Goal: Information Seeking & Learning: Check status

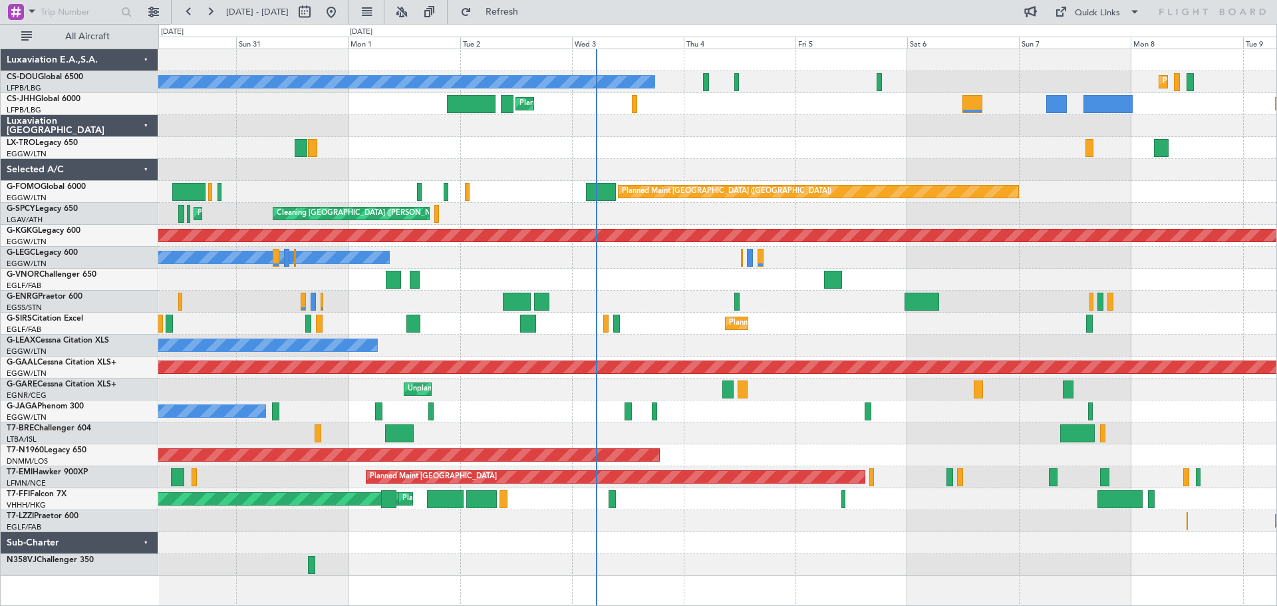
click at [785, 150] on div "Planned Maint Dusseldorf" at bounding box center [717, 148] width 1118 height 22
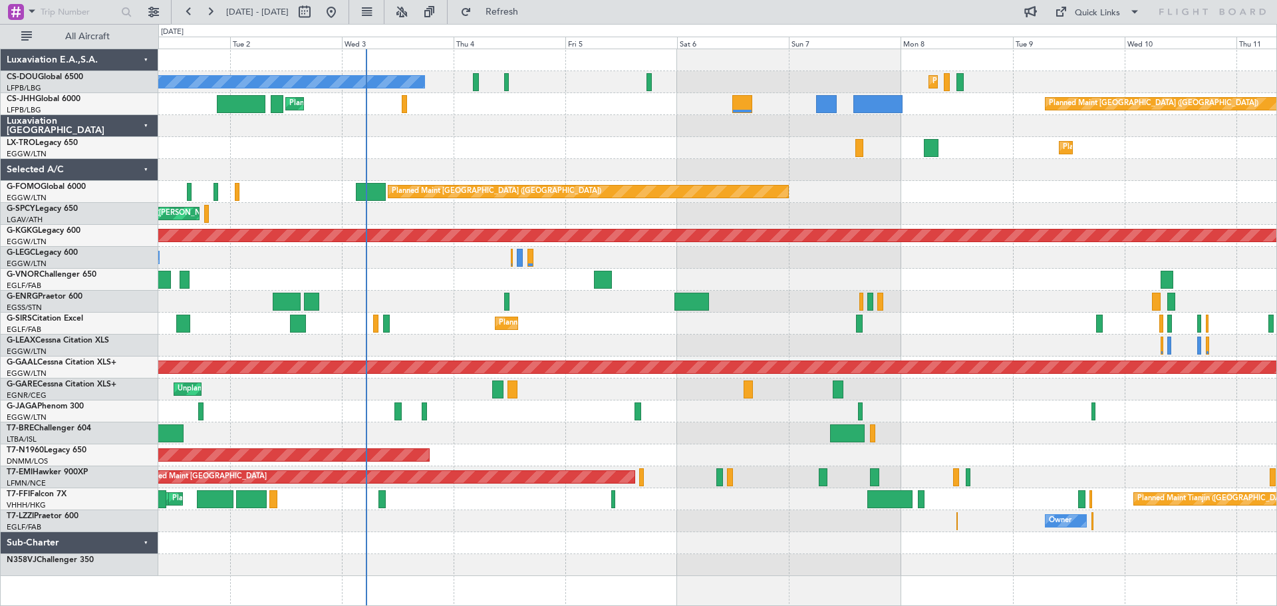
click at [605, 156] on div "Planned Maint Dusseldorf" at bounding box center [717, 148] width 1118 height 22
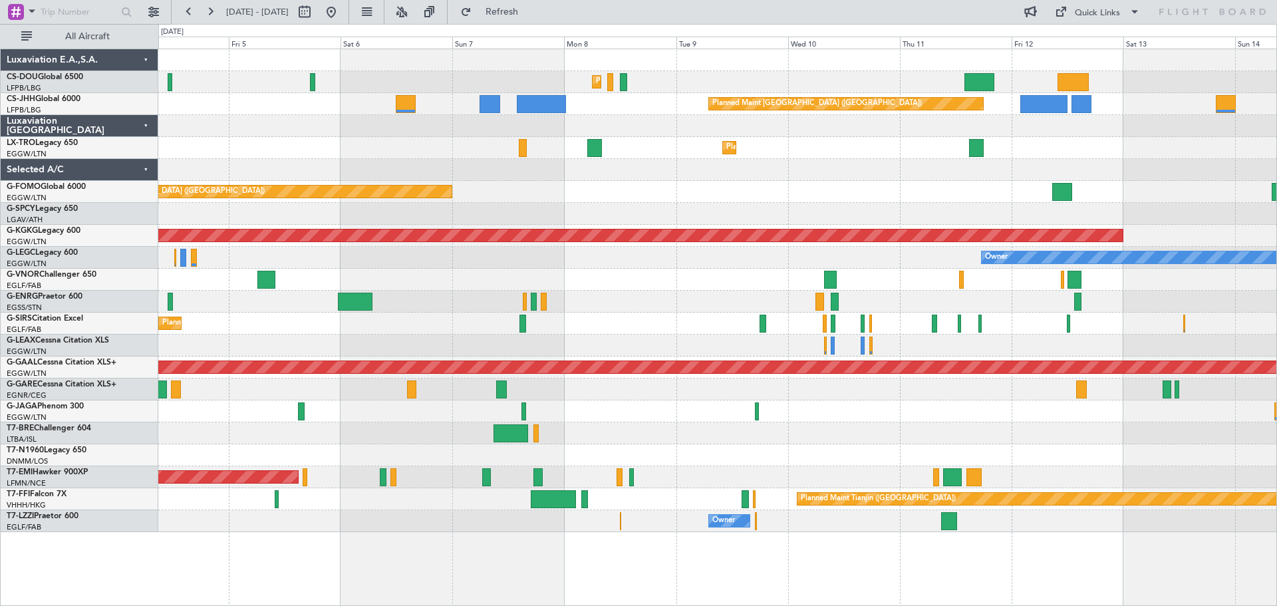
click at [746, 219] on div "Planned Maint Paris (Le Bourget) Planned Maint Paris (Le Bourget) Planned Maint…" at bounding box center [717, 290] width 1118 height 483
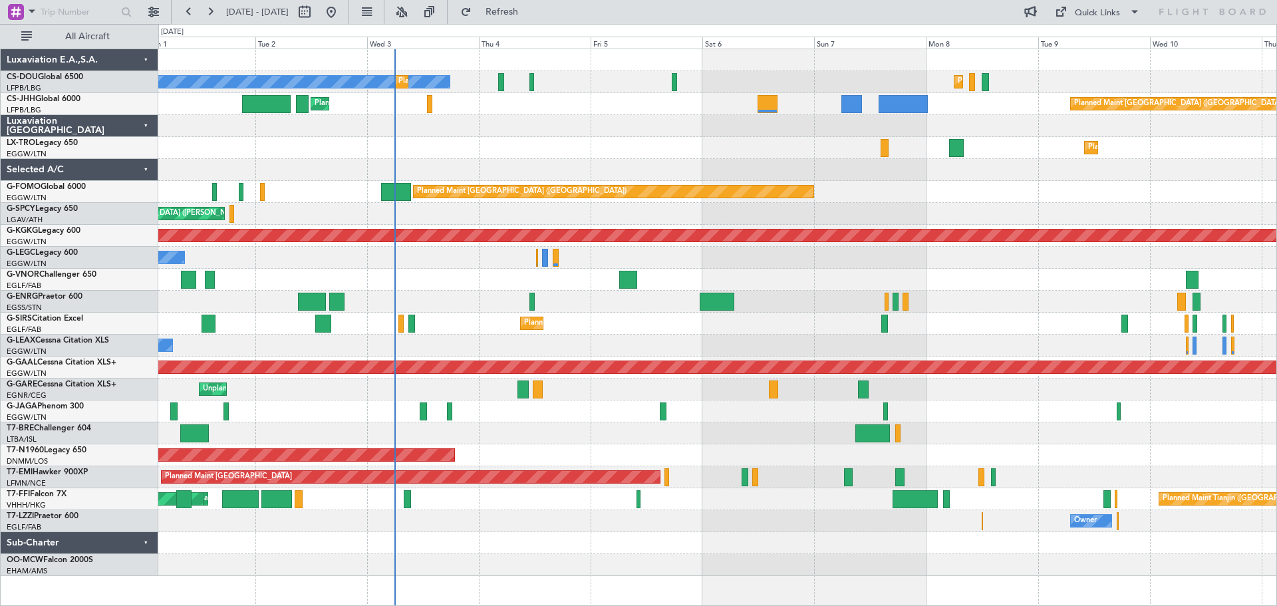
click at [930, 182] on div "Planned Maint [GEOGRAPHIC_DATA] ([GEOGRAPHIC_DATA])" at bounding box center [717, 192] width 1118 height 22
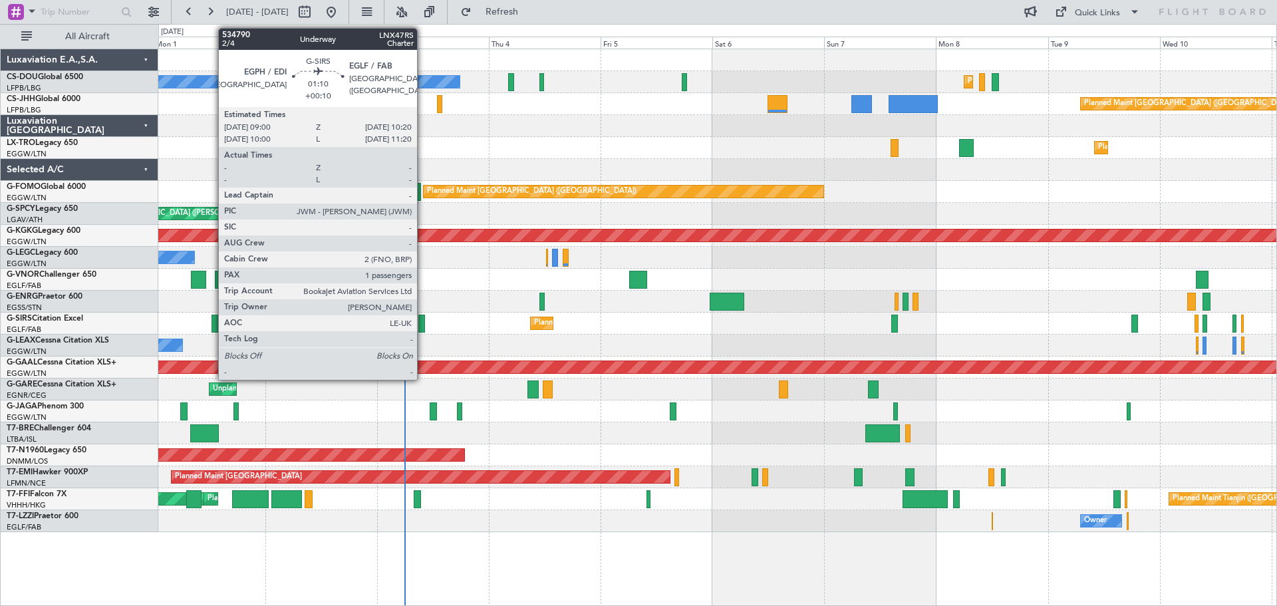
click at [423, 327] on div at bounding box center [421, 324] width 7 height 18
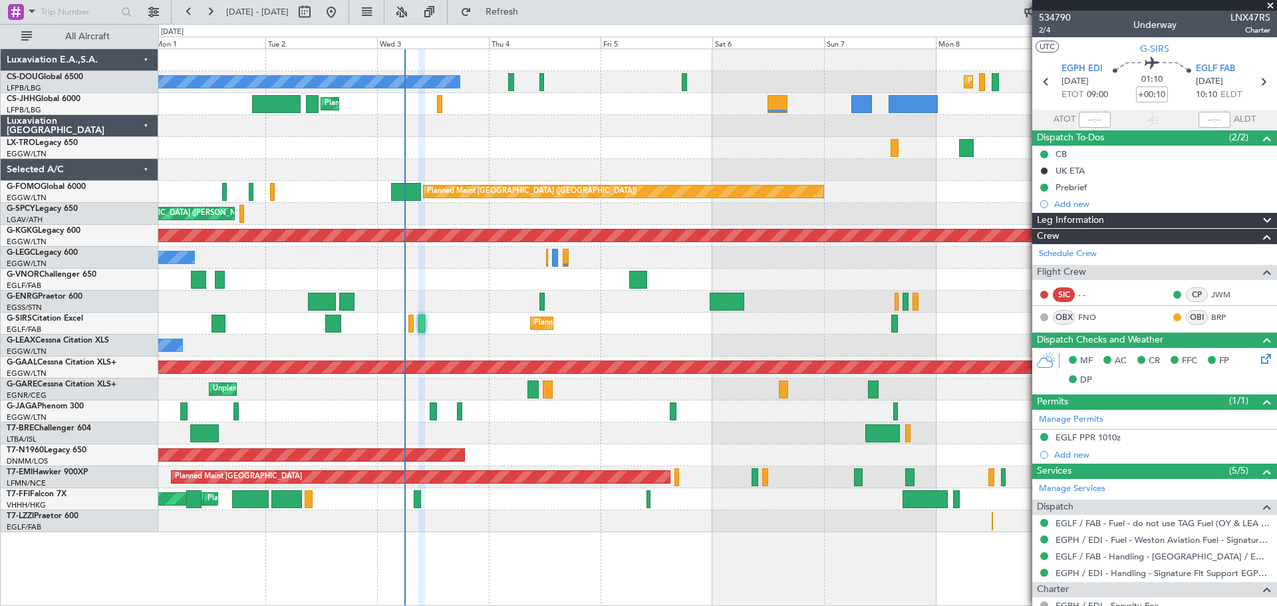
click at [1269, 7] on span at bounding box center [1270, 6] width 13 height 12
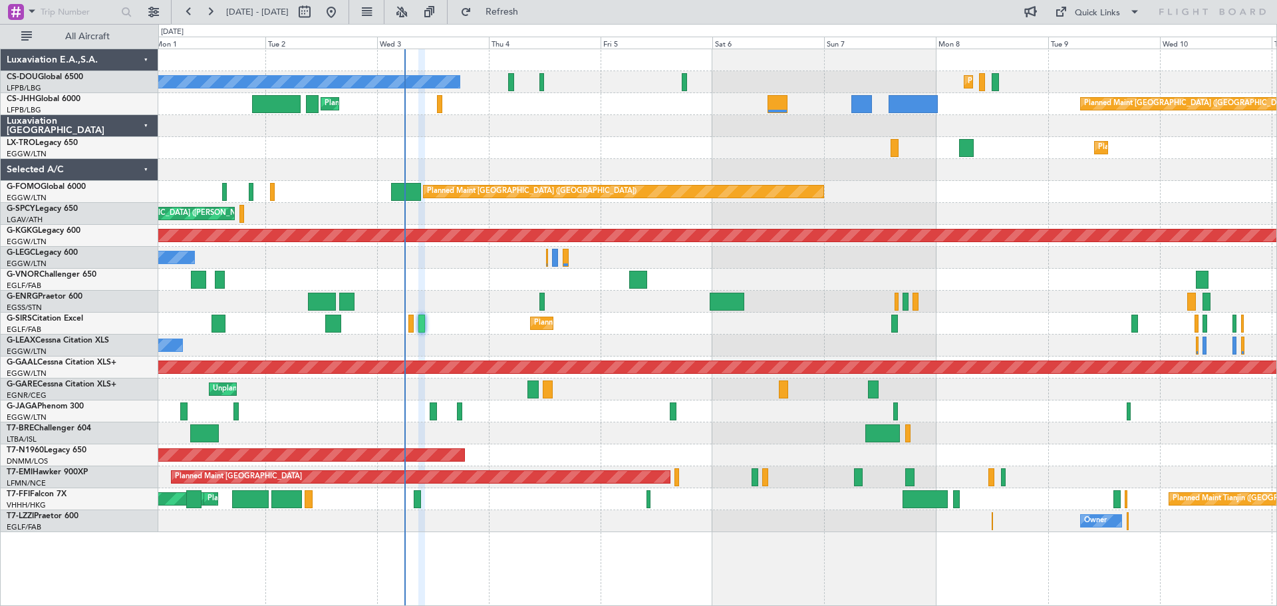
type input "0"
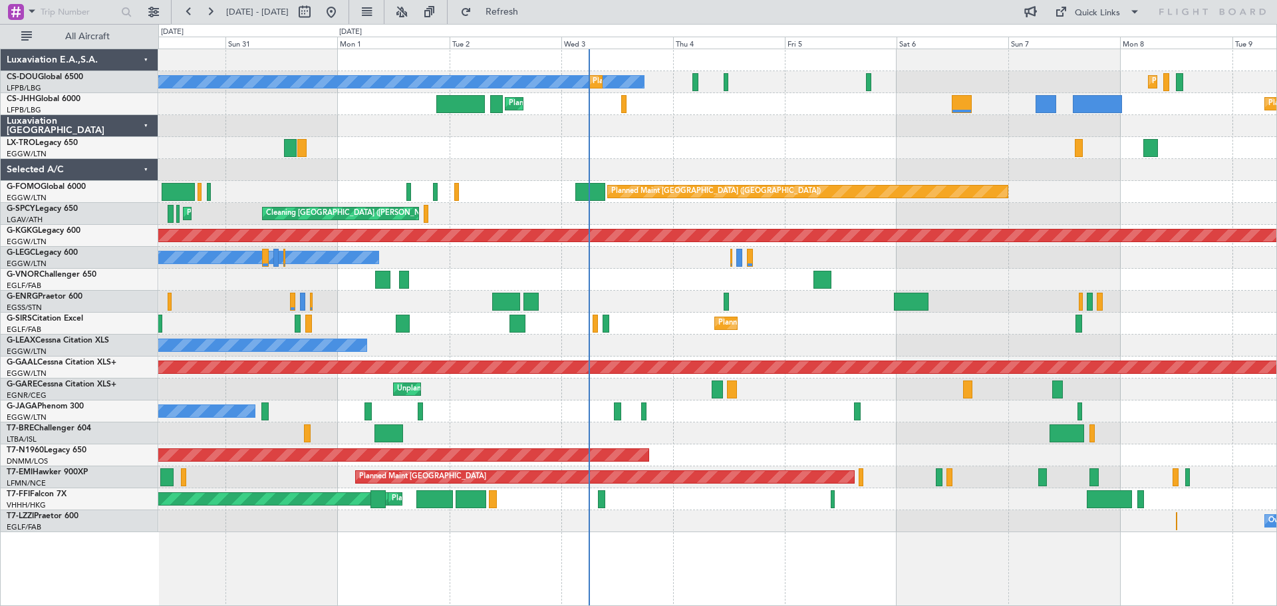
click at [472, 274] on div "No Crew Planned Maint Paris (Le Bourget) Planned Maint Paris (Le Bourget) Plann…" at bounding box center [717, 290] width 1118 height 483
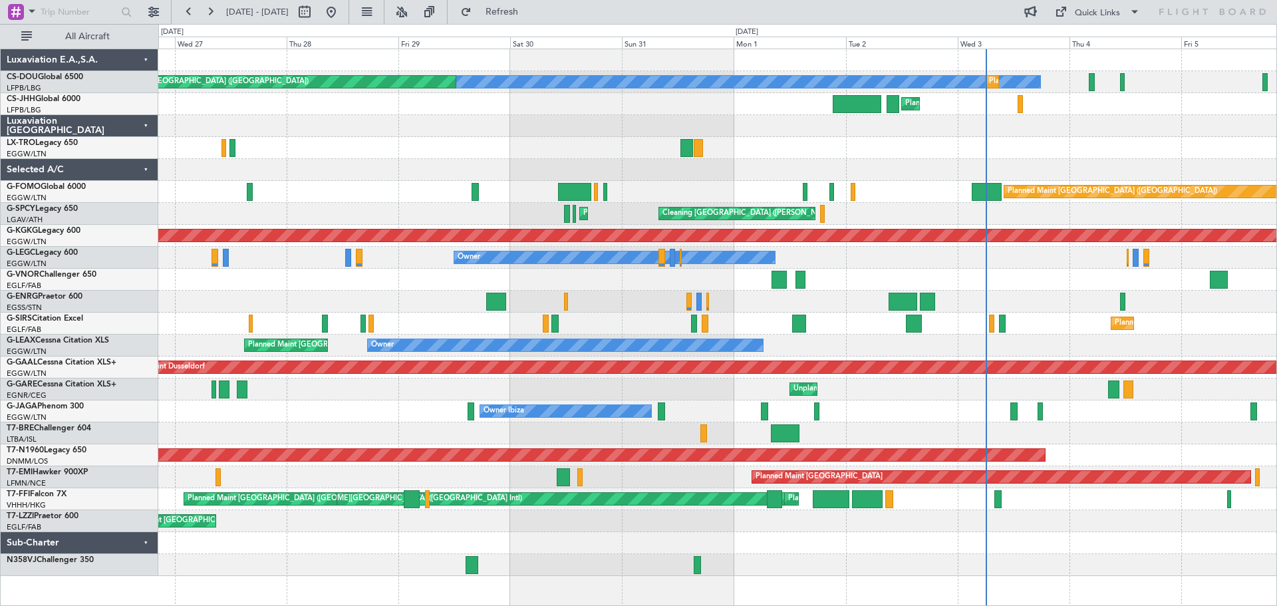
click at [865, 274] on div "No Crew Planned Maint Paris (Le Bourget) Planned Maint Paris (Le Bourget) A/C U…" at bounding box center [717, 312] width 1118 height 527
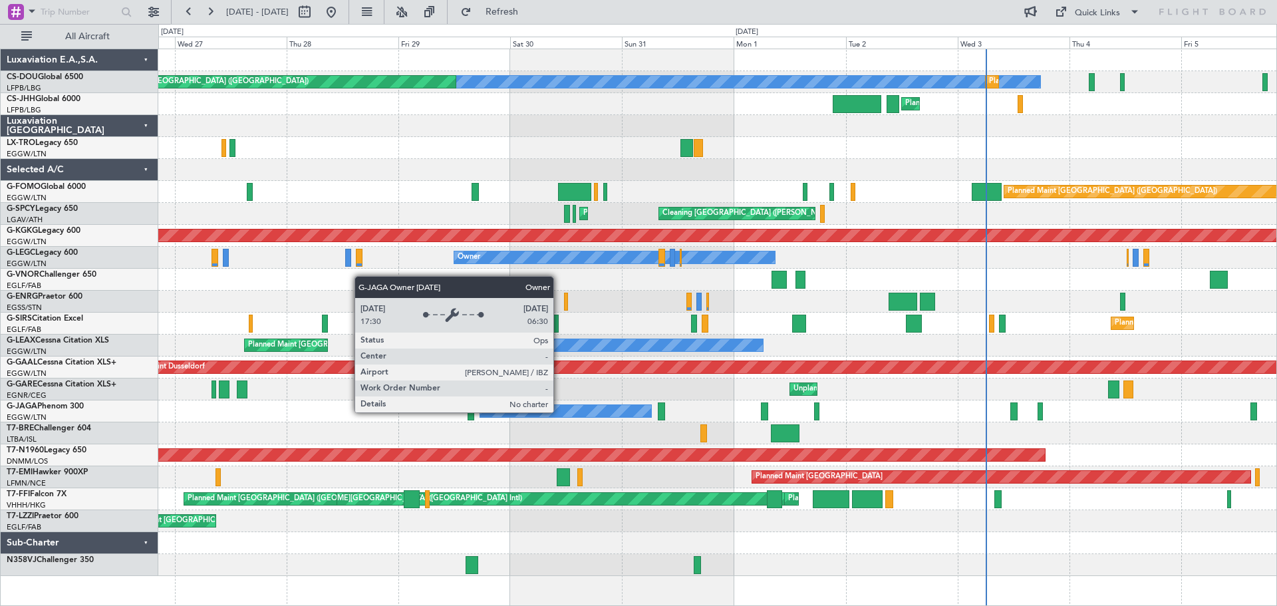
click at [559, 412] on div "Owner Ibiza" at bounding box center [566, 411] width 172 height 12
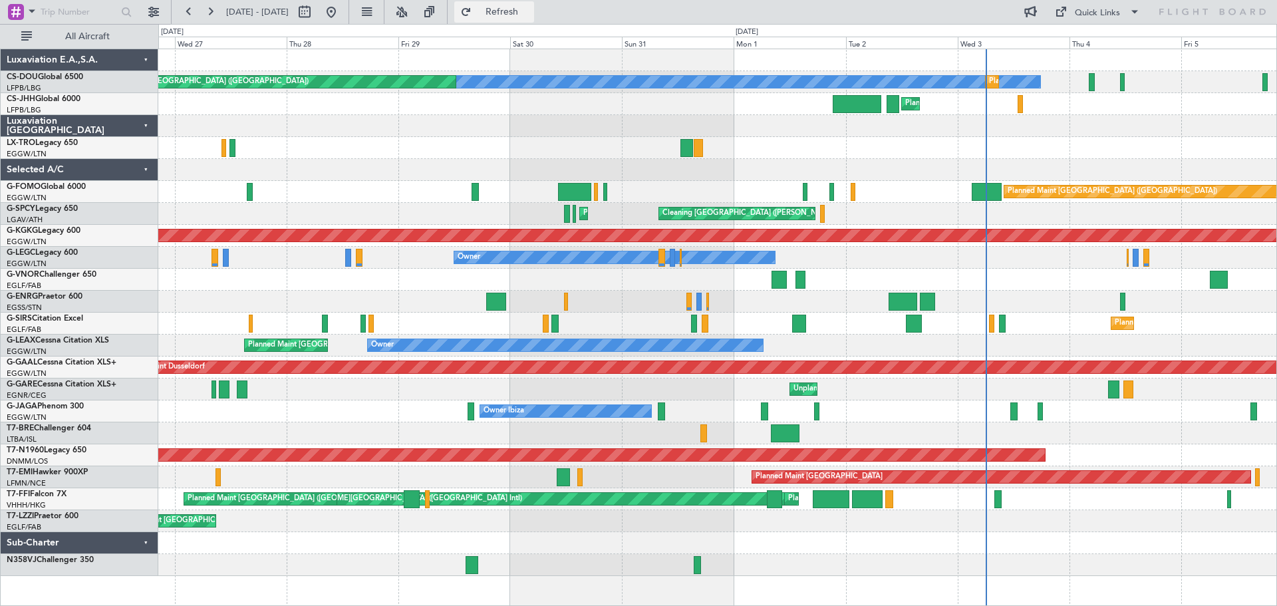
click at [530, 8] on span "Refresh" at bounding box center [502, 11] width 56 height 9
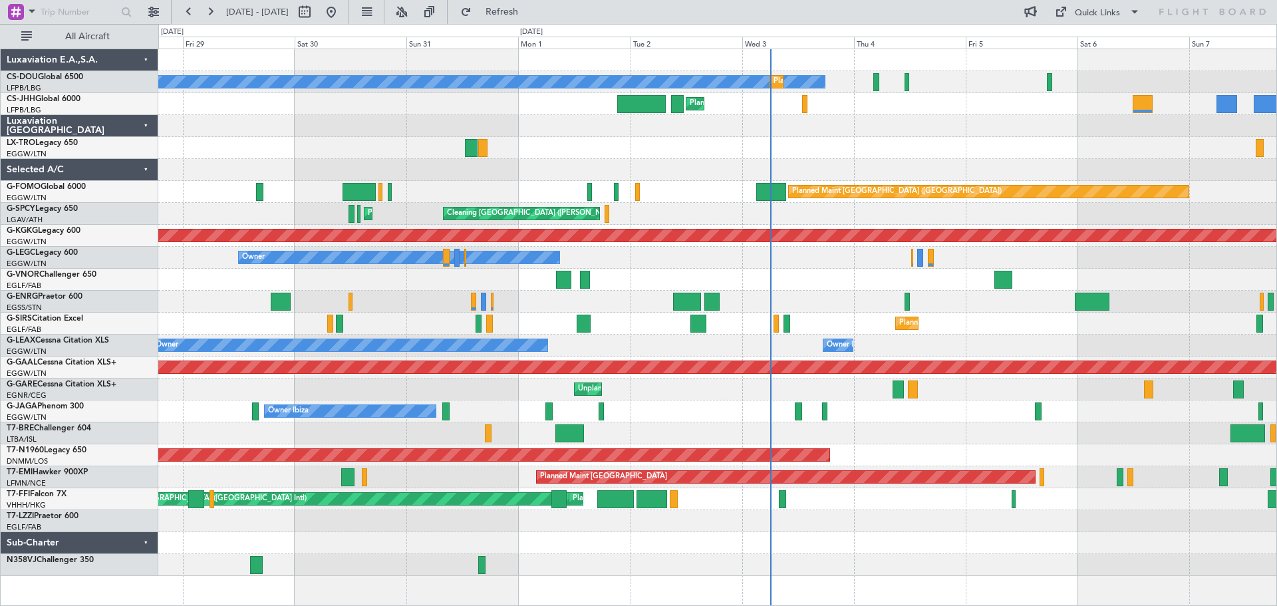
click at [776, 279] on div at bounding box center [717, 280] width 1118 height 22
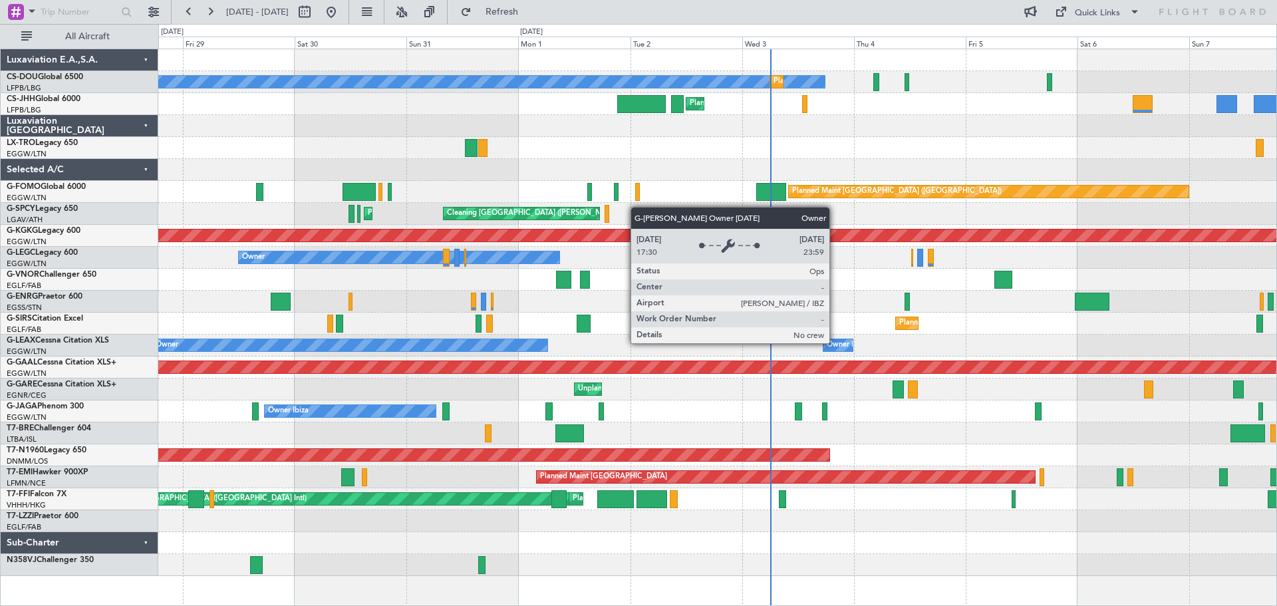
click at [835, 343] on div "Owner Ibiza" at bounding box center [847, 345] width 41 height 20
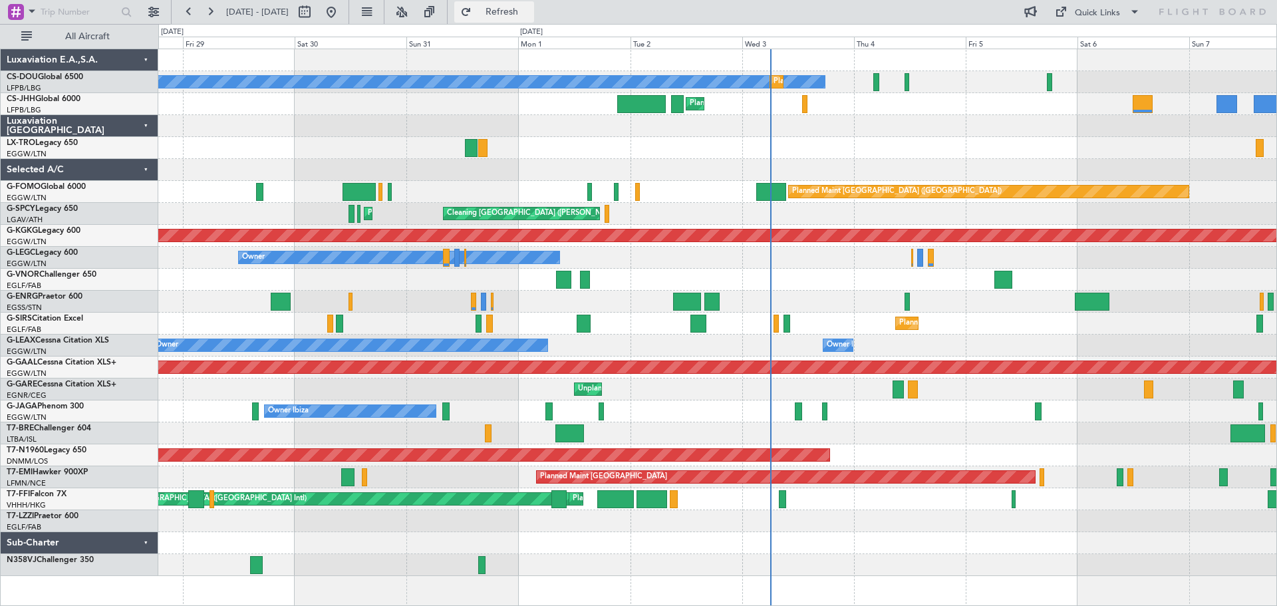
click at [534, 1] on button "Refresh" at bounding box center [494, 11] width 80 height 21
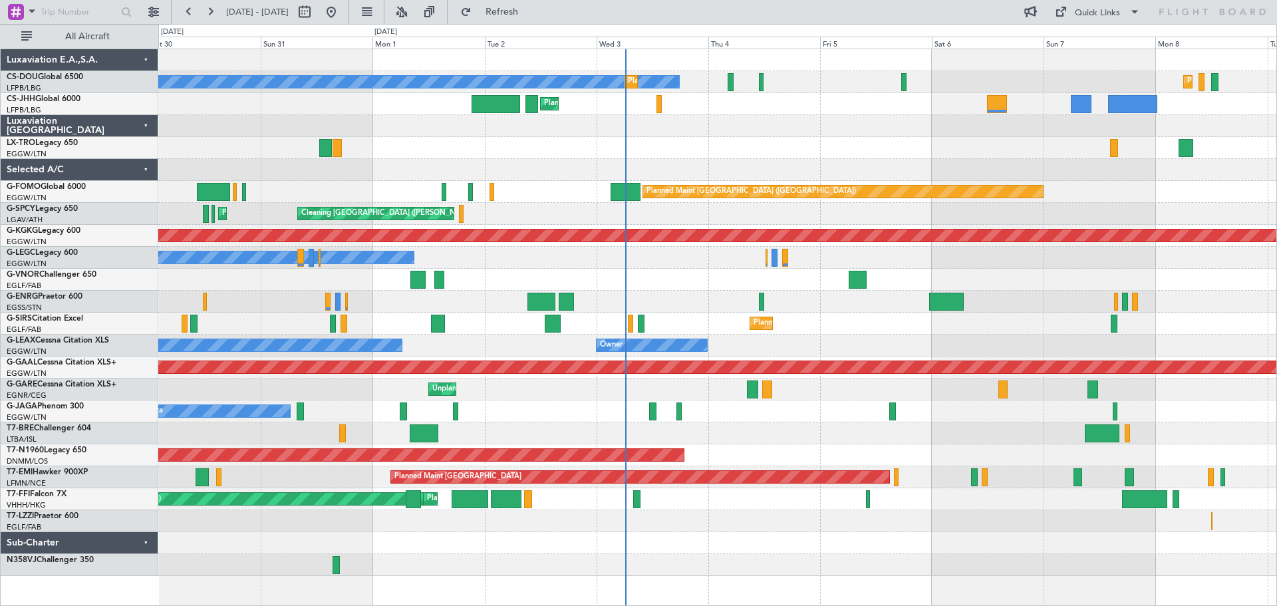
click at [756, 141] on div "No Crew Planned Maint Paris (Le Bourget) Planned Maint Paris (Le Bourget) Plann…" at bounding box center [717, 312] width 1118 height 527
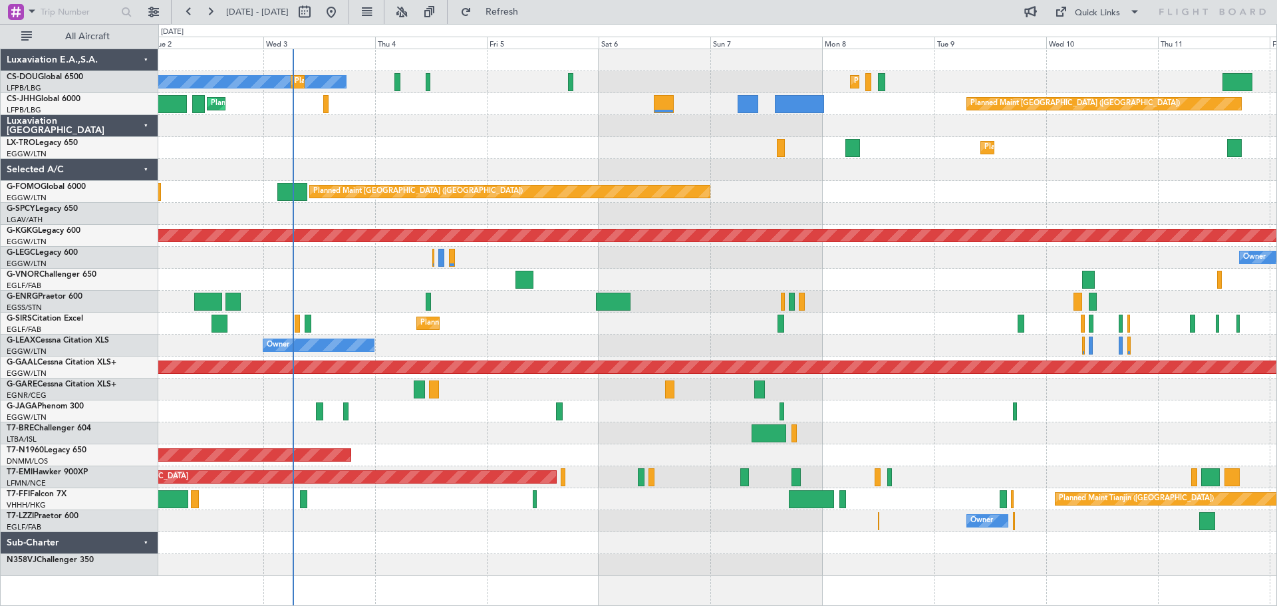
click at [825, 188] on div "Planned Maint Paris (Le Bourget) No Crew Planned Maint Paris (Le Bourget) Plann…" at bounding box center [717, 312] width 1118 height 527
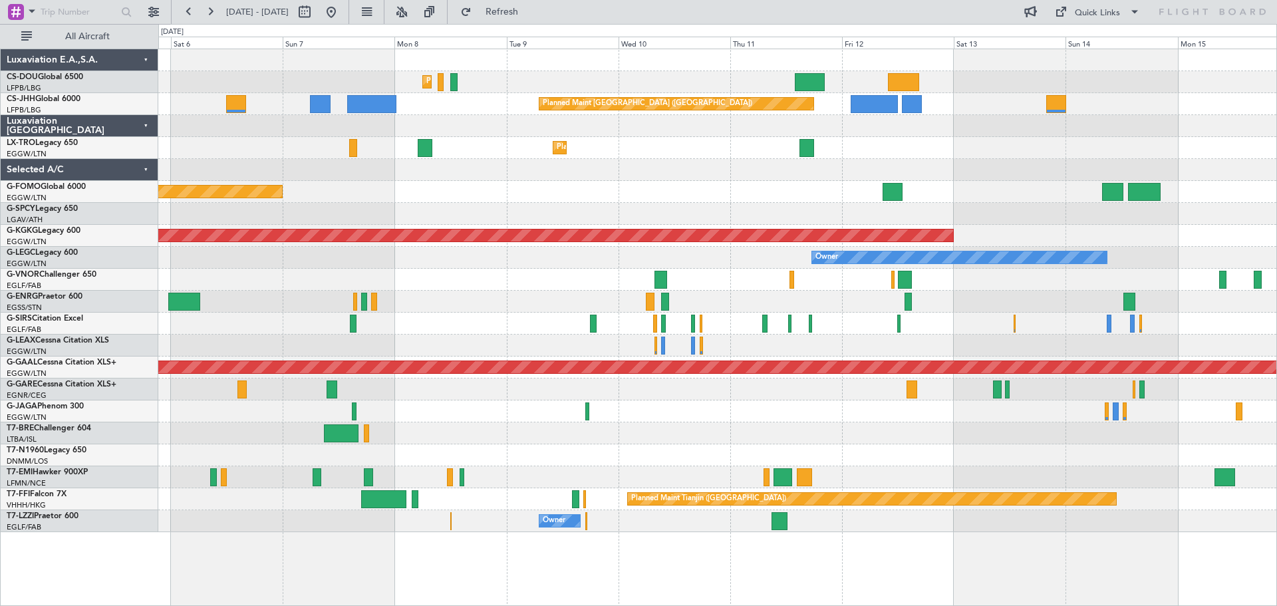
click at [603, 172] on div at bounding box center [717, 170] width 1118 height 22
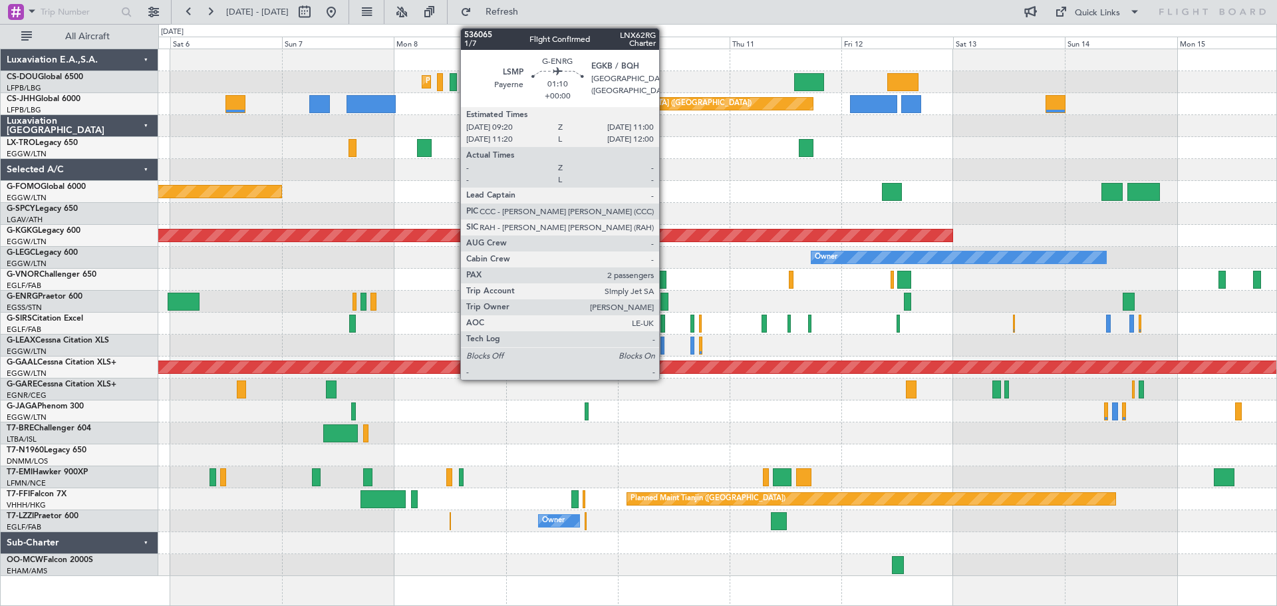
click at [665, 302] on div at bounding box center [665, 302] width 8 height 18
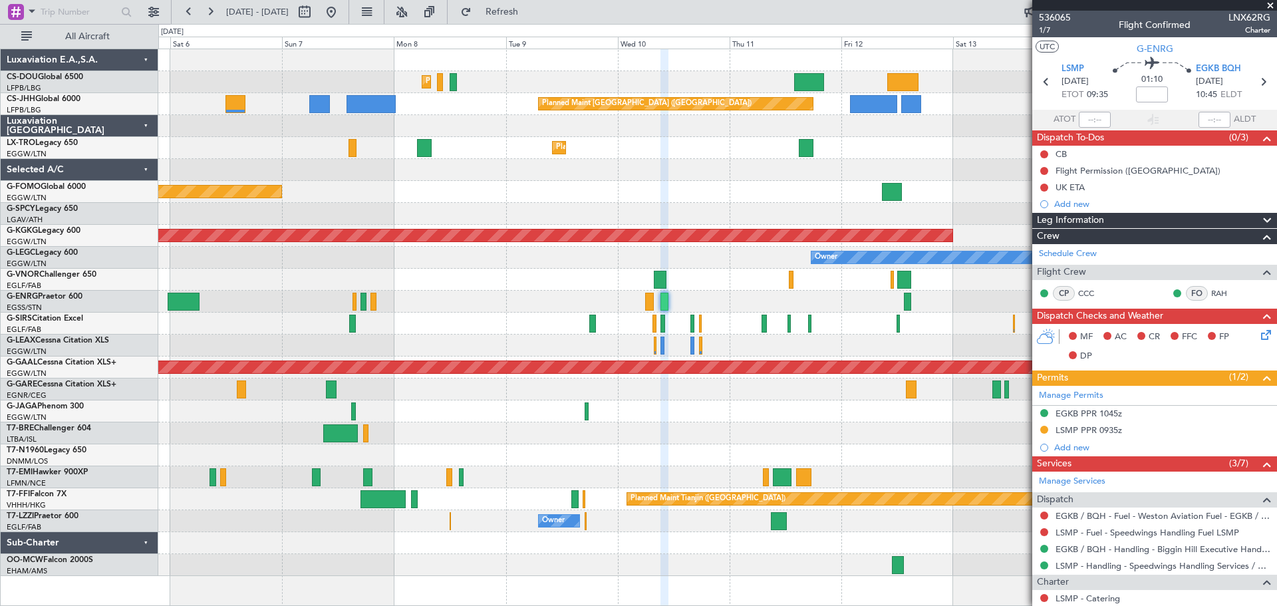
click at [1270, 5] on span at bounding box center [1270, 6] width 13 height 12
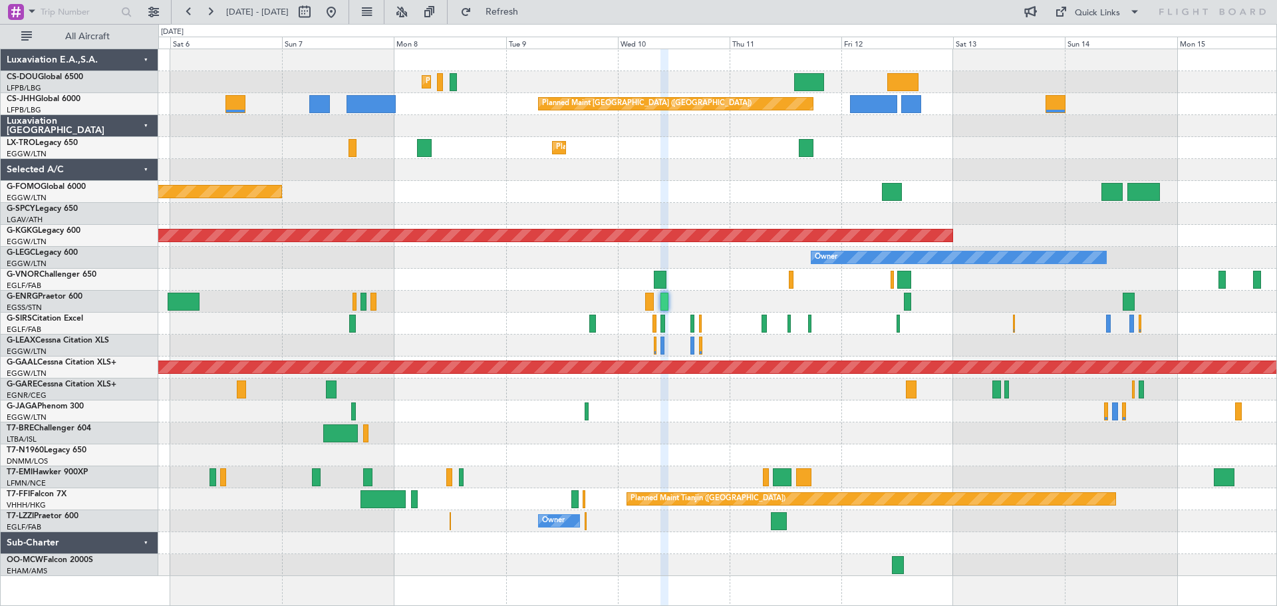
type input "0"
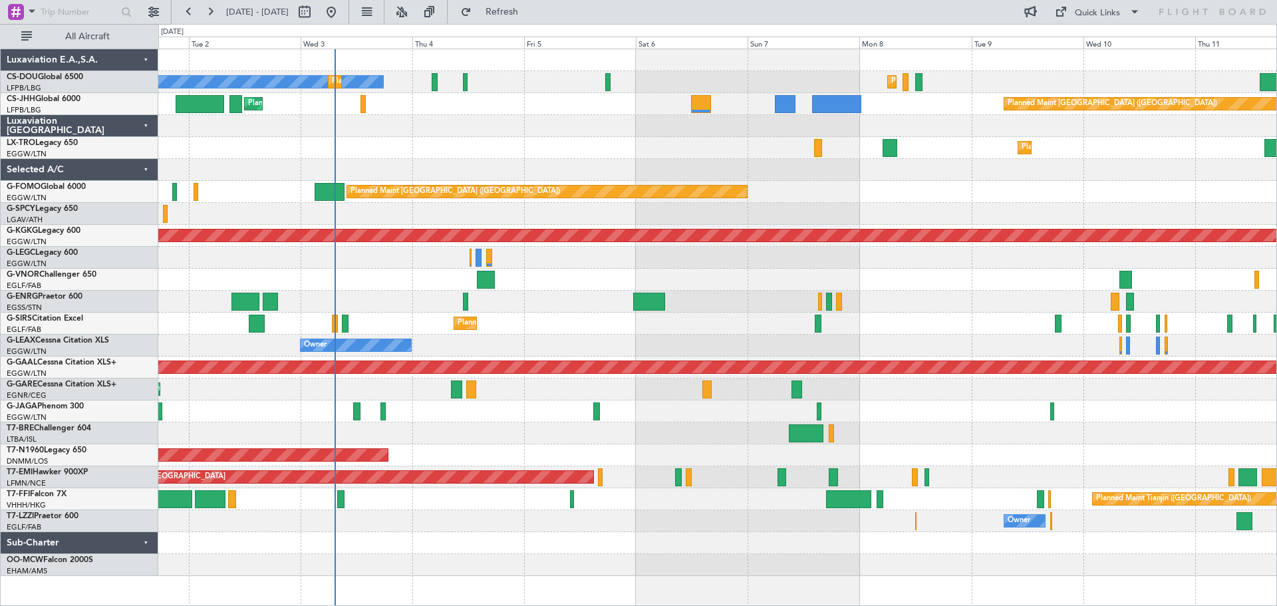
click at [966, 269] on div at bounding box center [717, 280] width 1118 height 22
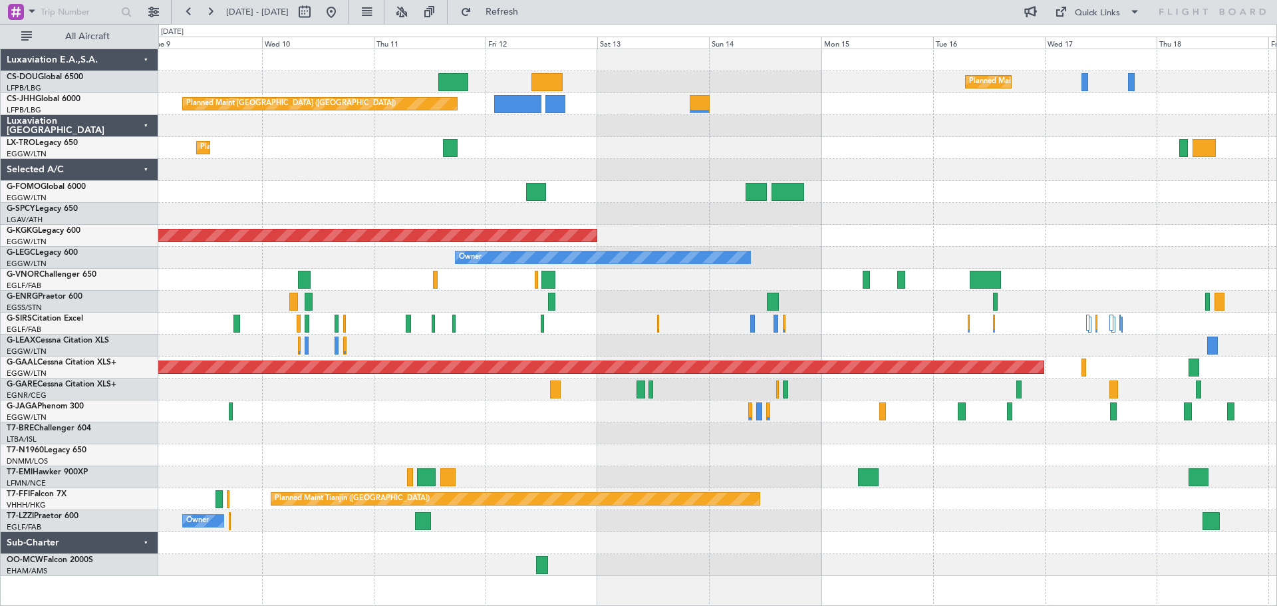
click at [760, 164] on div at bounding box center [717, 170] width 1118 height 22
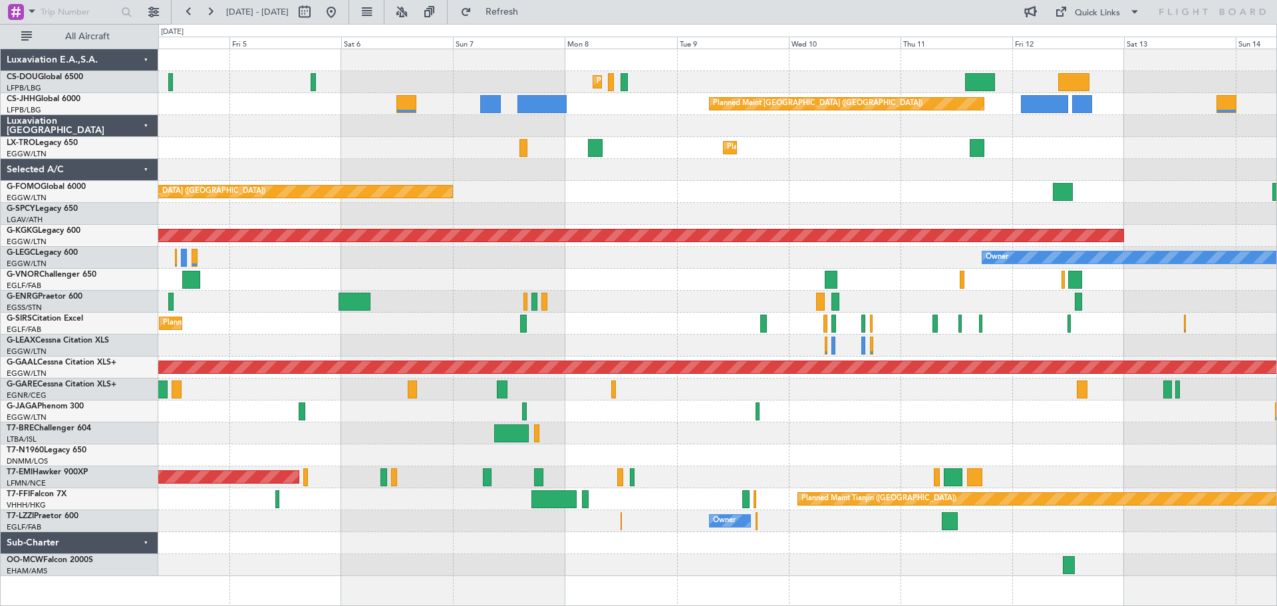
click at [917, 160] on div at bounding box center [717, 170] width 1118 height 22
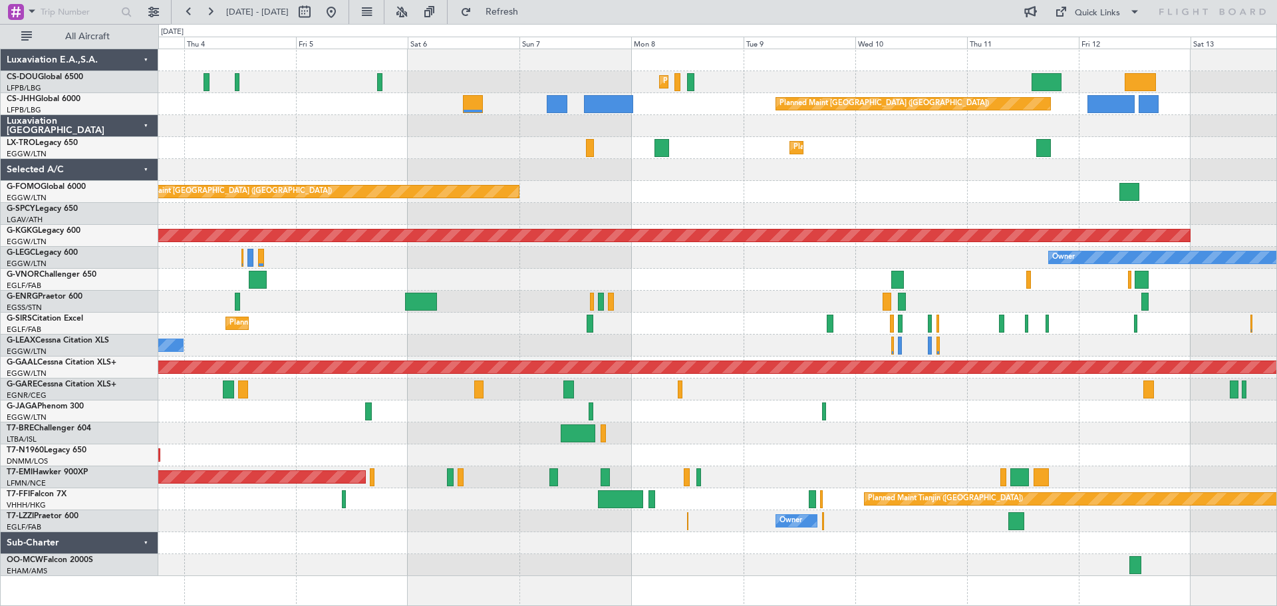
click at [701, 184] on div "Planned Maint [GEOGRAPHIC_DATA] ([GEOGRAPHIC_DATA])" at bounding box center [717, 192] width 1118 height 22
click at [530, 7] on span "Refresh" at bounding box center [502, 11] width 56 height 9
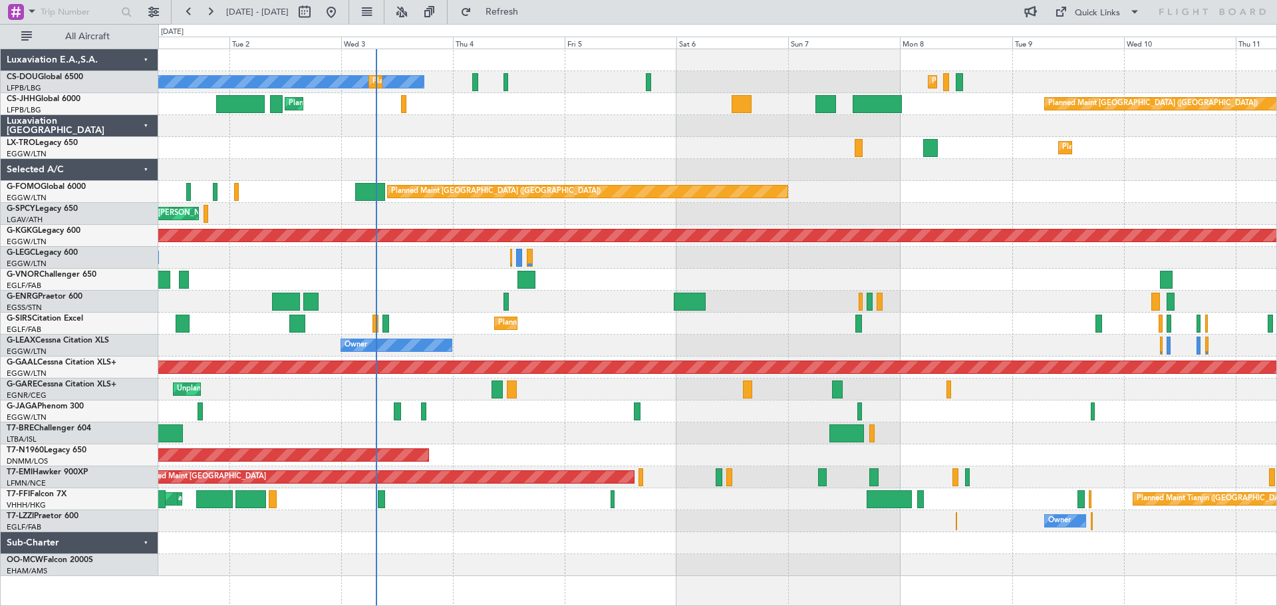
click at [676, 166] on div "Planned Maint [GEOGRAPHIC_DATA] ([GEOGRAPHIC_DATA]) No Crew Planned Maint [GEOG…" at bounding box center [717, 312] width 1118 height 527
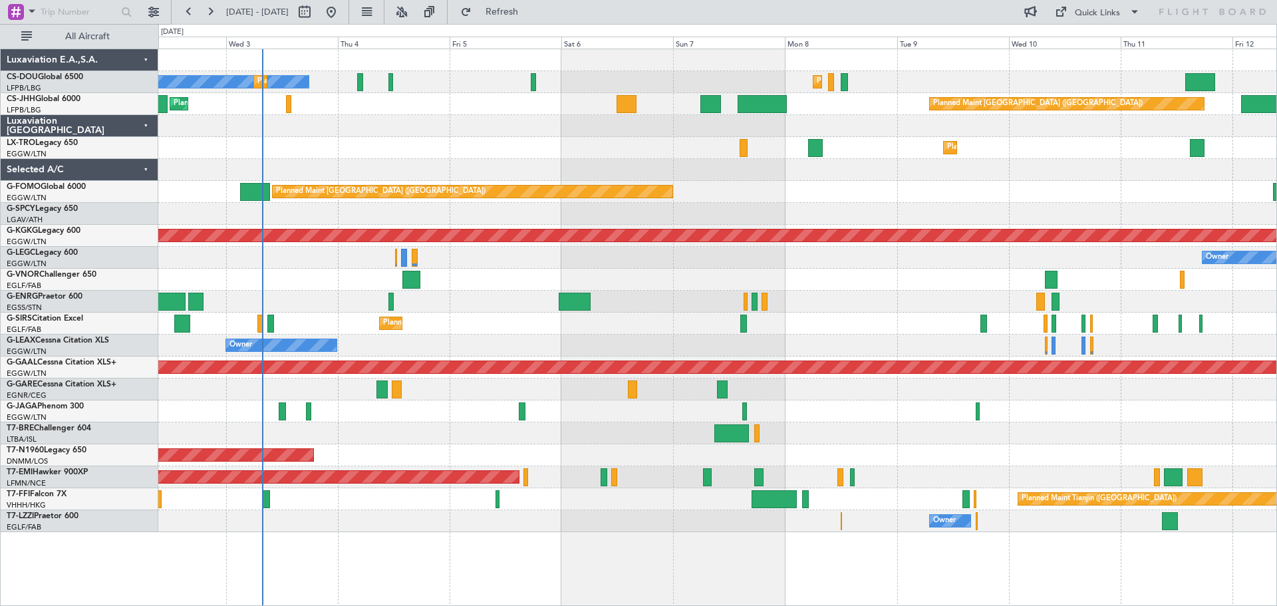
click at [1007, 198] on div "Planned Maint Paris (Le Bourget) No Crew Planned Maint Paris (Le Bourget) Plann…" at bounding box center [717, 290] width 1118 height 483
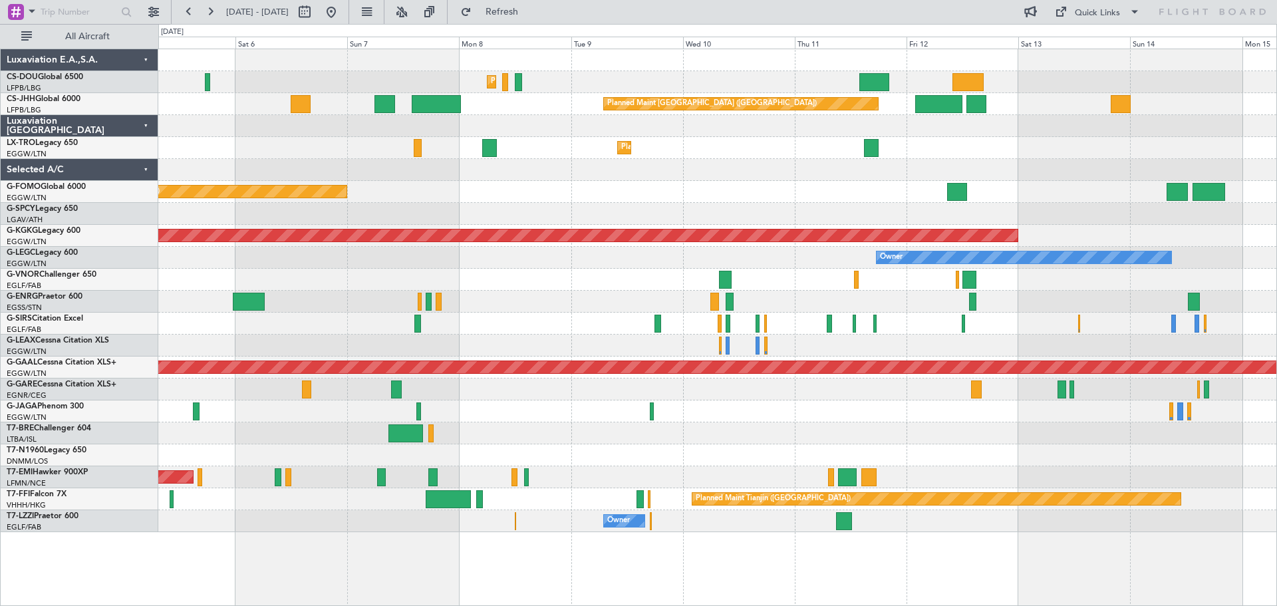
click at [722, 164] on div "Planned Maint Paris (Le Bourget) Planned Maint Paris (Le Bourget) Planned Maint…" at bounding box center [717, 290] width 1118 height 483
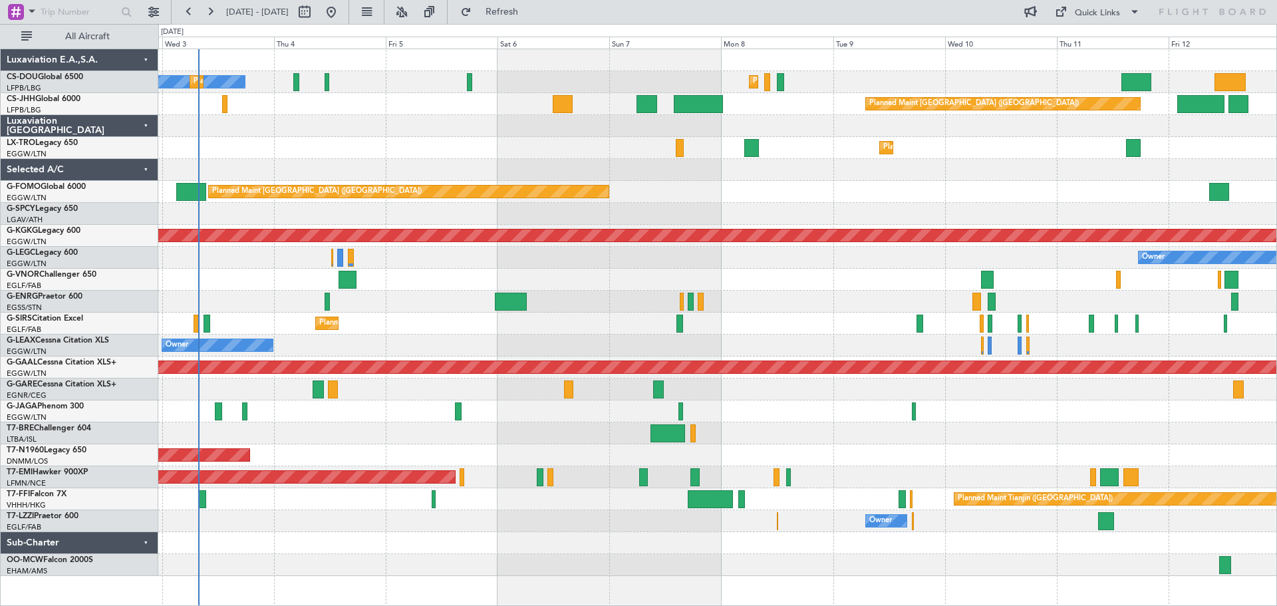
click at [788, 190] on div "Planned Maint [GEOGRAPHIC_DATA] ([GEOGRAPHIC_DATA])" at bounding box center [717, 192] width 1118 height 22
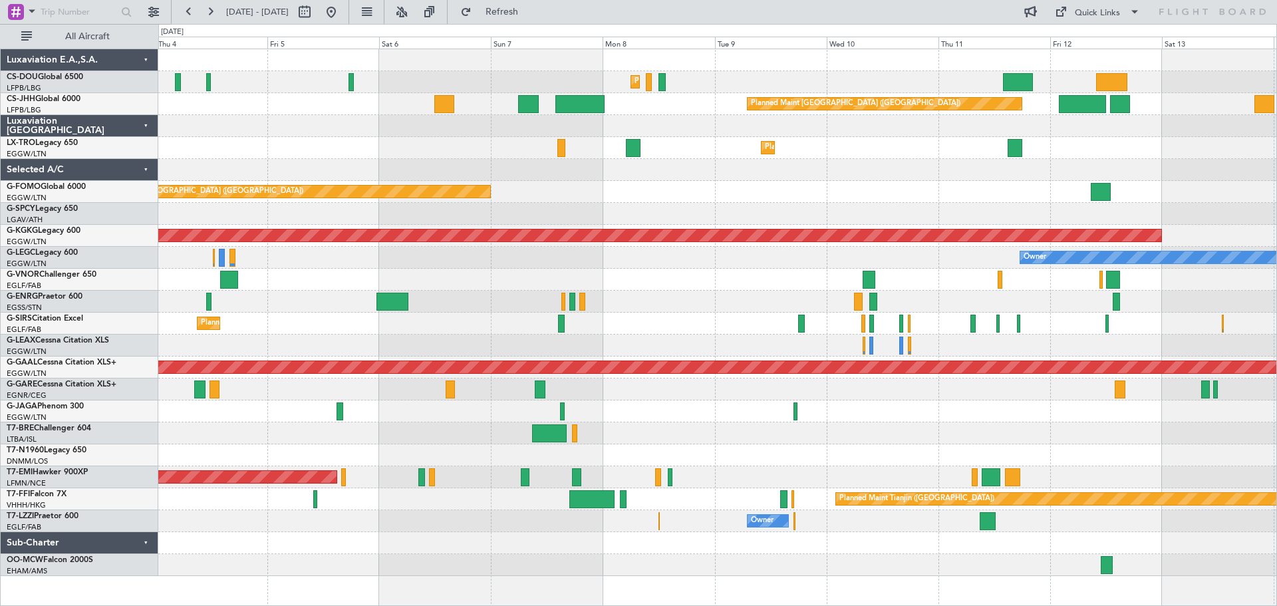
click at [973, 166] on div "Planned Maint Paris (Le Bourget) Planned Maint Paris (Le Bourget) Planned Maint…" at bounding box center [717, 312] width 1118 height 527
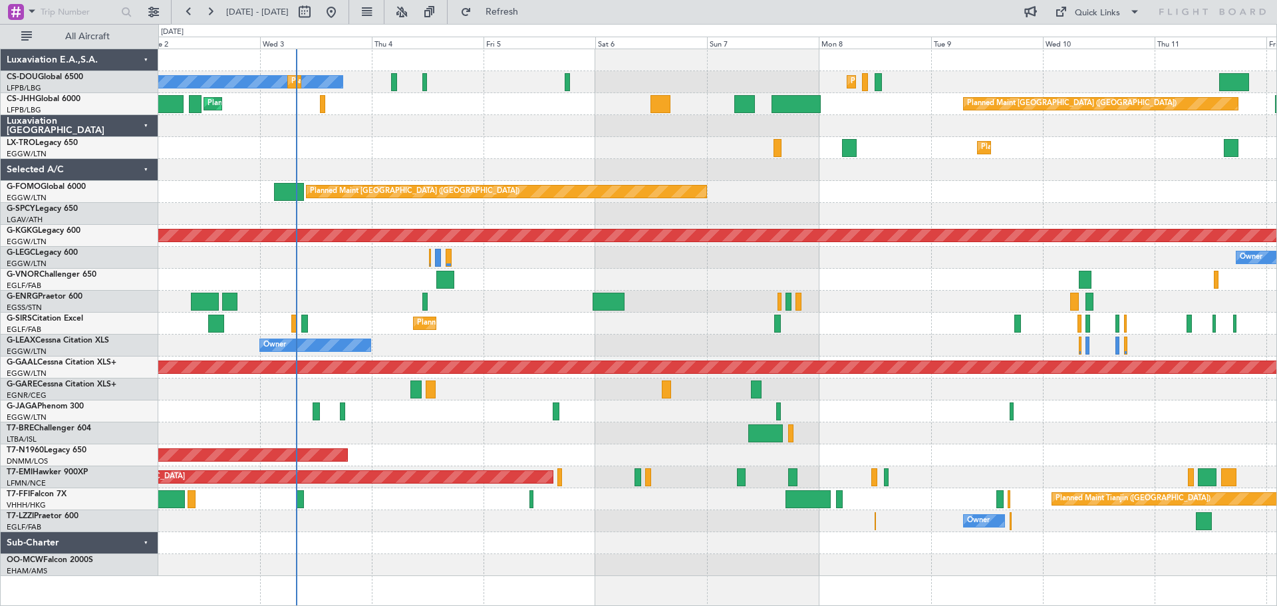
click at [887, 188] on div "Planned Maint [GEOGRAPHIC_DATA] ([GEOGRAPHIC_DATA])" at bounding box center [717, 192] width 1118 height 22
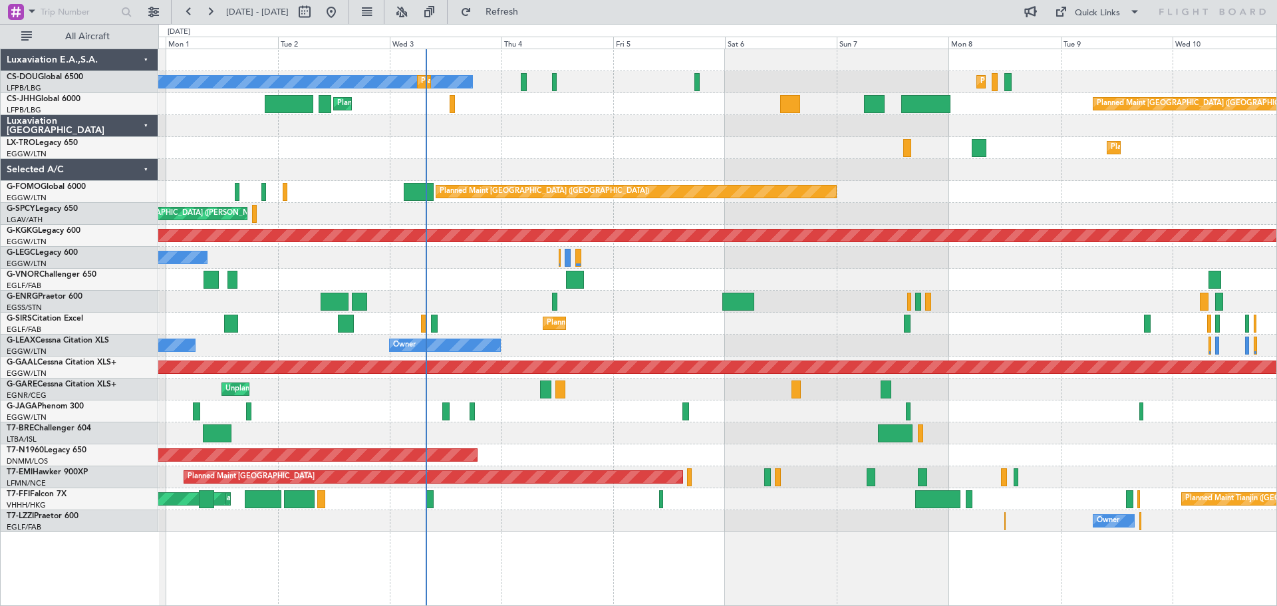
click at [661, 148] on div "Planned Maint Dusseldorf" at bounding box center [717, 148] width 1118 height 22
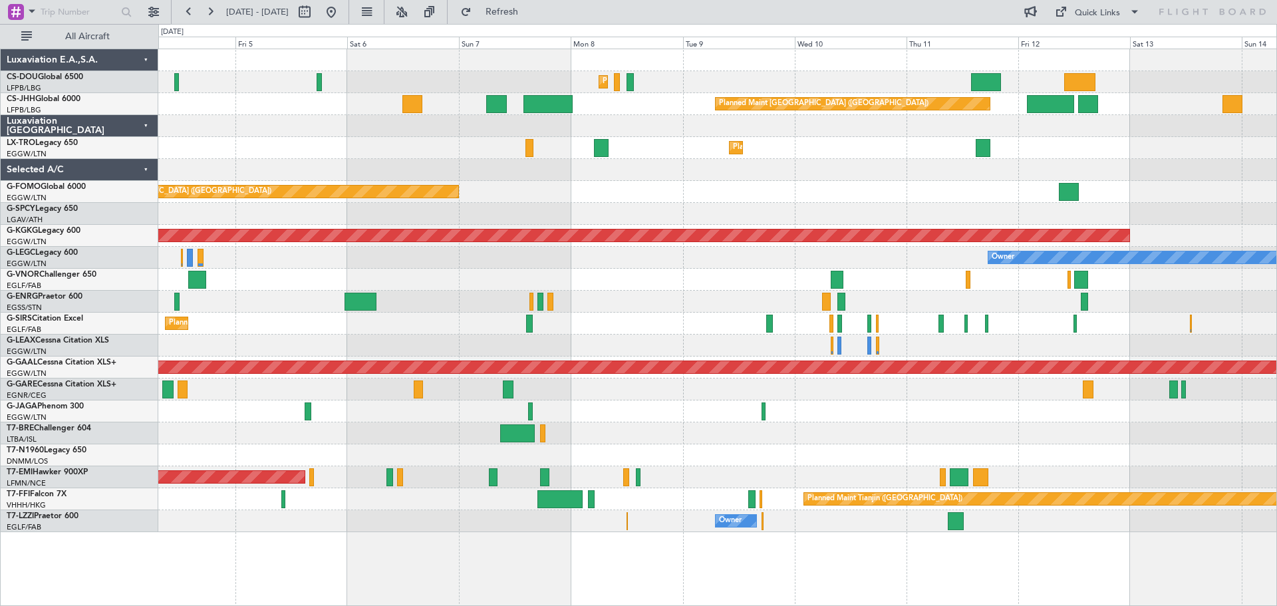
click at [655, 178] on div at bounding box center [717, 170] width 1118 height 22
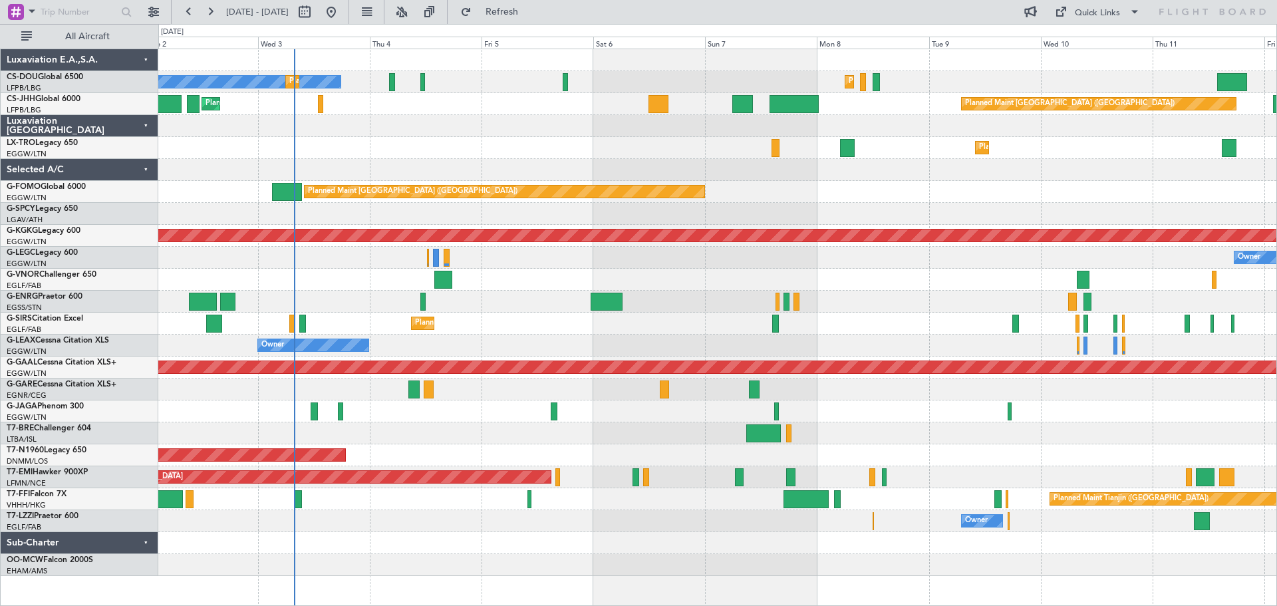
click at [613, 158] on div "Planned Maint Dusseldorf" at bounding box center [717, 148] width 1118 height 22
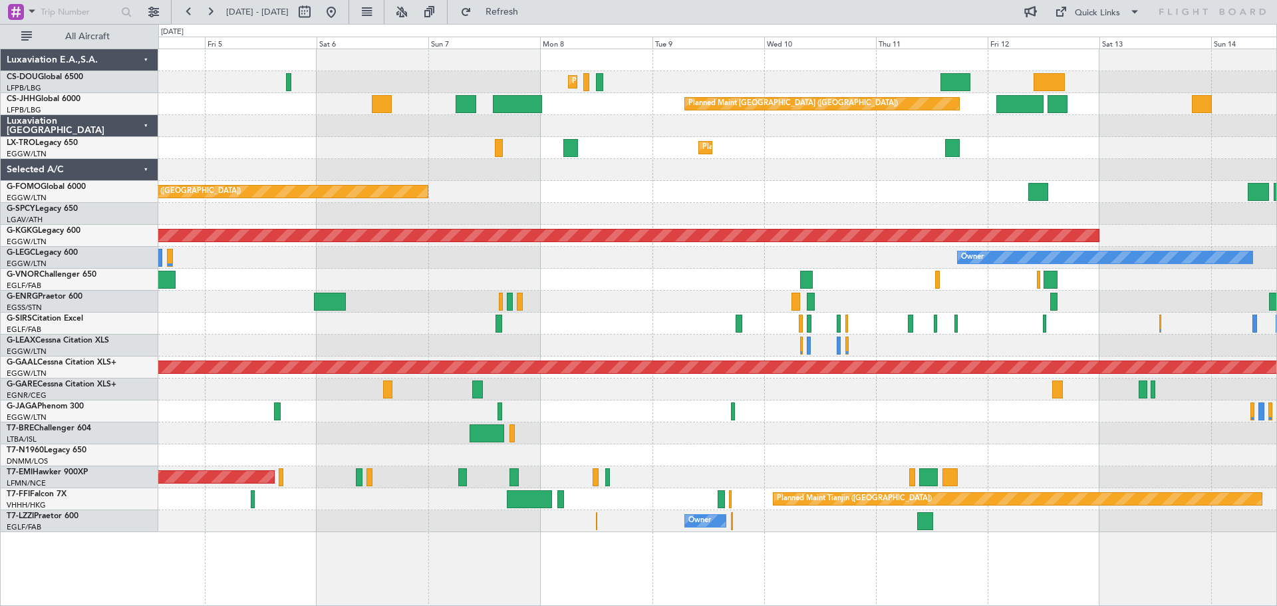
click at [653, 182] on div "Planned Maint [GEOGRAPHIC_DATA] ([GEOGRAPHIC_DATA])" at bounding box center [717, 192] width 1118 height 22
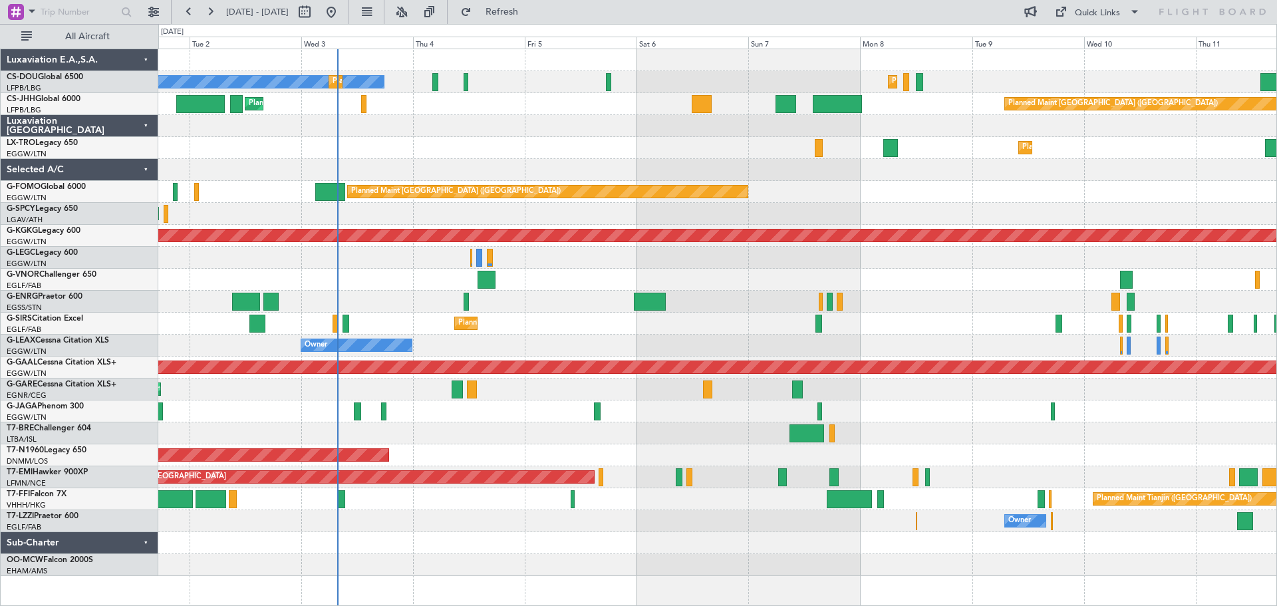
click at [885, 186] on div "Planned Maint [GEOGRAPHIC_DATA] ([GEOGRAPHIC_DATA])" at bounding box center [717, 192] width 1118 height 22
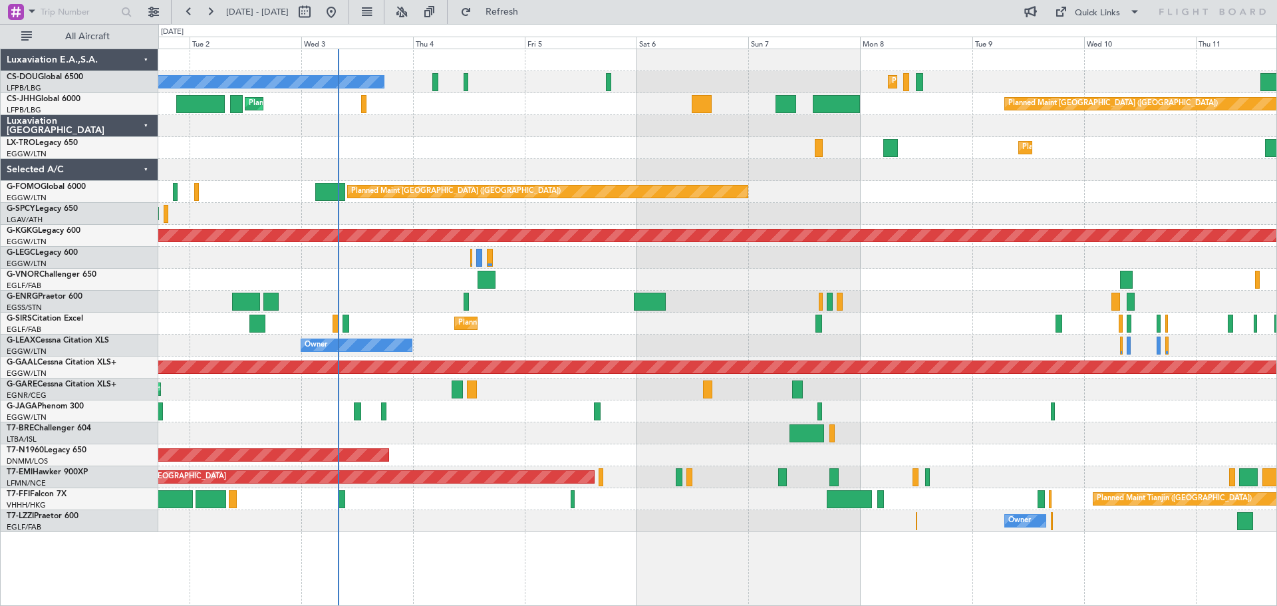
click at [468, 118] on div at bounding box center [717, 126] width 1118 height 22
click at [574, 138] on div "Planned Maint Dusseldorf" at bounding box center [717, 148] width 1118 height 22
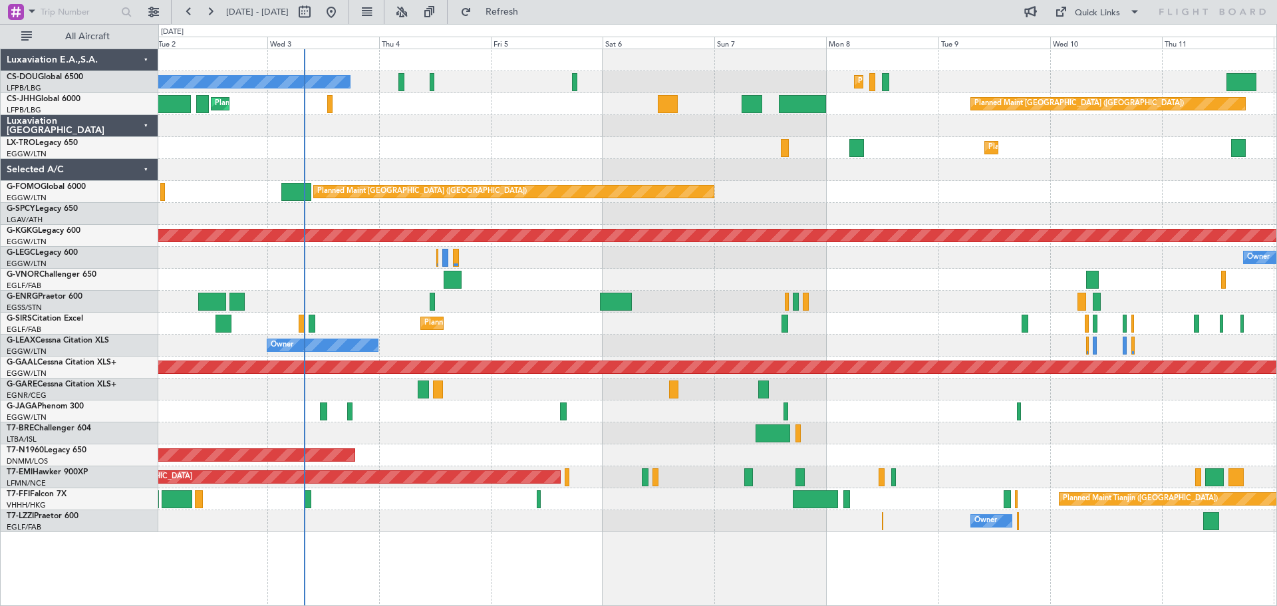
click at [567, 152] on div "Planned Maint Dusseldorf" at bounding box center [717, 148] width 1118 height 22
click at [652, 159] on div at bounding box center [717, 170] width 1118 height 22
click at [547, 160] on div at bounding box center [717, 170] width 1118 height 22
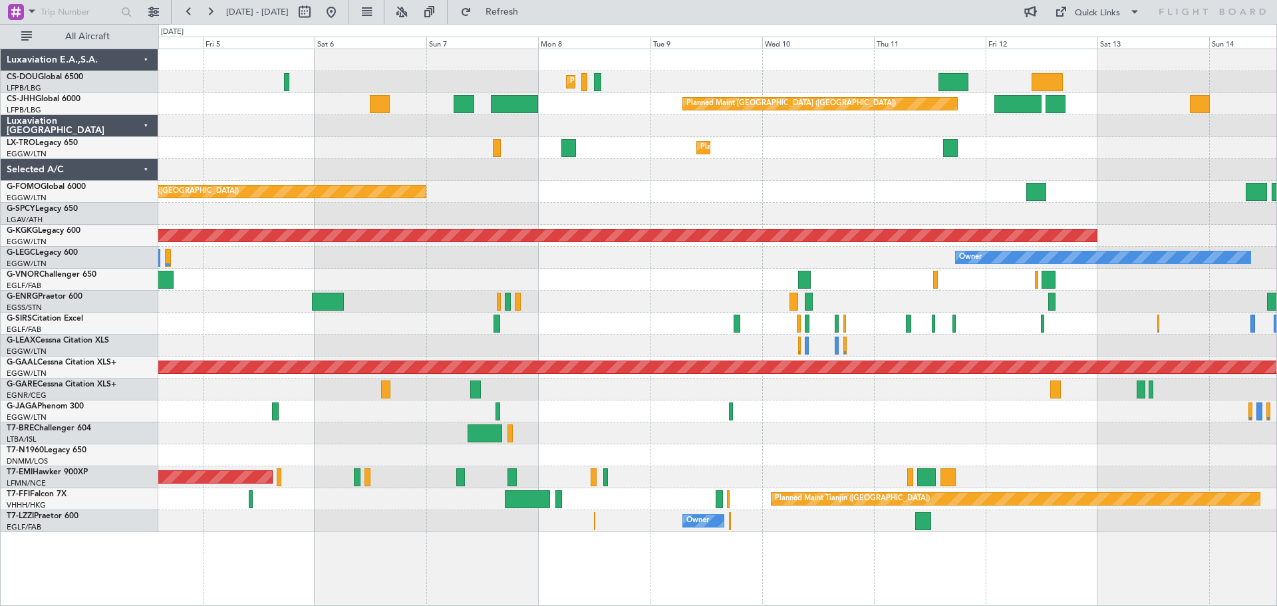
click at [636, 222] on div at bounding box center [717, 214] width 1118 height 22
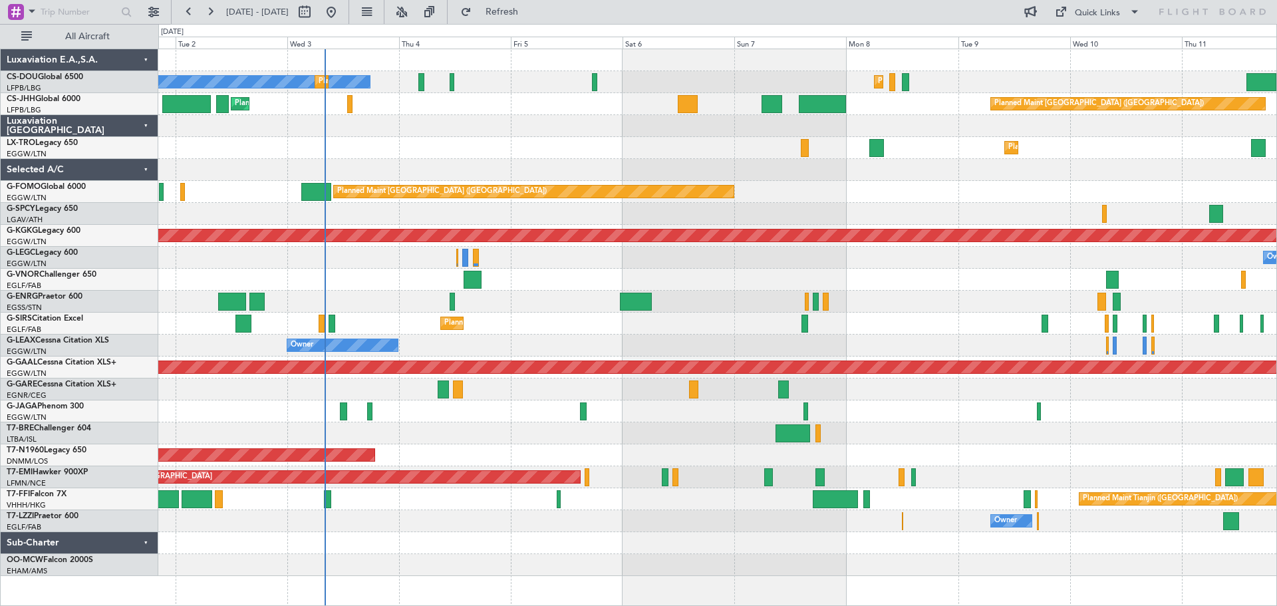
click at [754, 156] on div "Planned Maint Dusseldorf" at bounding box center [717, 148] width 1118 height 22
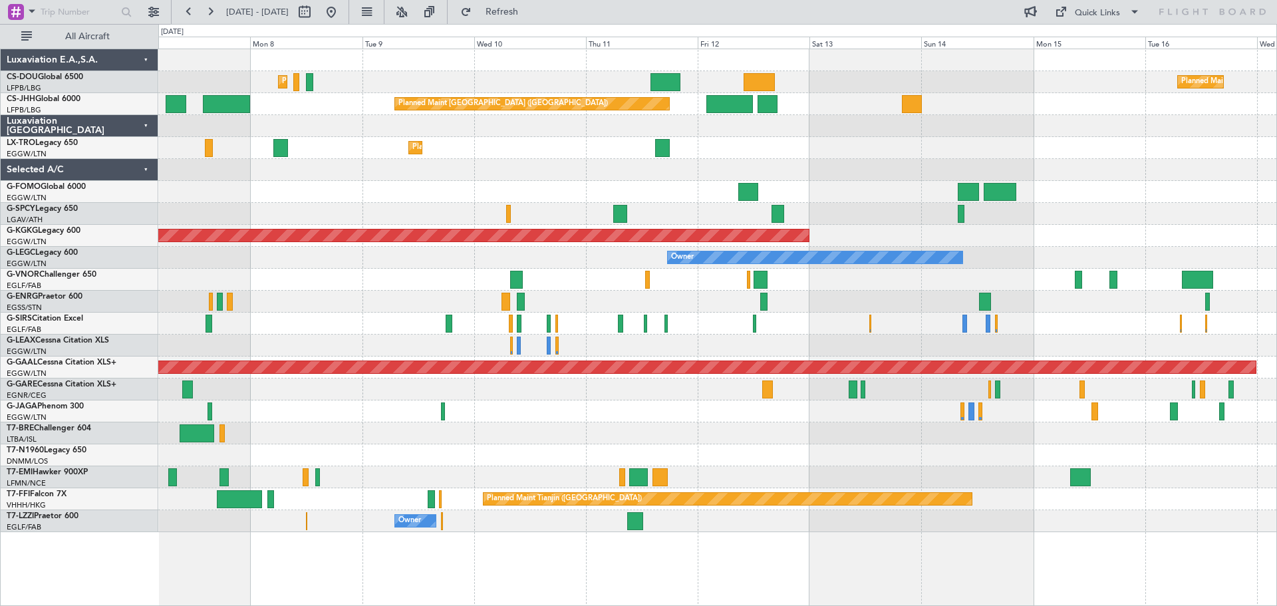
click at [396, 188] on div "Planned Maint [GEOGRAPHIC_DATA] ([GEOGRAPHIC_DATA]) Planned Maint [GEOGRAPHIC_D…" at bounding box center [717, 290] width 1118 height 483
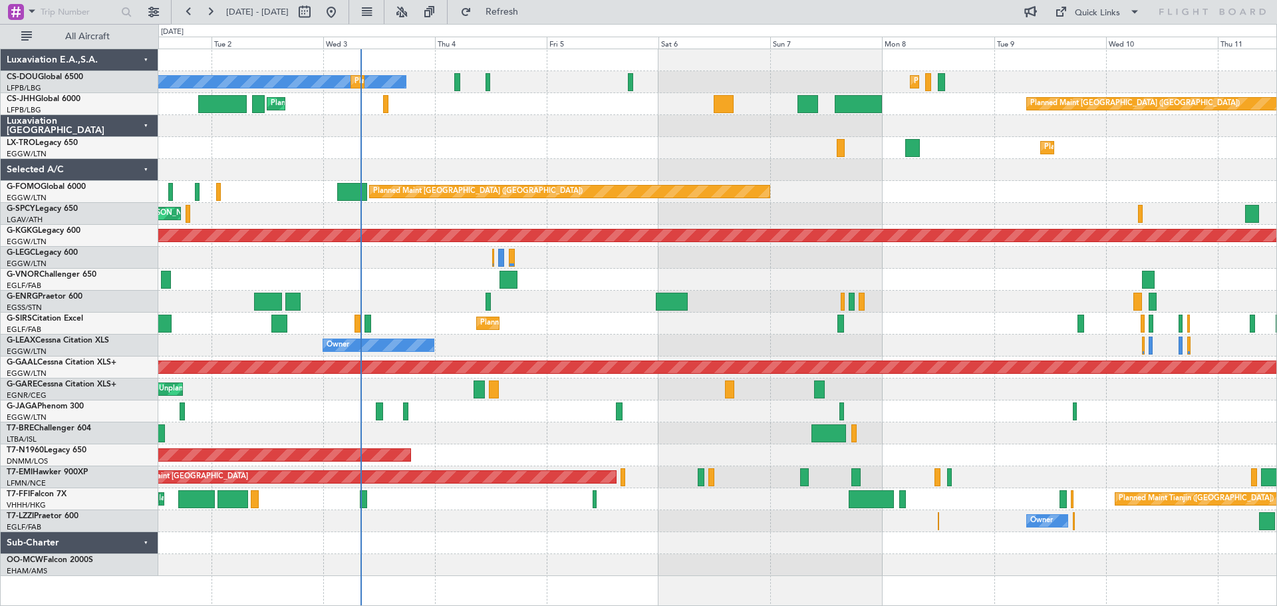
click at [1052, 178] on div at bounding box center [717, 170] width 1118 height 22
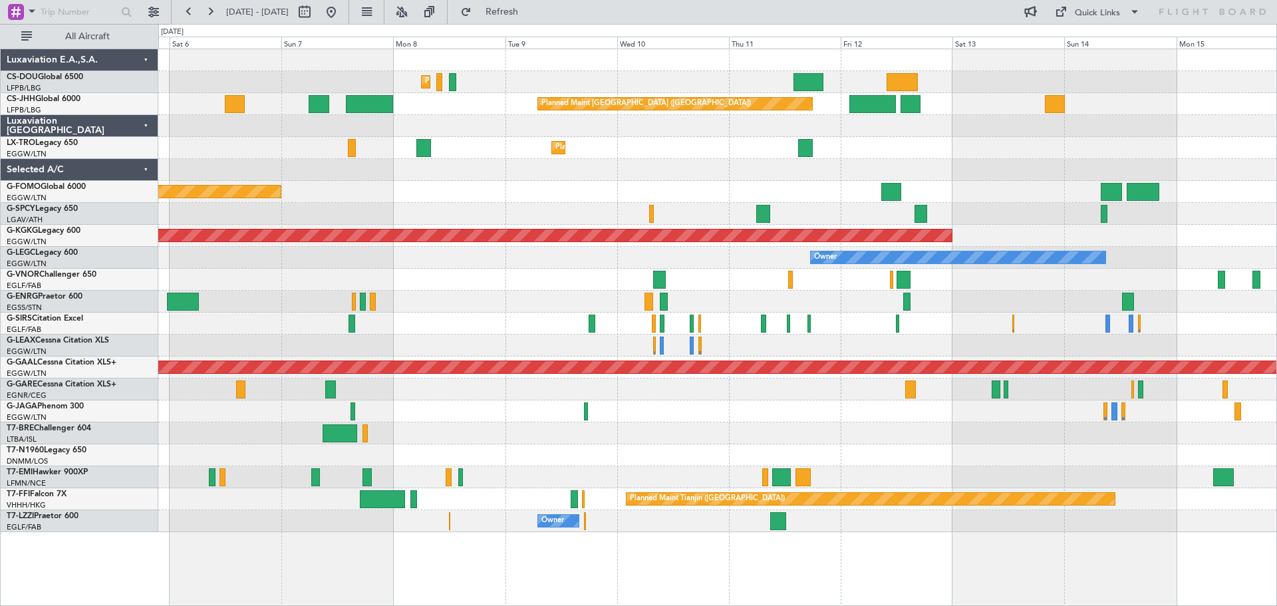
click at [692, 131] on div "Planned Maint Paris (Le Bourget) Planned Maint Paris (Le Bourget) No Crew Plann…" at bounding box center [717, 290] width 1118 height 483
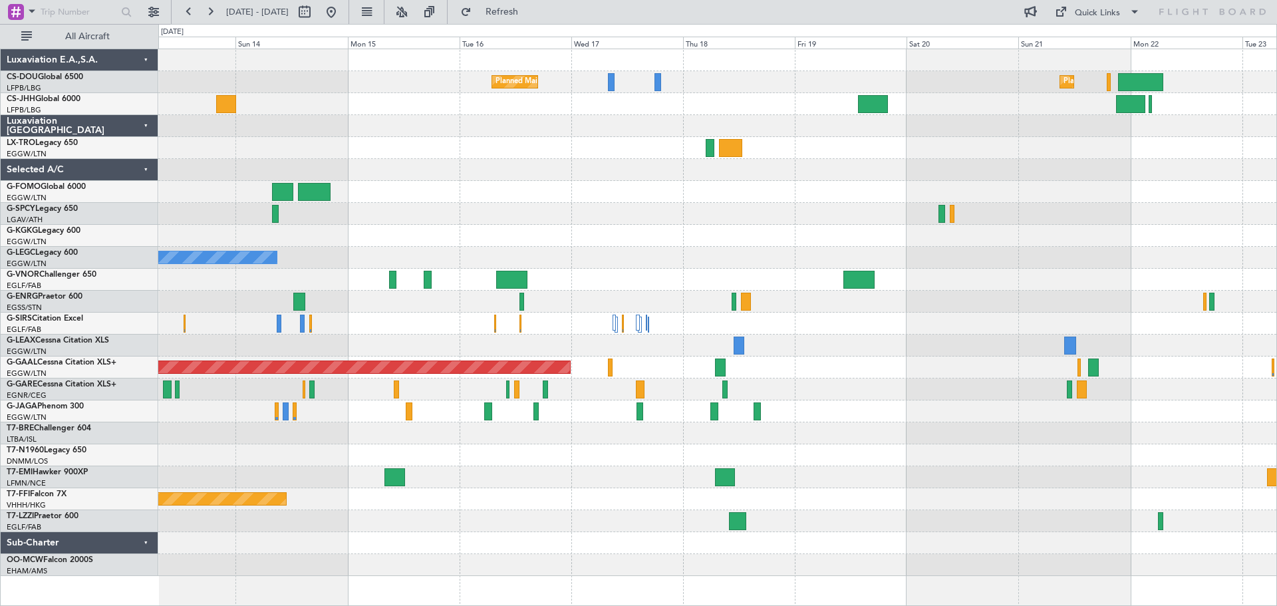
click at [278, 135] on div "Planned Maint Paris (Le Bourget) Planned Maint Paris (Le Bourget) Planned Maint…" at bounding box center [717, 312] width 1118 height 527
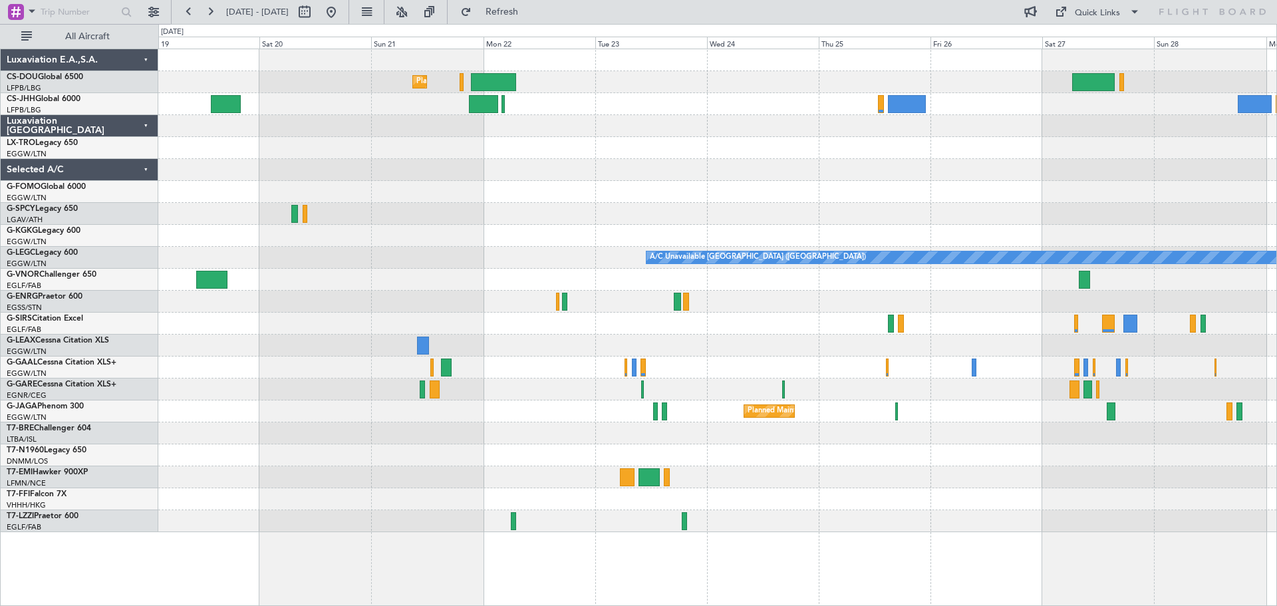
click at [488, 146] on div "Planned Maint Paris (Le Bourget) Planned Maint Paris (Le Bourget) Planned Maint…" at bounding box center [717, 290] width 1118 height 483
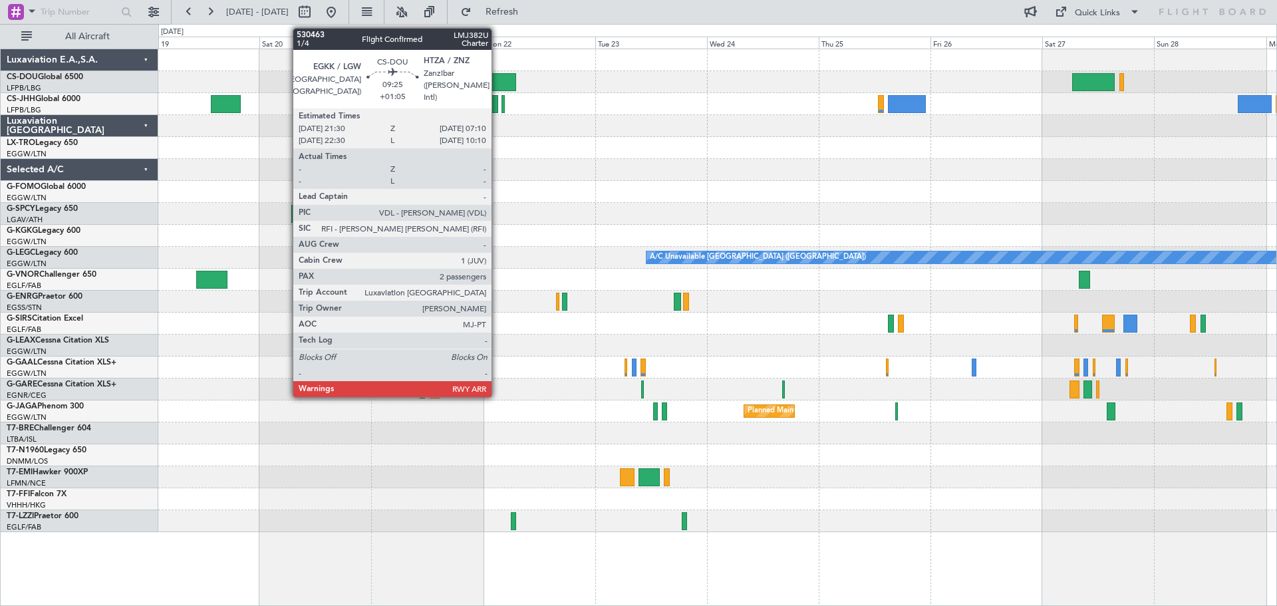
click at [498, 81] on div at bounding box center [493, 82] width 45 height 18
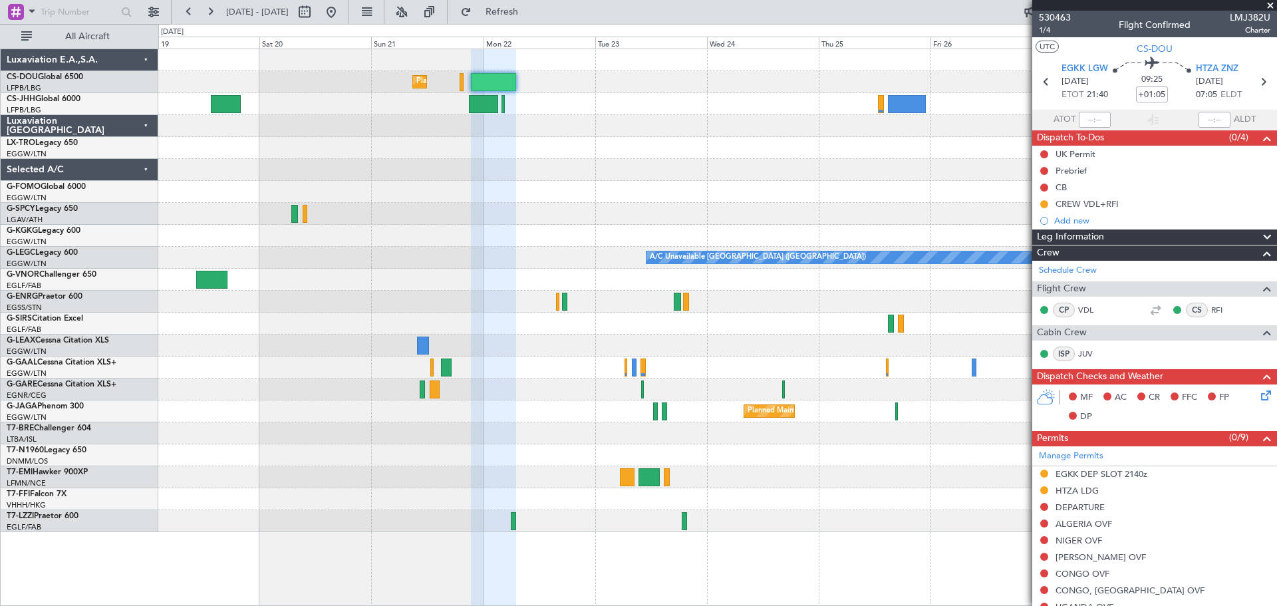
click at [1273, 7] on span at bounding box center [1270, 6] width 13 height 12
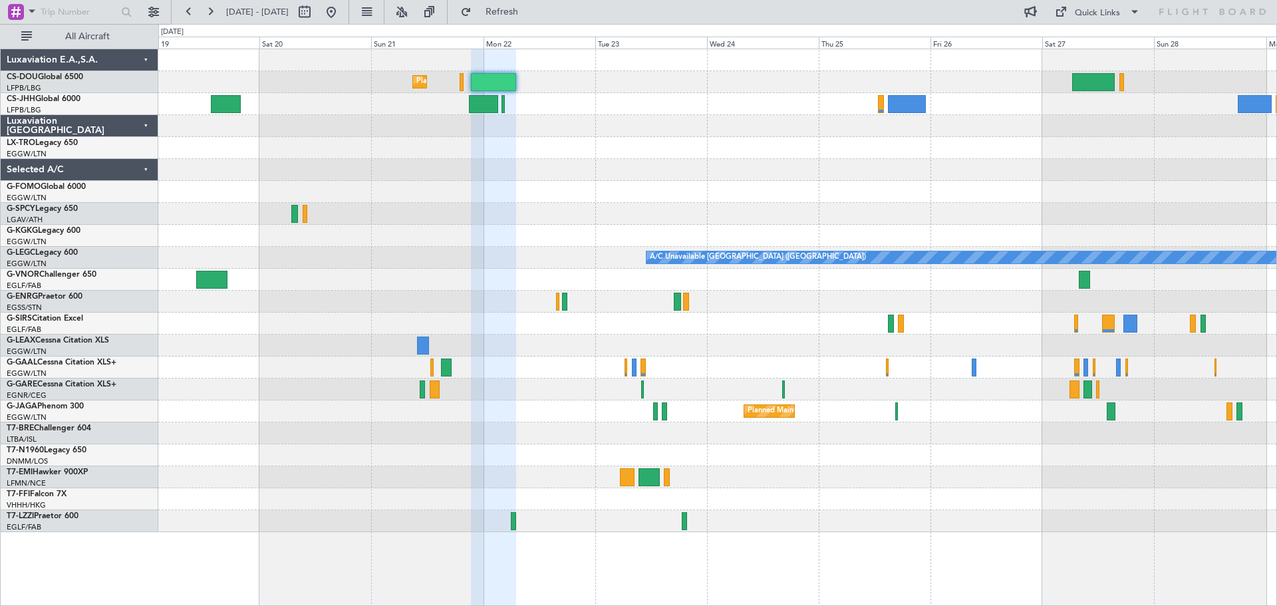
type input "0"
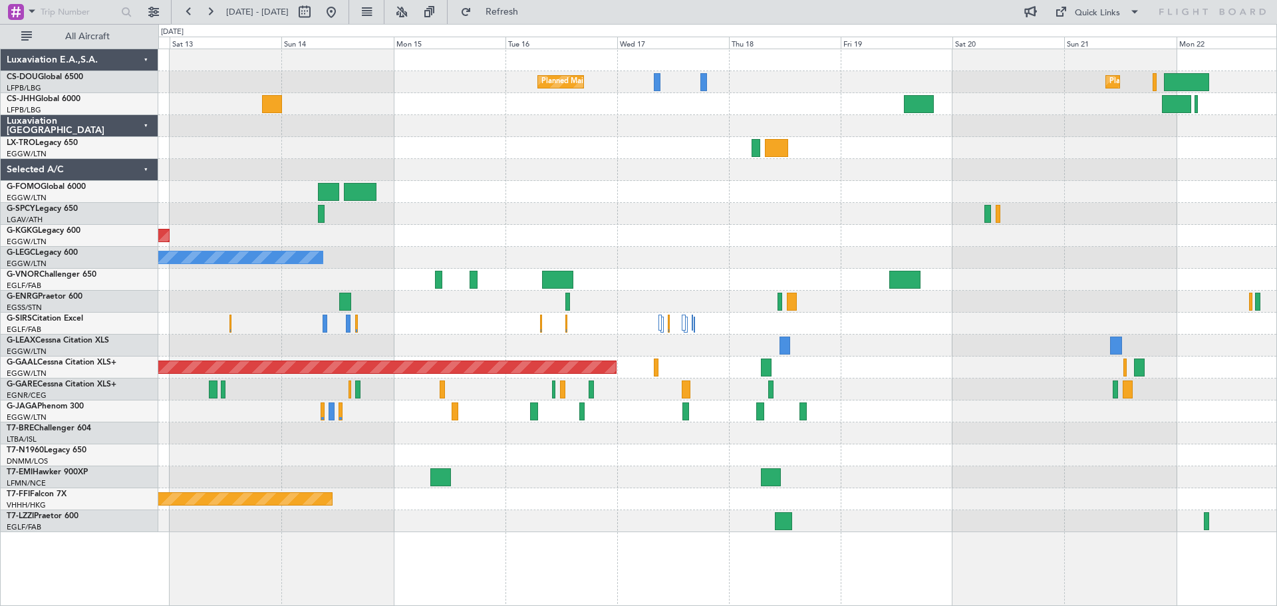
click at [1115, 166] on div "Planned Maint Paris (Le Bourget) Planned Maint Paris (Le Bourget) Planned Maint…" at bounding box center [717, 290] width 1118 height 483
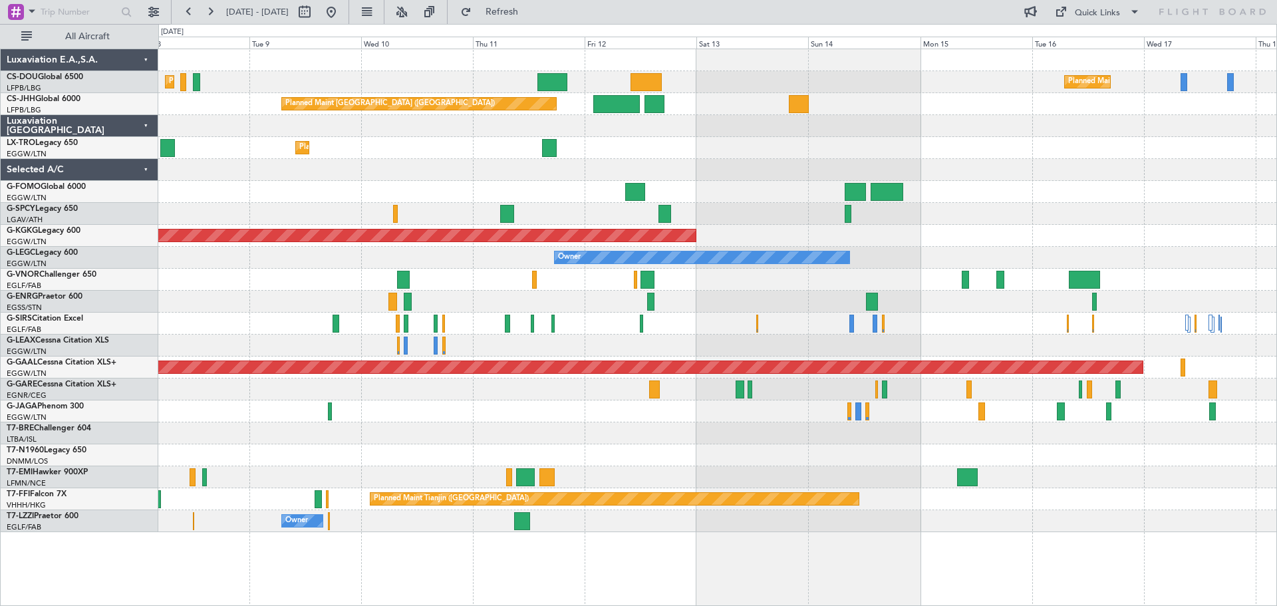
click at [414, 138] on div "Planned Maint Paris (Le Bourget) Planned Maint Paris (Le Bourget) Planned Maint…" at bounding box center [717, 290] width 1118 height 483
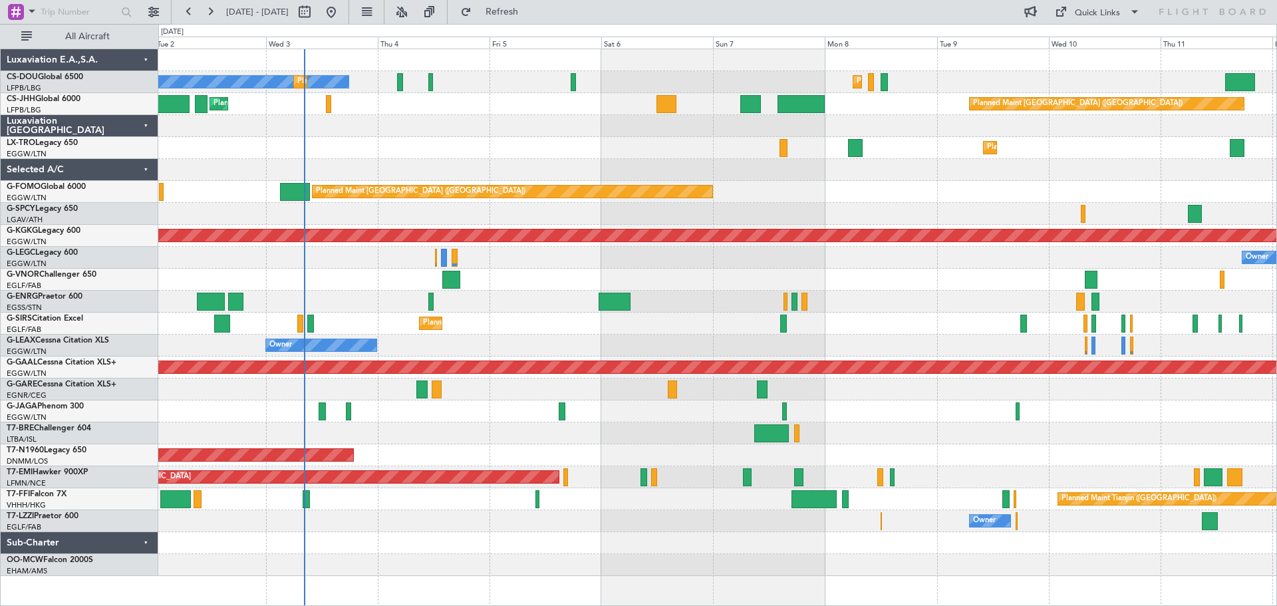
click at [1019, 149] on div "Planned Maint Dusseldorf" at bounding box center [717, 148] width 1118 height 22
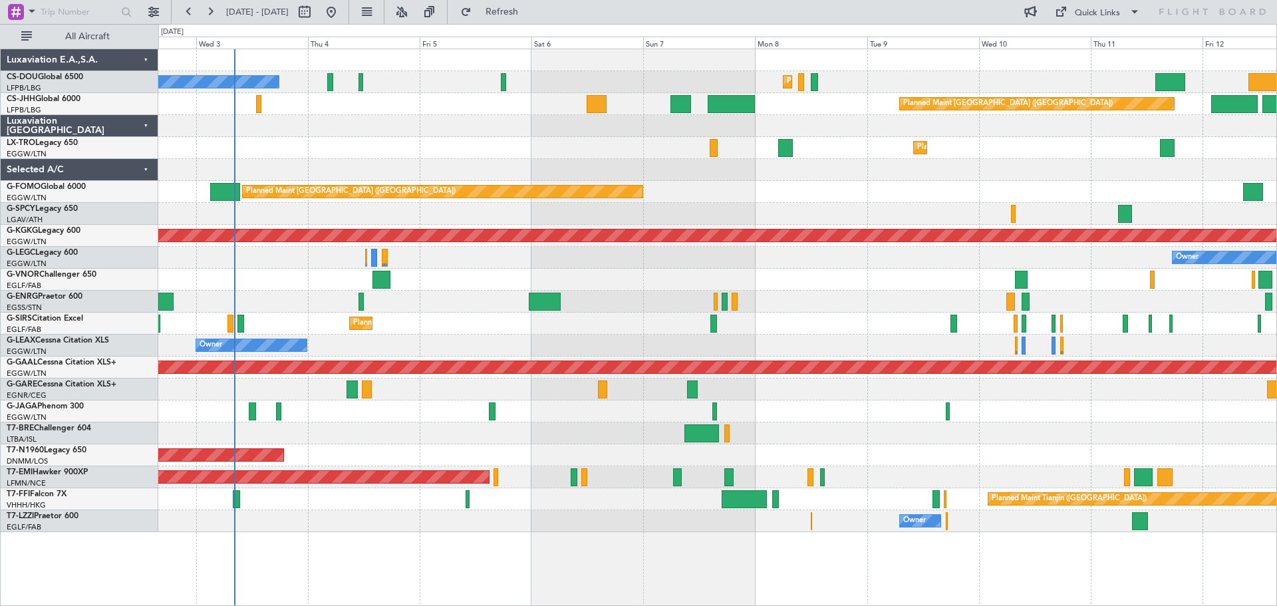
click at [323, 118] on div at bounding box center [717, 126] width 1118 height 22
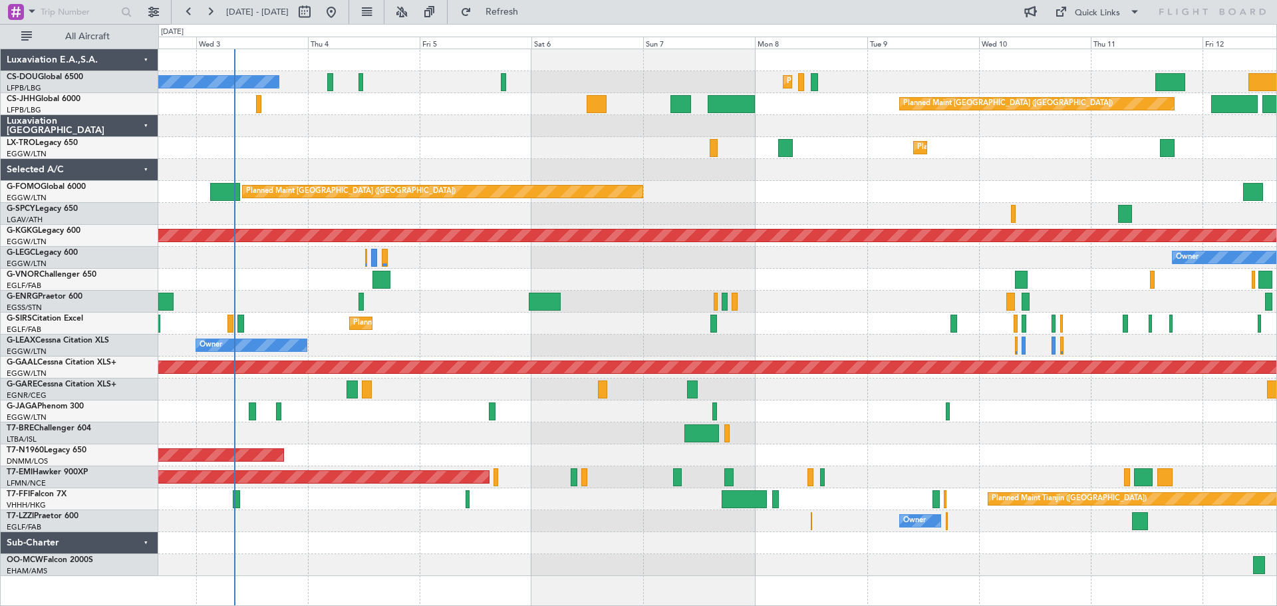
click at [589, 155] on div "Planned Maint Dusseldorf" at bounding box center [717, 148] width 1118 height 22
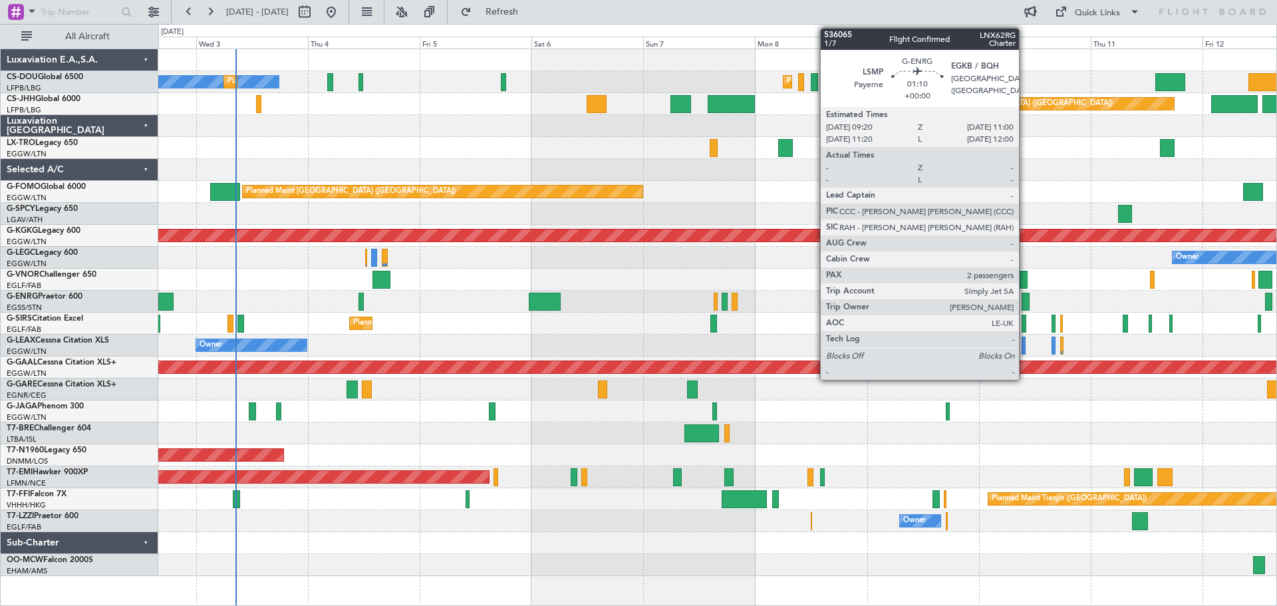
click at [1025, 305] on div at bounding box center [1026, 302] width 8 height 18
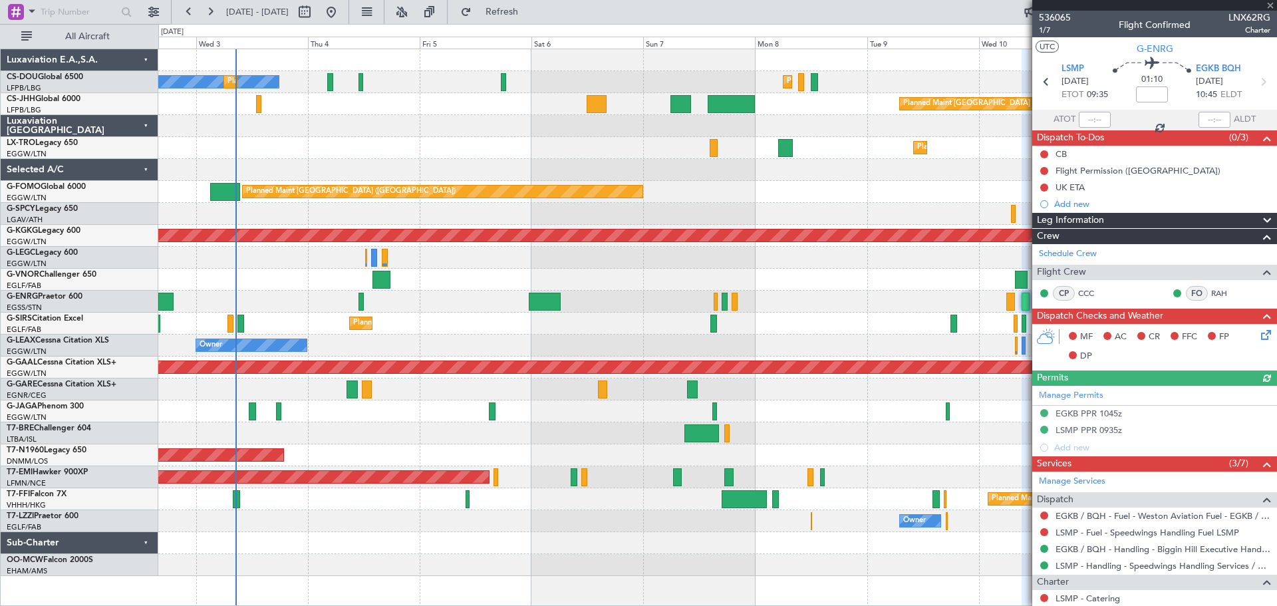
scroll to position [180, 0]
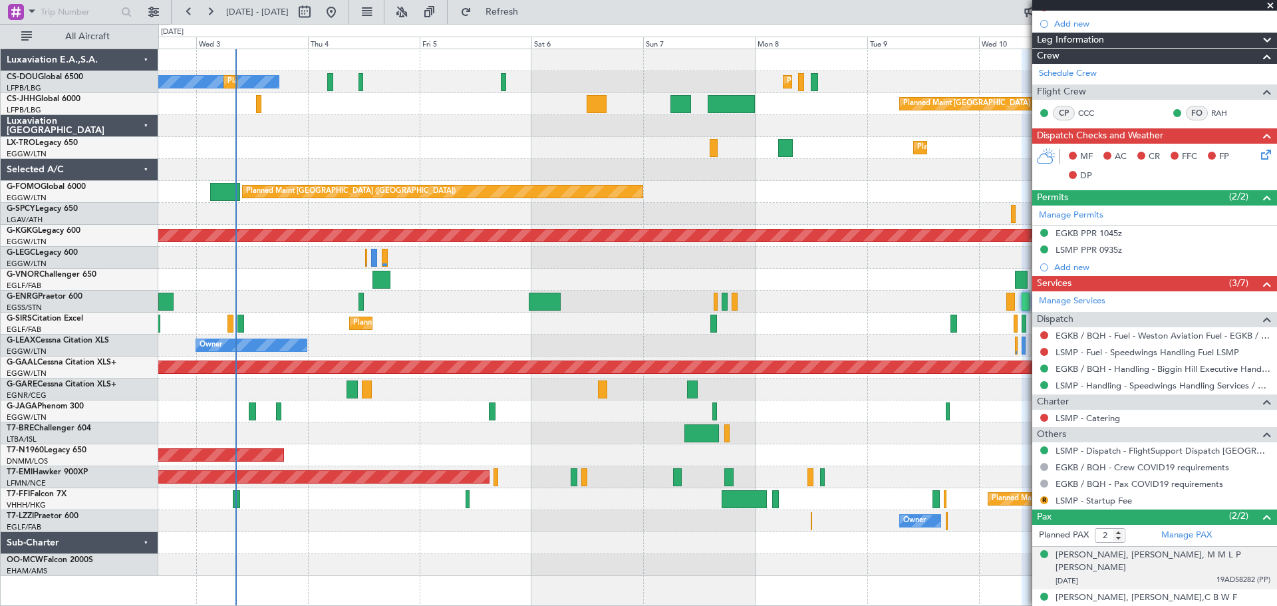
click at [1234, 575] on span "19AD58282 (PP)" at bounding box center [1244, 580] width 54 height 11
click at [1259, 590] on img at bounding box center [1265, 596] width 12 height 12
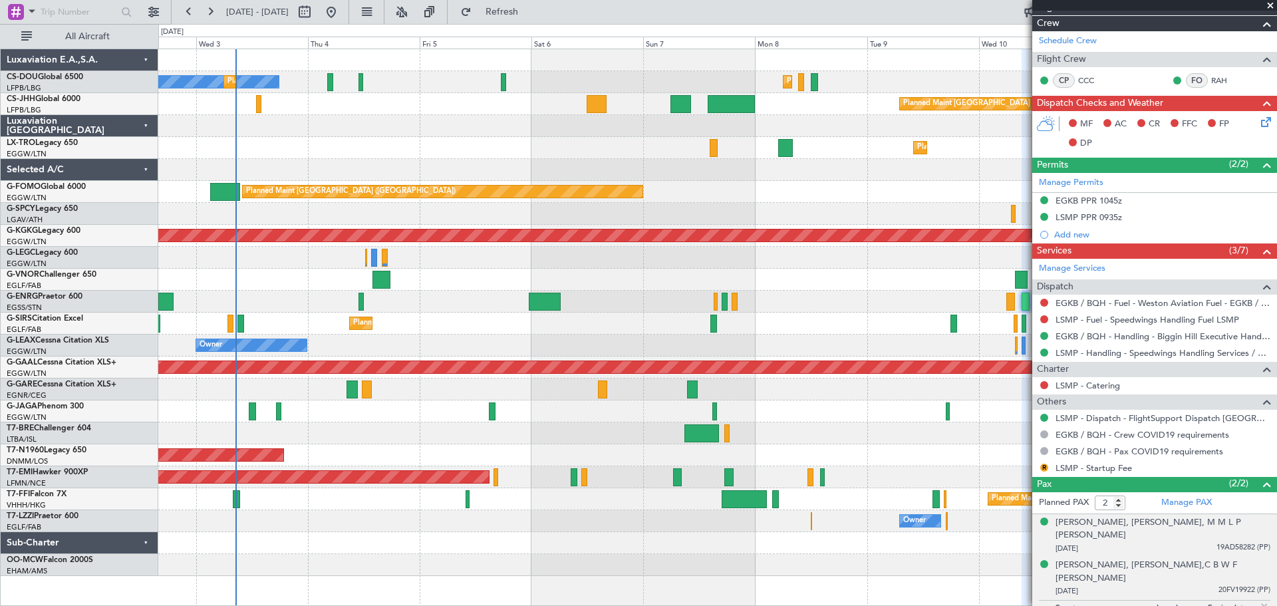
click at [1259, 601] on img at bounding box center [1265, 607] width 12 height 12
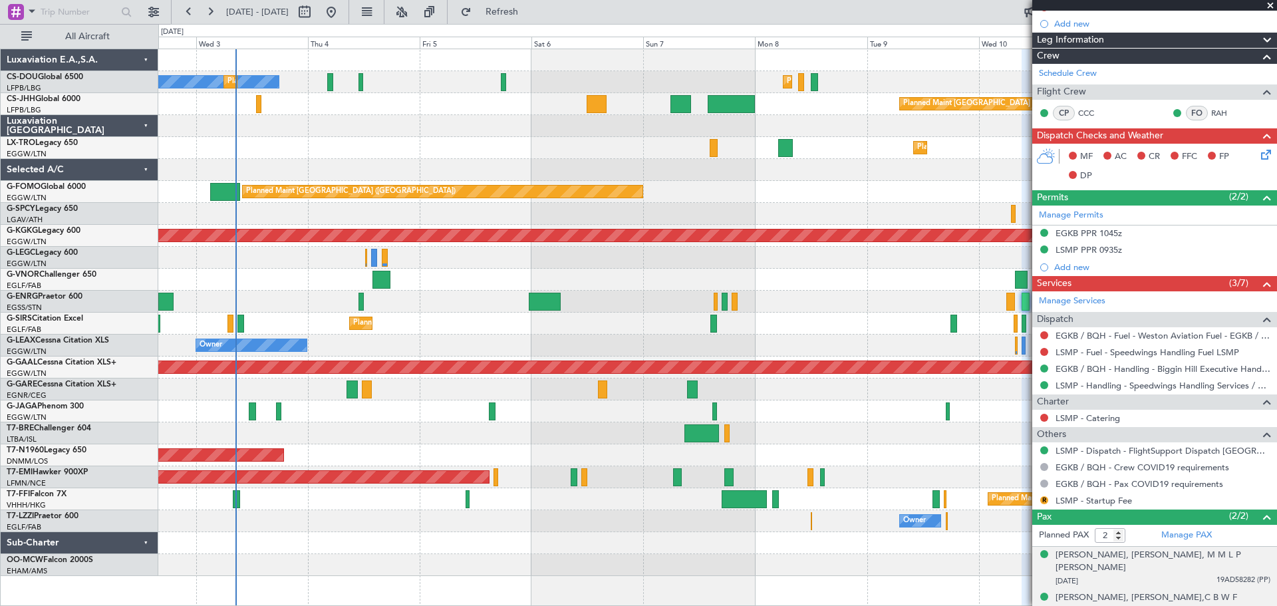
click at [1226, 575] on span "19AD58282 (PP)" at bounding box center [1244, 580] width 54 height 11
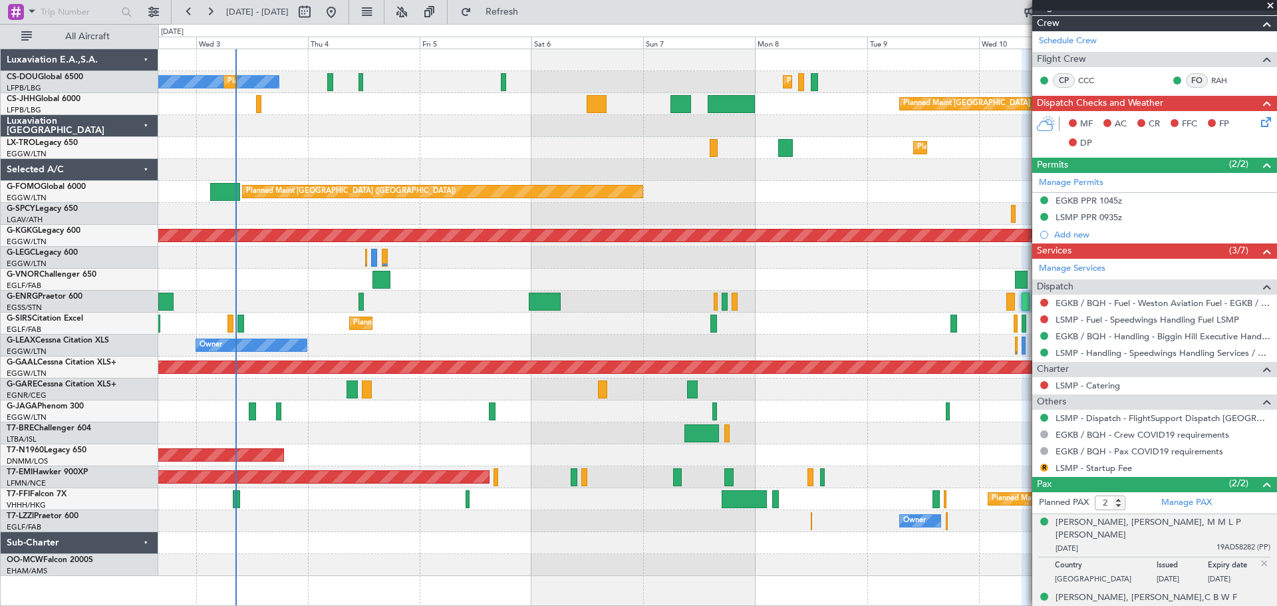
click at [1259, 557] on img at bounding box center [1265, 563] width 12 height 12
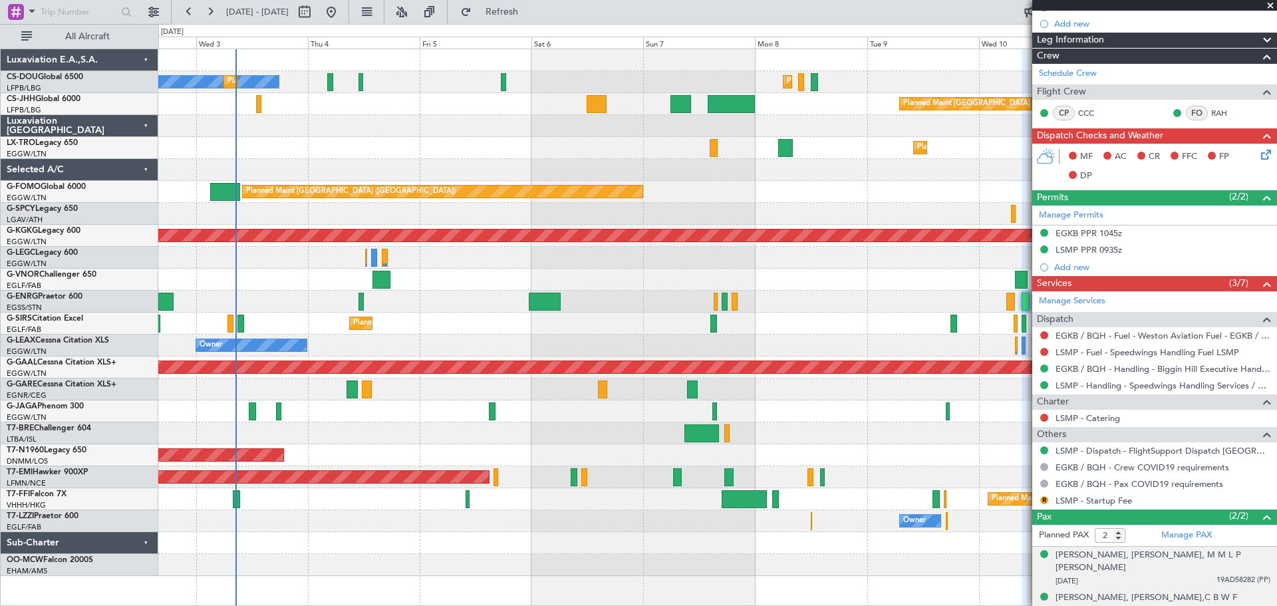
click at [1269, 7] on span at bounding box center [1270, 6] width 13 height 12
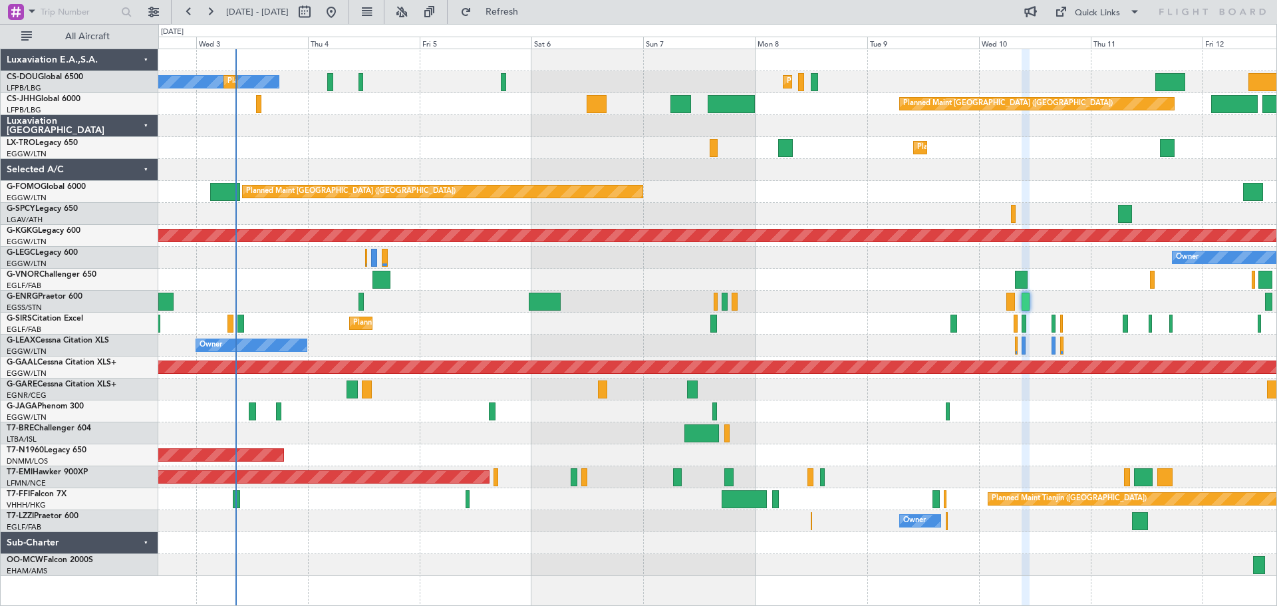
type input "0"
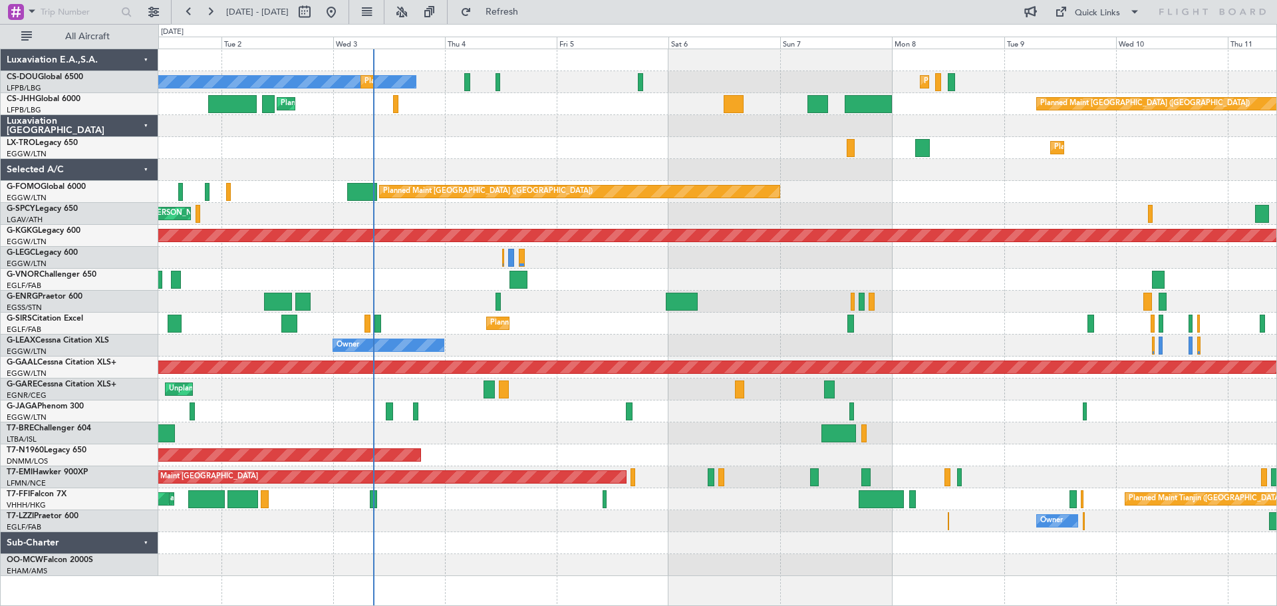
click at [559, 168] on div at bounding box center [717, 170] width 1118 height 22
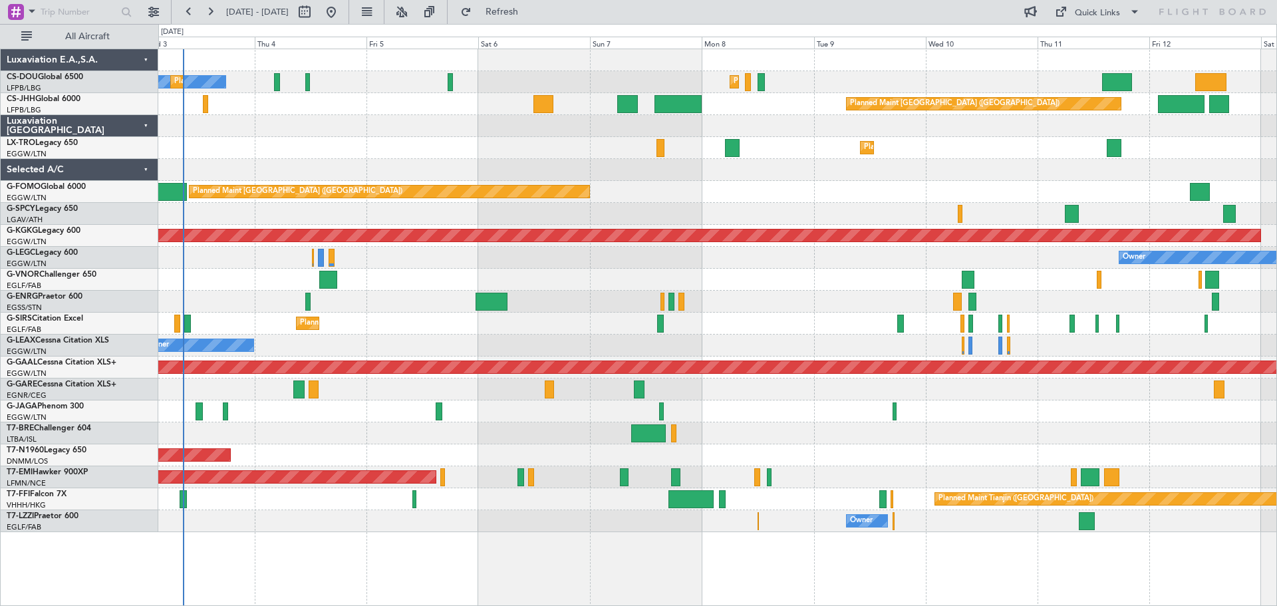
click at [797, 194] on div "Planned Maint [GEOGRAPHIC_DATA] ([GEOGRAPHIC_DATA])" at bounding box center [717, 192] width 1118 height 22
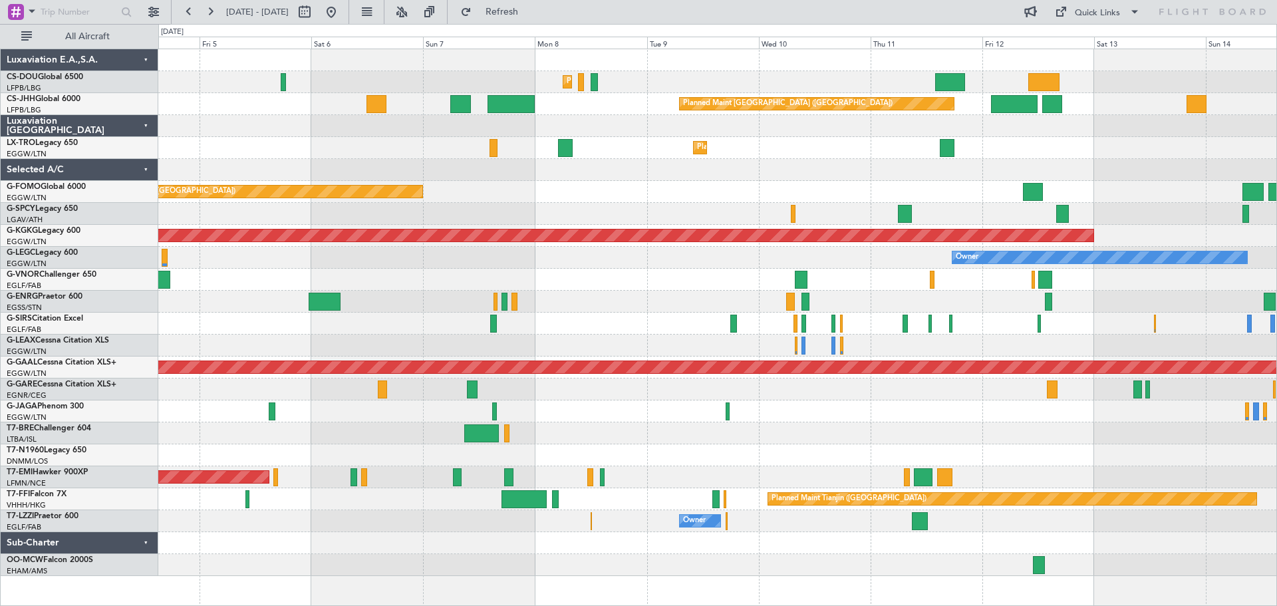
click at [859, 155] on div "Planned Maint Dusseldorf" at bounding box center [717, 148] width 1118 height 22
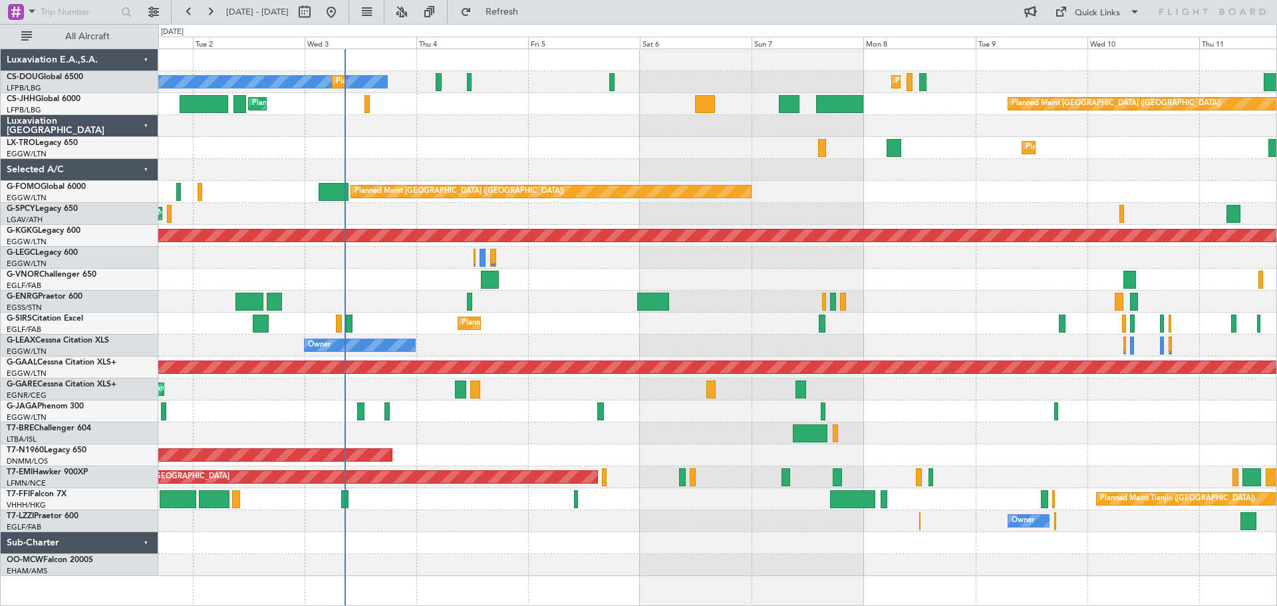
click at [889, 190] on div "Planned Maint [GEOGRAPHIC_DATA] ([GEOGRAPHIC_DATA]) No Crew Planned Maint [GEOG…" at bounding box center [717, 312] width 1118 height 527
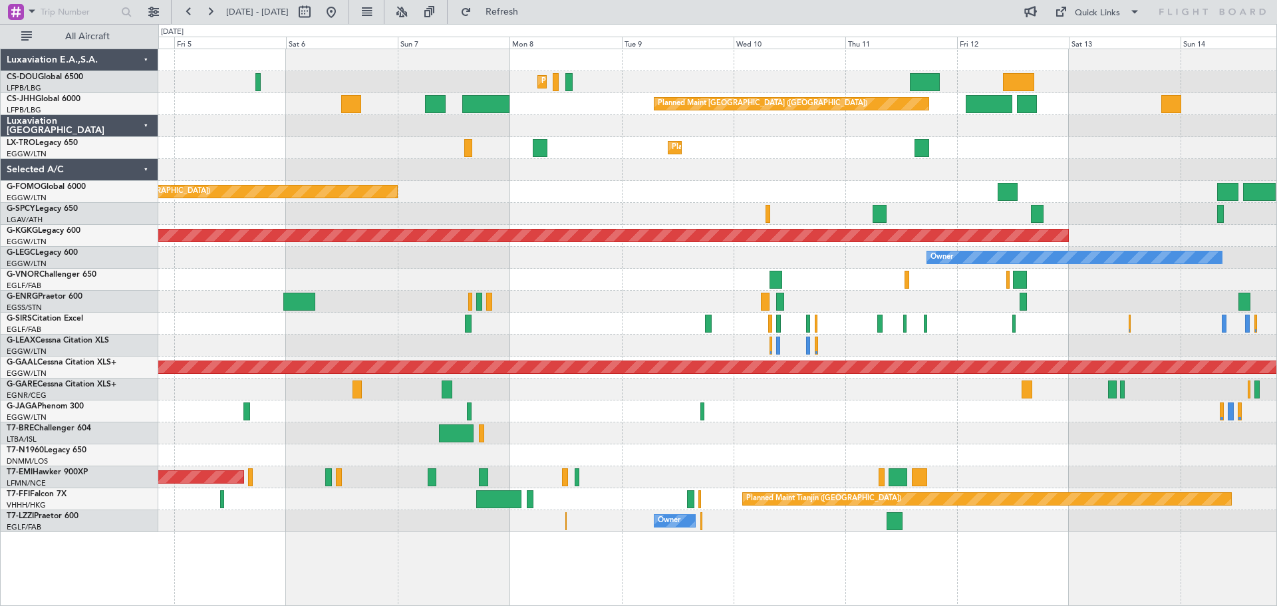
click at [556, 285] on div at bounding box center [717, 280] width 1118 height 22
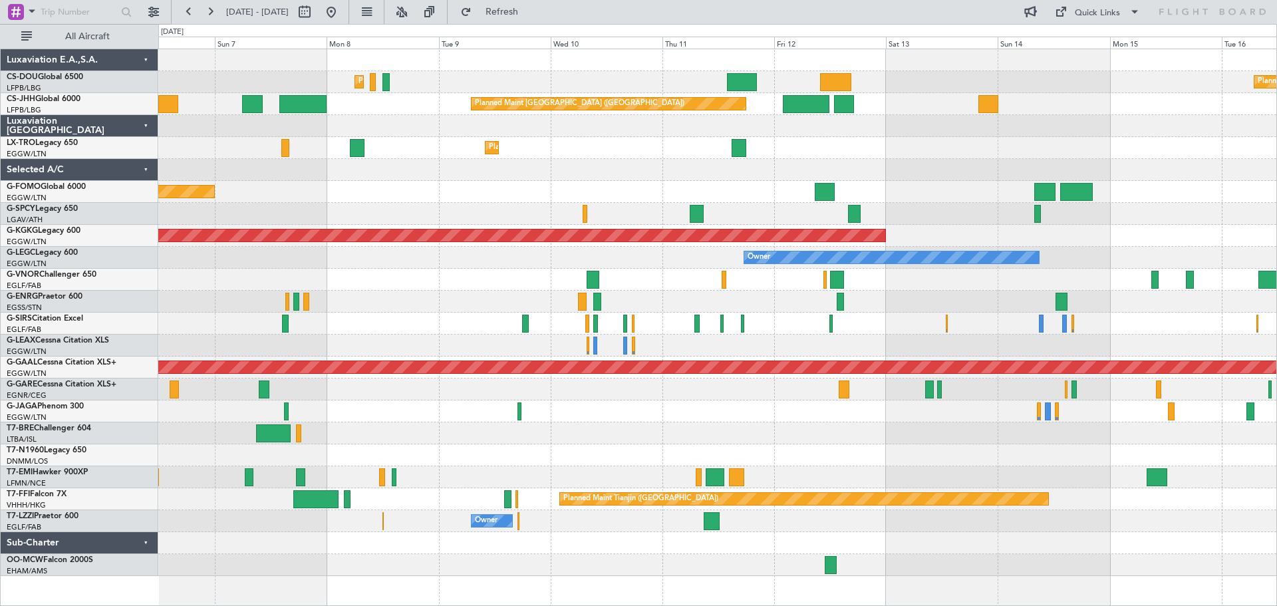
click at [740, 406] on div at bounding box center [717, 411] width 1118 height 22
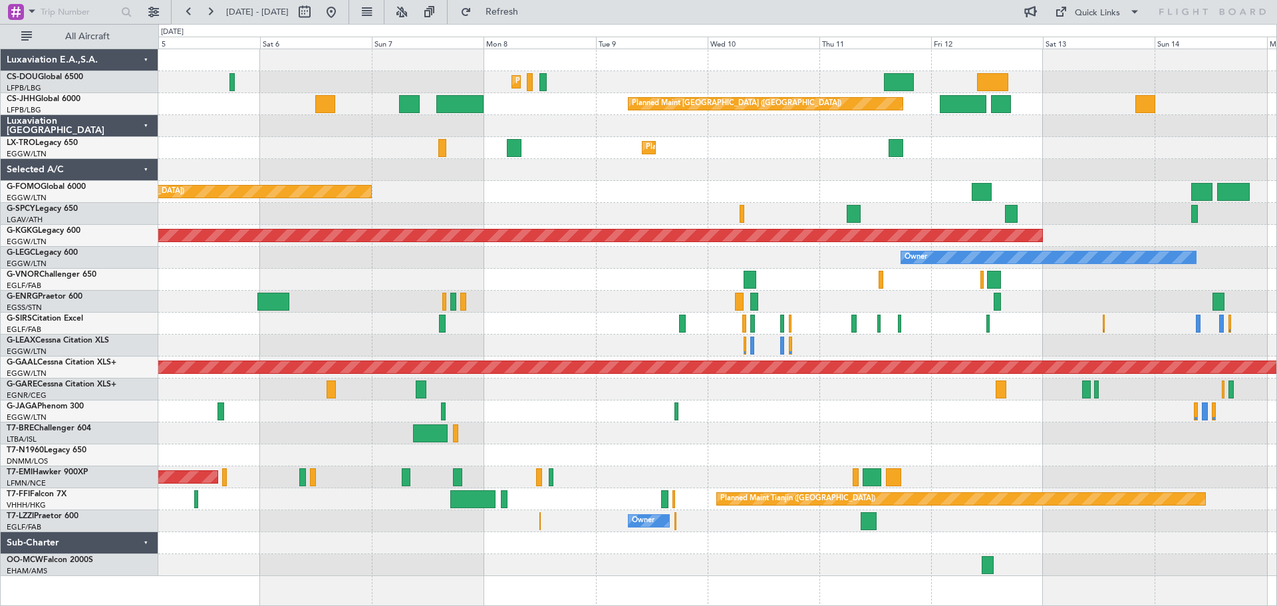
click at [855, 437] on div at bounding box center [717, 433] width 1118 height 22
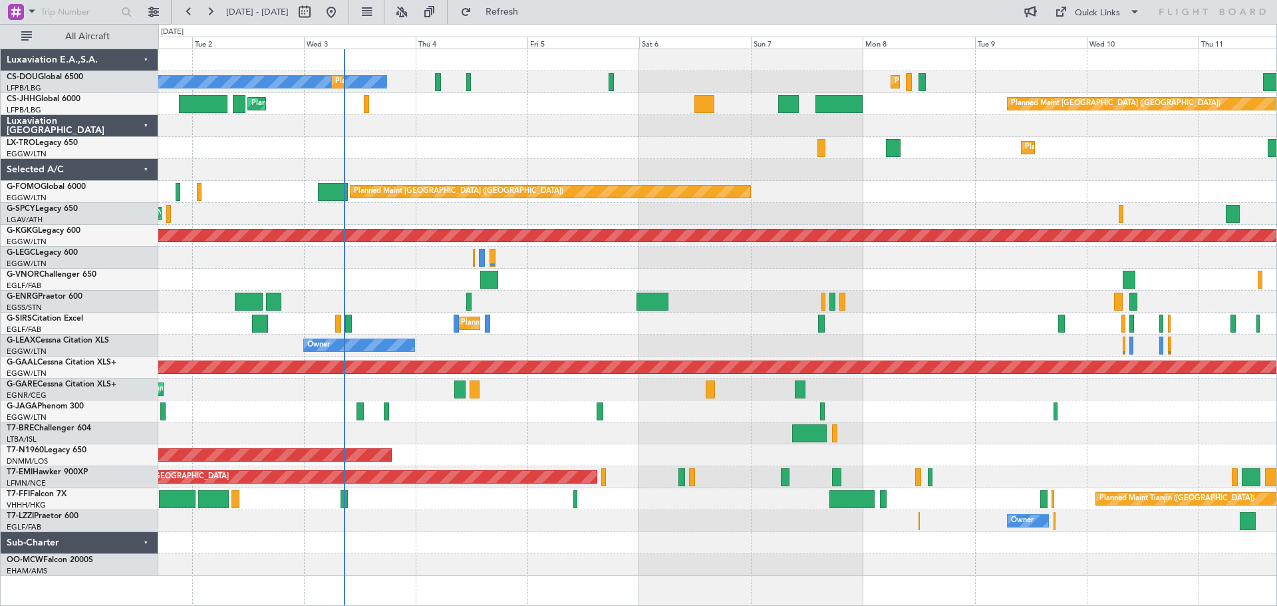
click at [930, 282] on div "Planned Maint [GEOGRAPHIC_DATA] ([GEOGRAPHIC_DATA]) No Crew Planned Maint [GEOG…" at bounding box center [717, 312] width 1118 height 527
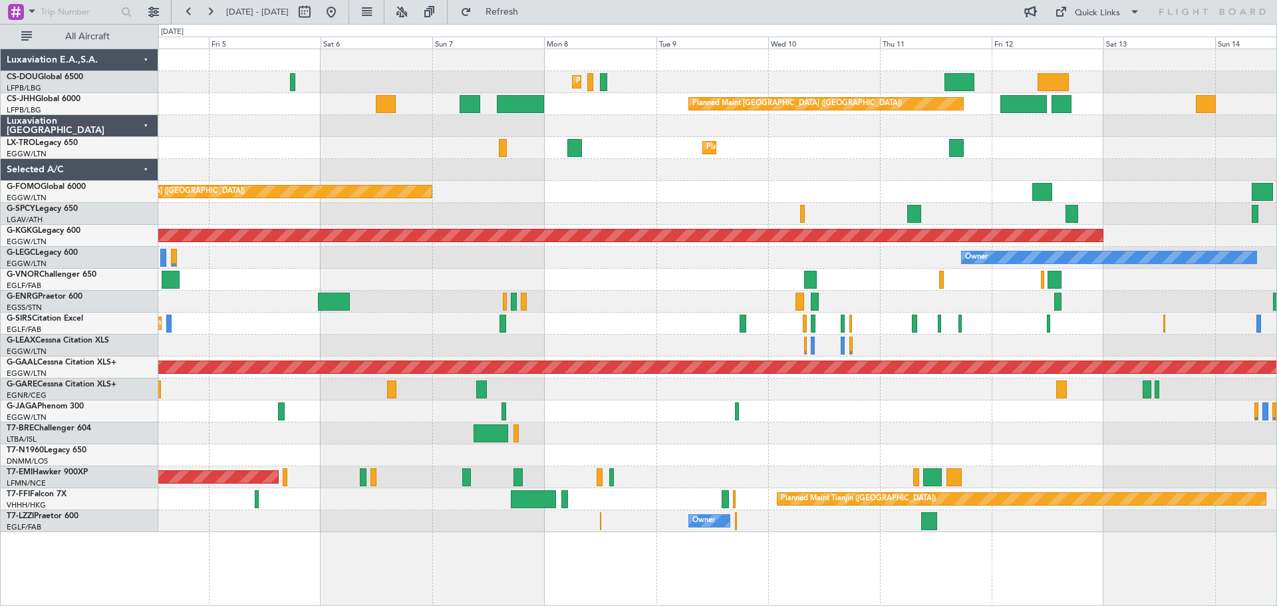
click at [614, 210] on div "Planned Maint [GEOGRAPHIC_DATA] ([GEOGRAPHIC_DATA]) Planned Maint [GEOGRAPHIC_D…" at bounding box center [717, 290] width 1118 height 483
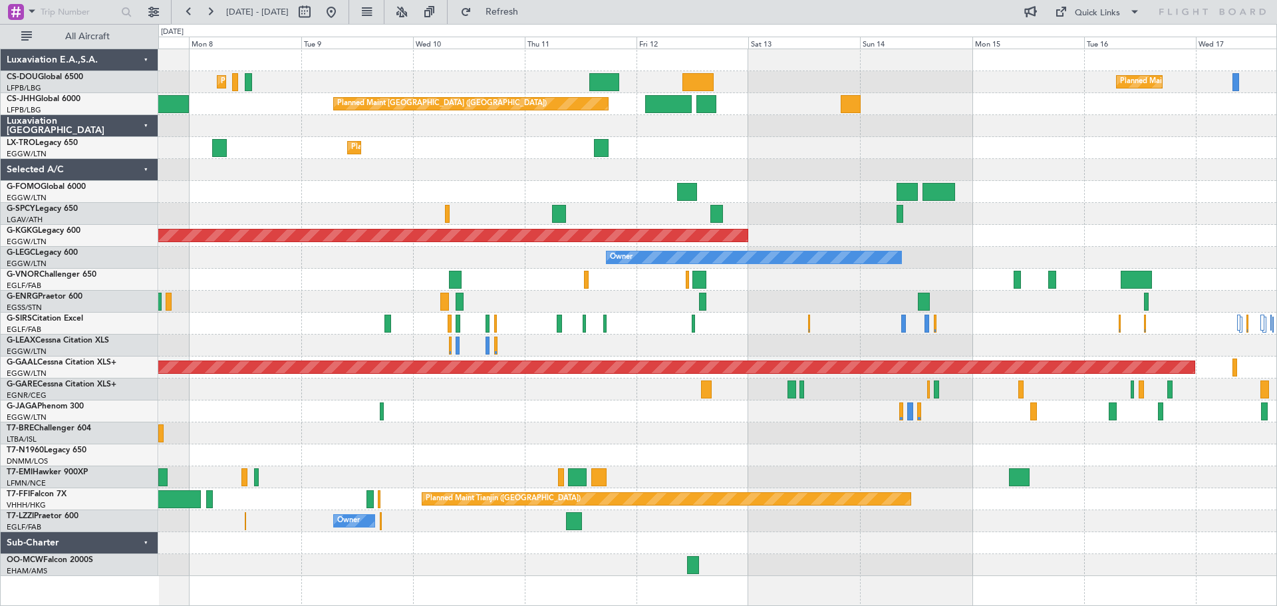
click at [694, 180] on div at bounding box center [717, 170] width 1118 height 22
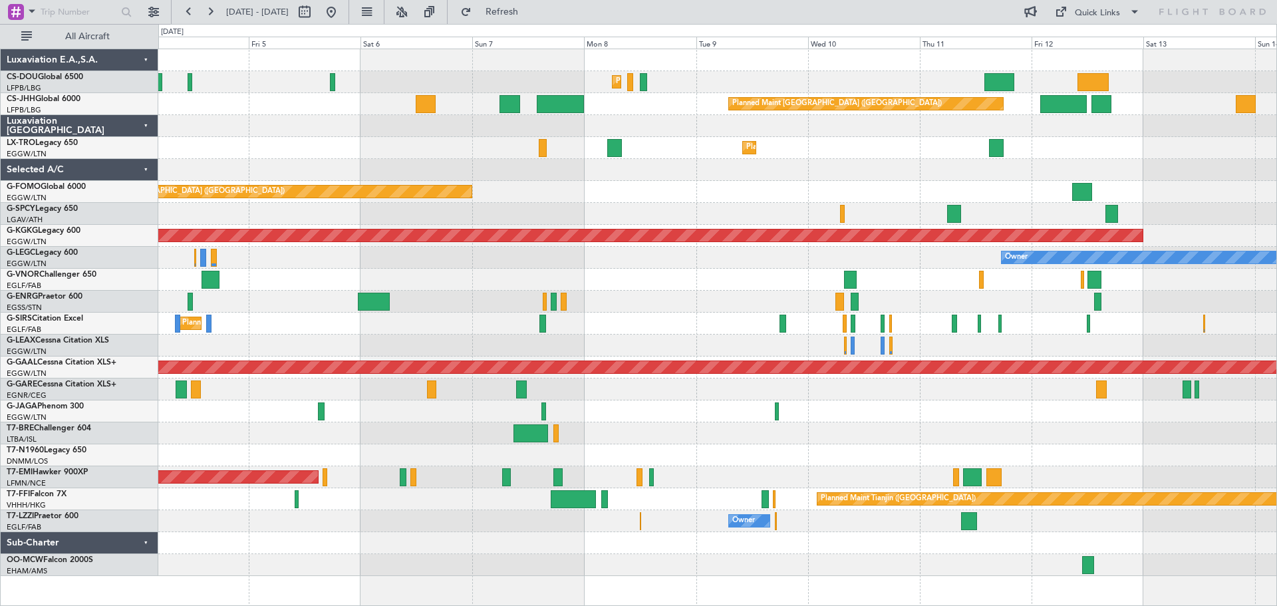
click at [866, 176] on div at bounding box center [717, 170] width 1118 height 22
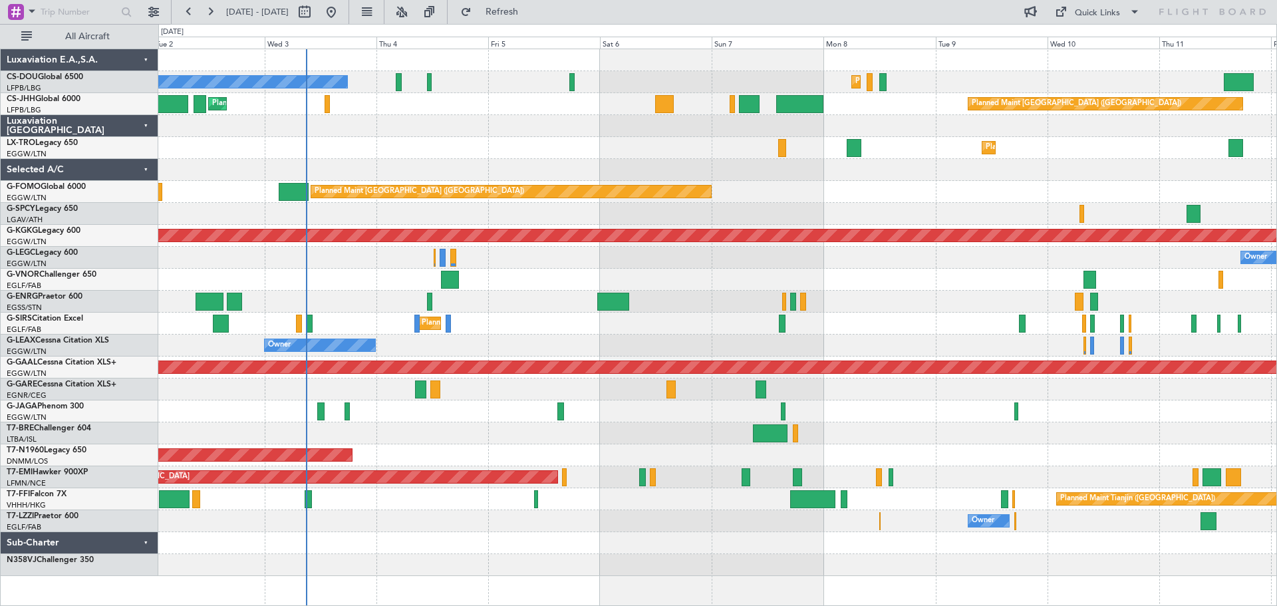
click at [547, 150] on div "Planned Maint Dusseldorf" at bounding box center [717, 148] width 1118 height 22
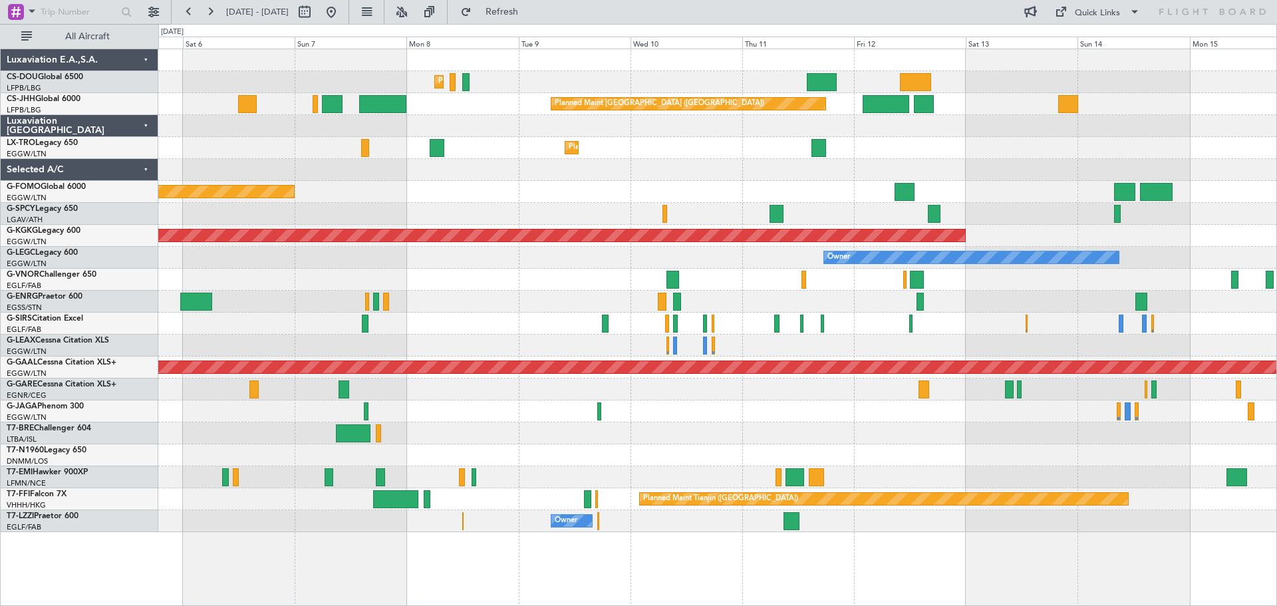
click at [738, 152] on div "Planned Maint [GEOGRAPHIC_DATA] ([GEOGRAPHIC_DATA]) Planned Maint [GEOGRAPHIC_D…" at bounding box center [717, 290] width 1118 height 483
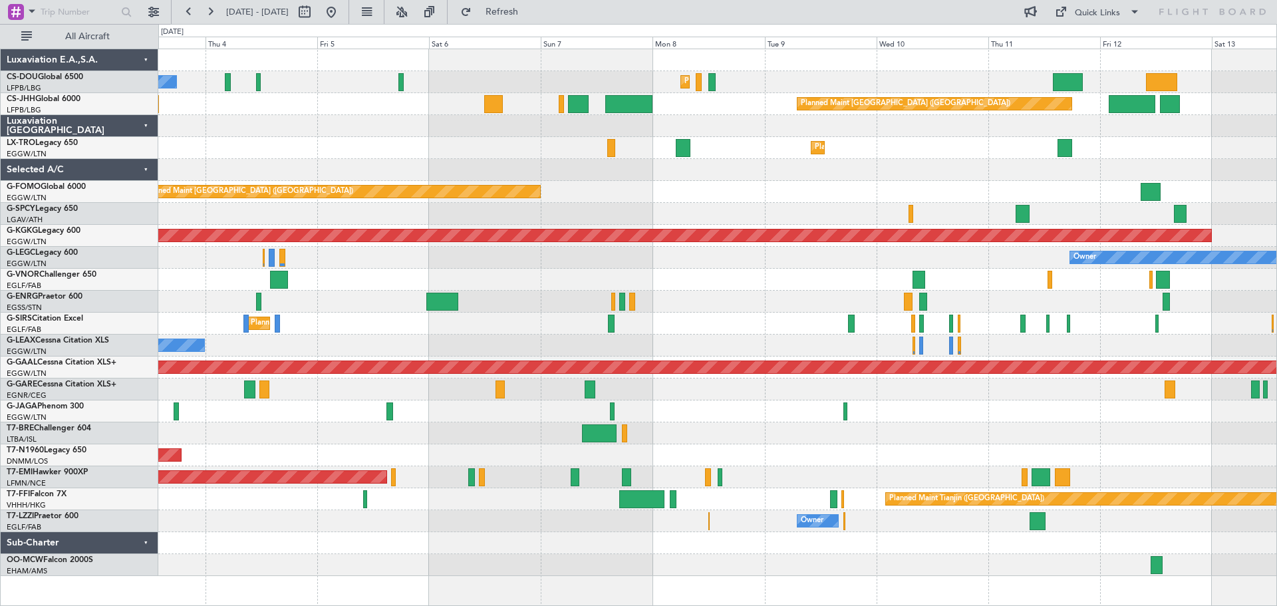
click at [667, 134] on div at bounding box center [717, 126] width 1118 height 22
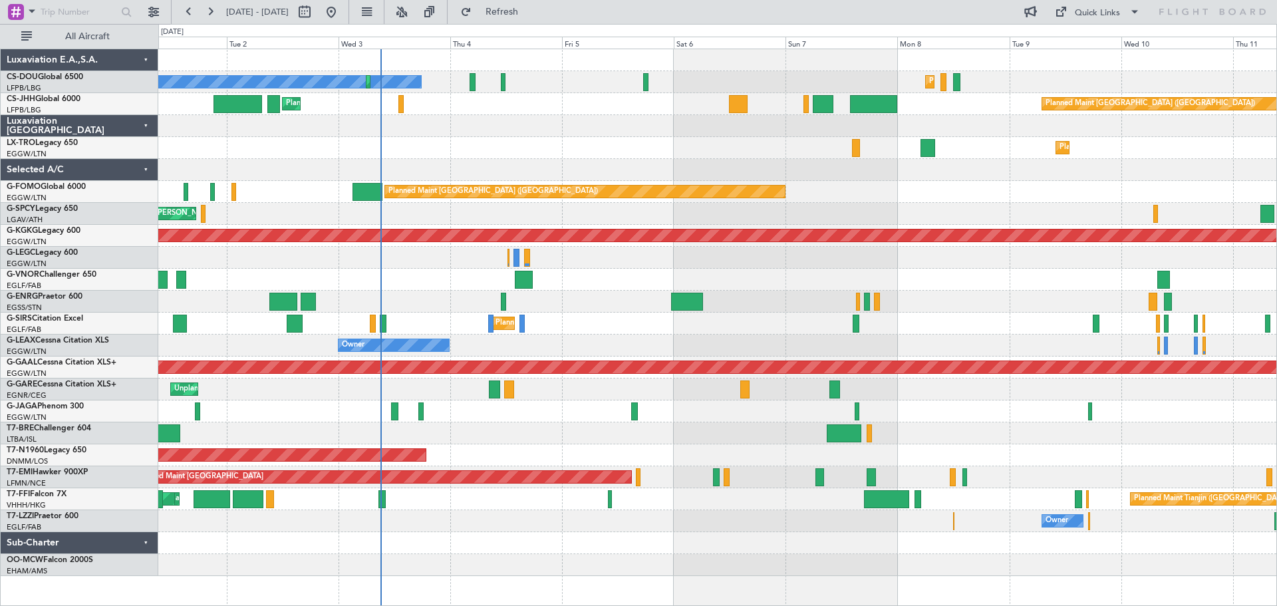
click at [563, 142] on div "No Crew Planned Maint [GEOGRAPHIC_DATA] ([GEOGRAPHIC_DATA]) Planned Maint [GEOG…" at bounding box center [717, 312] width 1118 height 527
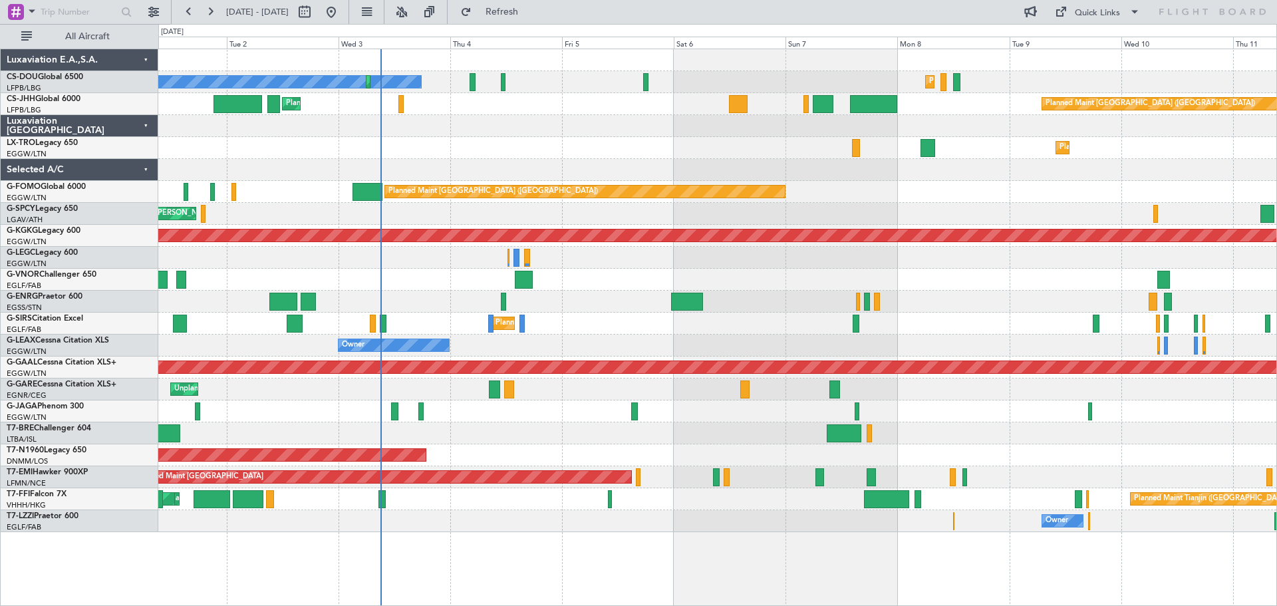
click at [613, 138] on div "Planned Maint Dusseldorf" at bounding box center [717, 148] width 1118 height 22
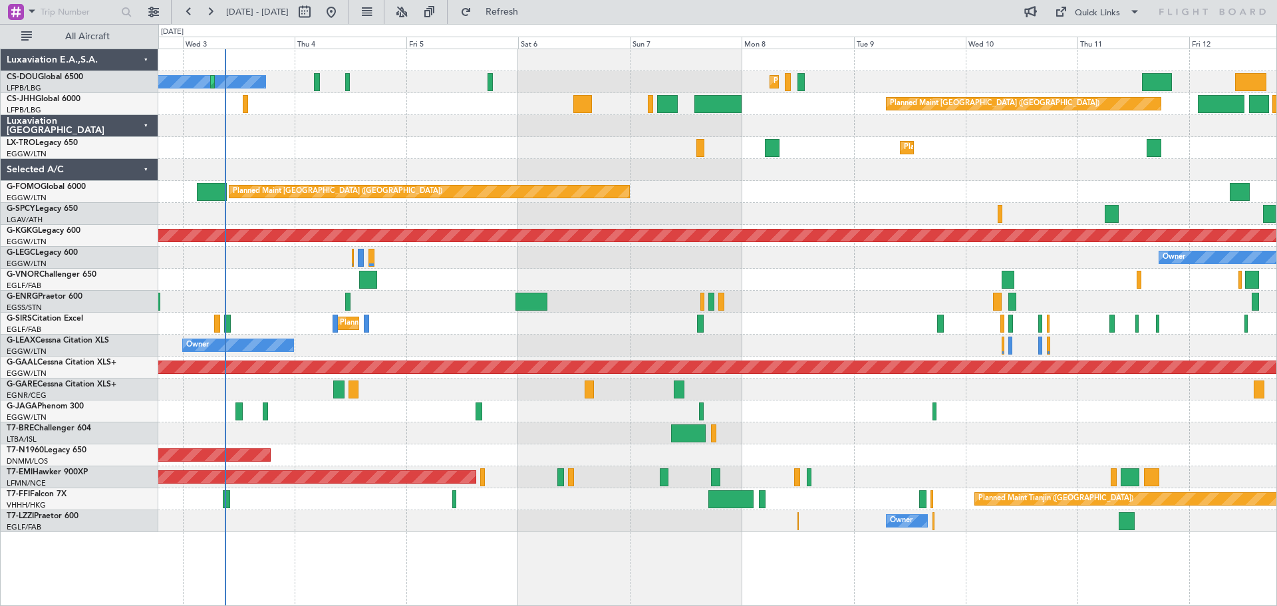
click at [996, 218] on div "No Crew Planned Maint [GEOGRAPHIC_DATA] ([GEOGRAPHIC_DATA]) Planned Maint [GEOG…" at bounding box center [717, 290] width 1118 height 483
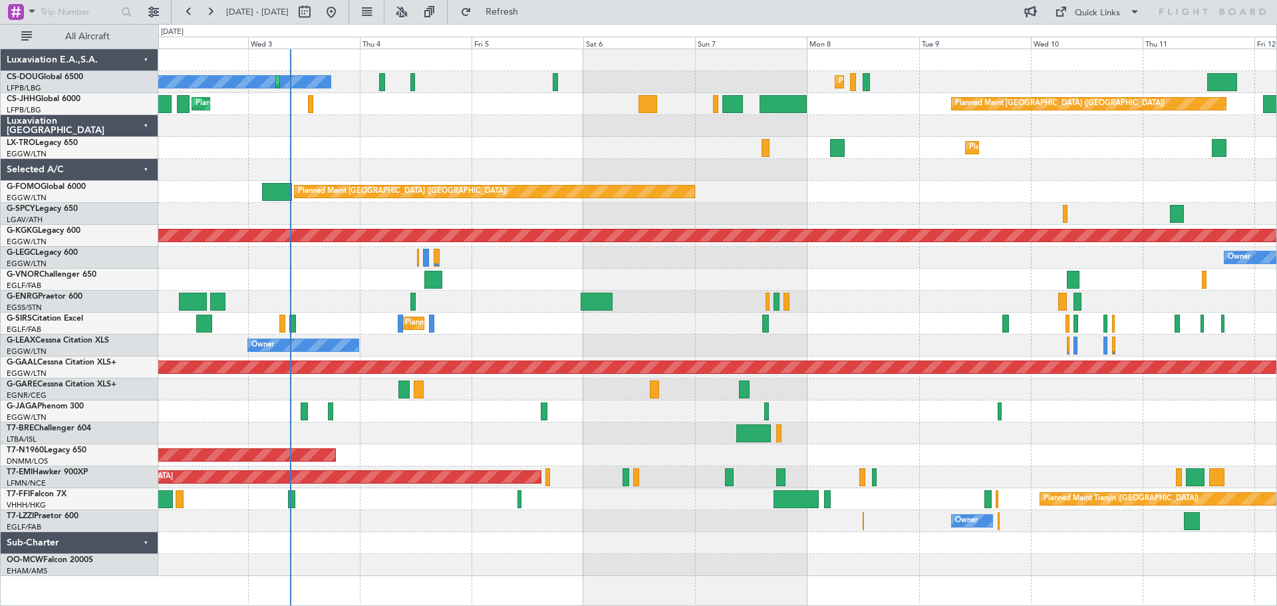
click at [407, 335] on div "Owner Owner" at bounding box center [717, 346] width 1118 height 22
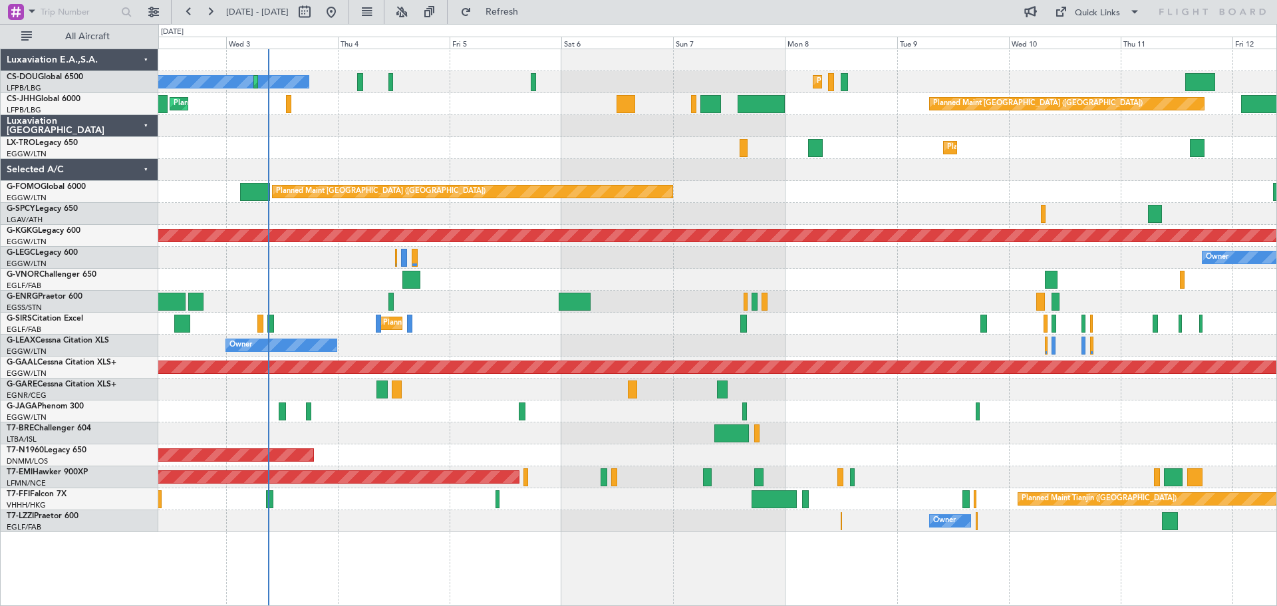
click at [1170, 346] on div "Owner Owner" at bounding box center [717, 346] width 1118 height 22
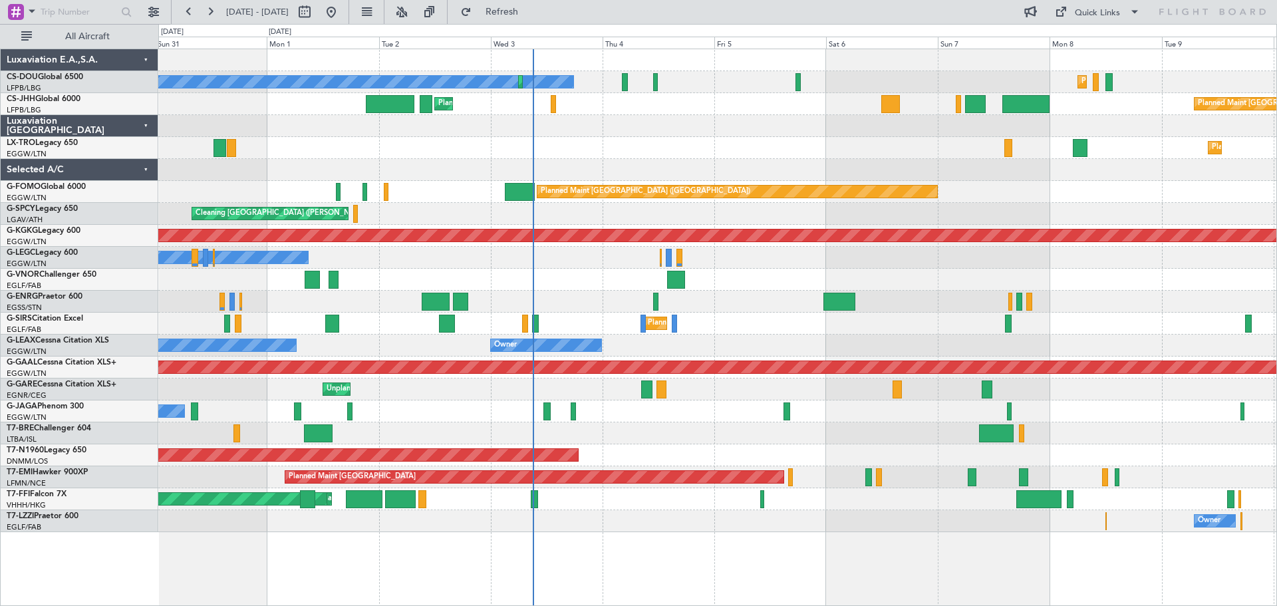
click at [718, 317] on div "Planned Maint [GEOGRAPHIC_DATA] ([GEOGRAPHIC_DATA])" at bounding box center [717, 324] width 1118 height 22
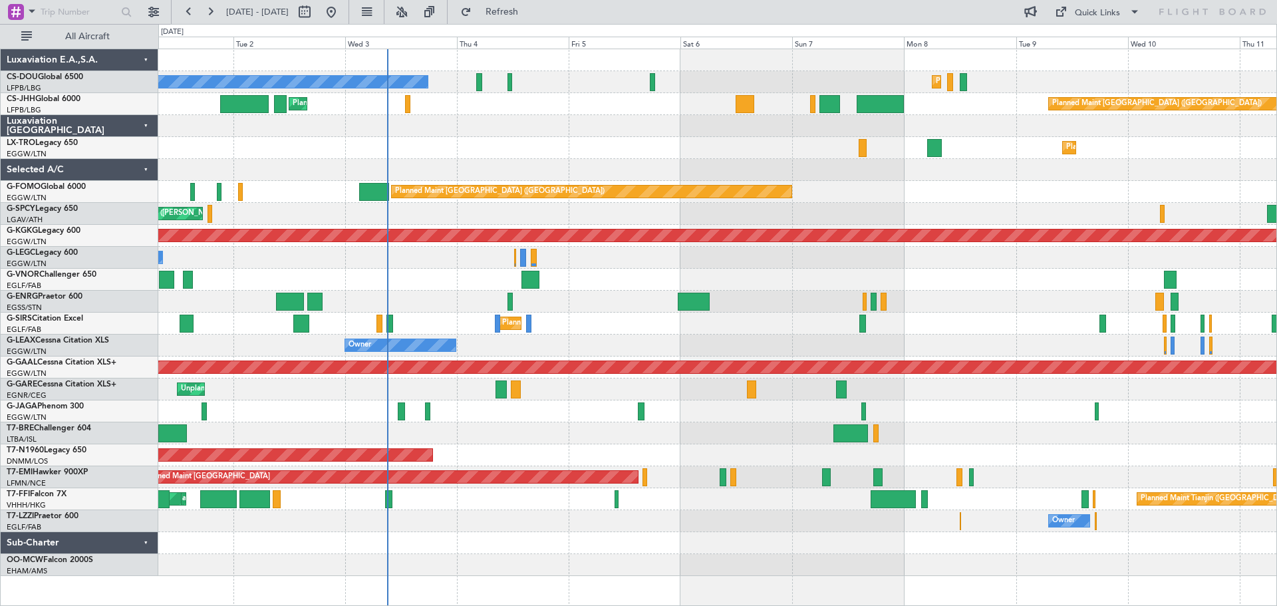
click at [665, 323] on div "Planned Maint [GEOGRAPHIC_DATA] ([GEOGRAPHIC_DATA])" at bounding box center [717, 324] width 1118 height 22
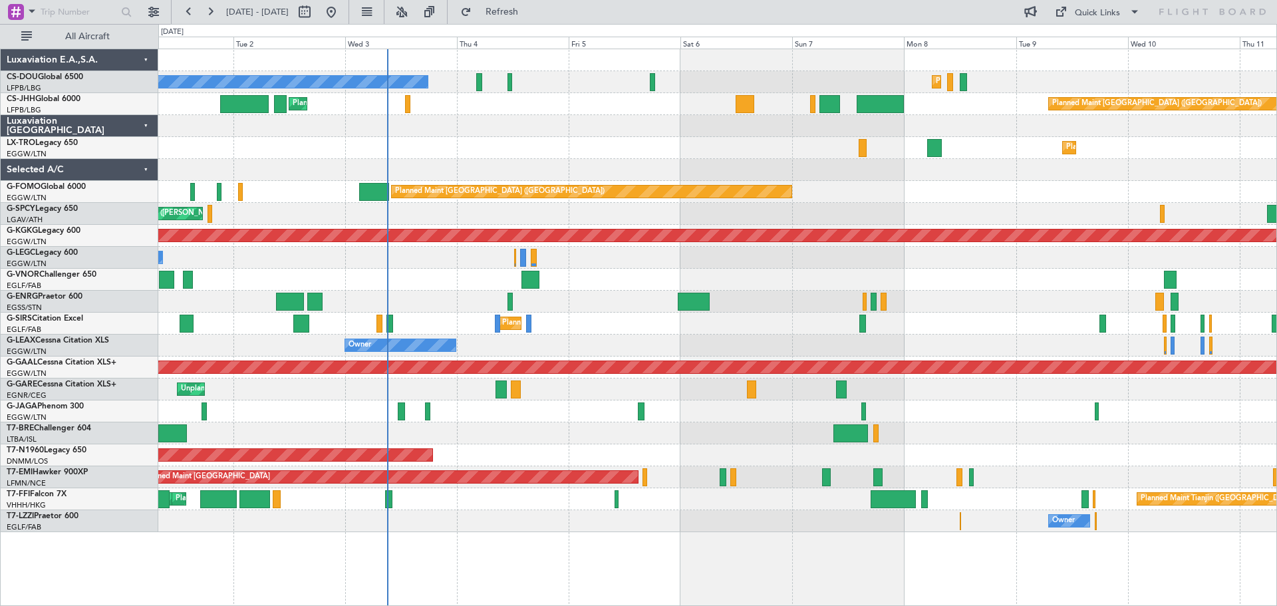
click at [508, 137] on div "Planned Maint Dusseldorf" at bounding box center [717, 148] width 1118 height 22
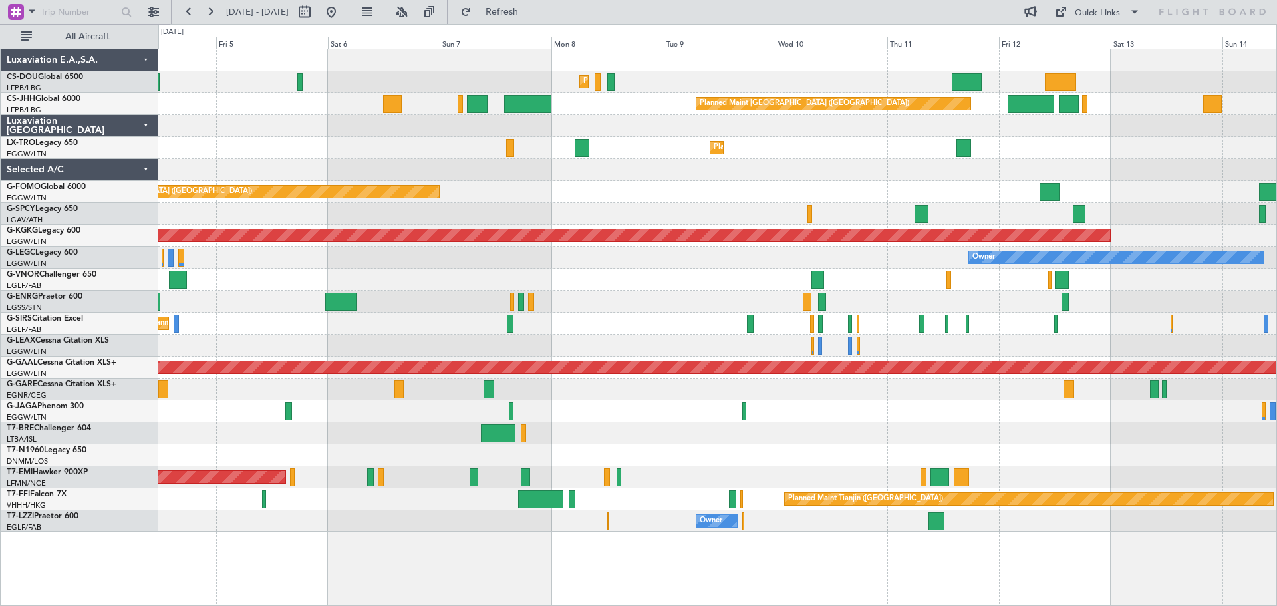
click at [837, 138] on div "Planned Maint Dusseldorf" at bounding box center [717, 148] width 1118 height 22
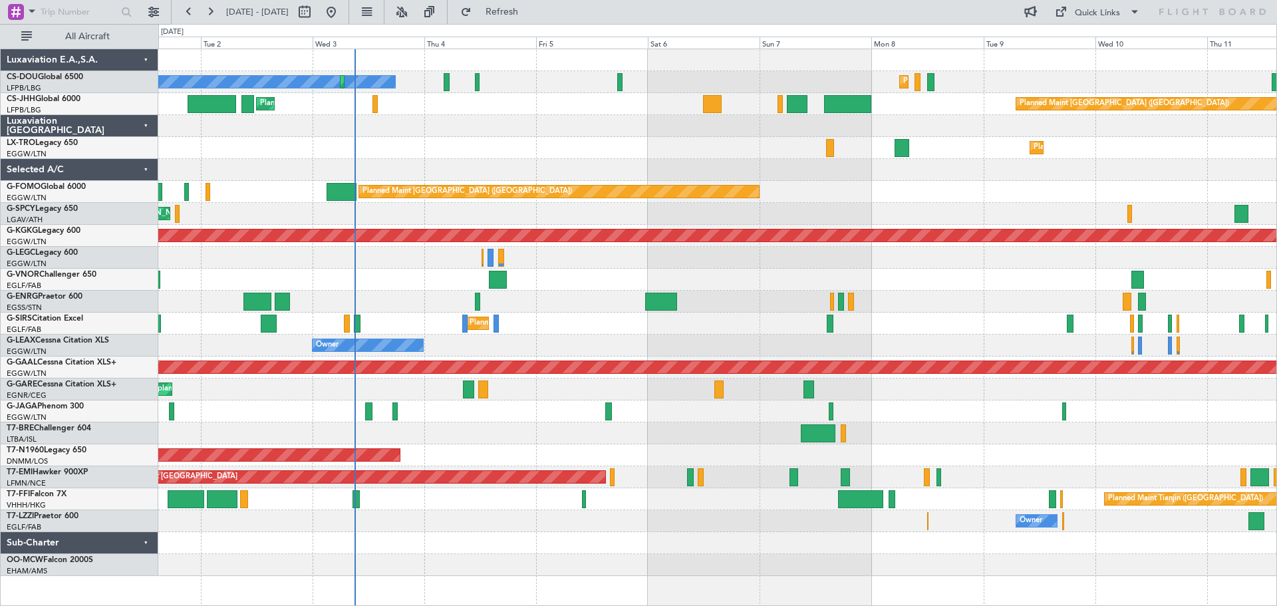
click at [657, 167] on div "Planned Maint [GEOGRAPHIC_DATA] ([GEOGRAPHIC_DATA]) No Crew Planned Maint [GEOG…" at bounding box center [717, 312] width 1118 height 527
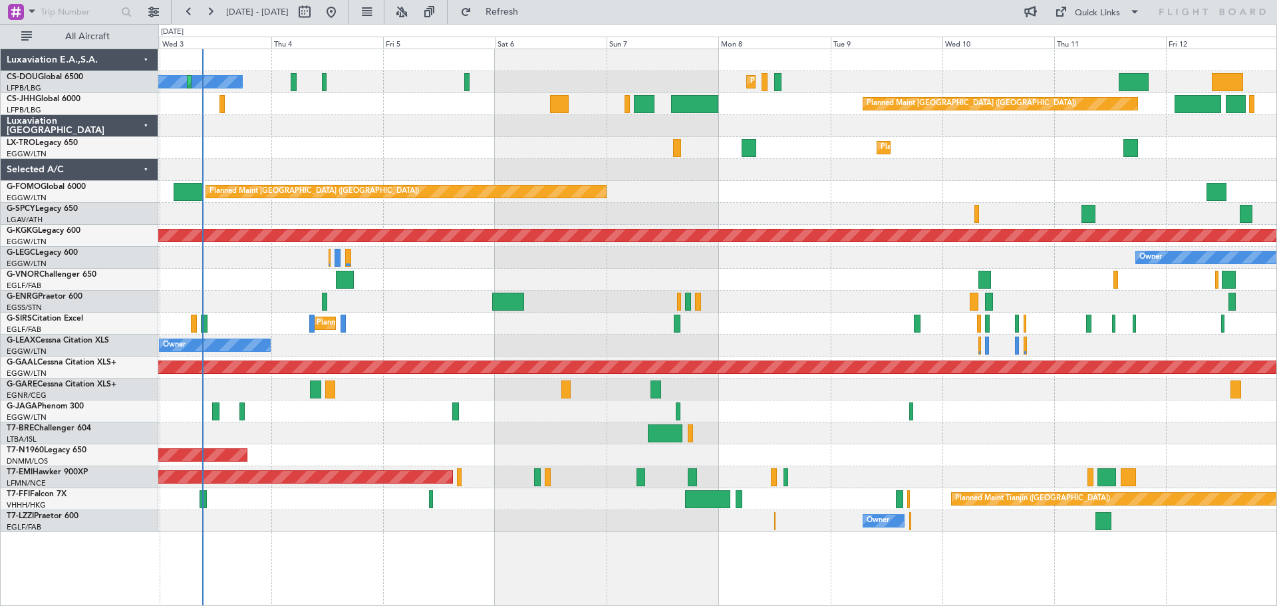
click at [552, 161] on div at bounding box center [717, 170] width 1118 height 22
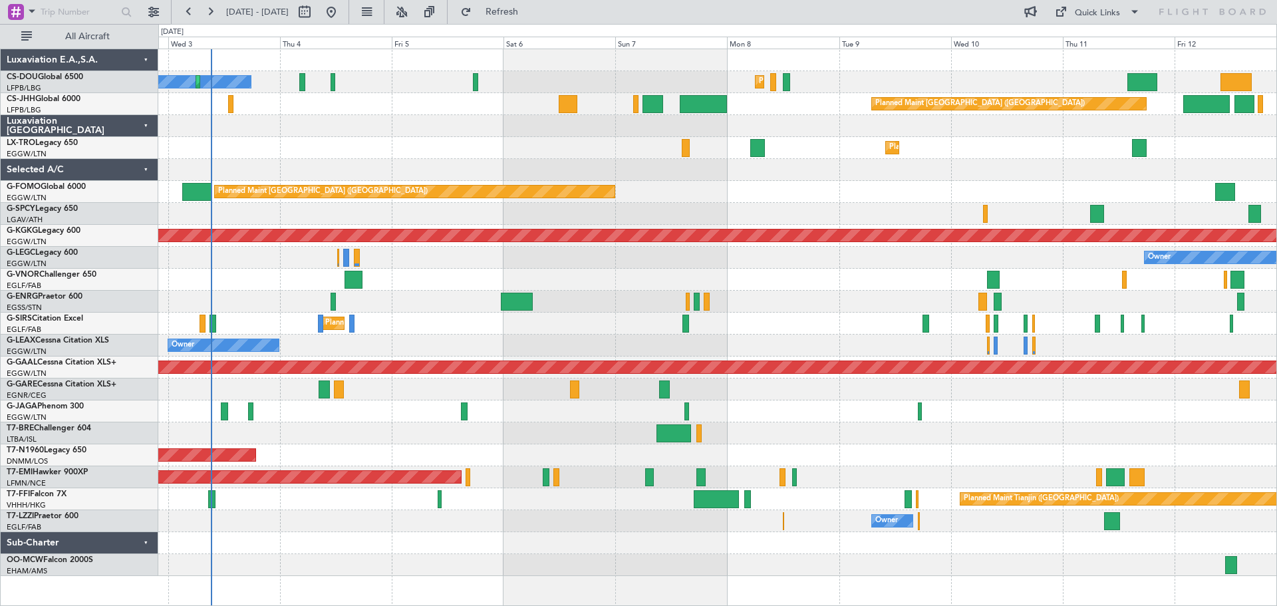
click at [432, 139] on div "Planned Maint [GEOGRAPHIC_DATA] ([GEOGRAPHIC_DATA]) No Crew Planned Maint [GEOG…" at bounding box center [717, 312] width 1118 height 527
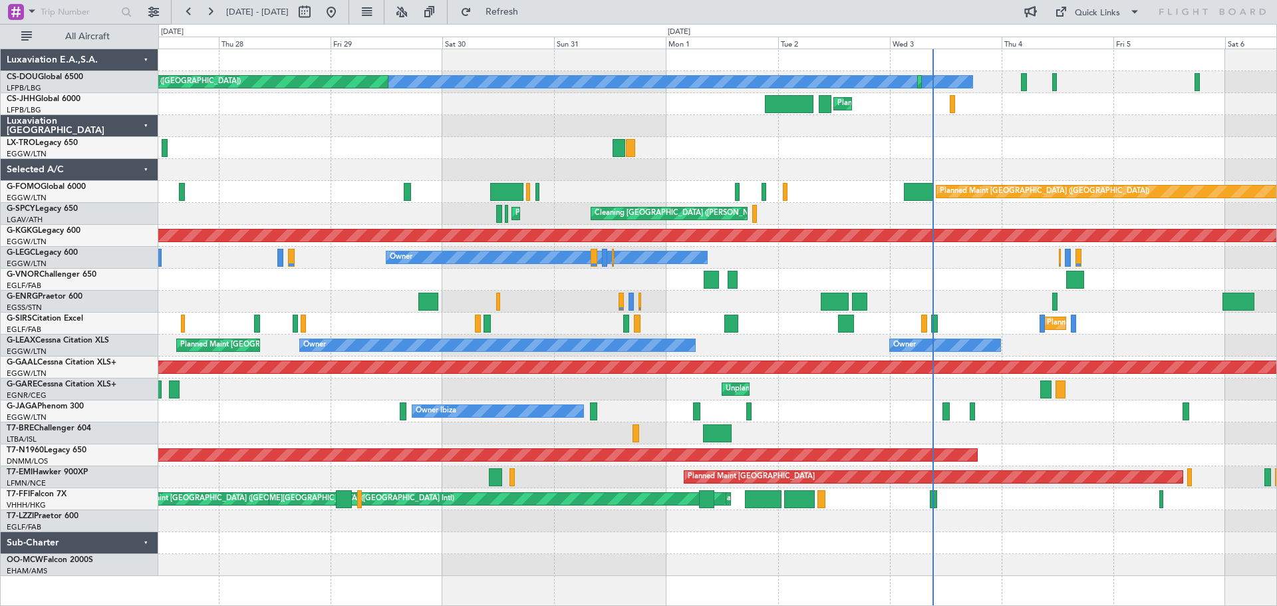
click at [1147, 169] on div "No Crew Planned Maint [GEOGRAPHIC_DATA] ([GEOGRAPHIC_DATA]) Planned Maint [GEOG…" at bounding box center [717, 312] width 1118 height 527
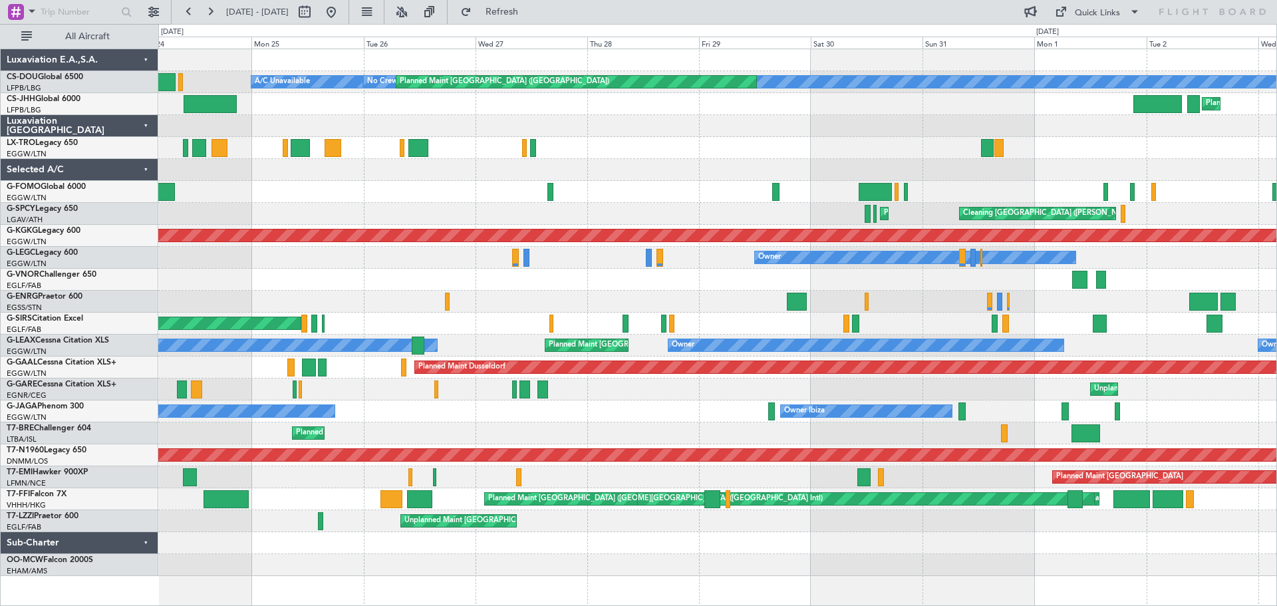
click at [1054, 186] on div "No Crew Planned Maint [GEOGRAPHIC_DATA] ([GEOGRAPHIC_DATA]) A/C Unavailable Pla…" at bounding box center [717, 312] width 1118 height 527
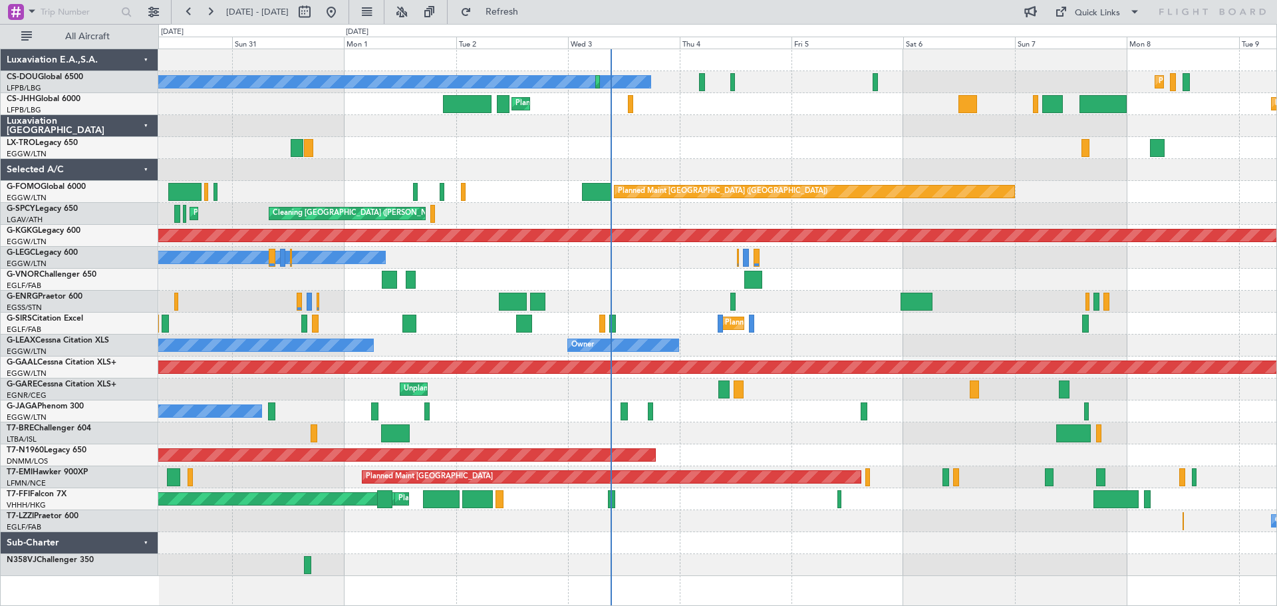
click at [482, 156] on div "No Crew Planned Maint [GEOGRAPHIC_DATA] ([GEOGRAPHIC_DATA]) Planned Maint [GEOG…" at bounding box center [717, 312] width 1118 height 527
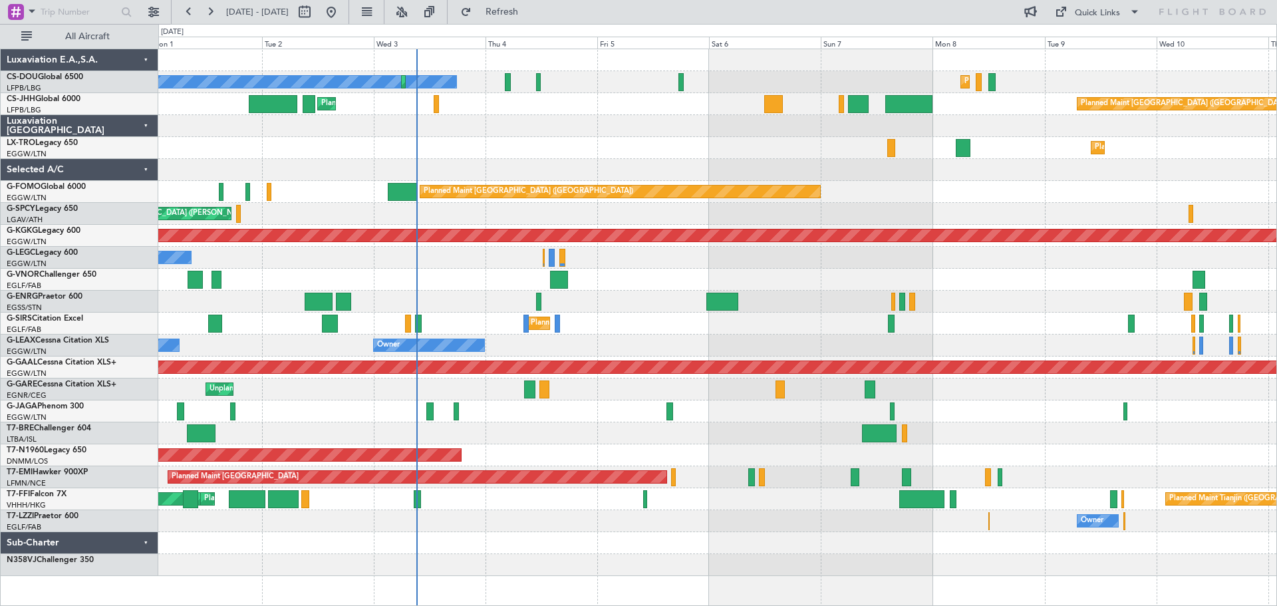
click at [629, 145] on div "Planned Maint Dusseldorf" at bounding box center [717, 148] width 1118 height 22
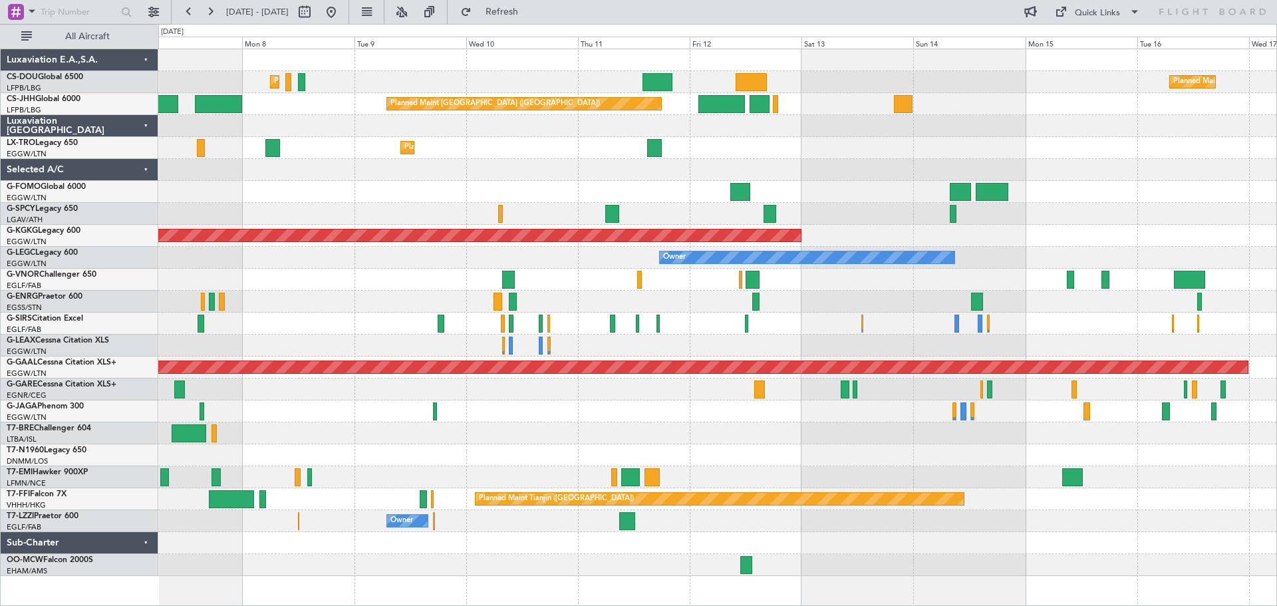
click at [558, 168] on div "Planned Maint [GEOGRAPHIC_DATA] ([GEOGRAPHIC_DATA]) Planned Maint [GEOGRAPHIC_D…" at bounding box center [717, 312] width 1118 height 527
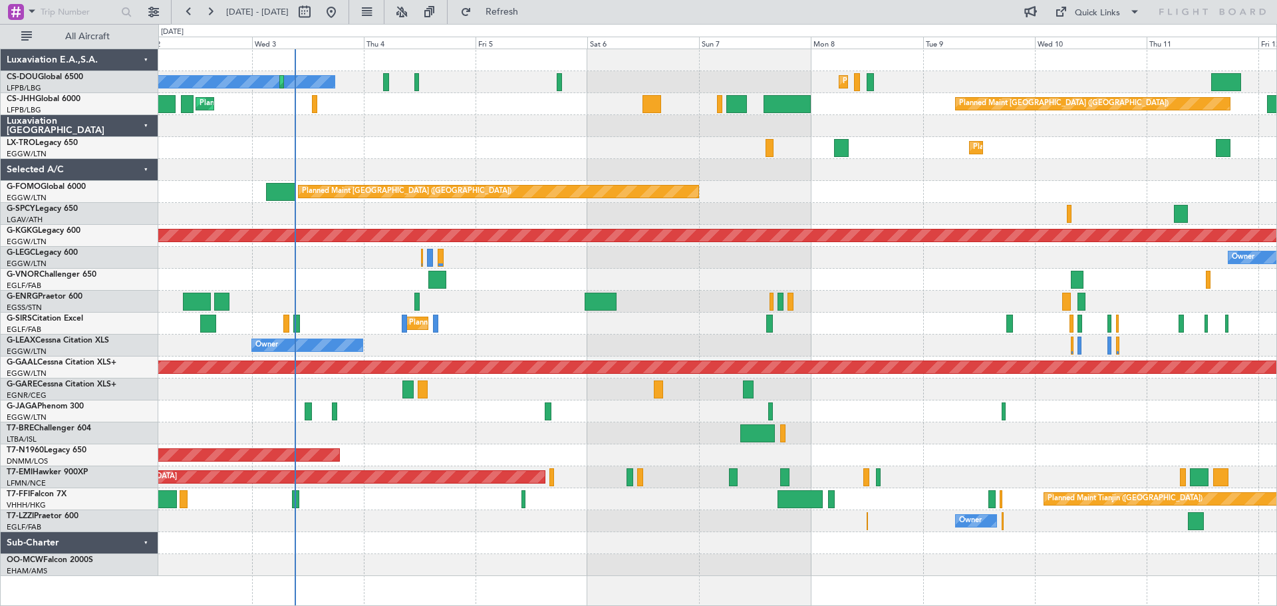
click at [966, 204] on div "Cleaning [GEOGRAPHIC_DATA] ([PERSON_NAME] Intl) Planned Maint [GEOGRAPHIC_DATA]…" at bounding box center [717, 214] width 1118 height 22
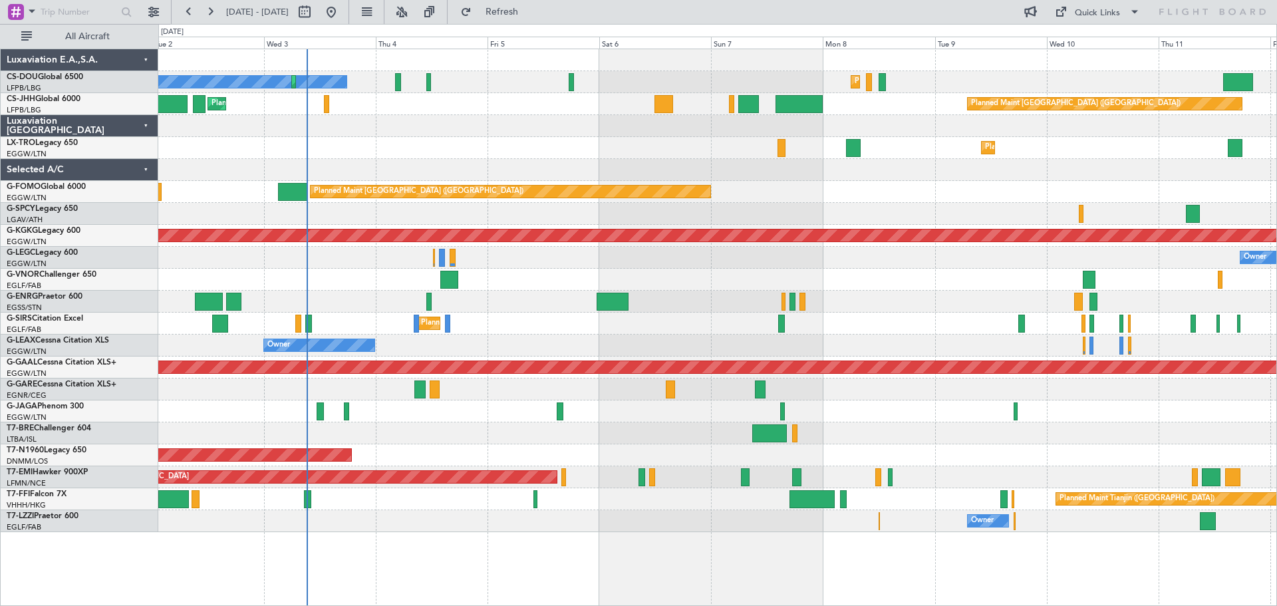
click at [424, 135] on div at bounding box center [717, 126] width 1118 height 22
click at [537, 137] on div "Planned Maint Dusseldorf" at bounding box center [717, 148] width 1118 height 22
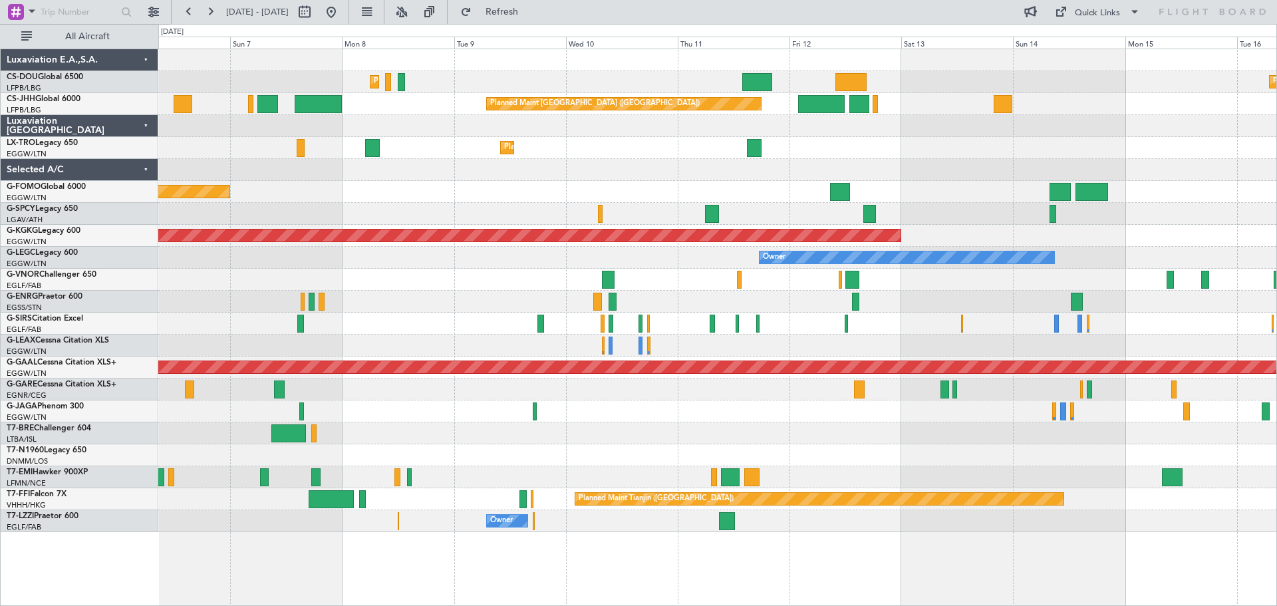
click at [586, 147] on div "Planned Maint [GEOGRAPHIC_DATA] ([GEOGRAPHIC_DATA]) Planned Maint [GEOGRAPHIC_D…" at bounding box center [717, 290] width 1118 height 483
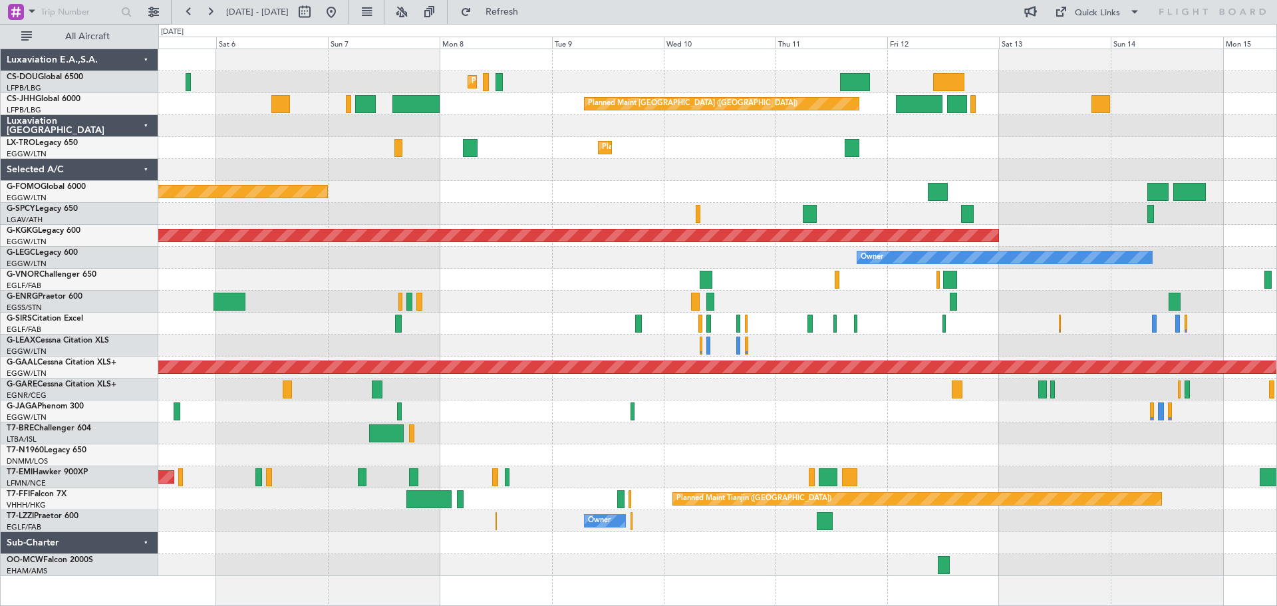
click at [563, 174] on div at bounding box center [717, 170] width 1118 height 22
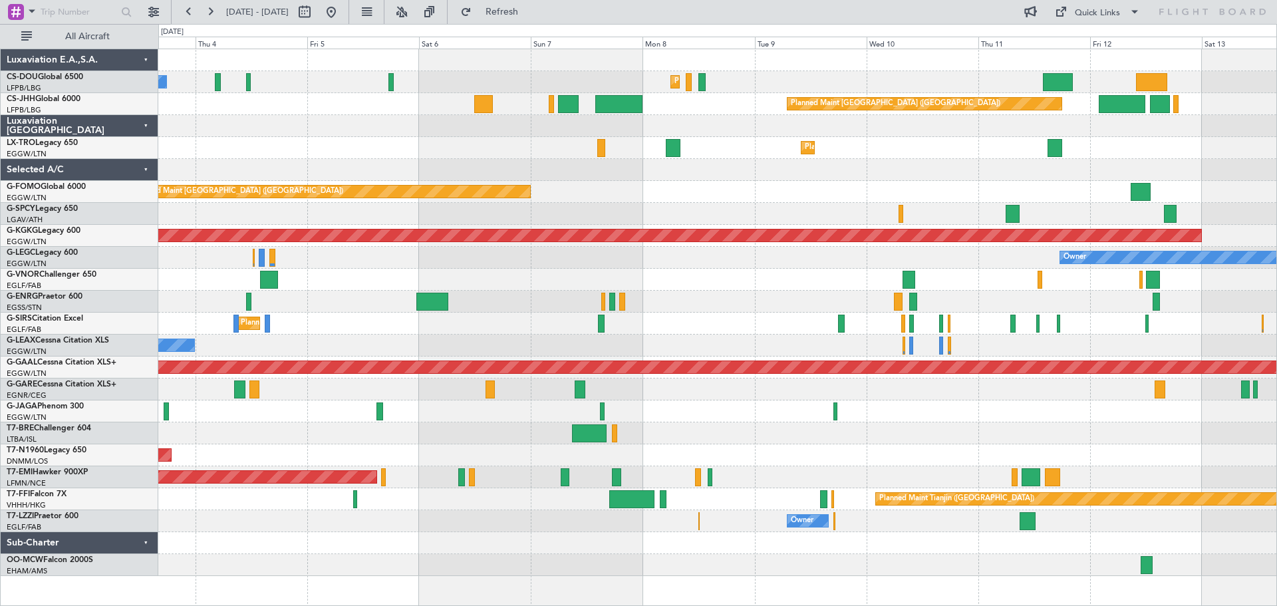
click at [641, 171] on div at bounding box center [717, 170] width 1118 height 22
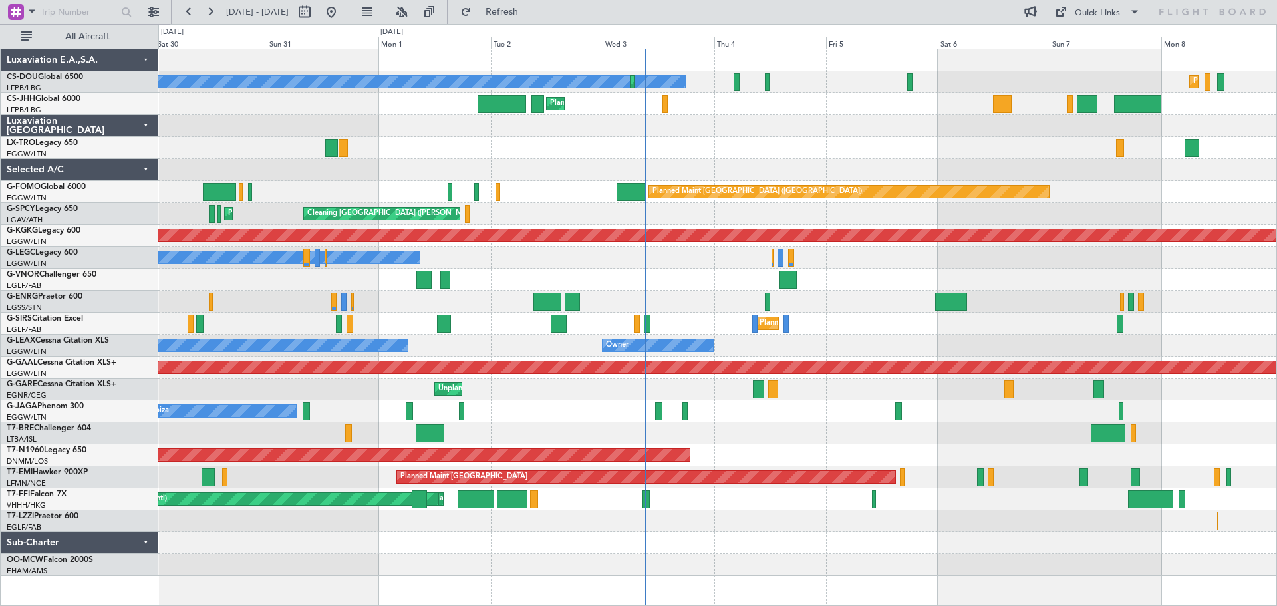
click at [869, 139] on div "Planned Maint Dusseldorf" at bounding box center [717, 148] width 1118 height 22
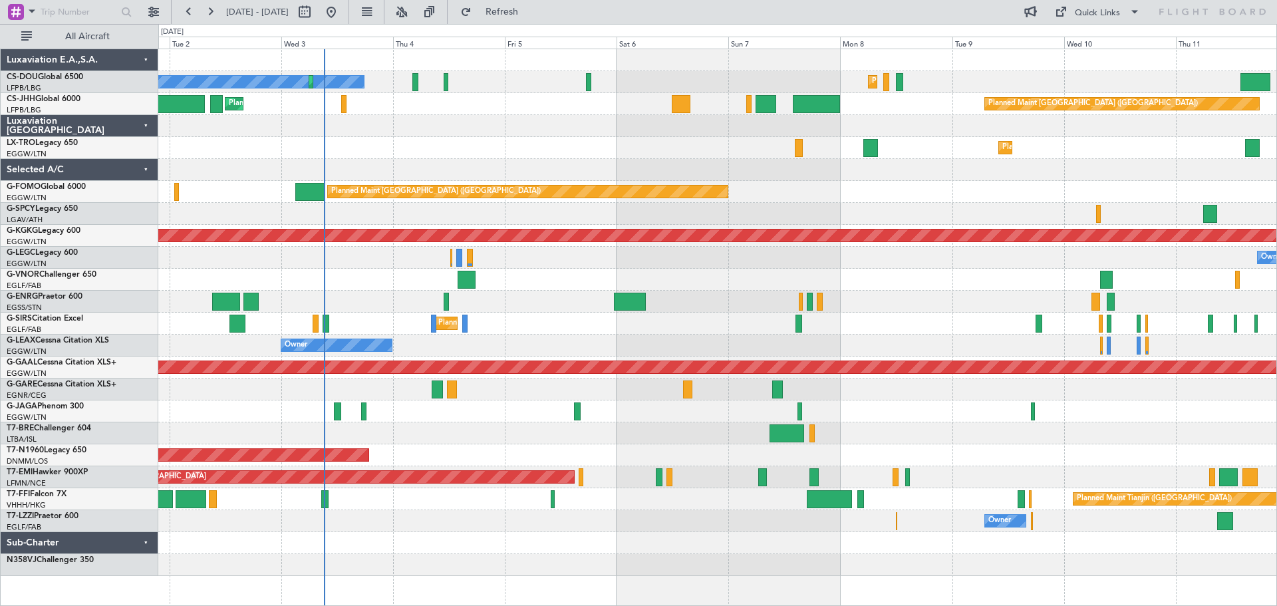
click at [719, 162] on div "Planned Maint [GEOGRAPHIC_DATA] ([GEOGRAPHIC_DATA]) No Crew Planned Maint [GEOG…" at bounding box center [717, 312] width 1118 height 527
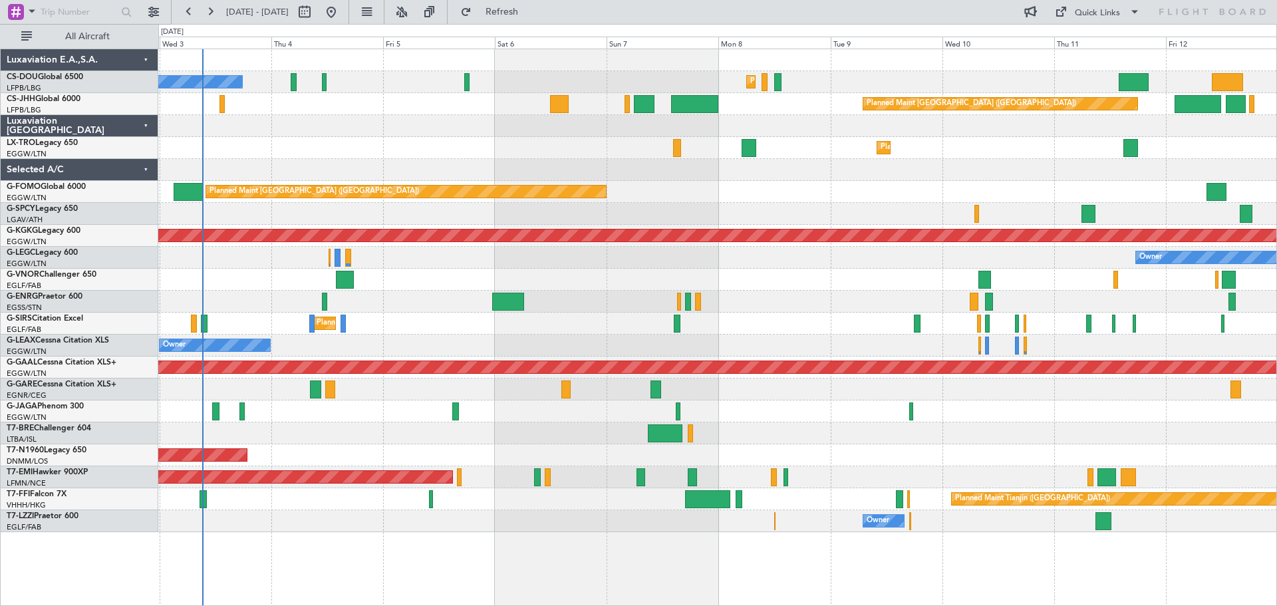
click at [863, 196] on div "Planned Maint [GEOGRAPHIC_DATA] ([GEOGRAPHIC_DATA])" at bounding box center [717, 192] width 1118 height 22
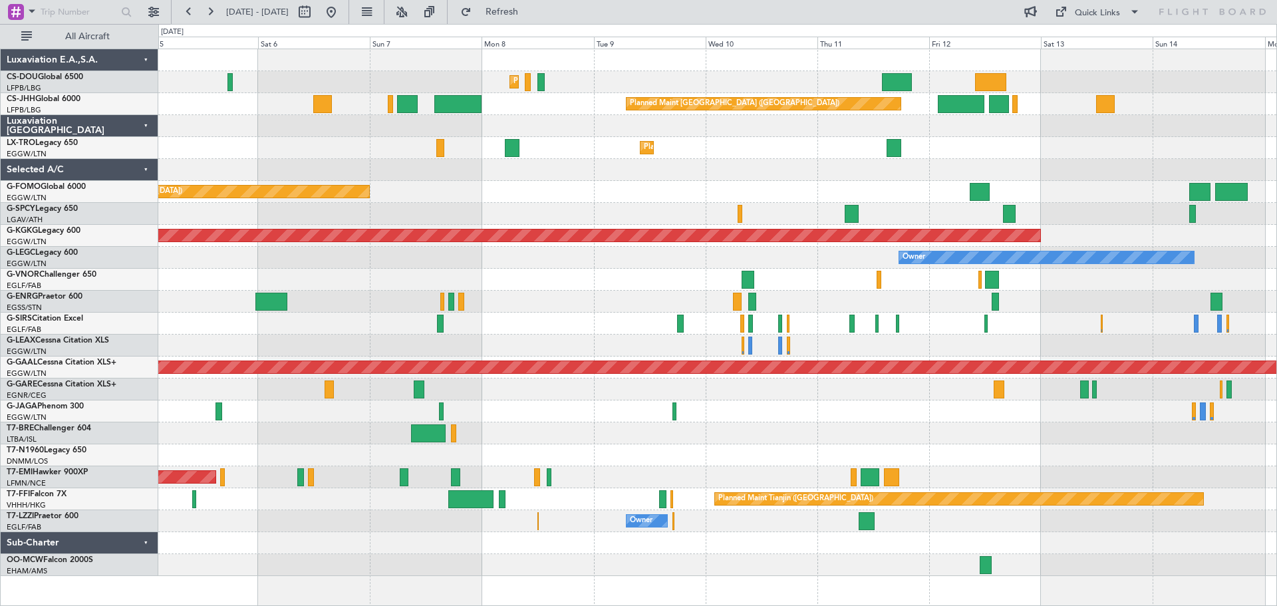
click at [730, 175] on div at bounding box center [717, 170] width 1118 height 22
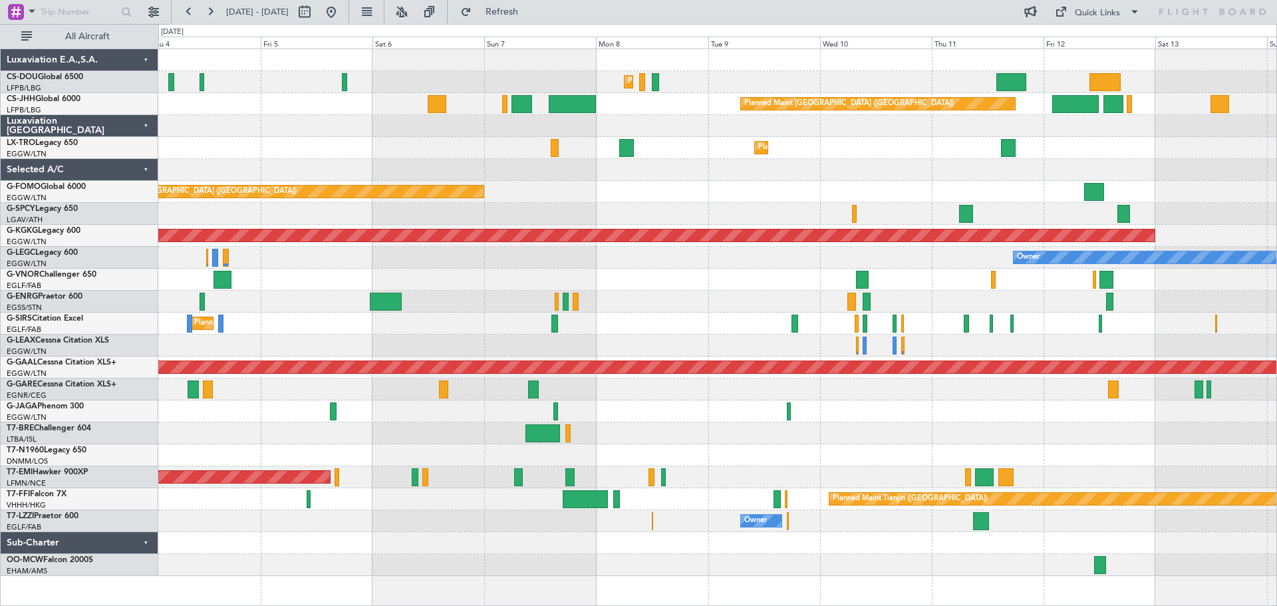
click at [670, 196] on div "Planned Maint [GEOGRAPHIC_DATA] ([GEOGRAPHIC_DATA])" at bounding box center [717, 192] width 1118 height 22
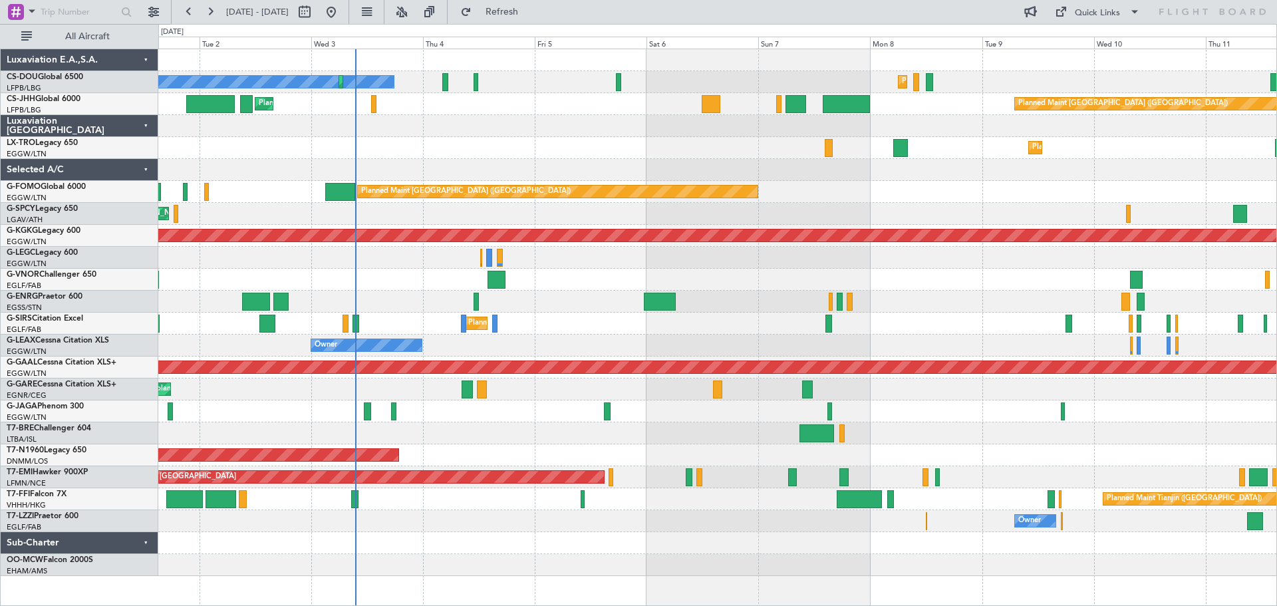
click at [579, 290] on div at bounding box center [717, 280] width 1118 height 22
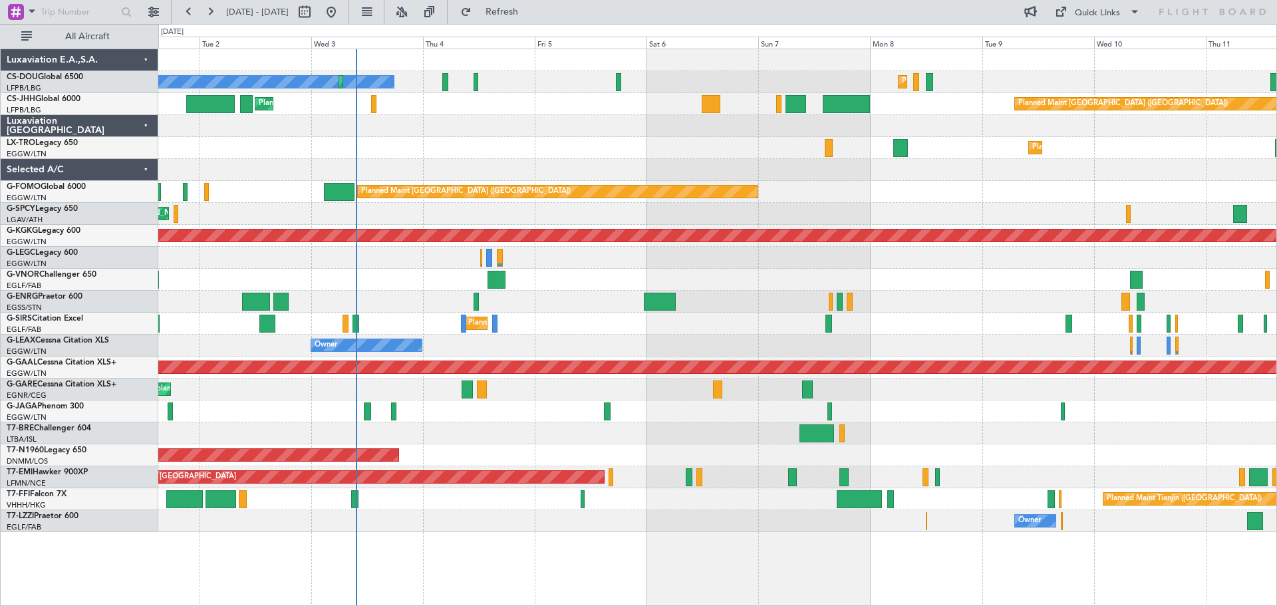
click at [929, 183] on div "Planned Maint [GEOGRAPHIC_DATA] ([GEOGRAPHIC_DATA])" at bounding box center [717, 192] width 1118 height 22
click at [1042, 182] on div "Planned Maint [GEOGRAPHIC_DATA] ([GEOGRAPHIC_DATA])" at bounding box center [717, 192] width 1118 height 22
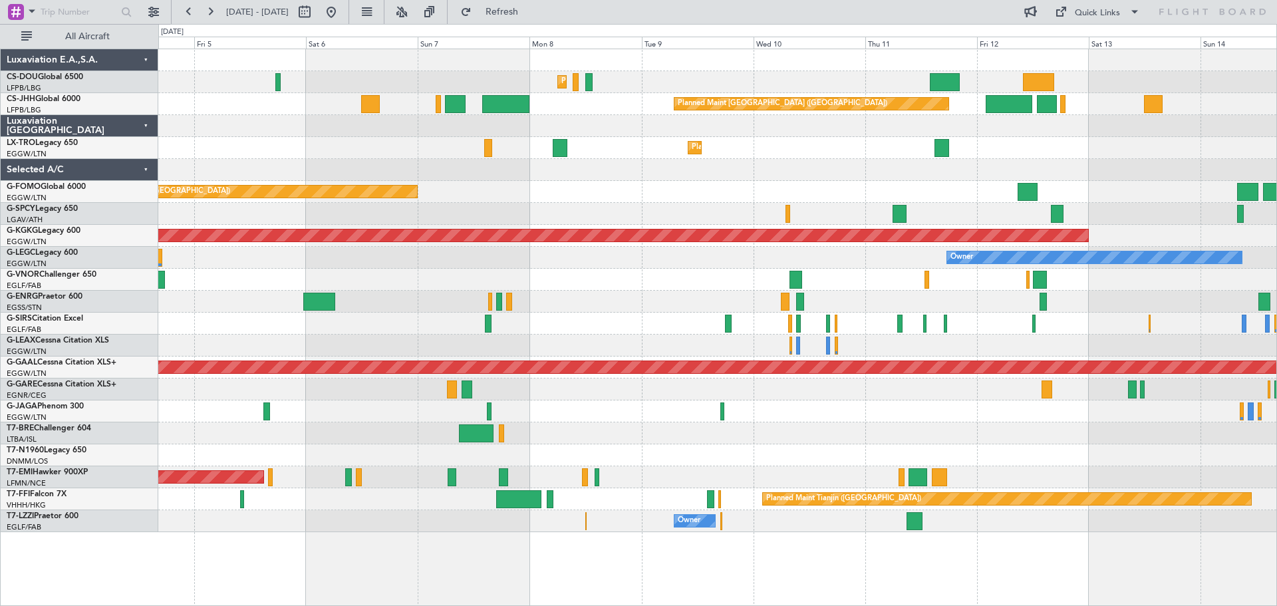
click at [742, 208] on div "Planned Maint [GEOGRAPHIC_DATA] ([GEOGRAPHIC_DATA]) Planned Maint [GEOGRAPHIC_D…" at bounding box center [717, 290] width 1118 height 483
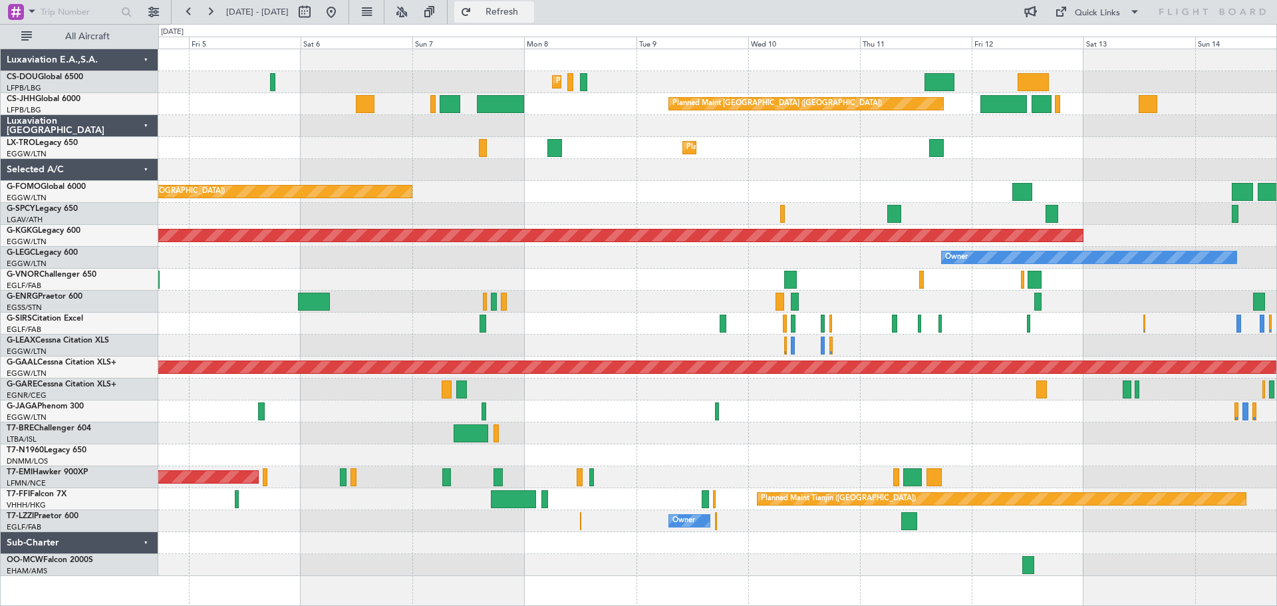
click at [530, 13] on span "Refresh" at bounding box center [502, 11] width 56 height 9
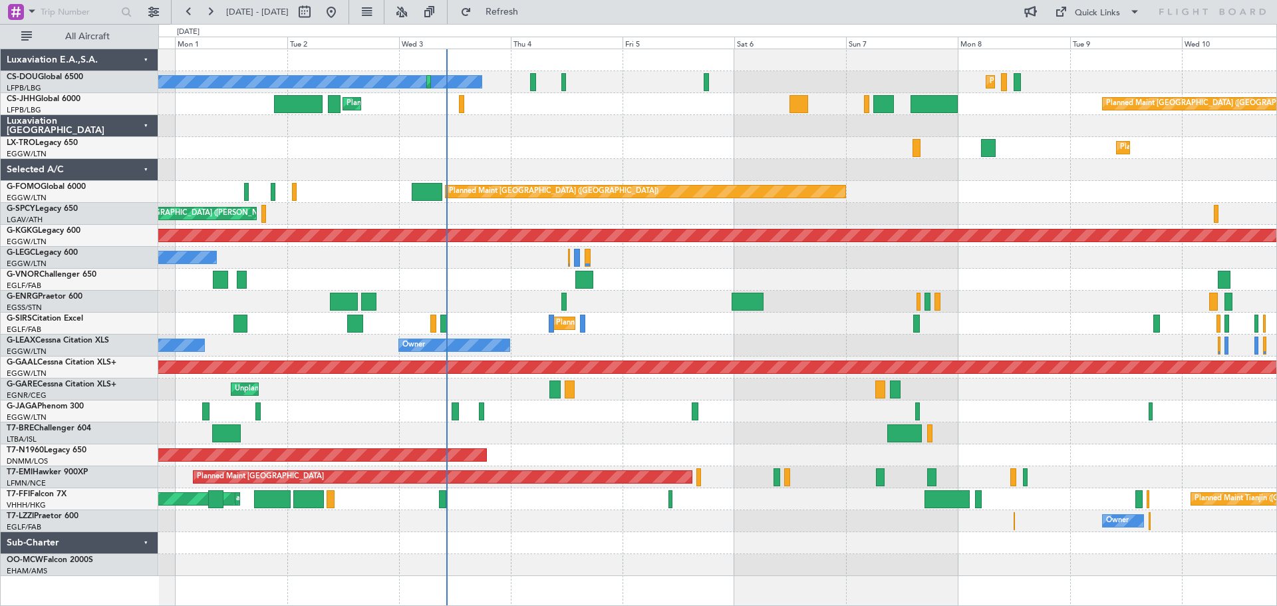
click at [1090, 273] on div at bounding box center [717, 280] width 1118 height 22
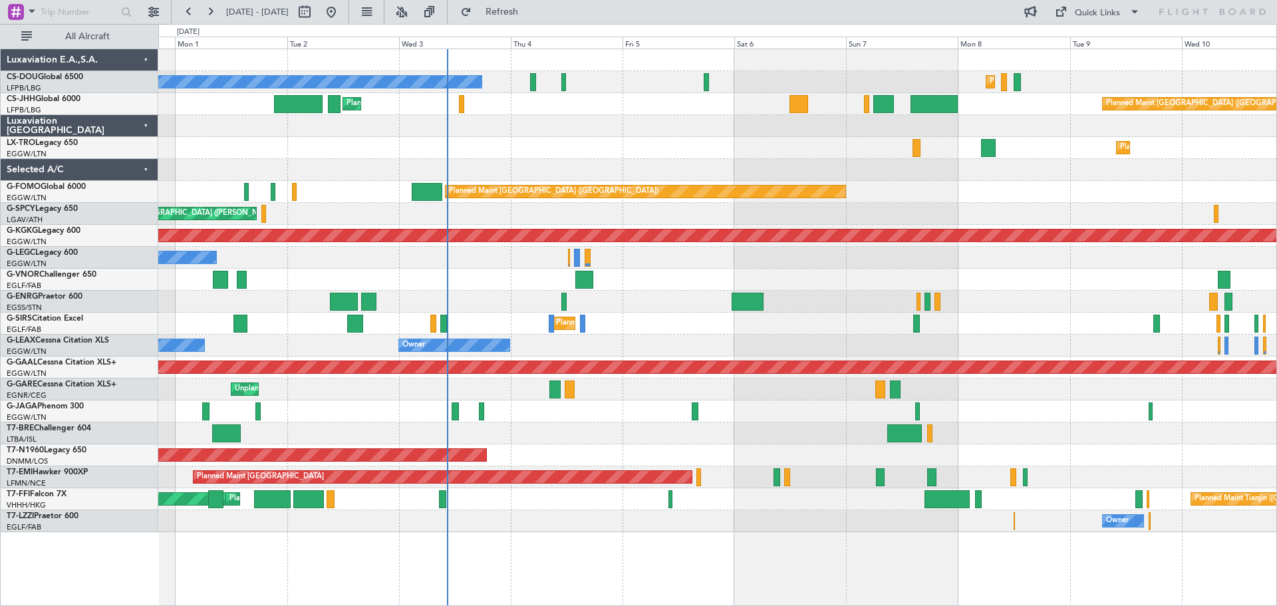
click at [674, 138] on div "Planned Maint Dusseldorf" at bounding box center [717, 148] width 1118 height 22
click at [567, 160] on div at bounding box center [717, 170] width 1118 height 22
click at [676, 158] on div "Planned Maint Dusseldorf" at bounding box center [717, 148] width 1118 height 22
click at [902, 182] on div "Planned Maint [GEOGRAPHIC_DATA] ([GEOGRAPHIC_DATA])" at bounding box center [717, 192] width 1118 height 22
click at [902, 202] on div "Planned Maint [GEOGRAPHIC_DATA] ([GEOGRAPHIC_DATA])" at bounding box center [717, 192] width 1118 height 22
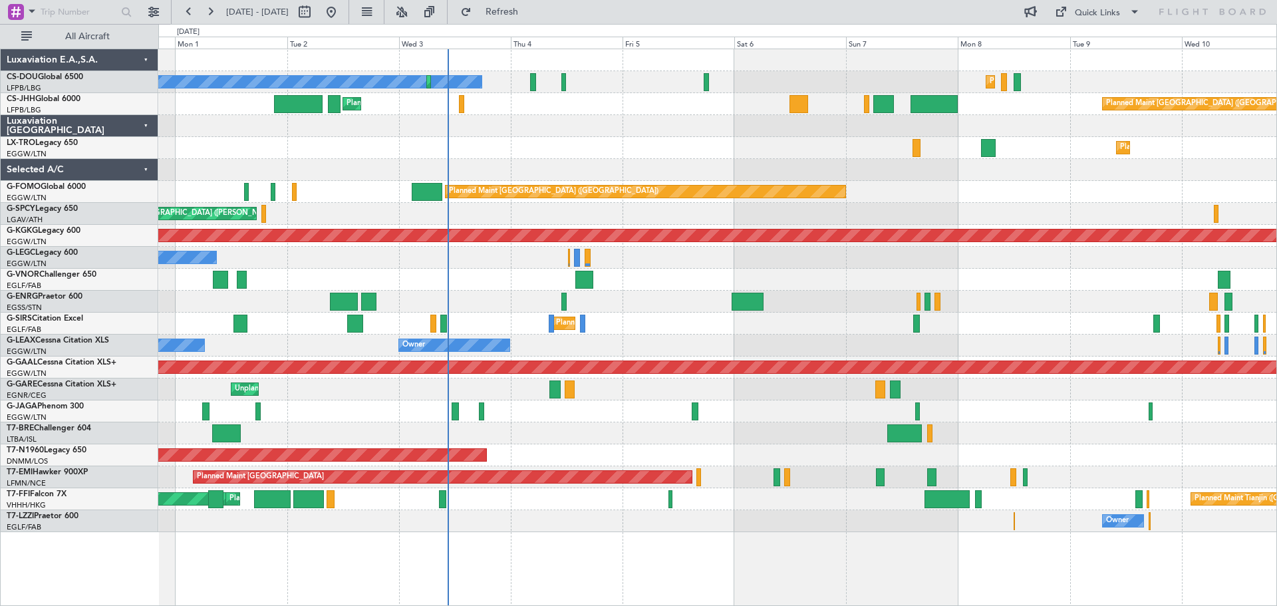
click at [565, 138] on div "Planned Maint Dusseldorf" at bounding box center [717, 148] width 1118 height 22
click at [676, 138] on div "Planned Maint Dusseldorf" at bounding box center [717, 148] width 1118 height 22
click at [676, 159] on div at bounding box center [717, 170] width 1118 height 22
click at [675, 140] on div "Planned Maint Dusseldorf" at bounding box center [717, 148] width 1118 height 22
click at [675, 157] on div "Planned Maint Dusseldorf" at bounding box center [717, 148] width 1118 height 22
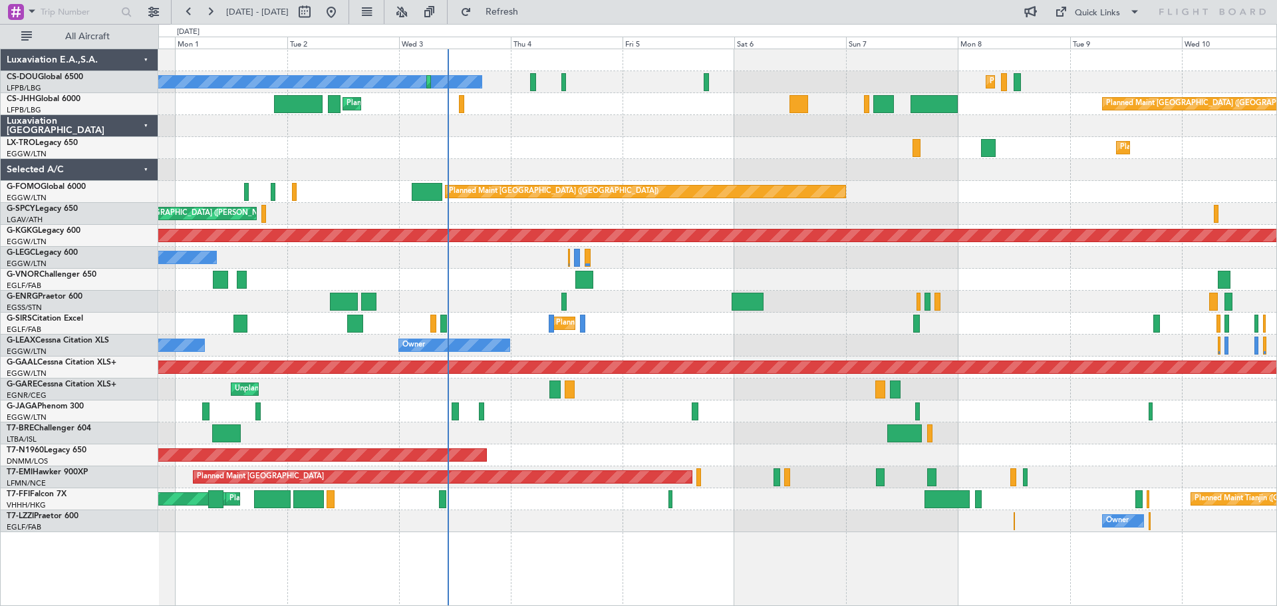
click at [675, 137] on div "Planned Maint Dusseldorf" at bounding box center [717, 148] width 1118 height 22
click at [675, 161] on div at bounding box center [717, 170] width 1118 height 22
click at [675, 137] on div "Planned Maint Dusseldorf" at bounding box center [717, 148] width 1118 height 22
click at [675, 159] on div at bounding box center [717, 170] width 1118 height 22
click at [675, 138] on div "Planned Maint Dusseldorf" at bounding box center [717, 148] width 1118 height 22
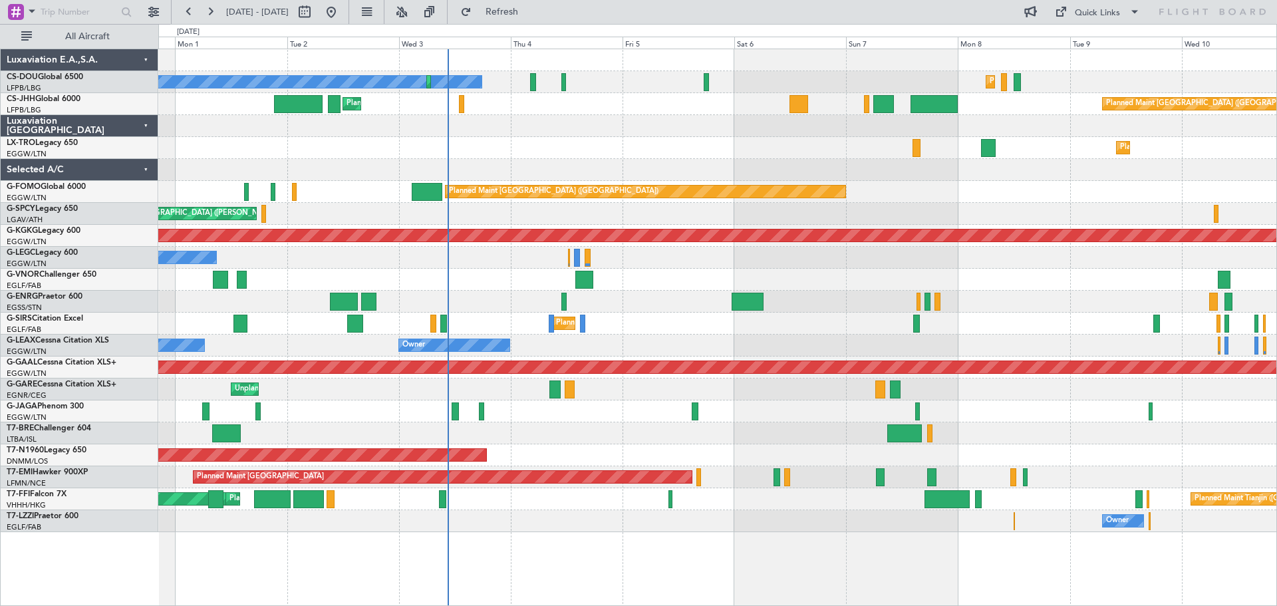
click at [676, 140] on div "Planned Maint Dusseldorf" at bounding box center [717, 148] width 1118 height 22
click at [675, 138] on div "Planned Maint Dusseldorf" at bounding box center [717, 148] width 1118 height 22
click at [563, 138] on div "Planned Maint Dusseldorf" at bounding box center [717, 148] width 1118 height 22
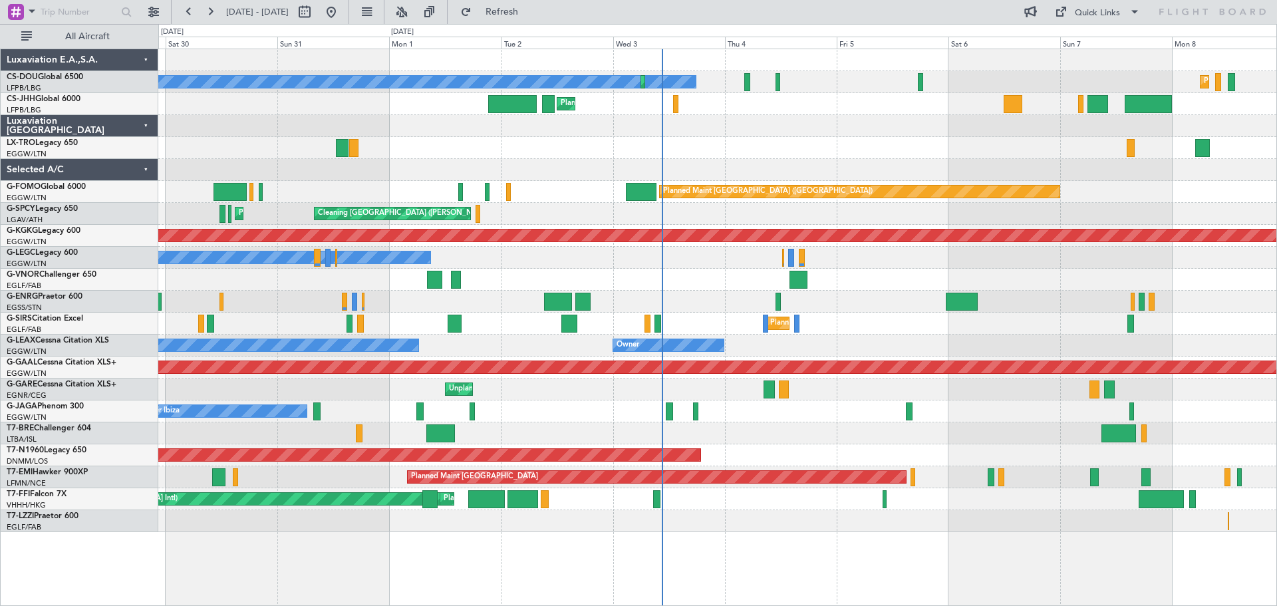
click at [500, 158] on div "Planned Maint Dusseldorf" at bounding box center [717, 148] width 1118 height 22
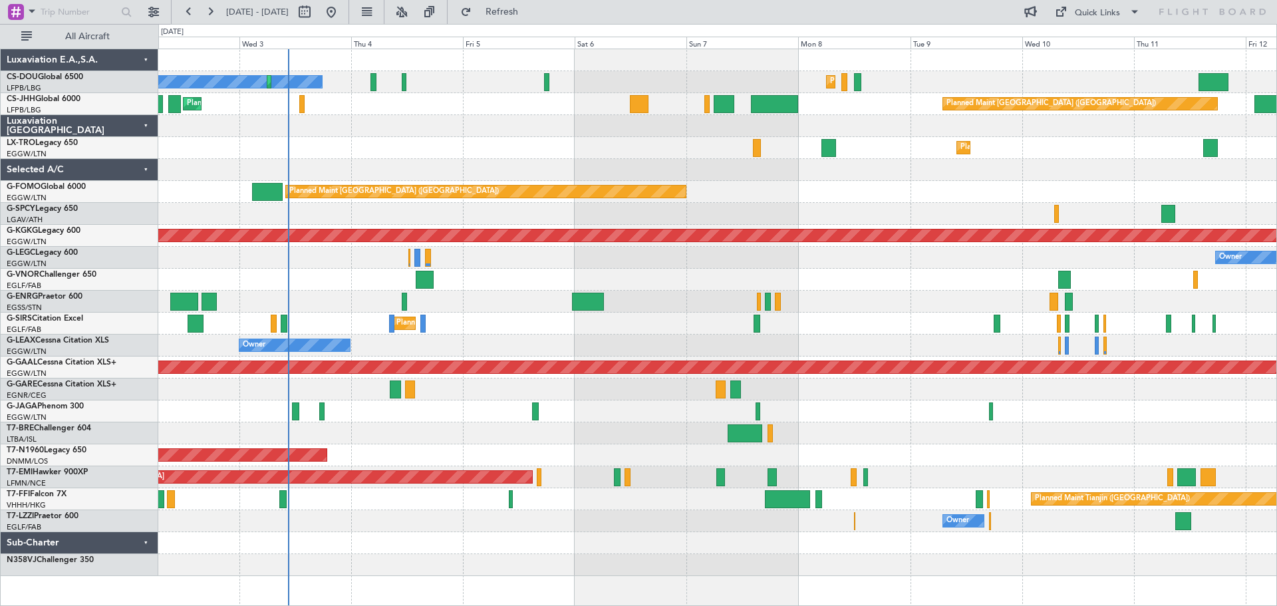
click at [447, 135] on div "No Crew Planned Maint Paris (Le Bourget) Planned Maint Paris (Le Bourget) Plann…" at bounding box center [717, 312] width 1118 height 527
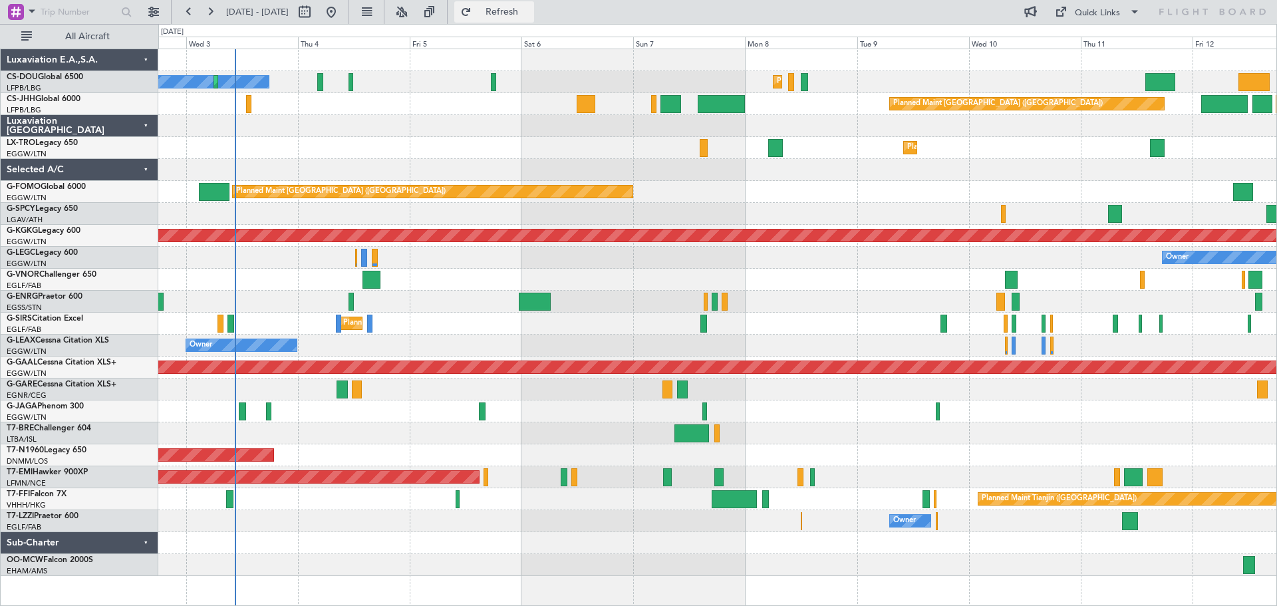
click at [530, 8] on span "Refresh" at bounding box center [502, 11] width 56 height 9
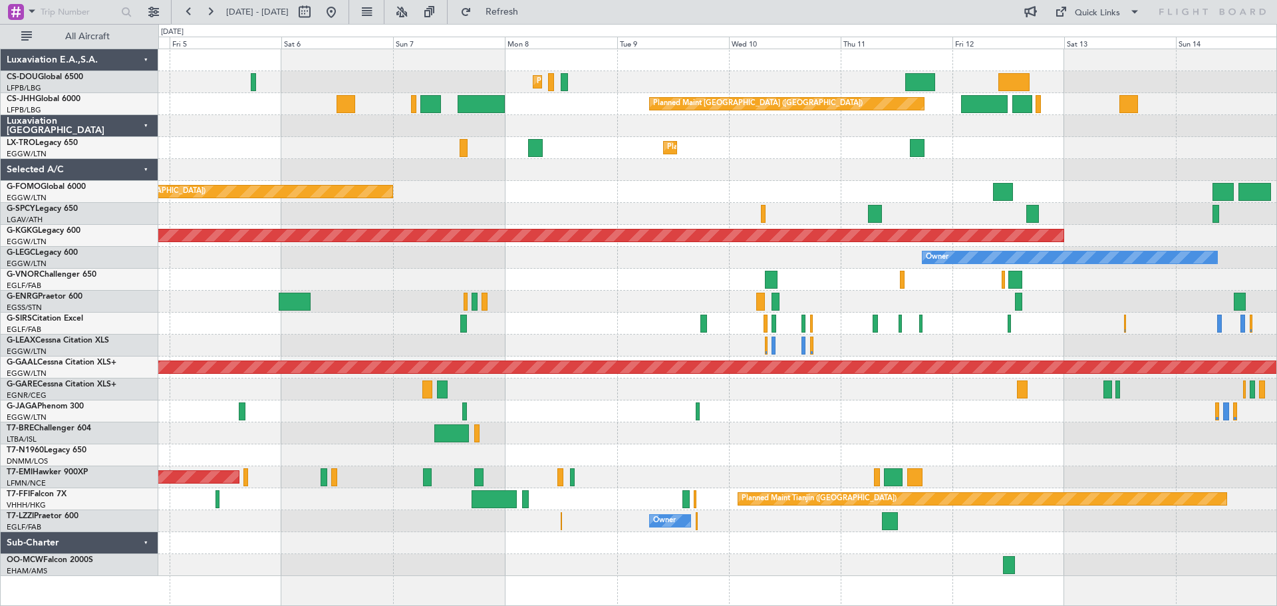
click at [742, 146] on div "Planned Maint Paris (Le Bourget) Planned Maint Paris (Le Bourget) Planned Maint…" at bounding box center [717, 312] width 1118 height 527
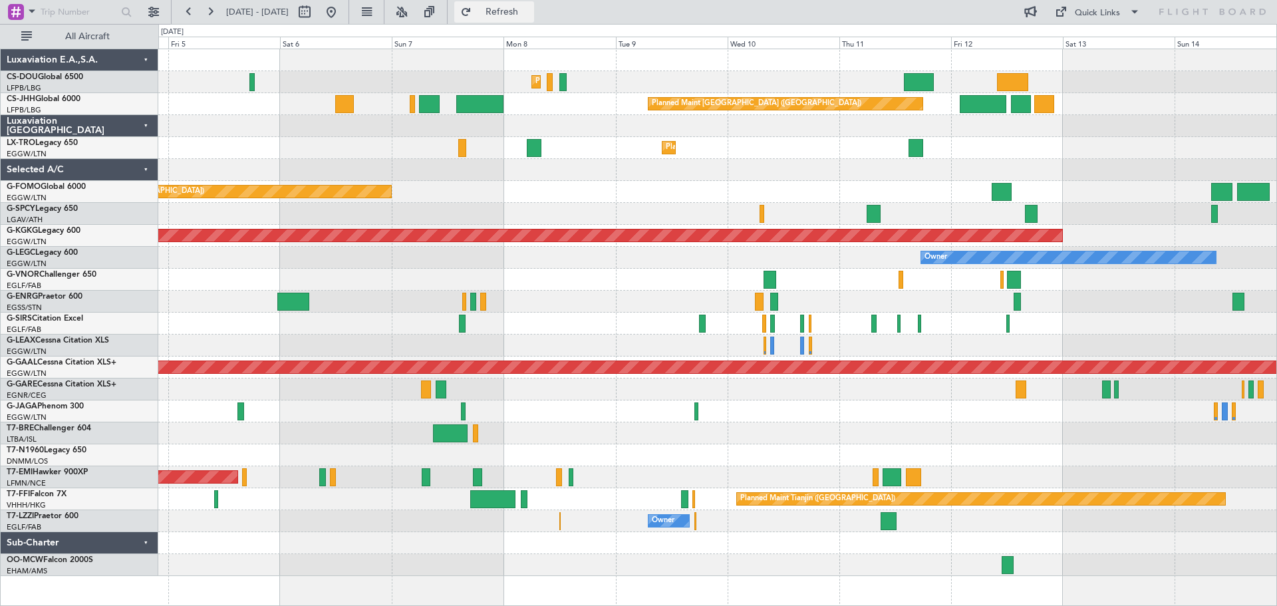
click at [530, 9] on span "Refresh" at bounding box center [502, 11] width 56 height 9
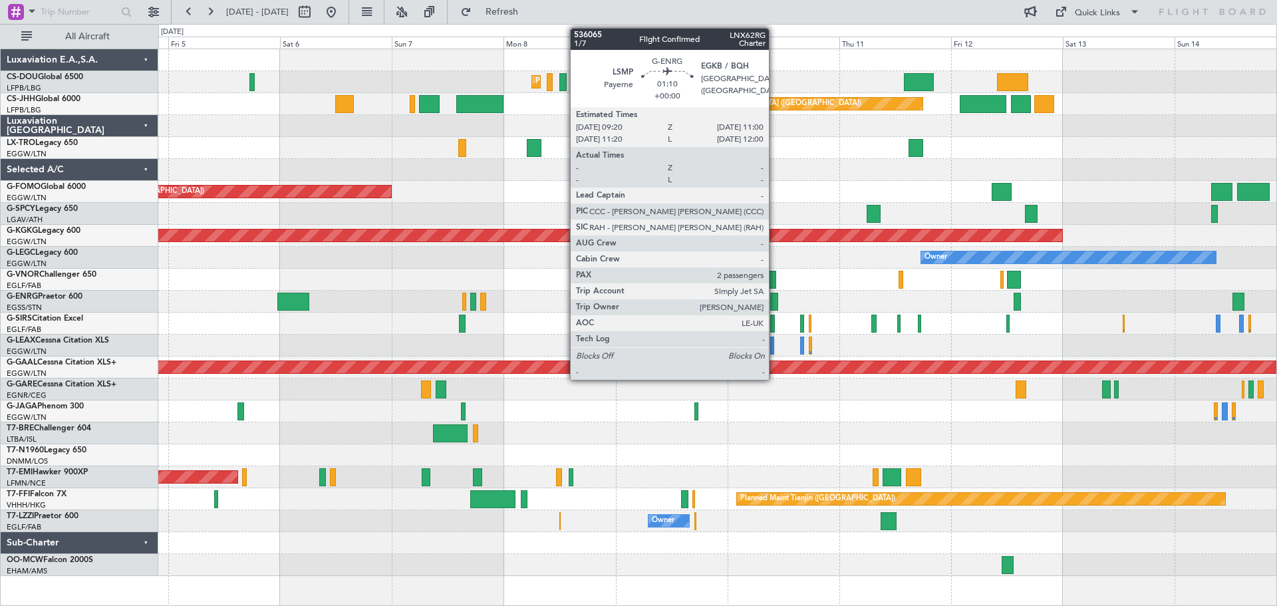
click at [775, 303] on div at bounding box center [774, 302] width 8 height 18
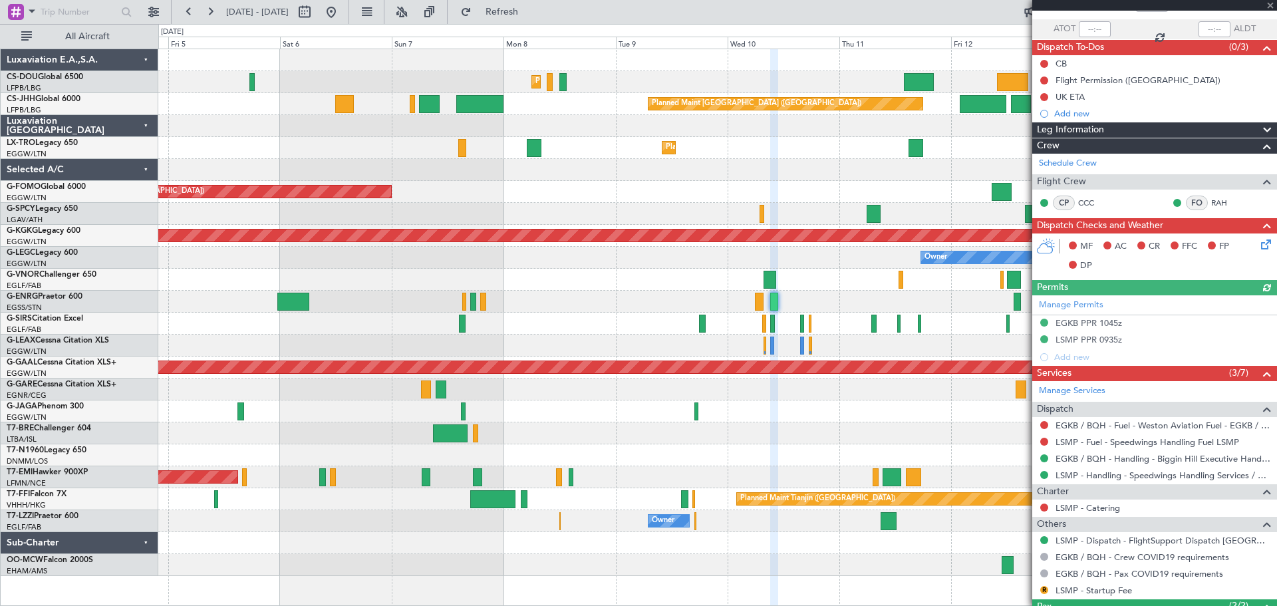
scroll to position [180, 0]
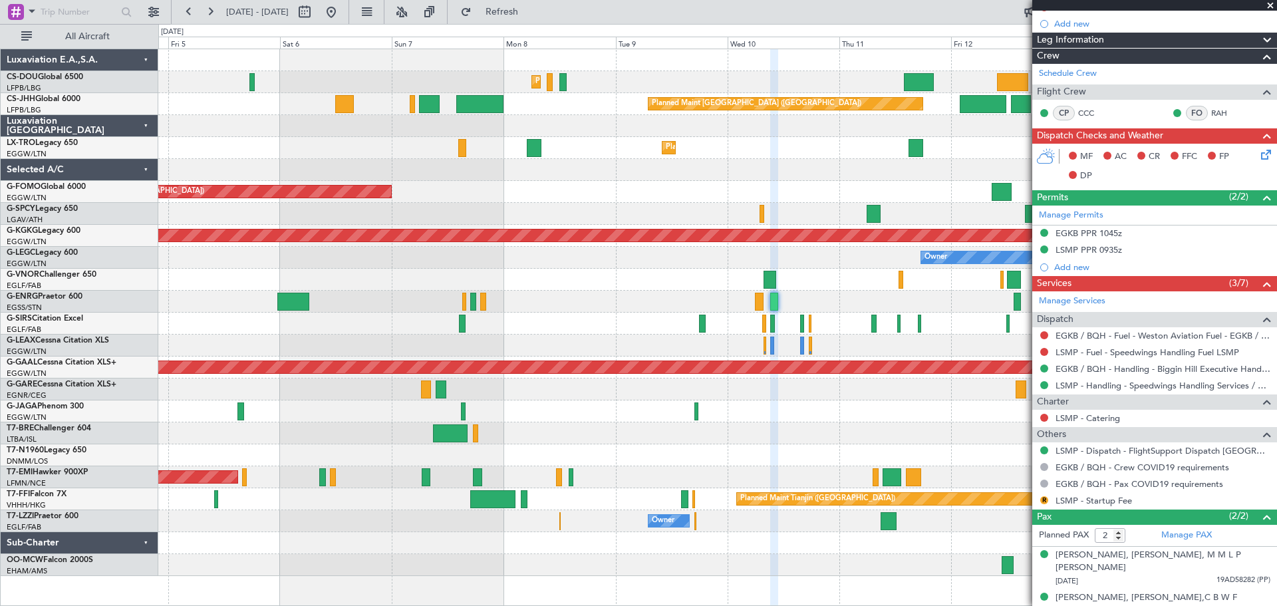
click at [1270, 3] on span at bounding box center [1270, 6] width 13 height 12
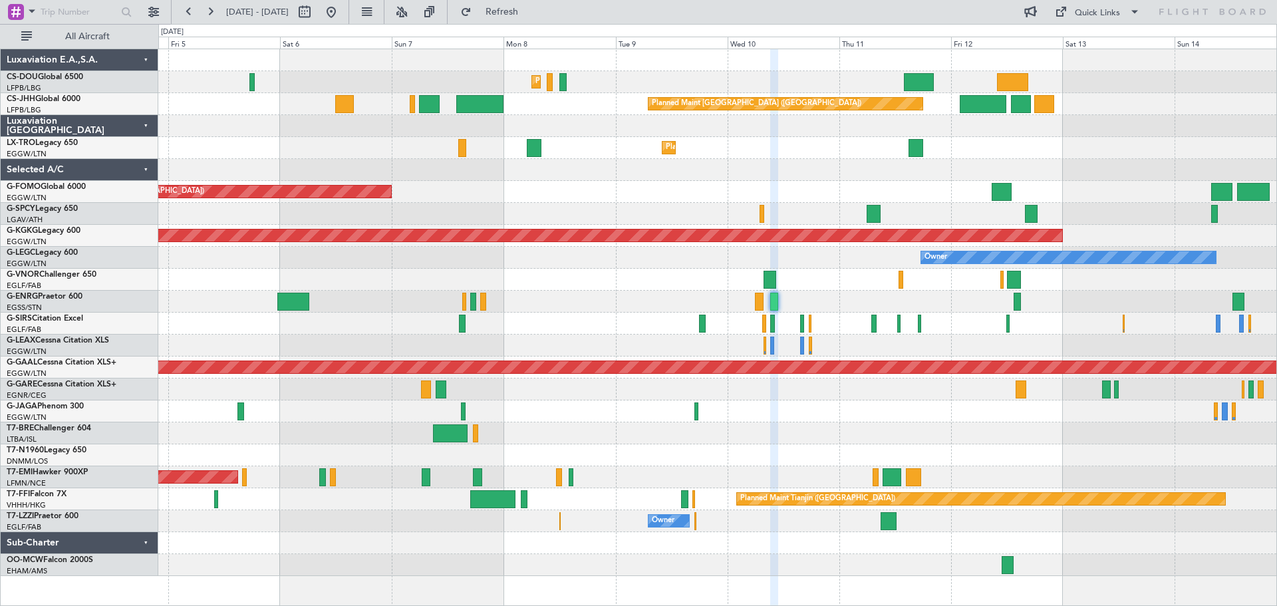
type input "0"
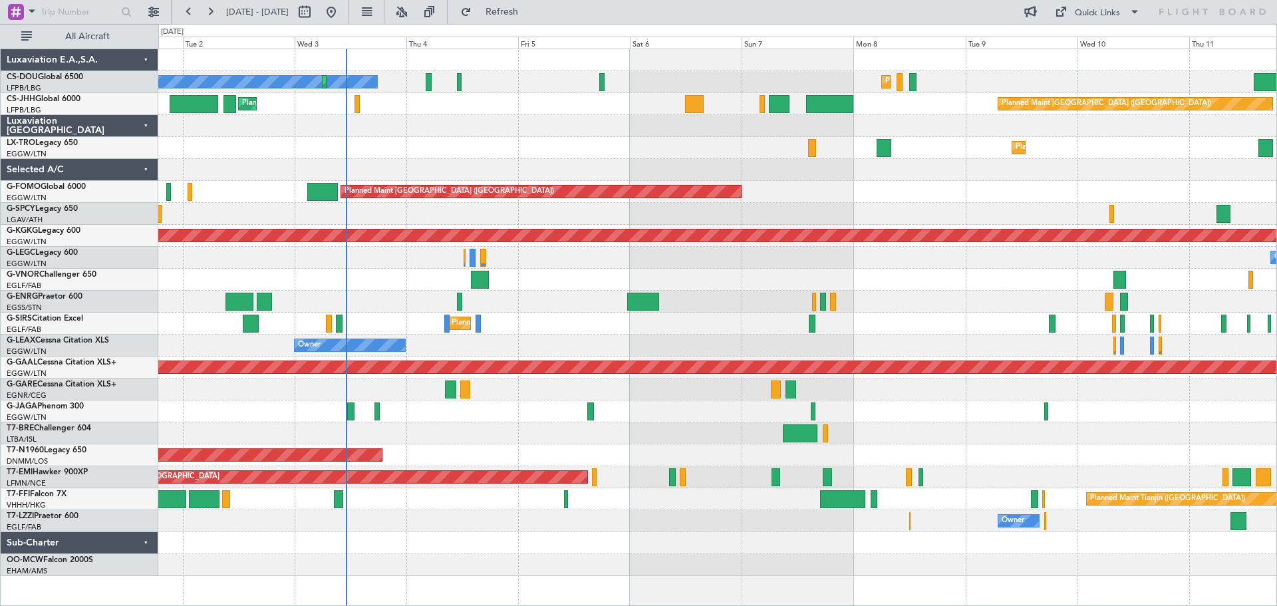
click at [837, 202] on div "Planned Maint [GEOGRAPHIC_DATA] ([GEOGRAPHIC_DATA])" at bounding box center [717, 192] width 1118 height 22
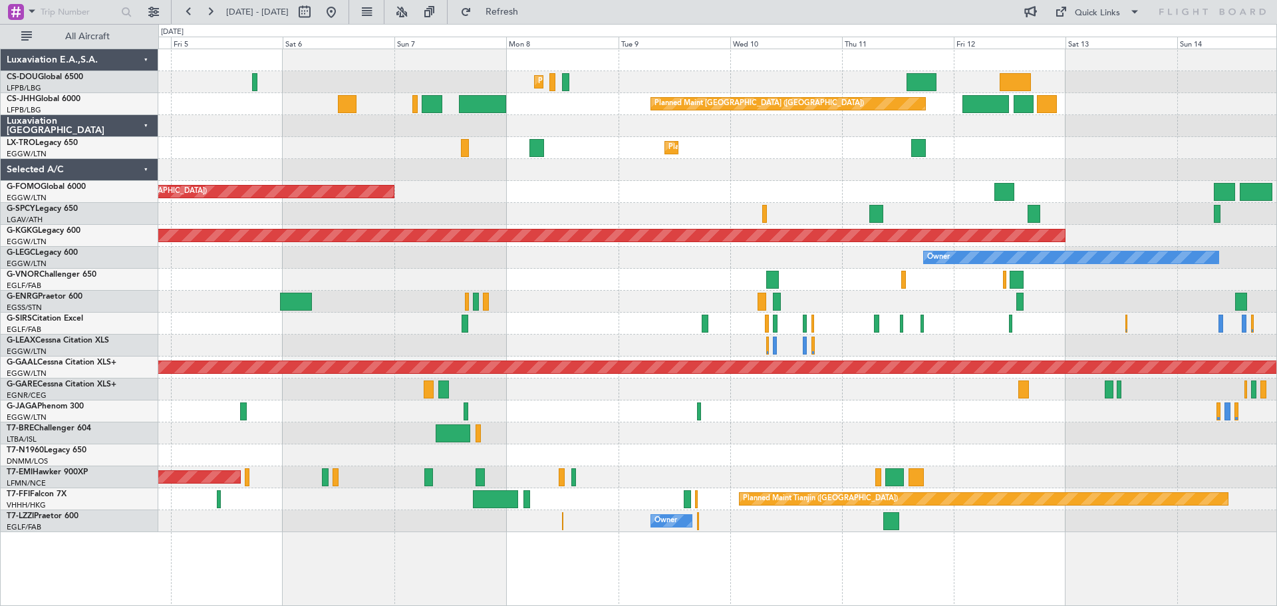
click at [646, 154] on div "Planned Maint Dusseldorf" at bounding box center [717, 148] width 1118 height 22
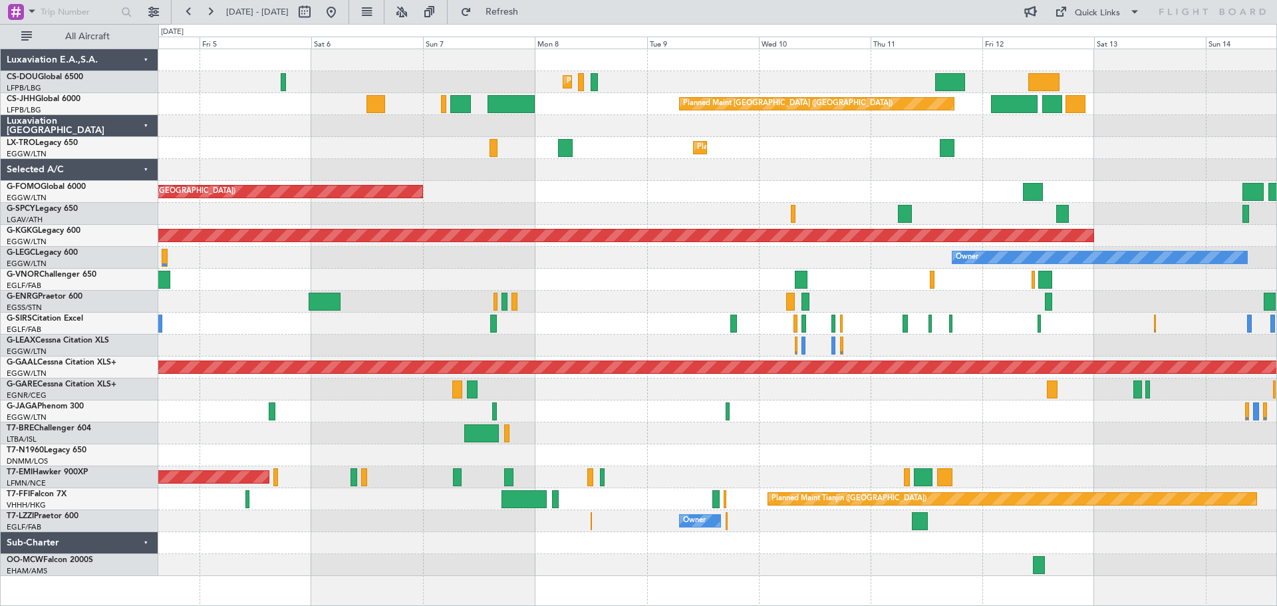
click at [812, 434] on div at bounding box center [717, 433] width 1118 height 22
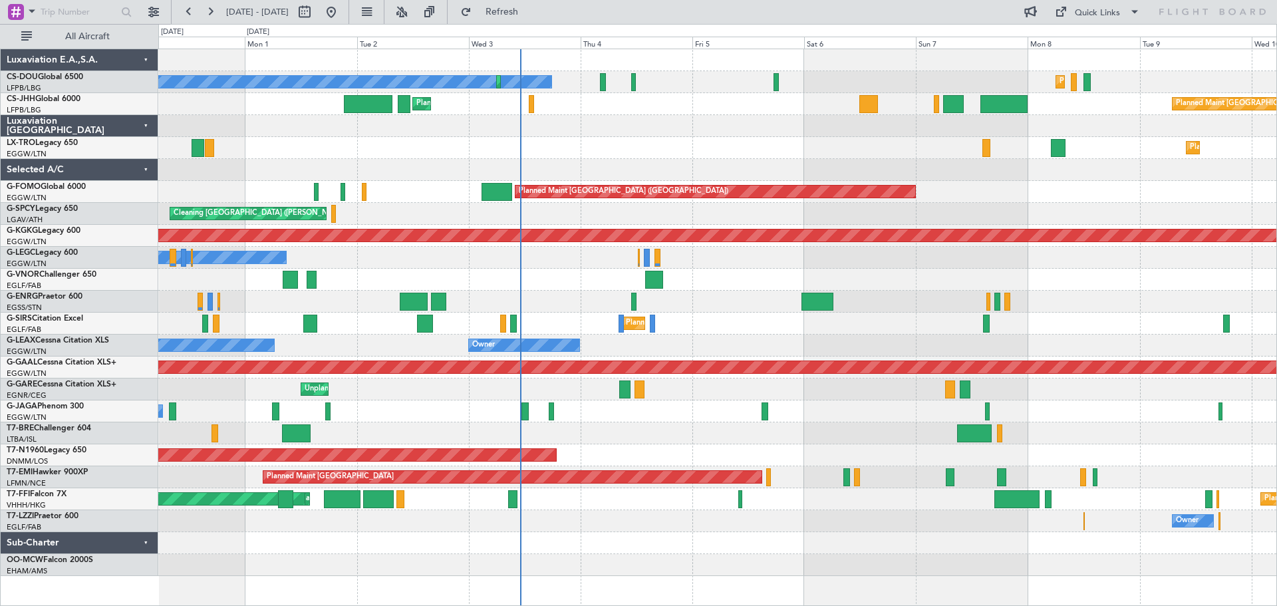
click at [1011, 188] on div "Planned Maint [GEOGRAPHIC_DATA] ([GEOGRAPHIC_DATA])" at bounding box center [717, 192] width 1118 height 22
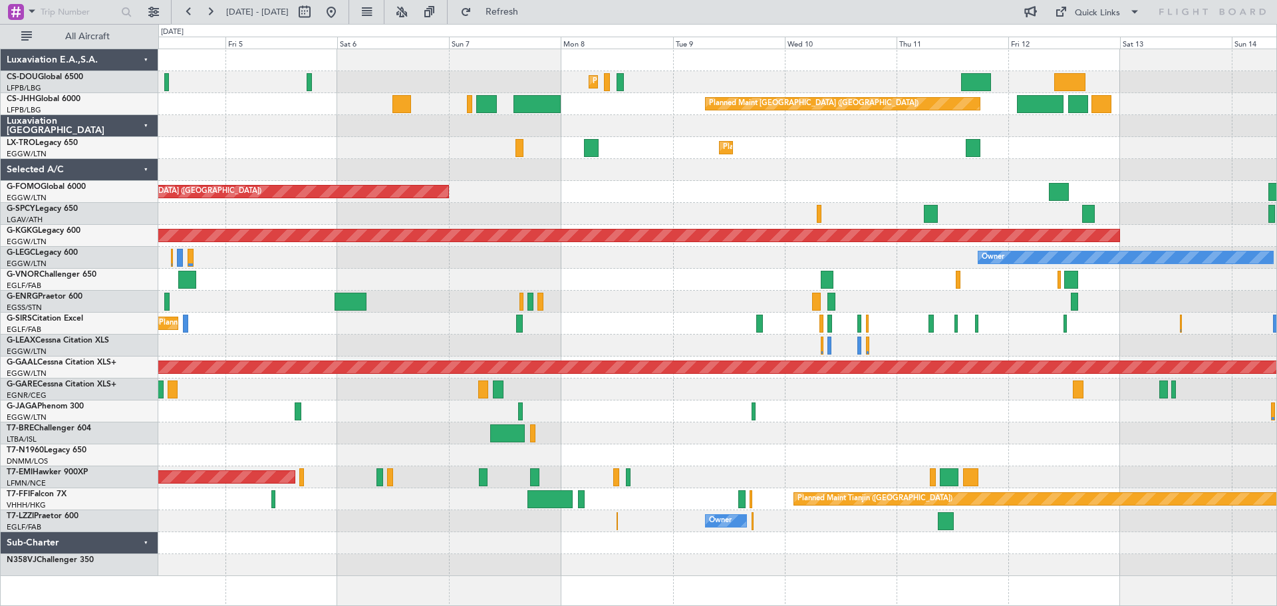
click at [635, 257] on div "Owner" at bounding box center [717, 258] width 1118 height 22
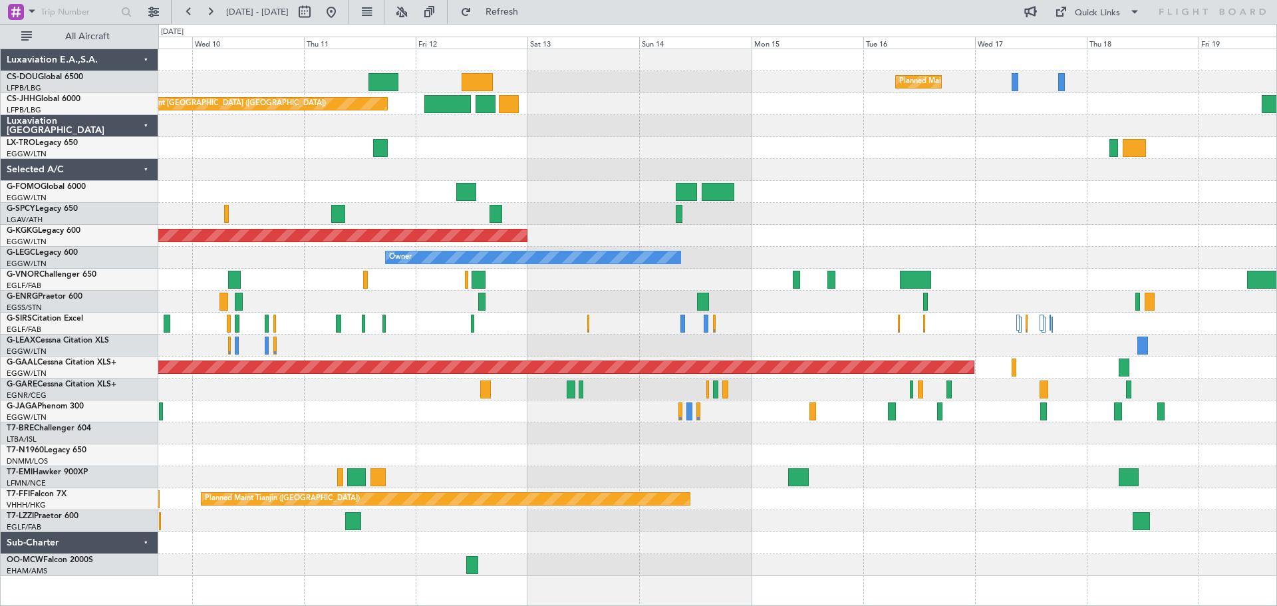
click at [610, 197] on div at bounding box center [717, 192] width 1118 height 22
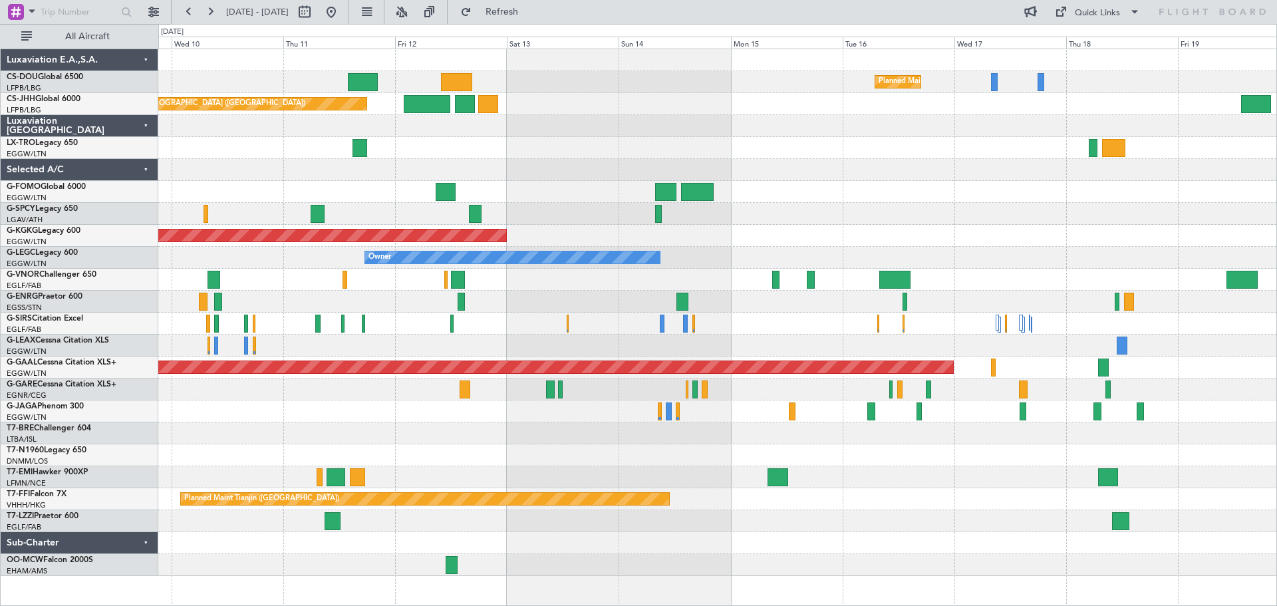
click at [255, 223] on div "Planned Maint Paris (Le Bourget) Planned Maint Paris (Le Bourget) Planned Maint…" at bounding box center [717, 312] width 1118 height 527
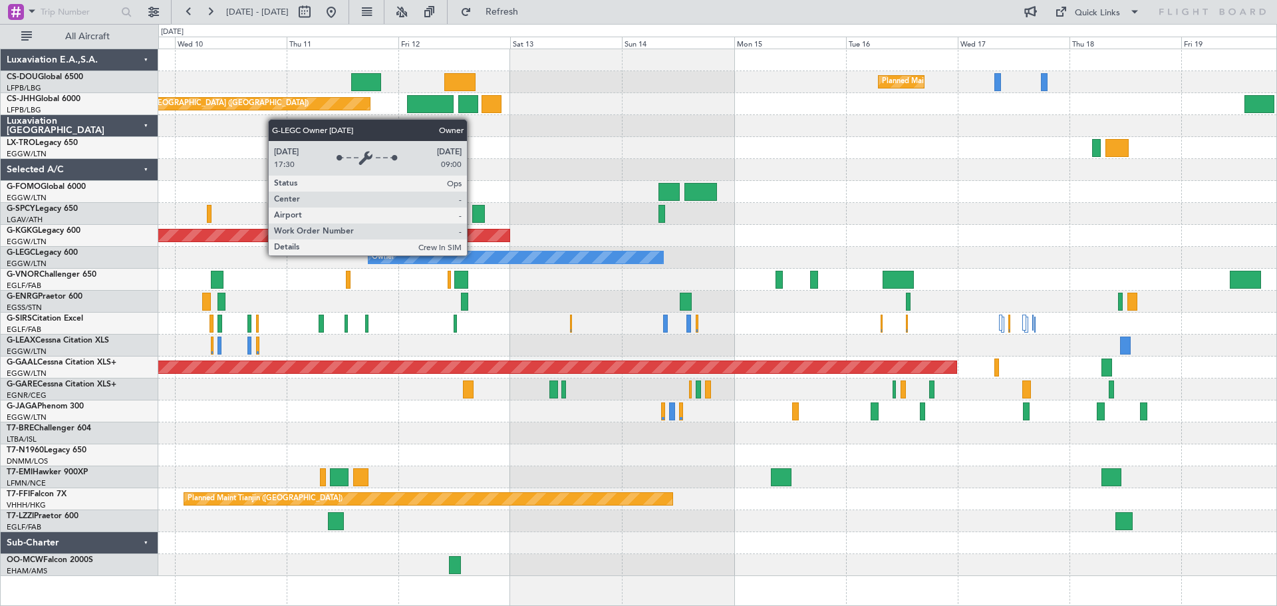
click at [473, 255] on div "Owner" at bounding box center [516, 257] width 295 height 12
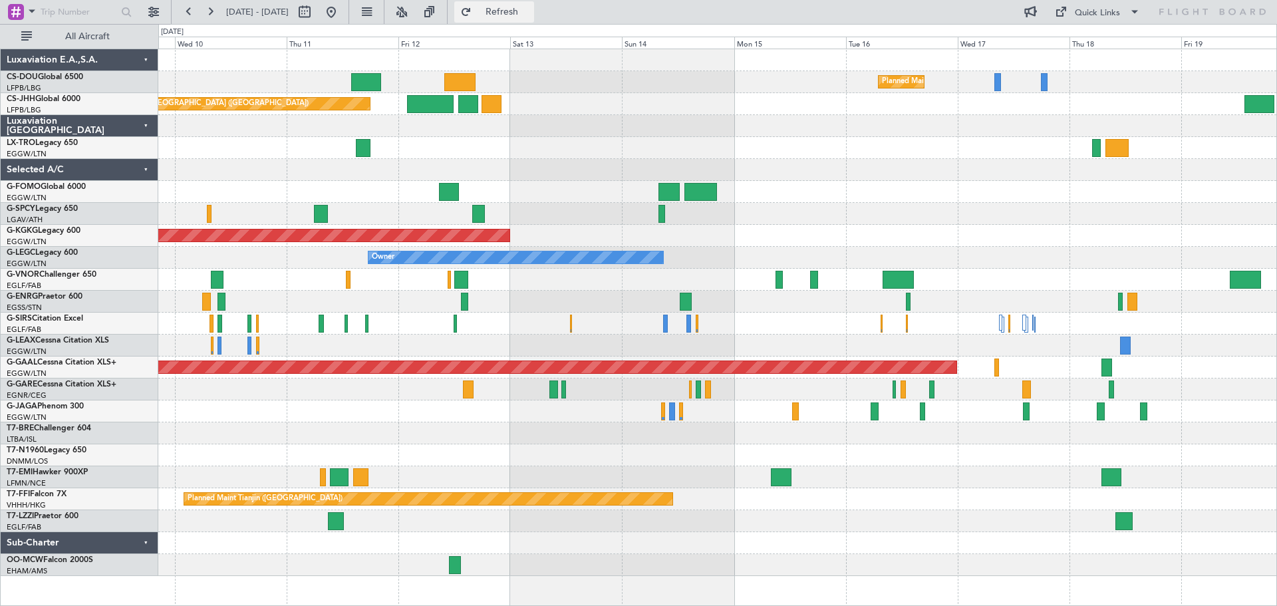
click at [534, 5] on button "Refresh" at bounding box center [494, 11] width 80 height 21
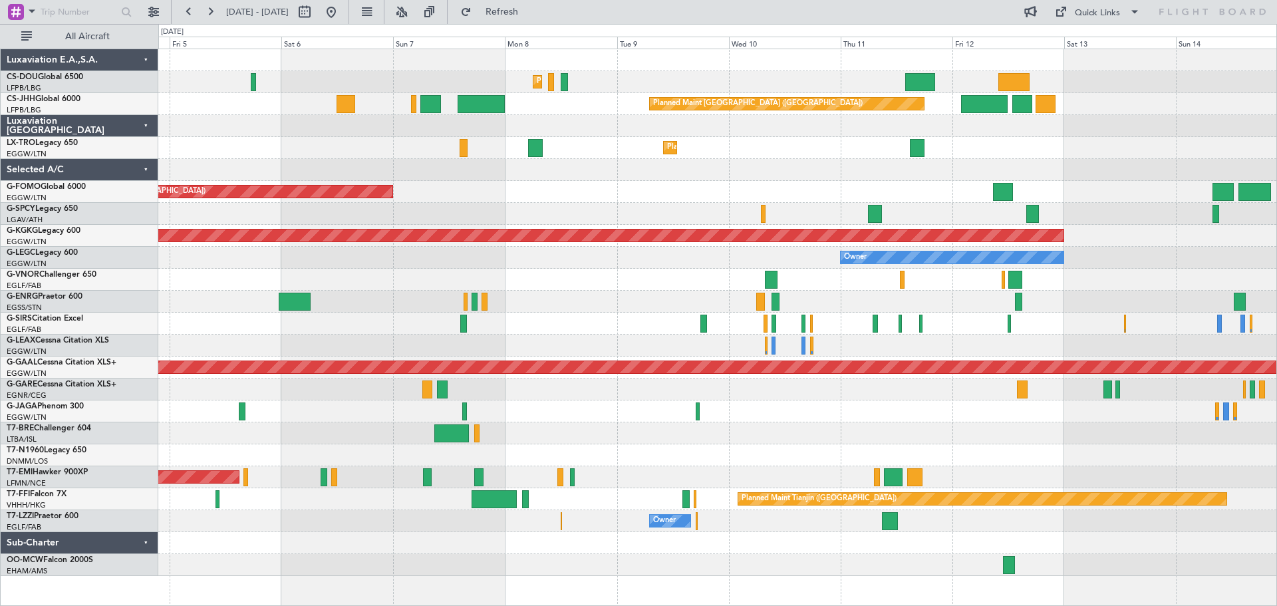
click at [821, 293] on div at bounding box center [717, 302] width 1118 height 22
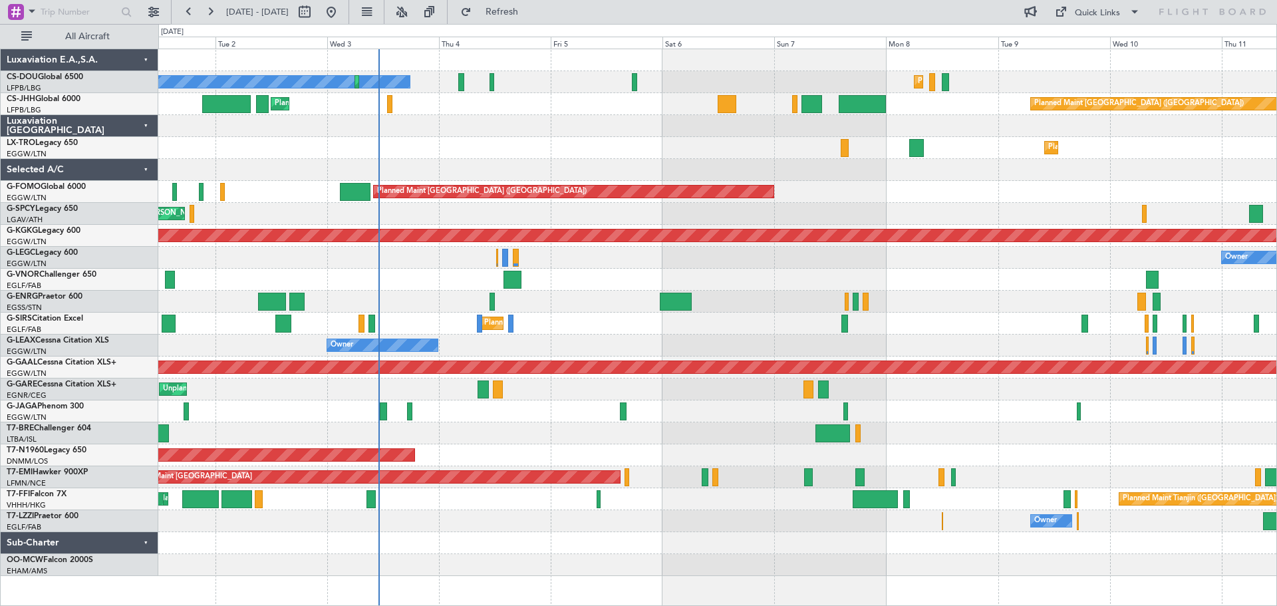
click at [956, 293] on div at bounding box center [717, 302] width 1118 height 22
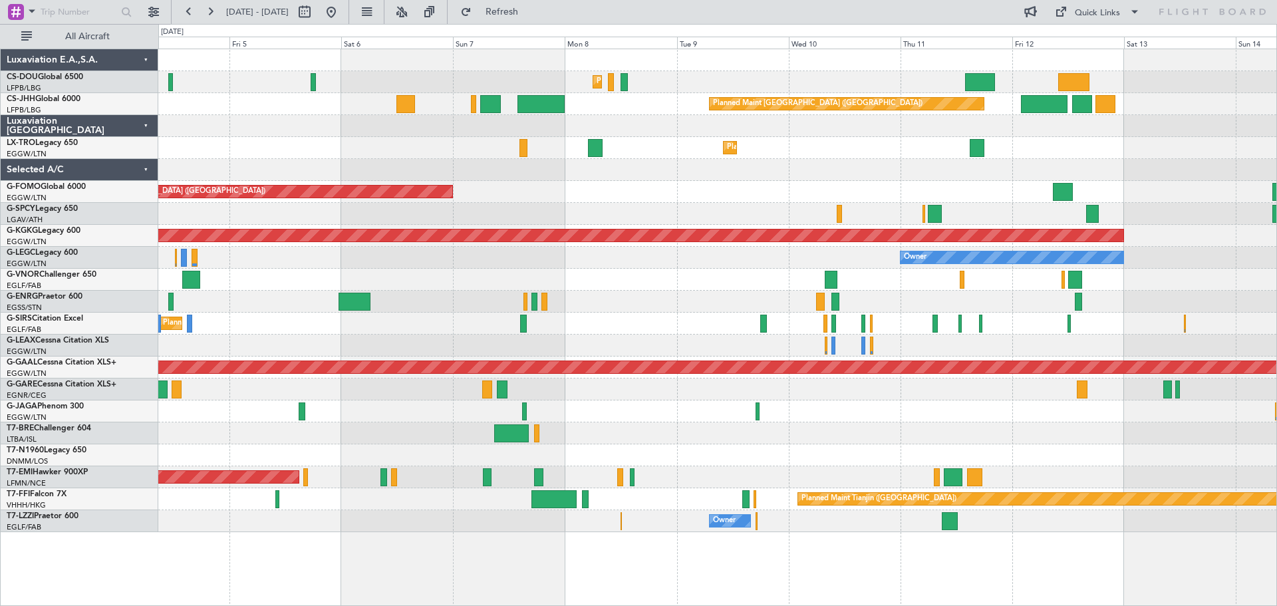
click at [512, 177] on div "Planned Maint [GEOGRAPHIC_DATA] ([GEOGRAPHIC_DATA]) Planned Maint [GEOGRAPHIC_D…" at bounding box center [717, 290] width 1118 height 483
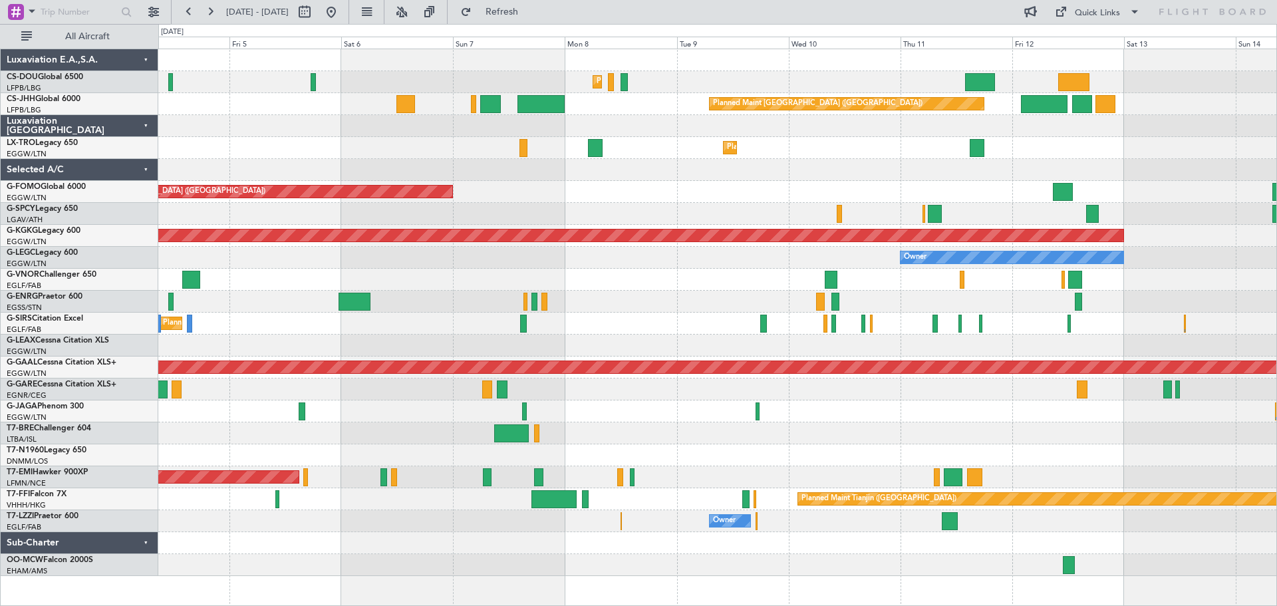
click at [400, 138] on div "Planned Maint Dusseldorf" at bounding box center [717, 148] width 1118 height 22
click at [399, 160] on div at bounding box center [717, 170] width 1118 height 22
click at [396, 138] on div "Planned Maint Dusseldorf" at bounding box center [717, 148] width 1118 height 22
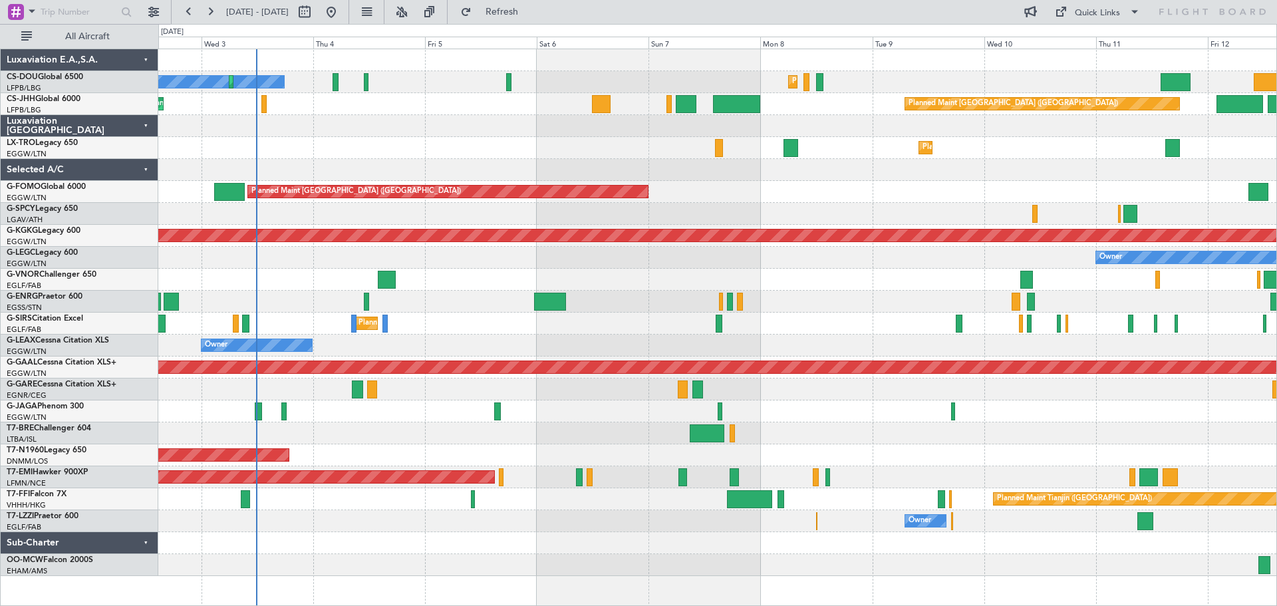
click at [844, 276] on div at bounding box center [717, 280] width 1118 height 22
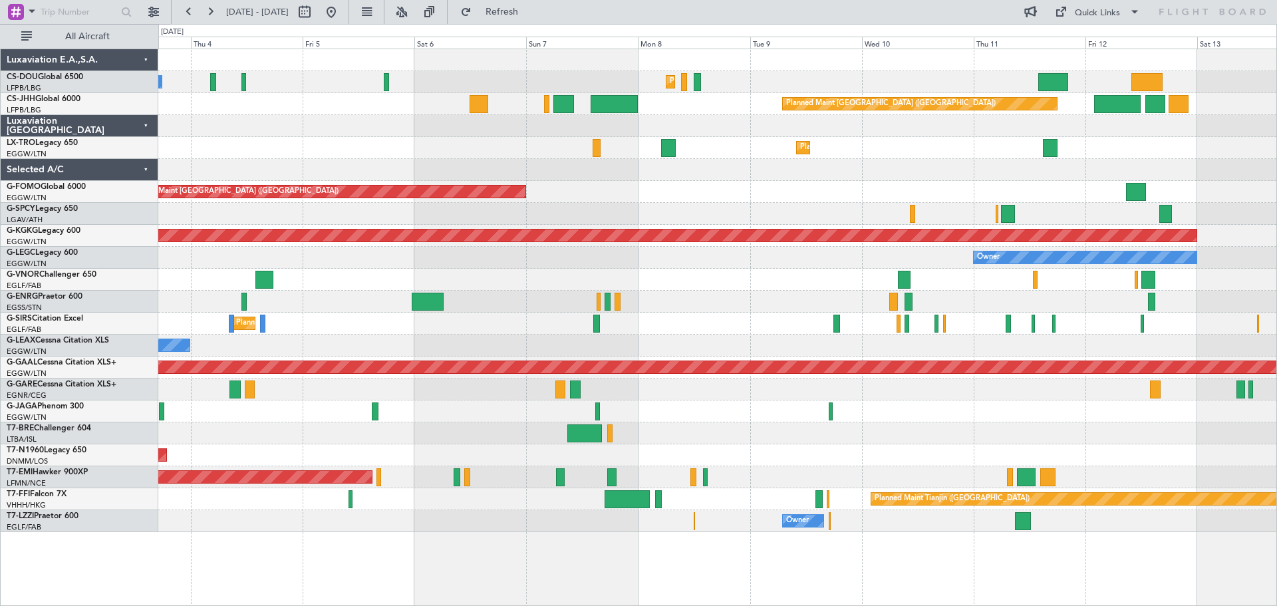
click at [777, 222] on div "Cleaning [GEOGRAPHIC_DATA] ([PERSON_NAME] Intl)" at bounding box center [717, 214] width 1118 height 22
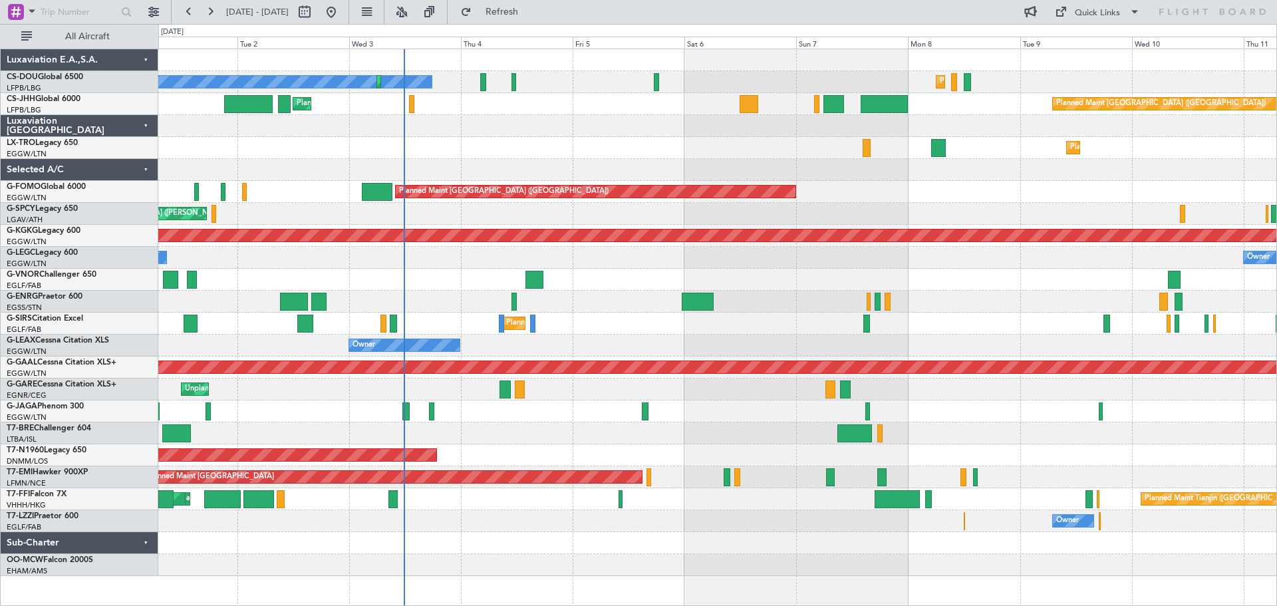
click at [773, 168] on div at bounding box center [717, 170] width 1118 height 22
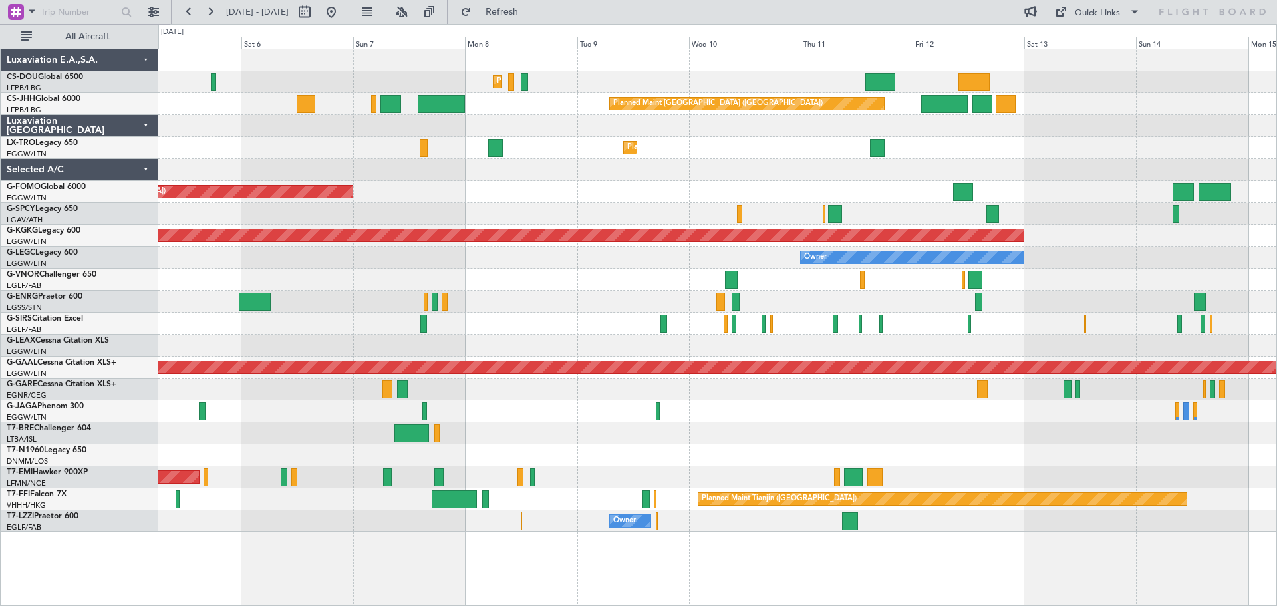
click at [667, 128] on div at bounding box center [717, 126] width 1118 height 22
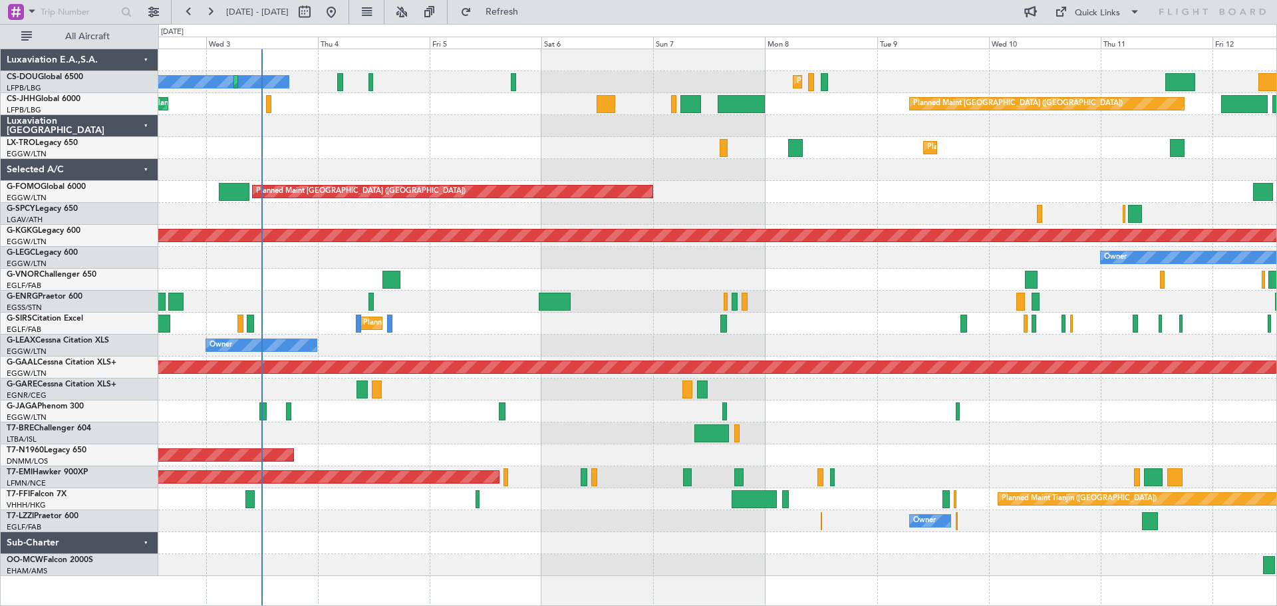
click at [655, 140] on div "Planned Maint Dusseldorf" at bounding box center [717, 148] width 1118 height 22
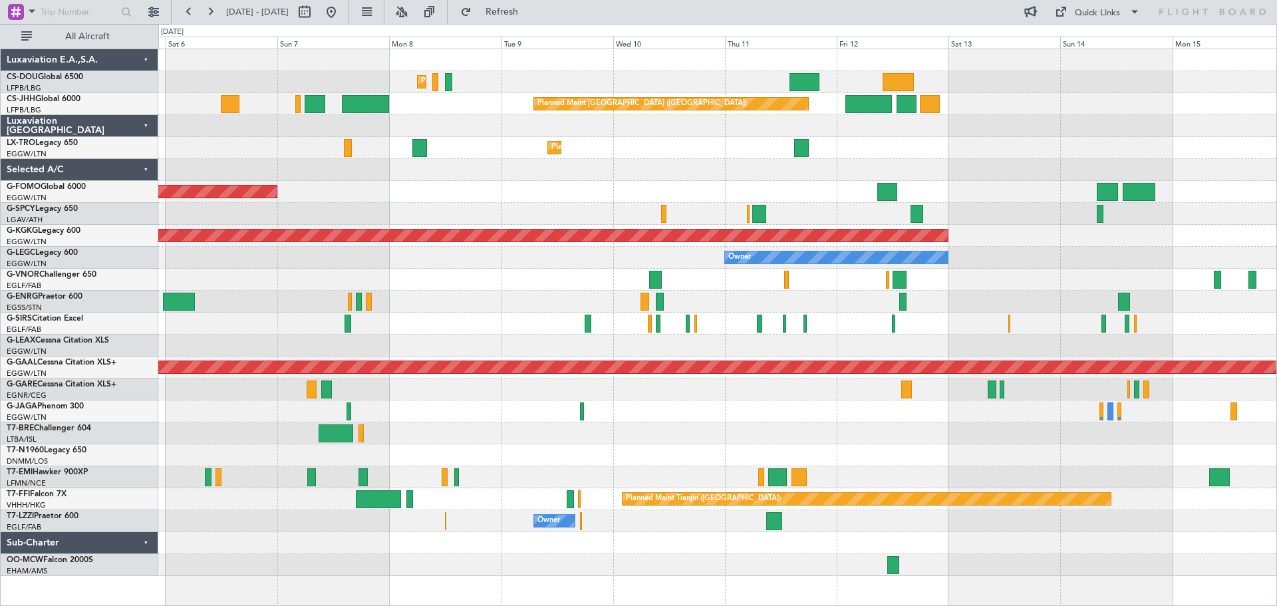
click at [828, 161] on div "Planned Maint Paris (Le Bourget) Planned Maint Paris (Le Bourget) No Crew Plann…" at bounding box center [717, 312] width 1118 height 527
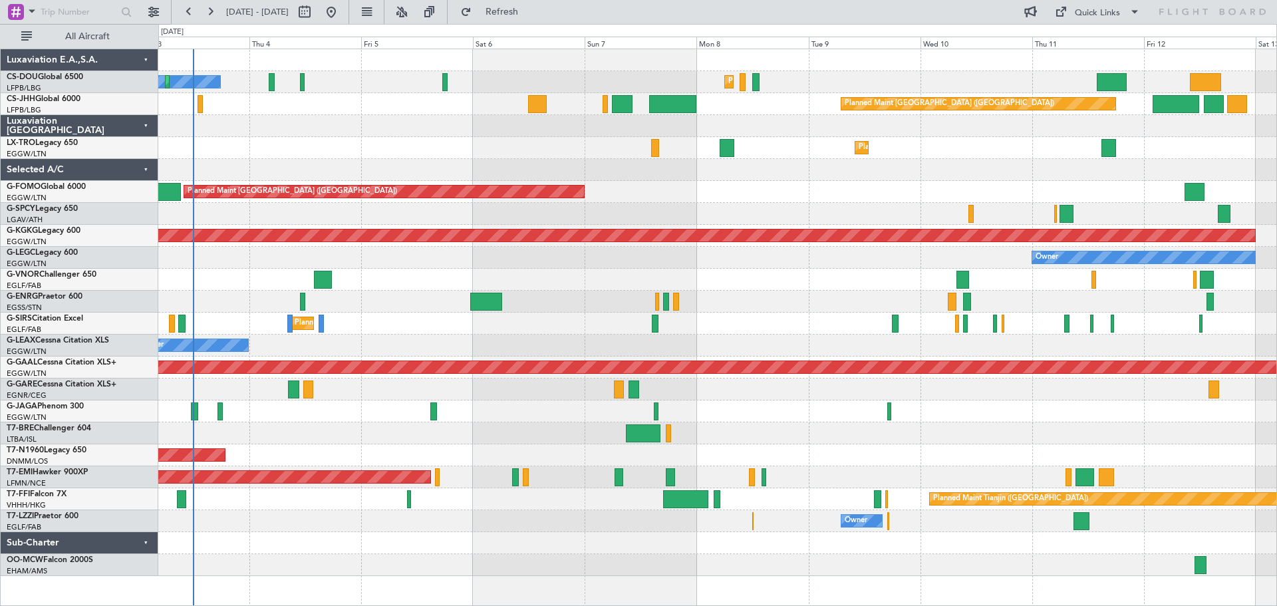
click at [950, 187] on div "Planned Maint [GEOGRAPHIC_DATA] ([GEOGRAPHIC_DATA]) No Crew Planned Maint [GEOG…" at bounding box center [717, 312] width 1118 height 527
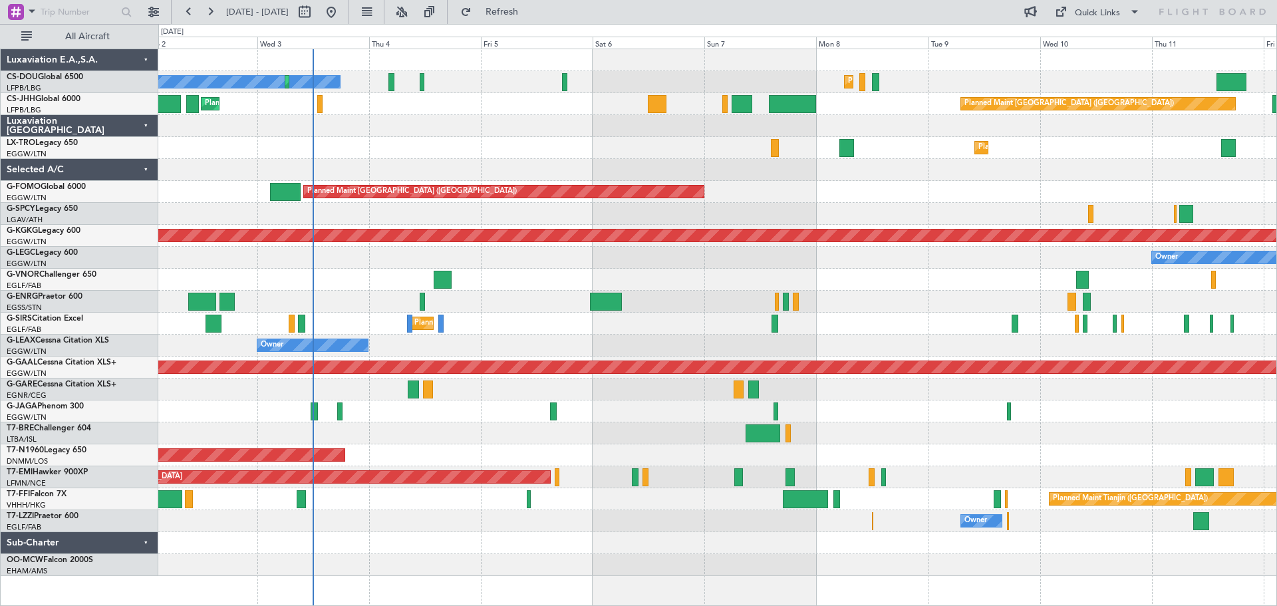
click at [672, 144] on div "Planned Maint Dusseldorf" at bounding box center [717, 148] width 1118 height 22
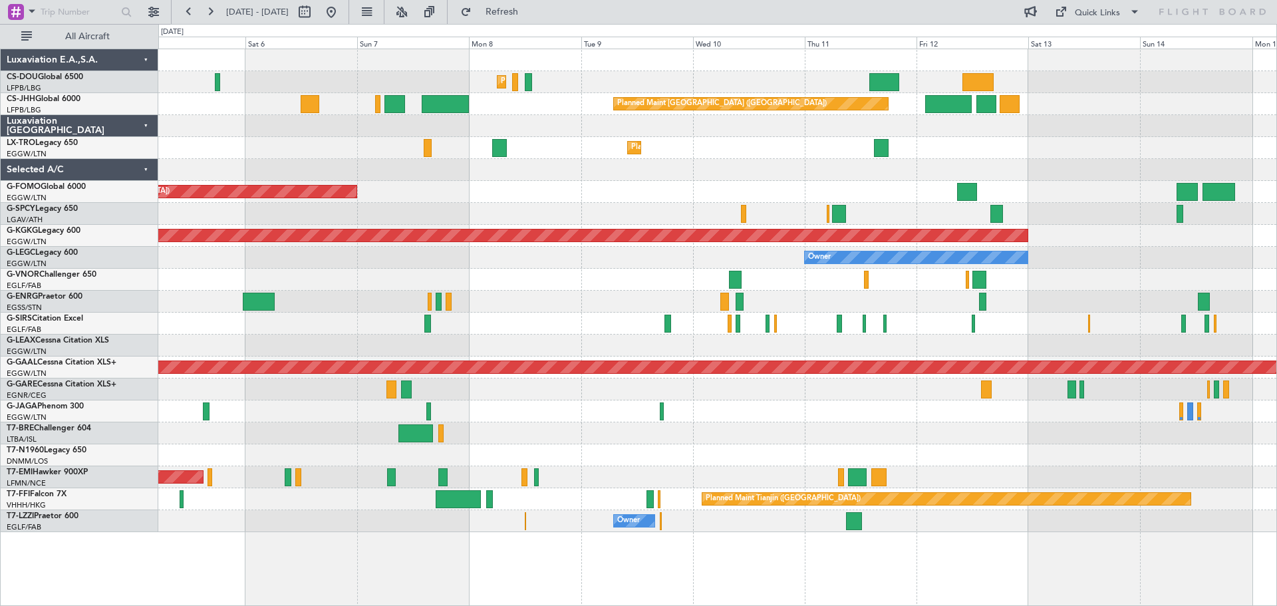
click at [548, 251] on div "Planned Maint Paris (Le Bourget) Planned Maint Paris (Le Bourget) Planned Maint…" at bounding box center [717, 290] width 1118 height 483
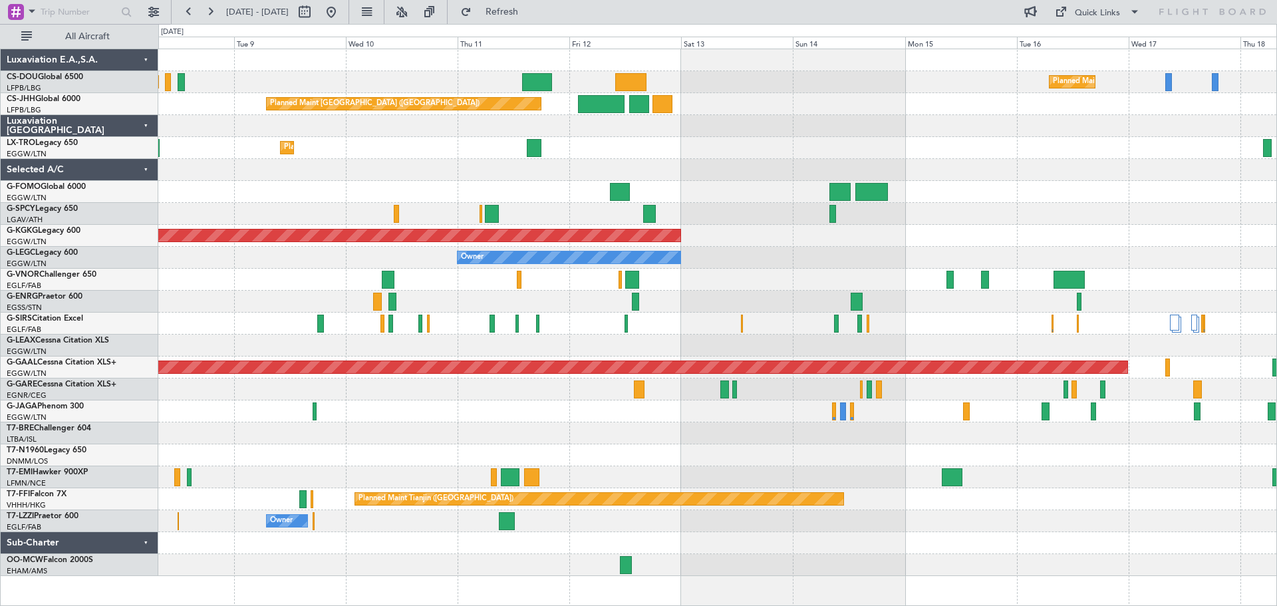
click at [727, 249] on div "Planned Maint Paris (Le Bourget) Planned Maint Paris (Le Bourget) Planned Maint…" at bounding box center [717, 312] width 1118 height 527
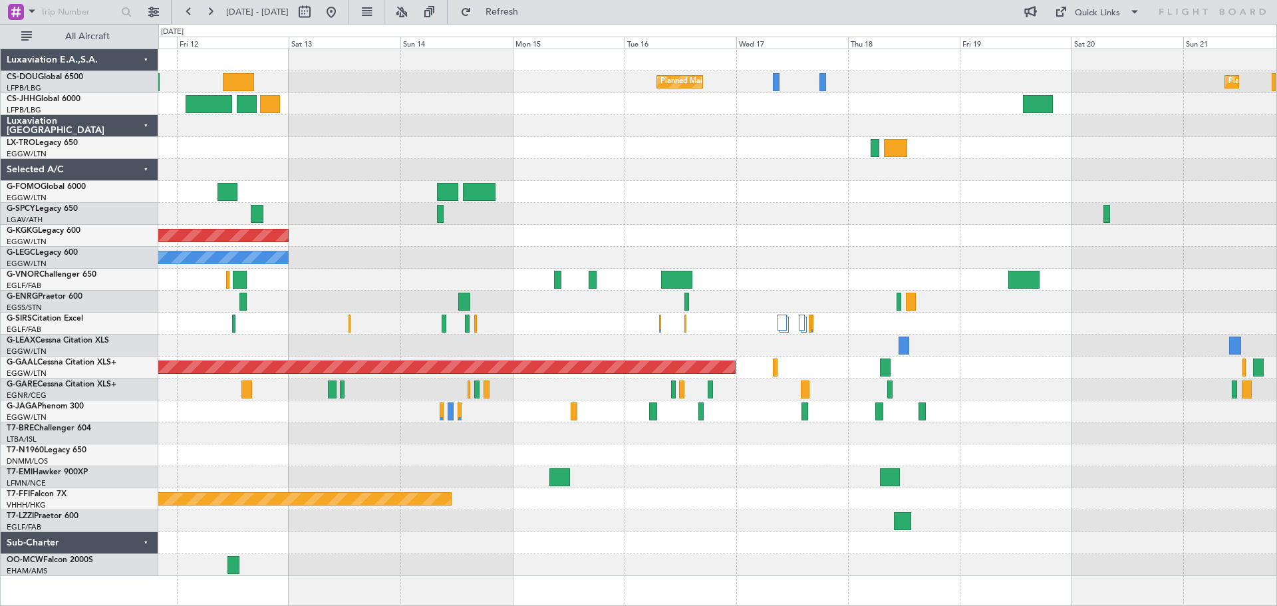
click at [661, 220] on div "Planned Maint Paris (Le Bourget) Planned Maint Paris (Le Bourget) Planned Maint…" at bounding box center [717, 312] width 1118 height 527
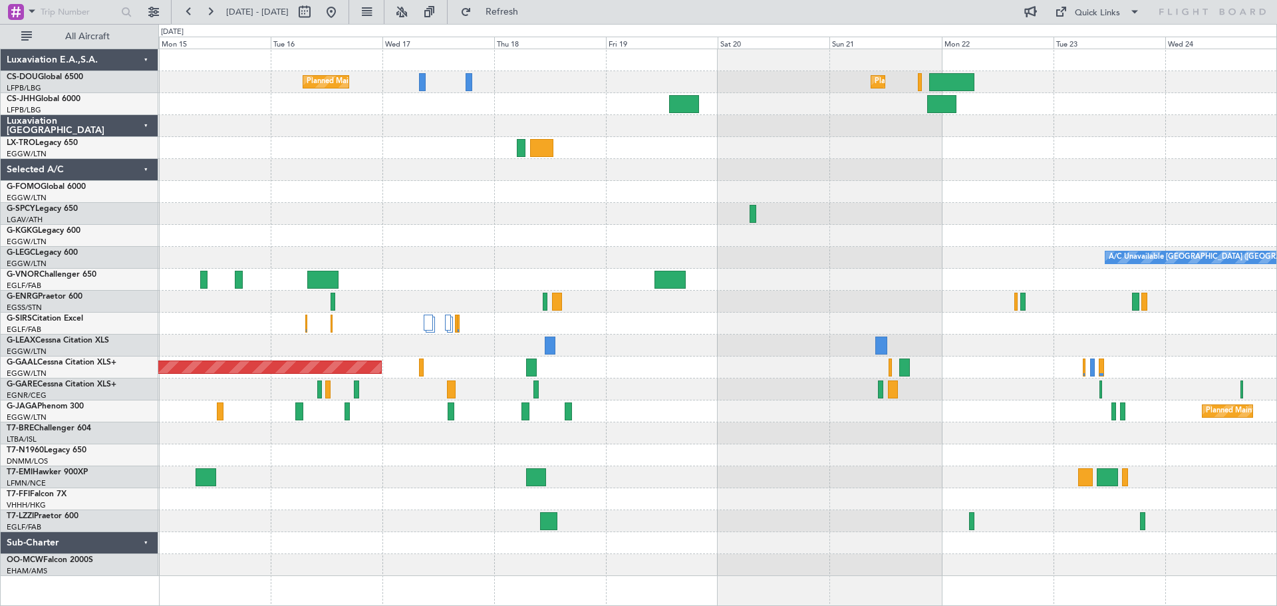
click at [587, 201] on div "Planned Maint Paris (Le Bourget) Planned Maint Paris (Le Bourget) AOG Maint Ist…" at bounding box center [717, 312] width 1118 height 527
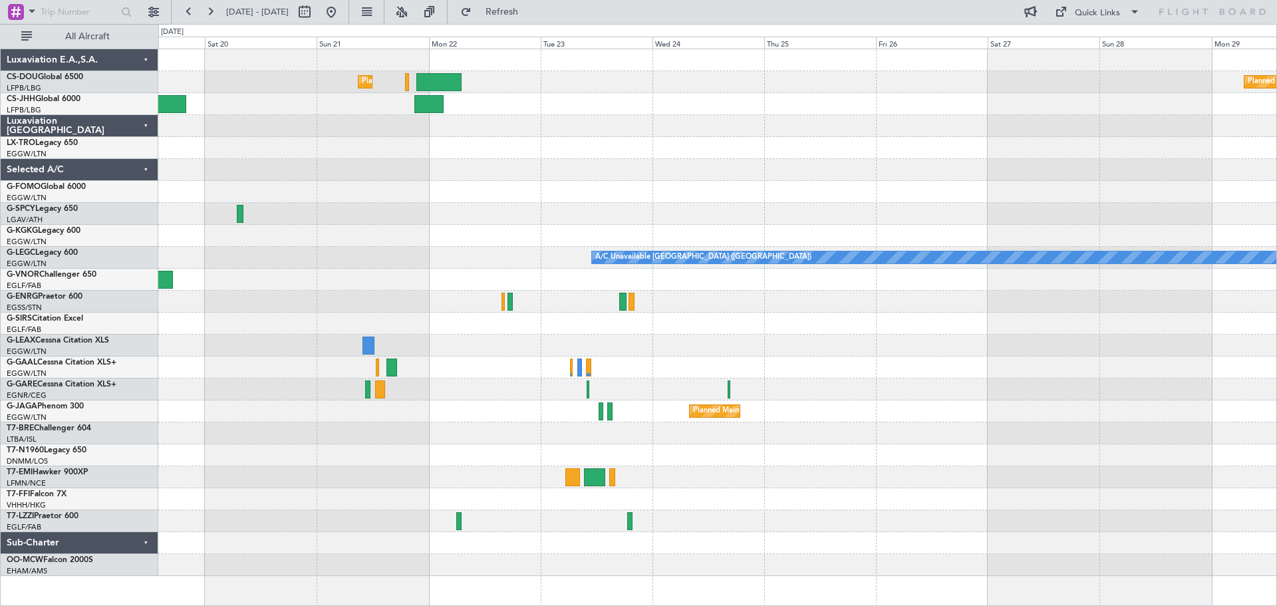
click at [589, 165] on div "Planned Maint Paris (Le Bourget) Planned Maint Paris (Le Bourget) A/C Unavailab…" at bounding box center [717, 312] width 1118 height 527
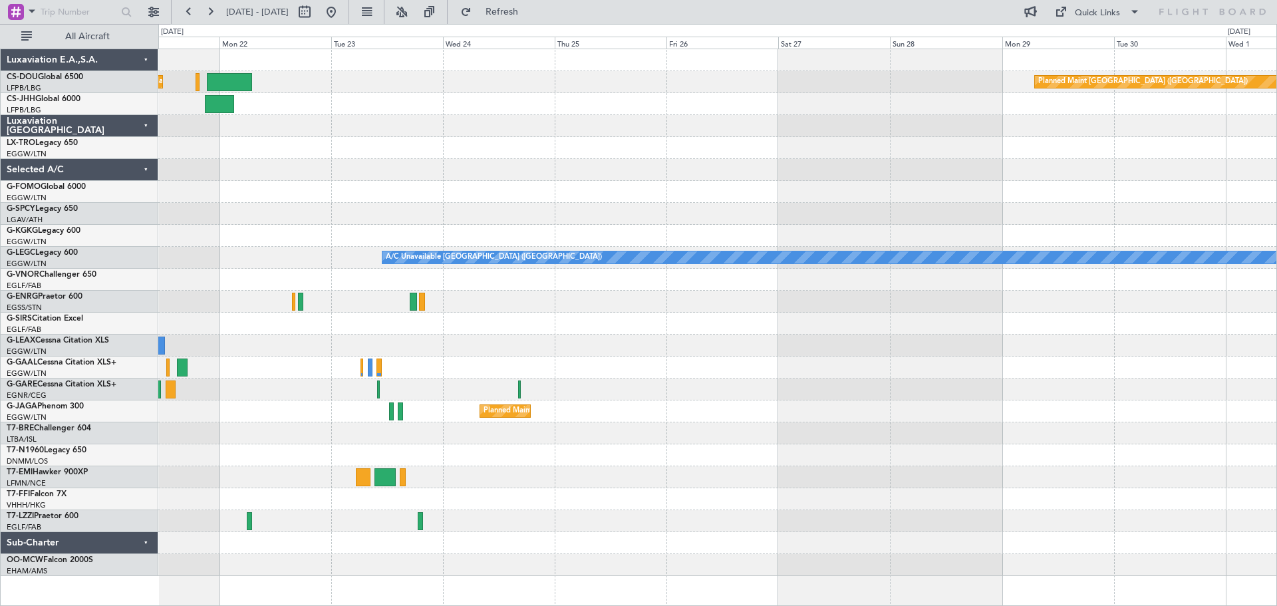
click at [597, 149] on div "Planned Maint Paris (Le Bourget) Planned Maint Paris (Le Bourget) A/C Unavailab…" at bounding box center [717, 312] width 1118 height 527
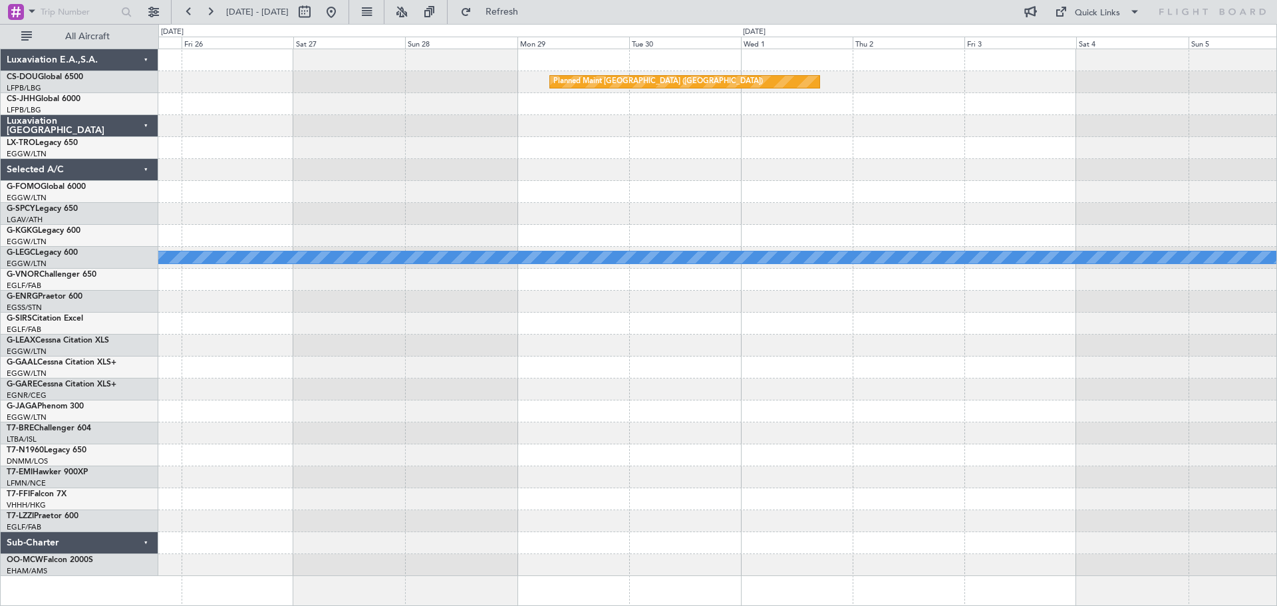
click at [673, 196] on div "Planned Maint Paris (Le Bourget) A/C Unavailable London (Luton) Planned Maint L…" at bounding box center [717, 312] width 1118 height 527
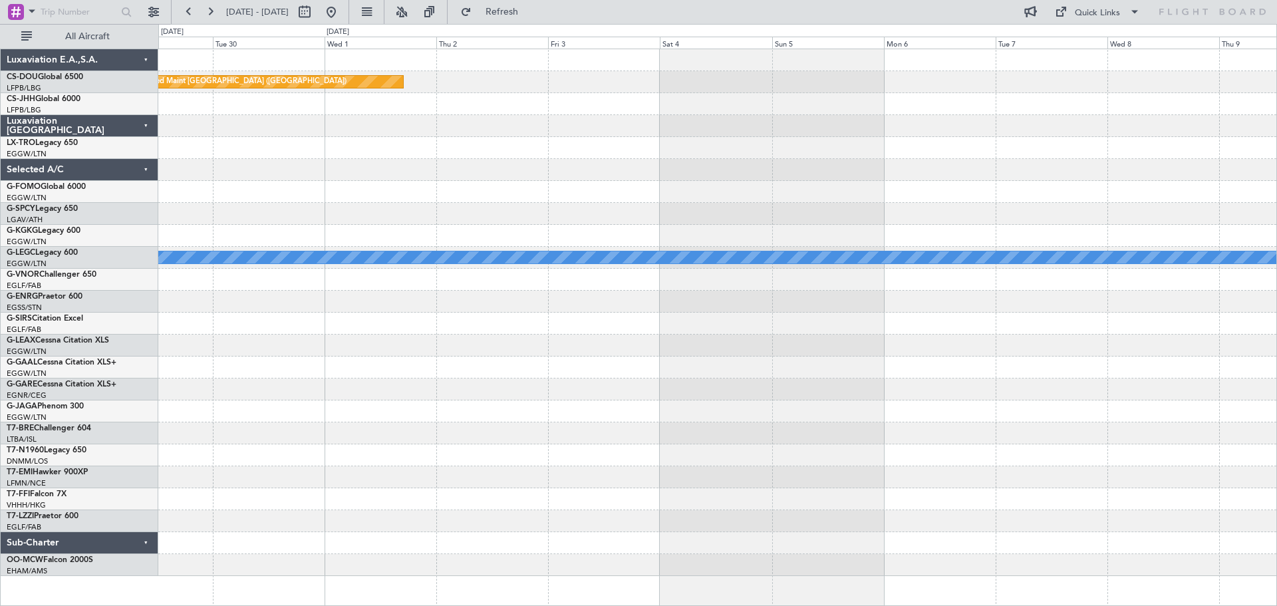
click at [587, 187] on div "Planned Maint Paris (Le Bourget) A/C Unavailable London (Luton)" at bounding box center [717, 312] width 1118 height 527
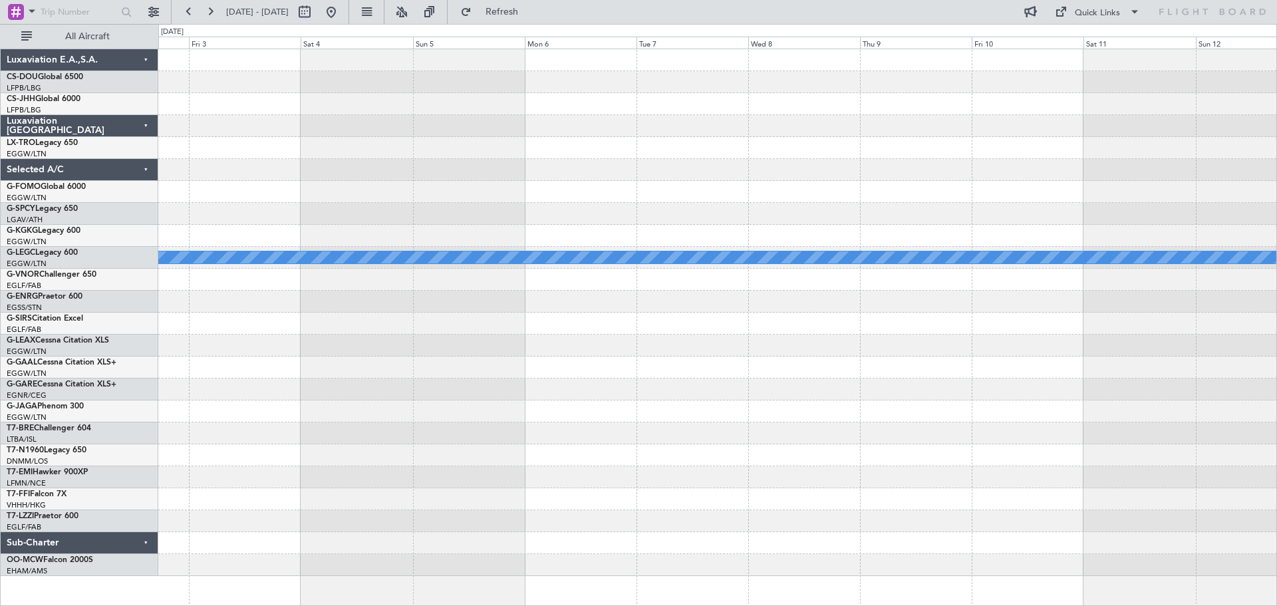
click at [537, 172] on div at bounding box center [717, 170] width 1118 height 22
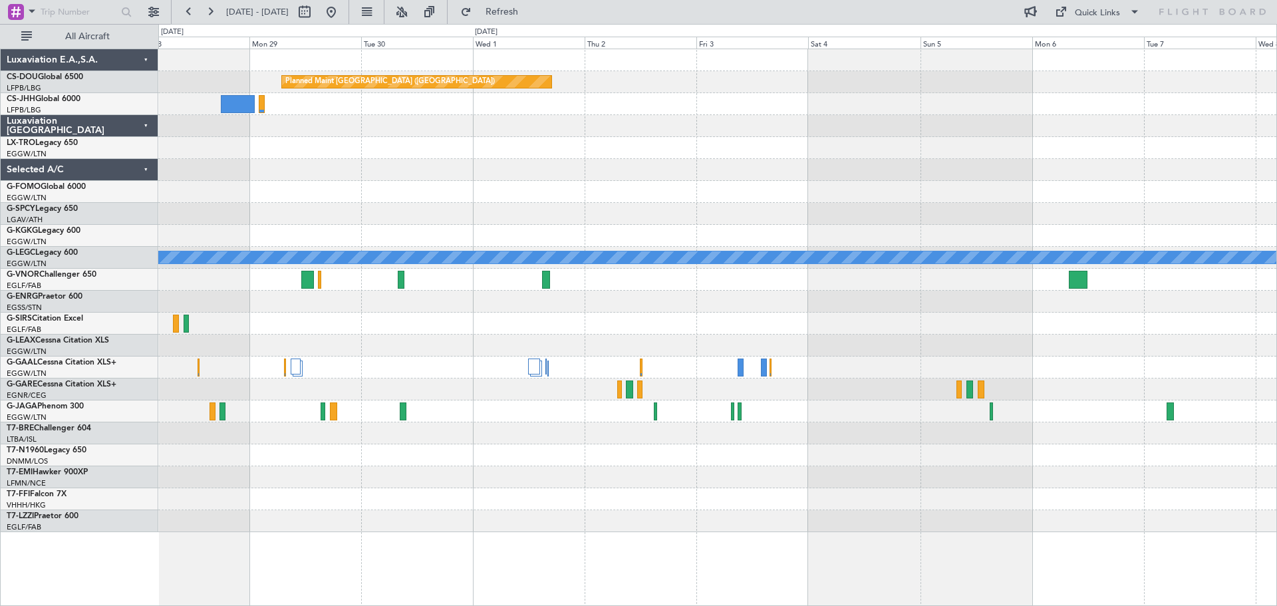
click at [863, 207] on div "Planned Maint Paris (Le Bourget) A/C Unavailable London (Luton) Planned Maint G…" at bounding box center [717, 290] width 1118 height 483
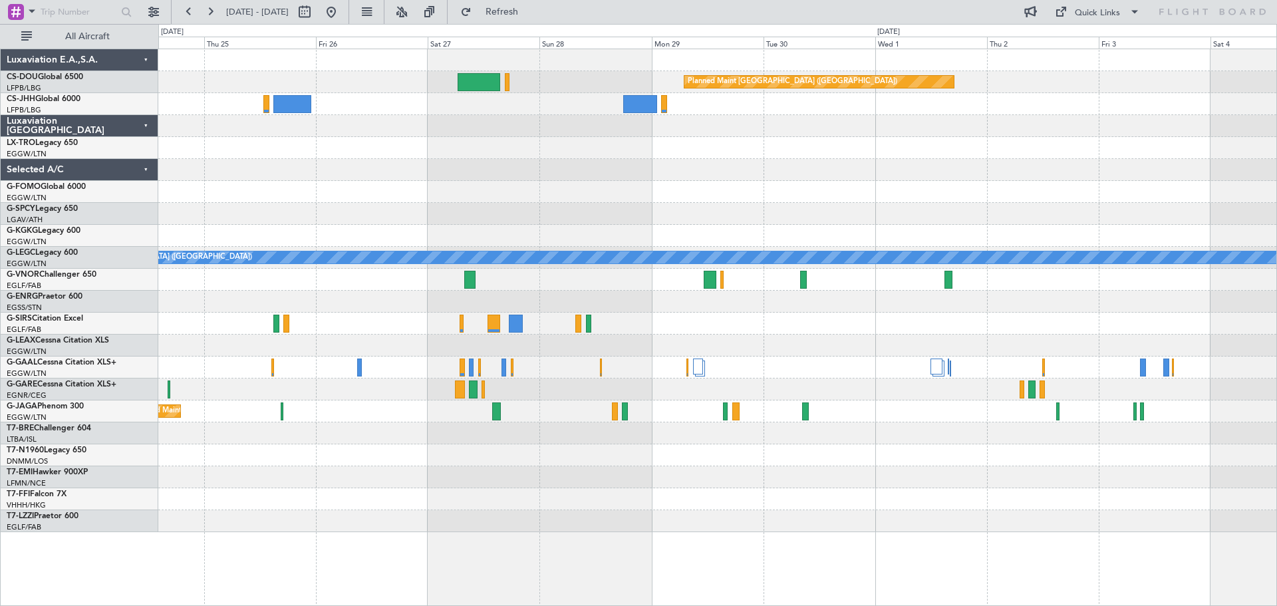
click at [874, 212] on div "Planned Maint Paris (Le Bourget) A/C Unavailable London (Luton) Planned Maint L…" at bounding box center [717, 290] width 1118 height 483
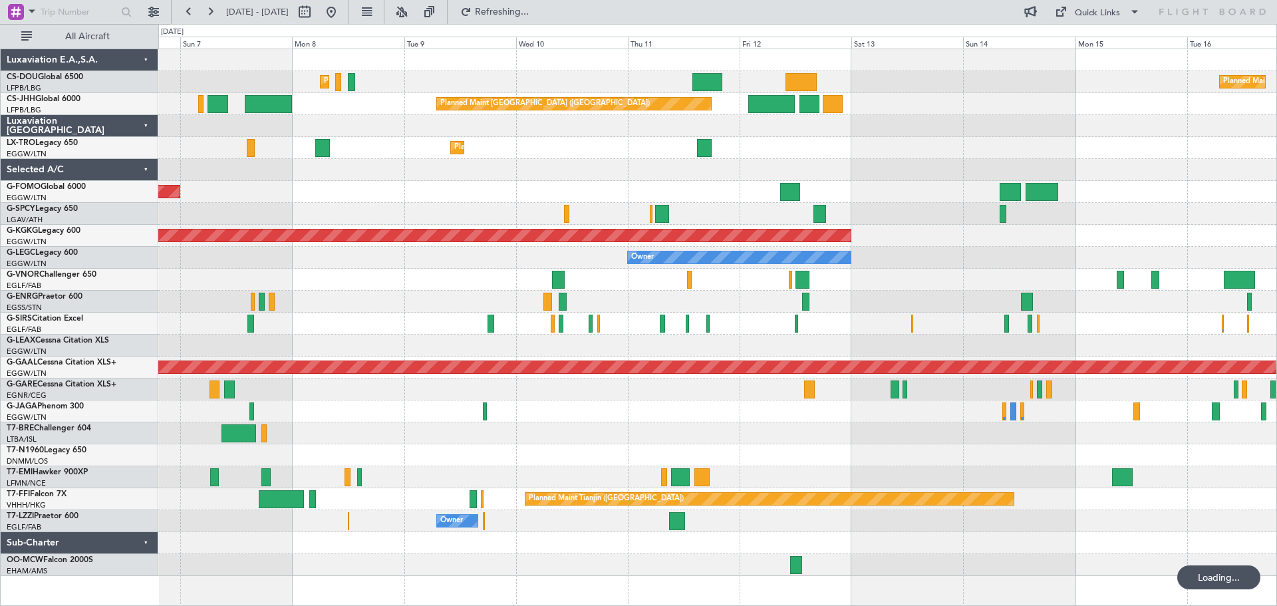
click at [974, 172] on div at bounding box center [717, 170] width 1118 height 22
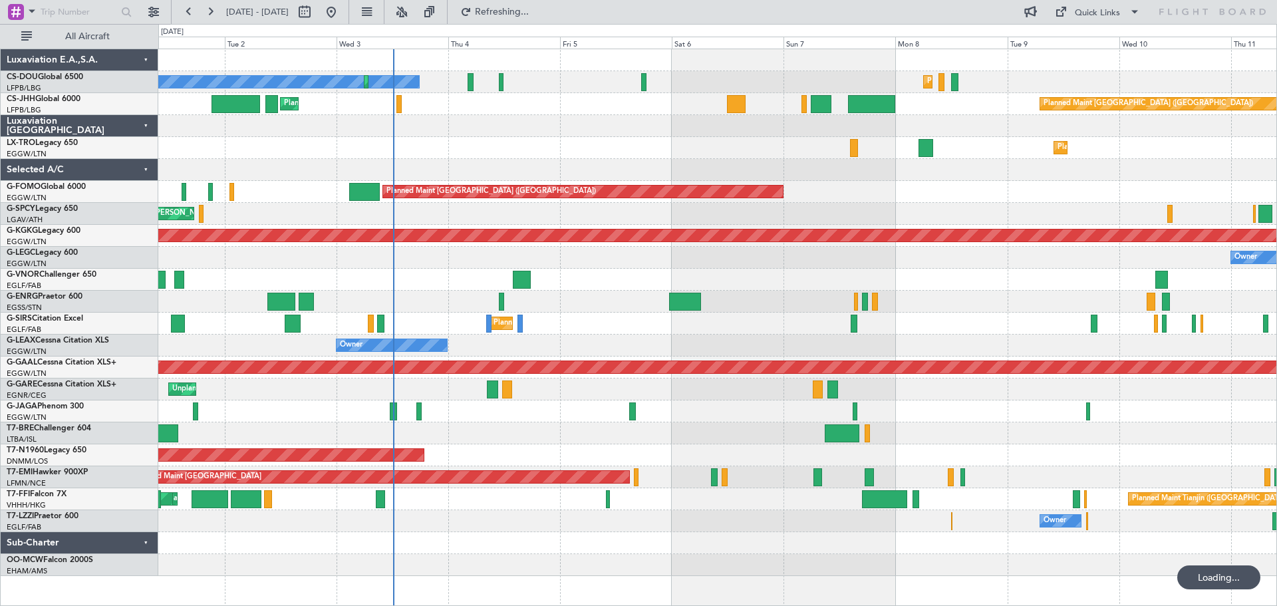
click at [990, 197] on div "Planned Maint [GEOGRAPHIC_DATA] ([GEOGRAPHIC_DATA])" at bounding box center [717, 192] width 1118 height 22
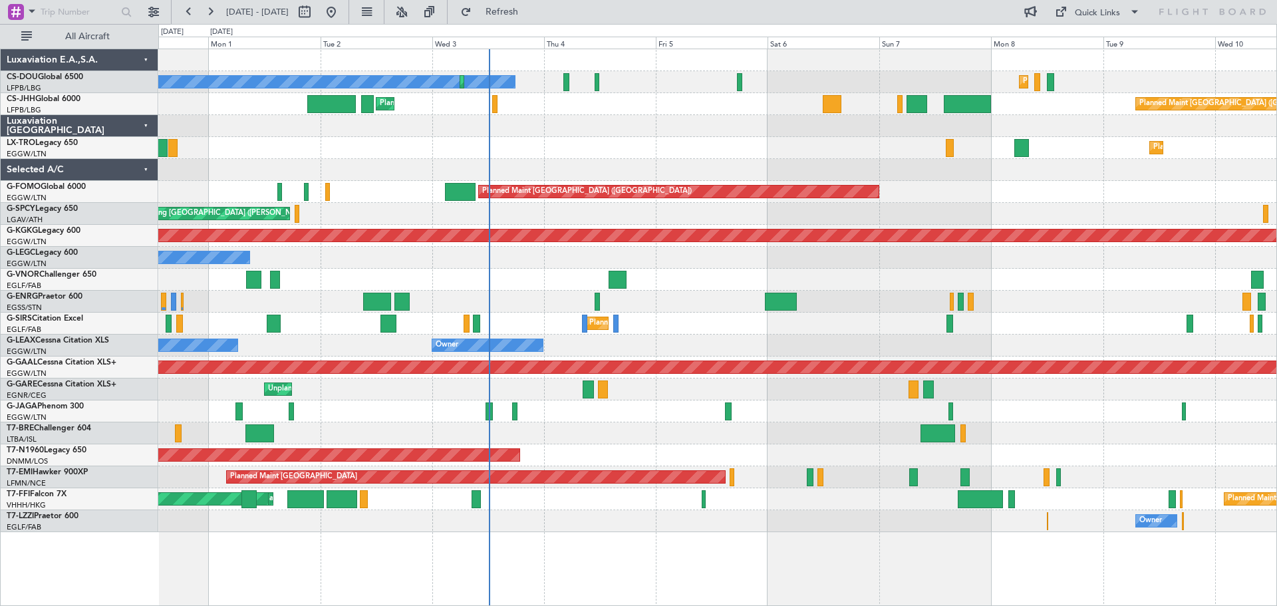
click at [741, 162] on div at bounding box center [717, 170] width 1118 height 22
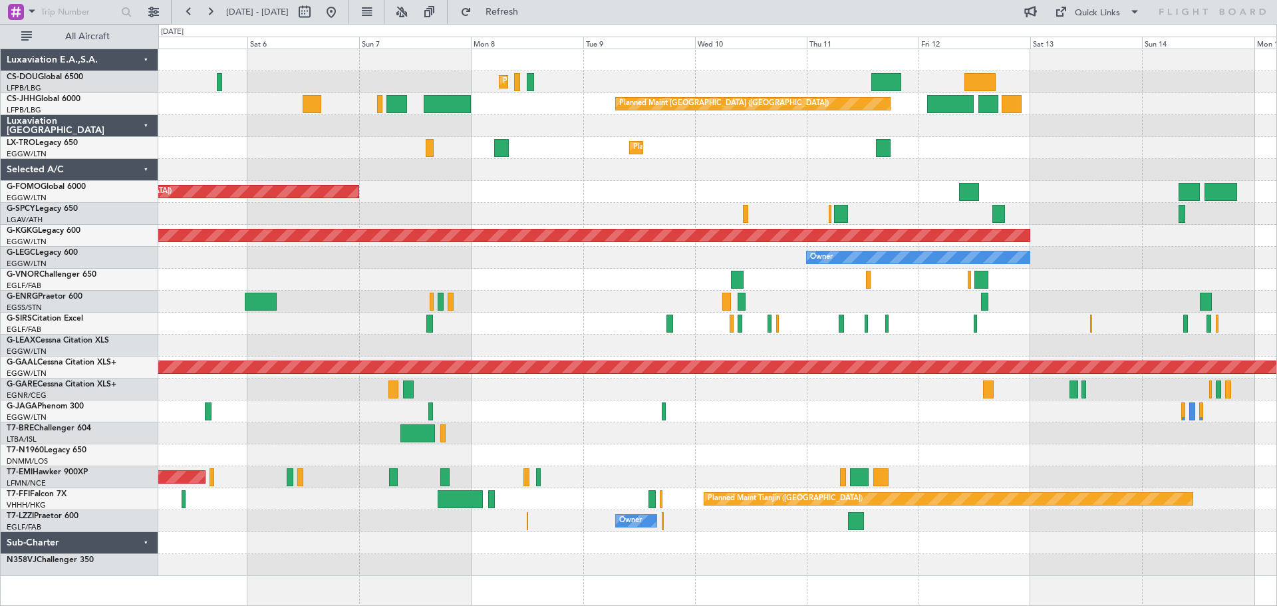
click at [547, 124] on div at bounding box center [717, 126] width 1118 height 22
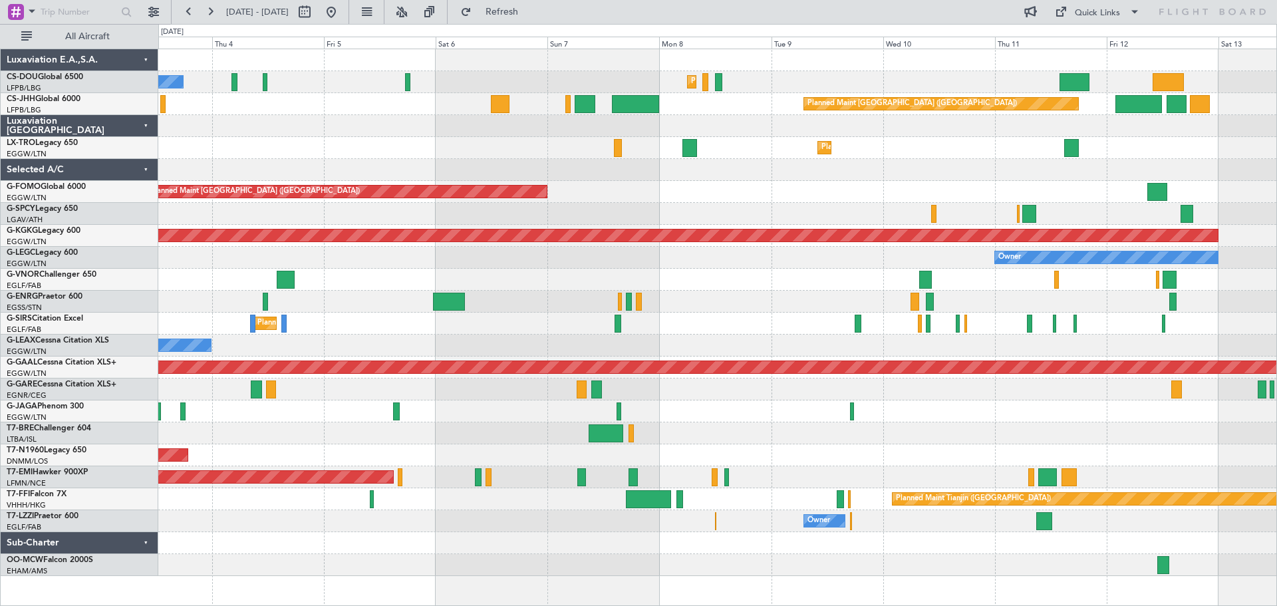
click at [925, 170] on div "Planned Maint [GEOGRAPHIC_DATA] ([GEOGRAPHIC_DATA]) No Crew Planned Maint [GEOG…" at bounding box center [717, 312] width 1118 height 527
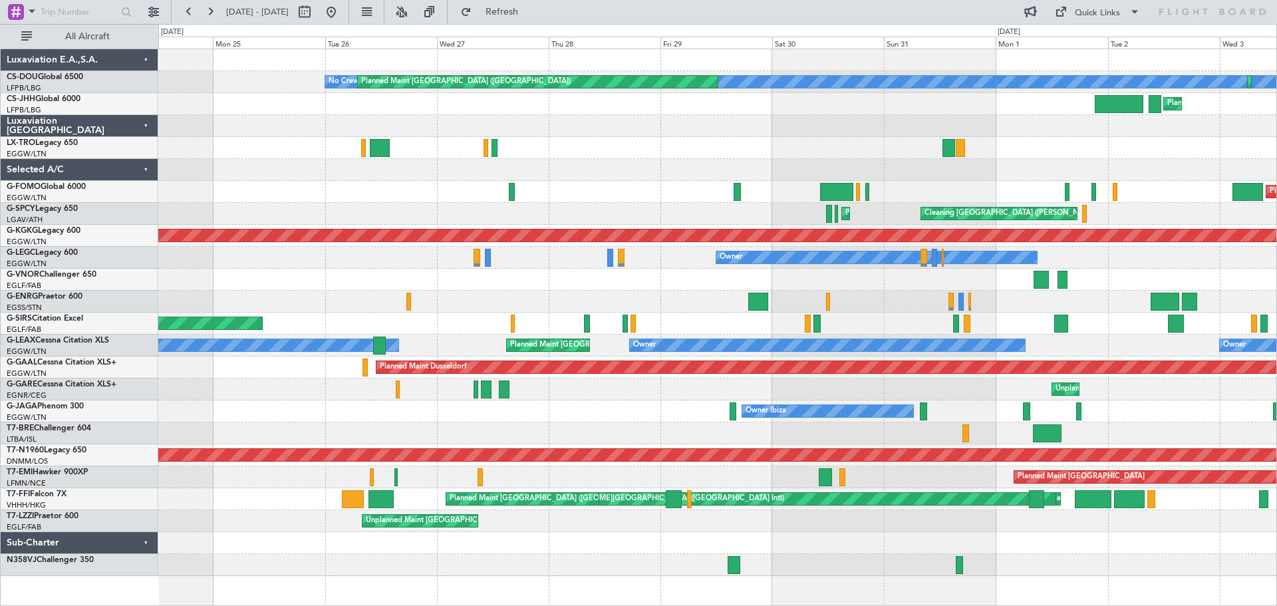
click at [1137, 202] on div "Planned Maint [GEOGRAPHIC_DATA] ([GEOGRAPHIC_DATA])" at bounding box center [717, 192] width 1118 height 22
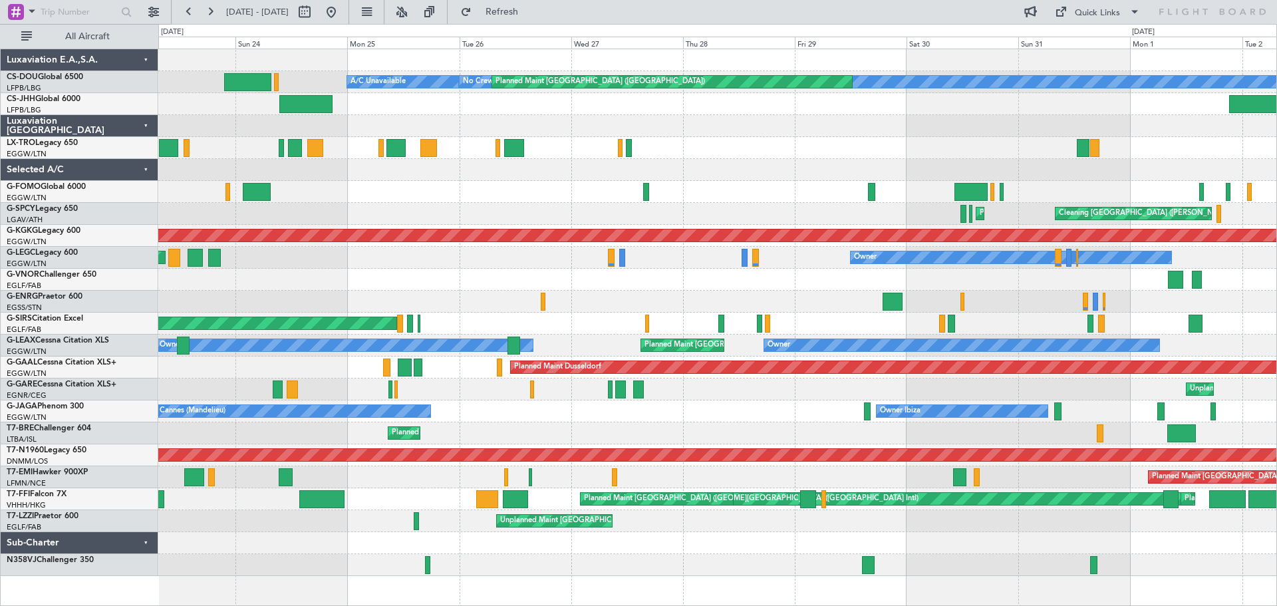
click at [815, 116] on div "No Crew Planned Maint Paris (Le Bourget) A/C Unavailable Planned Maint Paris (L…" at bounding box center [717, 312] width 1118 height 527
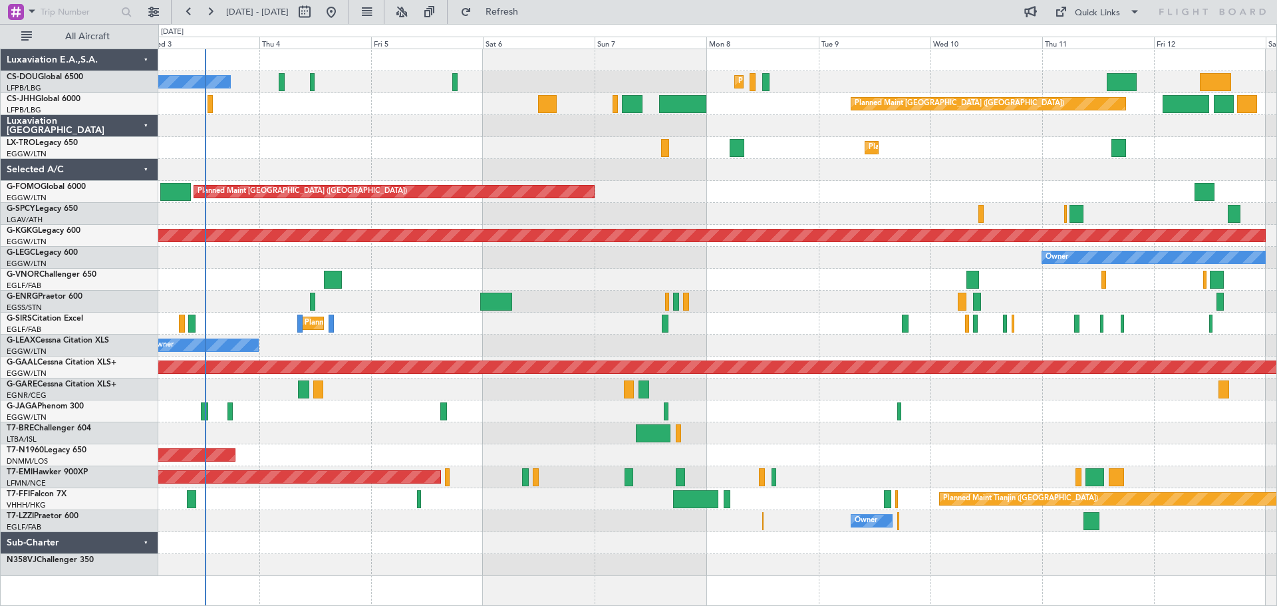
click at [427, 162] on div "Planned Maint [GEOGRAPHIC_DATA] ([GEOGRAPHIC_DATA]) No Crew Planned Maint [GEOG…" at bounding box center [717, 312] width 1118 height 527
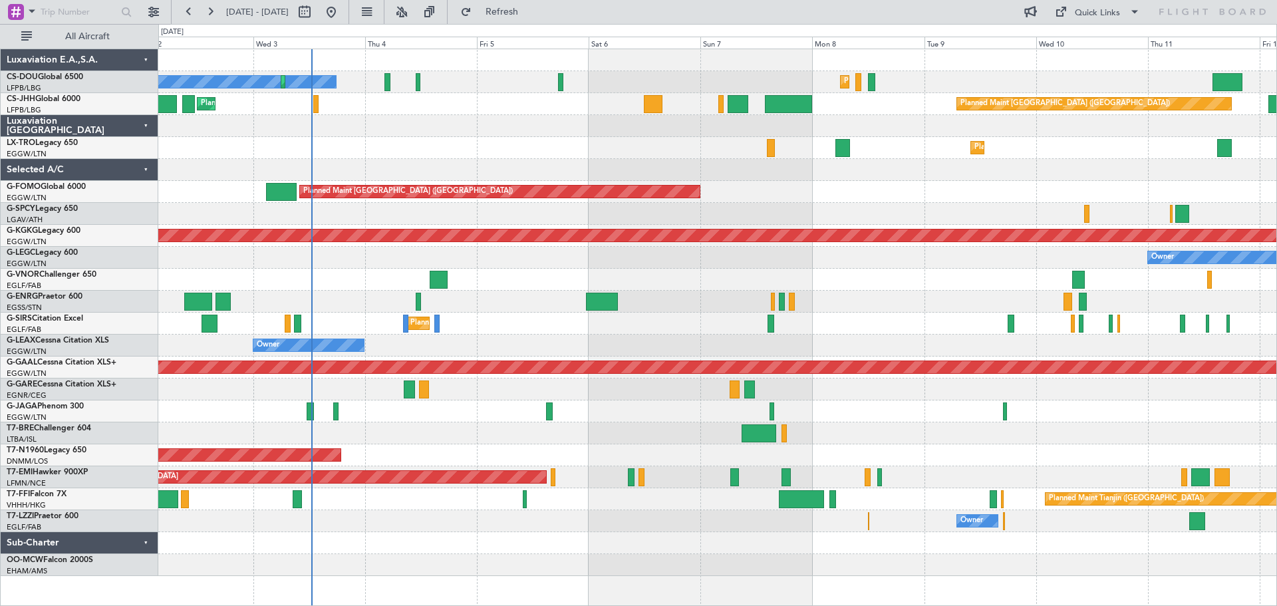
click at [1114, 118] on div at bounding box center [717, 126] width 1118 height 22
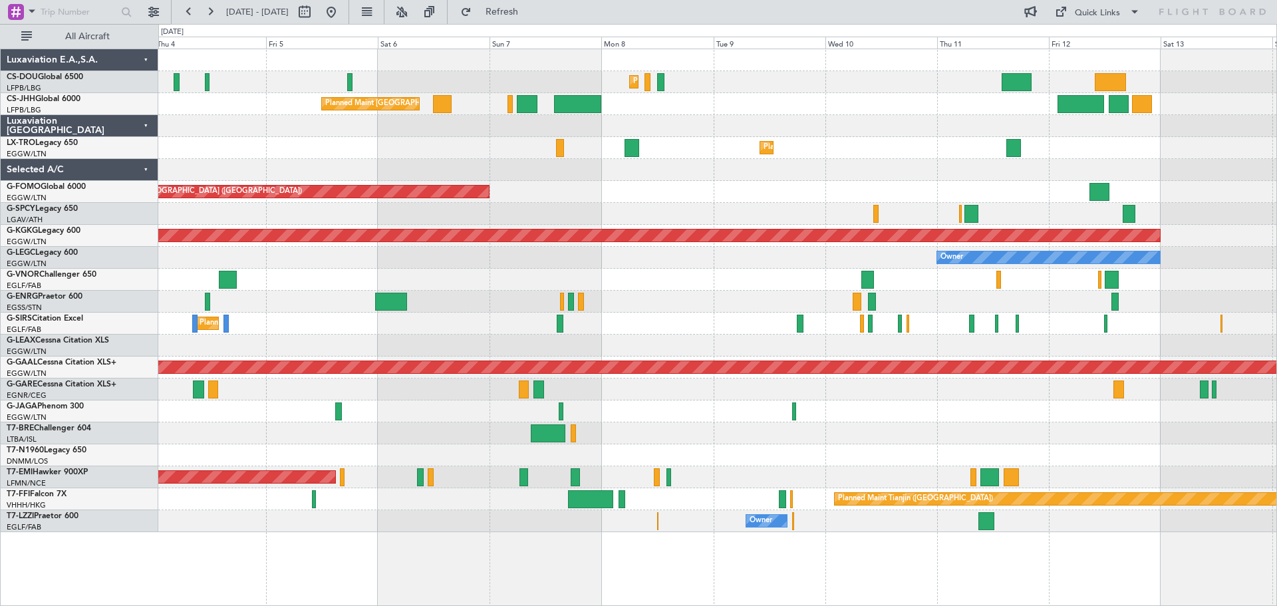
click at [853, 120] on div at bounding box center [717, 126] width 1118 height 22
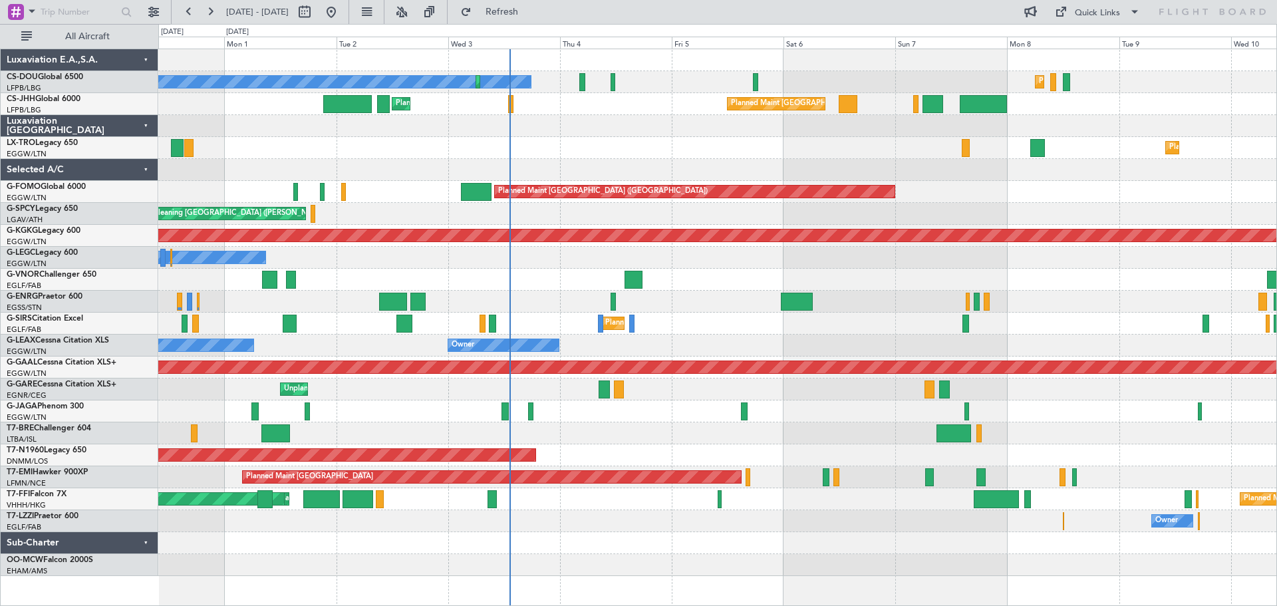
click at [685, 213] on div "Cleaning [GEOGRAPHIC_DATA] ([PERSON_NAME] Intl) Planned Maint [GEOGRAPHIC_DATA]…" at bounding box center [717, 214] width 1118 height 22
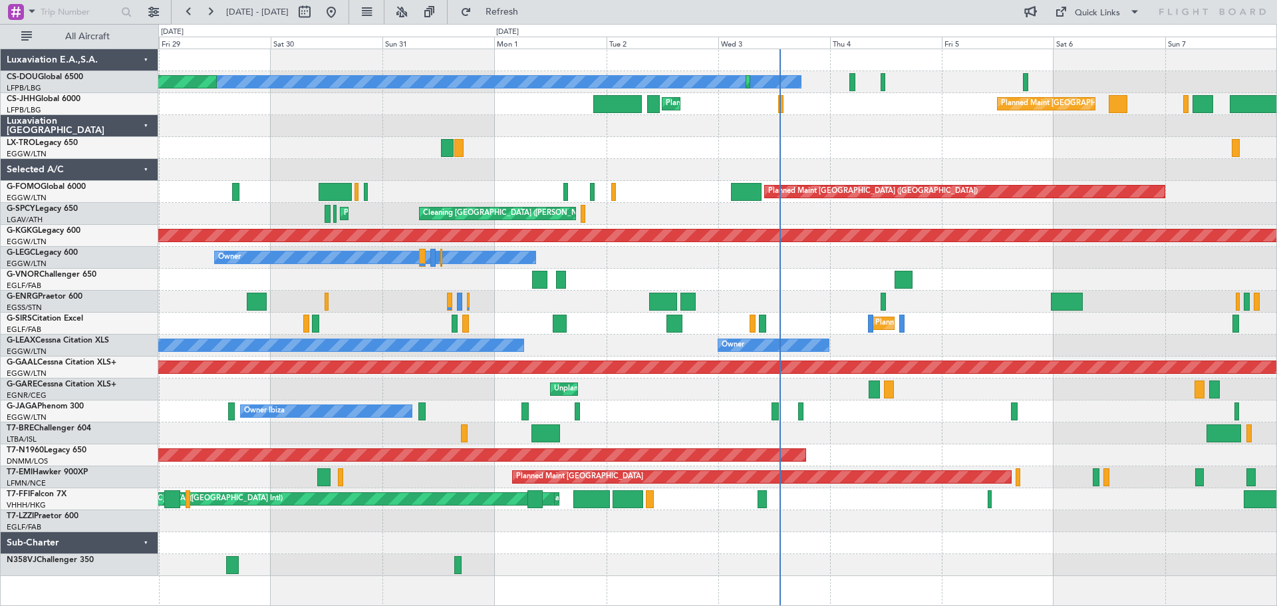
click at [637, 276] on div "No Crew Planned Maint Paris (Le Bourget) Planned Maint Paris (Le Bourget) Plann…" at bounding box center [717, 312] width 1118 height 527
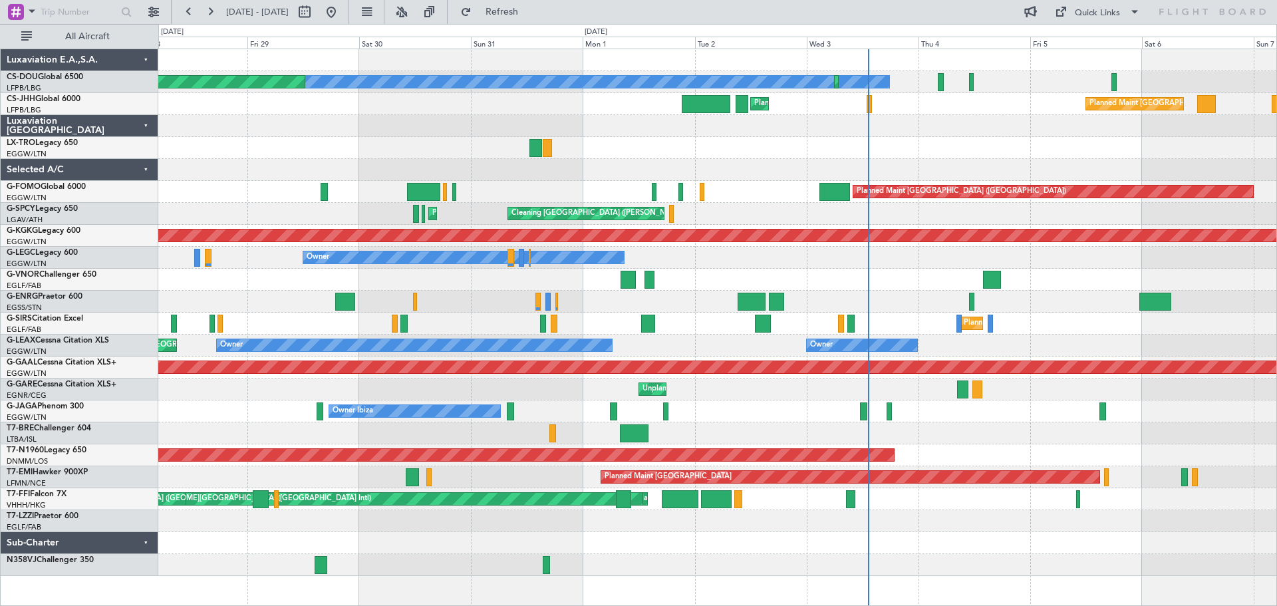
click at [508, 273] on div at bounding box center [717, 280] width 1118 height 22
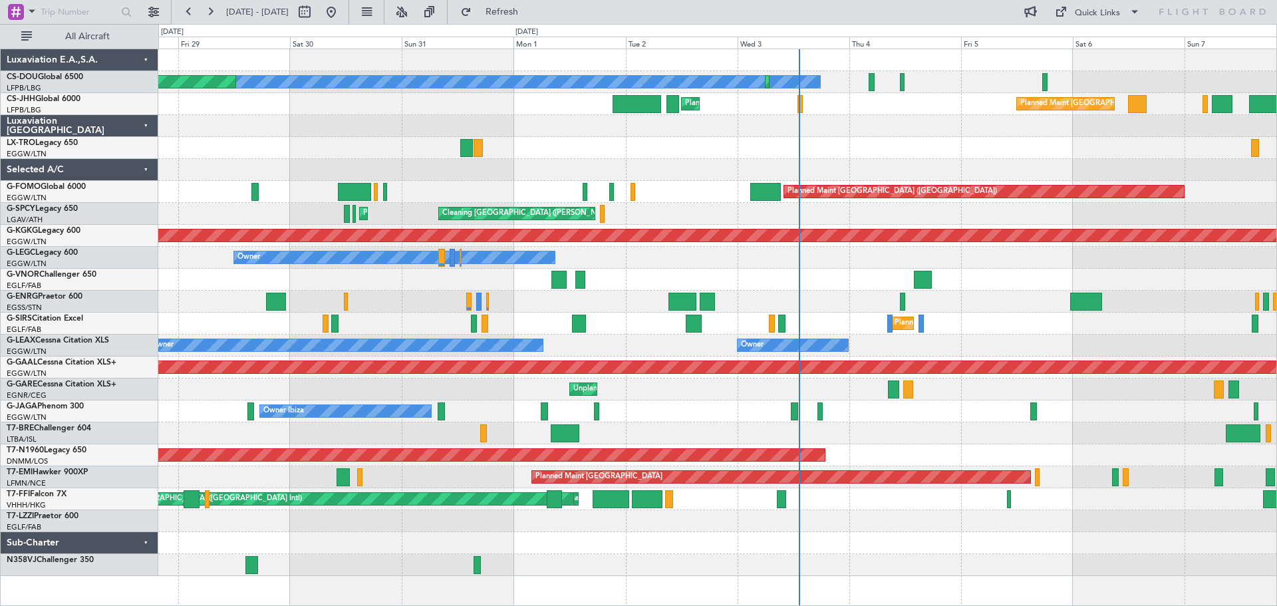
click at [1010, 261] on div "Owner" at bounding box center [717, 258] width 1118 height 22
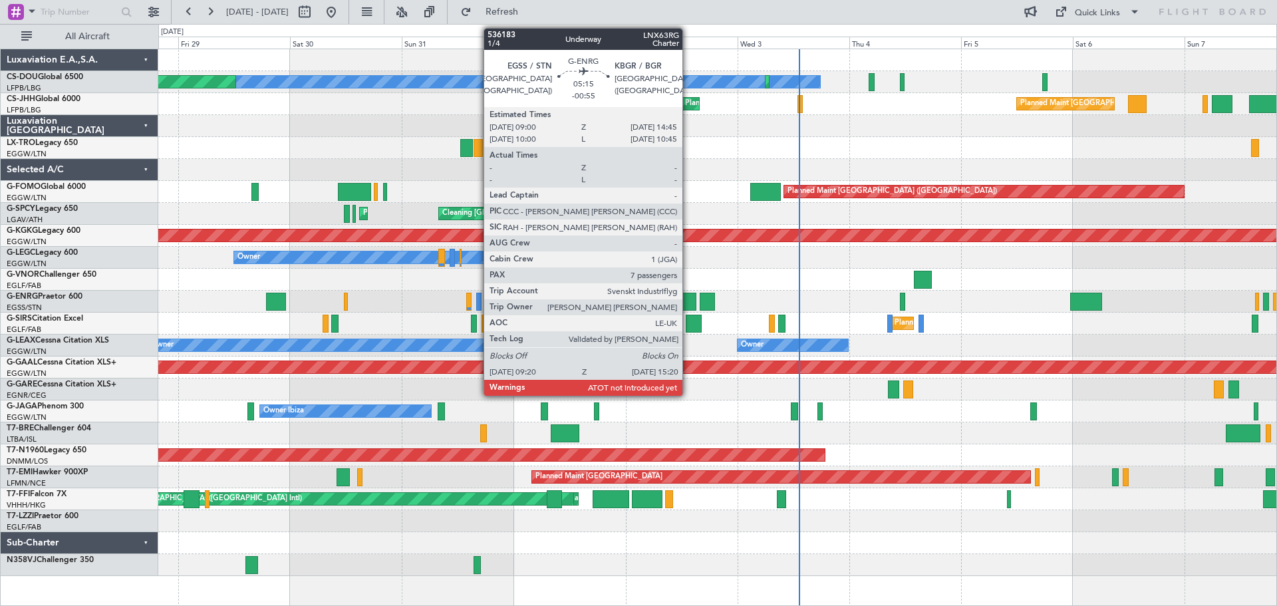
click at [688, 299] on div at bounding box center [683, 302] width 29 height 18
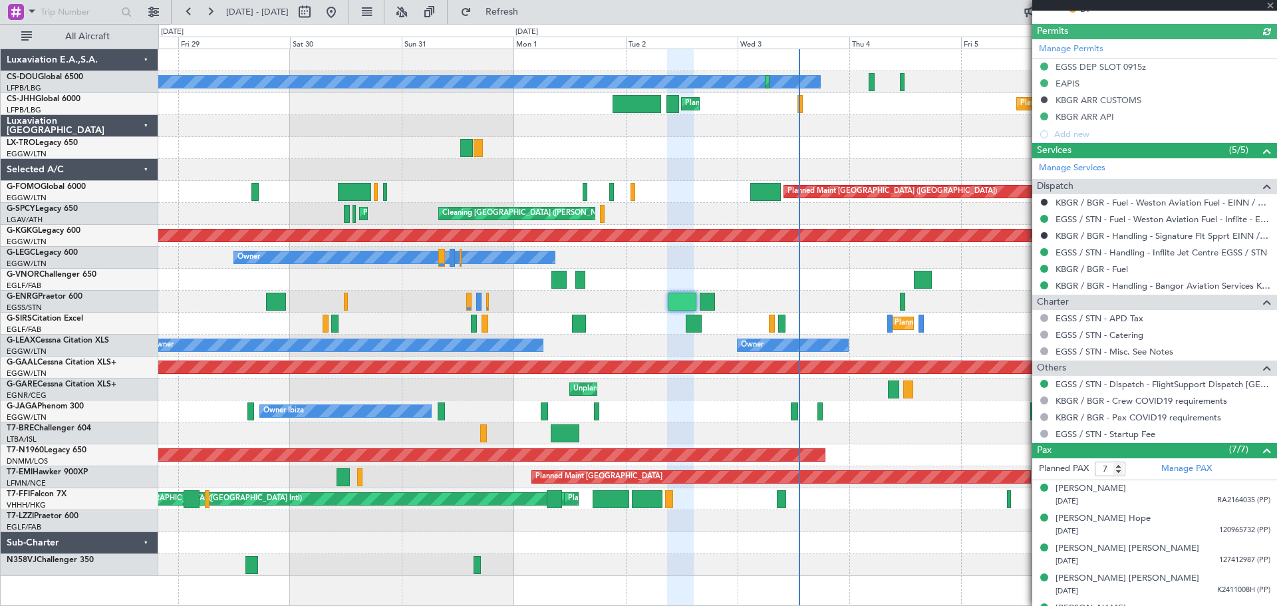
scroll to position [487, 0]
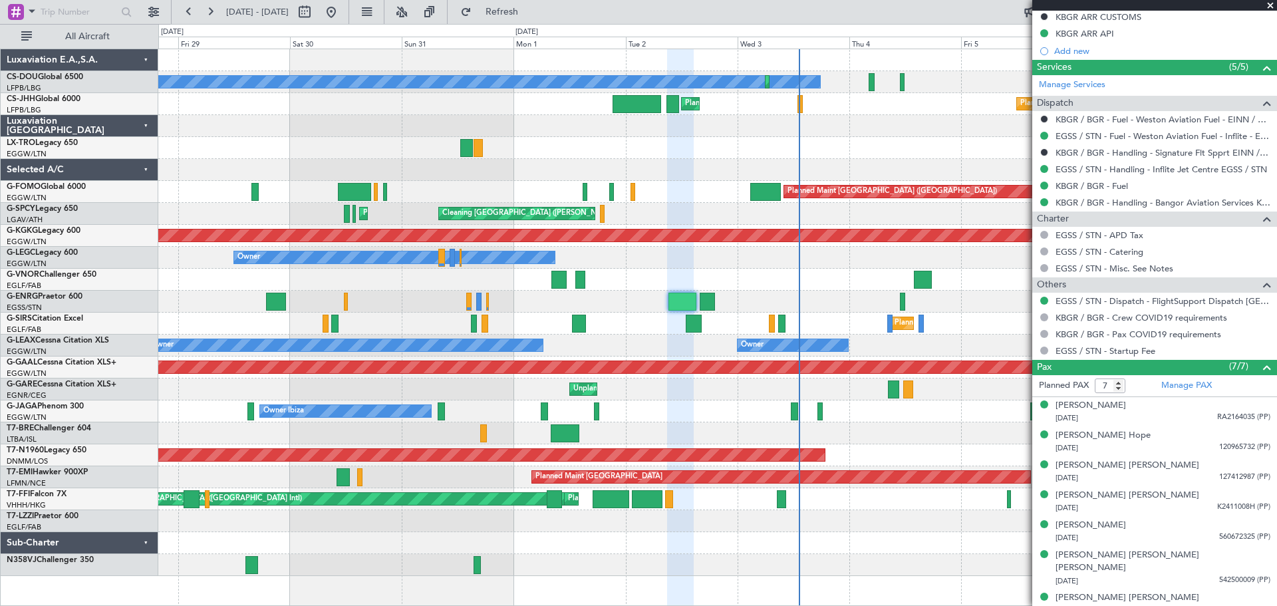
click at [1272, 6] on span at bounding box center [1270, 6] width 13 height 12
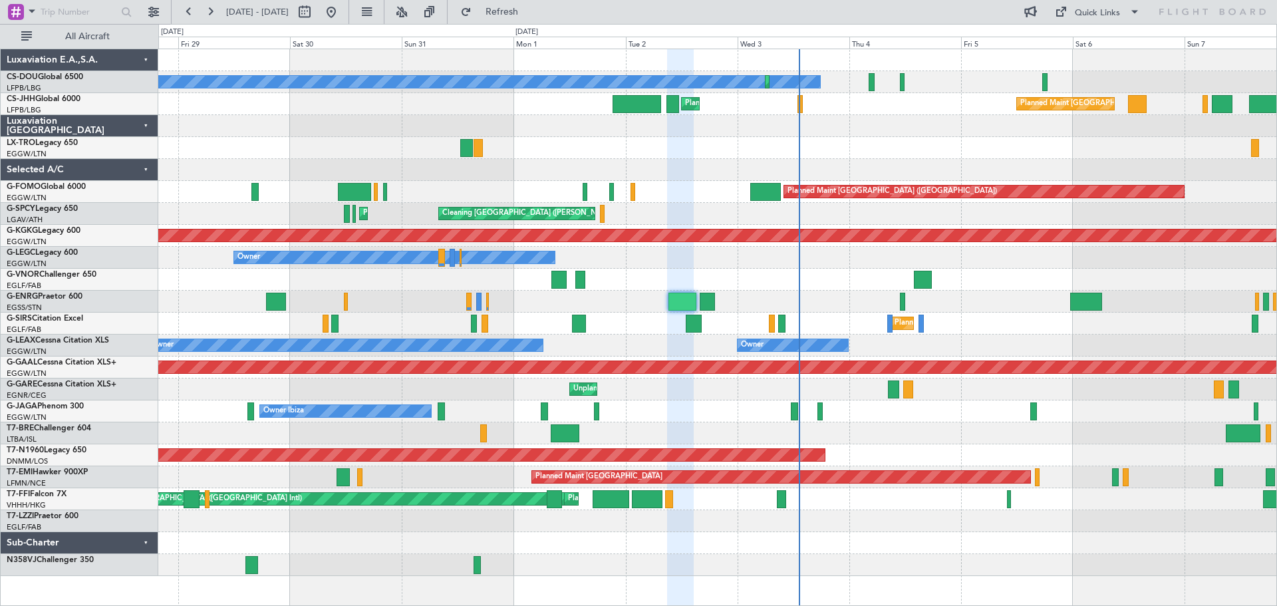
type input "0"
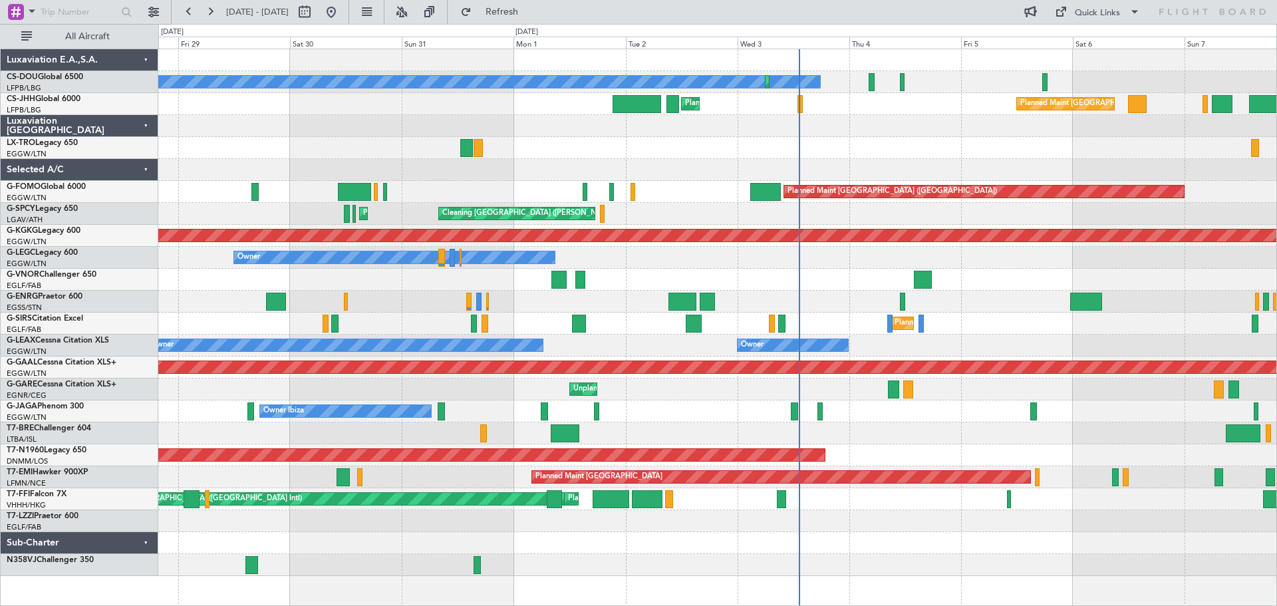
scroll to position [0, 0]
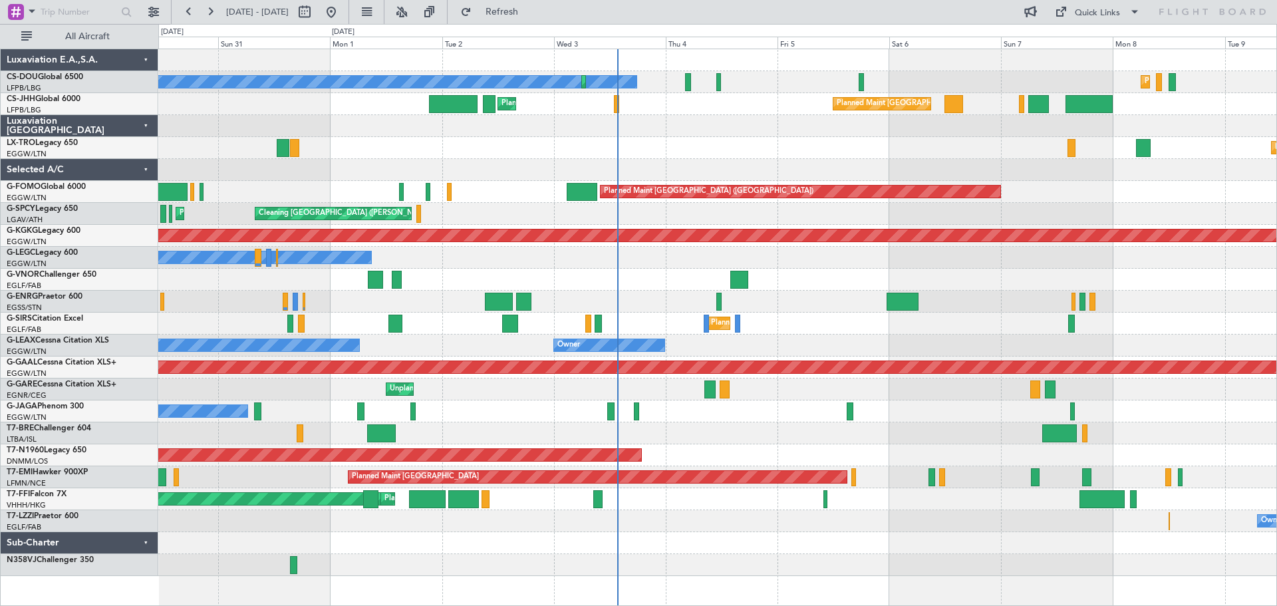
click at [794, 131] on div at bounding box center [717, 126] width 1118 height 22
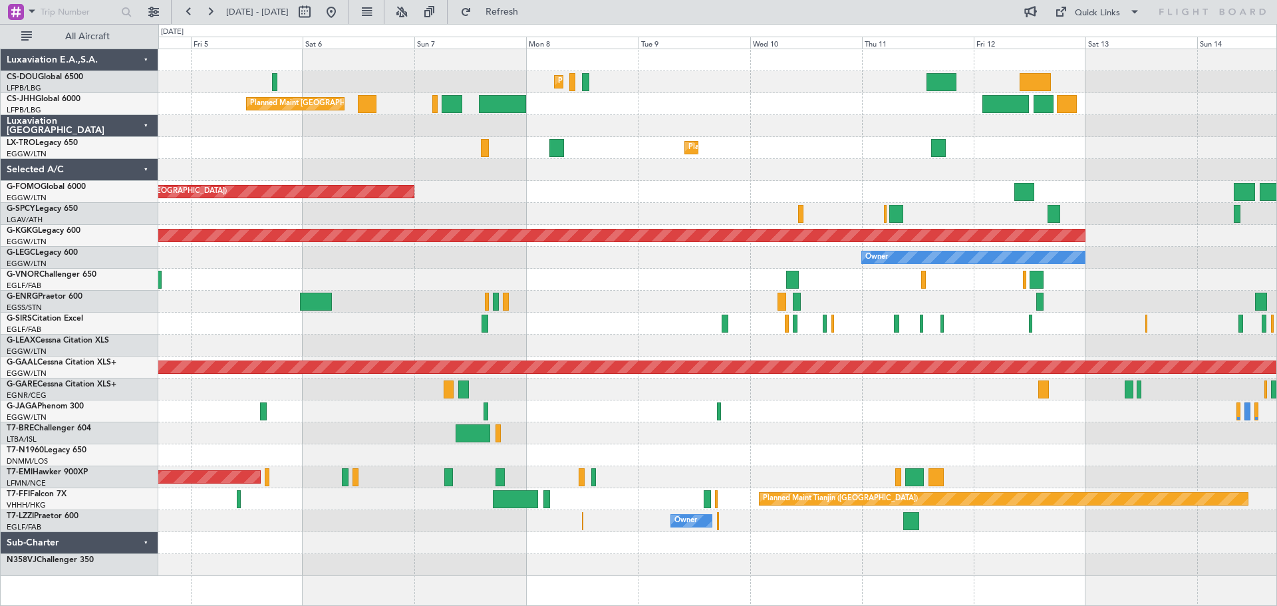
click at [369, 123] on div "Planned Maint Paris (Le Bourget) Planned Maint Paris (Le Bourget) Planned Maint…" at bounding box center [717, 312] width 1118 height 527
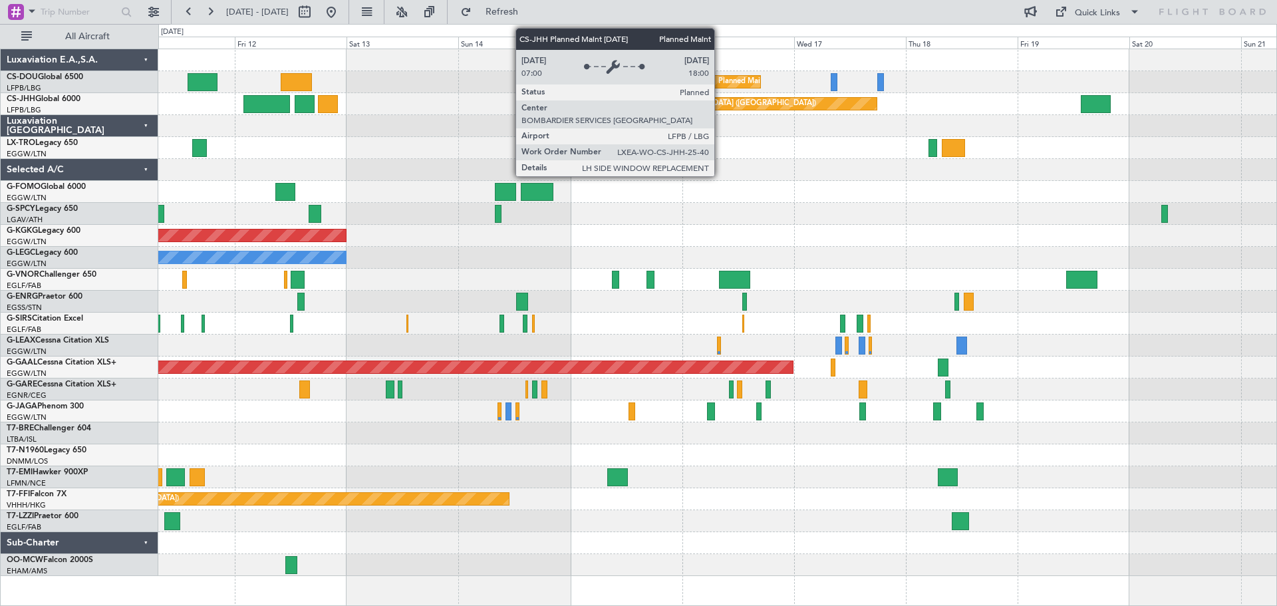
click at [720, 100] on div "Planned Maint [GEOGRAPHIC_DATA] ([GEOGRAPHIC_DATA])" at bounding box center [740, 104] width 274 height 12
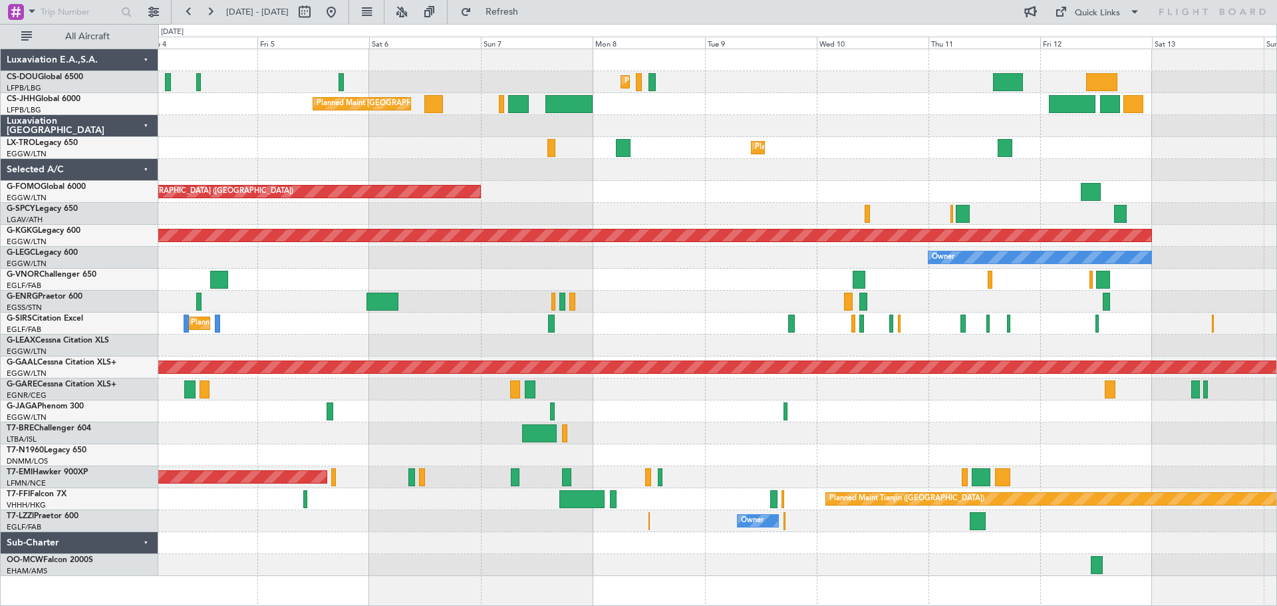
click at [1165, 156] on div "Planned Maint Paris (Le Bourget) Planned Maint Paris (Le Bourget) Planned Maint…" at bounding box center [717, 312] width 1118 height 527
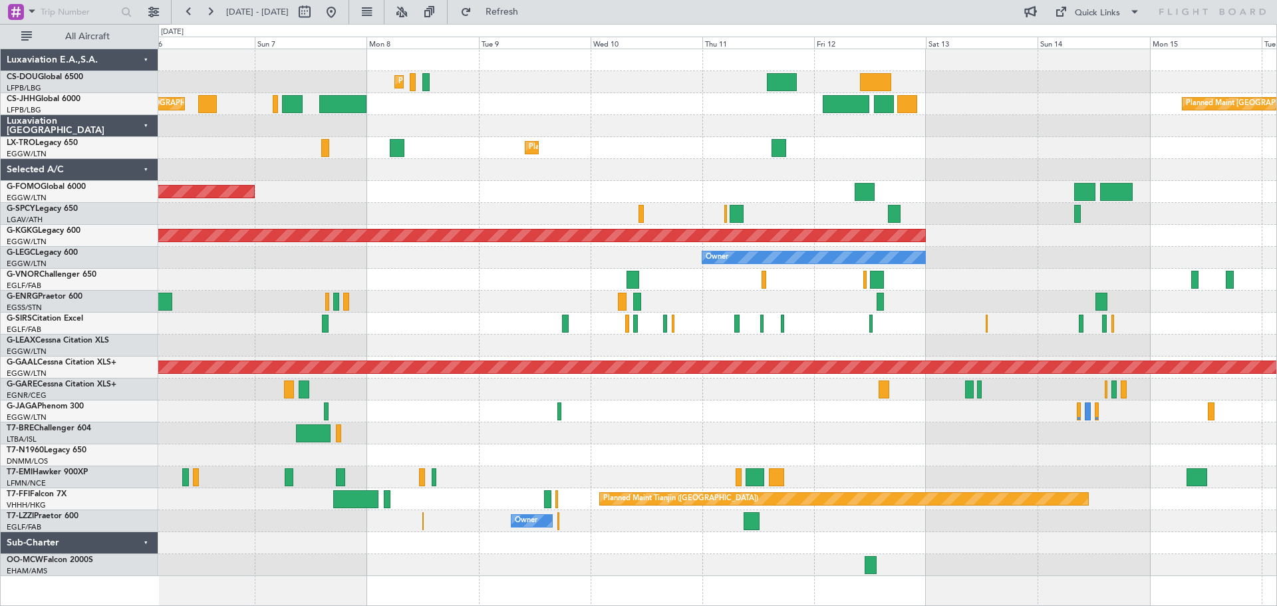
click at [160, 106] on div "Planned Maint Paris (Le Bourget) Planned Maint Paris (Le Bourget) No Crew Plann…" at bounding box center [717, 312] width 1118 height 527
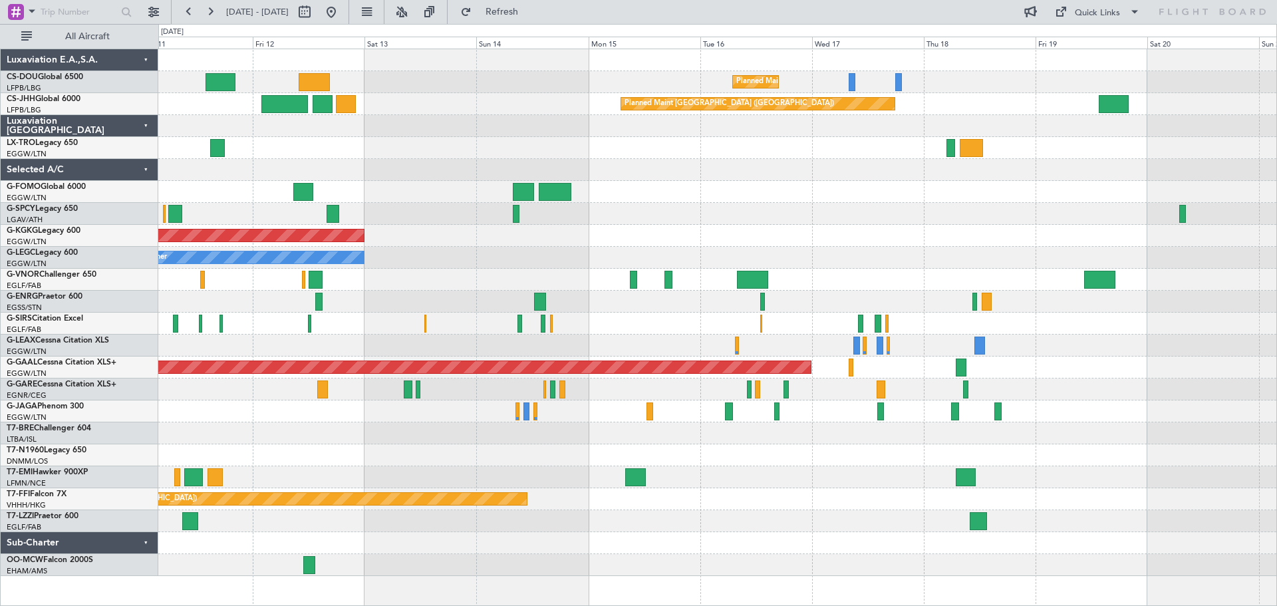
click at [386, 136] on div "Planned Maint Paris (Le Bourget) Planned Maint Paris (Le Bourget) Planned Maint…" at bounding box center [717, 312] width 1118 height 527
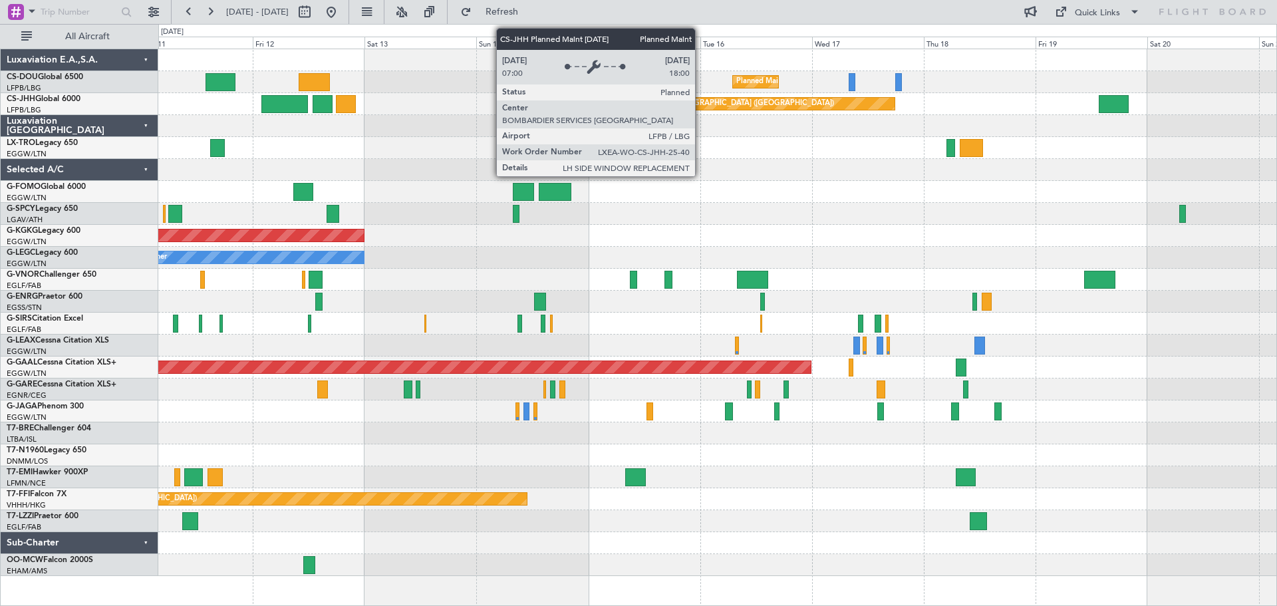
click at [701, 97] on div "Planned Maint [GEOGRAPHIC_DATA] ([GEOGRAPHIC_DATA])" at bounding box center [758, 103] width 275 height 13
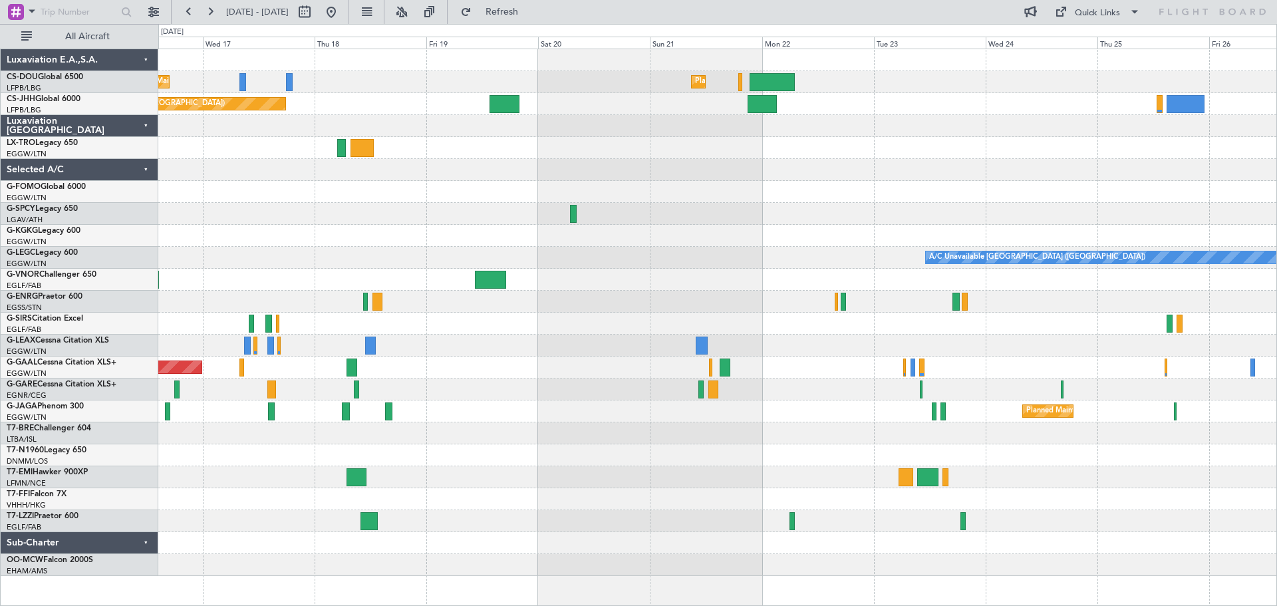
click at [508, 132] on div at bounding box center [717, 126] width 1118 height 22
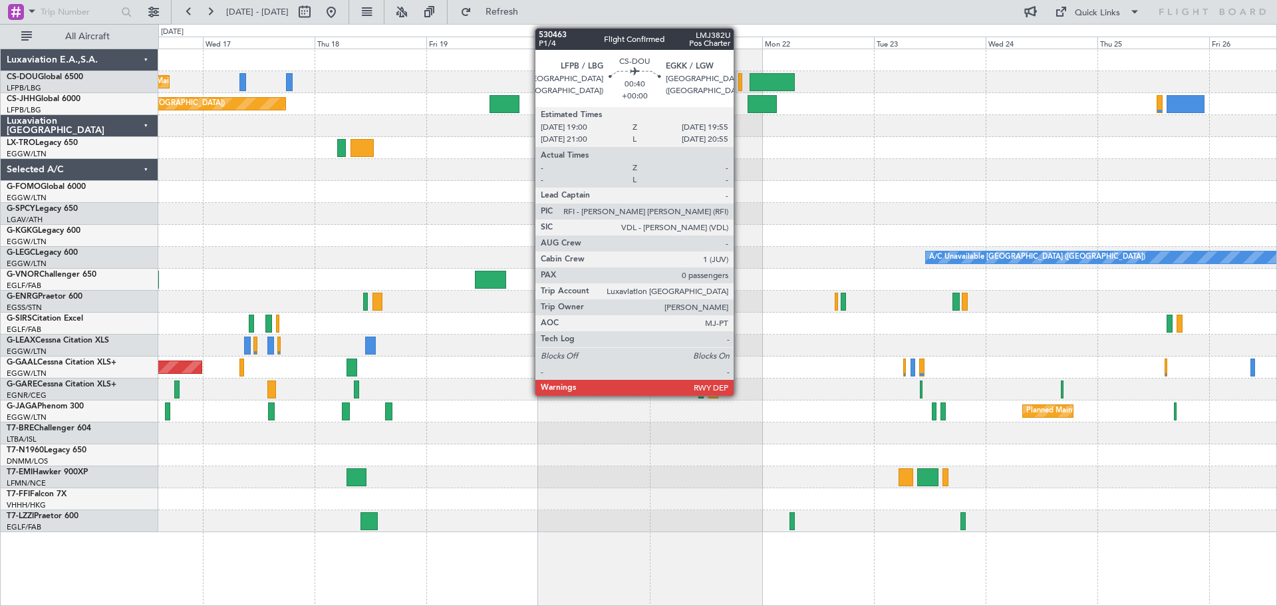
click at [740, 84] on div at bounding box center [740, 82] width 5 height 18
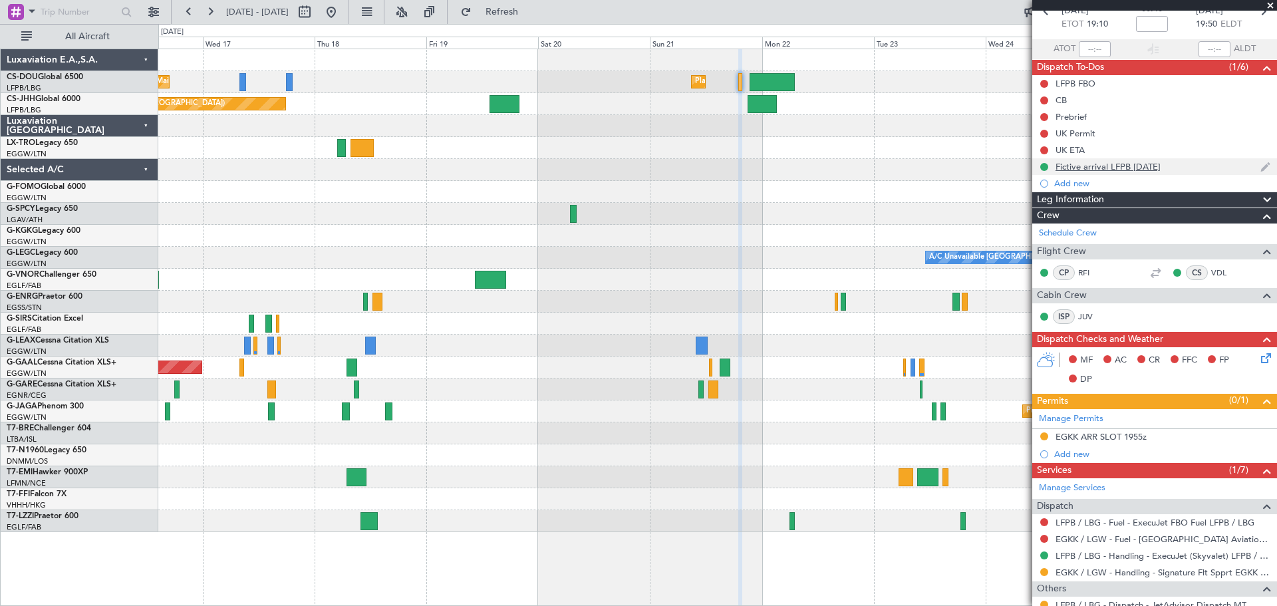
scroll to position [165, 0]
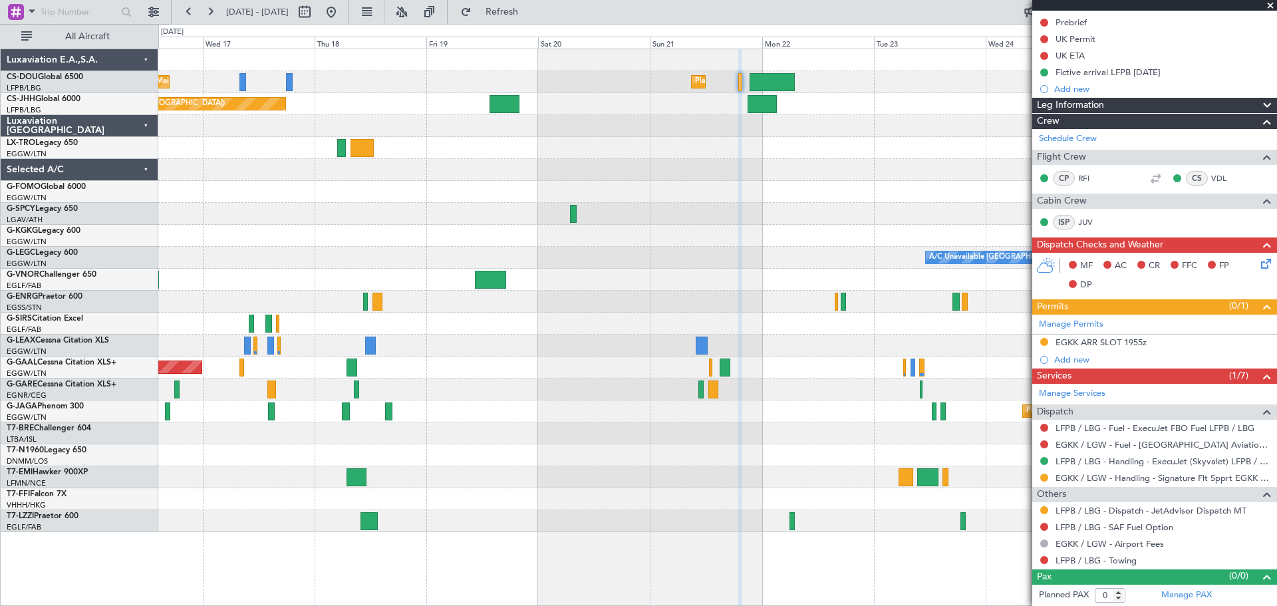
click at [1270, 3] on span at bounding box center [1270, 6] width 13 height 12
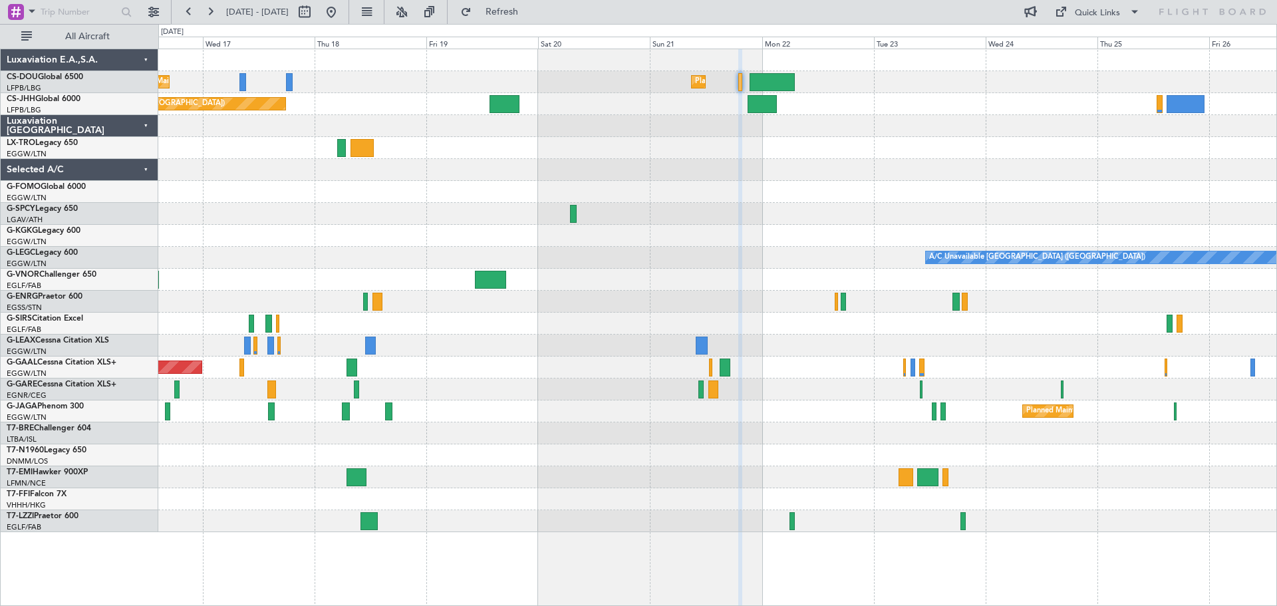
scroll to position [0, 0]
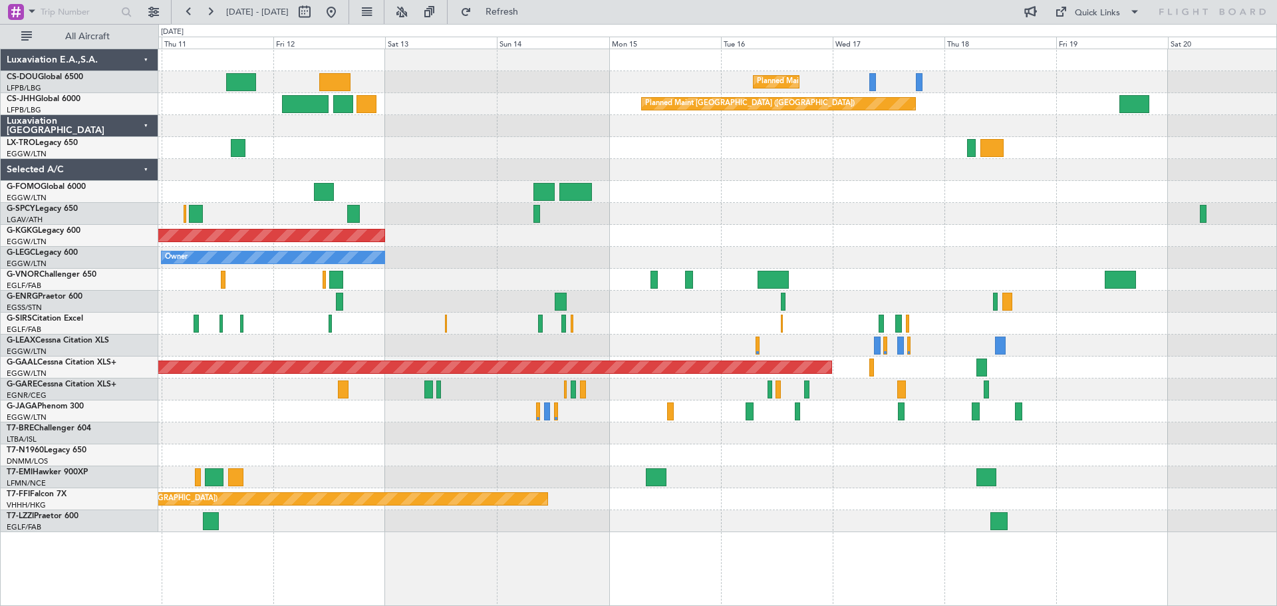
click at [1057, 212] on div at bounding box center [717, 214] width 1118 height 22
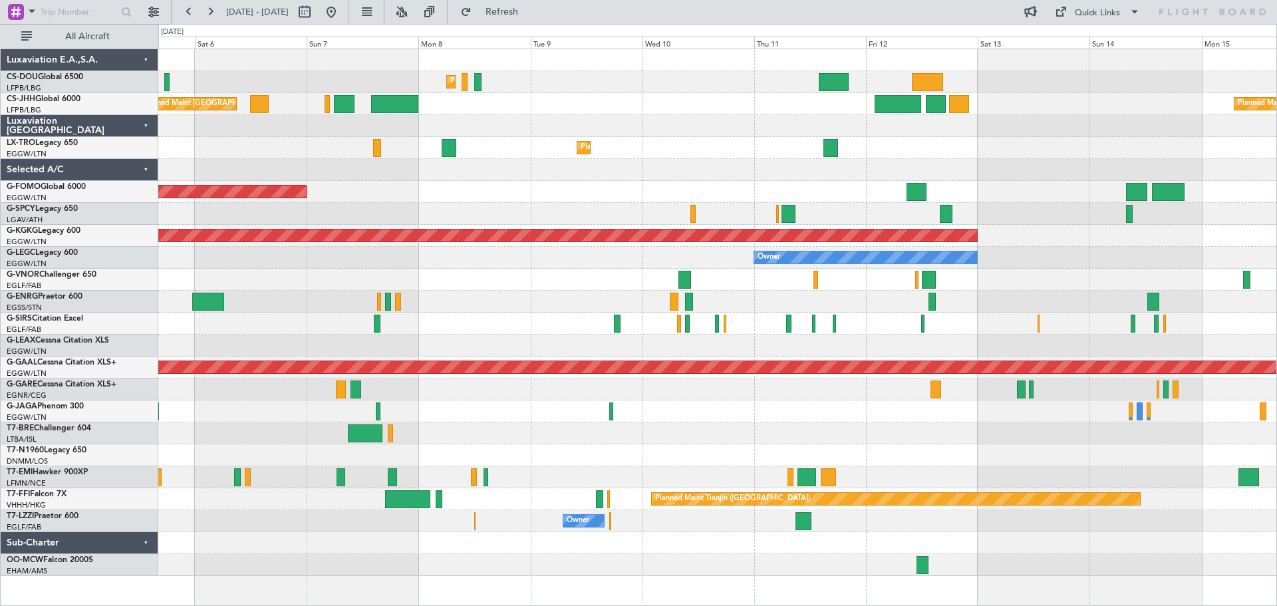
click at [1024, 173] on div at bounding box center [717, 170] width 1118 height 22
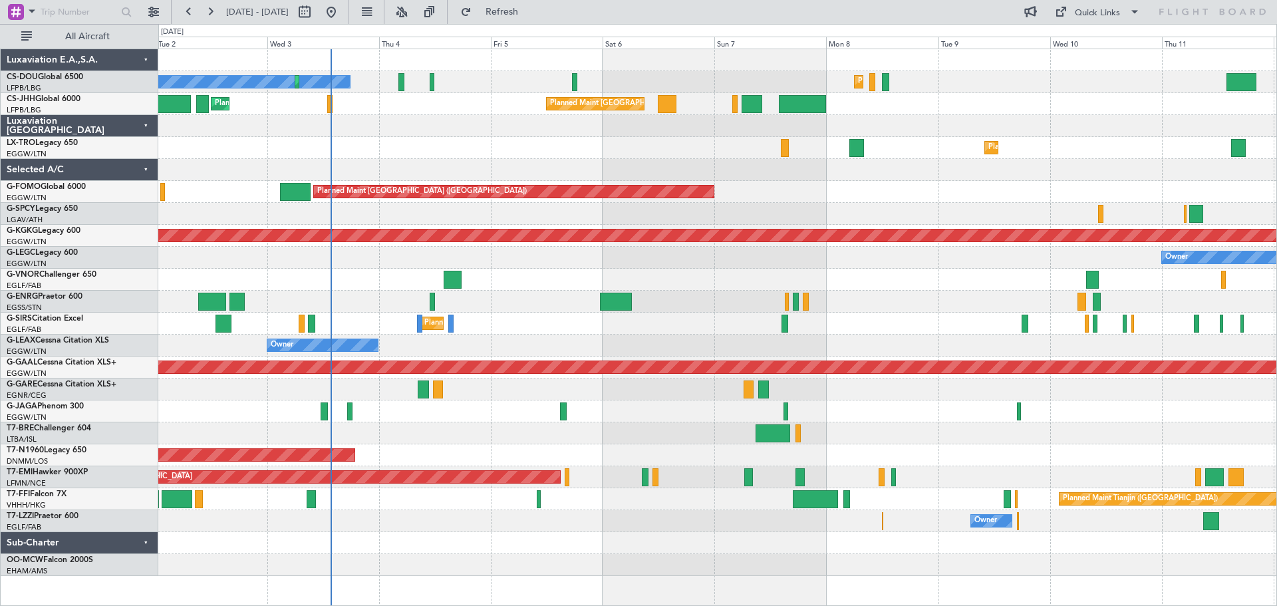
click at [871, 170] on div at bounding box center [717, 170] width 1118 height 22
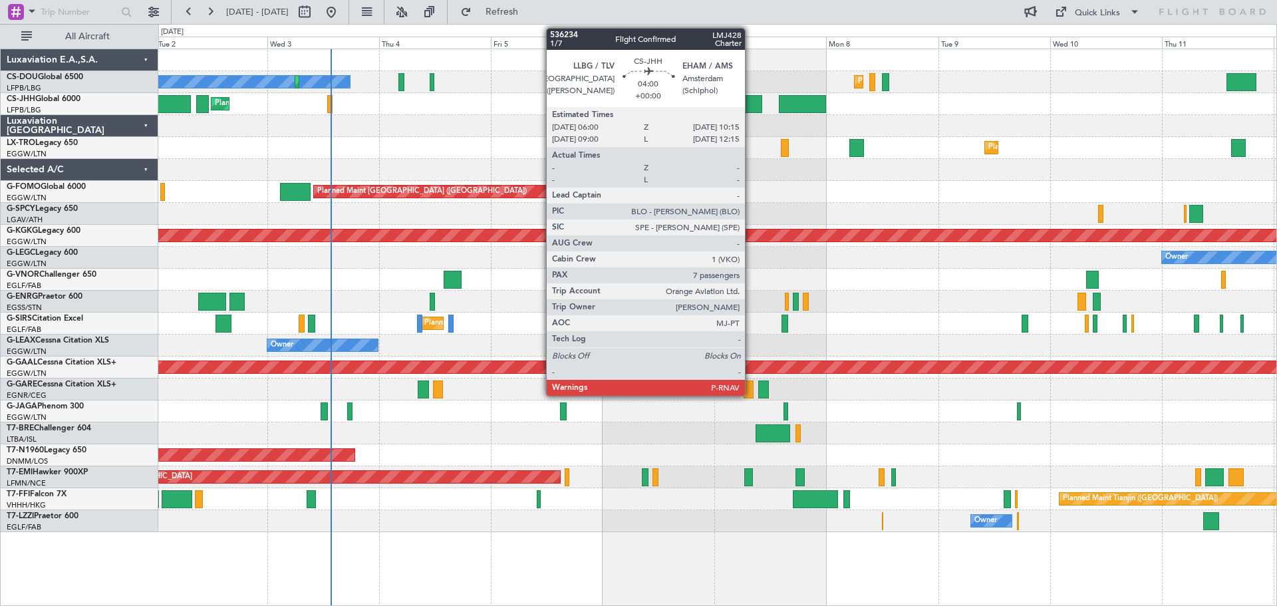
click at [751, 104] on div at bounding box center [752, 104] width 20 height 18
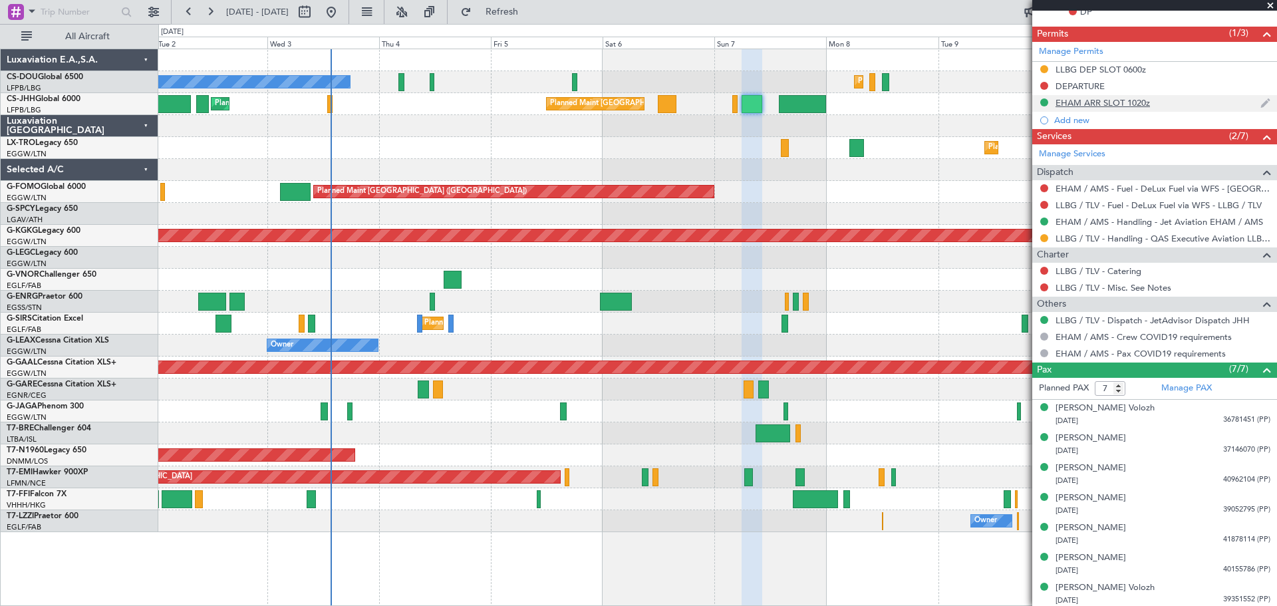
scroll to position [404, 0]
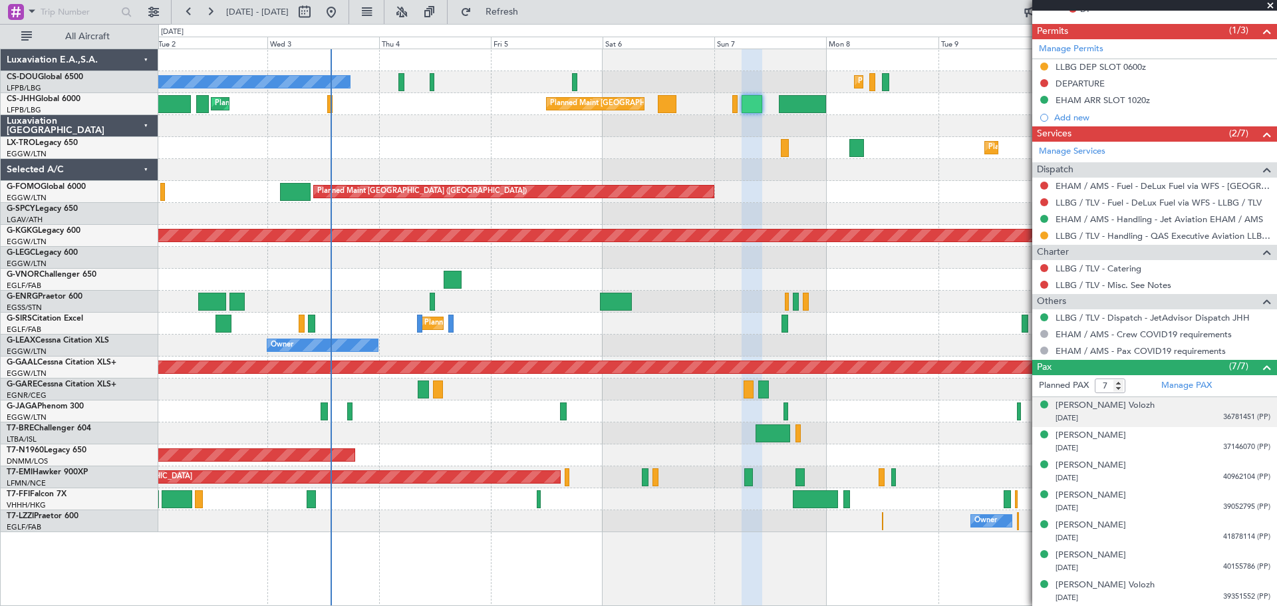
click at [1235, 414] on span "36781451 (PP)" at bounding box center [1246, 417] width 47 height 11
click at [1259, 434] on img at bounding box center [1265, 434] width 12 height 12
click at [1223, 476] on span "40962104 (PP)" at bounding box center [1246, 477] width 47 height 11
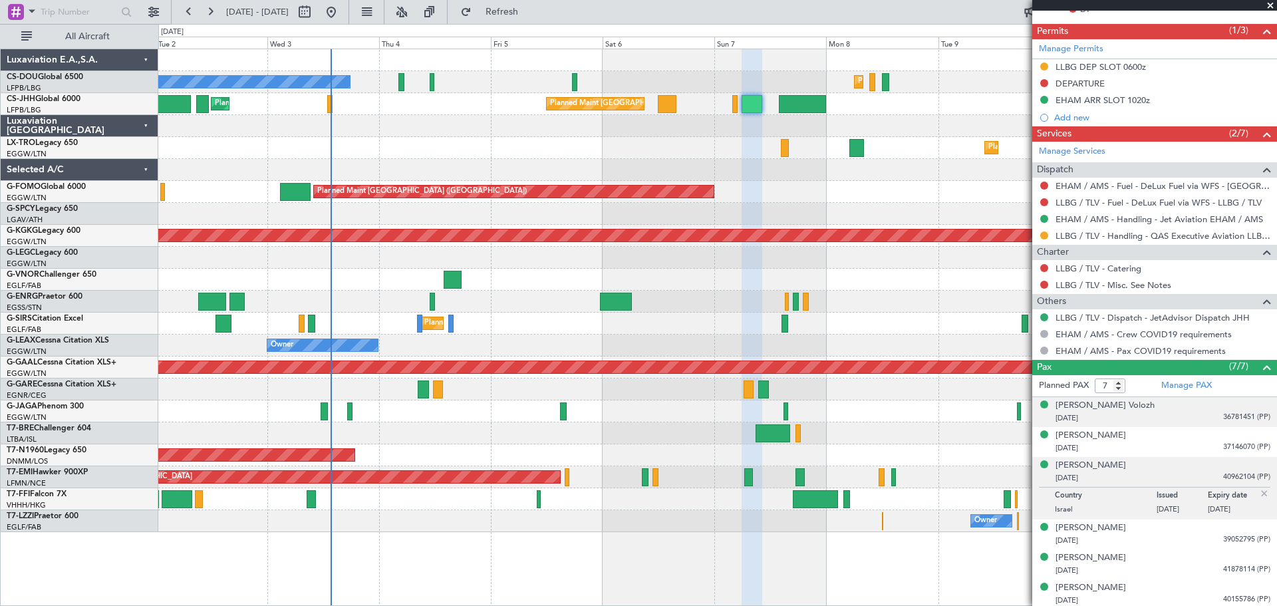
click at [1185, 466] on div "Michal Halpern 03/09/1988 40962104 (PP)" at bounding box center [1163, 472] width 215 height 26
click at [1229, 535] on span "39052795 (PP)" at bounding box center [1246, 539] width 47 height 11
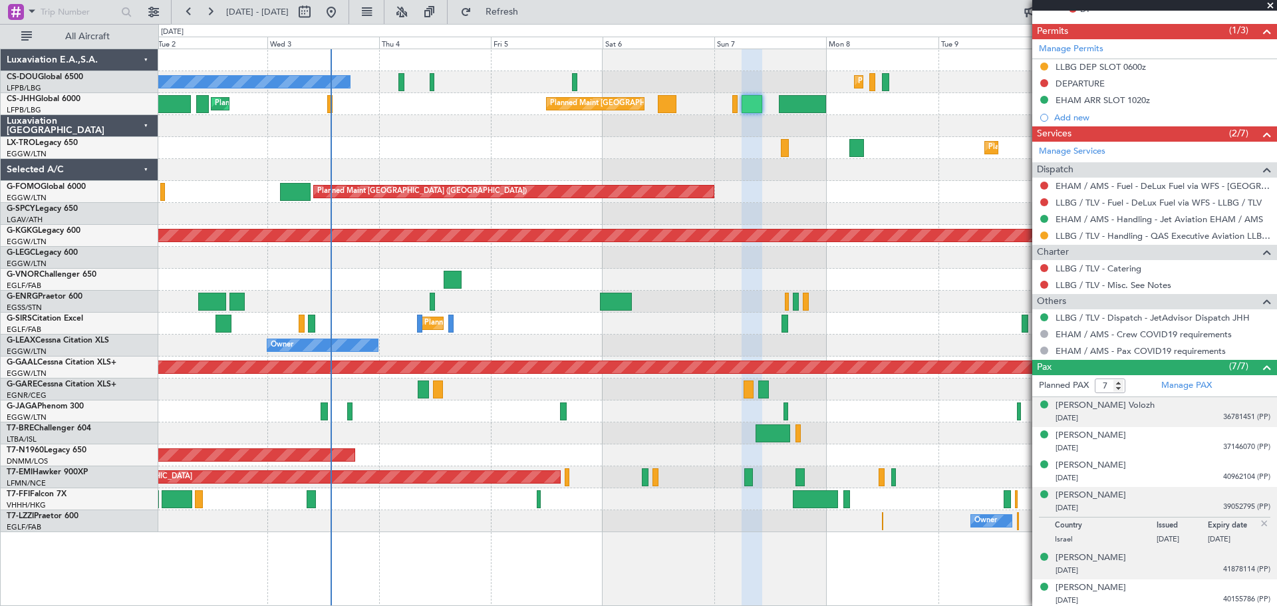
click at [1139, 562] on div "Or Cohen 08/02/1985 41878114 (PP)" at bounding box center [1163, 564] width 215 height 26
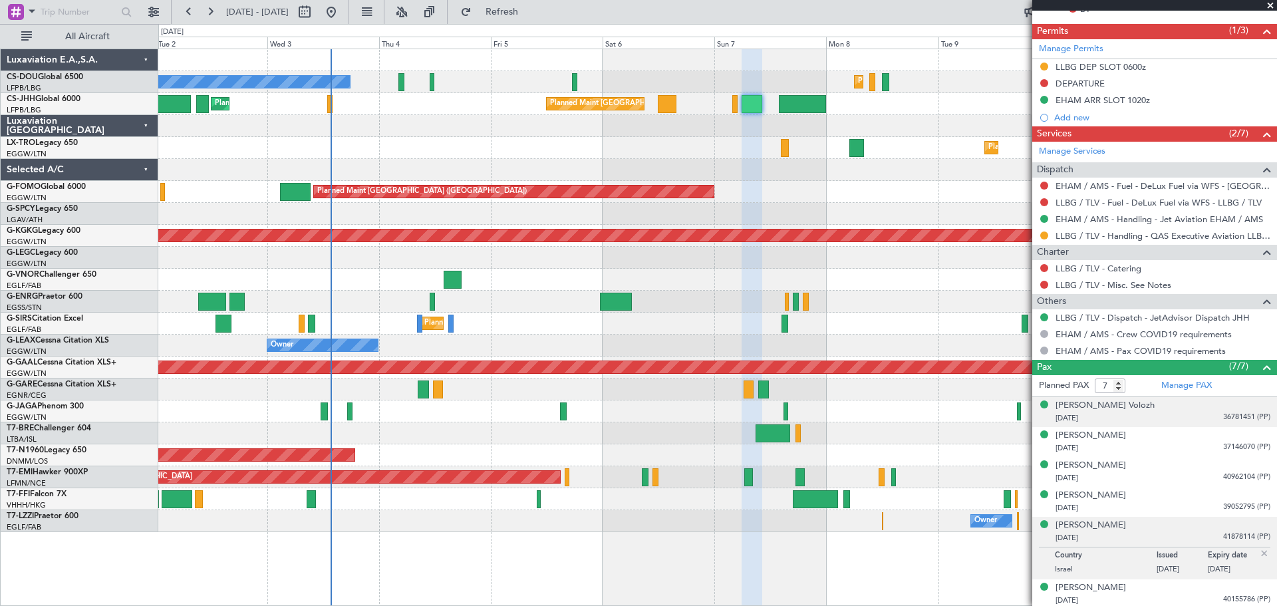
click at [1131, 534] on div "08/02/1985 41878114 (PP)" at bounding box center [1163, 537] width 215 height 13
click at [1233, 535] on span "41878114 (PP)" at bounding box center [1246, 536] width 47 height 11
click at [1157, 526] on div "Or Cohen 08/02/1985 41878114 (PP)" at bounding box center [1163, 532] width 215 height 26
click at [1224, 416] on span "36781451 (PP)" at bounding box center [1246, 417] width 47 height 11
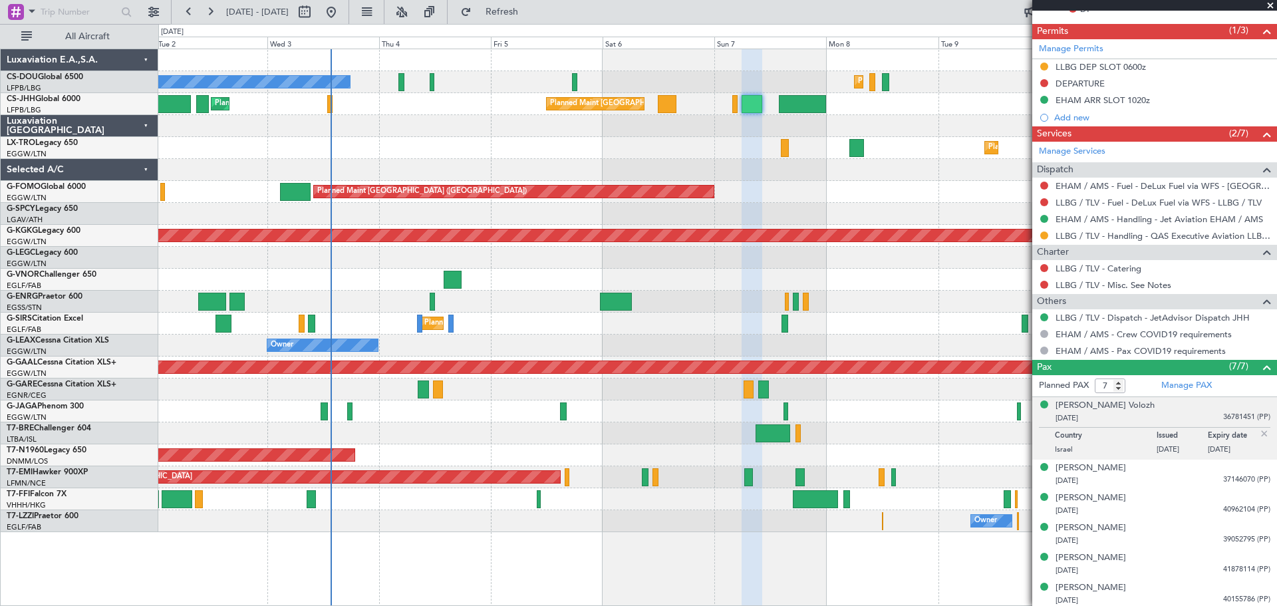
click at [1271, 5] on span at bounding box center [1270, 6] width 13 height 12
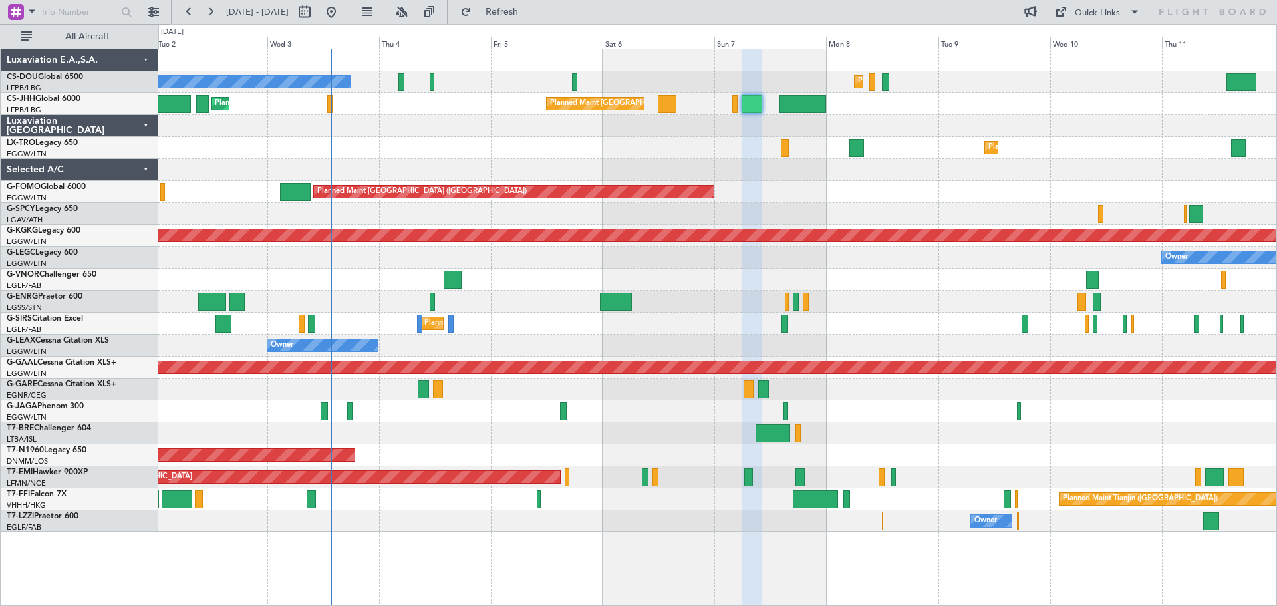
type input "0"
click at [839, 176] on div at bounding box center [717, 170] width 1118 height 22
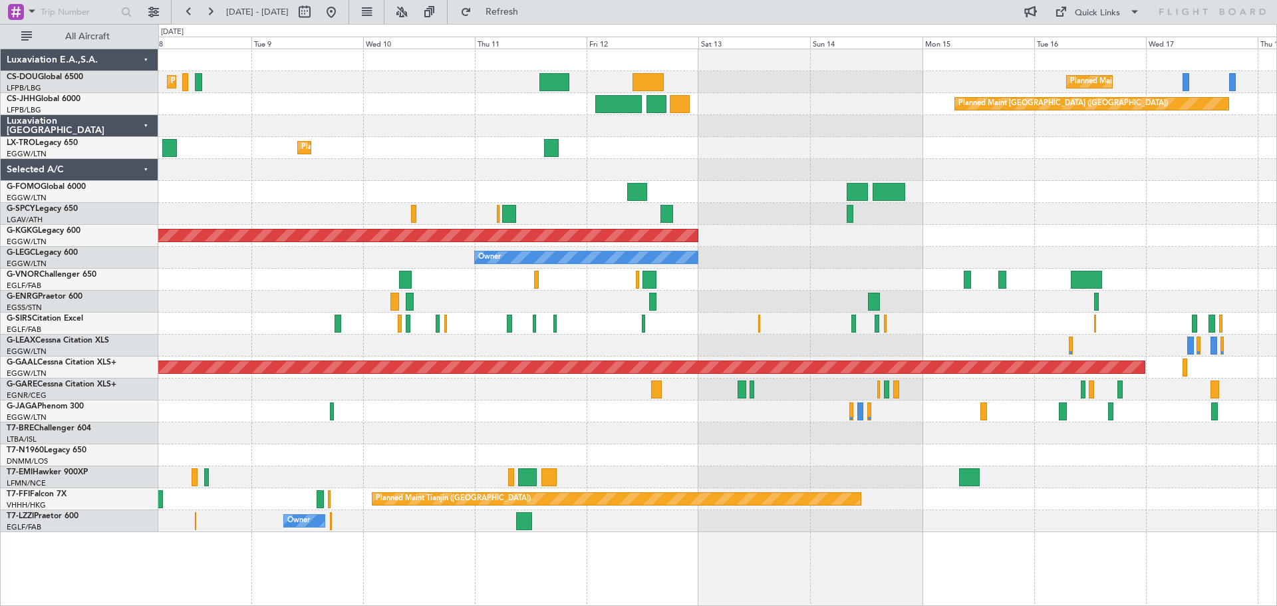
click at [474, 152] on div "Planned Maint Dusseldorf" at bounding box center [717, 148] width 1118 height 22
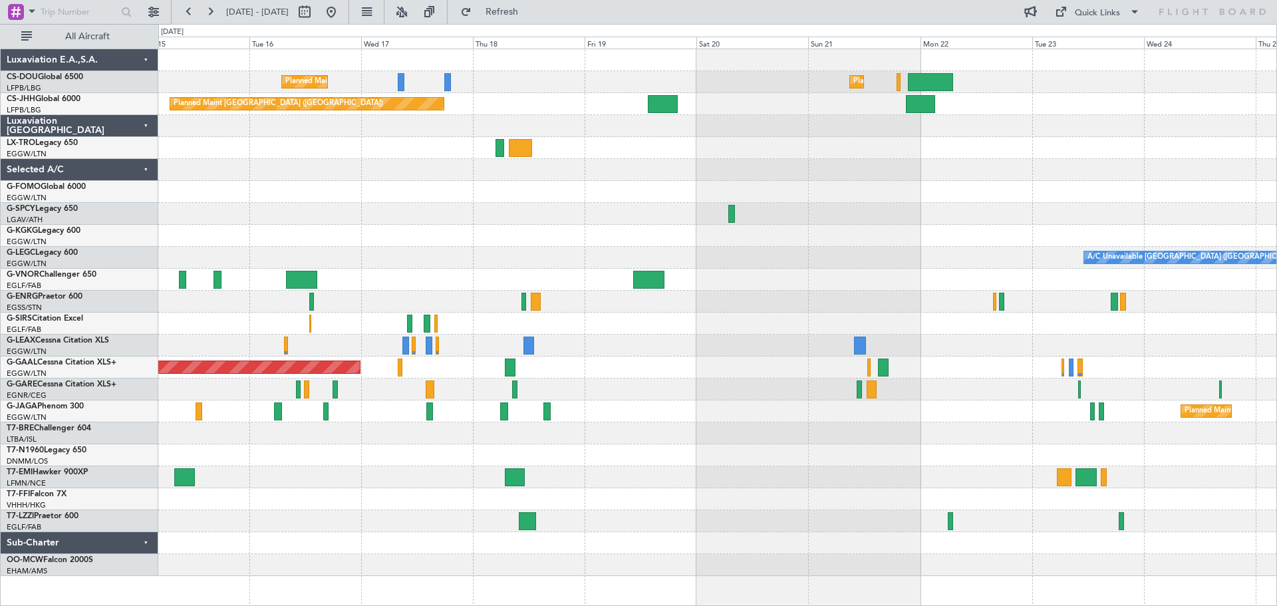
click at [671, 174] on div at bounding box center [717, 170] width 1118 height 22
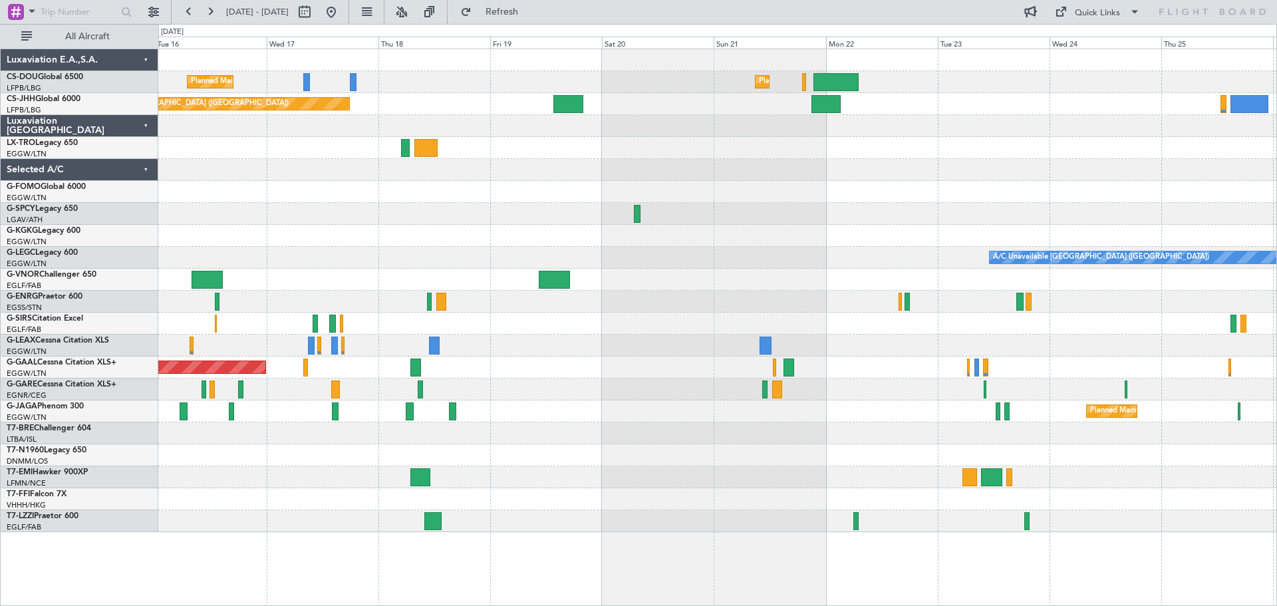
click at [609, 176] on div at bounding box center [717, 170] width 1118 height 22
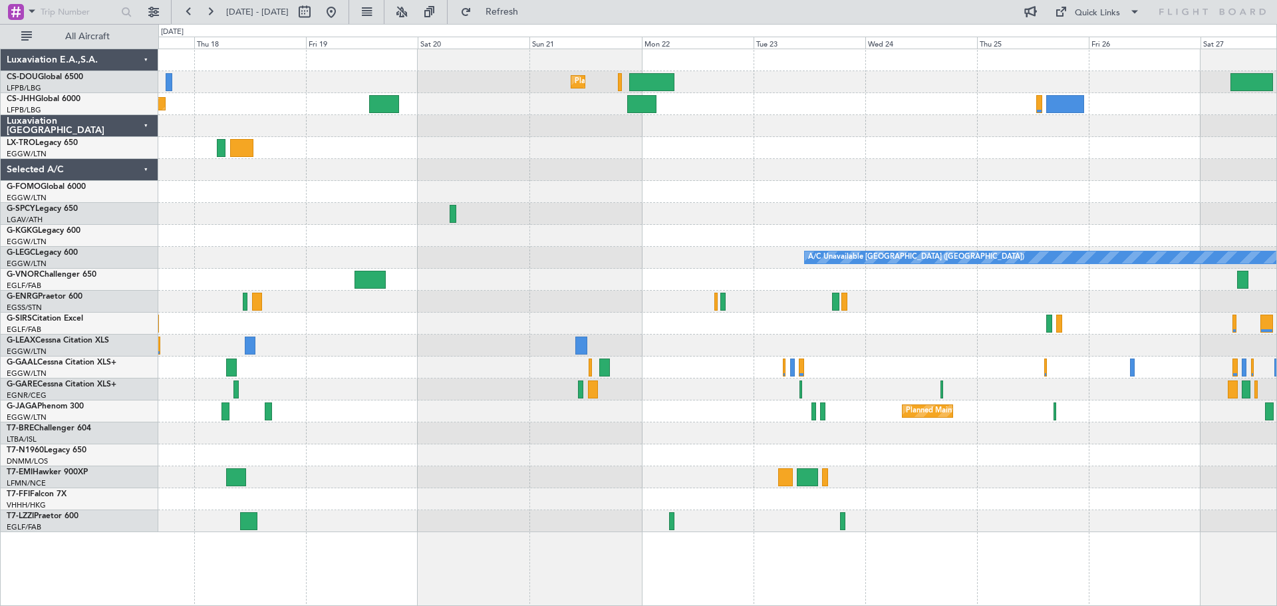
click at [986, 167] on div at bounding box center [717, 170] width 1118 height 22
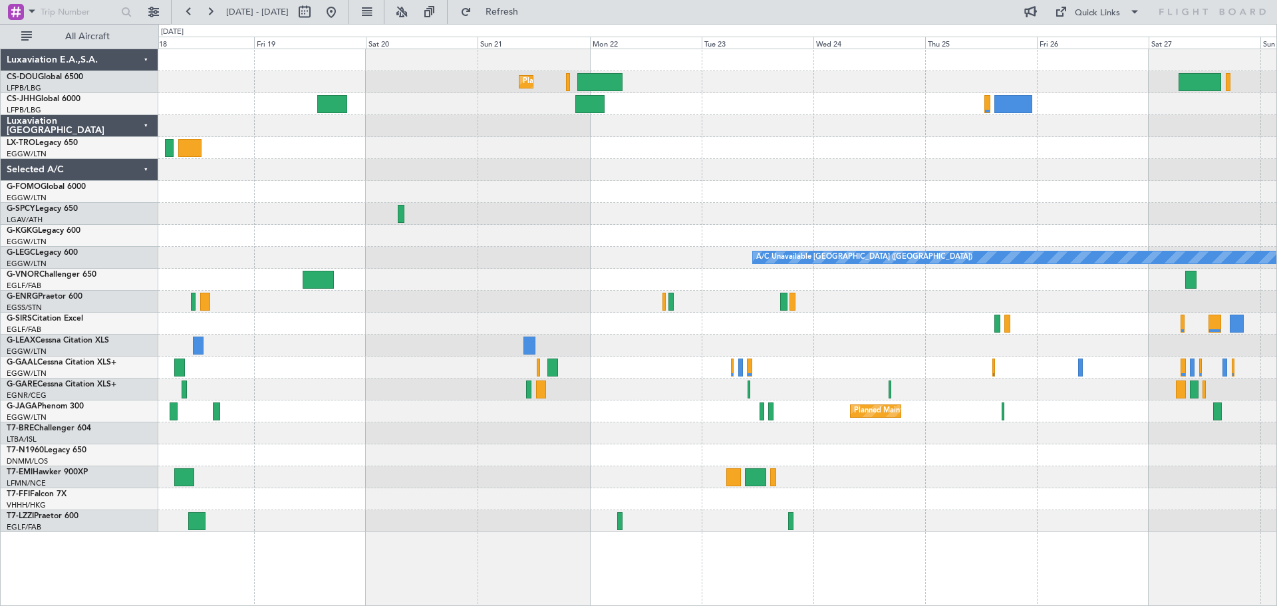
click at [1020, 182] on div "Planned Maint Paris (Le Bourget) Planned Maint Paris (Le Bourget) Planned Maint…" at bounding box center [717, 290] width 1118 height 483
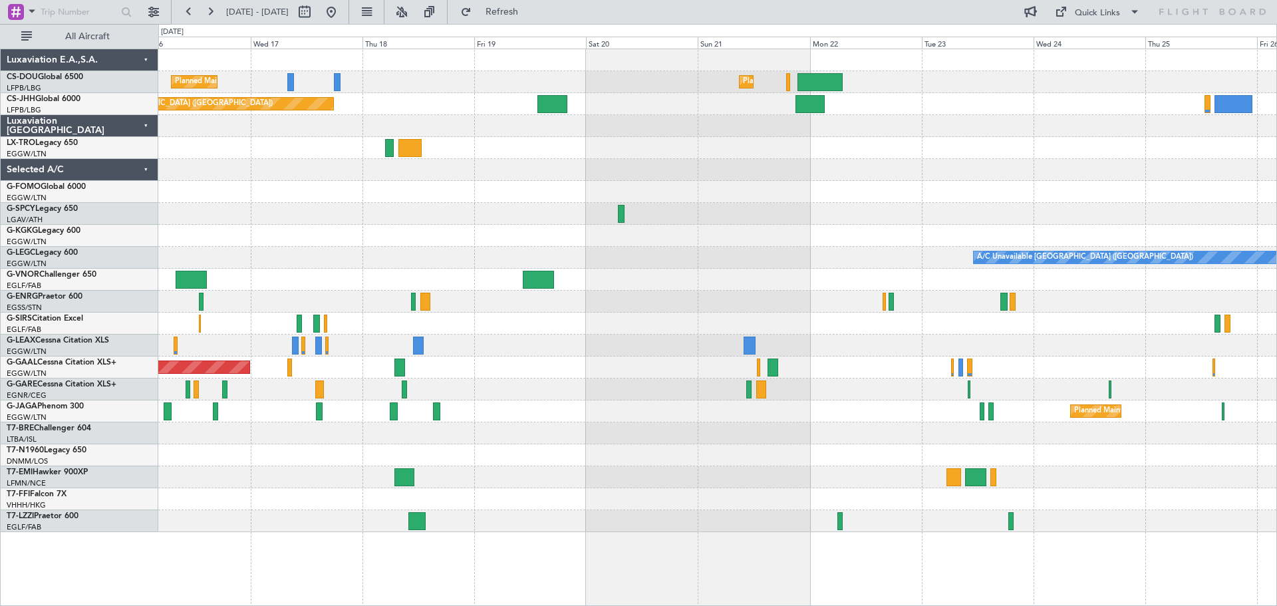
click at [859, 194] on div at bounding box center [717, 192] width 1118 height 22
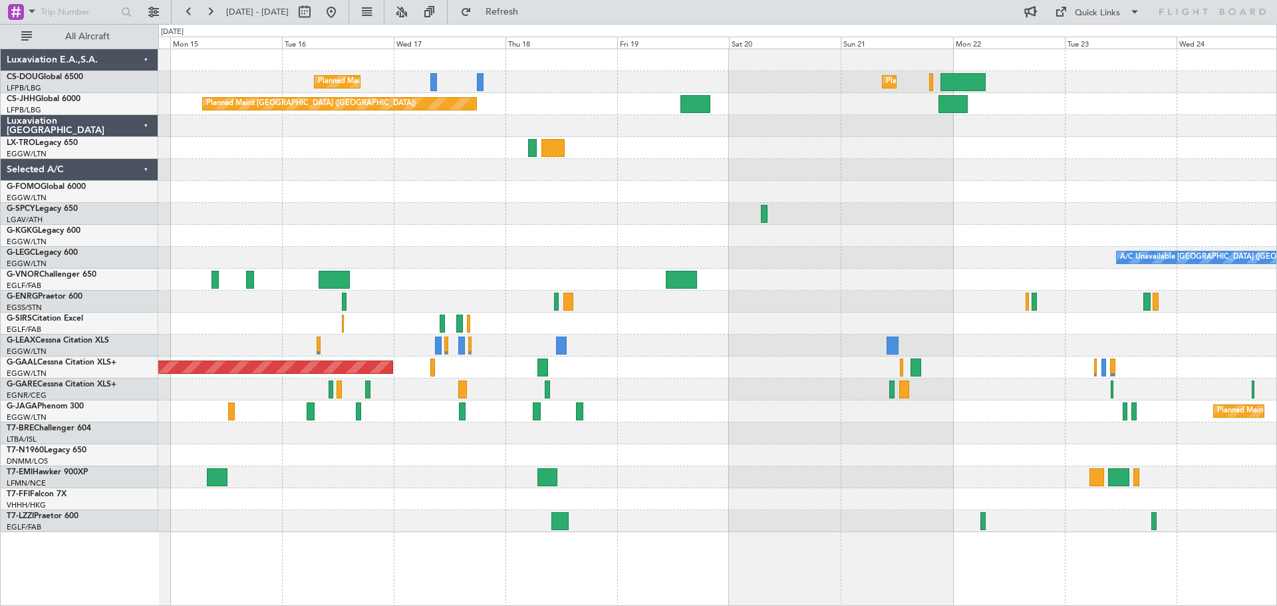
click at [664, 195] on div "Planned Maint Paris (Le Bourget) Planned Maint Paris (Le Bourget) Planned Maint…" at bounding box center [717, 290] width 1118 height 483
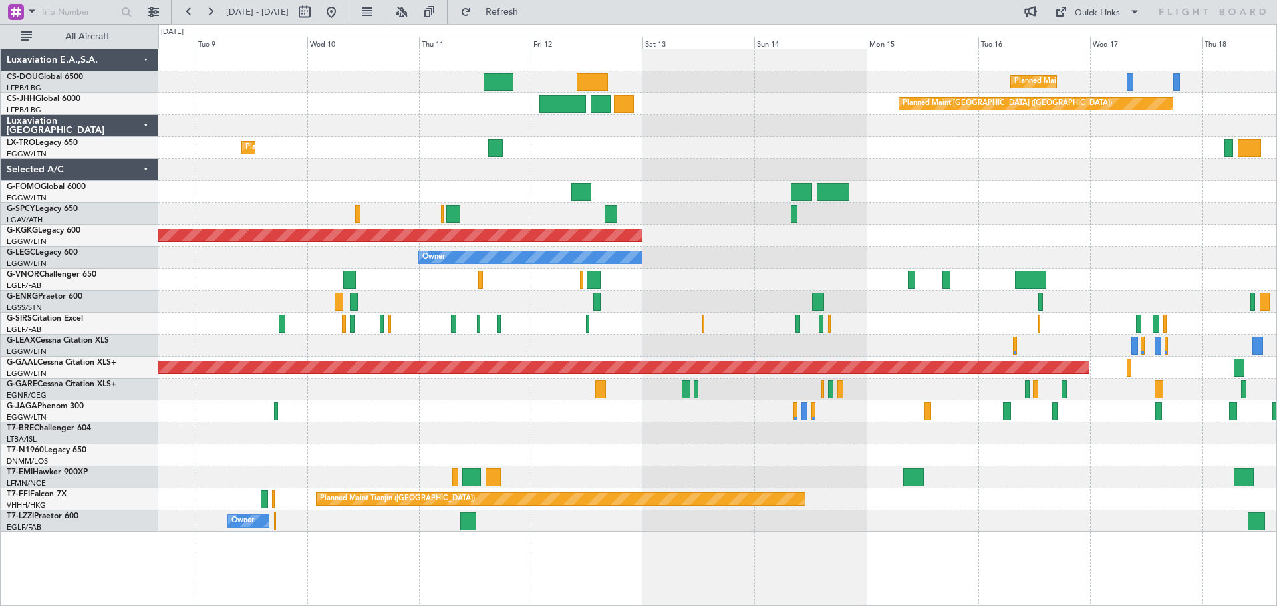
click at [1049, 168] on div "Planned Maint Paris (Le Bourget) Planned Maint Paris (Le Bourget) Planned Maint…" at bounding box center [717, 290] width 1118 height 483
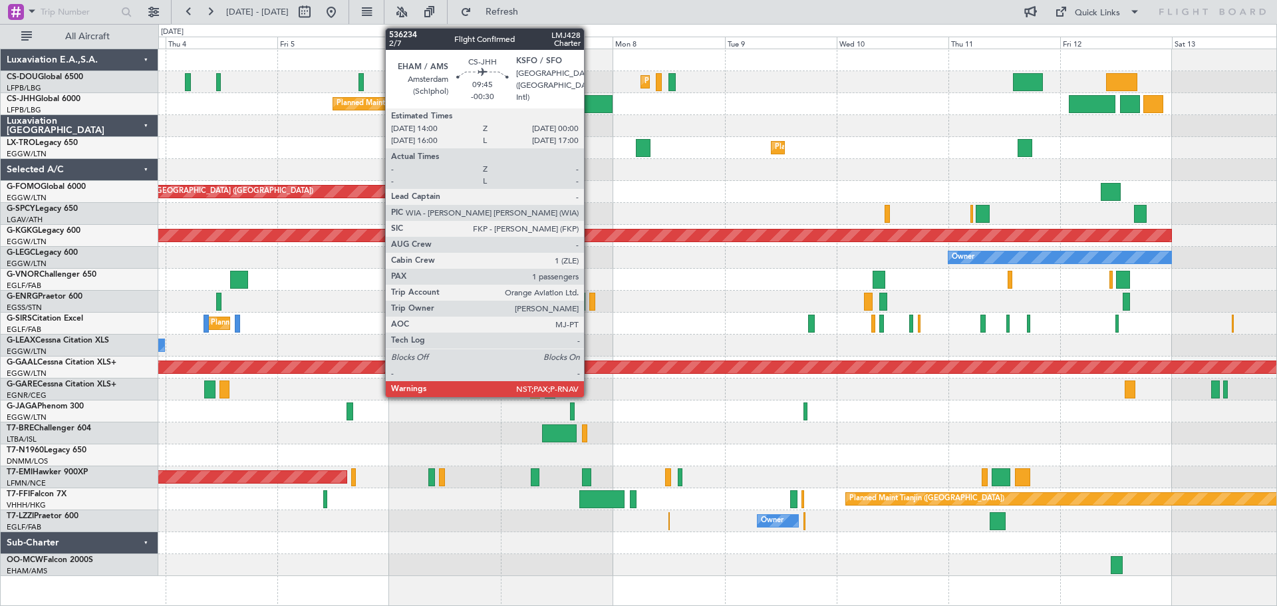
click at [590, 101] on div at bounding box center [588, 104] width 47 height 18
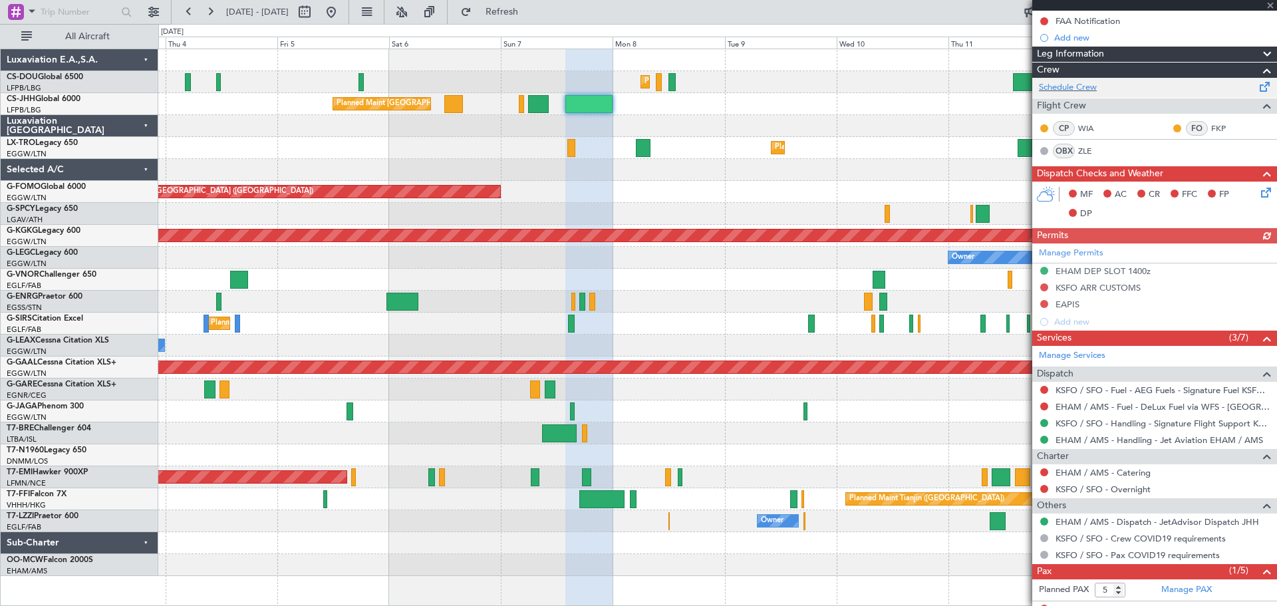
scroll to position [224, 0]
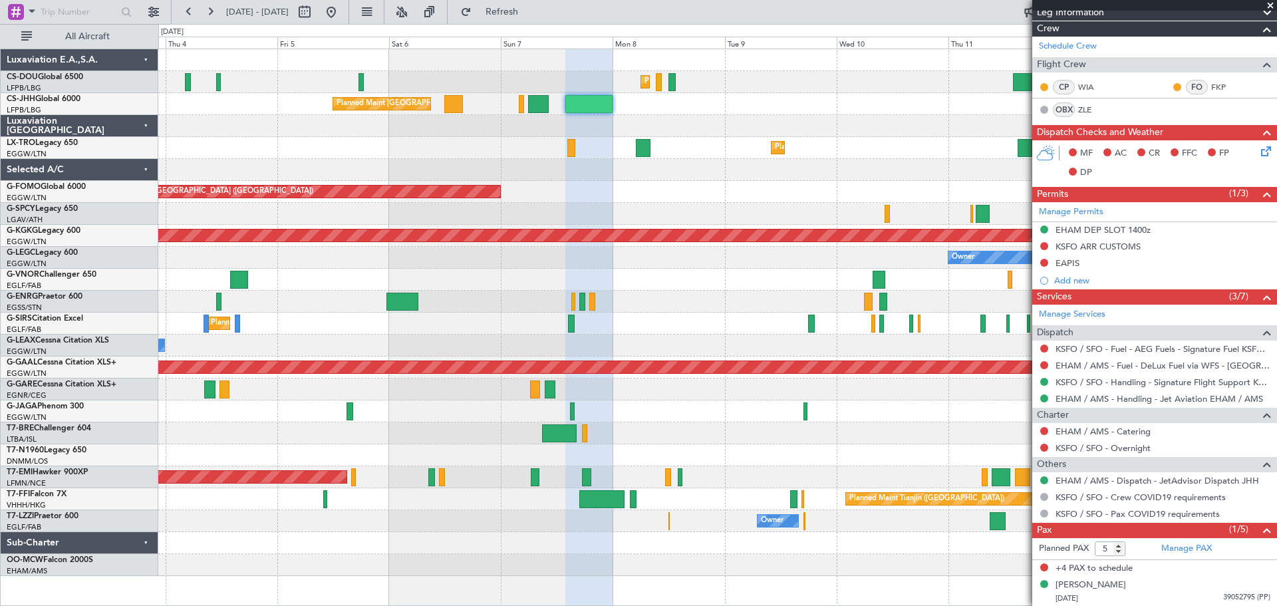
click at [1271, 3] on span at bounding box center [1270, 6] width 13 height 12
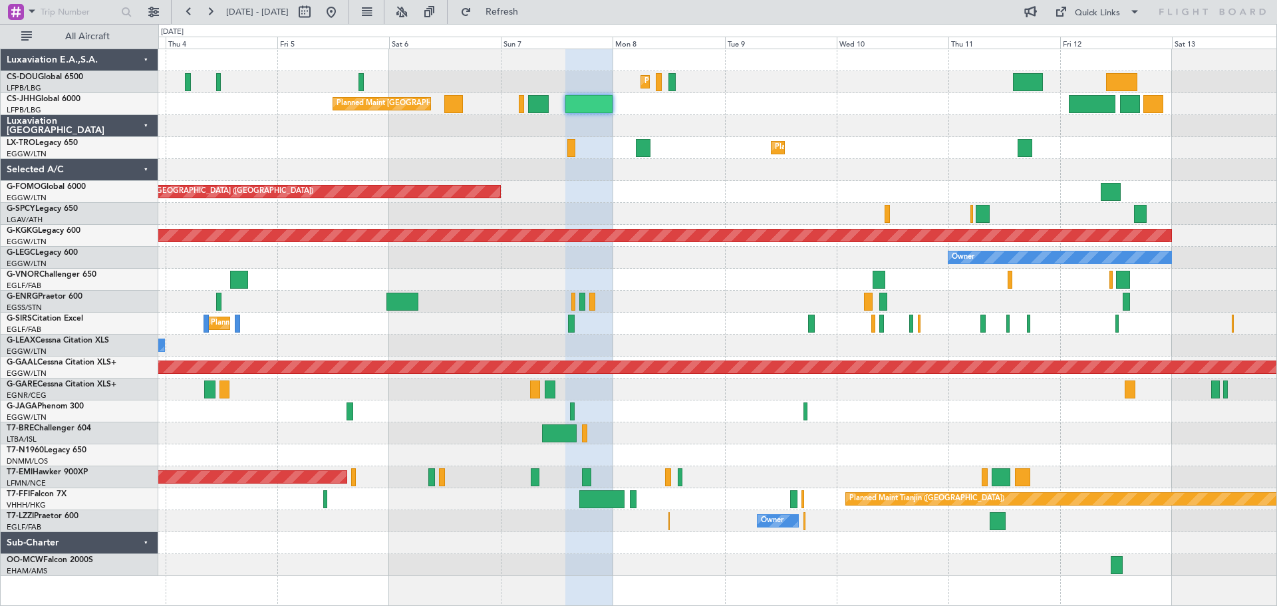
type input "0"
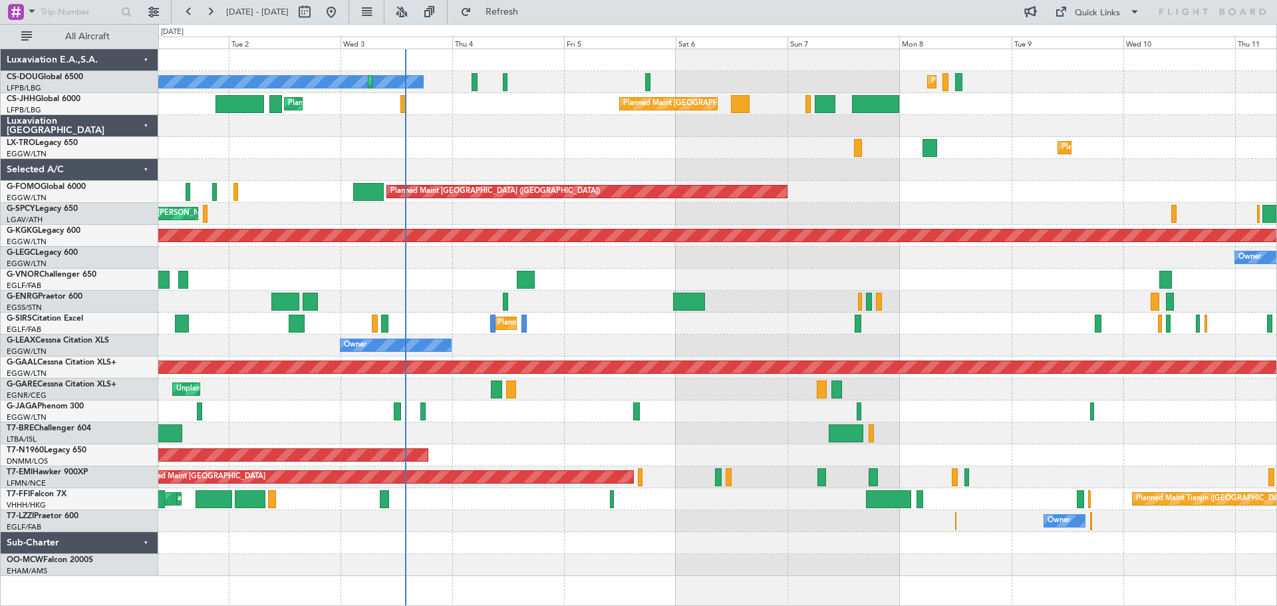
click at [581, 173] on div "Planned Maint [GEOGRAPHIC_DATA] ([GEOGRAPHIC_DATA]) No Crew Planned Maint [GEOG…" at bounding box center [717, 312] width 1118 height 527
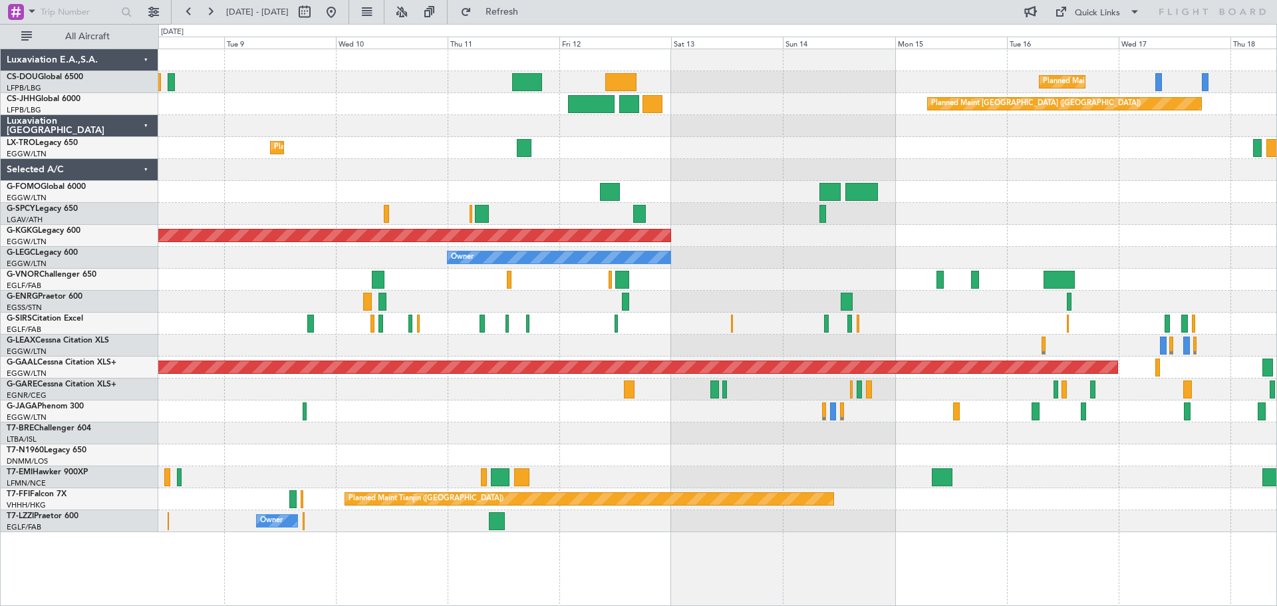
click at [381, 169] on div at bounding box center [717, 170] width 1118 height 22
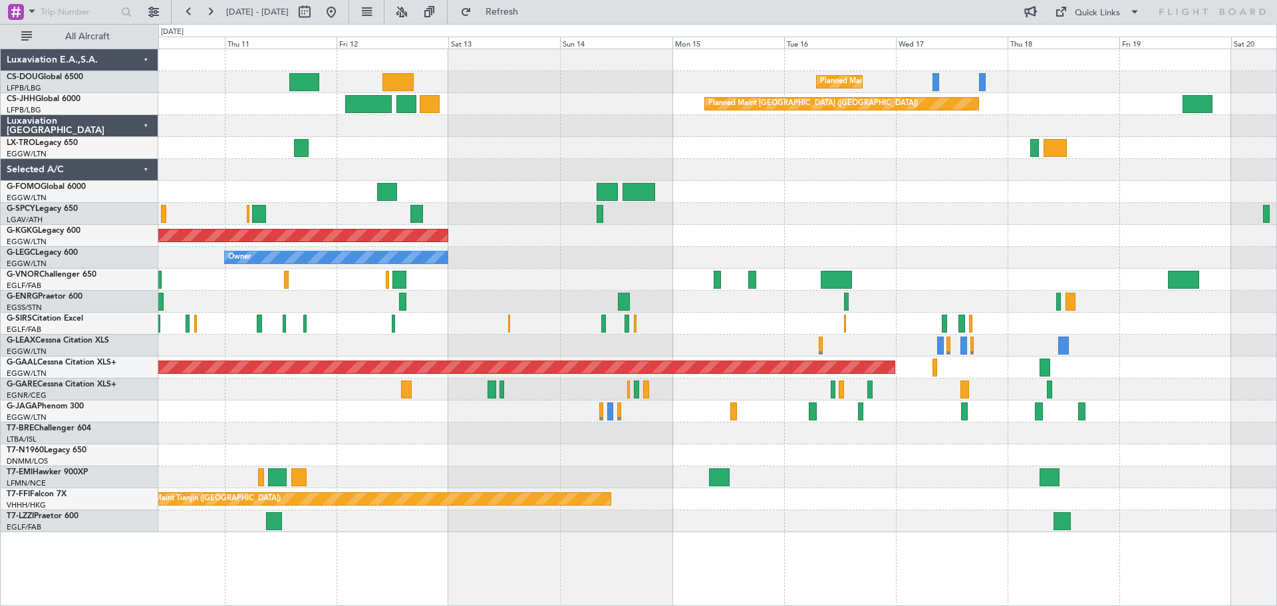
click at [922, 192] on div at bounding box center [717, 192] width 1118 height 22
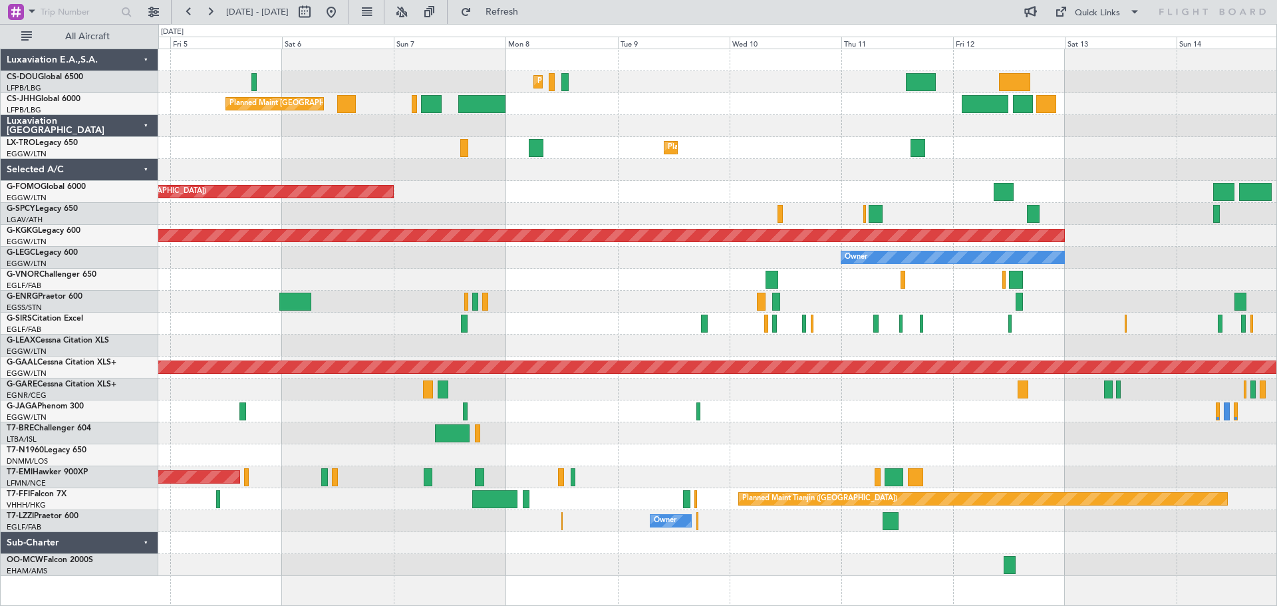
click at [1114, 163] on div "Planned Maint Paris (Le Bourget) Planned Maint Paris (Le Bourget) Planned Maint…" at bounding box center [717, 312] width 1118 height 527
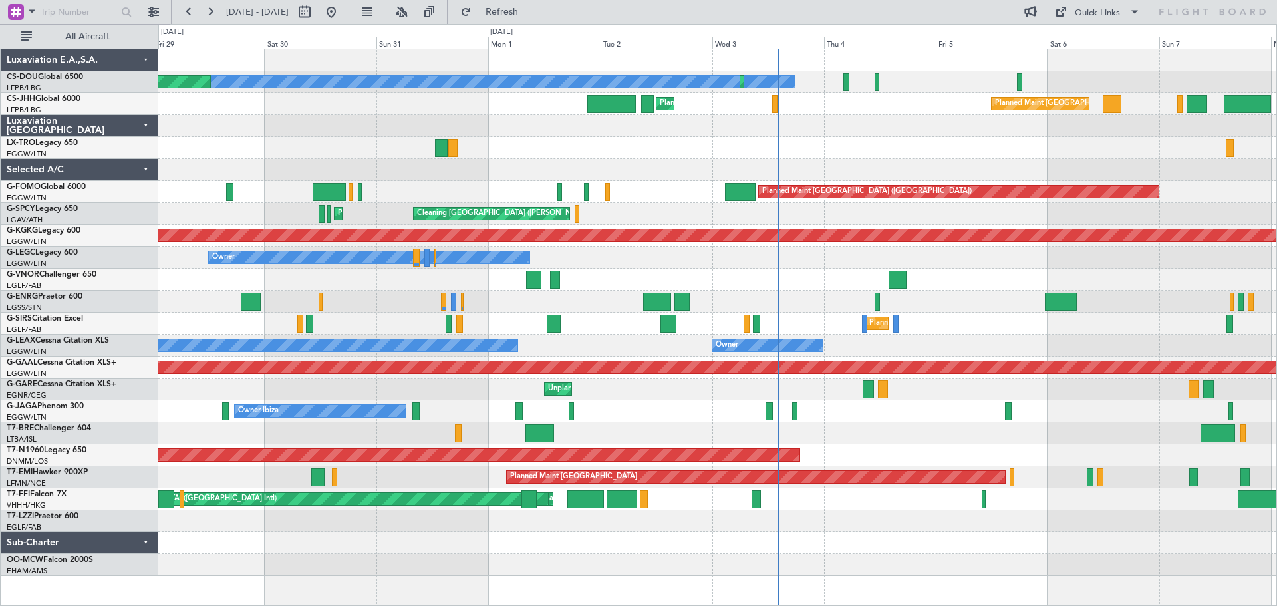
click at [1185, 190] on div "No Crew Planned Maint Paris (Le Bourget) Planned Maint Paris (Le Bourget) Plann…" at bounding box center [717, 312] width 1118 height 527
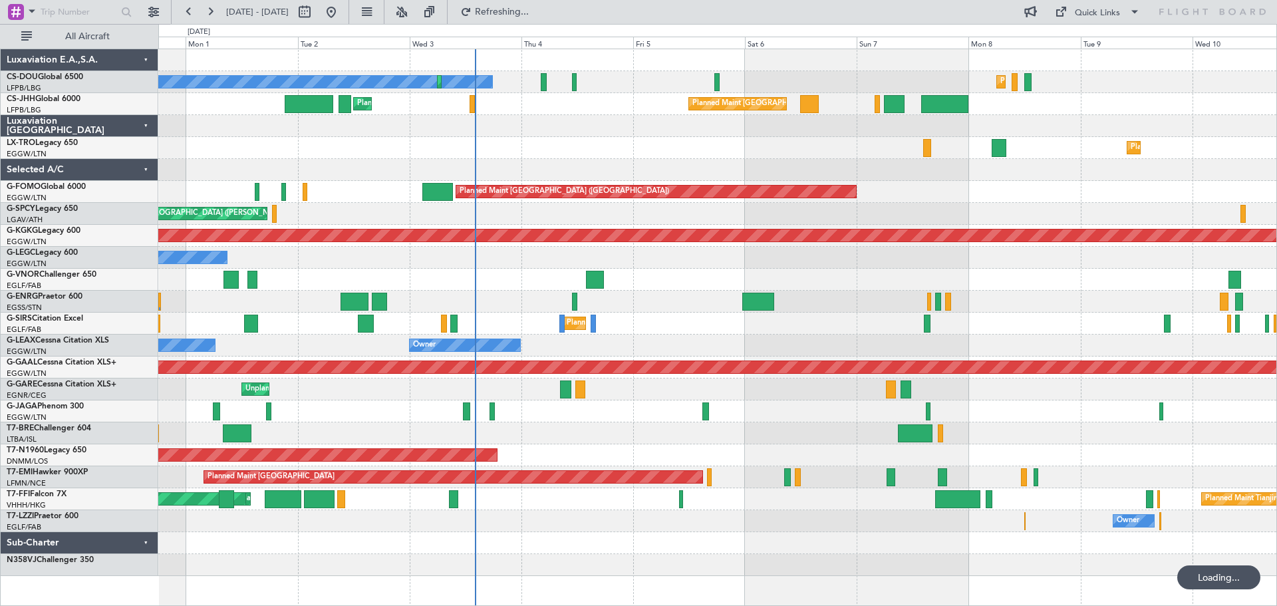
click at [623, 166] on div at bounding box center [717, 170] width 1118 height 22
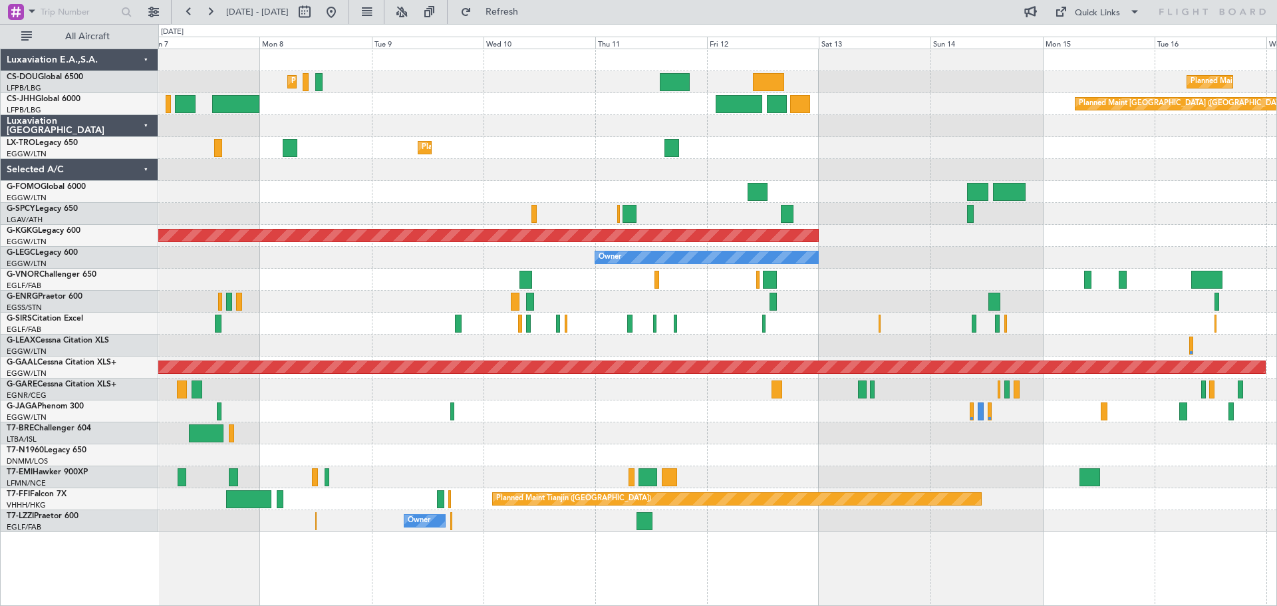
click at [360, 180] on div "Planned Maint Paris (Le Bourget) Planned Maint Paris (Le Bourget) Planned Maint…" at bounding box center [717, 290] width 1118 height 483
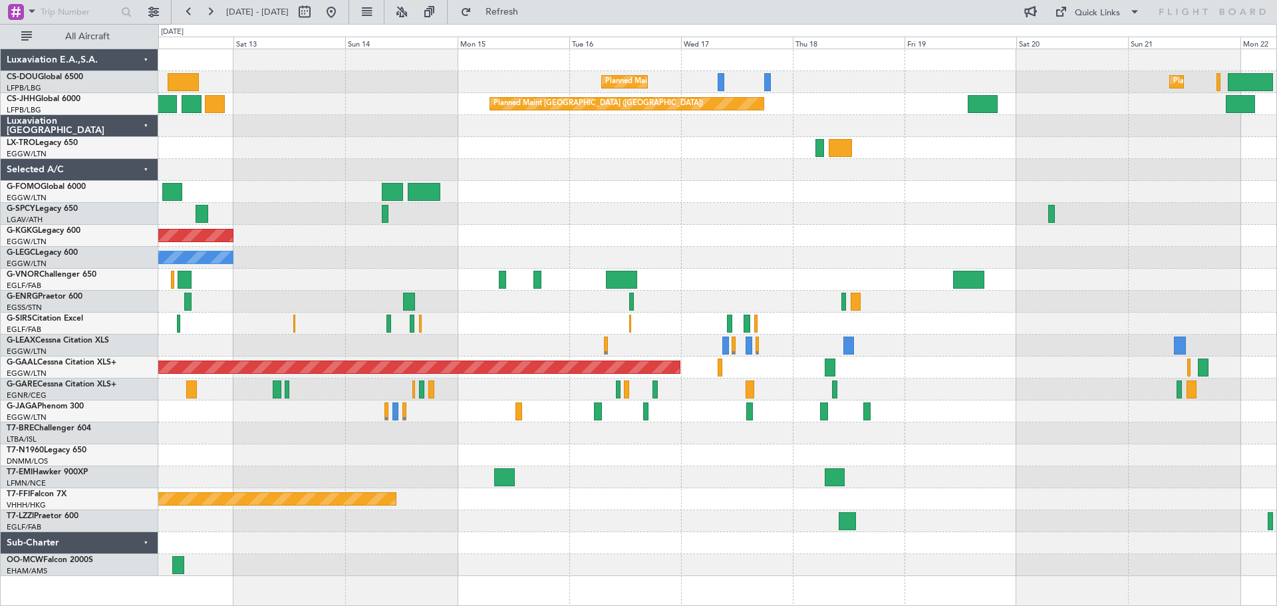
click at [477, 164] on div "Planned Maint Paris (Le Bourget) Planned Maint Paris (Le Bourget) Planned Maint…" at bounding box center [717, 312] width 1118 height 527
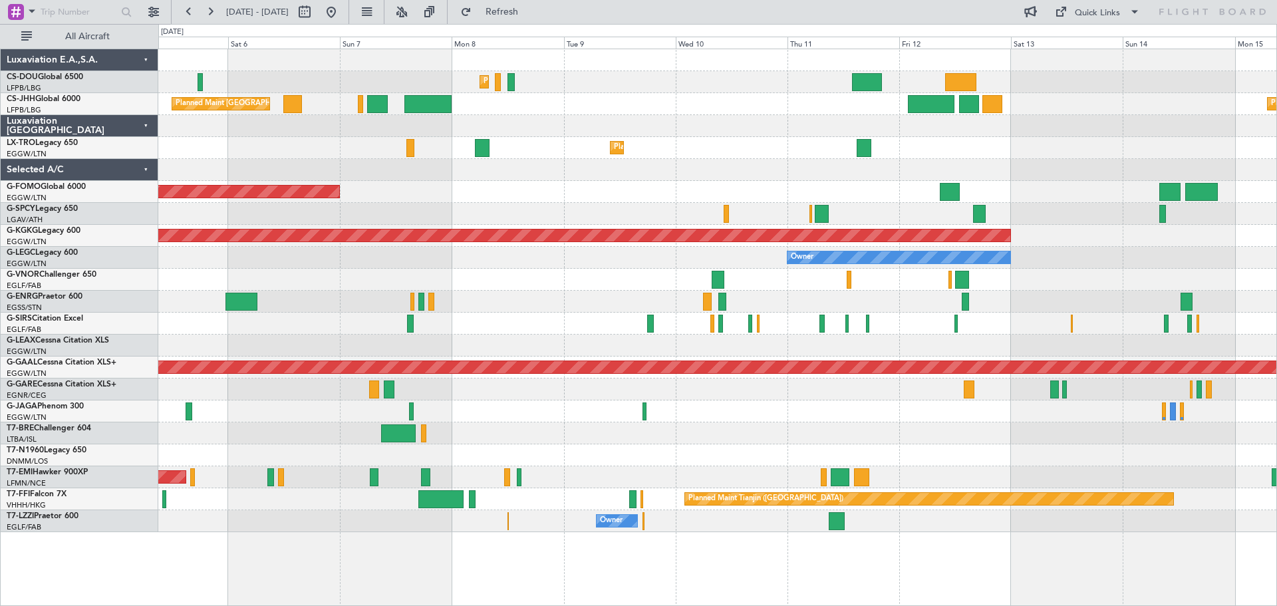
click at [1064, 196] on div "Planned Maint Paris (Le Bourget) Planned Maint Paris (Le Bourget) Planned Maint…" at bounding box center [717, 290] width 1118 height 483
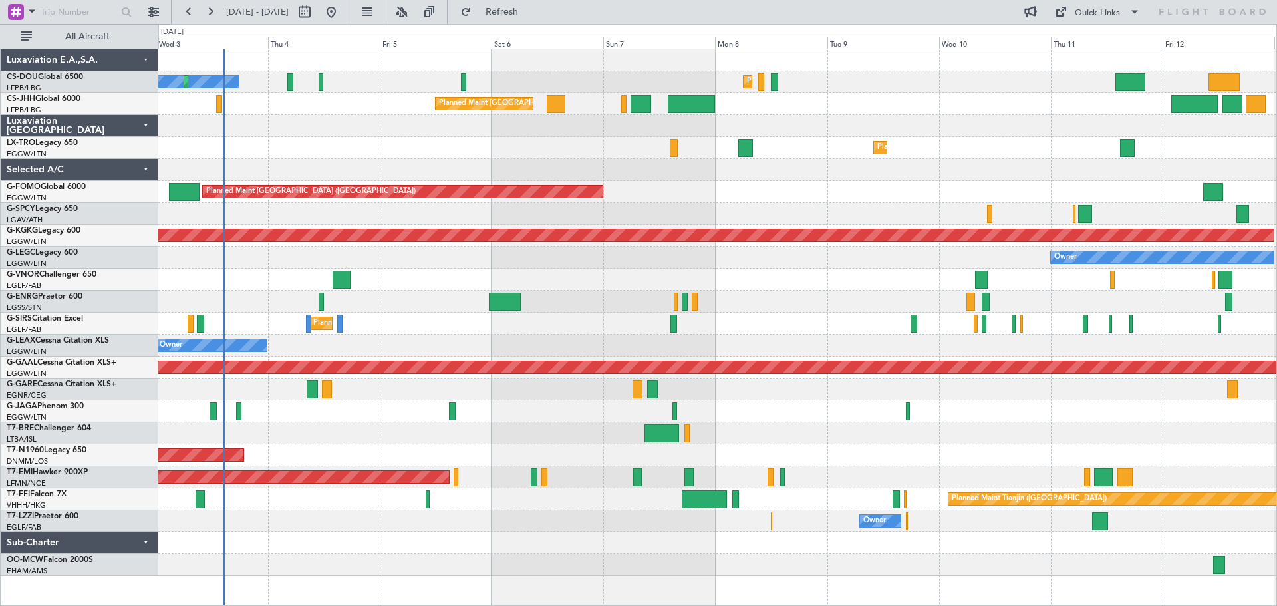
click at [748, 194] on div "Planned Maint [GEOGRAPHIC_DATA] ([GEOGRAPHIC_DATA])" at bounding box center [717, 192] width 1118 height 22
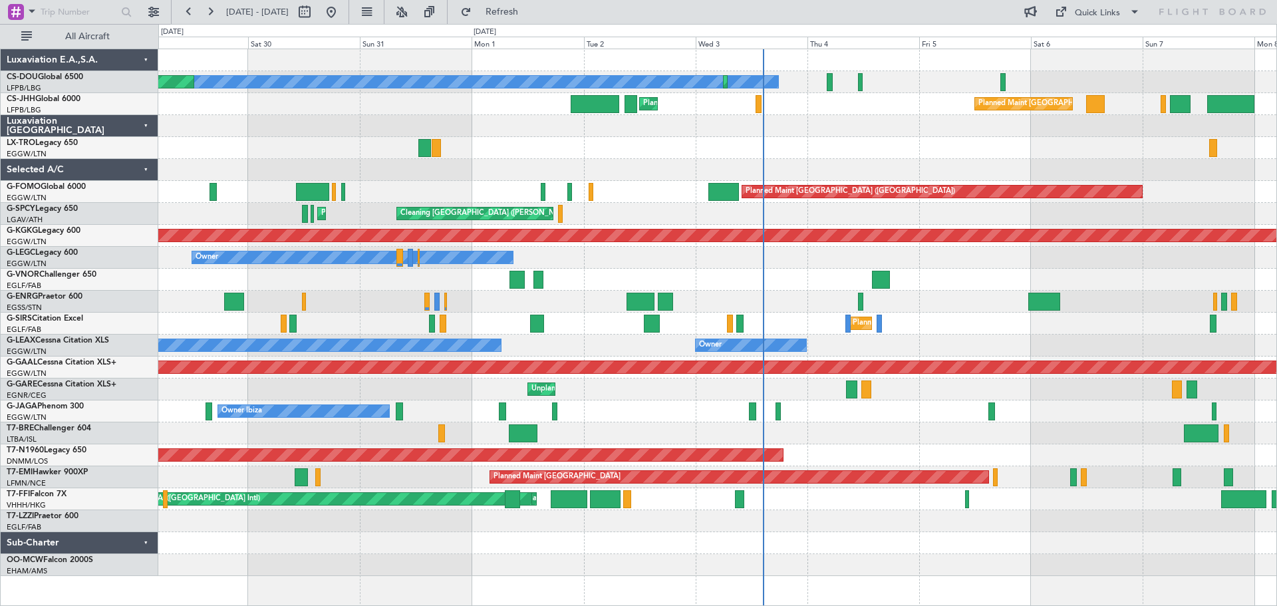
click at [813, 162] on div "No Crew Planned Maint Paris (Le Bourget) Planned Maint Paris (Le Bourget) Plann…" at bounding box center [717, 312] width 1118 height 527
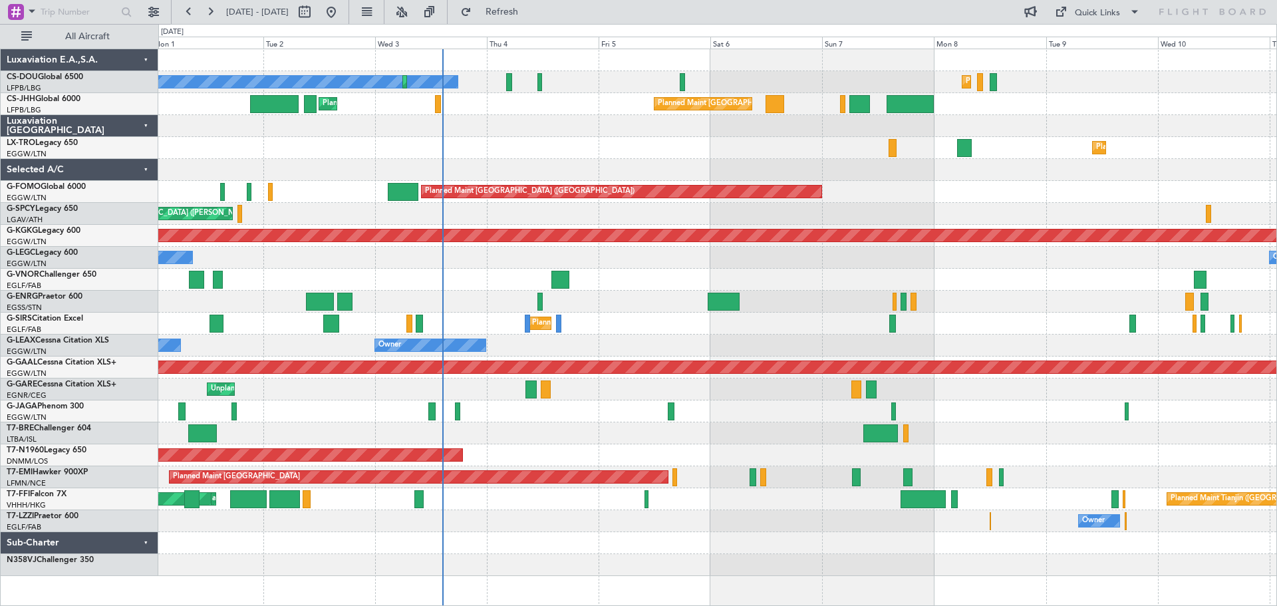
click at [649, 165] on div "No Crew Planned Maint Paris (Le Bourget) Planned Maint Paris (Le Bourget) Plann…" at bounding box center [717, 312] width 1118 height 527
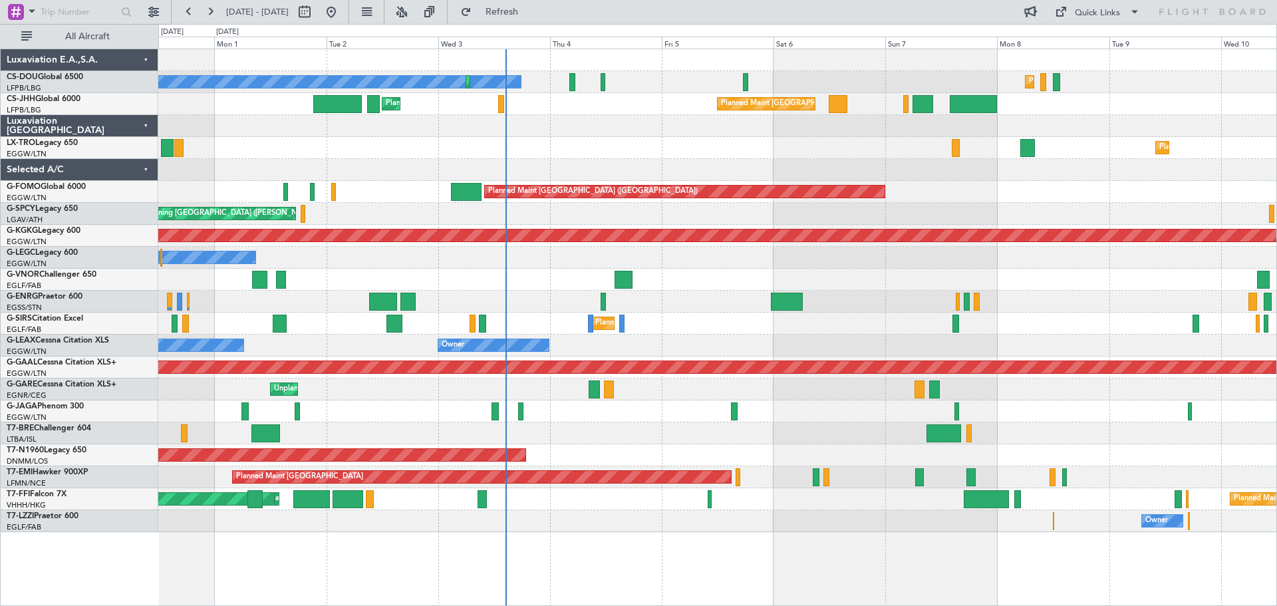
click at [738, 162] on div at bounding box center [717, 170] width 1118 height 22
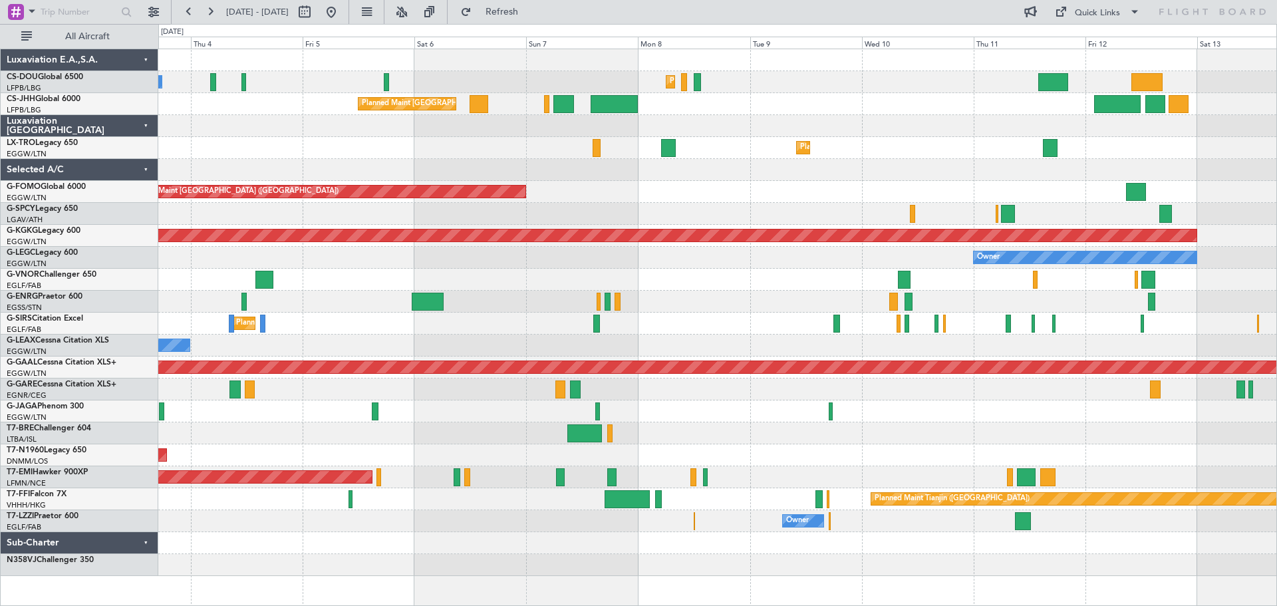
click at [704, 138] on div "Planned Maint Dusseldorf" at bounding box center [717, 148] width 1118 height 22
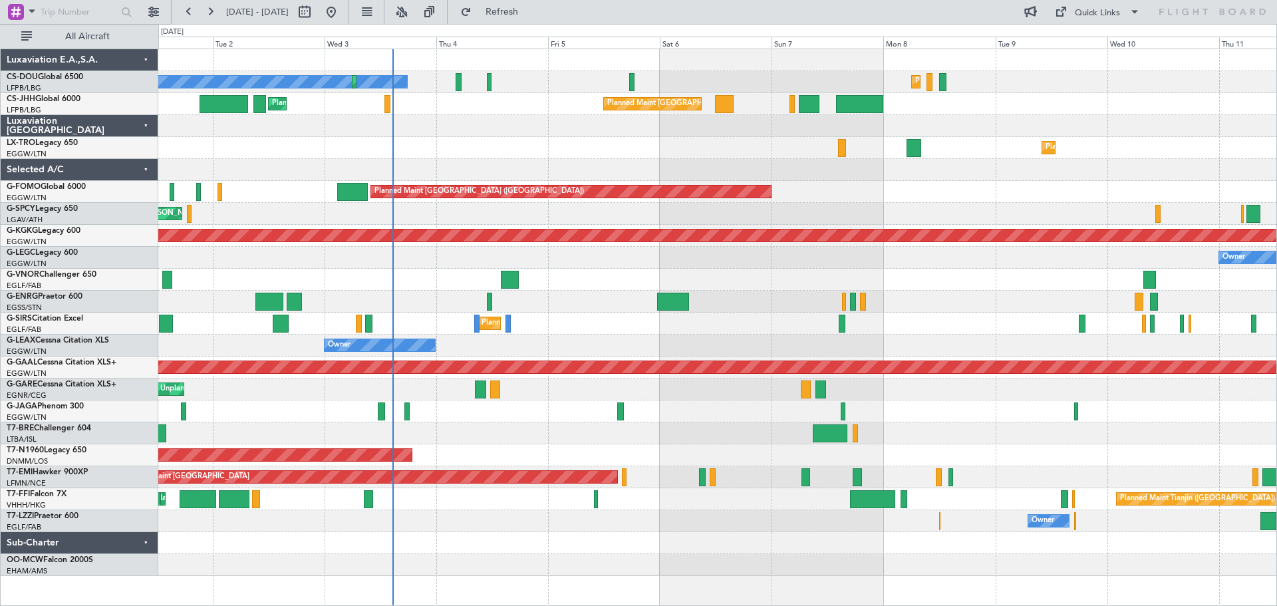
click at [545, 122] on div "No Crew Planned Maint [GEOGRAPHIC_DATA] ([GEOGRAPHIC_DATA]) Planned Maint [GEOG…" at bounding box center [717, 312] width 1118 height 527
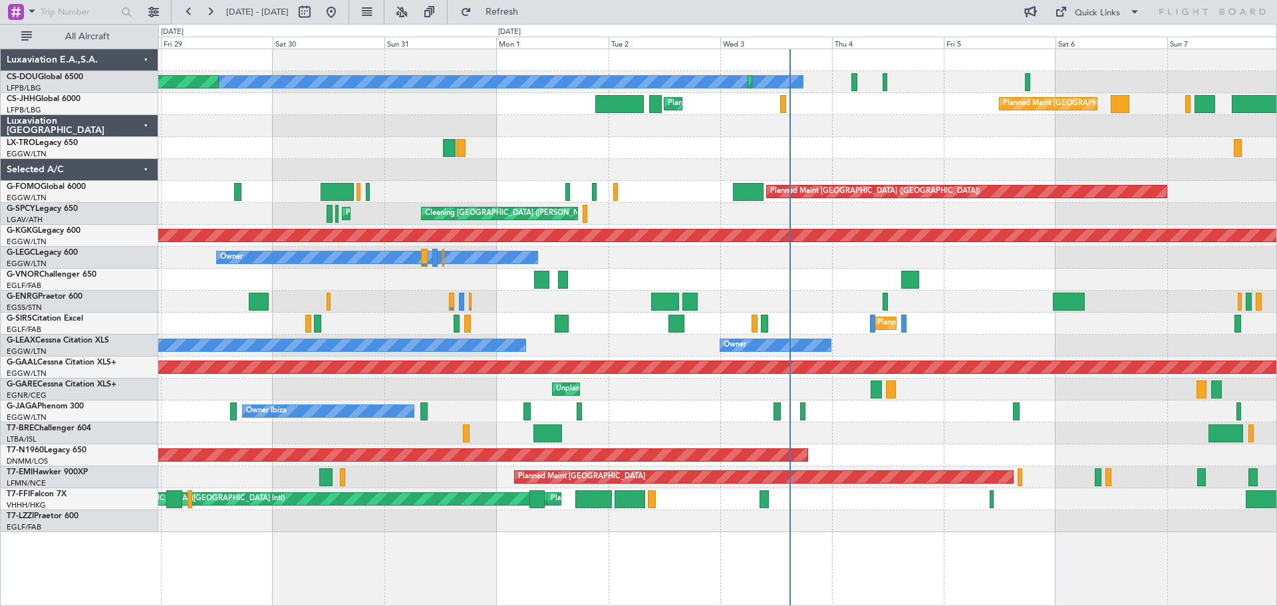
click at [901, 353] on div "Owner Owner Planned Maint London (Luton) Owner" at bounding box center [717, 346] width 1118 height 22
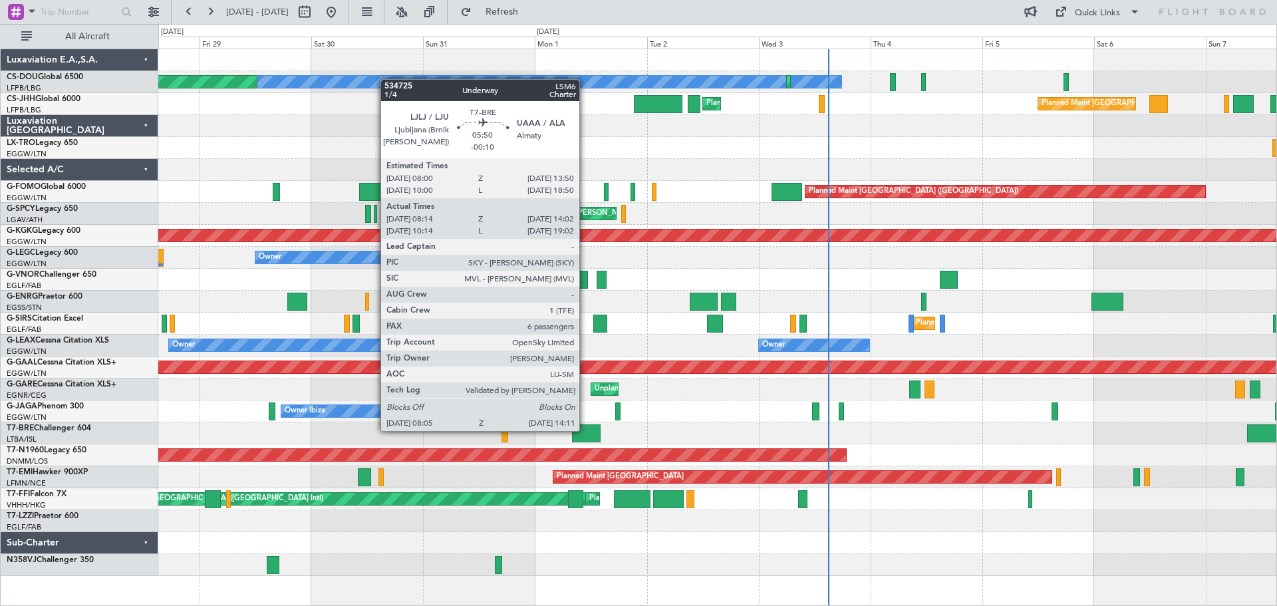
click at [585, 430] on div at bounding box center [586, 433] width 29 height 18
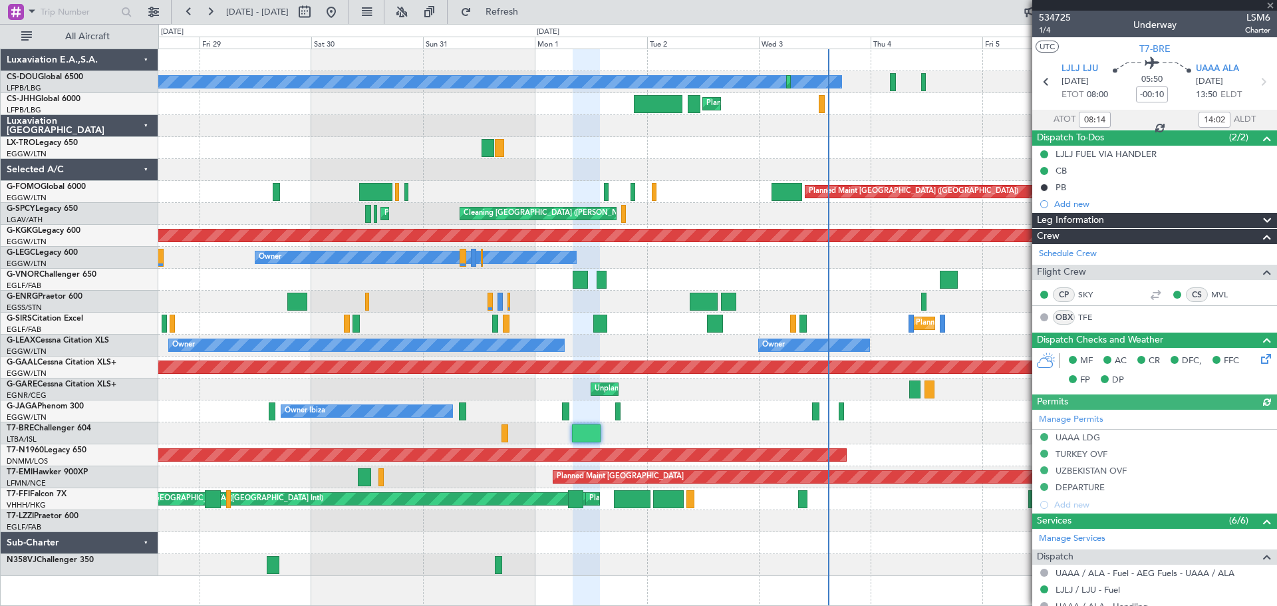
scroll to position [390, 0]
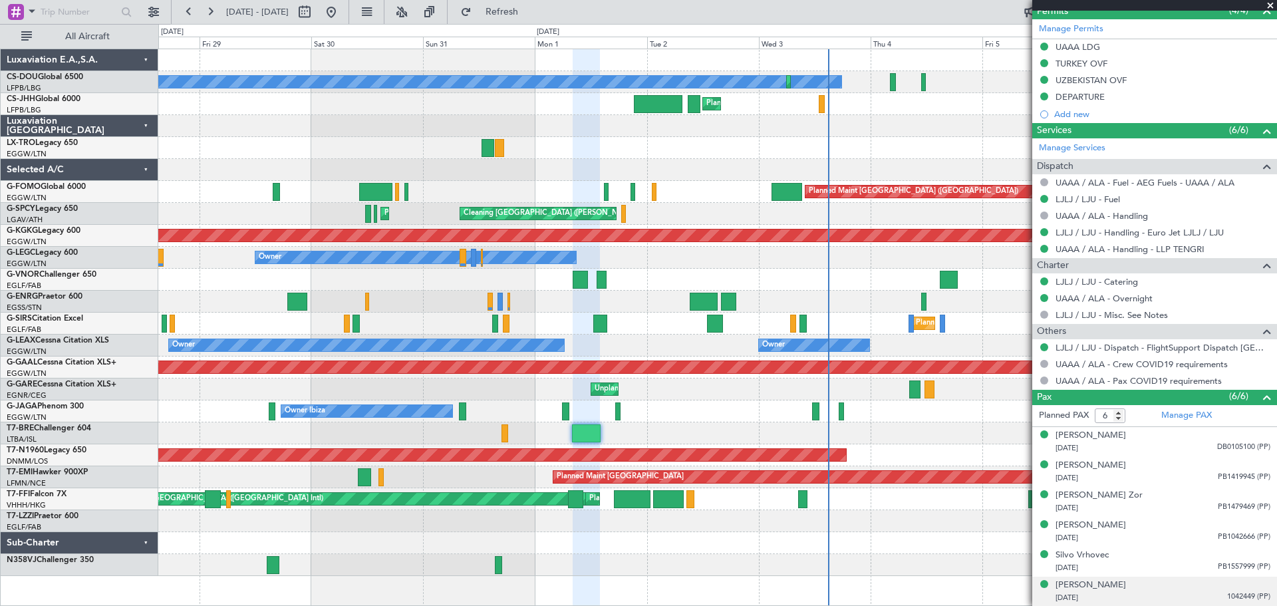
click at [1242, 598] on span "1042449 (PP)" at bounding box center [1248, 596] width 43 height 11
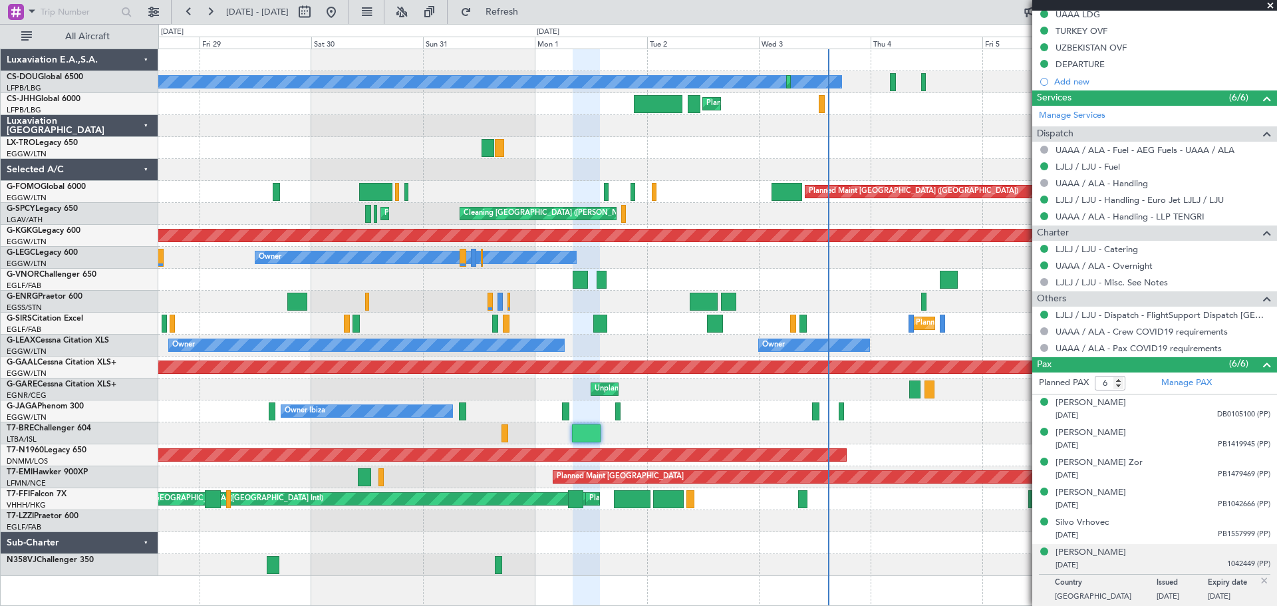
click at [1241, 567] on span "1042449 (PP)" at bounding box center [1248, 564] width 43 height 11
click at [1231, 537] on span "PB1557999 (PP)" at bounding box center [1244, 534] width 53 height 11
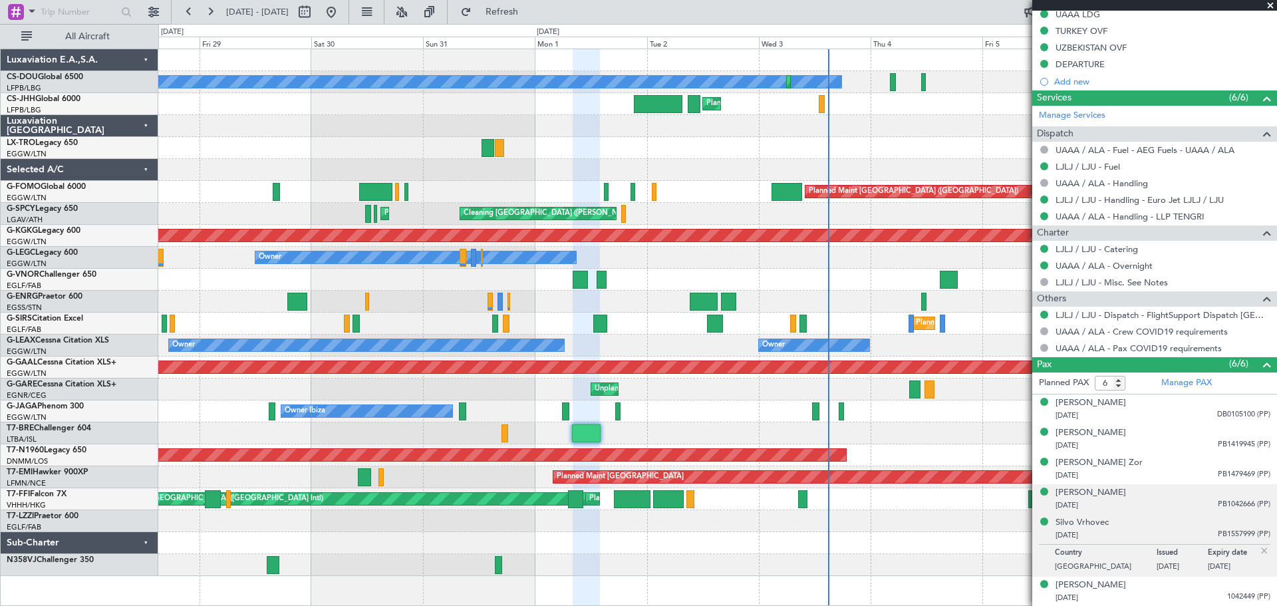
click at [1229, 505] on span "PB1042666 (PP)" at bounding box center [1244, 504] width 53 height 11
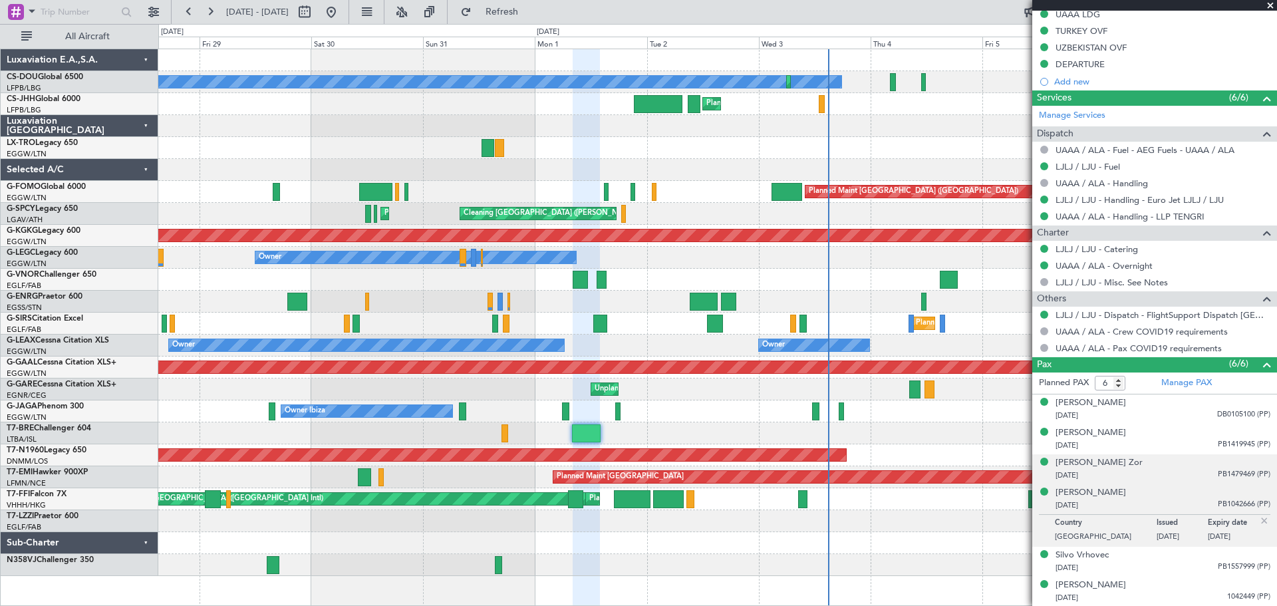
click at [1225, 474] on span "PB1479469 (PP)" at bounding box center [1244, 474] width 53 height 11
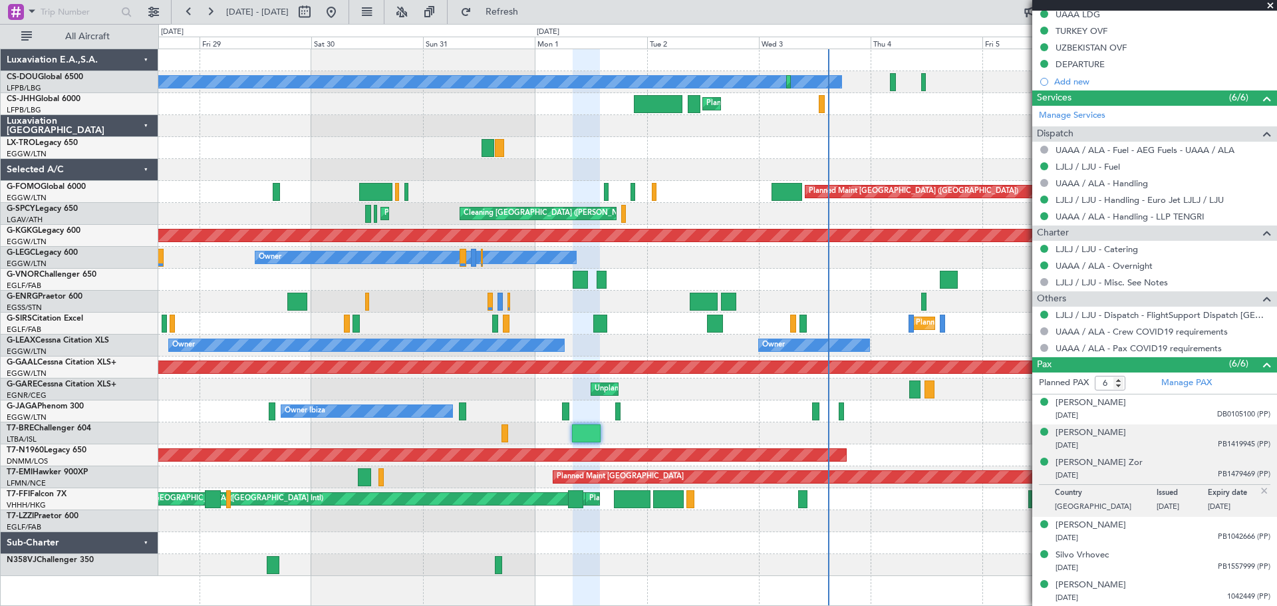
click at [1224, 446] on span "PB1419945 (PP)" at bounding box center [1244, 444] width 53 height 11
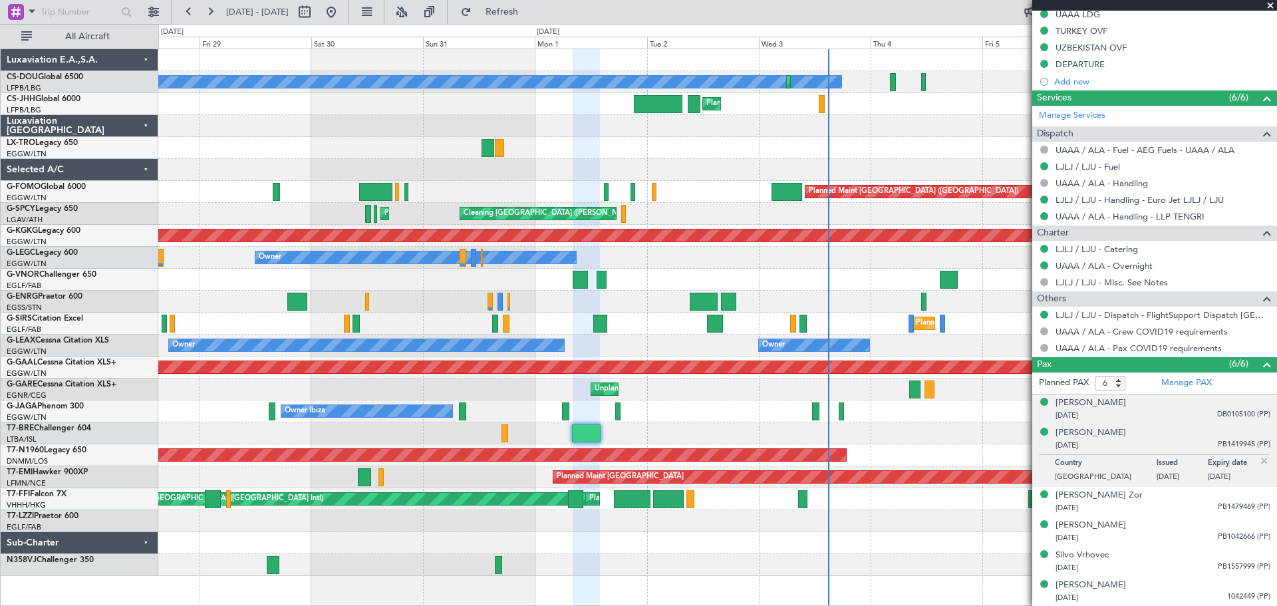
click at [1230, 414] on span "DB0105100 (PP)" at bounding box center [1243, 414] width 53 height 11
click at [1269, 3] on span at bounding box center [1270, 6] width 13 height 12
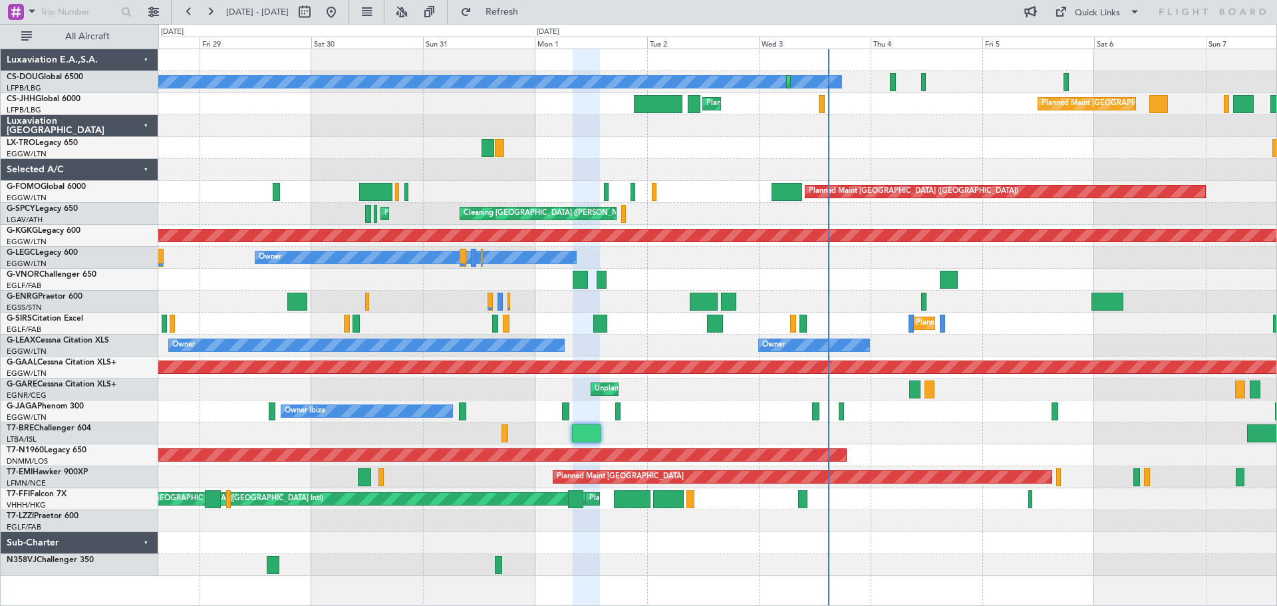
type input "0"
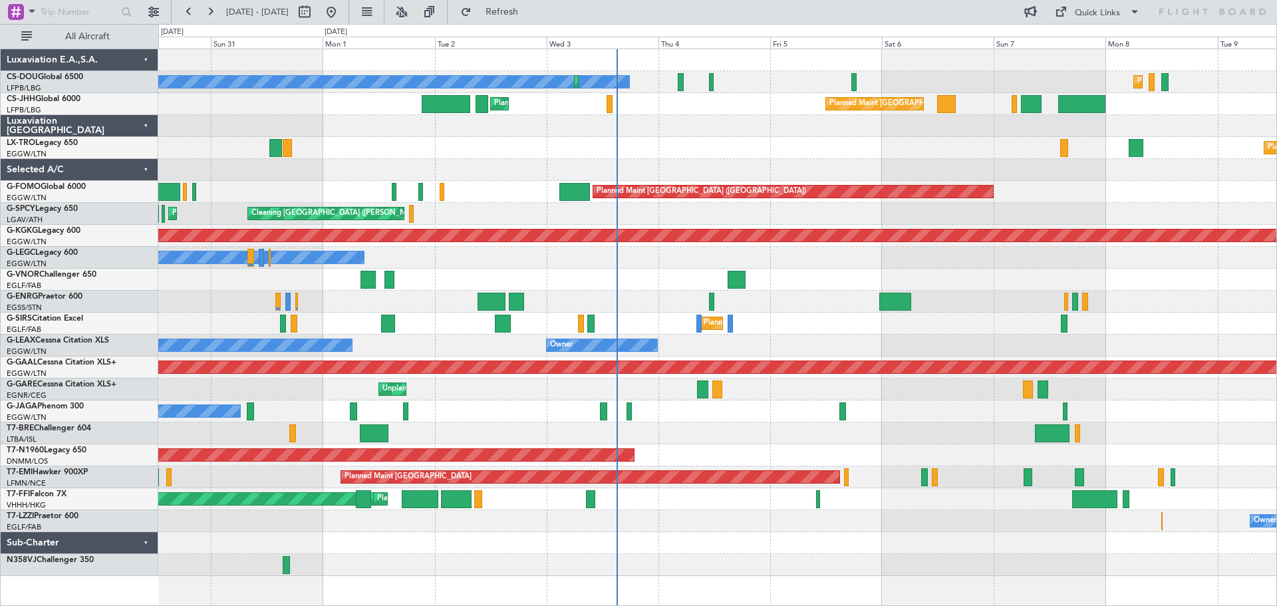
click at [730, 150] on div "Planned Maint Dusseldorf" at bounding box center [717, 148] width 1118 height 22
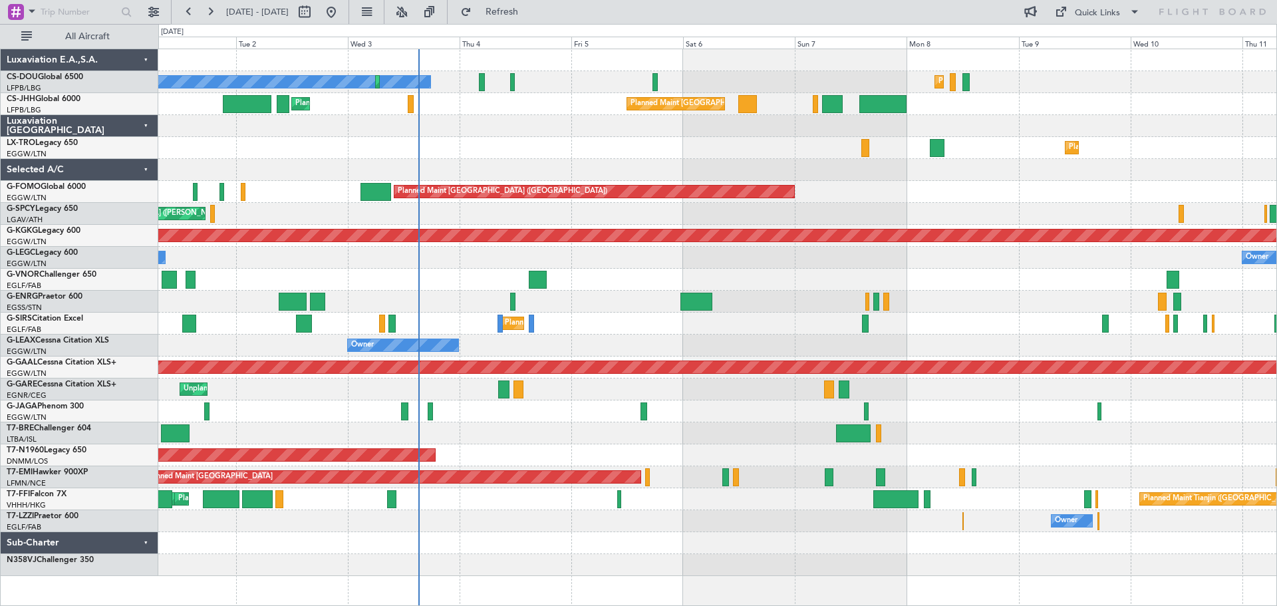
click at [880, 200] on div "Planned Maint [GEOGRAPHIC_DATA] ([GEOGRAPHIC_DATA])" at bounding box center [717, 192] width 1118 height 22
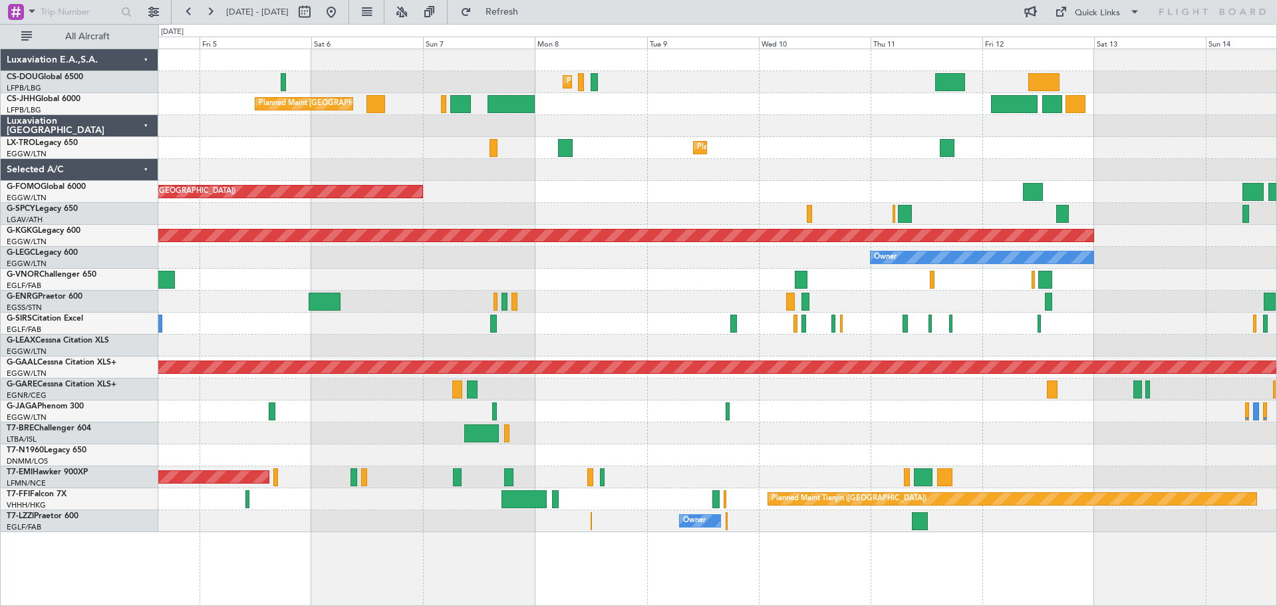
click at [602, 180] on div "Planned Maint Paris (Le Bourget) Planned Maint Paris (Le Bourget) Planned Maint…" at bounding box center [717, 290] width 1118 height 483
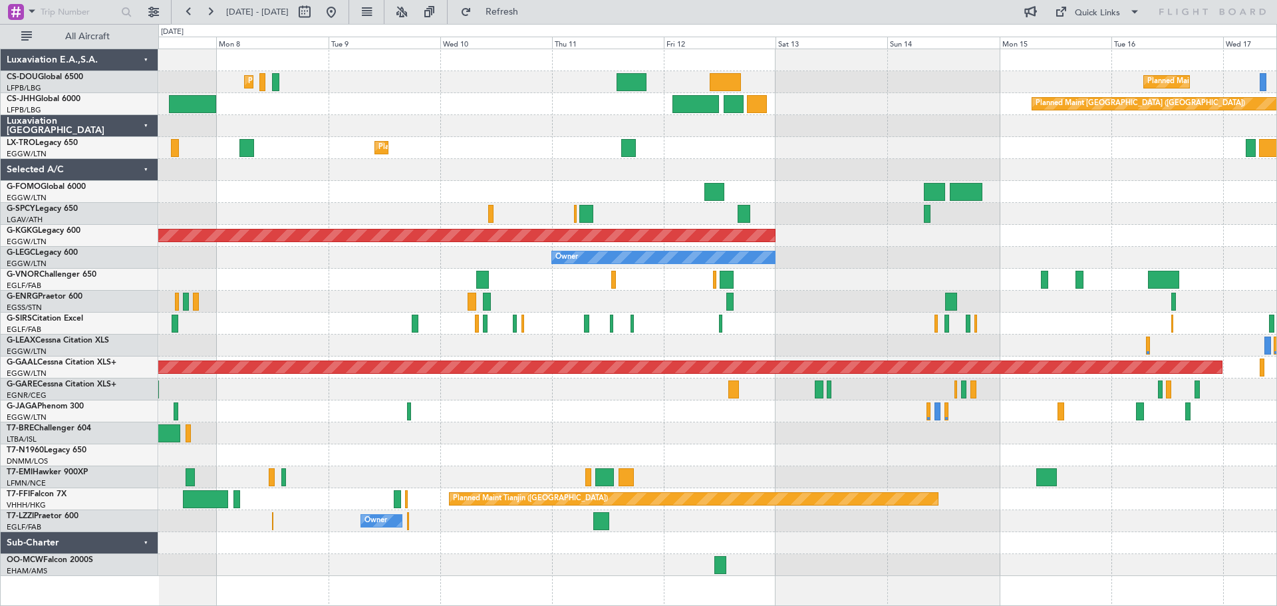
click at [482, 118] on div "Planned Maint Paris (Le Bourget) Planned Maint Paris (Le Bourget) Planned Maint…" at bounding box center [717, 312] width 1118 height 527
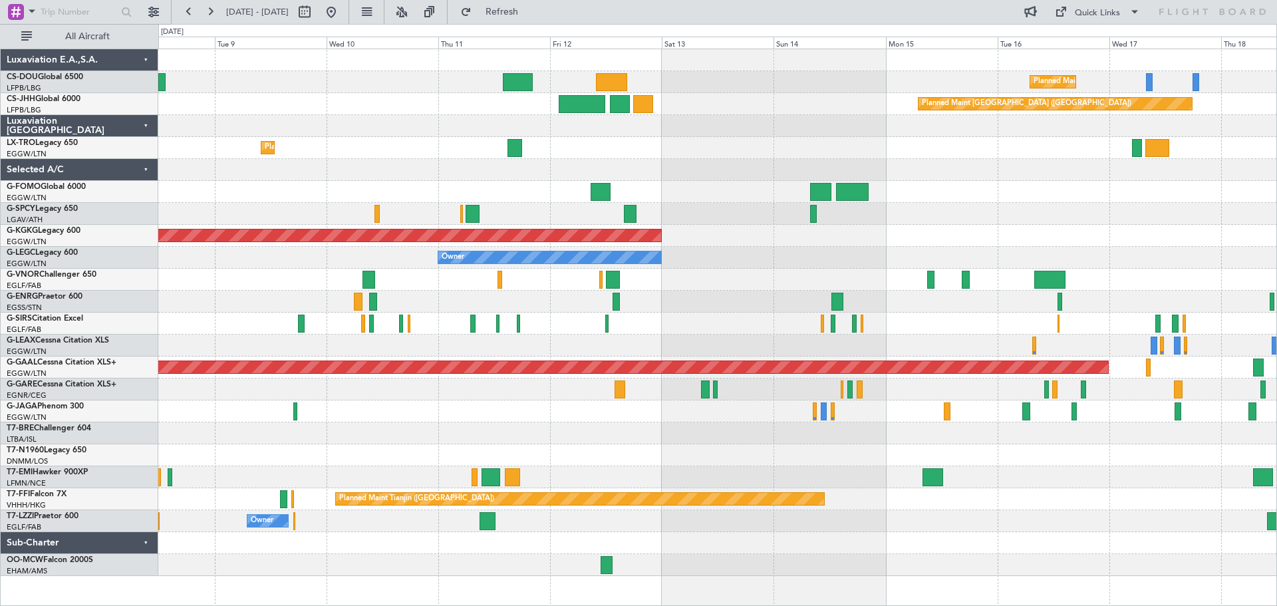
click at [611, 146] on div "Planned Maint Dusseldorf" at bounding box center [717, 148] width 1118 height 22
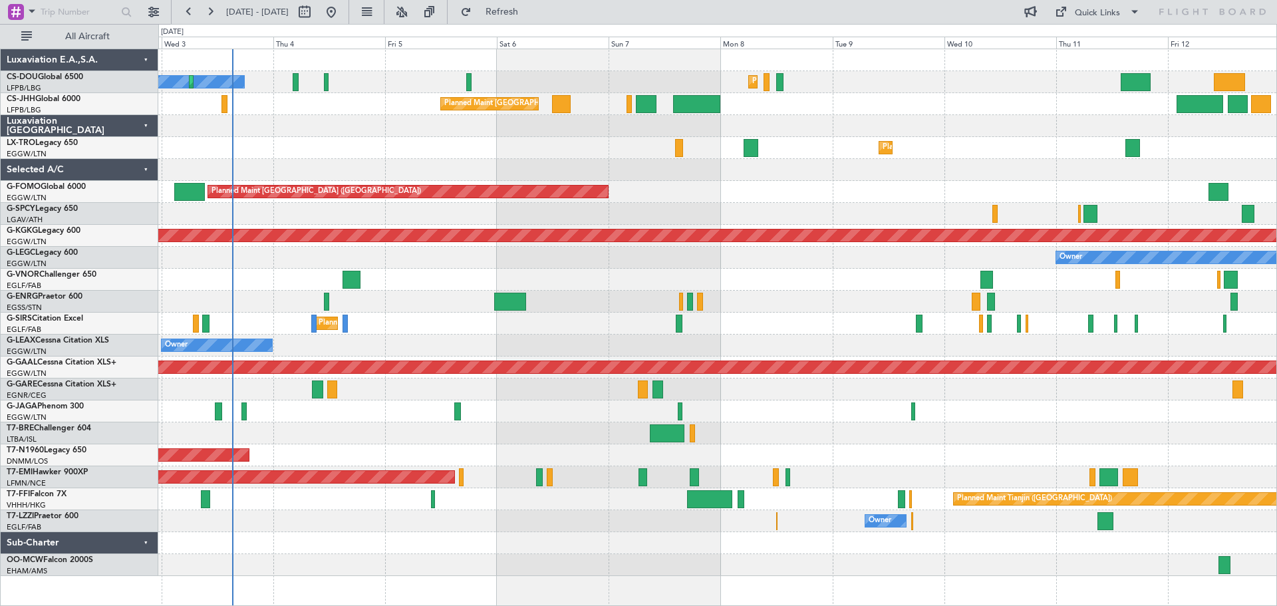
click at [970, 167] on div "Planned Maint Paris (Le Bourget) No Crew Planned Maint Paris (Le Bourget) Plann…" at bounding box center [717, 312] width 1118 height 527
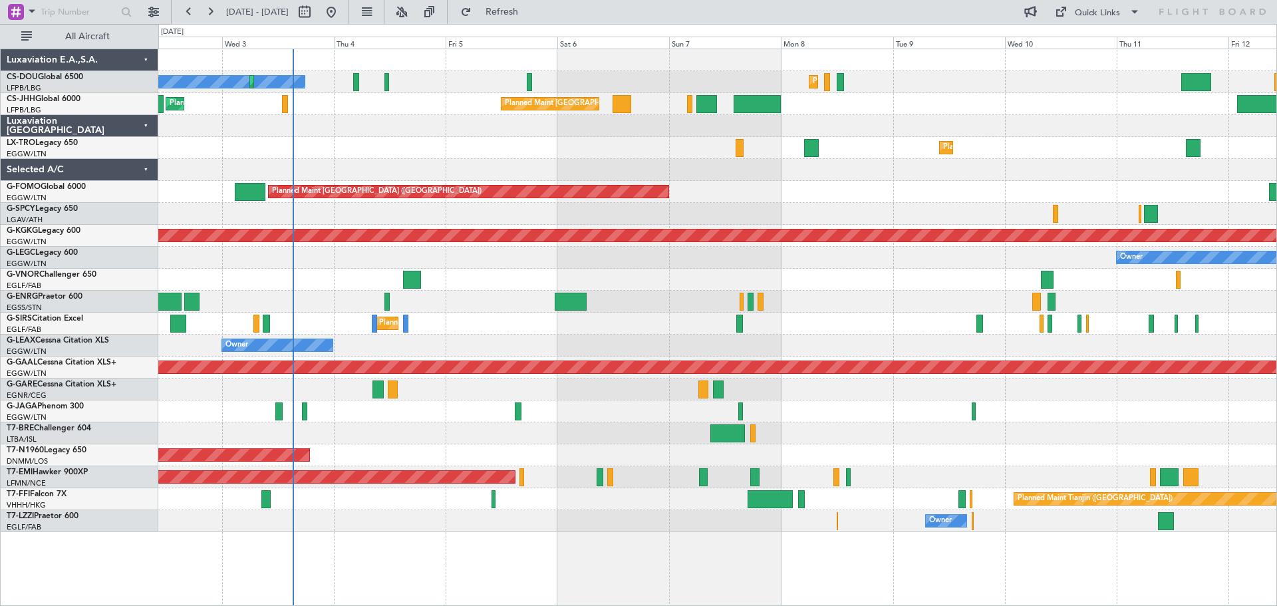
click at [386, 139] on div "Planned Maint Dusseldorf" at bounding box center [717, 148] width 1118 height 22
click at [498, 138] on div "Planned Maint Dusseldorf" at bounding box center [717, 148] width 1118 height 22
click at [388, 139] on div "Planned Maint Dusseldorf" at bounding box center [717, 148] width 1118 height 22
click at [497, 136] on div at bounding box center [717, 126] width 1118 height 22
click at [1062, 116] on div at bounding box center [717, 126] width 1118 height 22
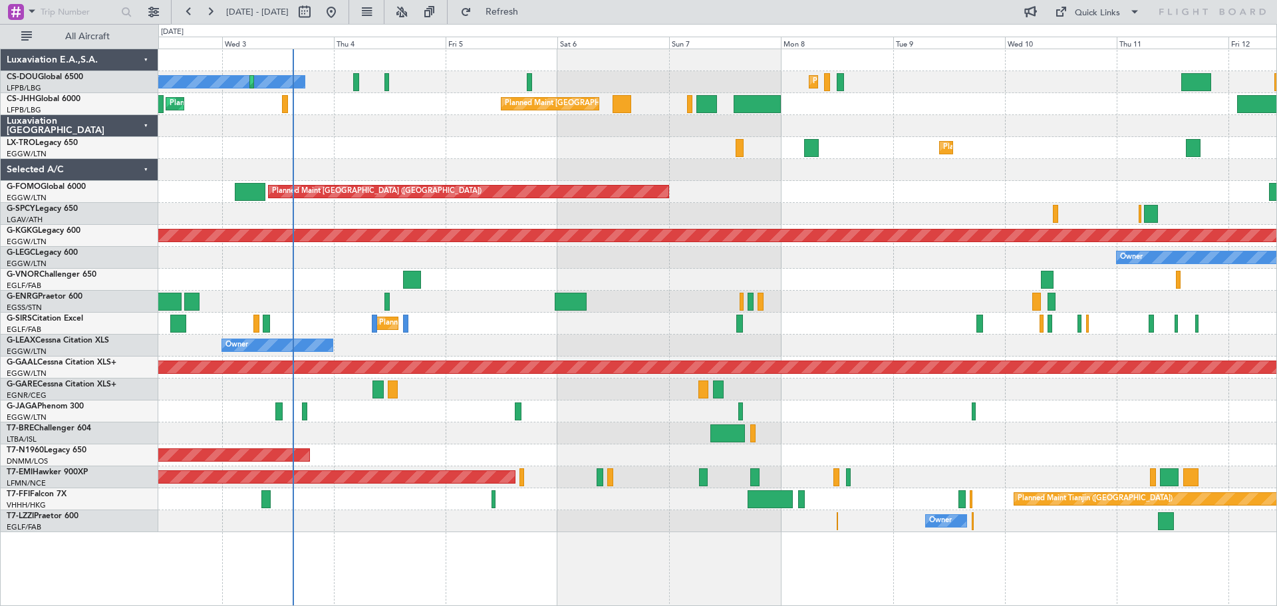
click at [1061, 93] on div "Planned Maint Paris (Le Bourget) Planned Maint London (Luton)" at bounding box center [717, 104] width 1118 height 22
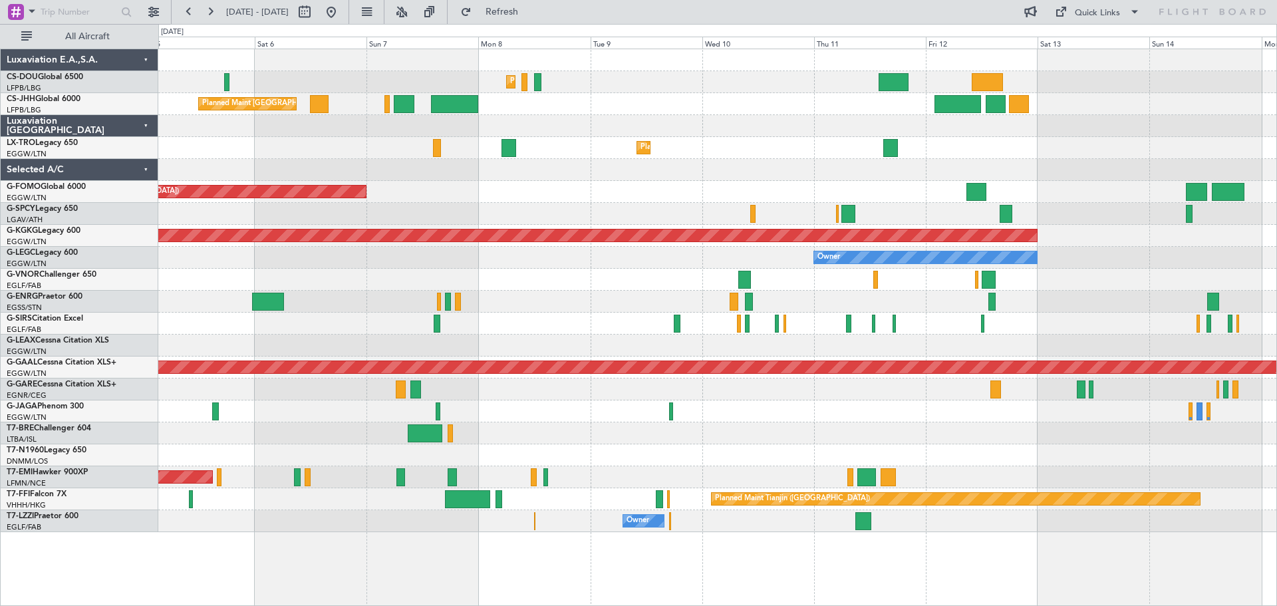
click at [833, 110] on div "Planned Maint Paris (Le Bourget) Planned Maint Paris (Le Bourget) Planned Maint…" at bounding box center [717, 104] width 1118 height 22
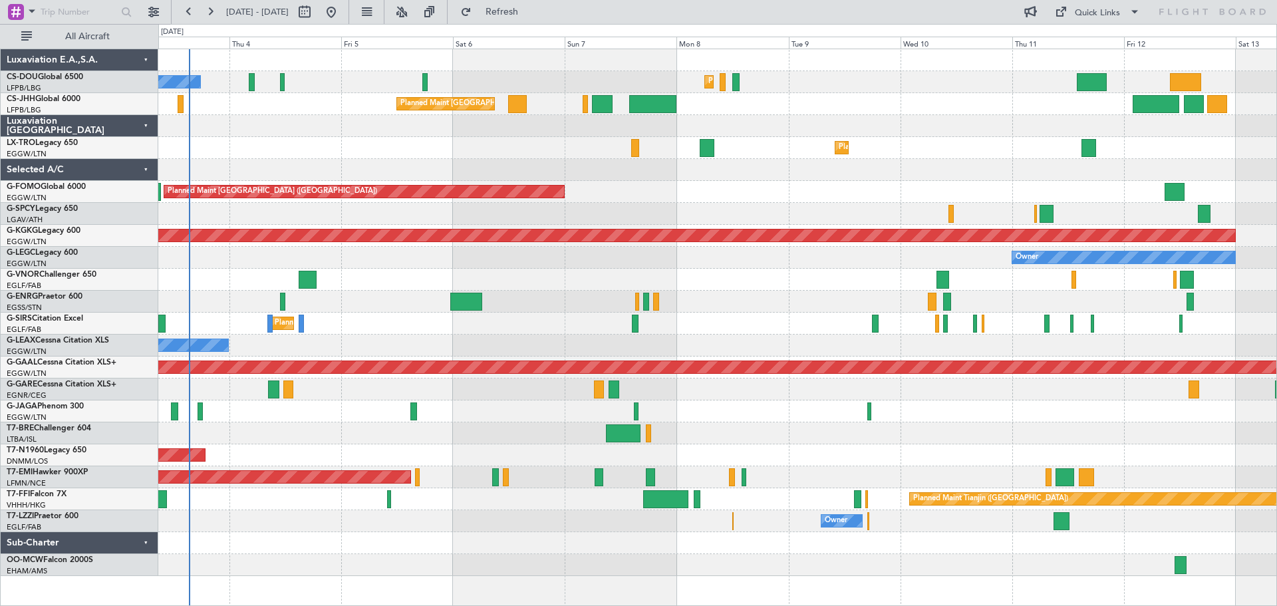
click at [847, 101] on div "Planned Maint Paris (Le Bourget) Planned Maint London (Luton) Planned Maint Par…" at bounding box center [717, 104] width 1118 height 22
click at [843, 94] on div "Planned Maint Paris (Le Bourget) Planned Maint London (Luton) Planned Maint Par…" at bounding box center [717, 104] width 1118 height 22
click at [963, 95] on div "Planned Maint Paris (Le Bourget) Planned Maint London (Luton) Planned Maint Par…" at bounding box center [717, 104] width 1118 height 22
click at [955, 117] on div at bounding box center [717, 126] width 1118 height 22
click at [957, 114] on div "Planned Maint Paris (Le Bourget) Planned Maint London (Luton) Planned Maint Par…" at bounding box center [717, 104] width 1118 height 22
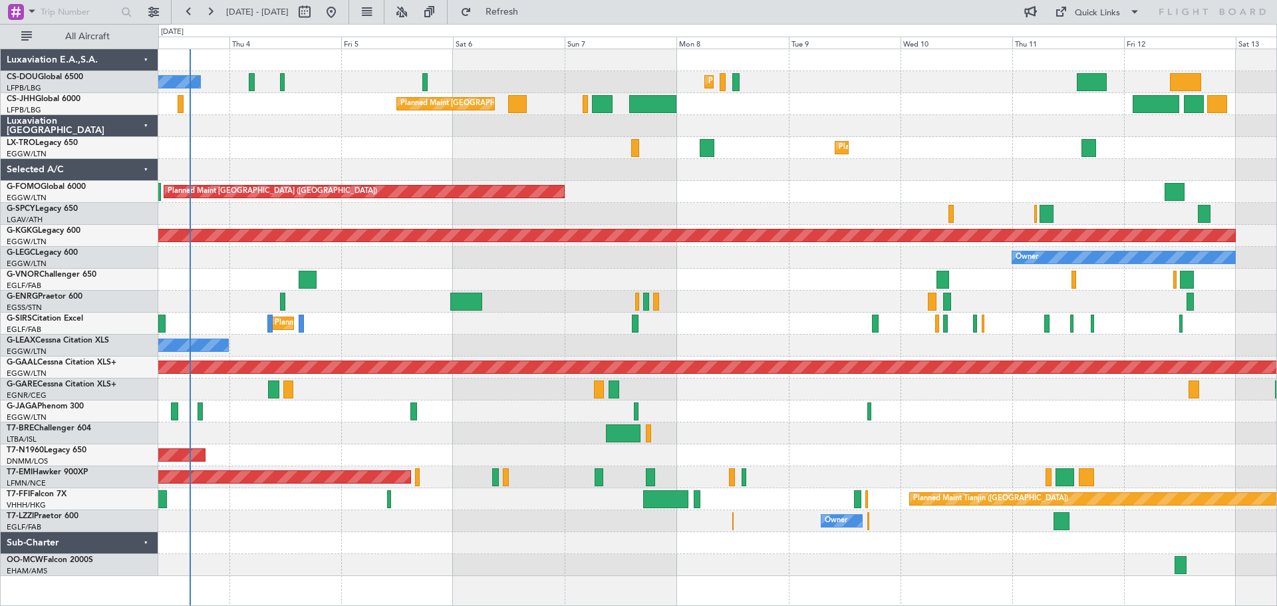
click at [699, 198] on div "Planned Maint [GEOGRAPHIC_DATA] ([GEOGRAPHIC_DATA])" at bounding box center [717, 192] width 1118 height 22
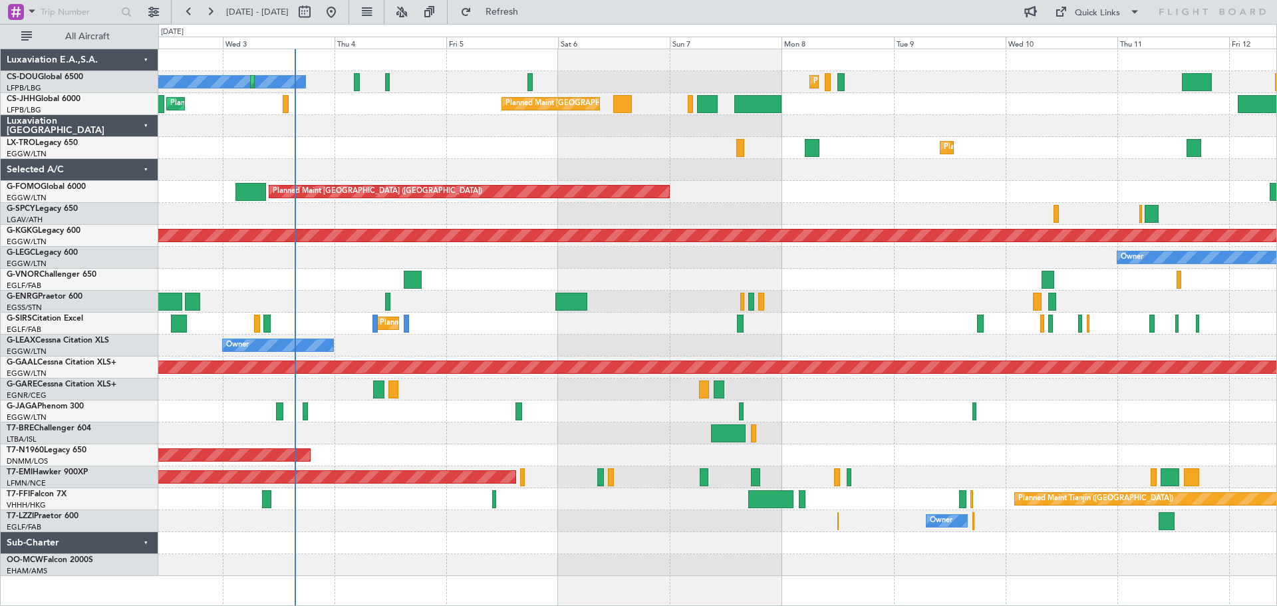
click at [439, 156] on div "Planned Maint Dusseldorf" at bounding box center [717, 148] width 1118 height 22
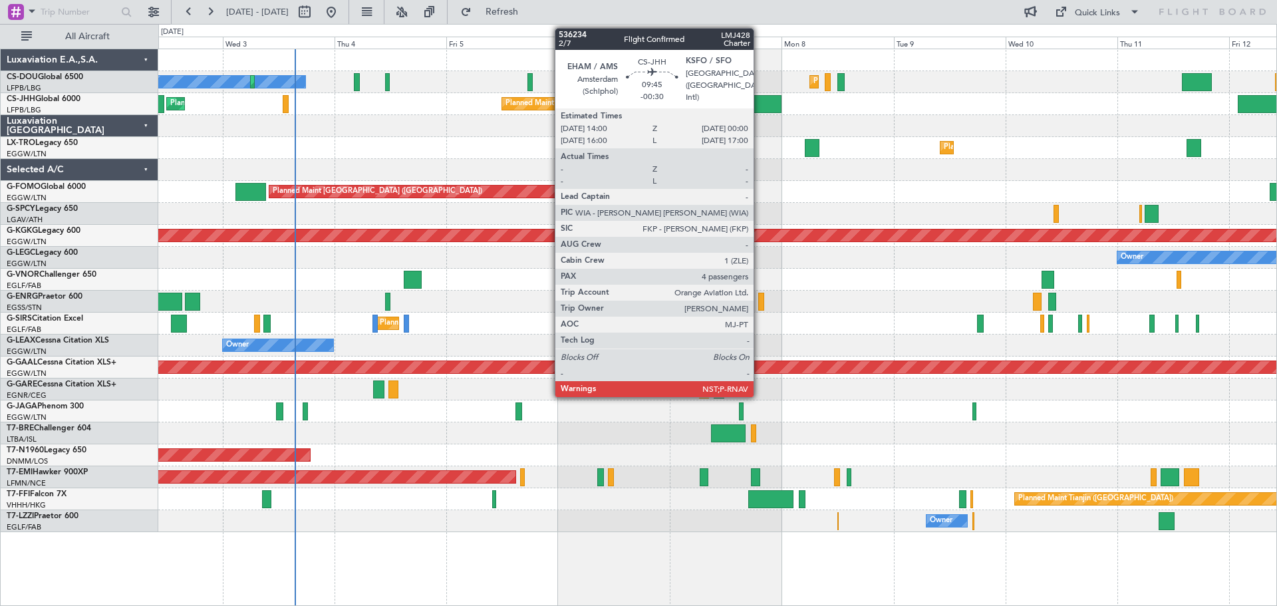
click at [760, 109] on div at bounding box center [757, 104] width 47 height 18
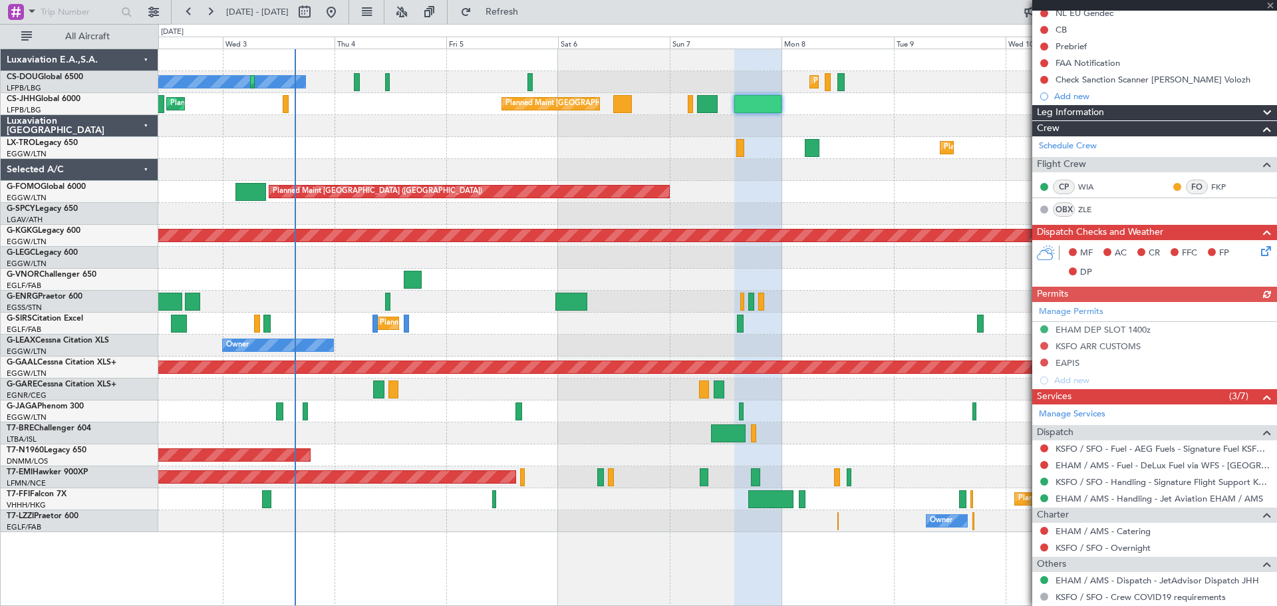
scroll to position [314, 0]
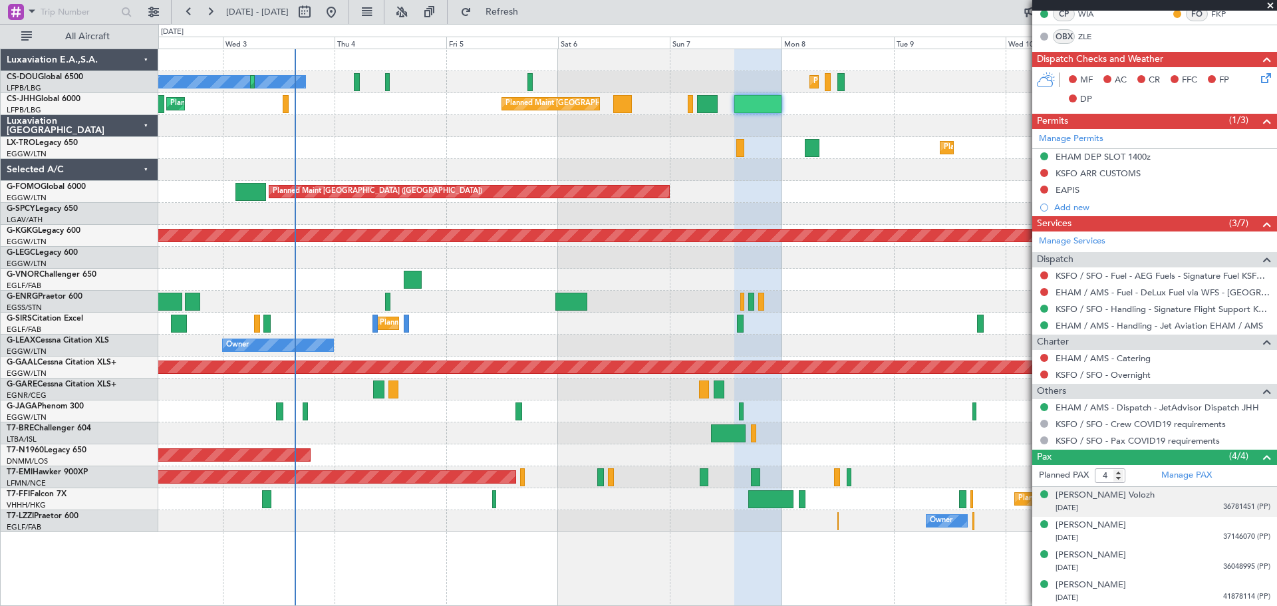
click at [1230, 508] on span "36781451 (PP)" at bounding box center [1246, 507] width 47 height 11
click at [1259, 520] on img at bounding box center [1265, 524] width 12 height 12
click at [1237, 535] on span "37146070 (PP)" at bounding box center [1246, 536] width 47 height 11
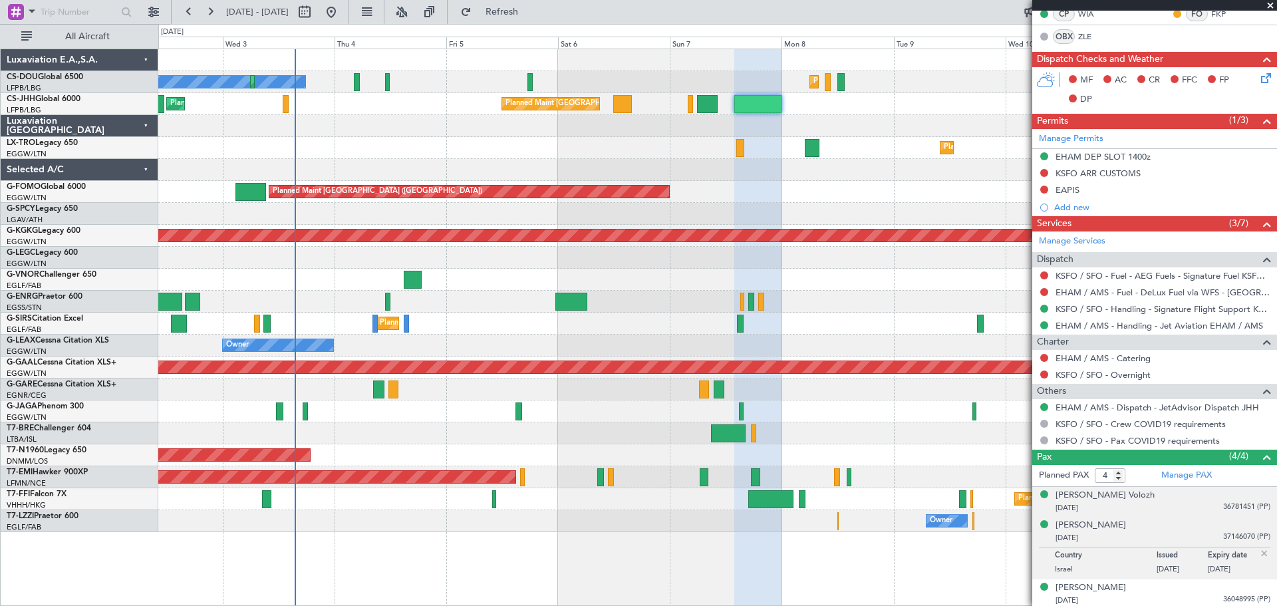
click at [1259, 552] on img at bounding box center [1265, 553] width 12 height 12
click at [1225, 571] on span "36048995 (PP)" at bounding box center [1246, 566] width 47 height 11
click at [1253, 581] on div "Loading..." at bounding box center [1218, 577] width 83 height 24
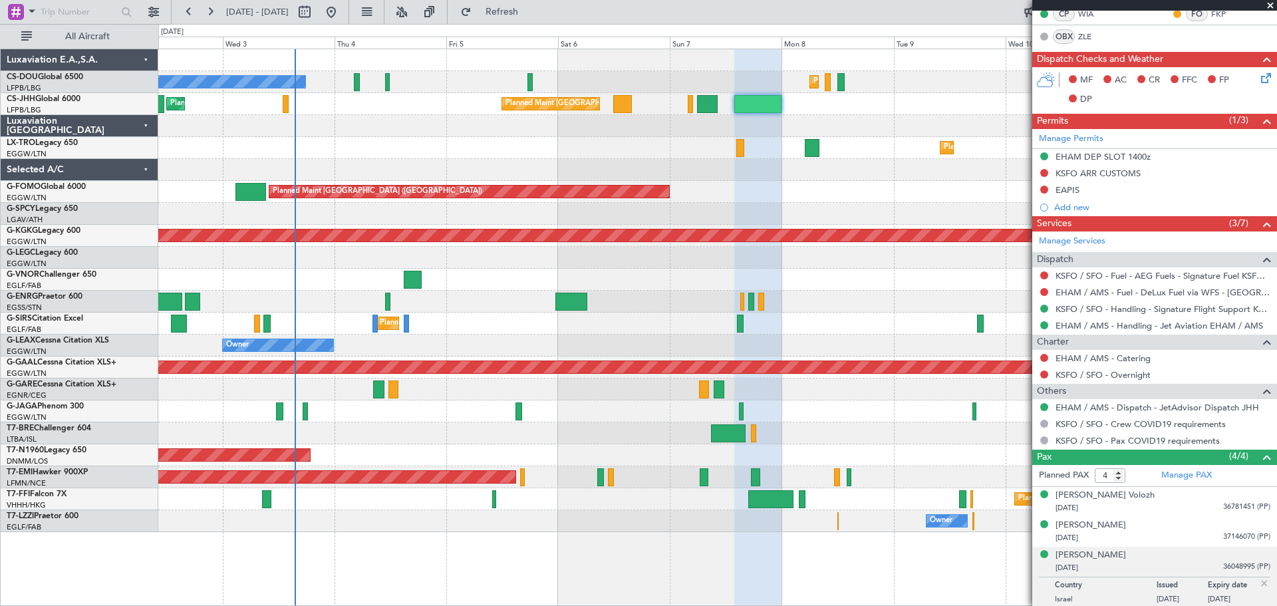
click at [1233, 563] on span "36048995 (PP)" at bounding box center [1246, 566] width 47 height 11
click at [1243, 563] on span "36048995 (PP)" at bounding box center [1246, 566] width 47 height 11
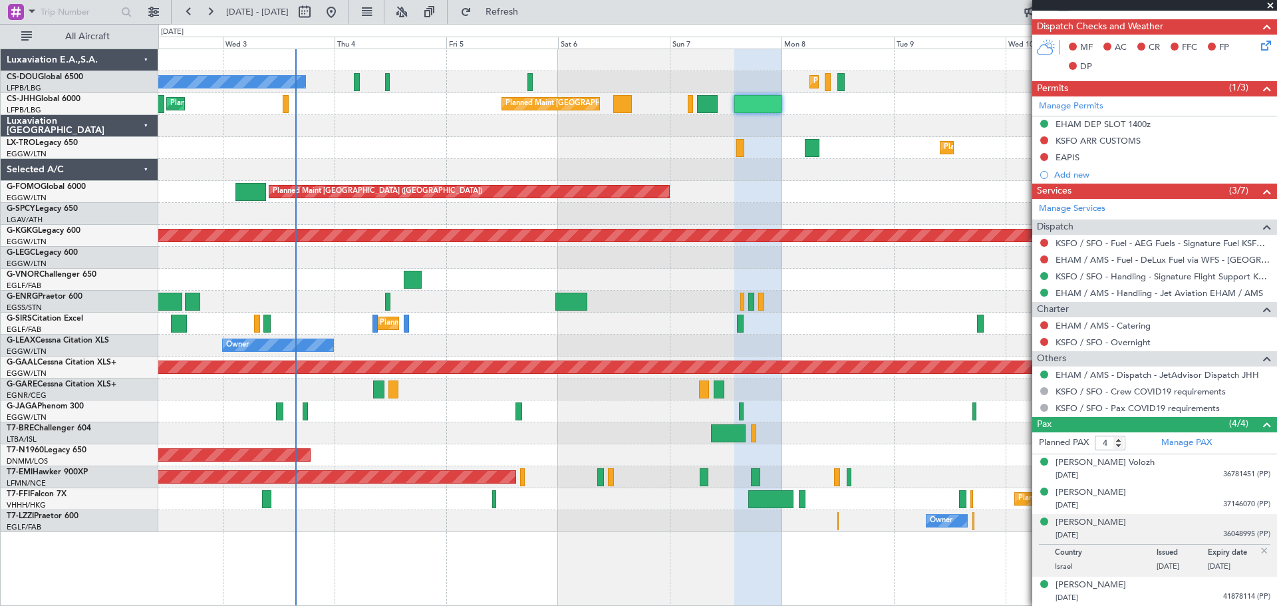
click at [1269, 3] on span at bounding box center [1270, 6] width 13 height 12
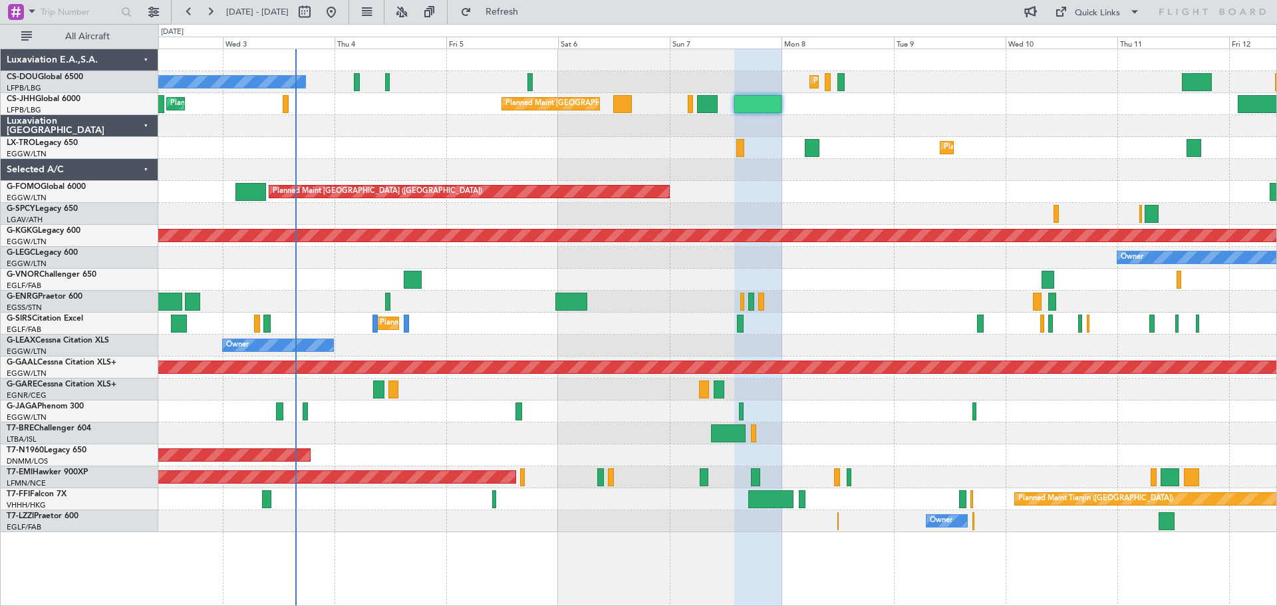
type input "0"
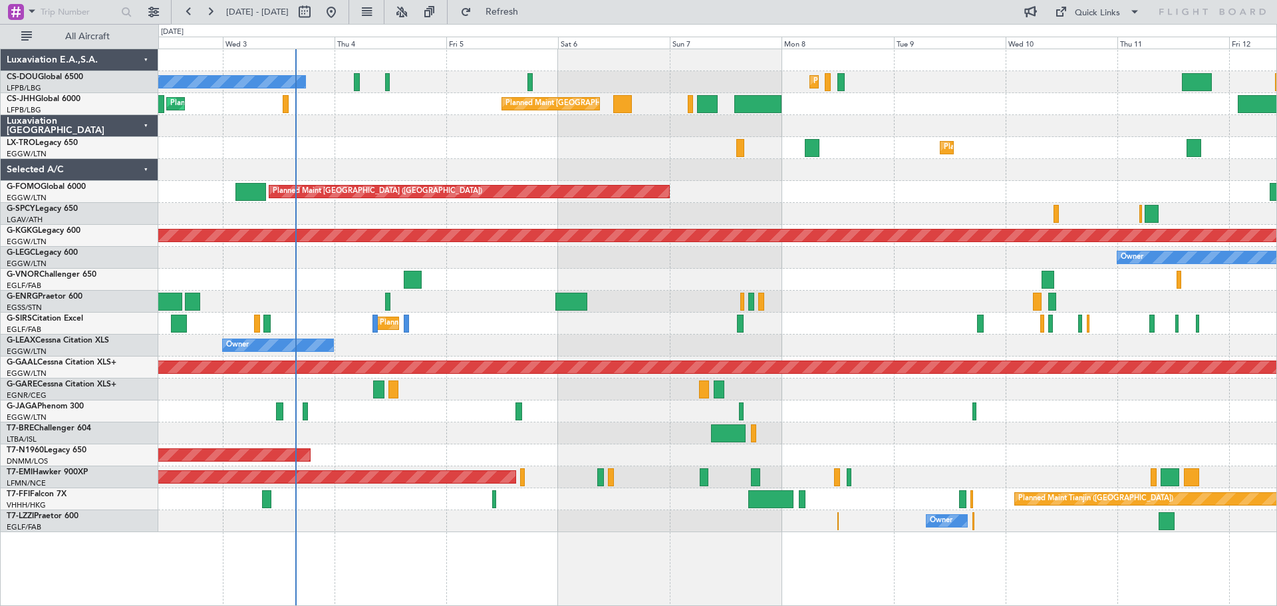
scroll to position [0, 0]
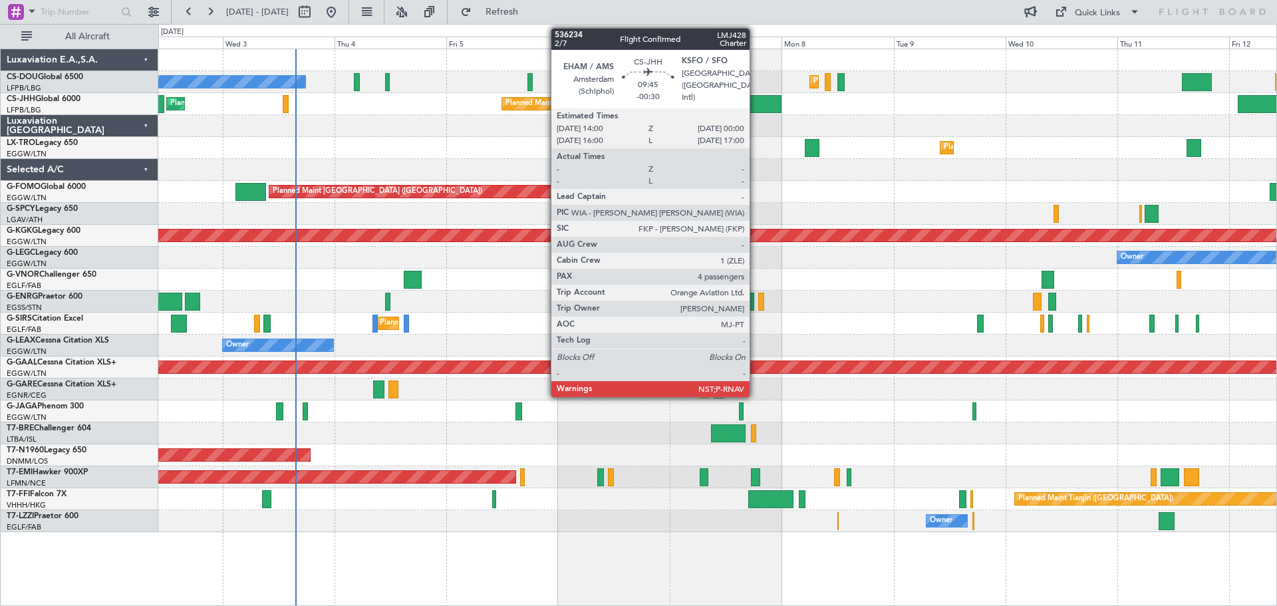
click at [756, 104] on div at bounding box center [757, 104] width 47 height 18
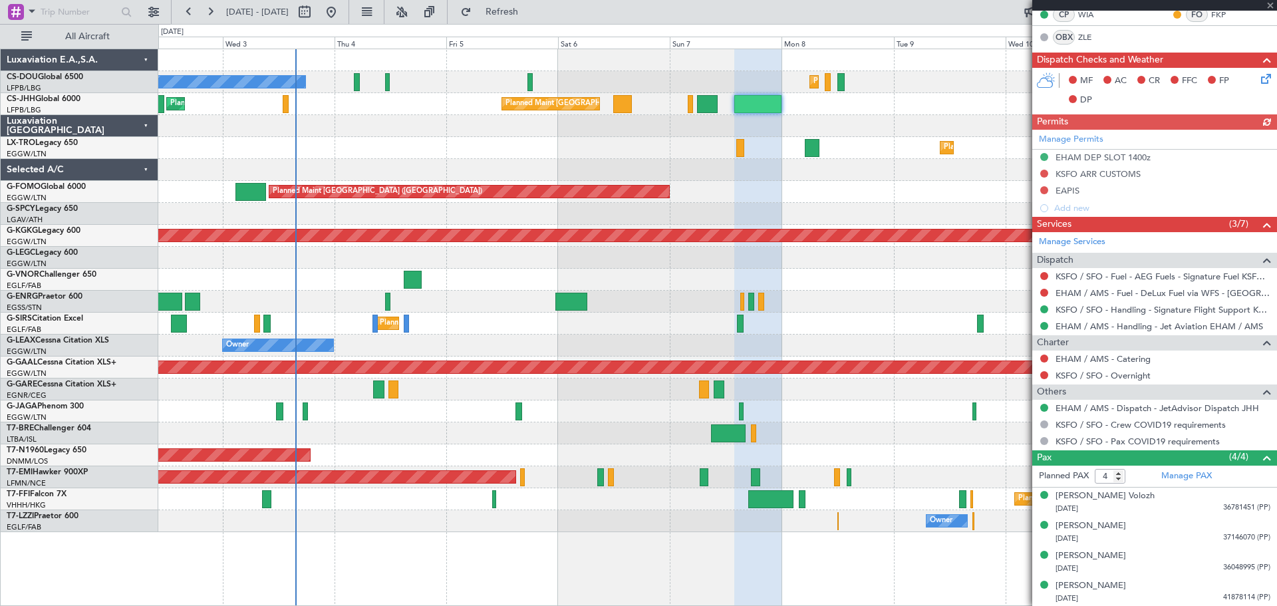
scroll to position [314, 0]
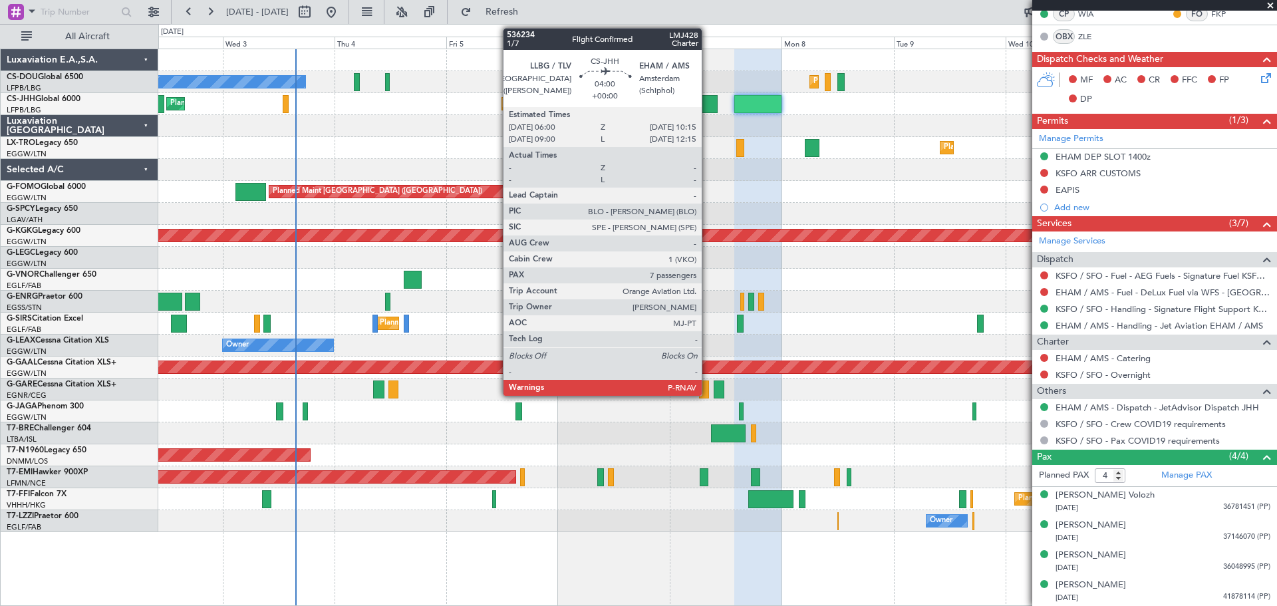
click at [708, 103] on div at bounding box center [707, 104] width 20 height 18
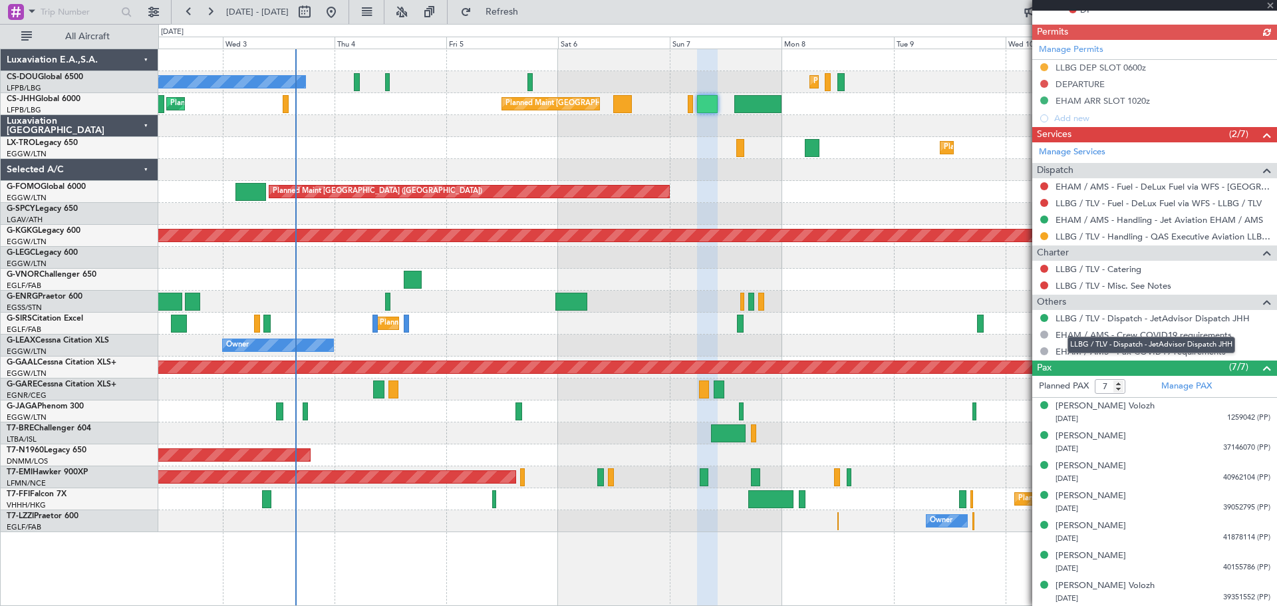
scroll to position [404, 0]
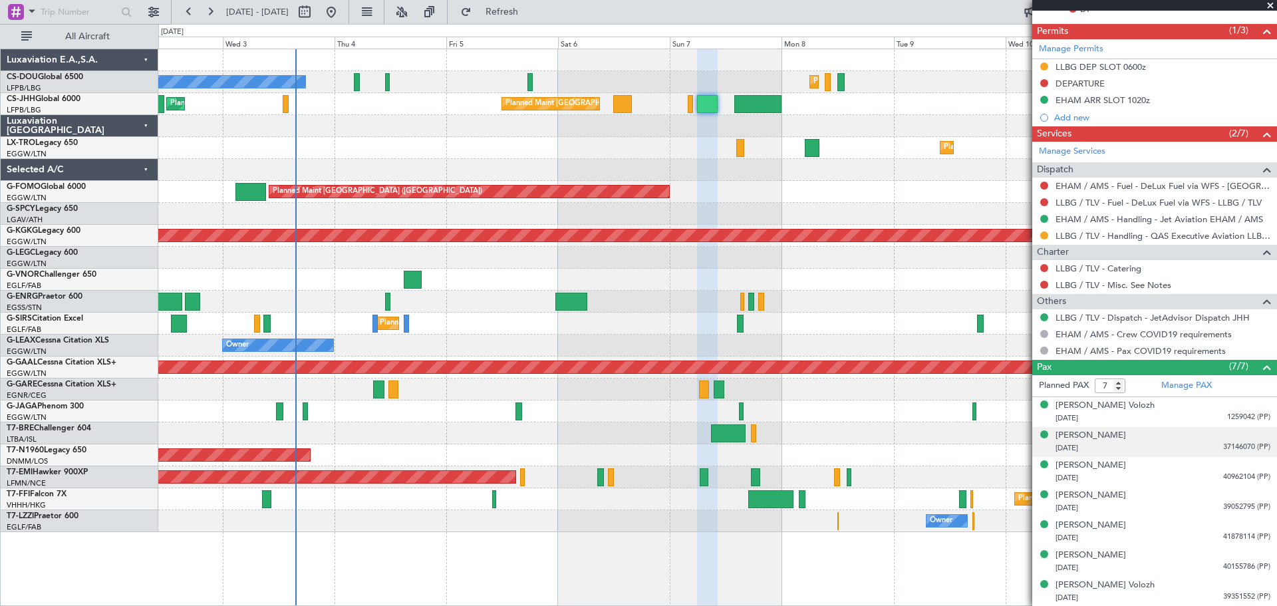
click at [1233, 444] on span "37146070 (PP)" at bounding box center [1246, 447] width 47 height 11
click at [1259, 460] on img at bounding box center [1265, 464] width 12 height 12
click at [1231, 476] on span "40962104 (PP)" at bounding box center [1246, 477] width 47 height 11
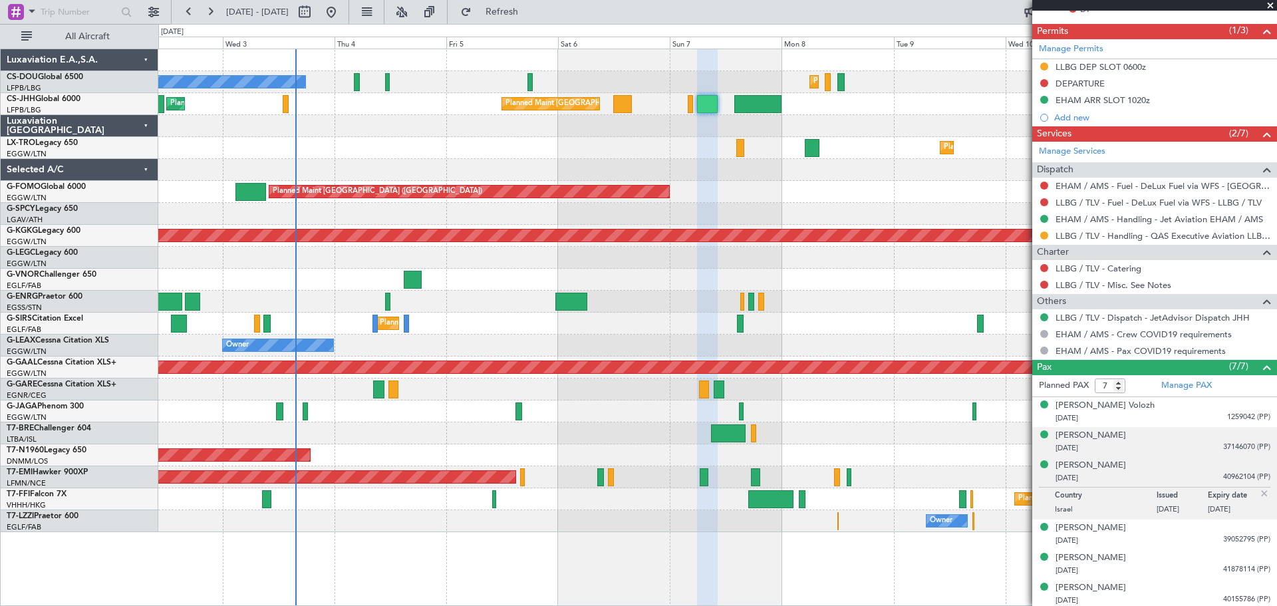
click at [1259, 491] on img at bounding box center [1265, 494] width 12 height 12
click at [1224, 565] on span "40155786 (PP)" at bounding box center [1246, 566] width 47 height 11
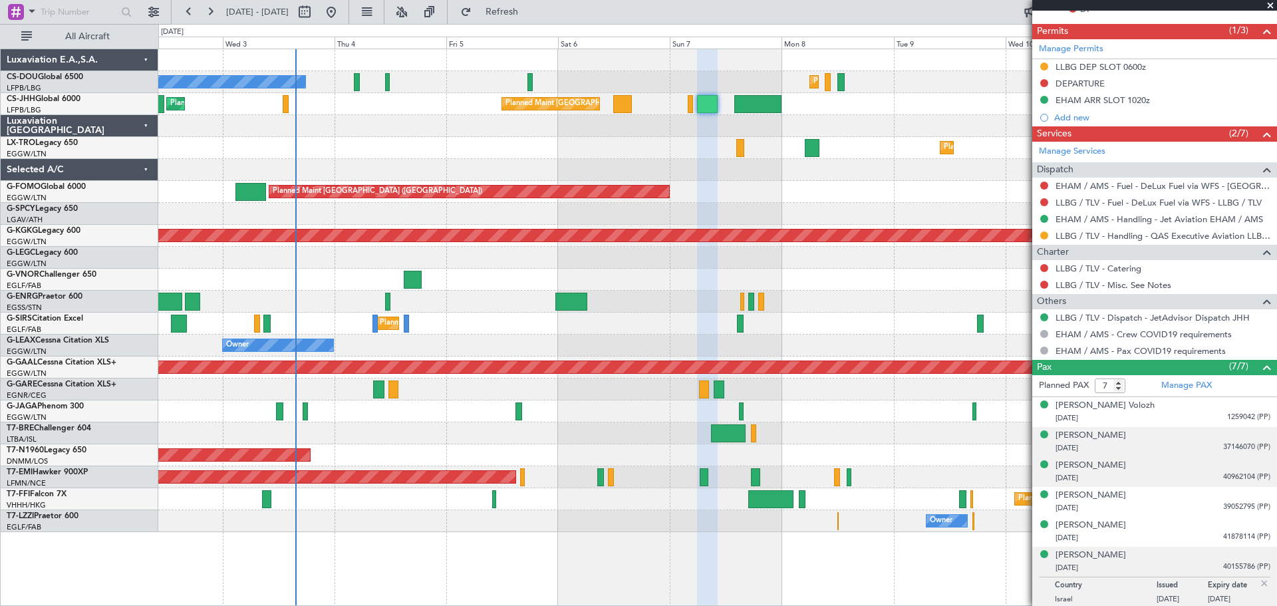
click at [1270, 7] on span at bounding box center [1270, 6] width 13 height 12
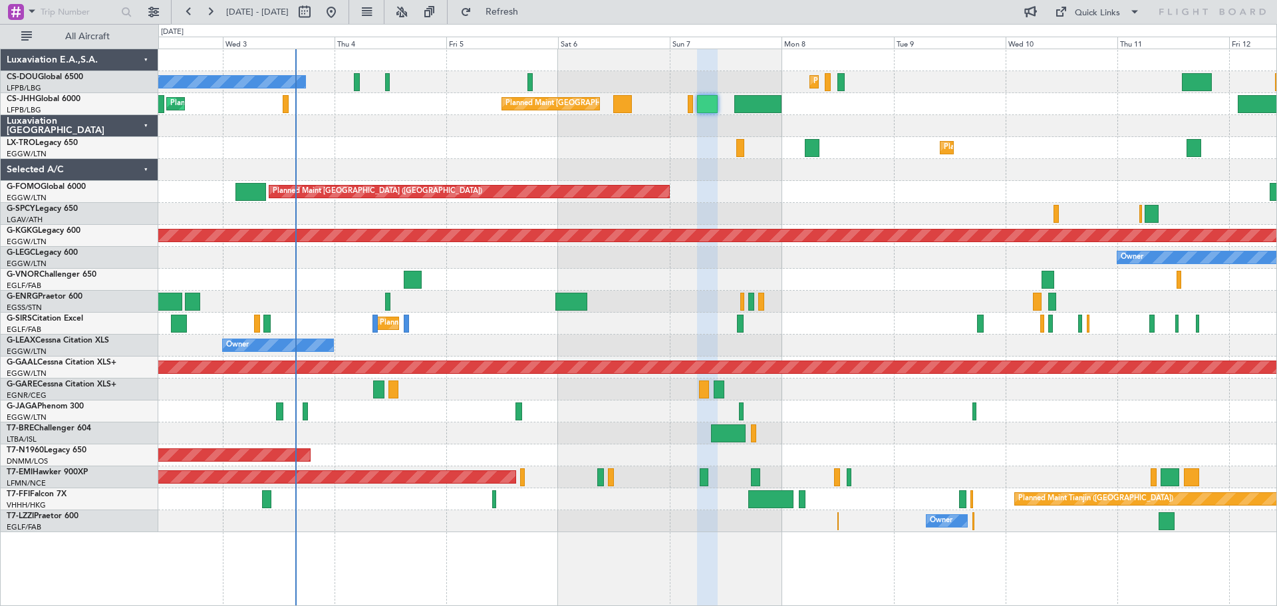
type input "0"
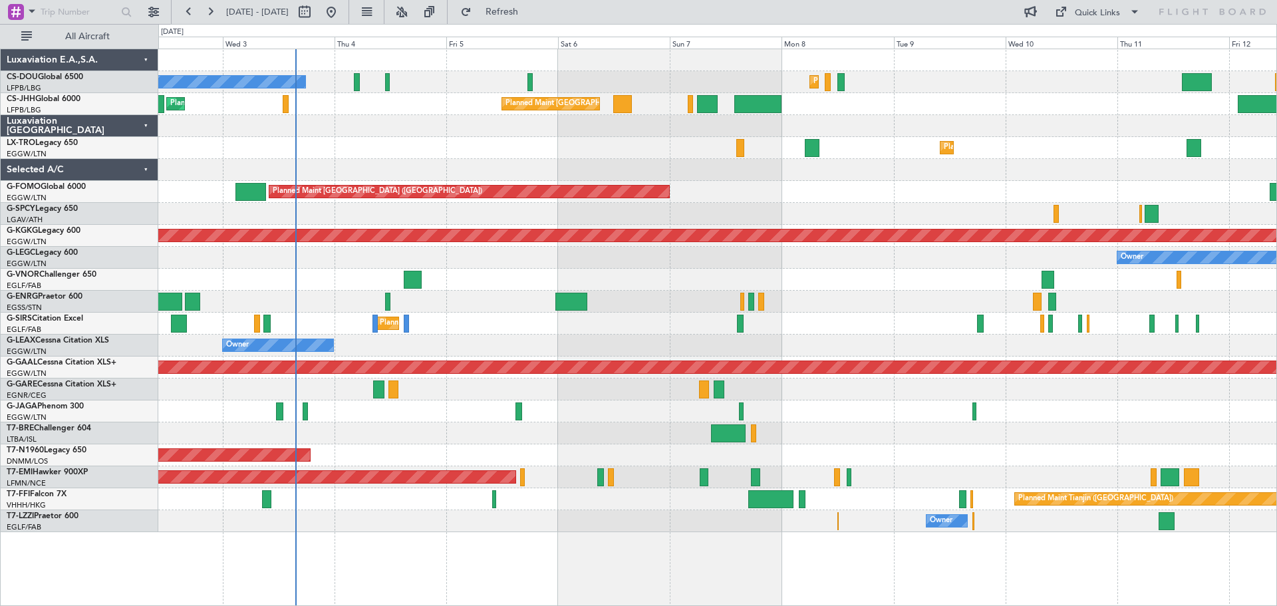
click at [388, 138] on div "Planned Maint Dusseldorf" at bounding box center [717, 148] width 1118 height 22
click at [500, 140] on div "Planned Maint Dusseldorf" at bounding box center [717, 148] width 1118 height 22
click at [392, 140] on div "Planned Maint Dusseldorf" at bounding box center [717, 148] width 1118 height 22
click at [503, 140] on div "Planned Maint Dusseldorf" at bounding box center [717, 148] width 1118 height 22
click at [839, 182] on div "Planned Maint [GEOGRAPHIC_DATA] ([GEOGRAPHIC_DATA])" at bounding box center [717, 192] width 1118 height 22
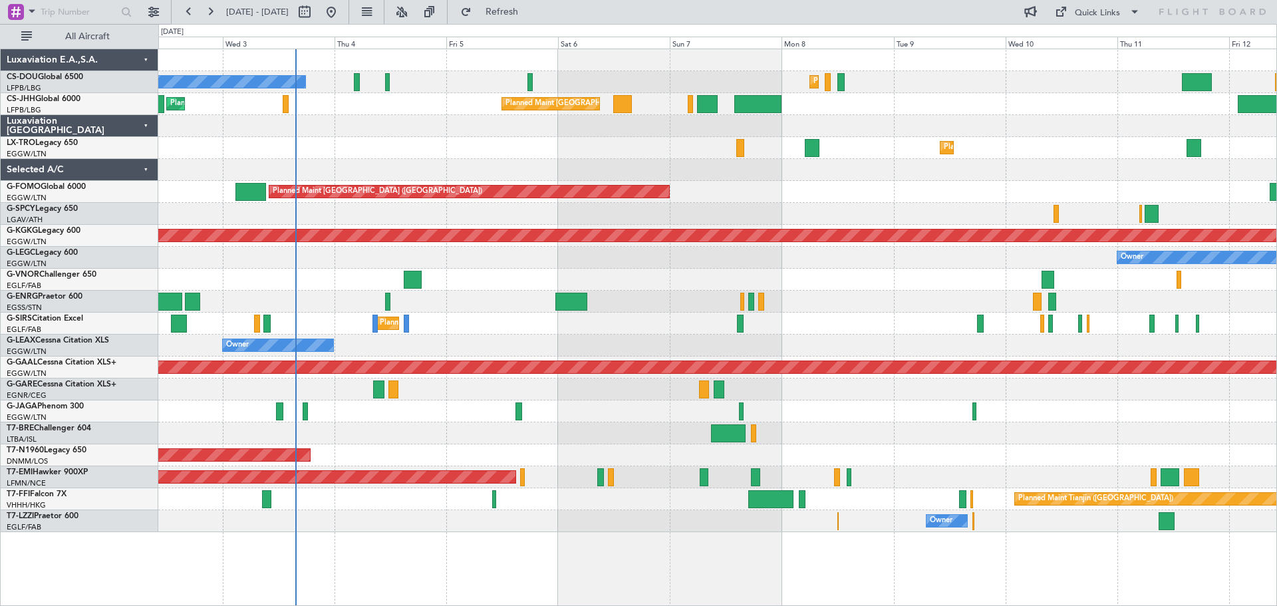
click at [391, 137] on div "Planned Maint Dusseldorf" at bounding box center [717, 148] width 1118 height 22
click at [500, 140] on div "Planned Maint Dusseldorf" at bounding box center [717, 148] width 1118 height 22
click at [387, 140] on div "Planned Maint Dusseldorf" at bounding box center [717, 148] width 1118 height 22
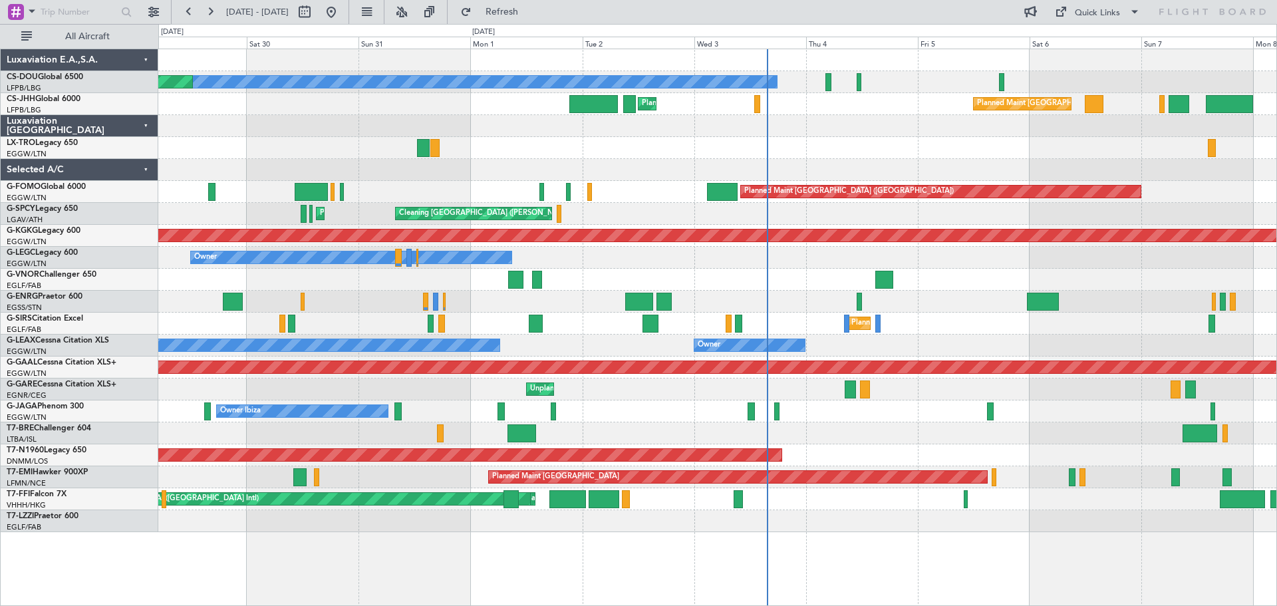
click at [813, 171] on div at bounding box center [717, 170] width 1118 height 22
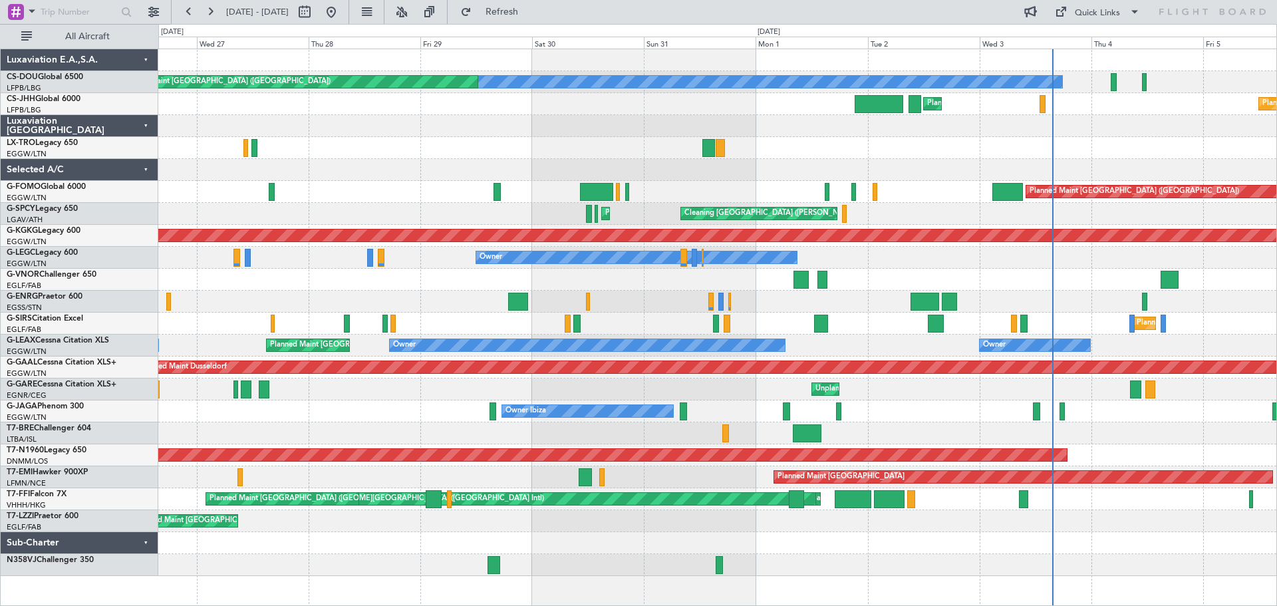
click at [799, 170] on div at bounding box center [717, 170] width 1118 height 22
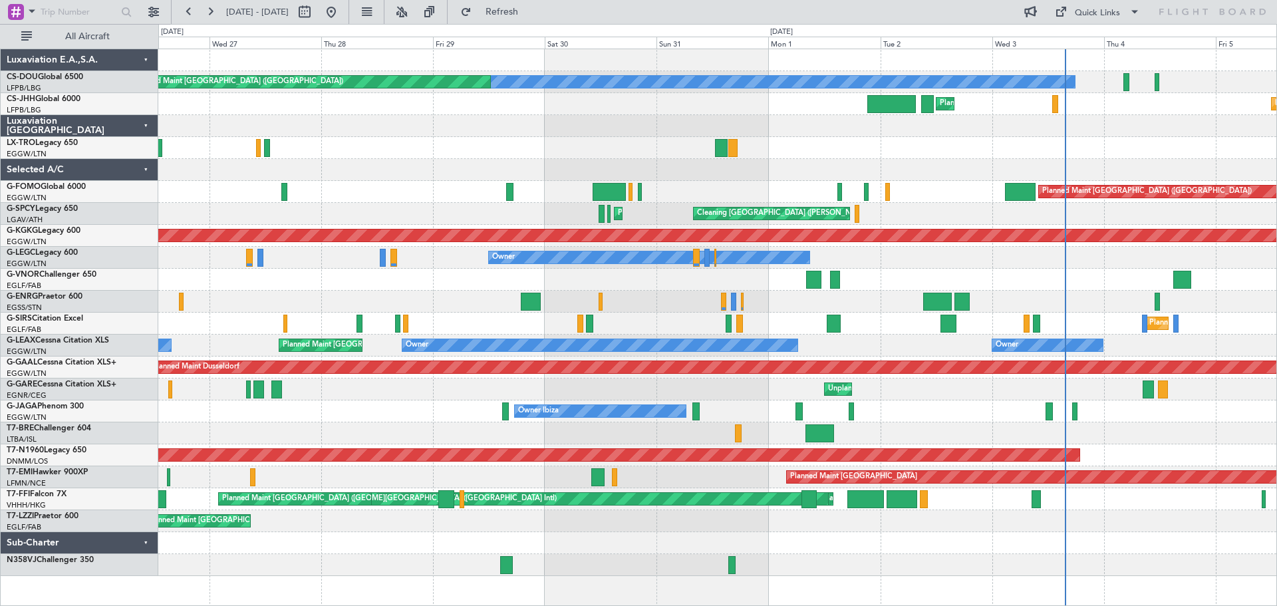
click at [488, 159] on div at bounding box center [717, 170] width 1118 height 22
click at [484, 159] on div at bounding box center [717, 170] width 1118 height 22
click at [937, 159] on div at bounding box center [717, 170] width 1118 height 22
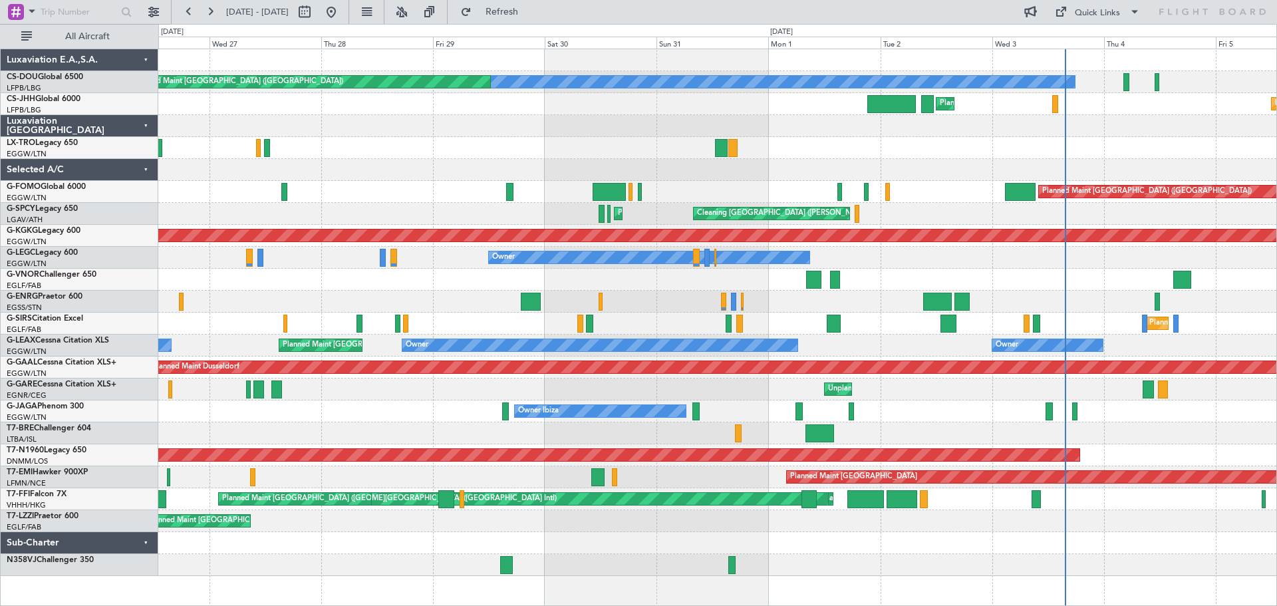
click at [484, 158] on div at bounding box center [717, 148] width 1118 height 22
click at [605, 161] on div at bounding box center [717, 170] width 1118 height 22
click at [937, 160] on div at bounding box center [717, 170] width 1118 height 22
click at [485, 160] on div at bounding box center [717, 170] width 1118 height 22
click at [486, 159] on div at bounding box center [717, 170] width 1118 height 22
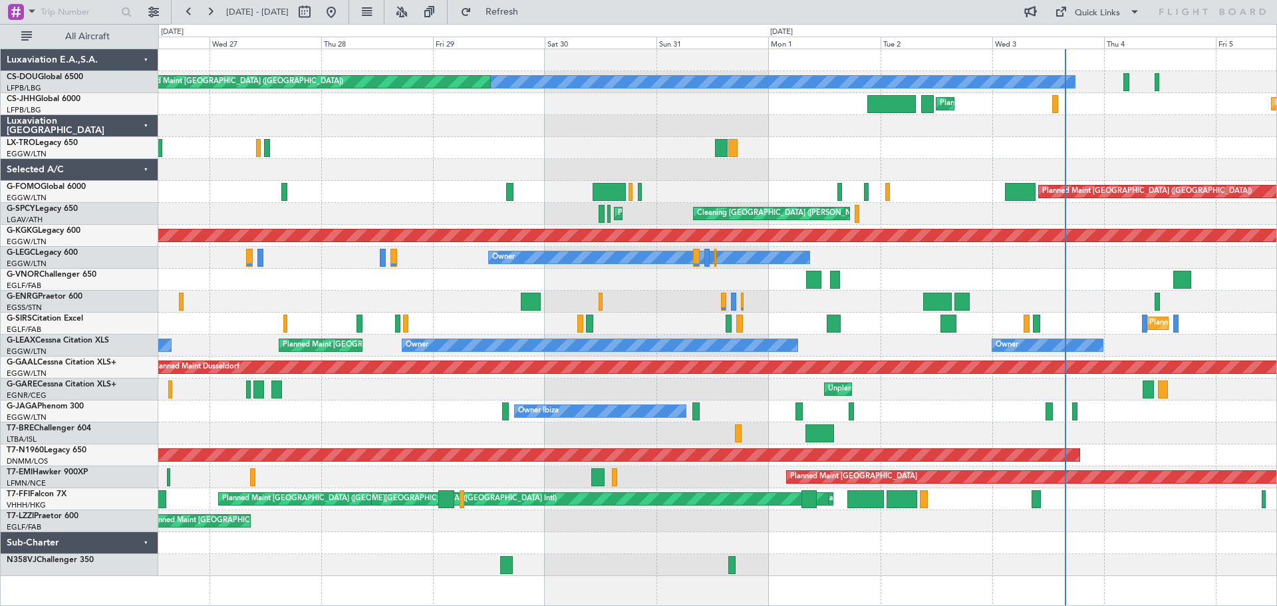
click at [486, 138] on div at bounding box center [717, 148] width 1118 height 22
click at [485, 158] on div at bounding box center [717, 148] width 1118 height 22
click at [485, 140] on div at bounding box center [717, 148] width 1118 height 22
click at [486, 138] on div at bounding box center [717, 148] width 1118 height 22
click at [484, 139] on div at bounding box center [717, 148] width 1118 height 22
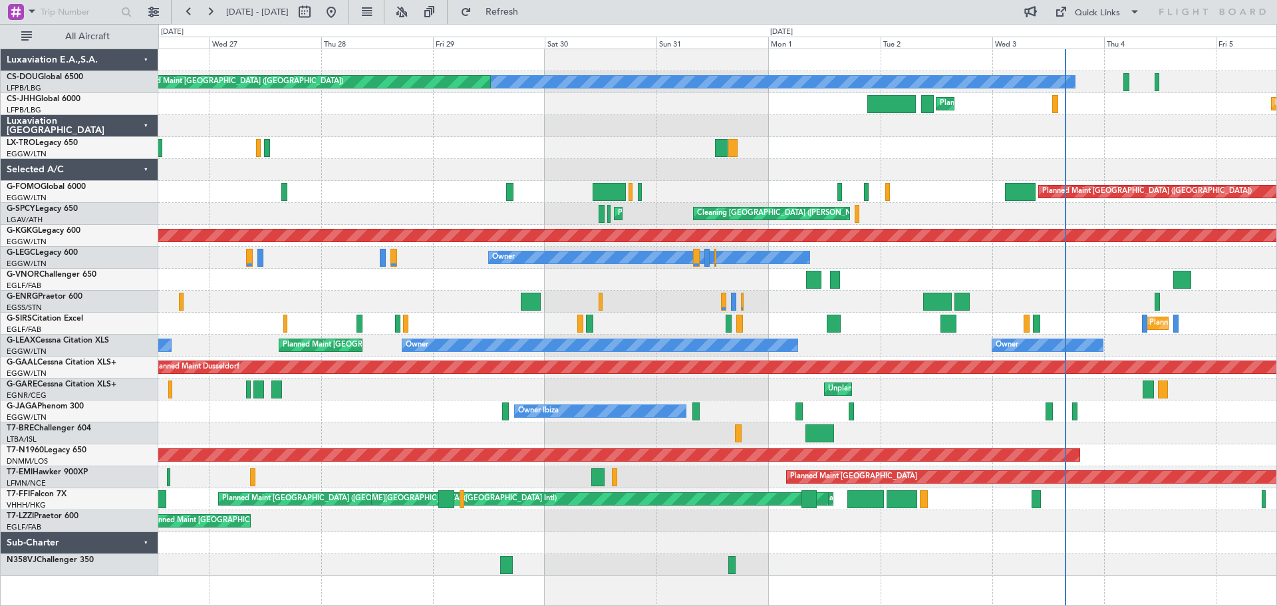
click at [485, 160] on div at bounding box center [717, 170] width 1118 height 22
click at [488, 139] on div at bounding box center [717, 148] width 1118 height 22
click at [485, 138] on div at bounding box center [717, 148] width 1118 height 22
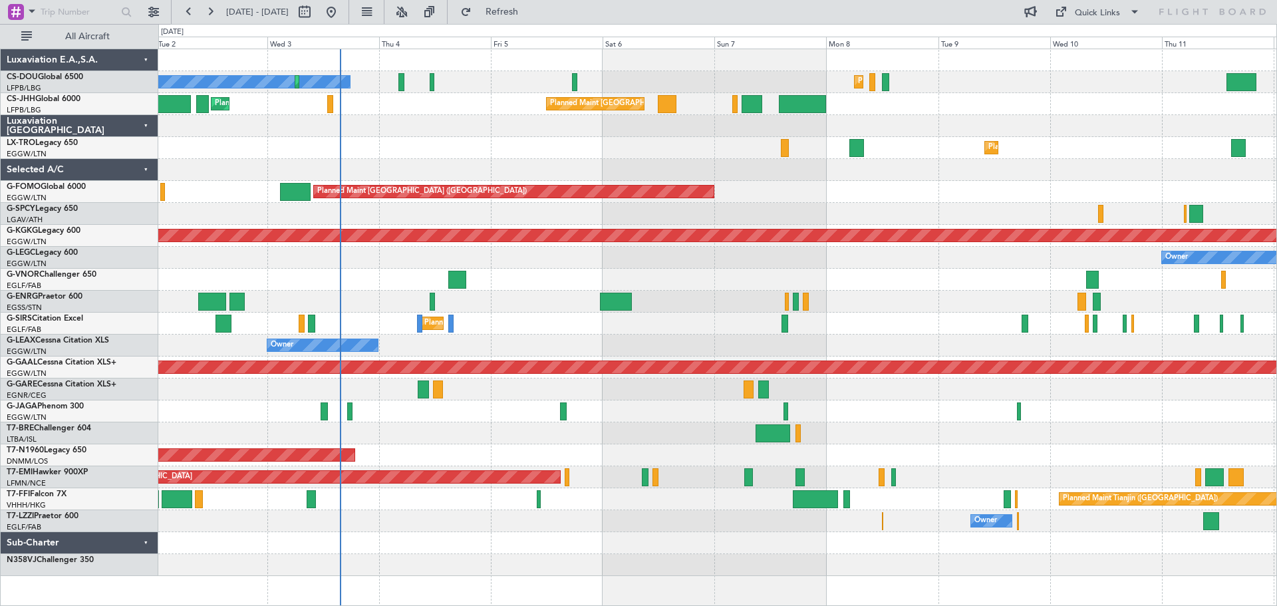
click at [442, 160] on div "No Crew Planned Maint Paris (Le Bourget) Planned Maint Paris (Le Bourget) Plann…" at bounding box center [717, 312] width 1118 height 527
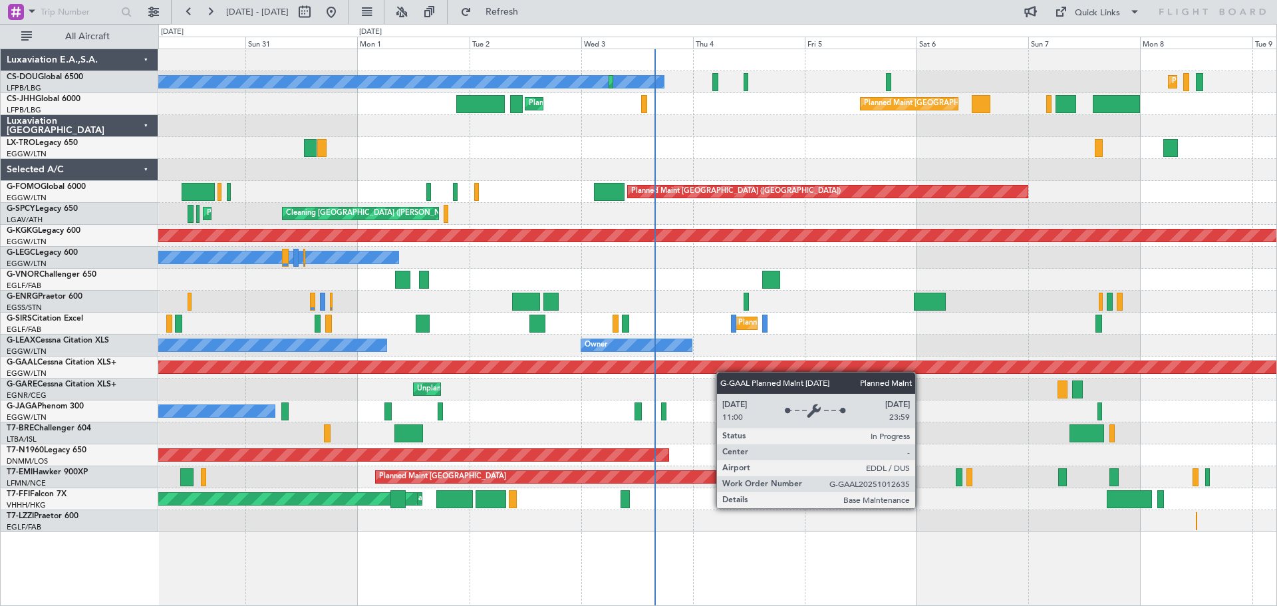
click at [841, 371] on div "No Crew Planned Maint Paris (Le Bourget) Planned Maint Paris (Le Bourget) Plann…" at bounding box center [717, 290] width 1118 height 483
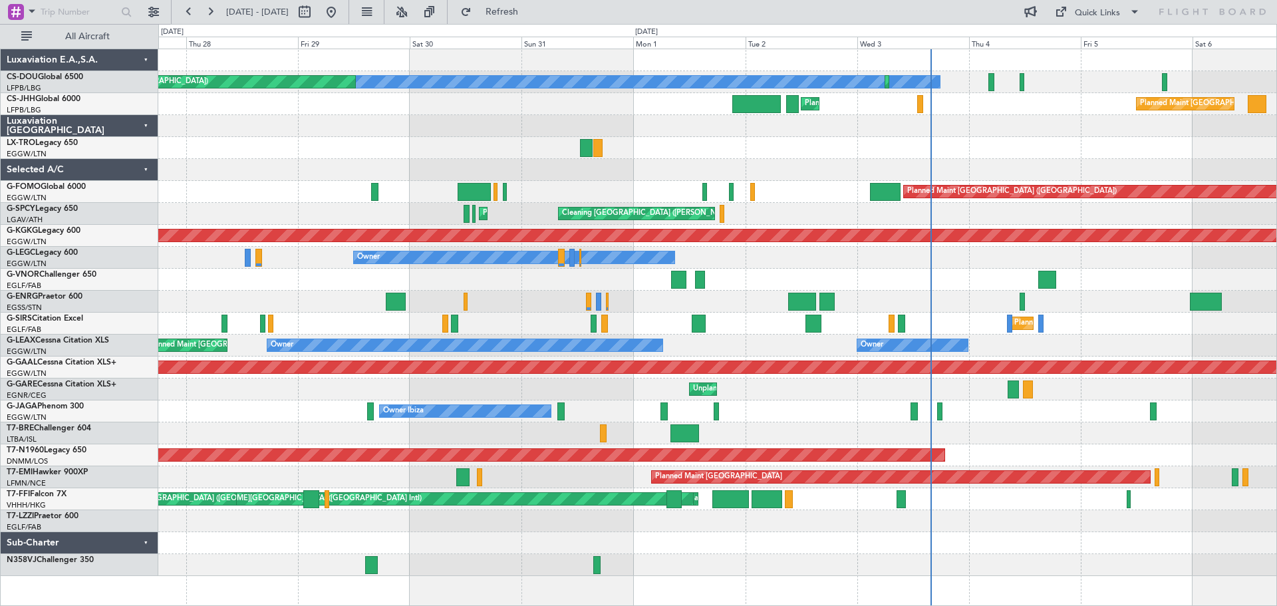
click at [834, 391] on div "Unplanned Maint [PERSON_NAME]" at bounding box center [717, 389] width 1118 height 22
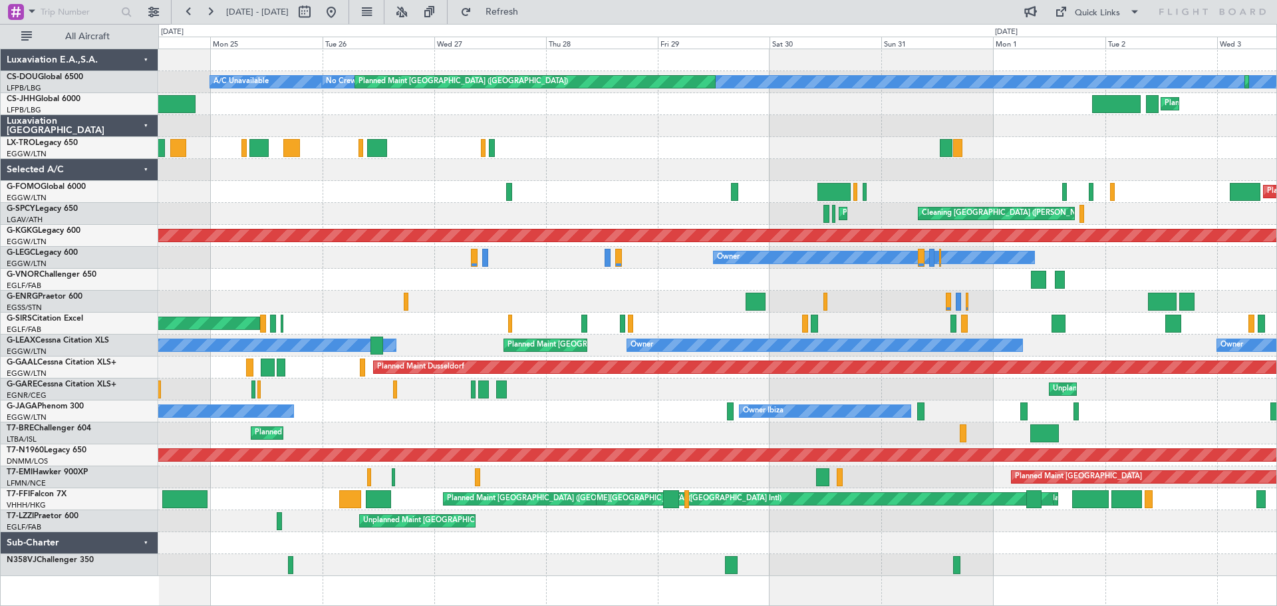
click at [708, 383] on div "Unplanned Maint [PERSON_NAME]" at bounding box center [717, 389] width 1118 height 22
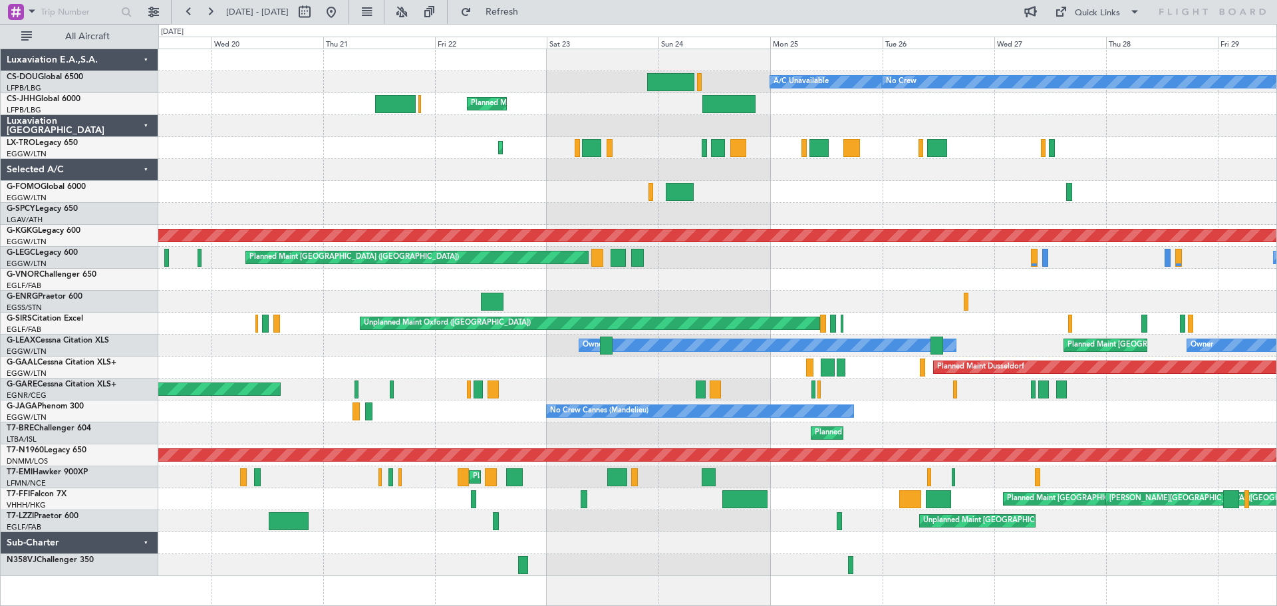
click at [873, 211] on div "Planned Maint Paris (Le Bourget) No Crew A/C Unavailable Planned Maint London (…" at bounding box center [717, 312] width 1118 height 527
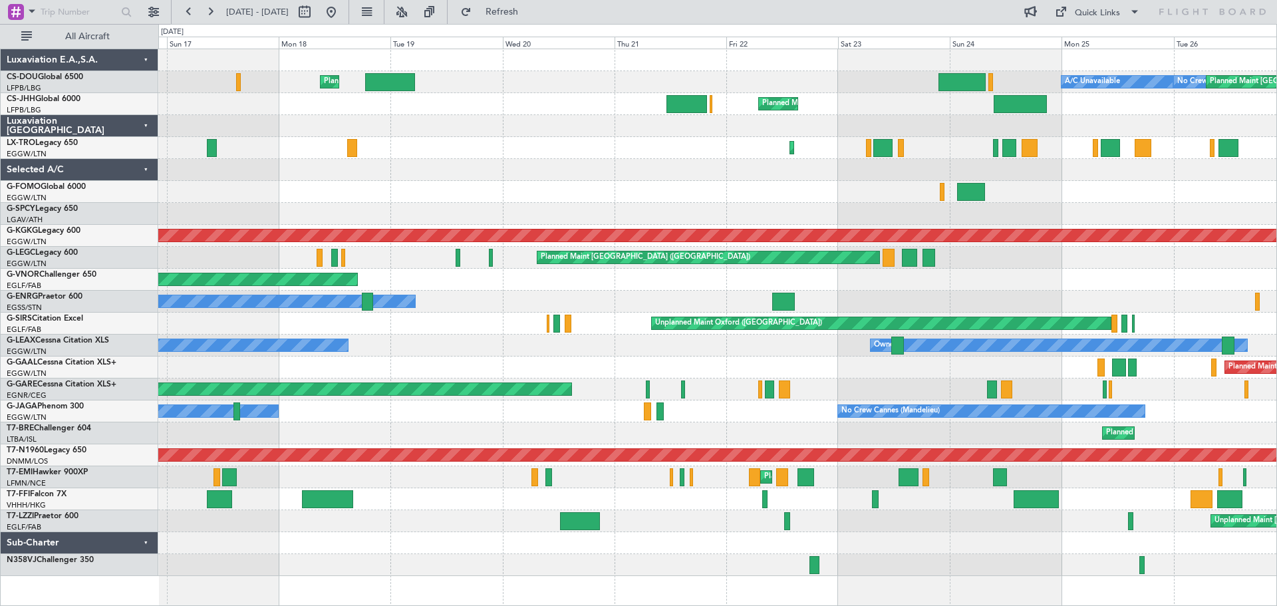
click at [544, 204] on div "Planned Maint London (Luton) A/C Unavailable No Crew Planned Maint Paris (Le Bo…" at bounding box center [717, 312] width 1118 height 527
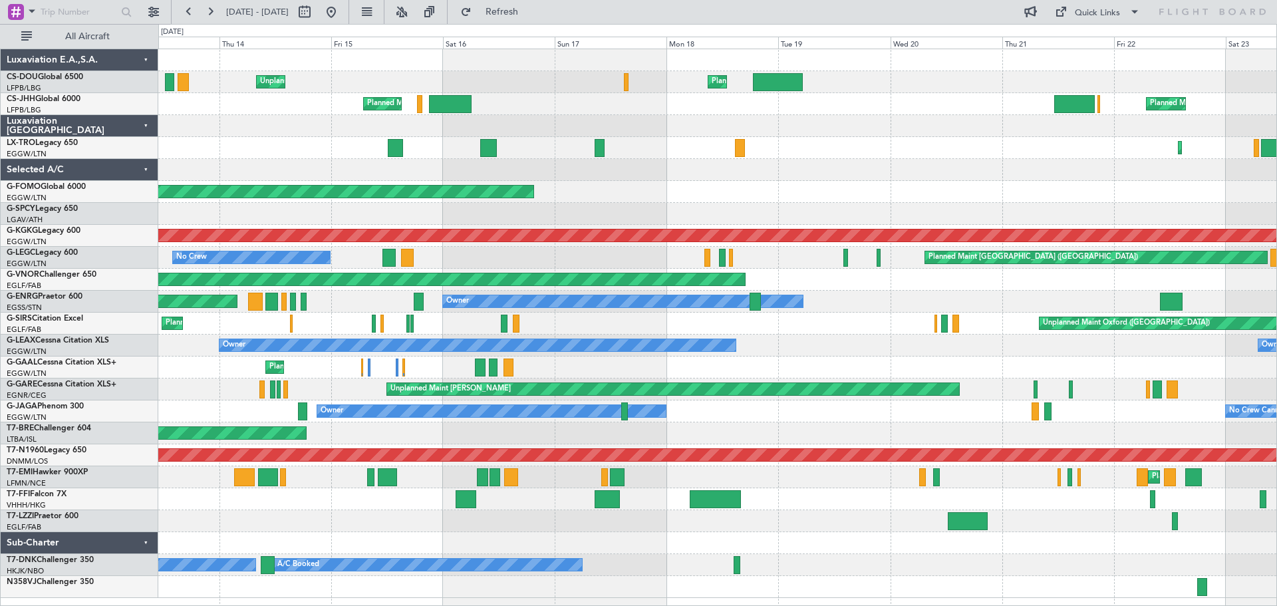
click at [845, 196] on div "Planned Maint Windsor Locks (Bradley Intl)" at bounding box center [717, 192] width 1118 height 22
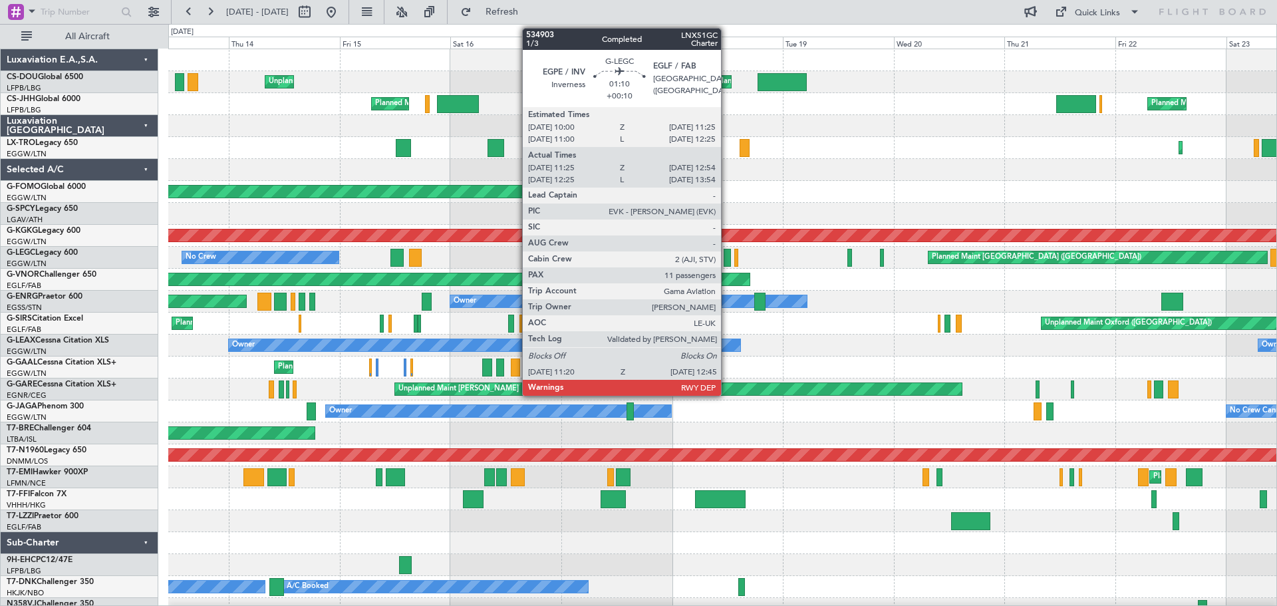
click at [727, 259] on div at bounding box center [727, 258] width 7 height 18
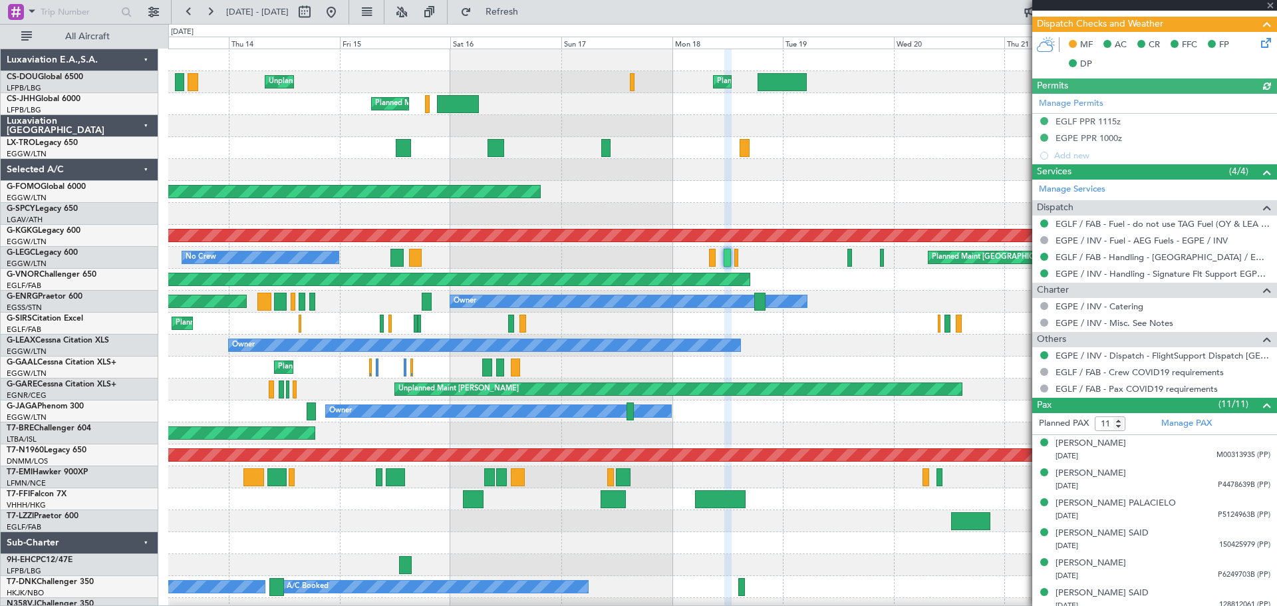
scroll to position [457, 0]
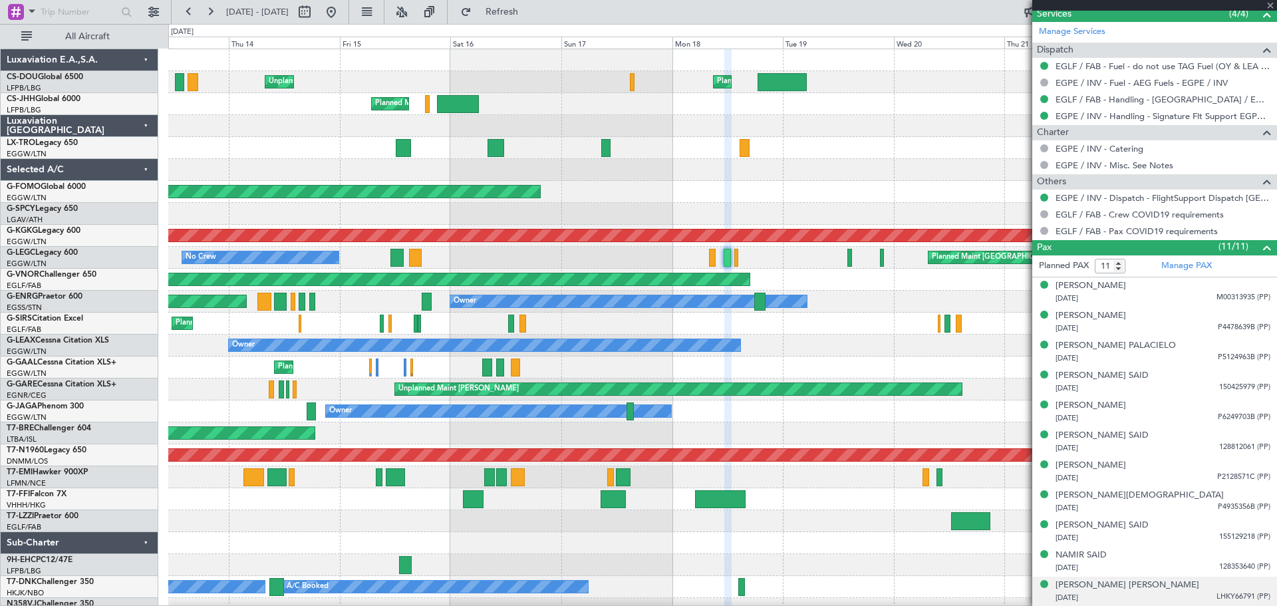
click at [1232, 595] on span "LHKY66791 (PP)" at bounding box center [1244, 596] width 54 height 11
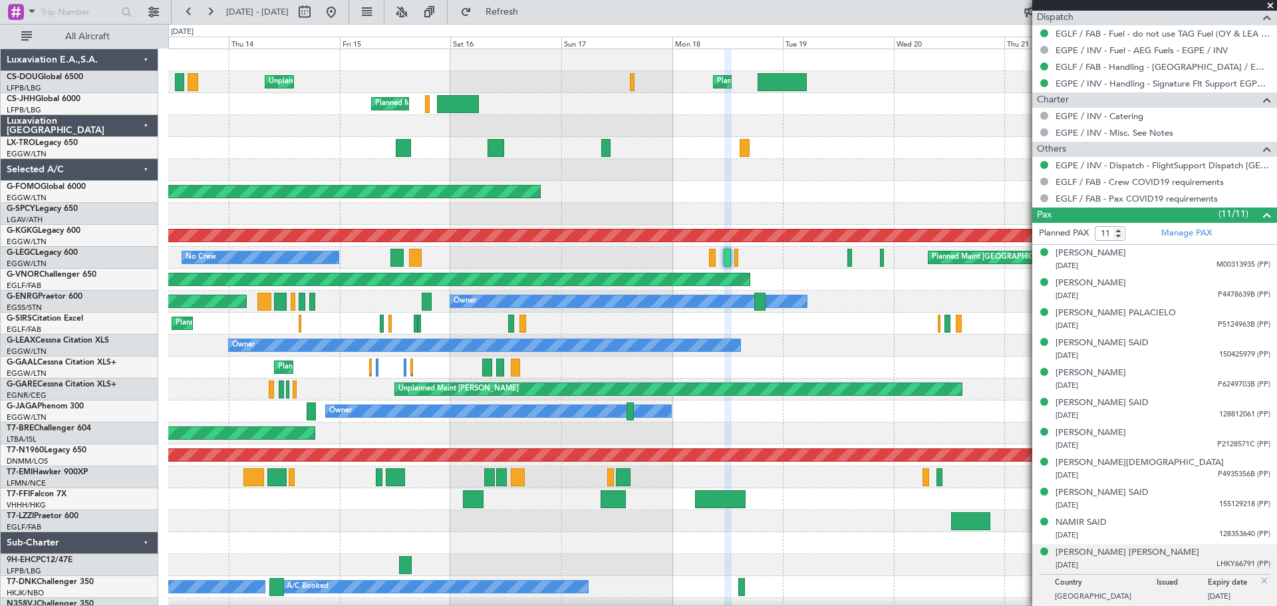
click at [1259, 579] on img at bounding box center [1265, 581] width 12 height 12
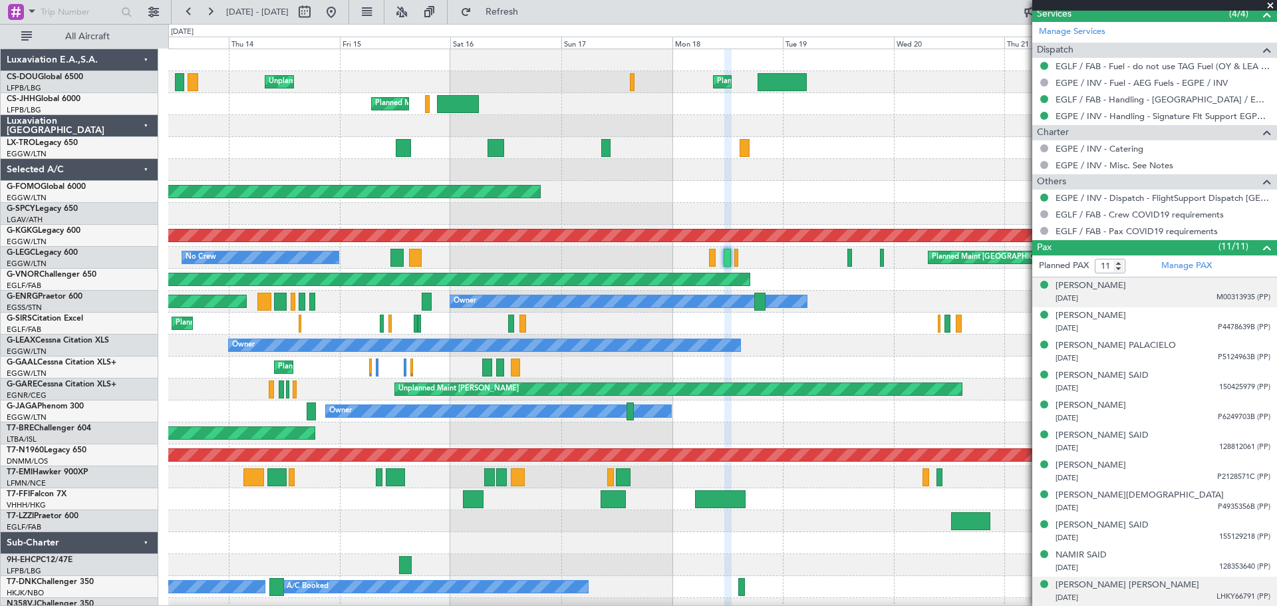
click at [1226, 294] on span "M00313935 (PP)" at bounding box center [1244, 297] width 54 height 11
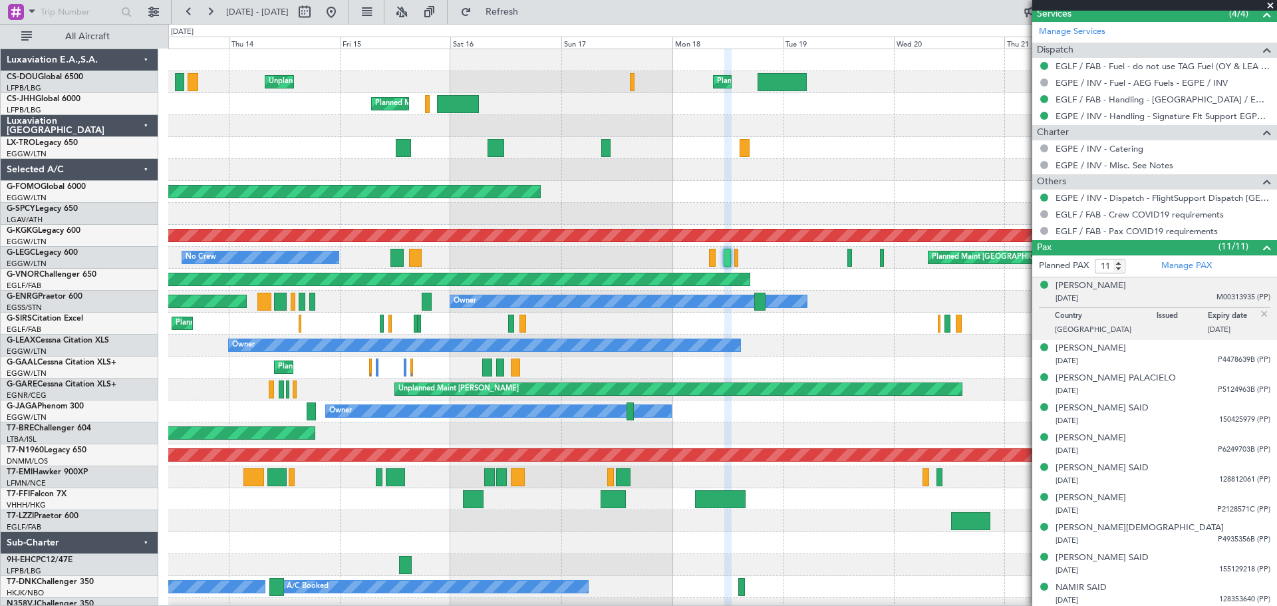
scroll to position [490, 0]
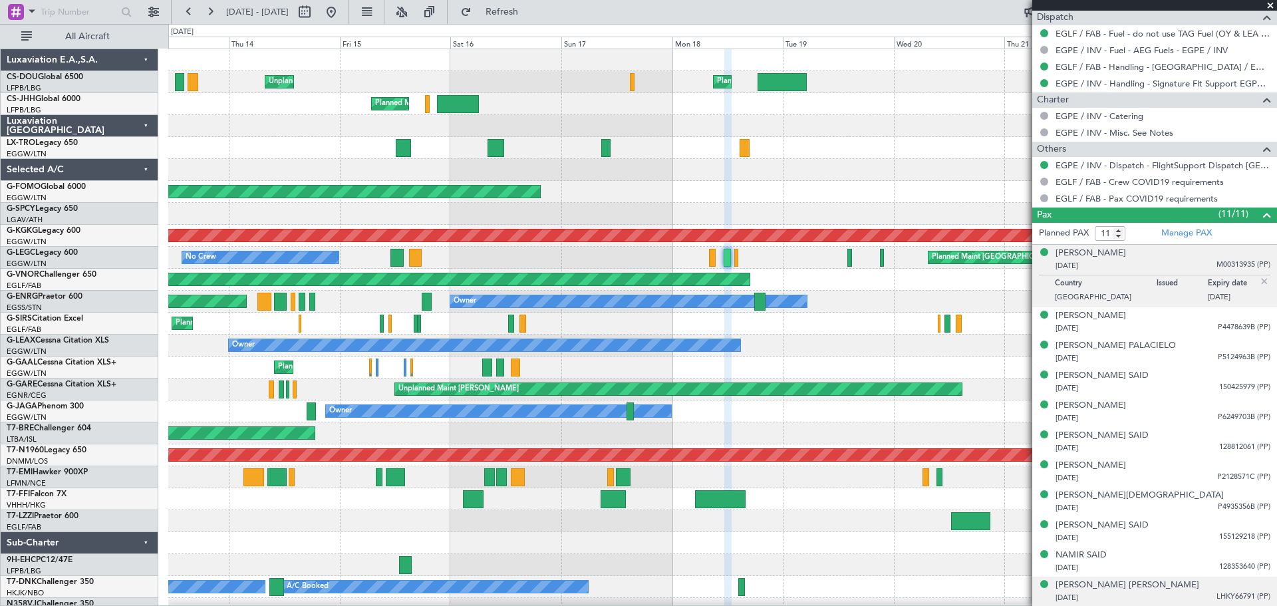
click at [1259, 275] on img at bounding box center [1265, 281] width 12 height 12
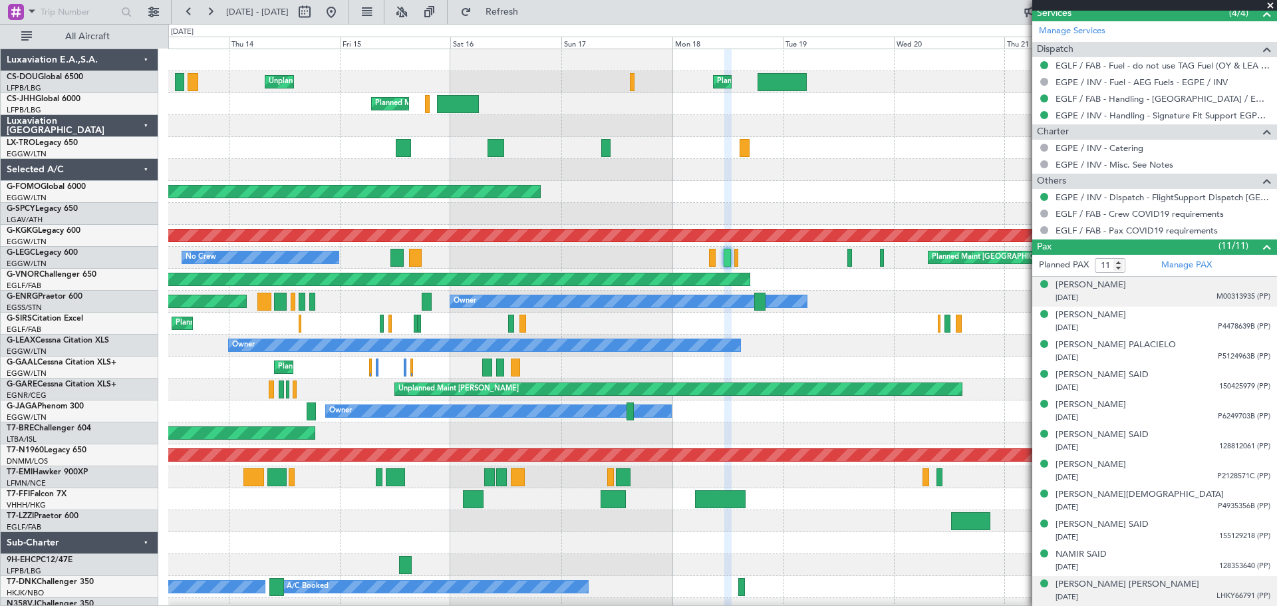
scroll to position [457, 0]
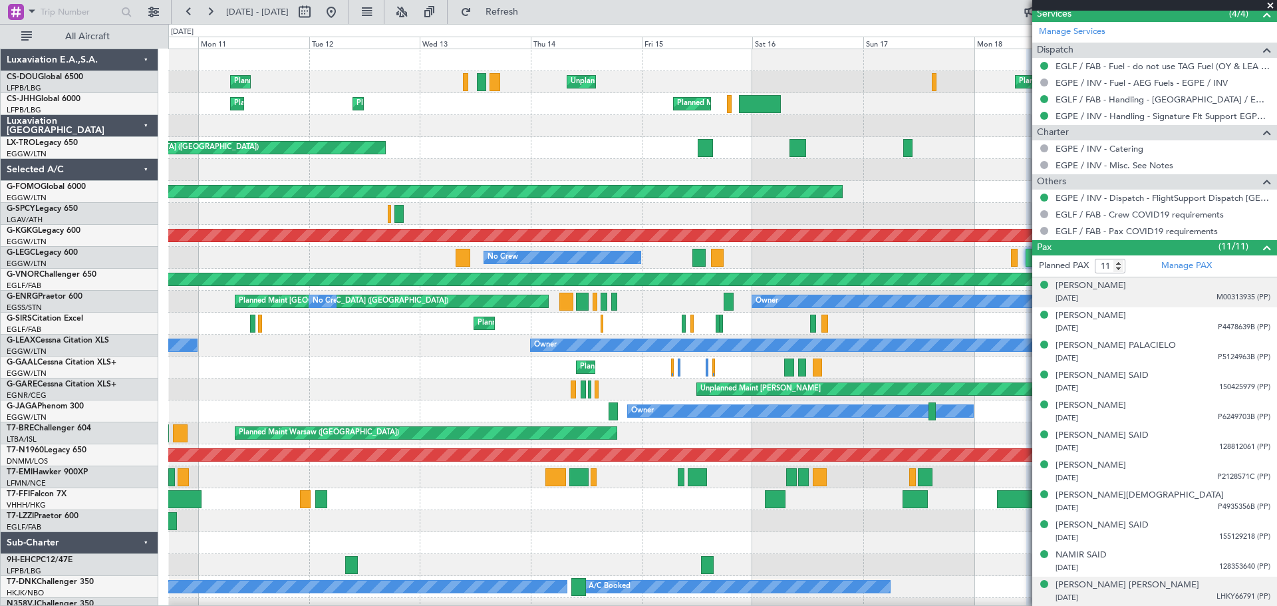
click at [861, 216] on div "Planned Maint London (Luton) Unplanned Maint Paris (Le Bourget) Planned Maint P…" at bounding box center [722, 334] width 1108 height 571
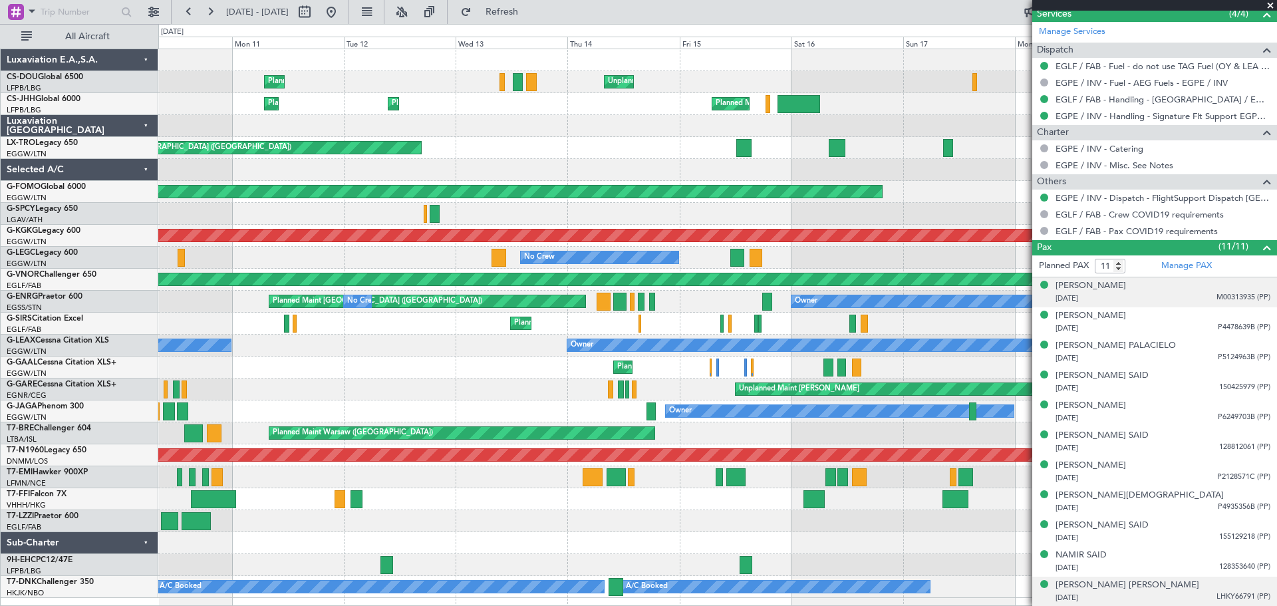
click at [1272, 4] on span at bounding box center [1270, 6] width 13 height 12
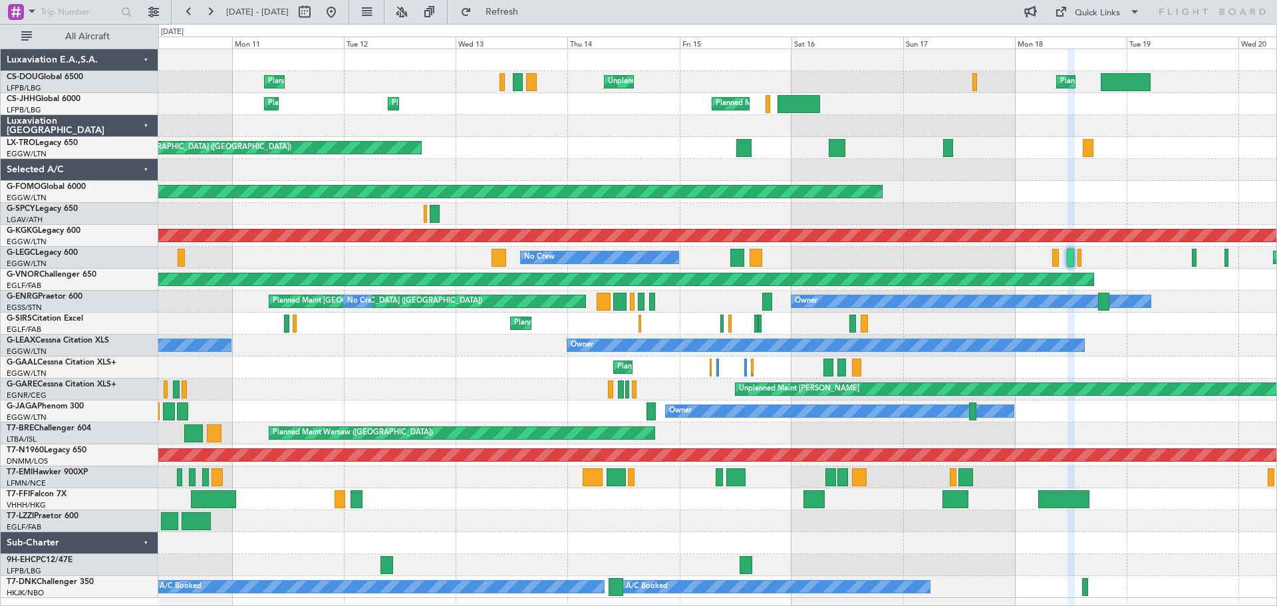
type input "0"
click at [624, 138] on div "Unplanned Maint London (Luton) Planned Maint London (Luton) Planned Maint" at bounding box center [717, 148] width 1118 height 22
click at [625, 116] on div at bounding box center [717, 126] width 1118 height 22
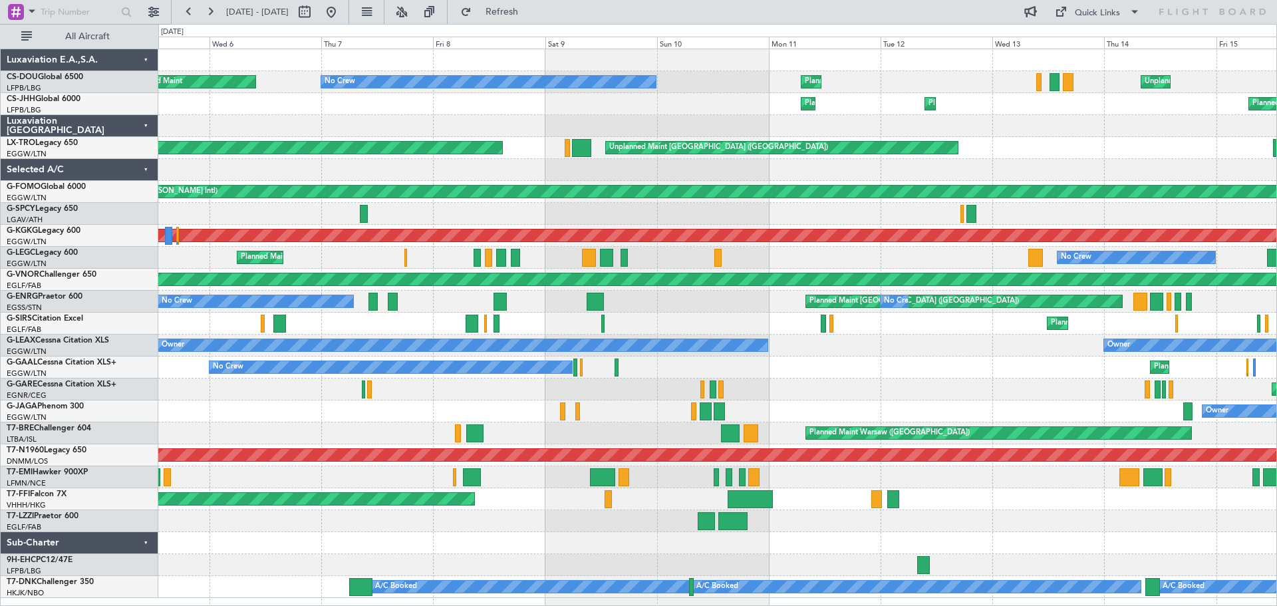
click at [906, 130] on div at bounding box center [717, 126] width 1118 height 22
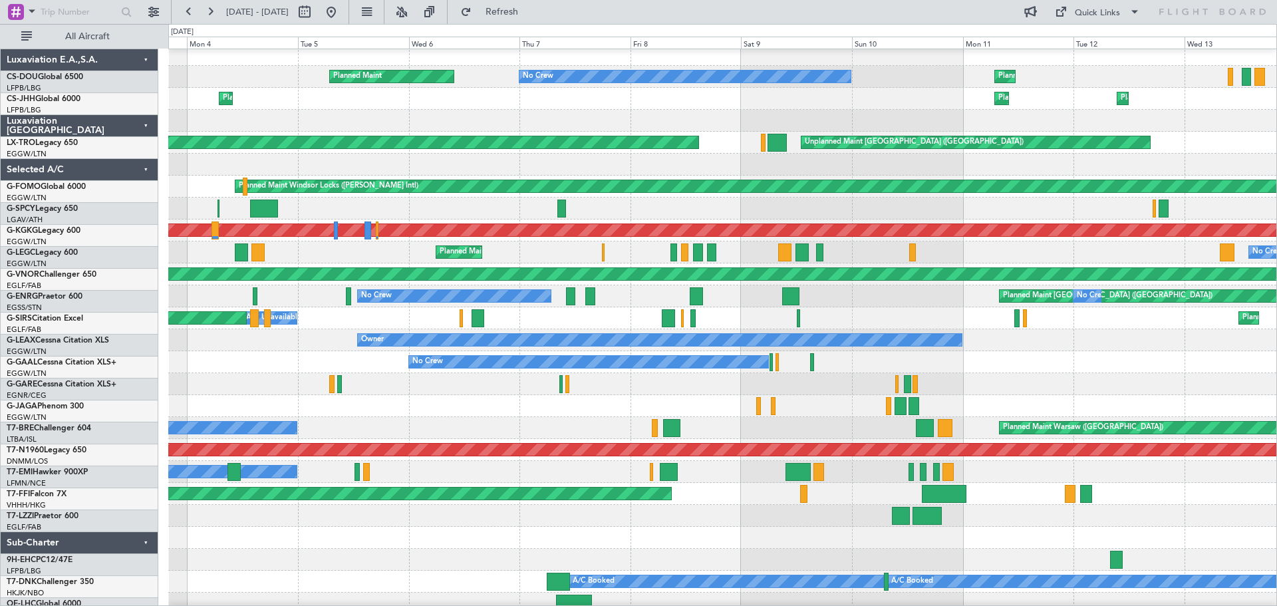
scroll to position [5, 0]
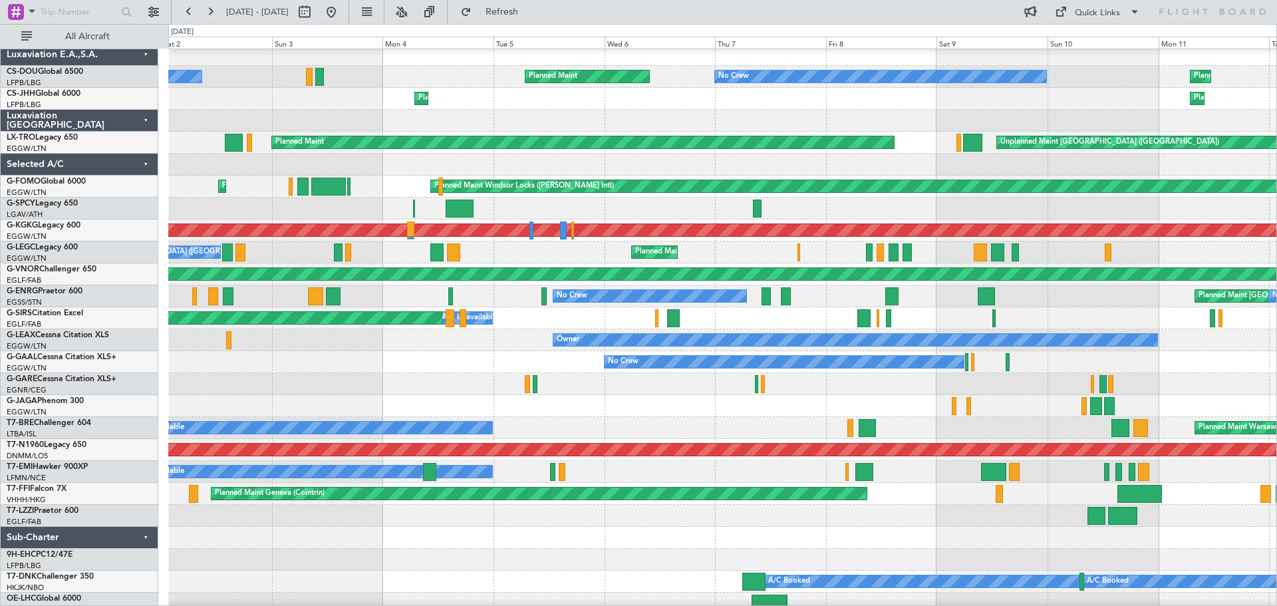
click at [979, 118] on div at bounding box center [722, 121] width 1108 height 22
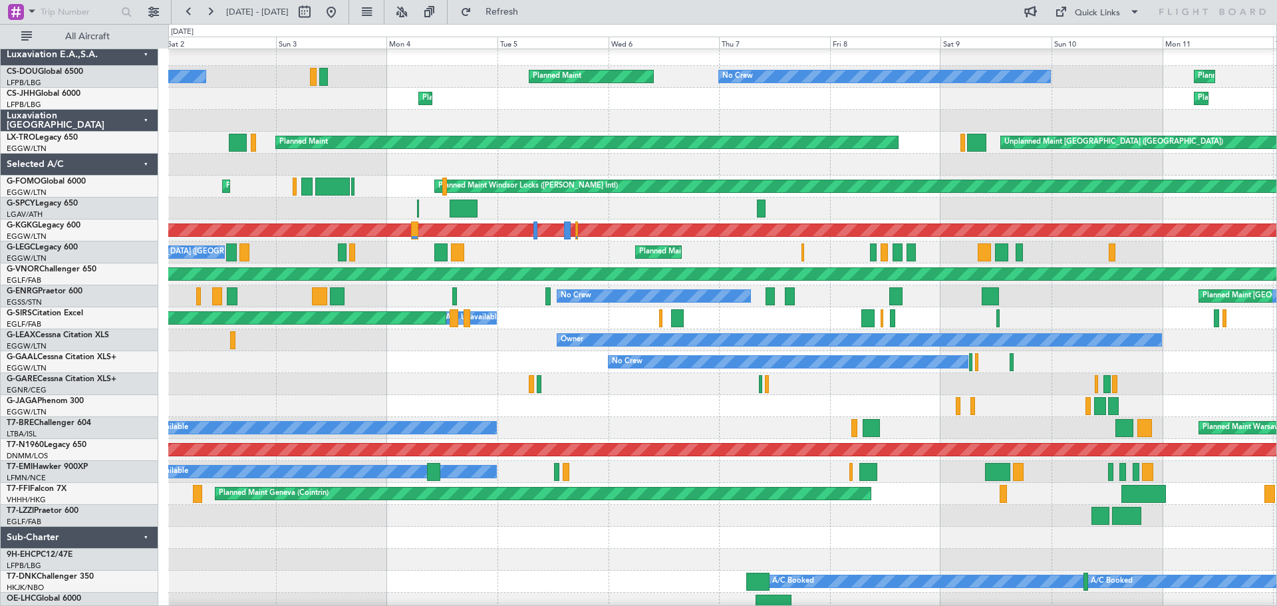
scroll to position [0, 0]
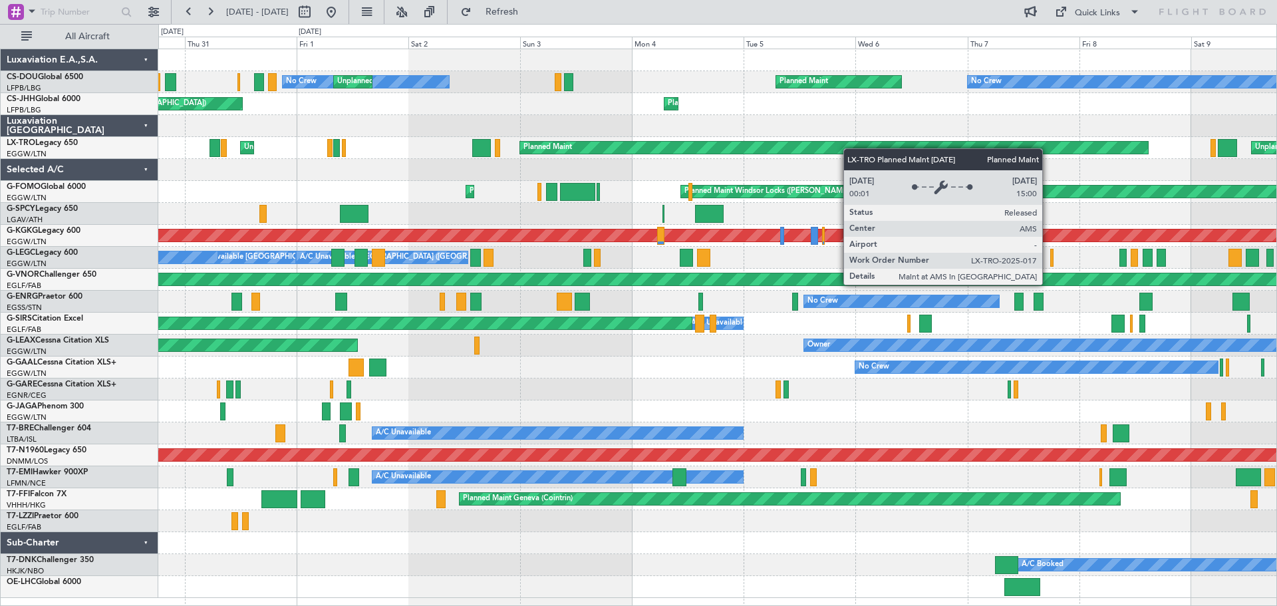
click at [879, 152] on div "Planned Maint No Crew No Crew Unplanned Maint Paris (Le Bourget) Unplanned Main…" at bounding box center [717, 323] width 1118 height 549
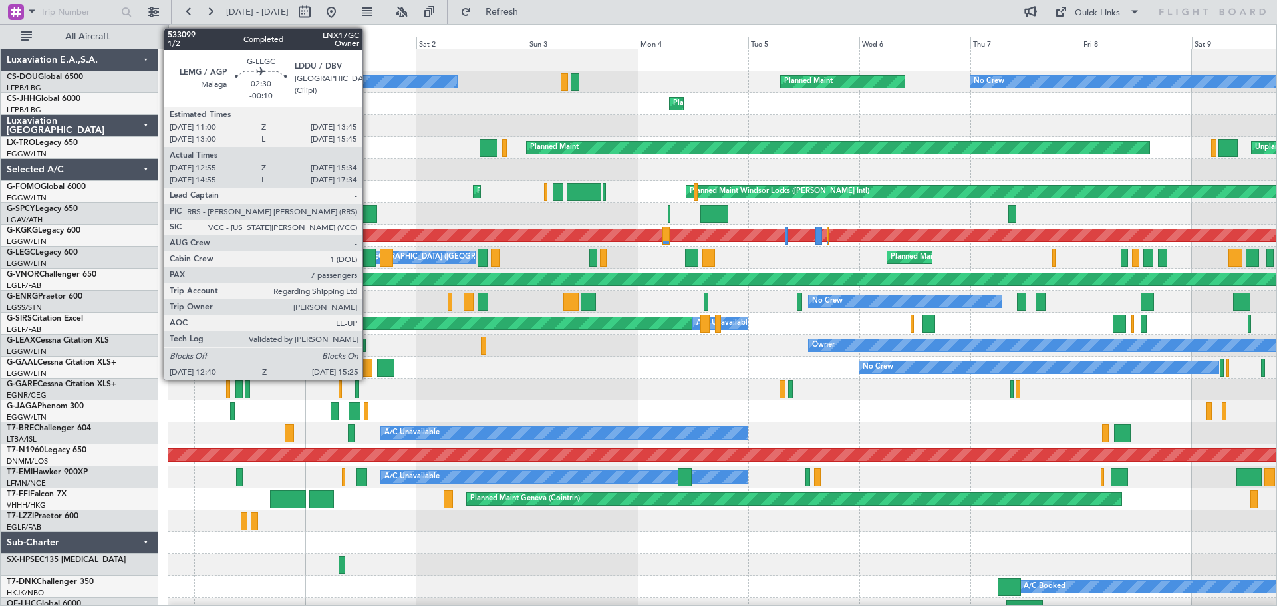
click at [369, 258] on div at bounding box center [369, 258] width 13 height 18
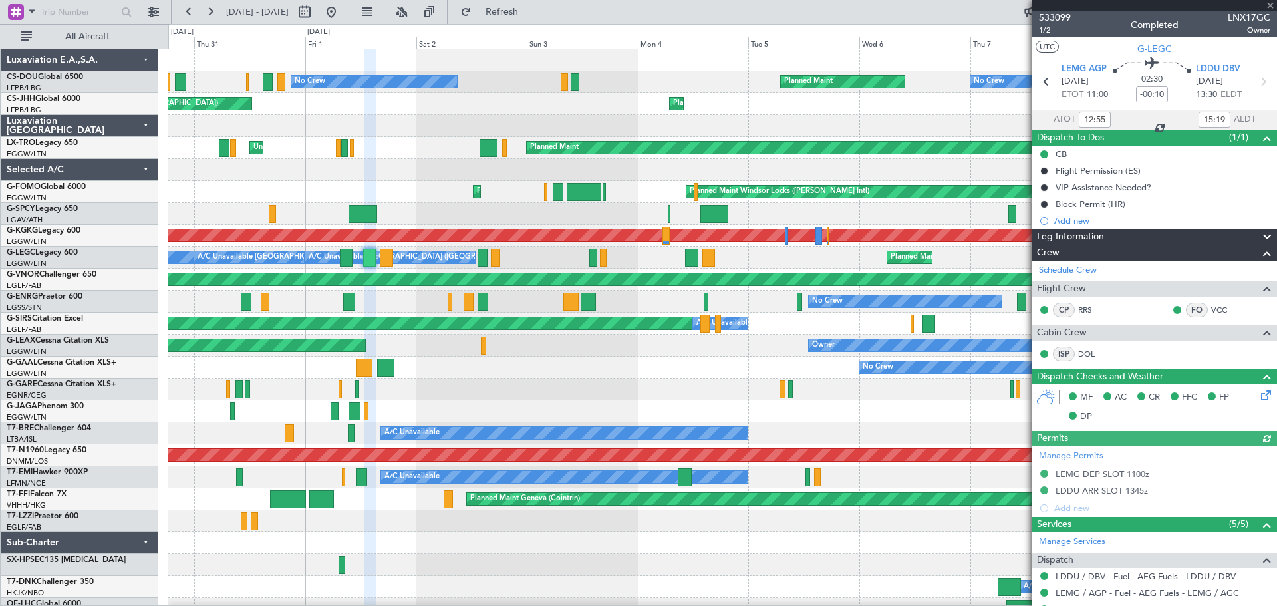
scroll to position [375, 0]
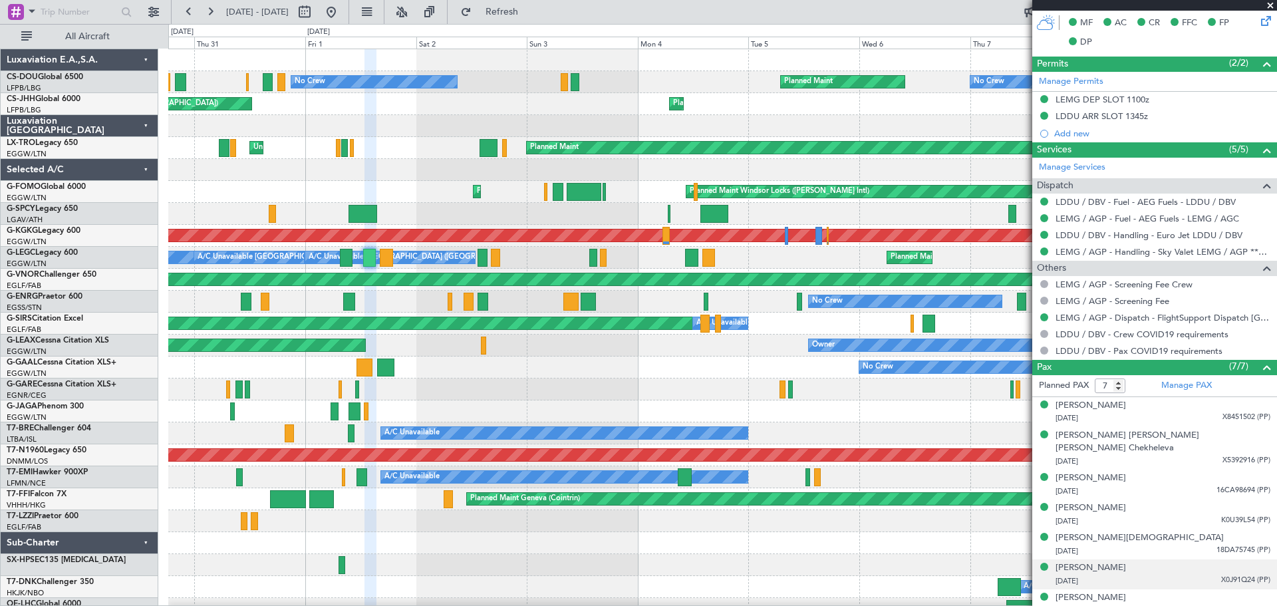
click at [1222, 575] on span "X0J91Q24 (PP)" at bounding box center [1245, 580] width 49 height 11
click at [1259, 590] on img at bounding box center [1265, 596] width 12 height 12
click at [1236, 545] on span "18DA75745 (PP)" at bounding box center [1244, 550] width 54 height 11
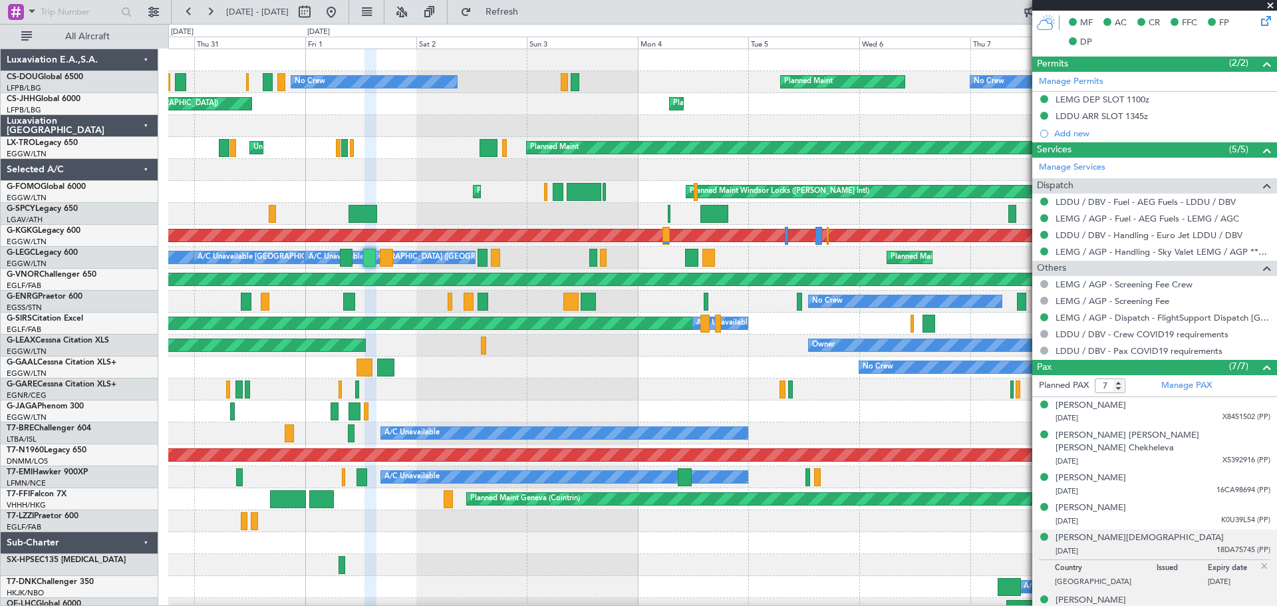
click at [1267, 5] on span at bounding box center [1270, 6] width 13 height 12
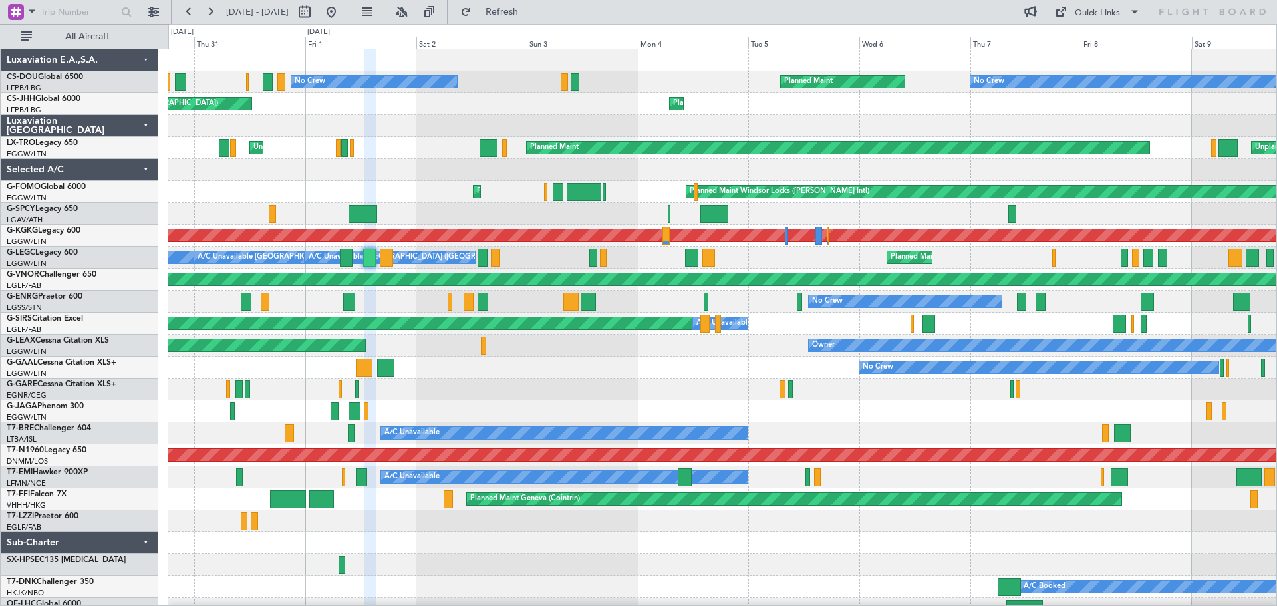
type input "0"
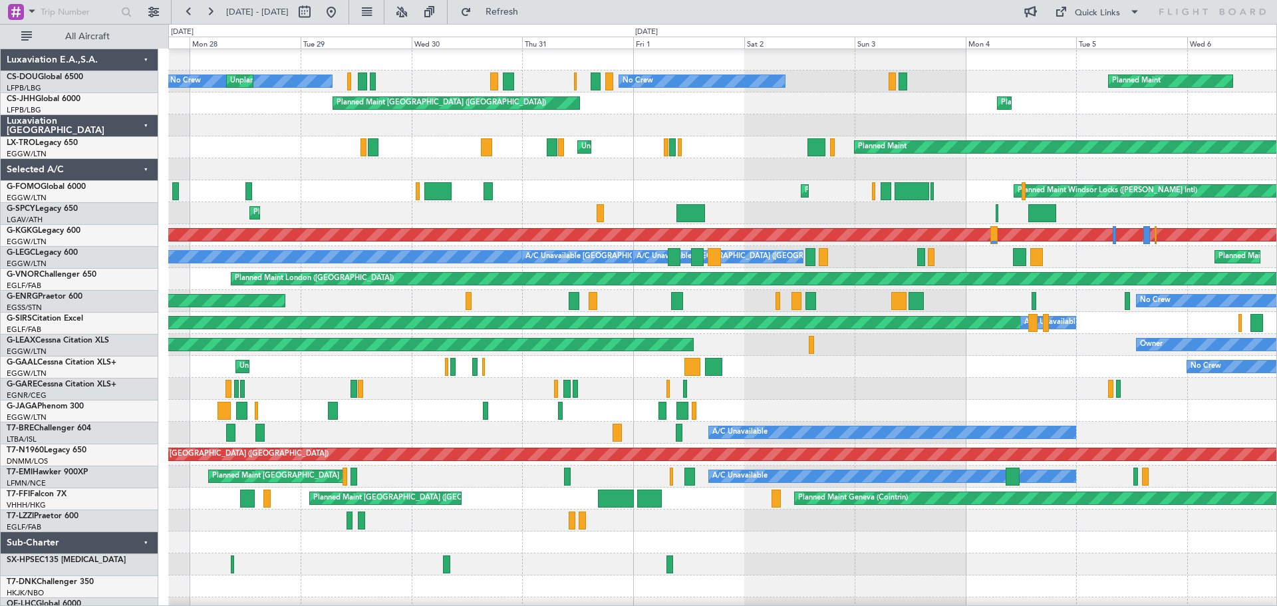
scroll to position [1, 0]
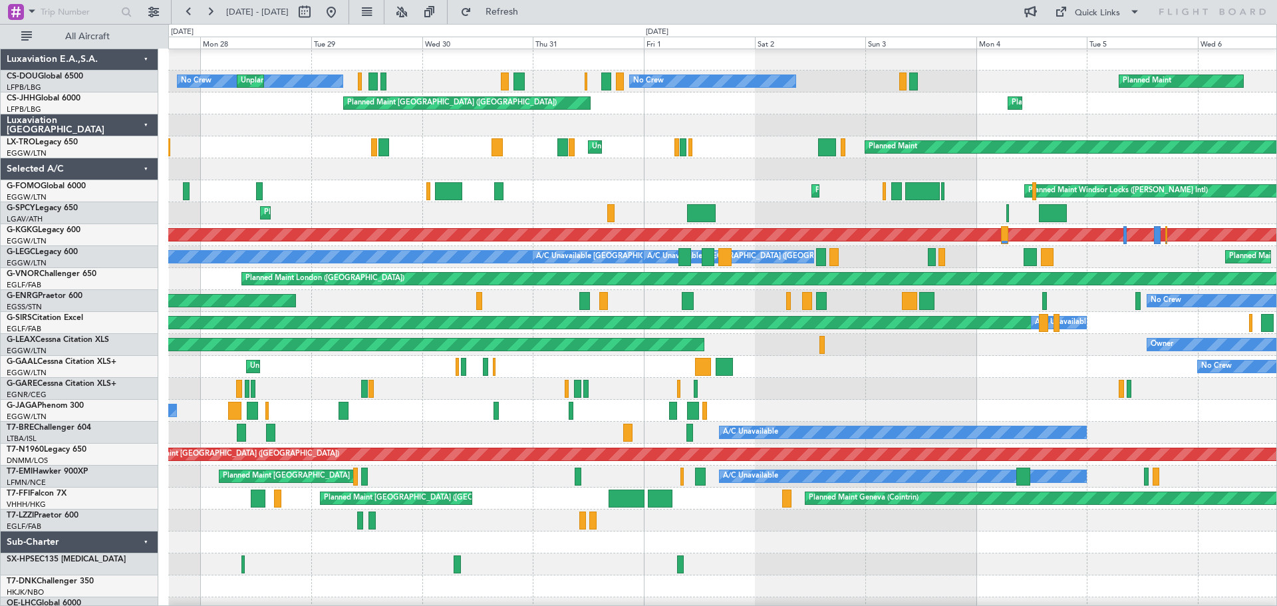
click at [781, 205] on div "Planned Maint Athens ([PERSON_NAME] Intl)" at bounding box center [722, 213] width 1108 height 22
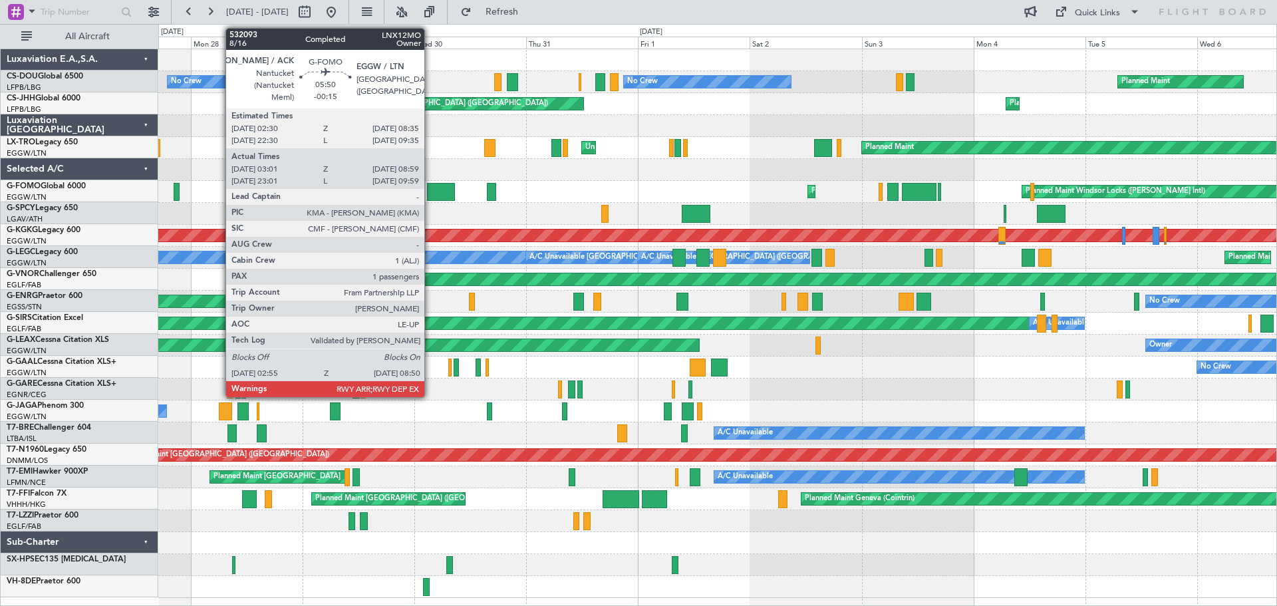
scroll to position [0, 0]
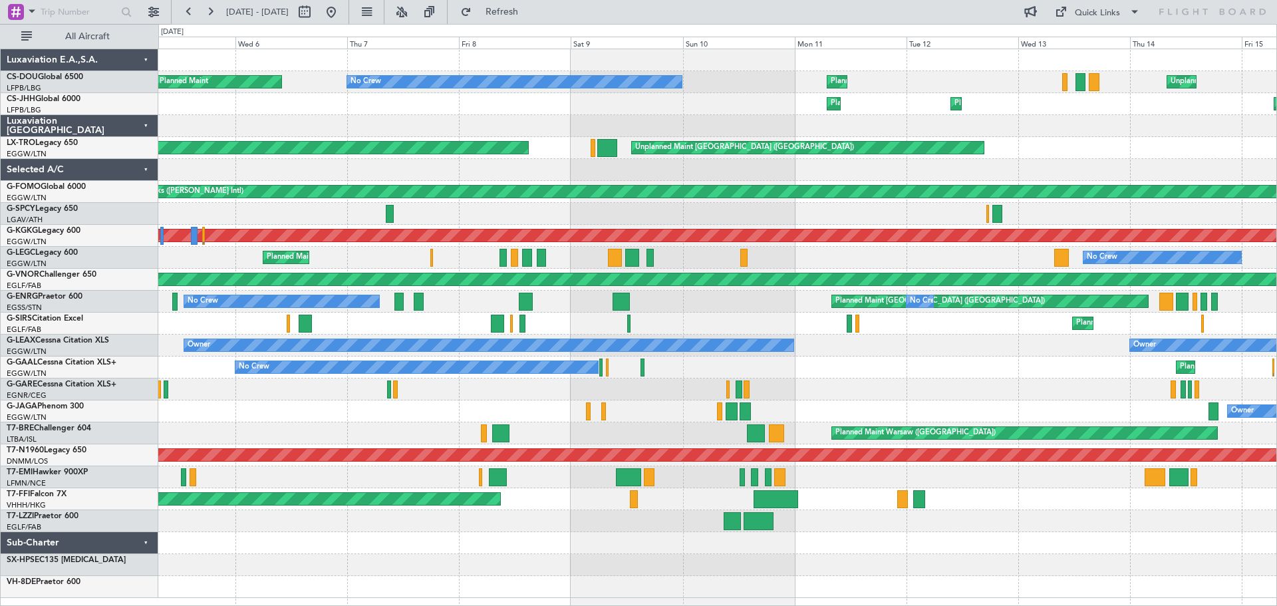
click at [204, 168] on div at bounding box center [717, 170] width 1118 height 22
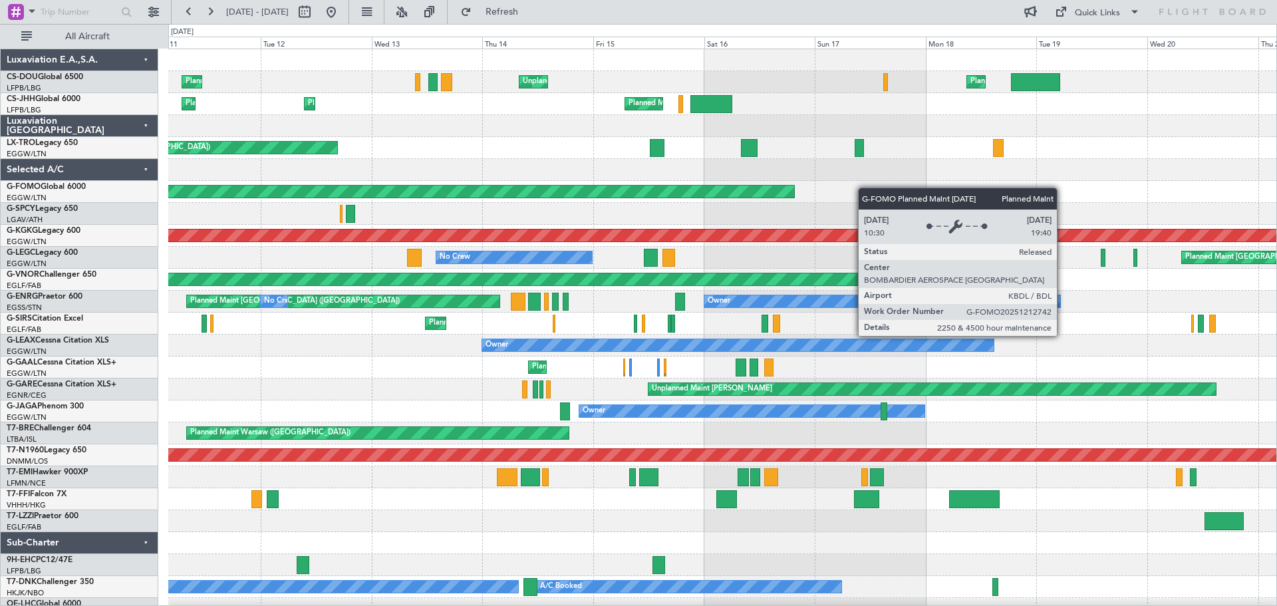
click at [500, 191] on div "Planned Maint [GEOGRAPHIC_DATA] ([GEOGRAPHIC_DATA]) Unplanned Maint [GEOGRAPHIC…" at bounding box center [722, 334] width 1108 height 571
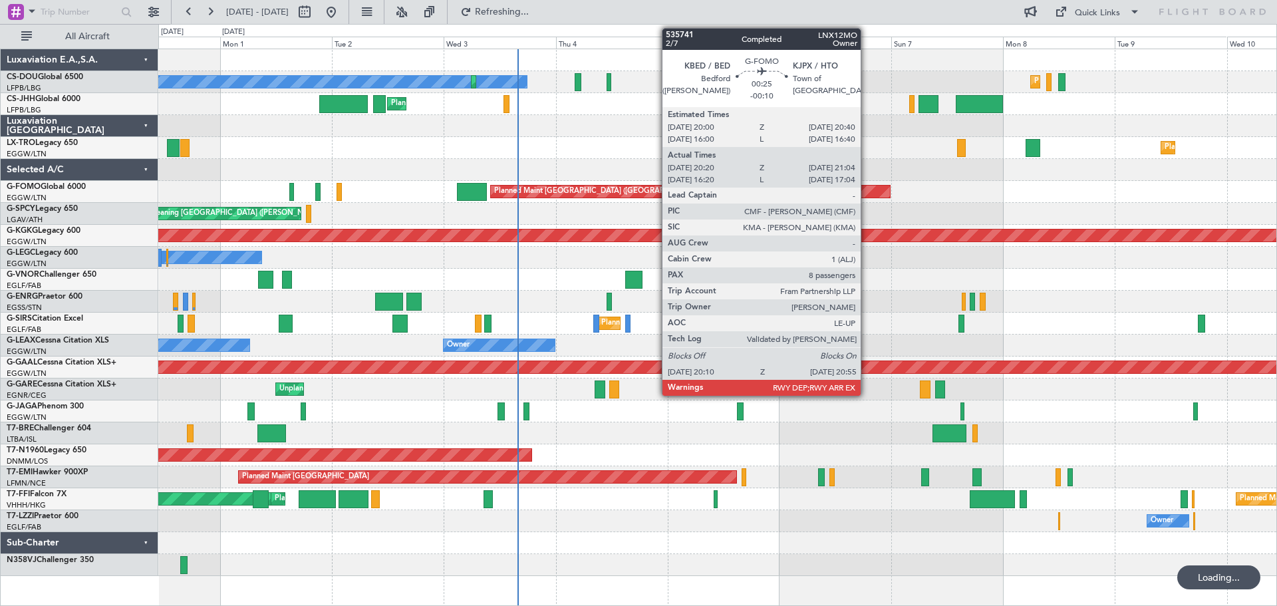
click at [755, 165] on div "No Crew Planned Maint [GEOGRAPHIC_DATA] ([GEOGRAPHIC_DATA]) Planned Maint [GEOG…" at bounding box center [717, 312] width 1118 height 527
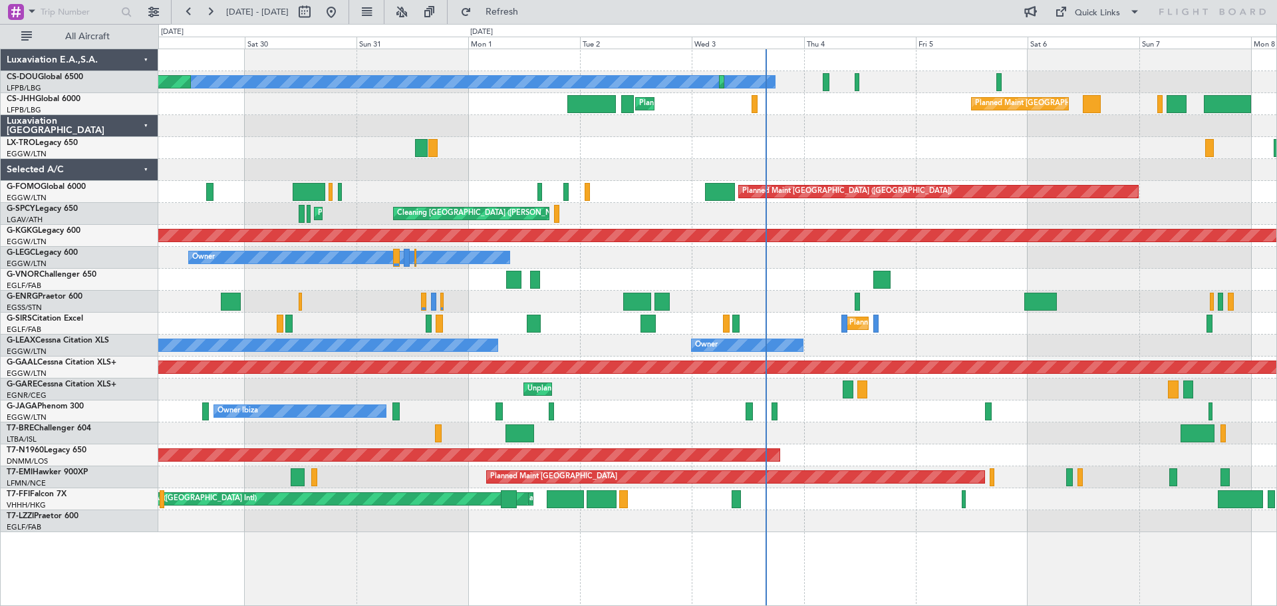
click at [843, 132] on div at bounding box center [717, 126] width 1118 height 22
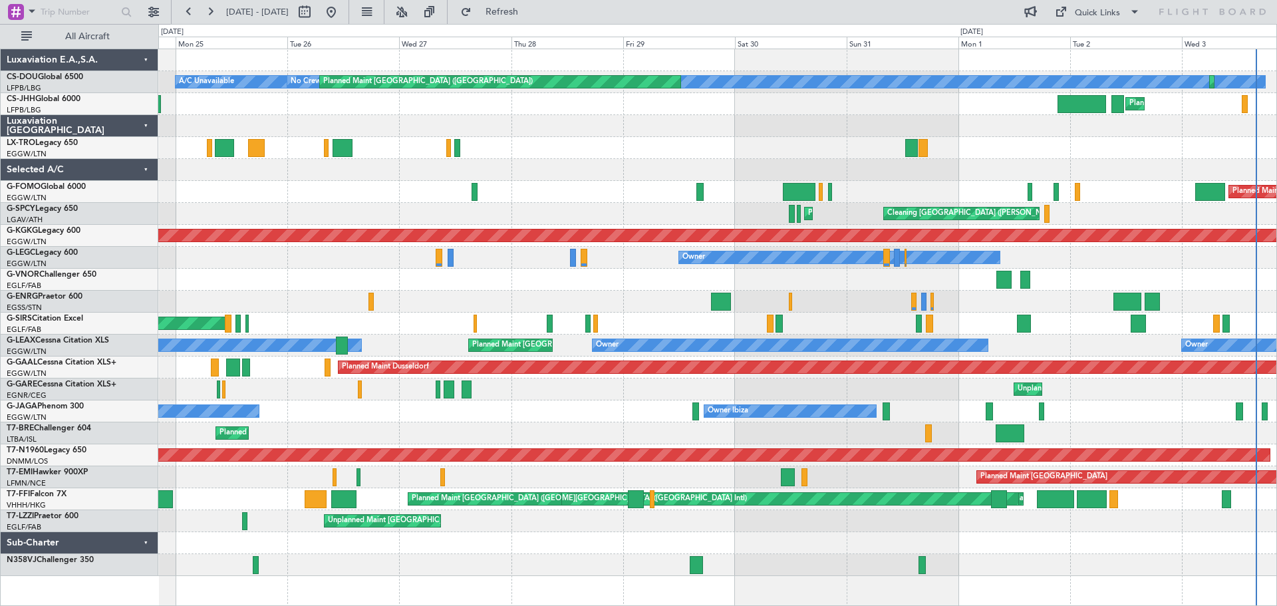
click at [814, 132] on div at bounding box center [717, 126] width 1118 height 22
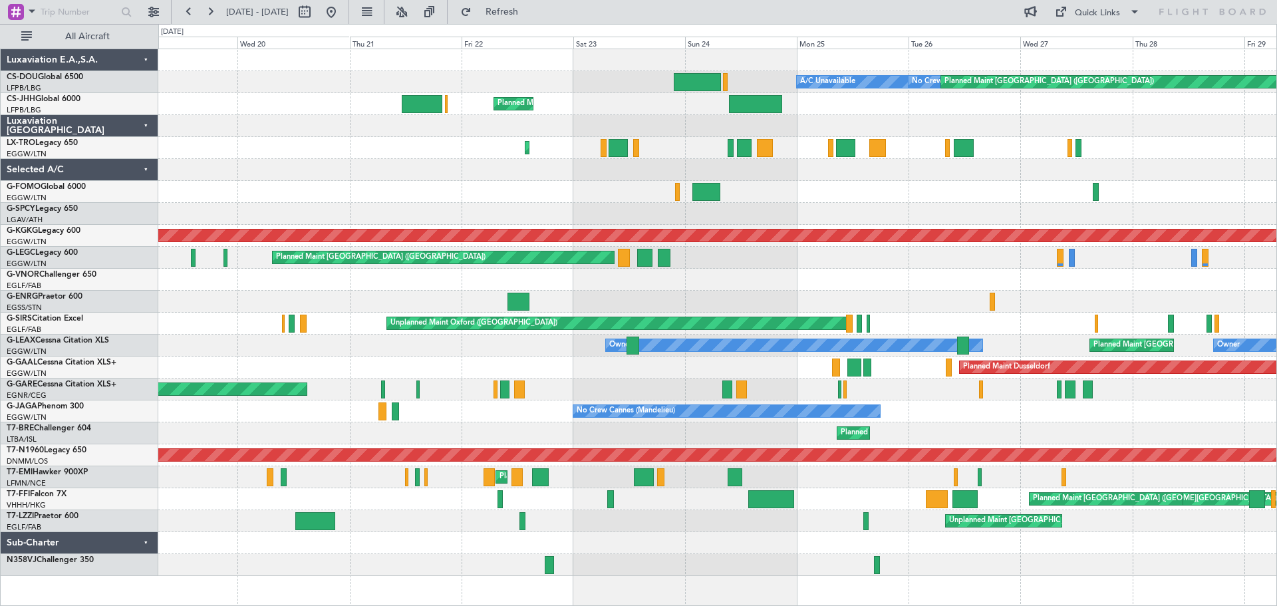
click at [694, 120] on div "No Crew Planned Maint [GEOGRAPHIC_DATA] ([GEOGRAPHIC_DATA]) A/C Unavailable Pla…" at bounding box center [717, 312] width 1118 height 527
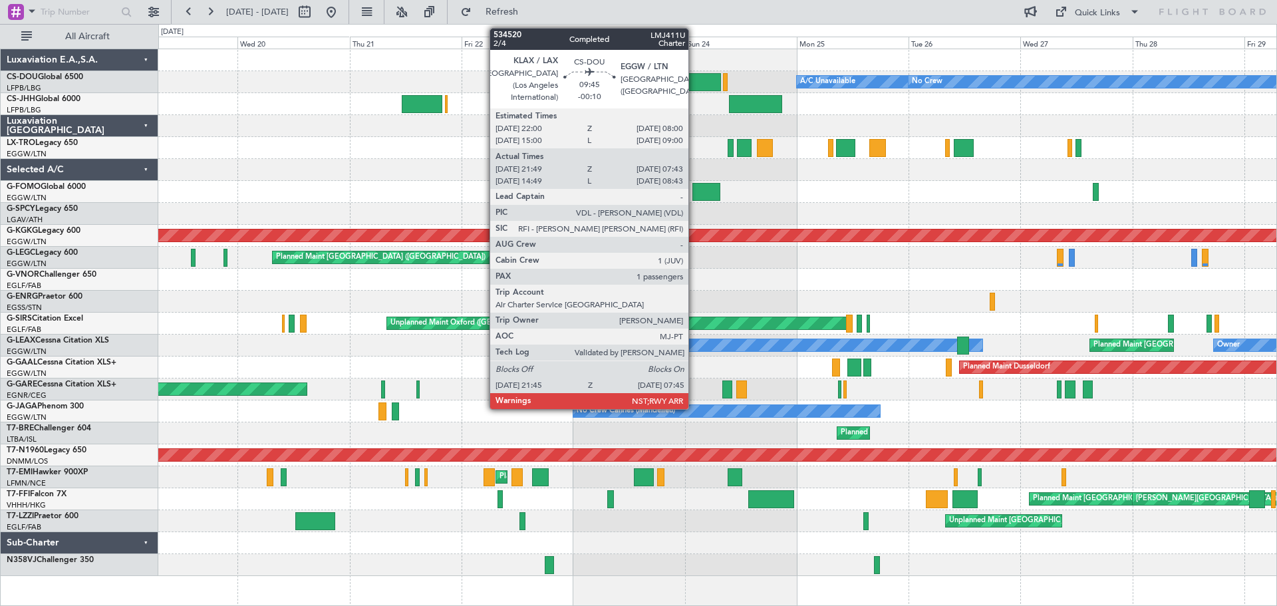
click at [694, 81] on div at bounding box center [697, 82] width 47 height 18
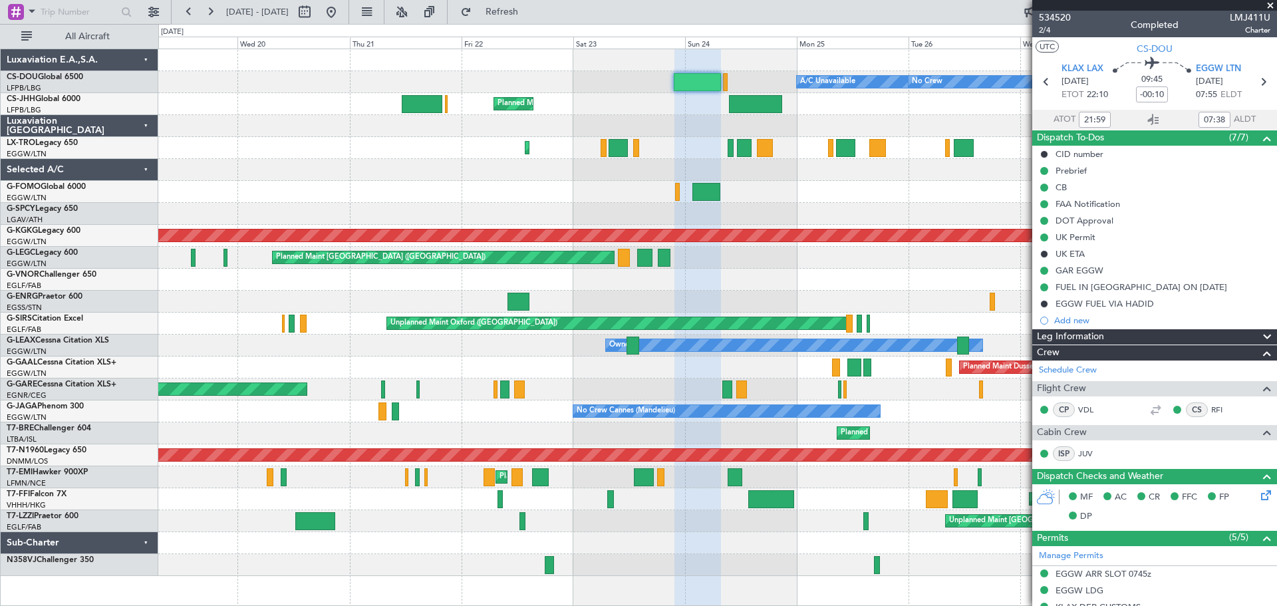
click at [1269, 7] on span at bounding box center [1270, 6] width 13 height 12
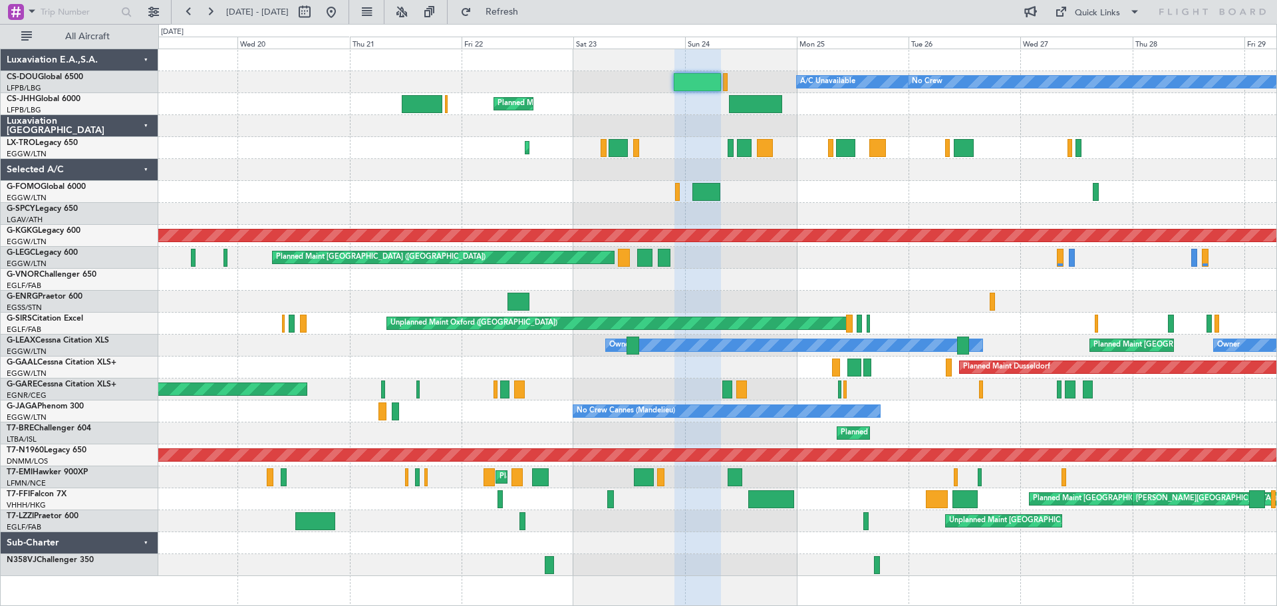
type input "0"
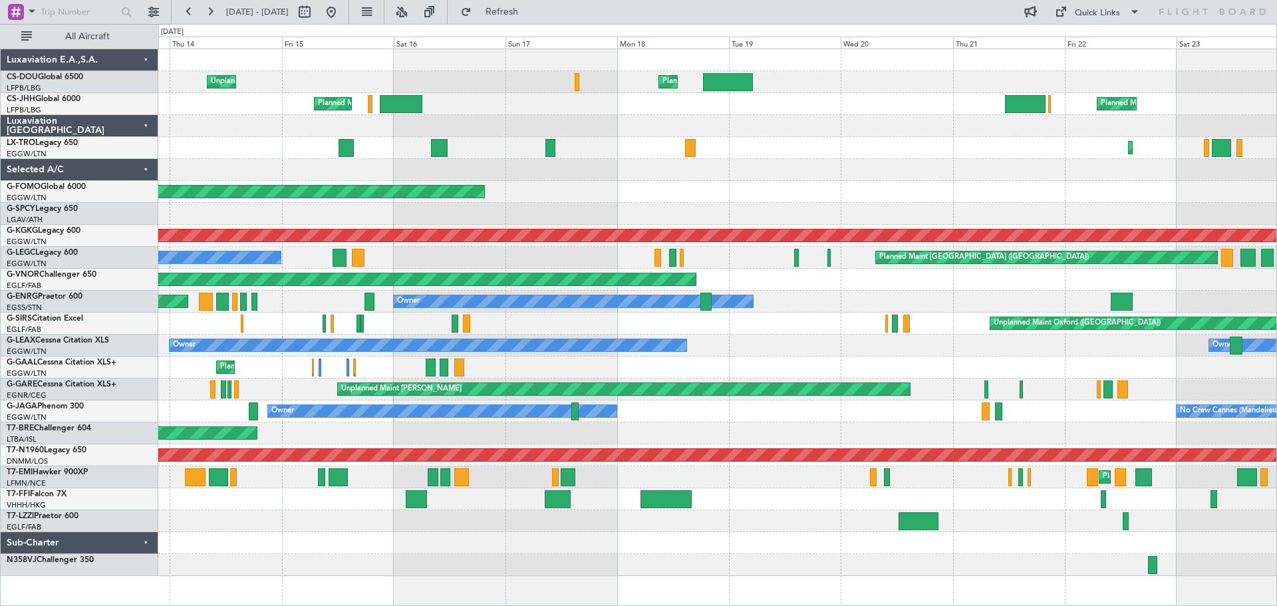
click at [930, 137] on div "Planned Maint [GEOGRAPHIC_DATA] ([GEOGRAPHIC_DATA]) Unplanned Maint [GEOGRAPHIC…" at bounding box center [717, 312] width 1118 height 527
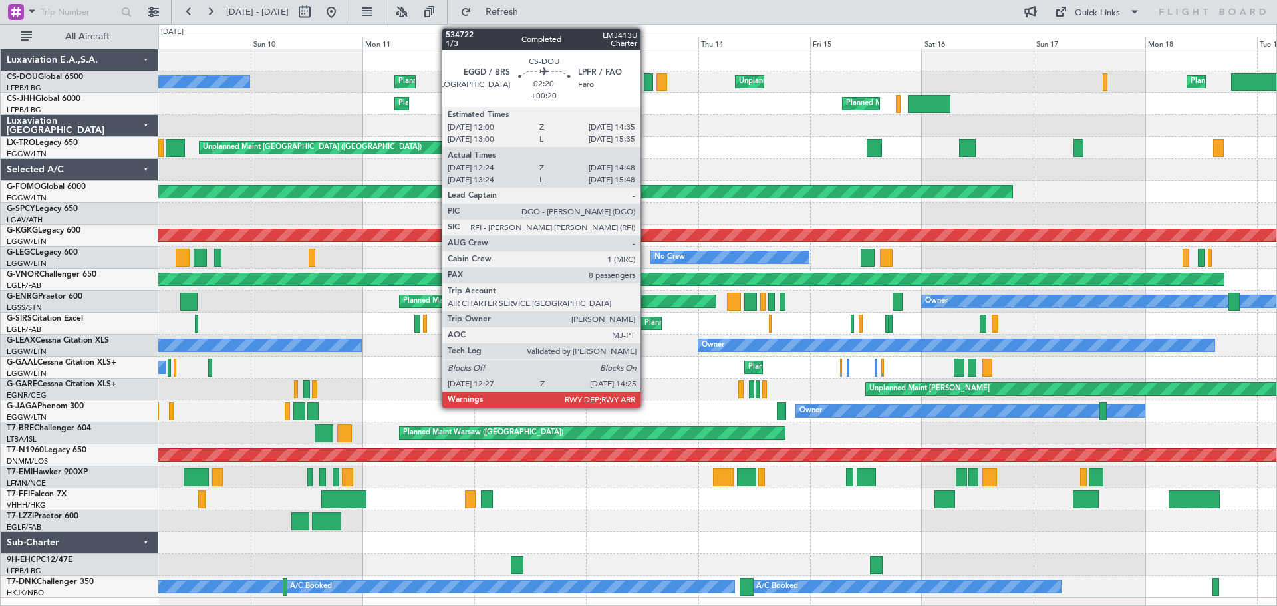
click at [647, 82] on div at bounding box center [648, 82] width 9 height 18
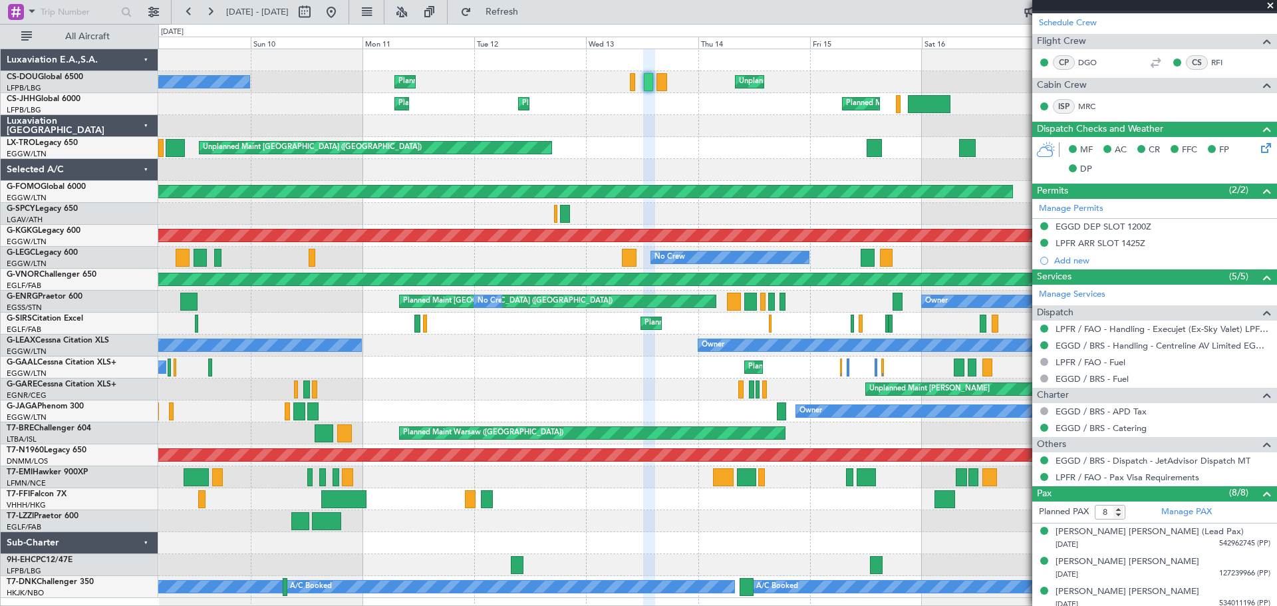
scroll to position [104, 0]
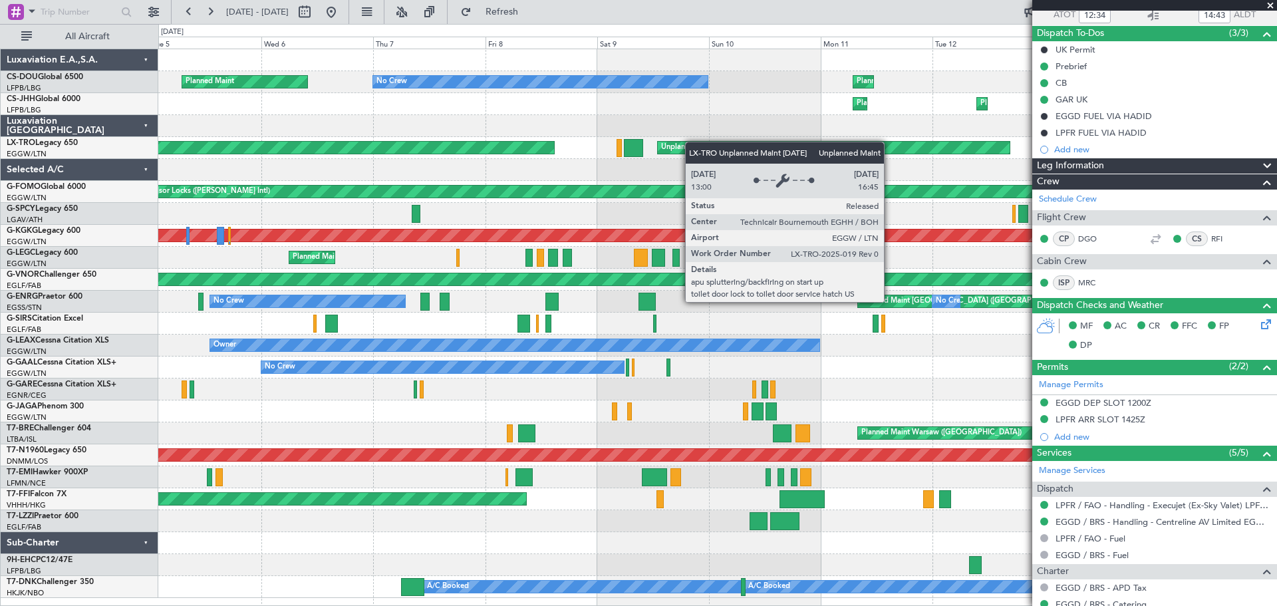
click at [872, 150] on div "Planned Maint [GEOGRAPHIC_DATA] ([GEOGRAPHIC_DATA]) Unplanned Maint [GEOGRAPHIC…" at bounding box center [717, 323] width 1118 height 549
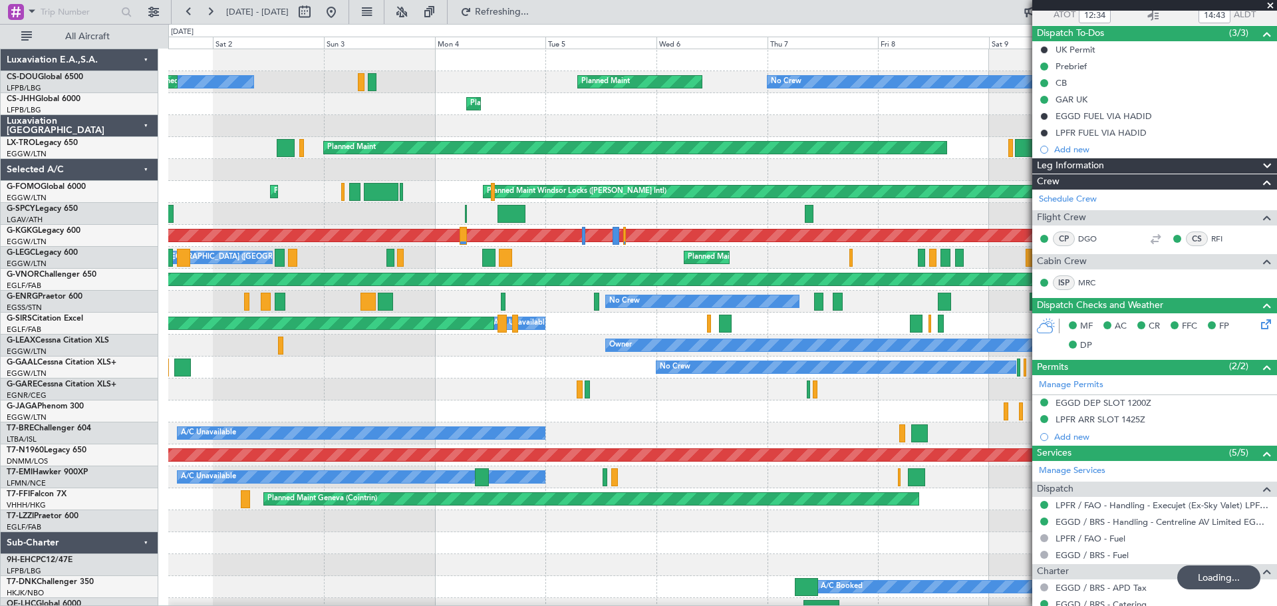
click at [738, 127] on div "Planned Maint Planned Maint [GEOGRAPHIC_DATA] ([GEOGRAPHIC_DATA]) No Crew No Cr…" at bounding box center [722, 334] width 1108 height 571
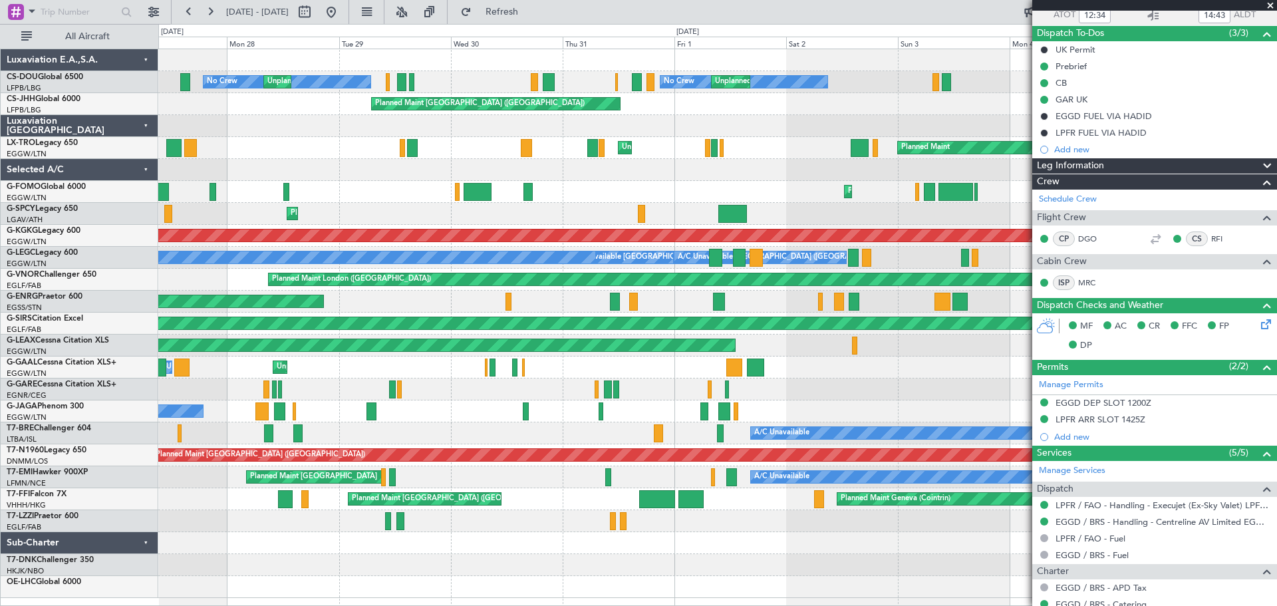
click at [785, 143] on div "Planned Maint No Crew Unplanned Maint [GEOGRAPHIC_DATA] ([GEOGRAPHIC_DATA]) No …" at bounding box center [717, 323] width 1118 height 549
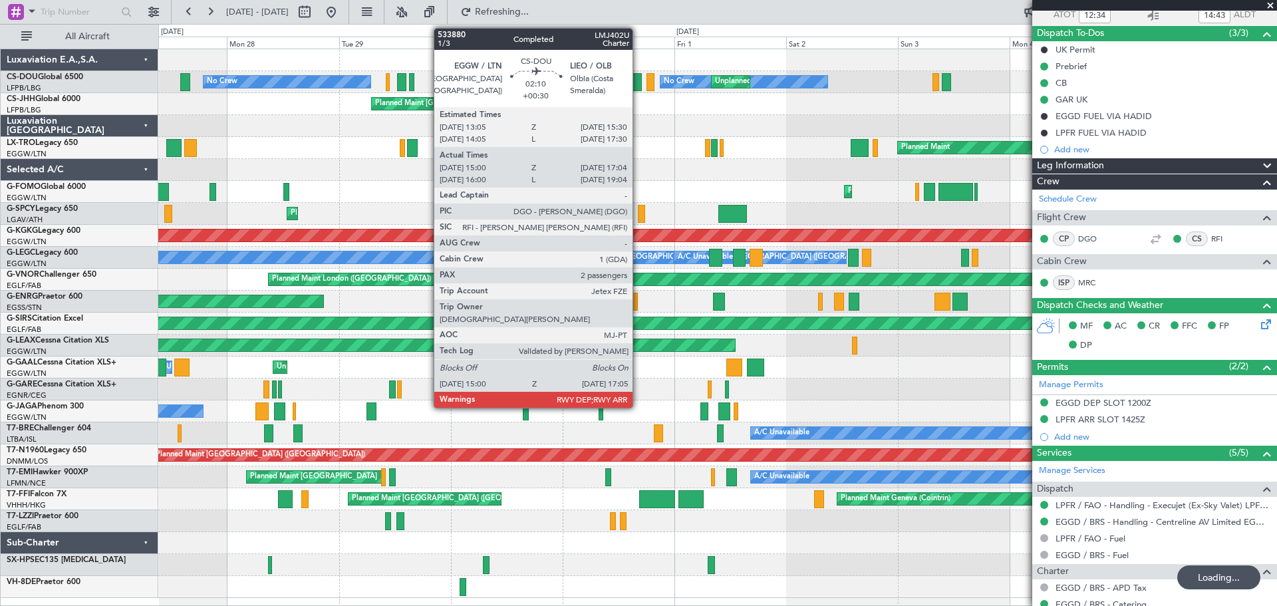
click at [639, 82] on div at bounding box center [637, 82] width 10 height 18
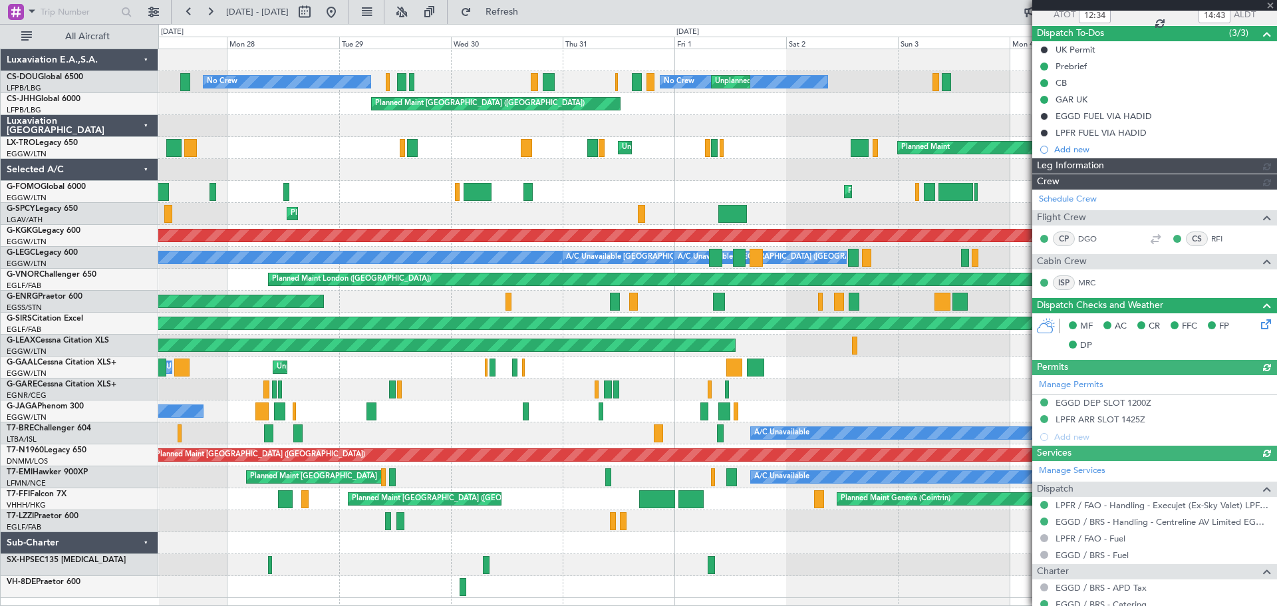
type input "+00:30"
type input "15:10"
type input "16:59"
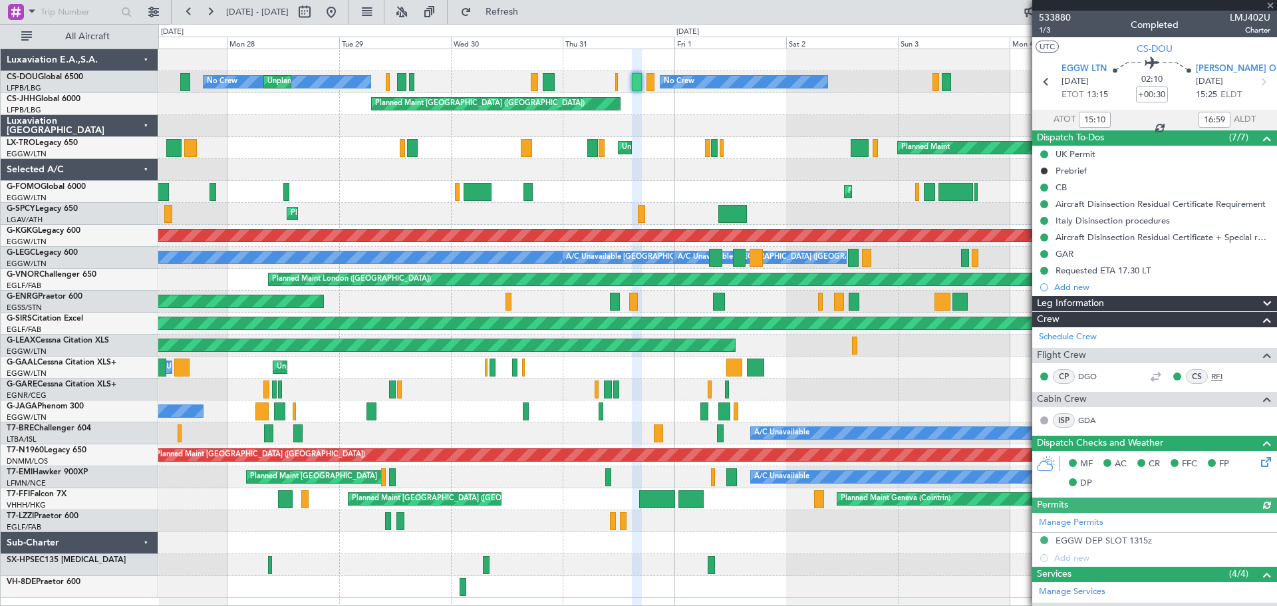
scroll to position [287, 0]
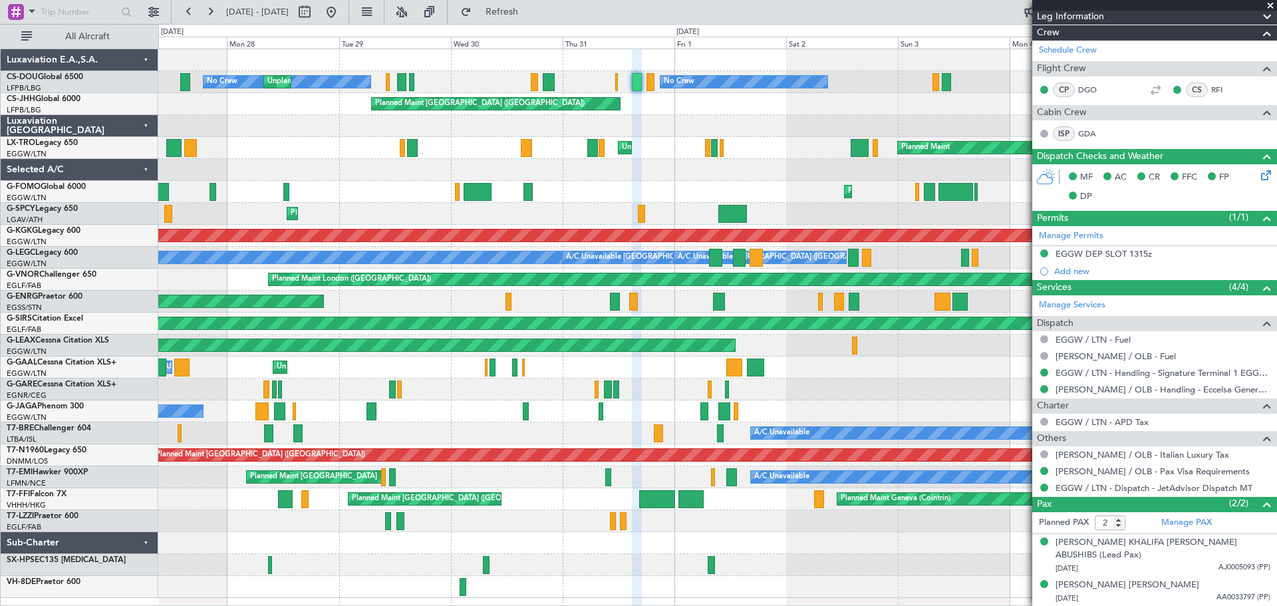
click at [1271, 5] on span at bounding box center [1270, 6] width 13 height 12
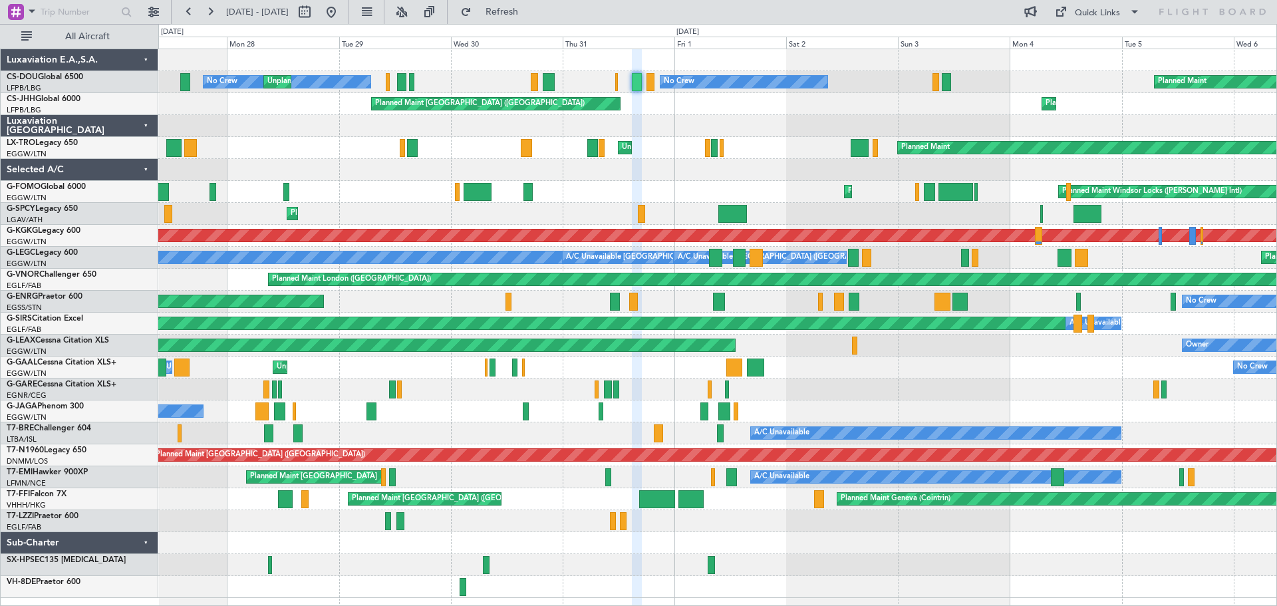
type input "0"
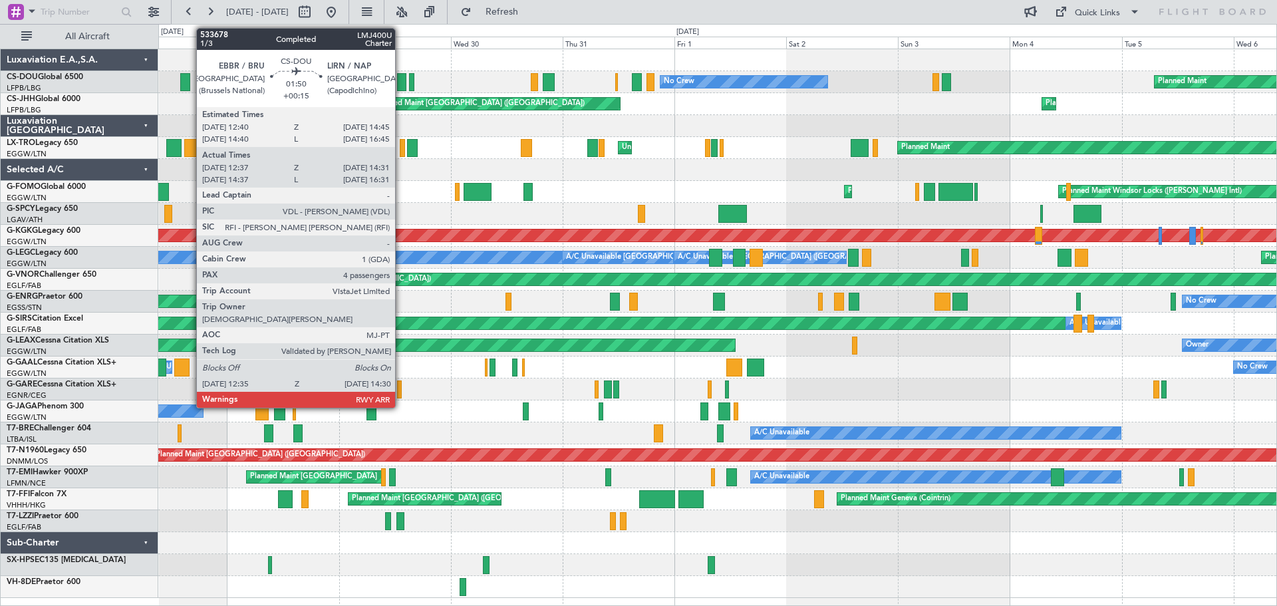
click at [401, 78] on div at bounding box center [401, 82] width 9 height 18
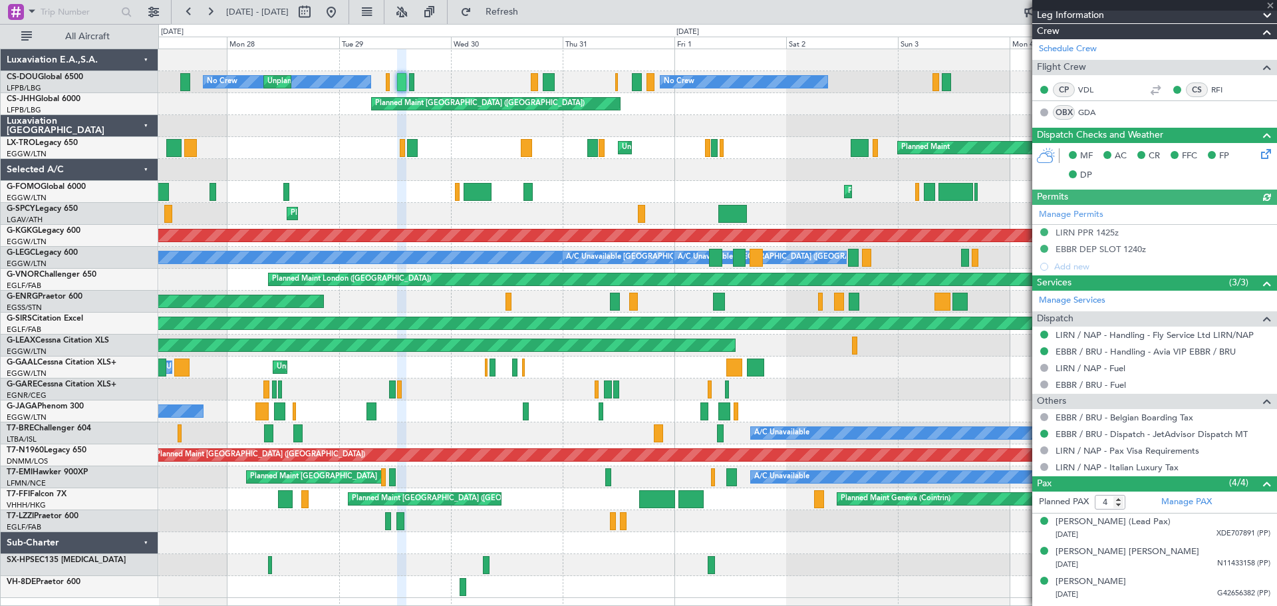
scroll to position [315, 0]
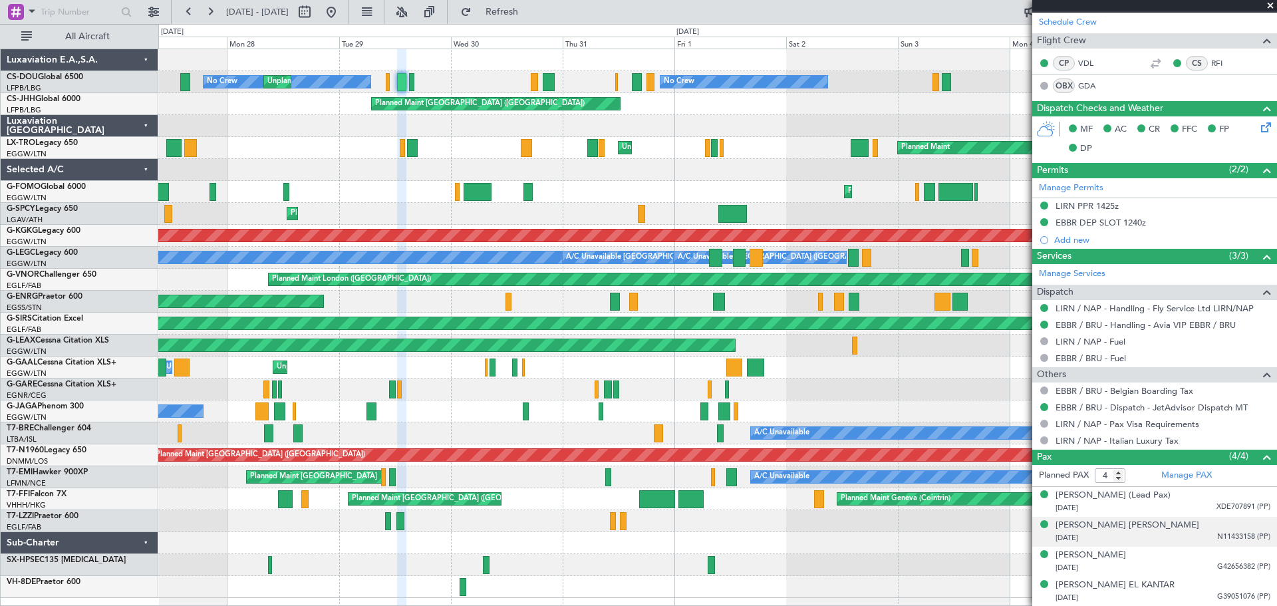
click at [1229, 535] on span "N11433158 (PP)" at bounding box center [1243, 536] width 53 height 11
click at [1259, 553] on img at bounding box center [1265, 553] width 12 height 12
click at [1227, 569] on span "G42656382 (PP)" at bounding box center [1243, 566] width 53 height 11
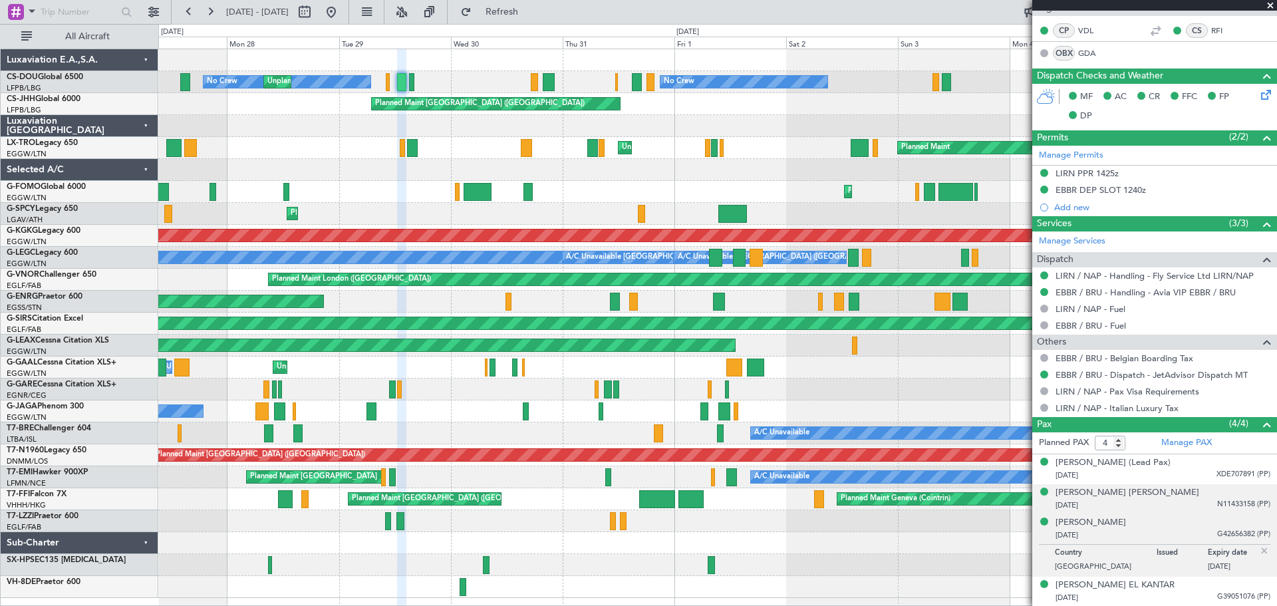
click at [1259, 548] on img at bounding box center [1265, 551] width 12 height 12
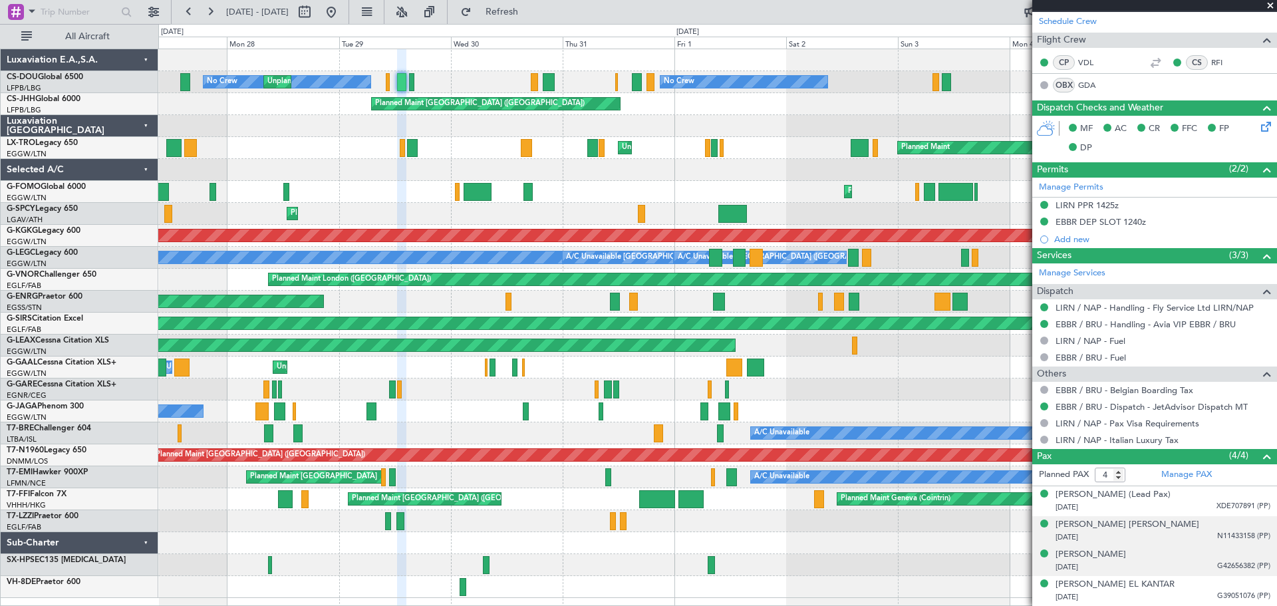
scroll to position [315, 0]
click at [1271, 5] on span at bounding box center [1270, 6] width 13 height 12
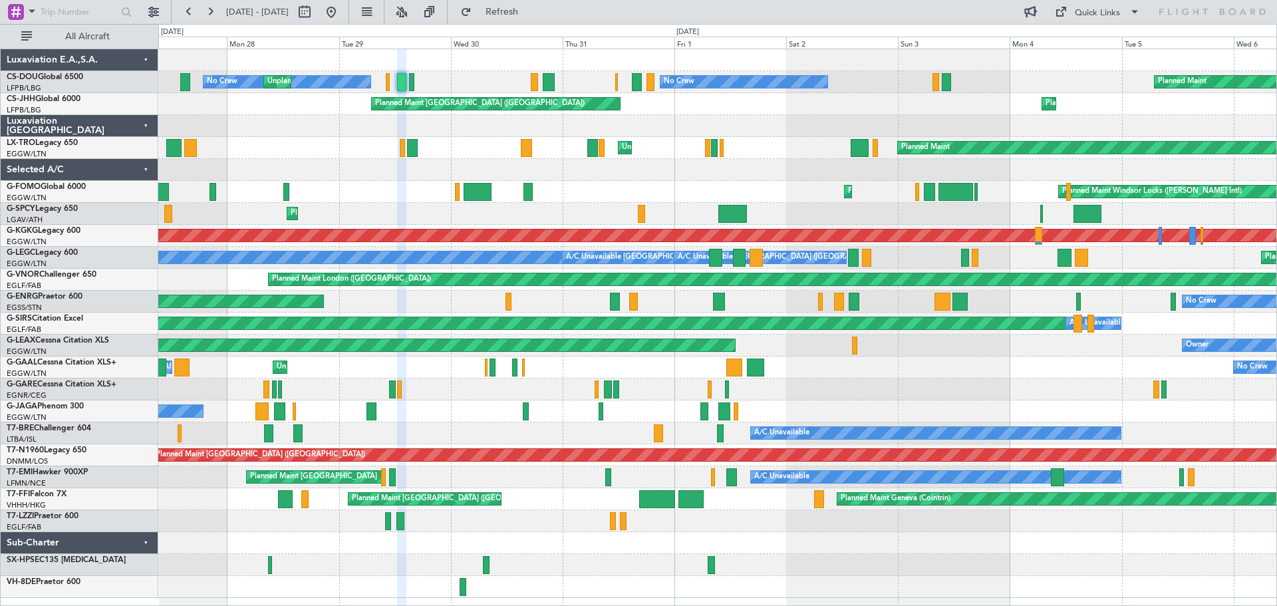
type input "0"
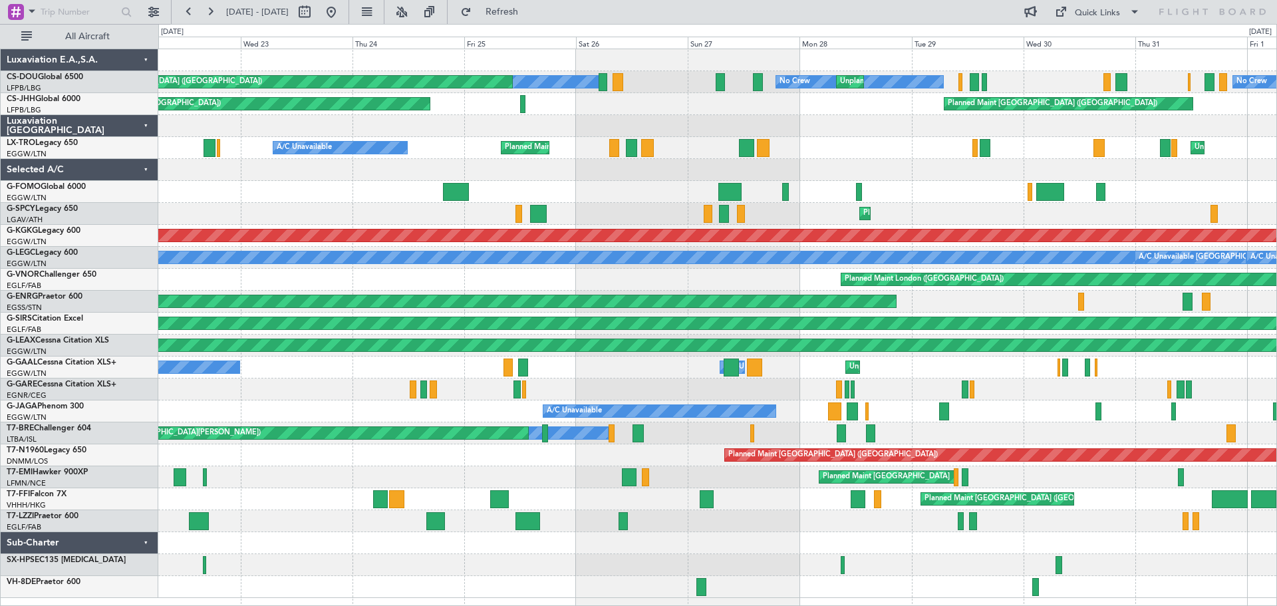
click at [889, 154] on div "No Crew No Crew Unplanned Maint Paris (Le Bourget) No Crew Planned Maint Paris …" at bounding box center [717, 323] width 1118 height 549
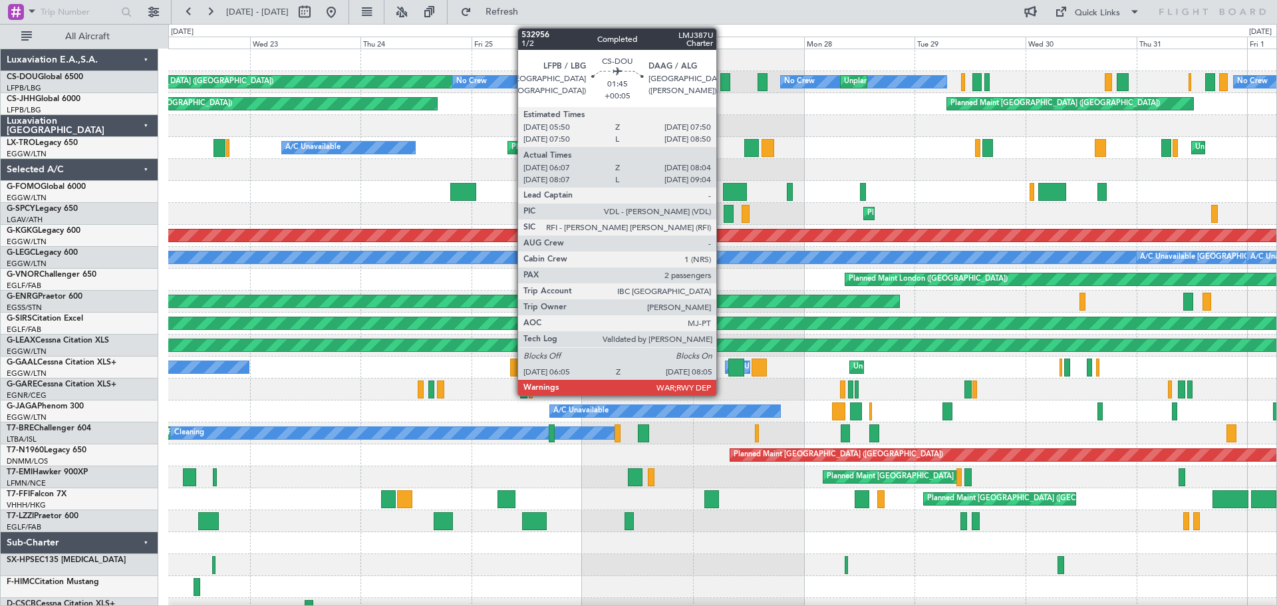
click at [722, 82] on div at bounding box center [724, 82] width 9 height 18
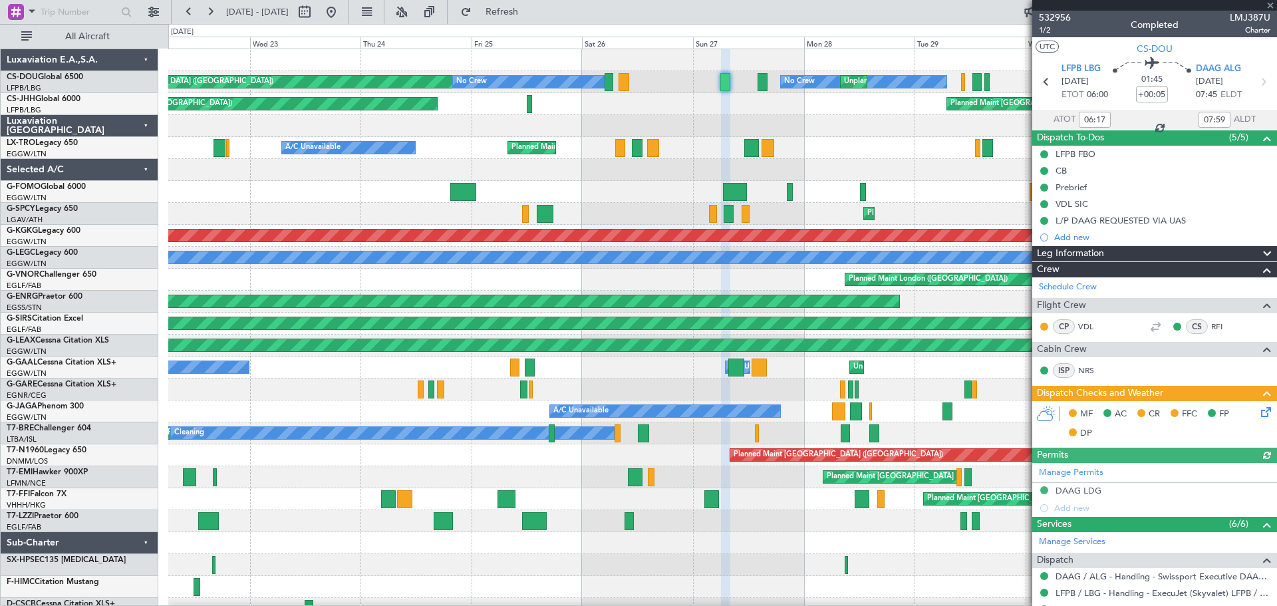
scroll to position [257, 0]
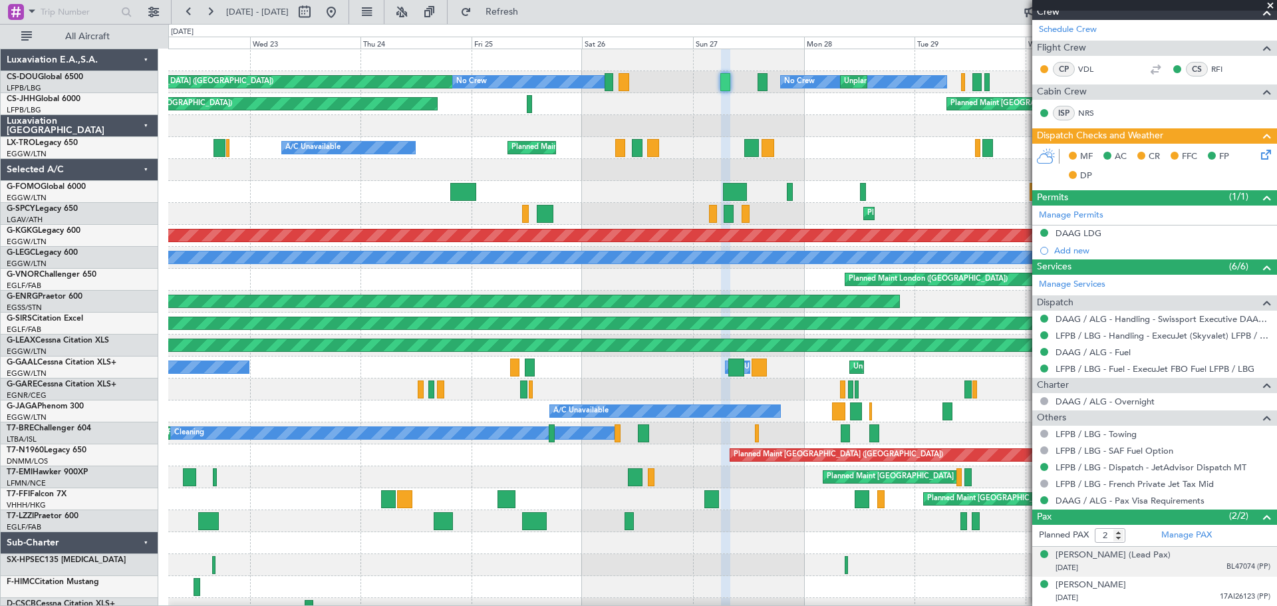
click at [1241, 566] on span "BL47074 (PP)" at bounding box center [1249, 566] width 44 height 11
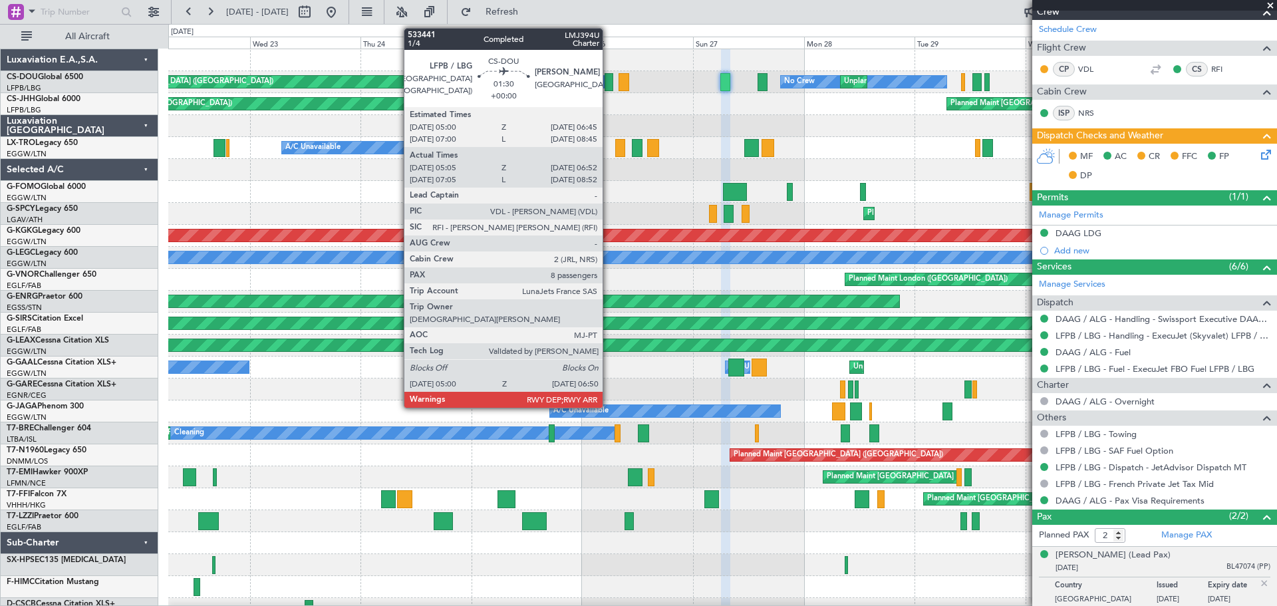
click at [609, 76] on div at bounding box center [609, 82] width 9 height 18
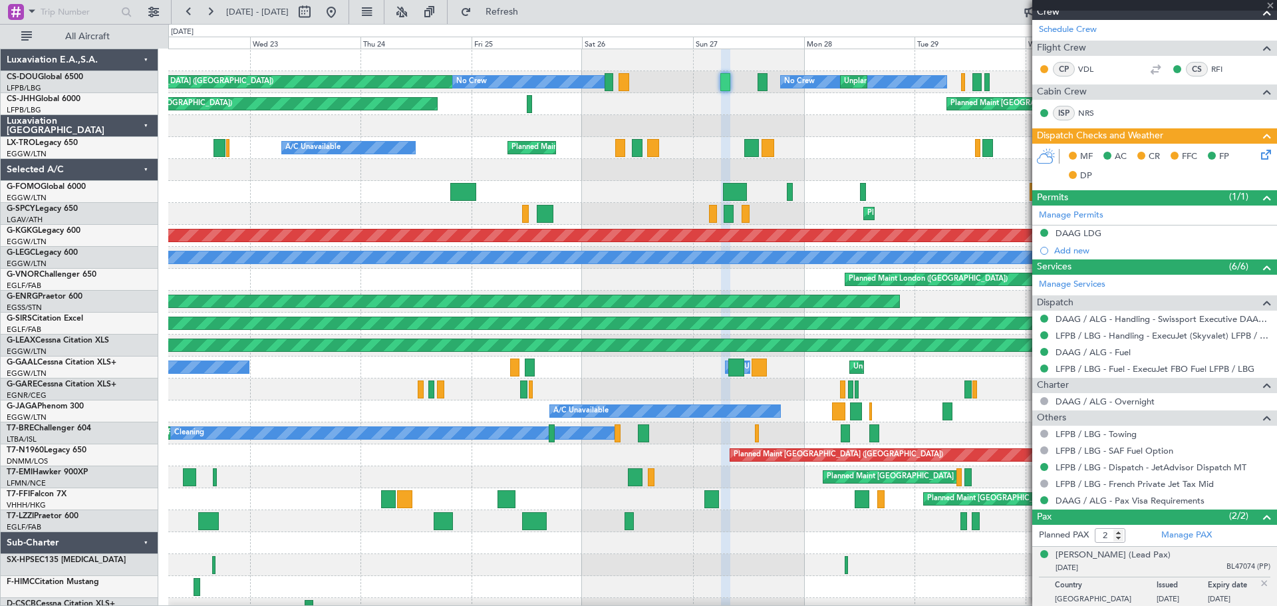
type input "05:15"
type input "06:47"
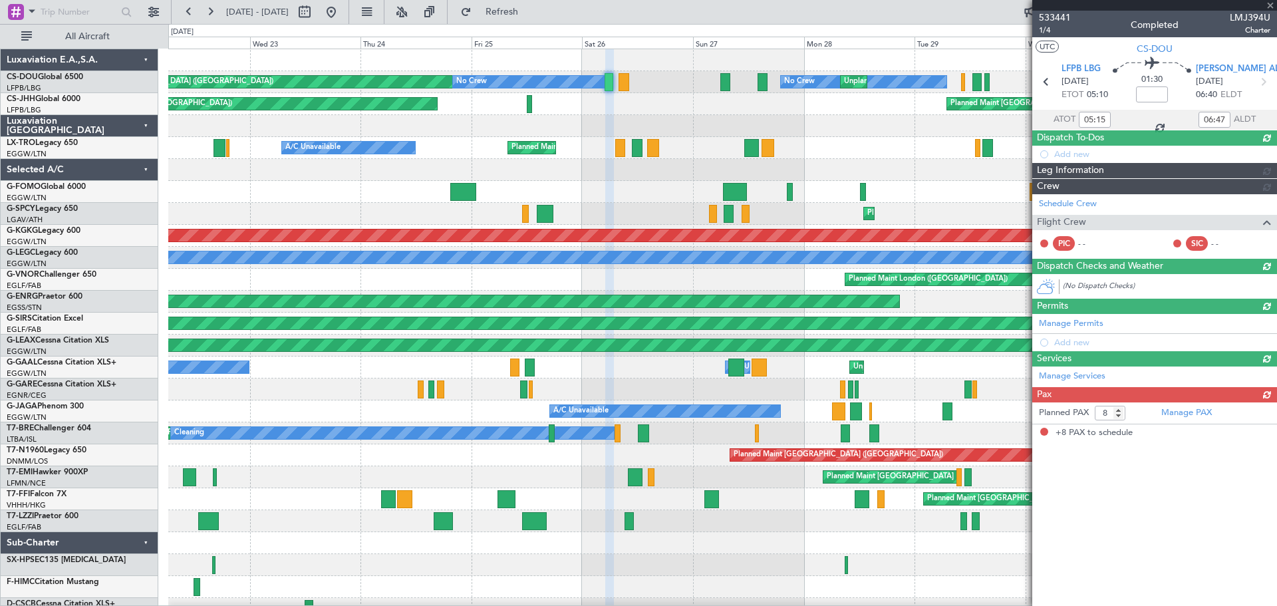
scroll to position [0, 0]
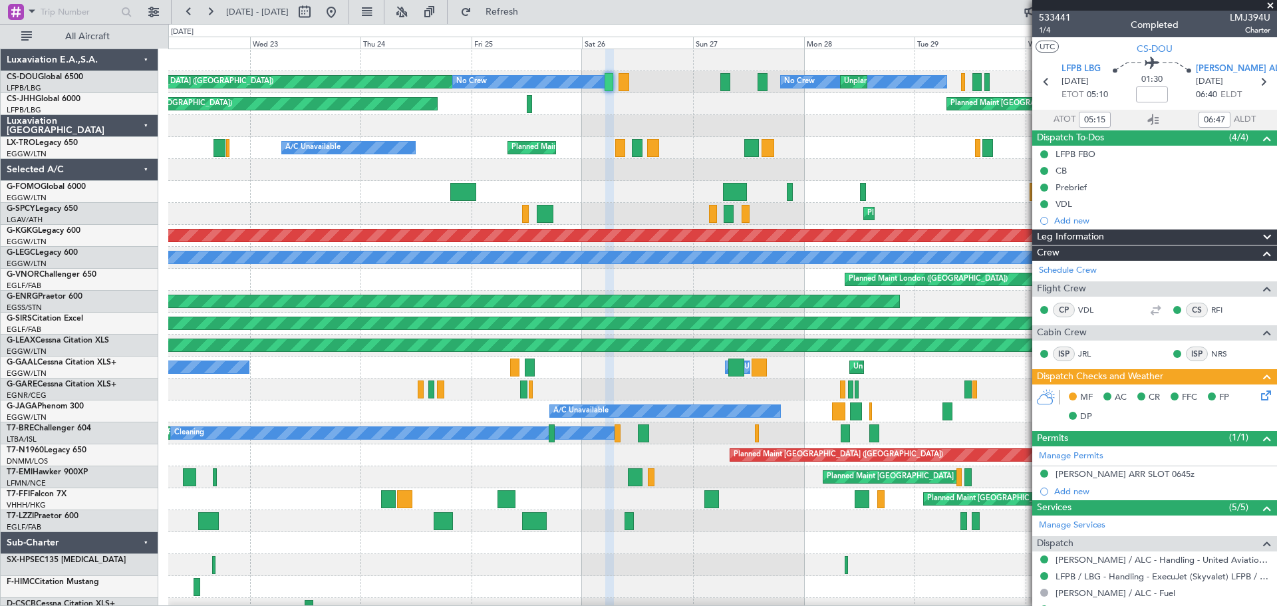
click at [1269, 6] on span at bounding box center [1270, 6] width 13 height 12
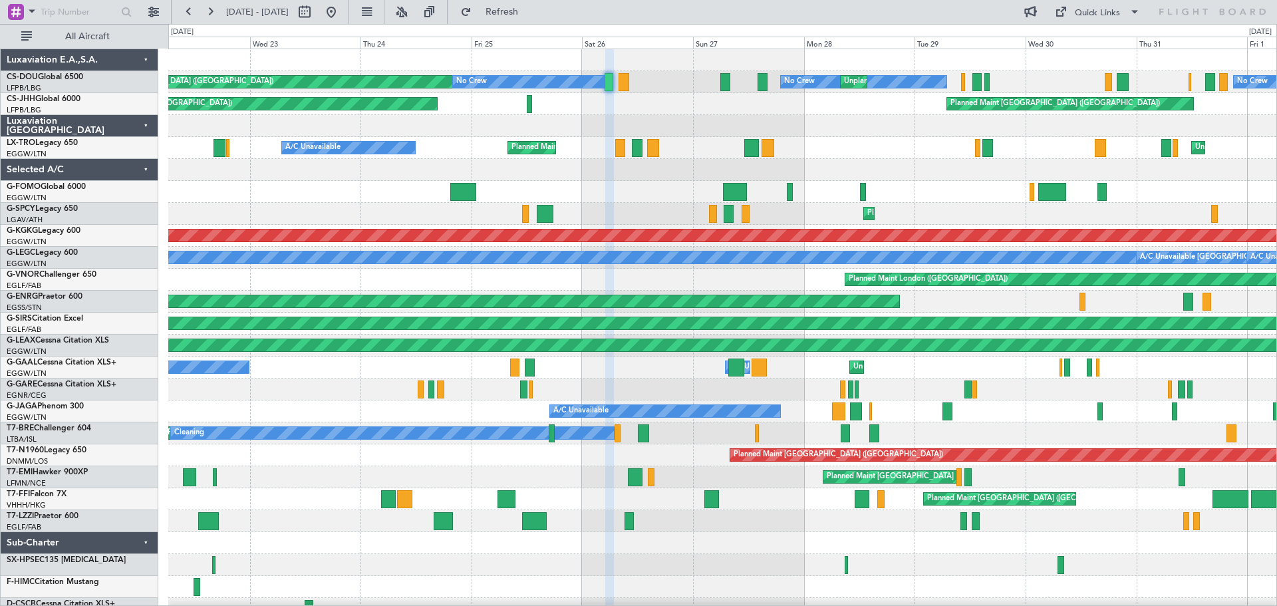
type input "0"
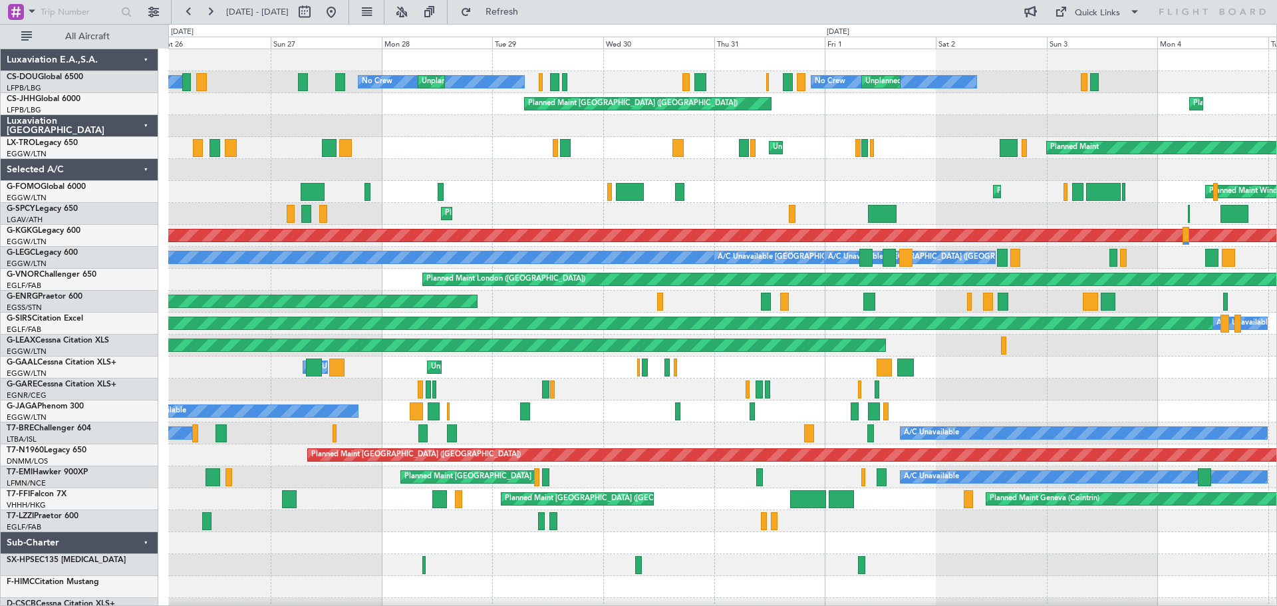
click at [462, 176] on div at bounding box center [722, 170] width 1108 height 22
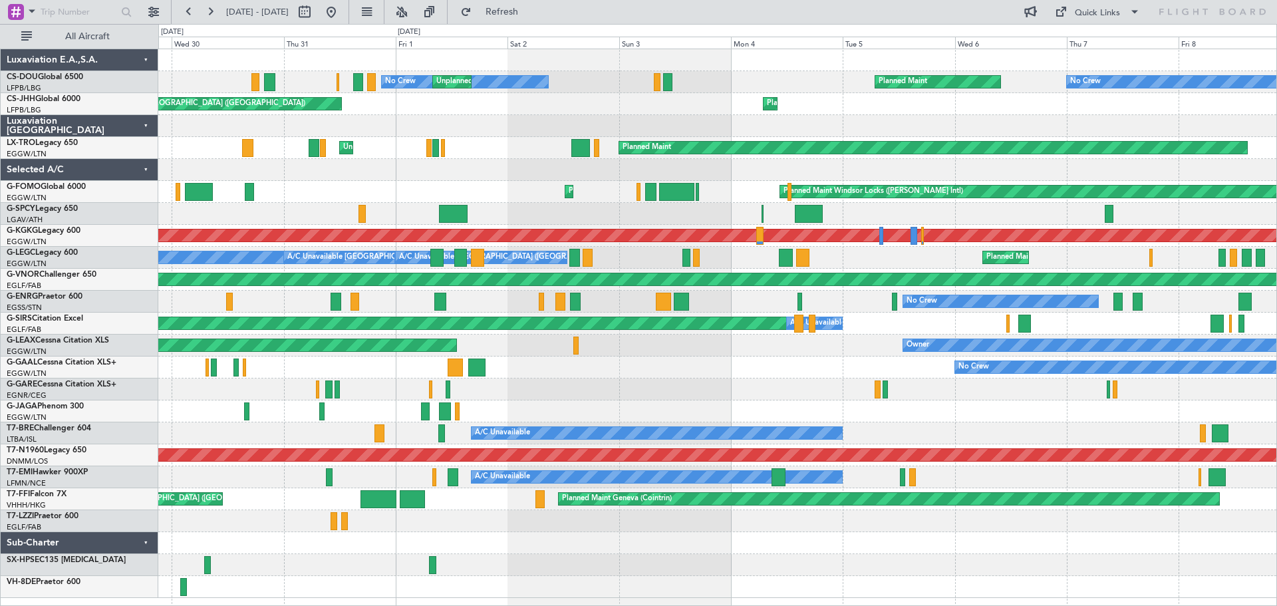
click at [433, 185] on div "No Crew Unplanned Maint Paris (Le Bourget) Planned Maint No Crew Unplanned Main…" at bounding box center [717, 323] width 1118 height 549
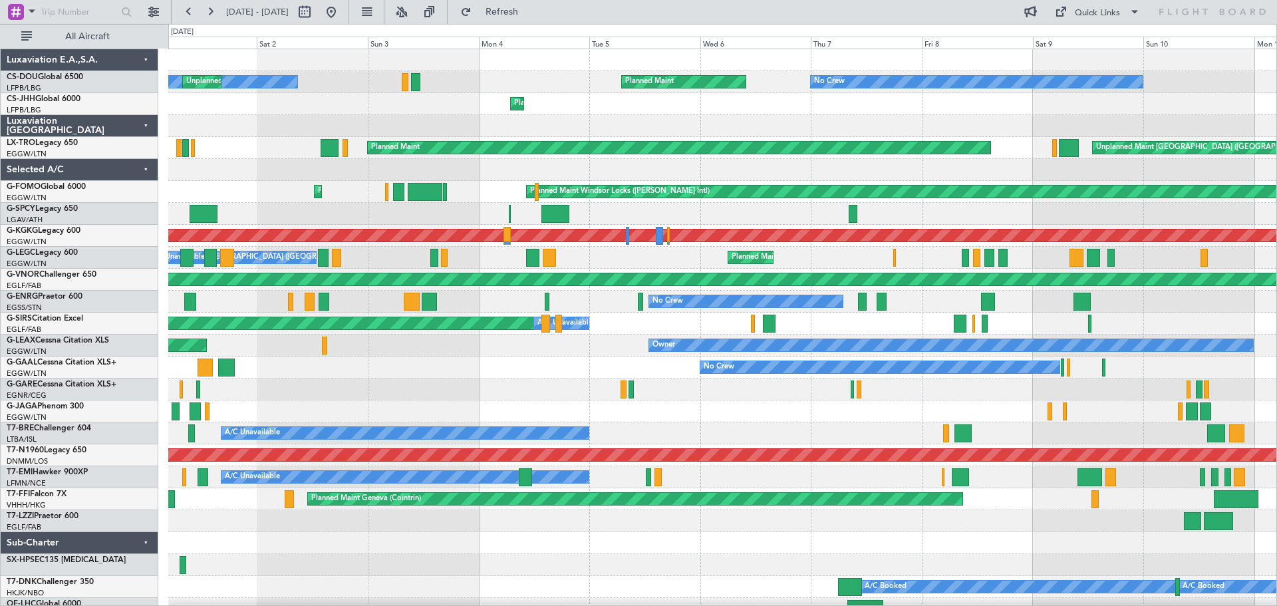
scroll to position [5, 0]
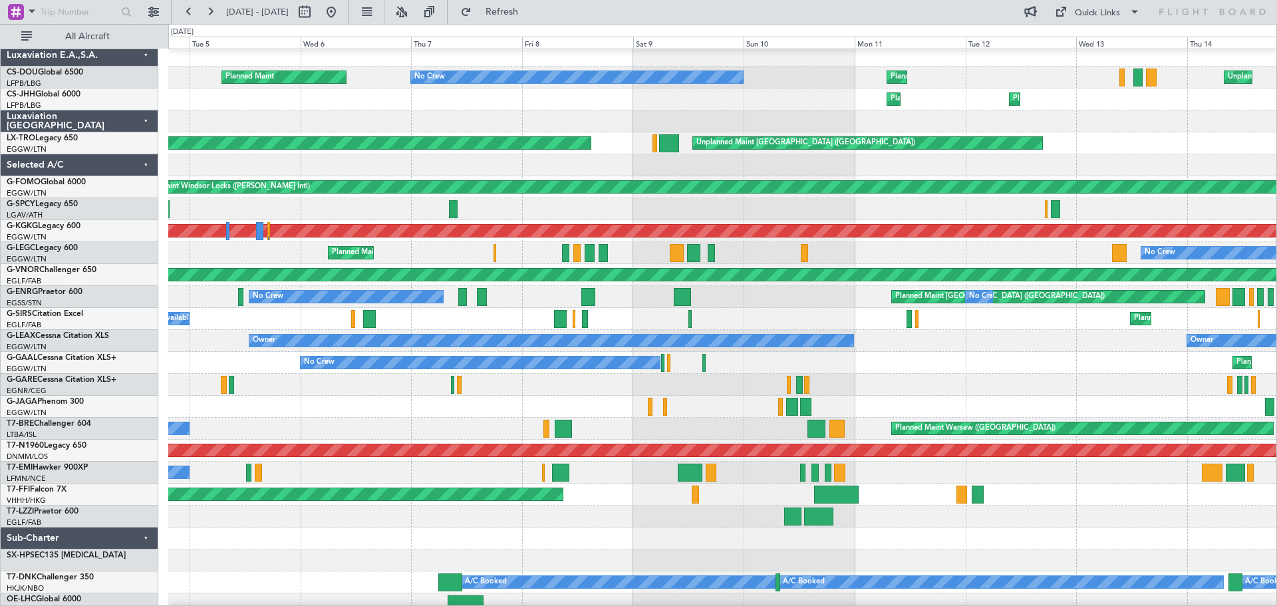
click at [406, 160] on div at bounding box center [722, 165] width 1108 height 22
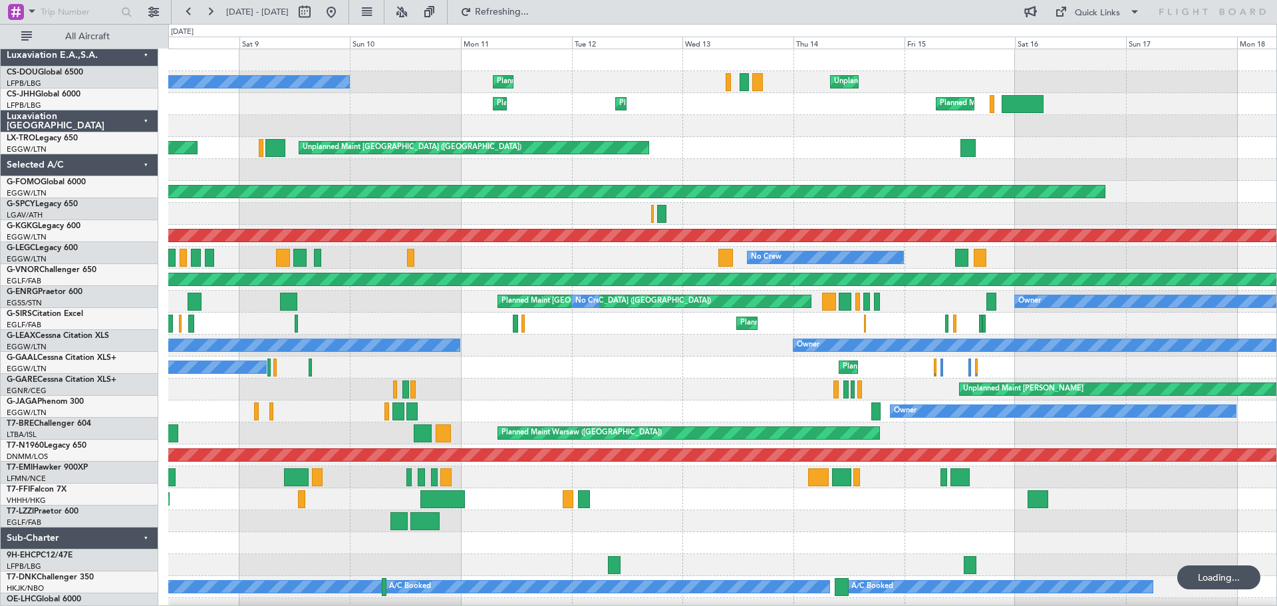
scroll to position [0, 0]
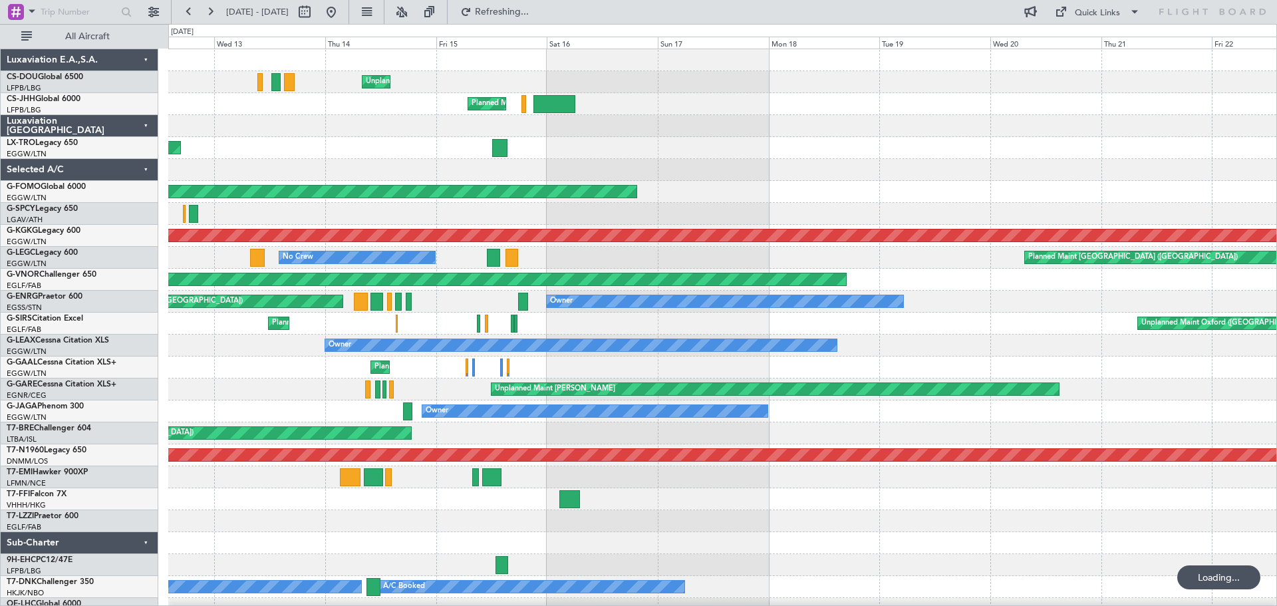
click at [230, 170] on div "Unplanned Maint Paris (Le Bourget) Planned Maint Paris (Le Bourget) Planned Mai…" at bounding box center [722, 334] width 1108 height 571
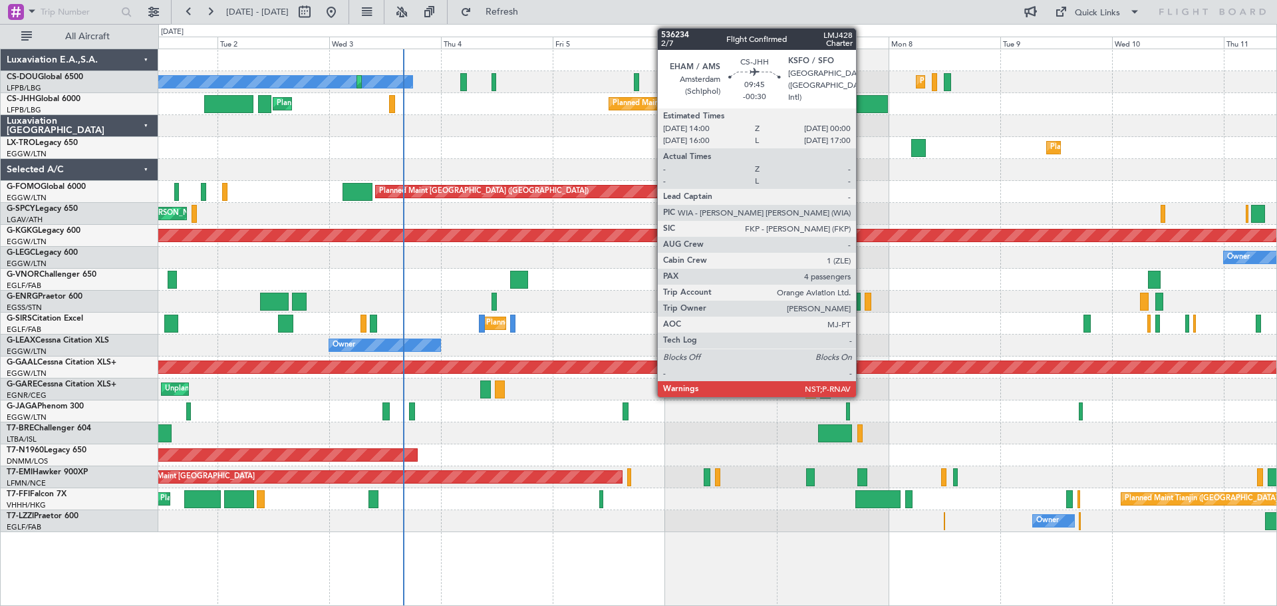
click at [862, 100] on div at bounding box center [864, 104] width 47 height 18
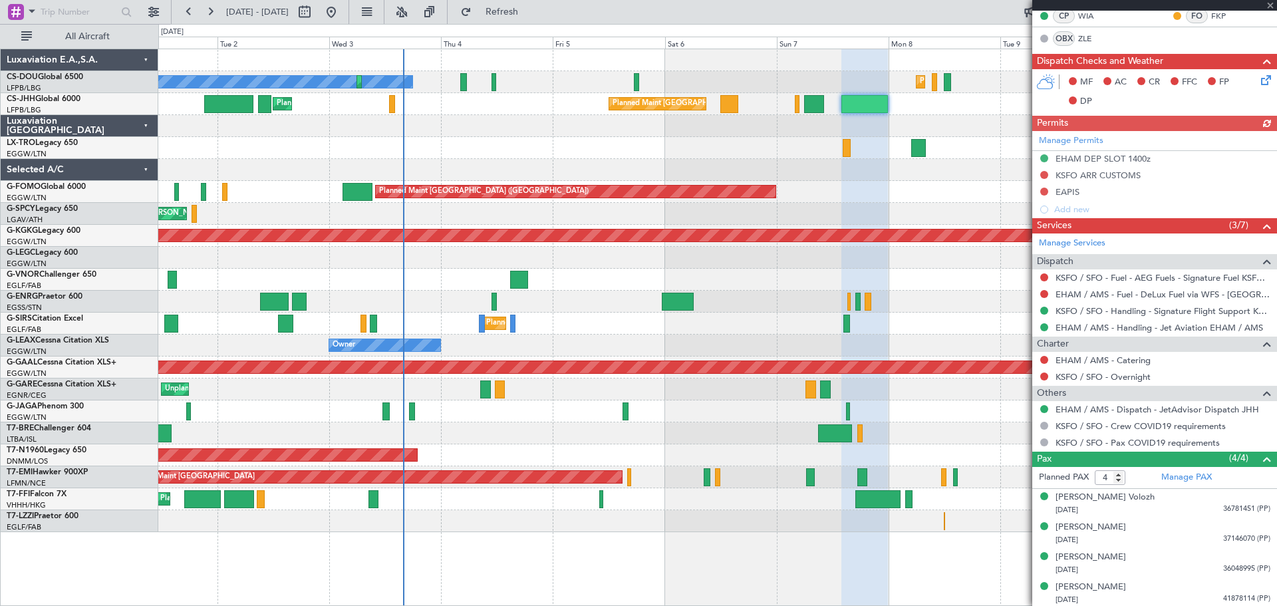
scroll to position [314, 0]
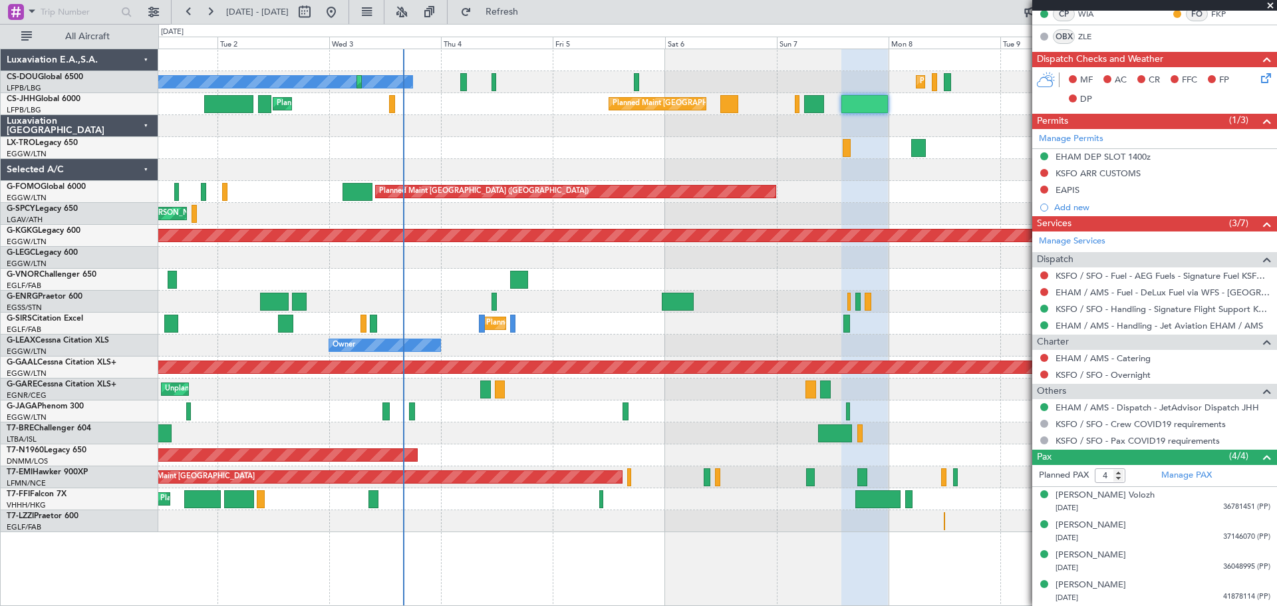
click at [1269, 5] on span at bounding box center [1270, 6] width 13 height 12
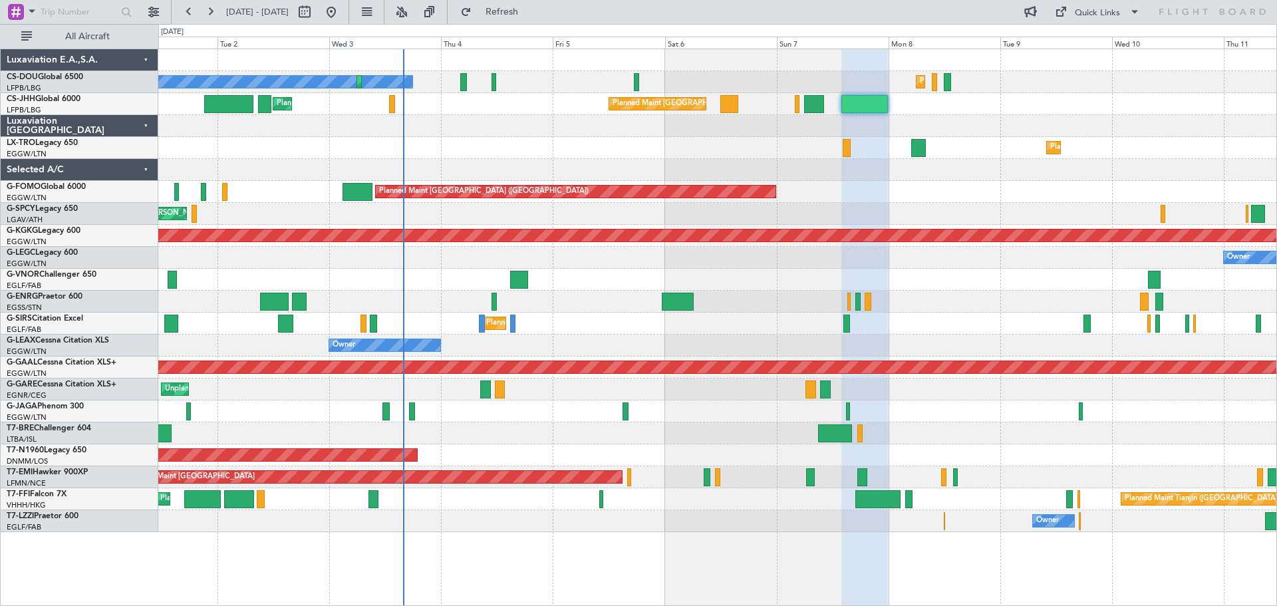
type input "0"
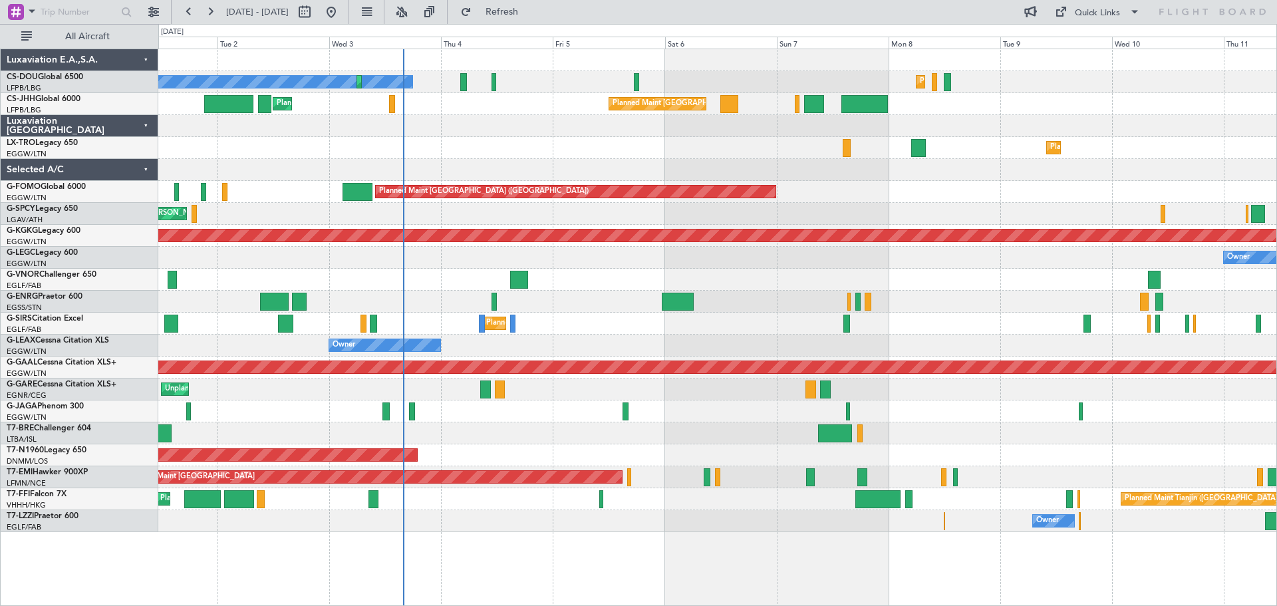
scroll to position [0, 0]
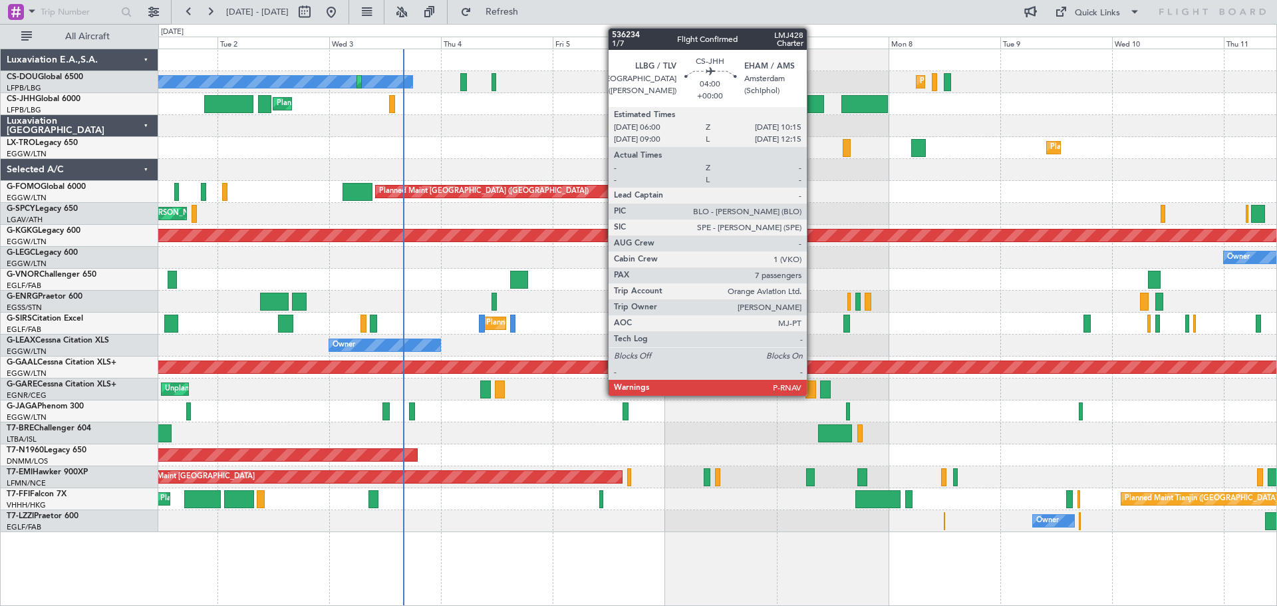
click at [813, 106] on div at bounding box center [814, 104] width 20 height 18
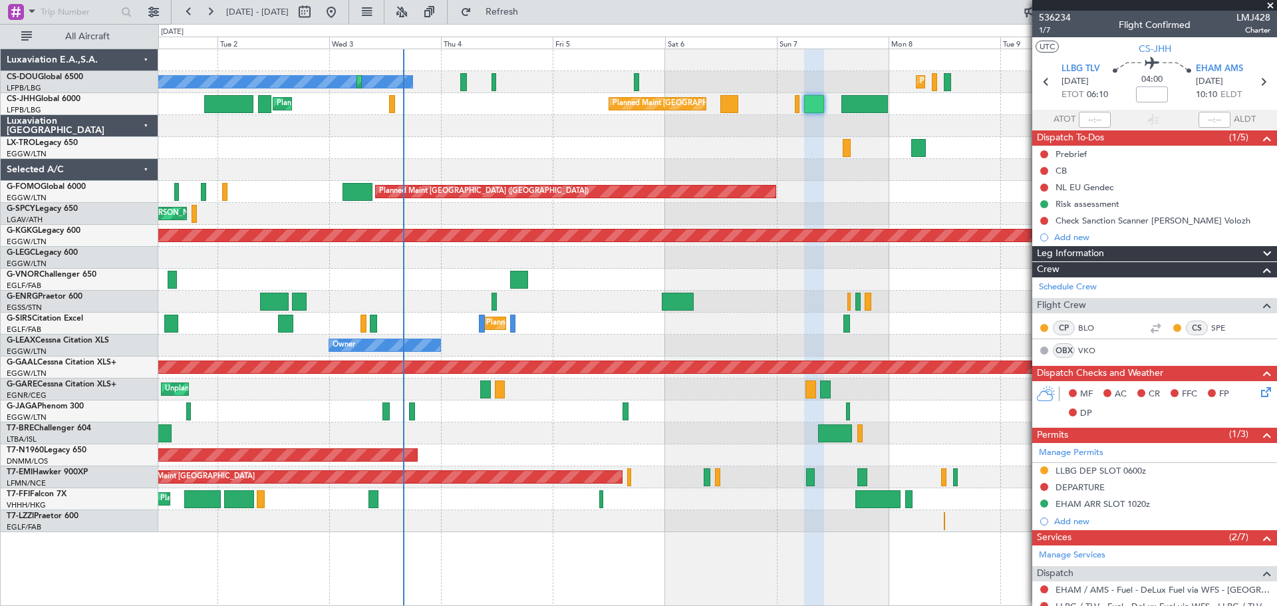
click at [1269, 3] on span at bounding box center [1270, 6] width 13 height 12
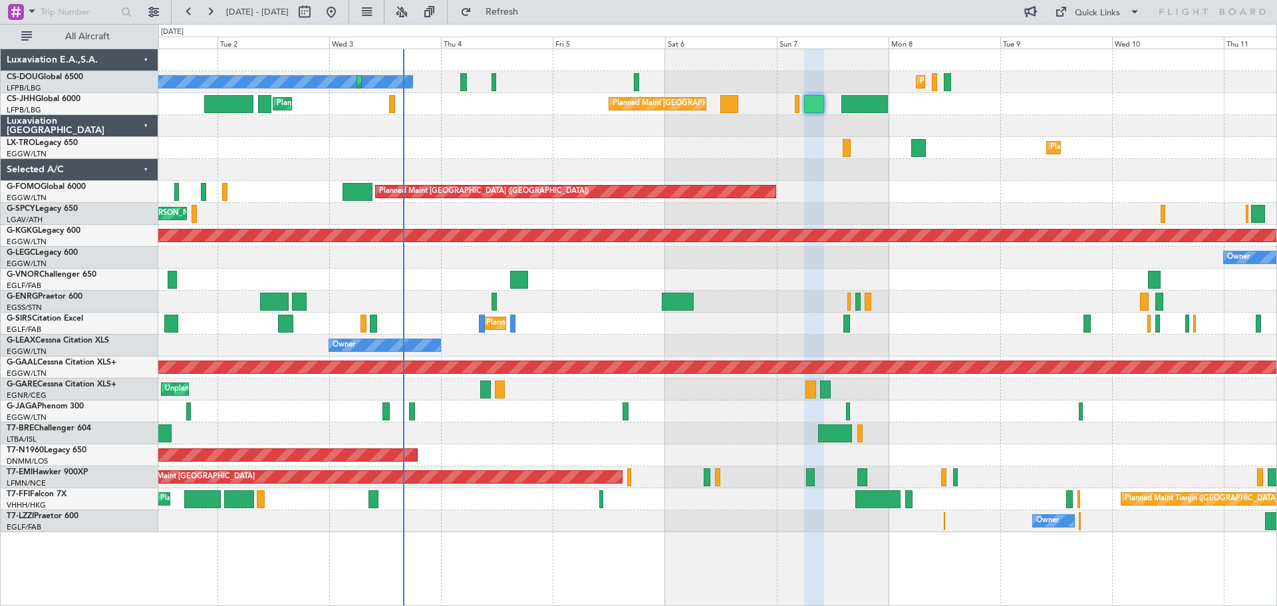
type input "0"
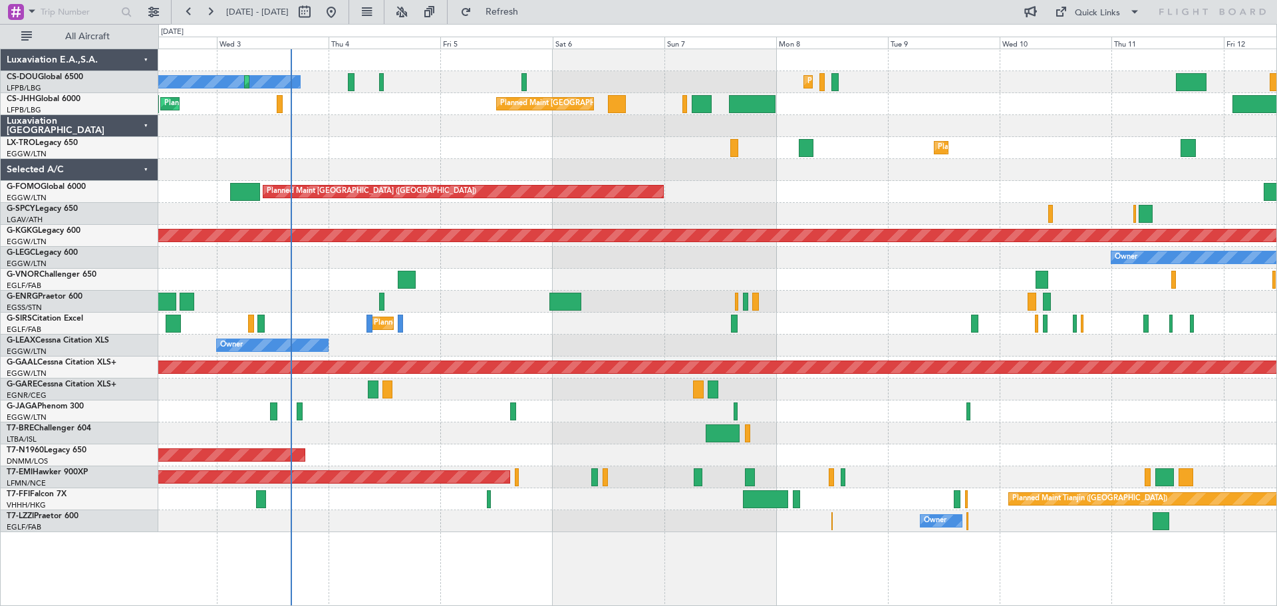
click at [879, 126] on div at bounding box center [717, 126] width 1118 height 22
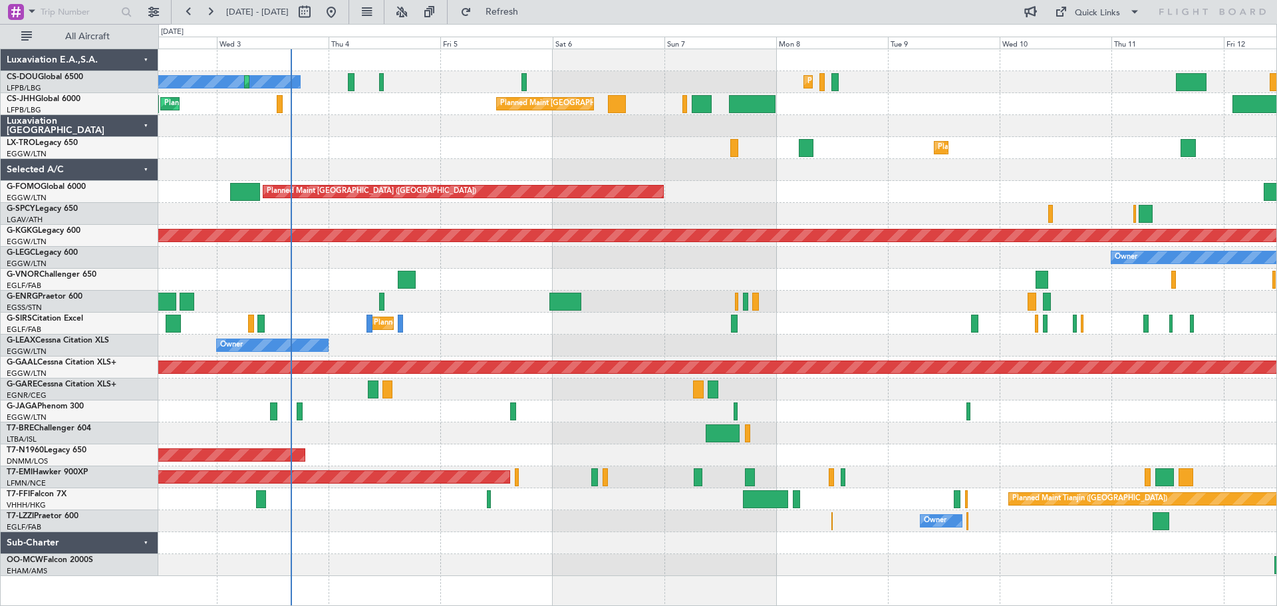
click at [383, 138] on div "Planned Maint Dusseldorf" at bounding box center [717, 148] width 1118 height 22
click at [382, 138] on div "Planned Maint Dusseldorf" at bounding box center [717, 148] width 1118 height 22
click at [494, 138] on div "Planned Maint Dusseldorf" at bounding box center [717, 148] width 1118 height 22
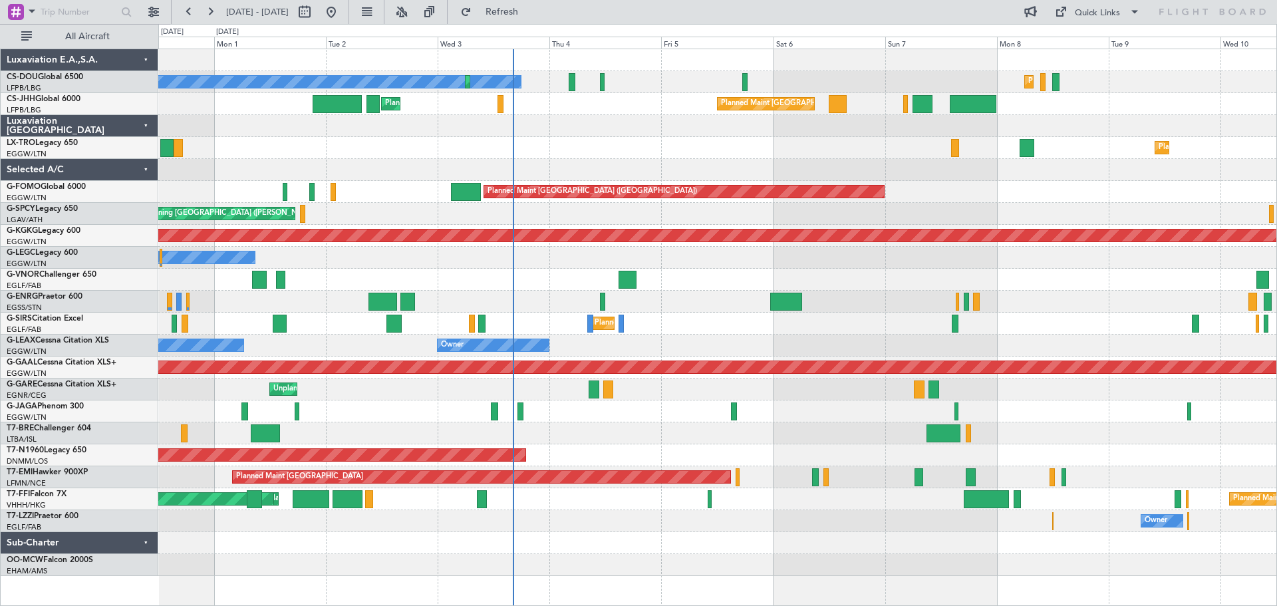
click at [666, 430] on div at bounding box center [717, 433] width 1118 height 22
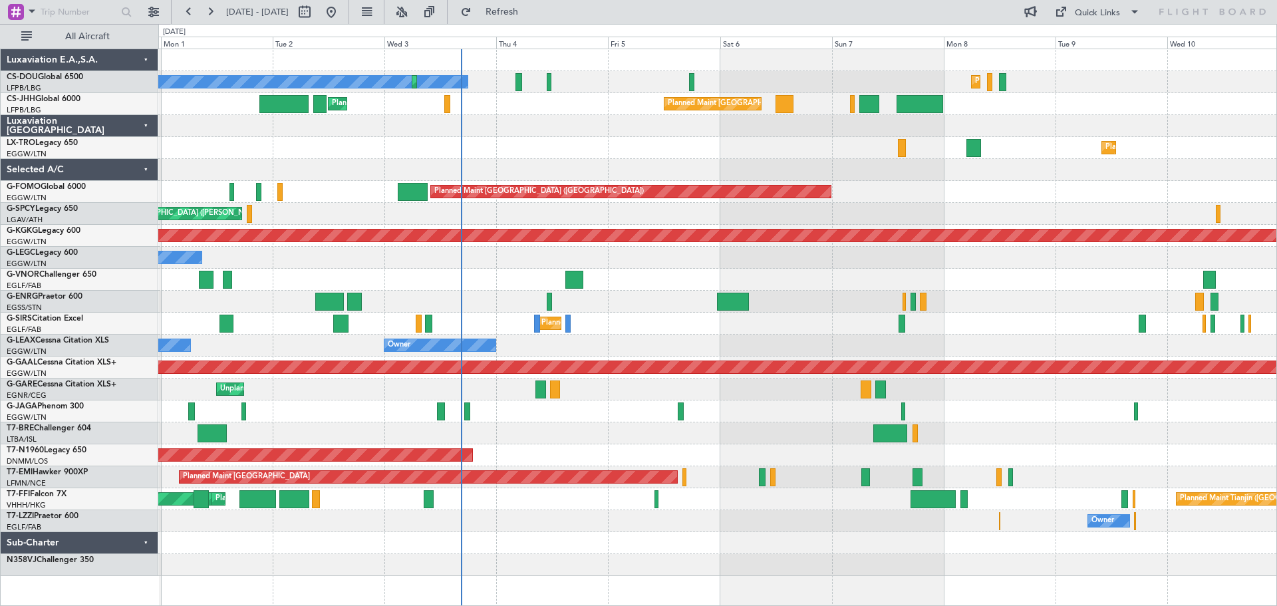
click at [933, 196] on div "Planned Maint [GEOGRAPHIC_DATA] ([GEOGRAPHIC_DATA])" at bounding box center [717, 192] width 1118 height 22
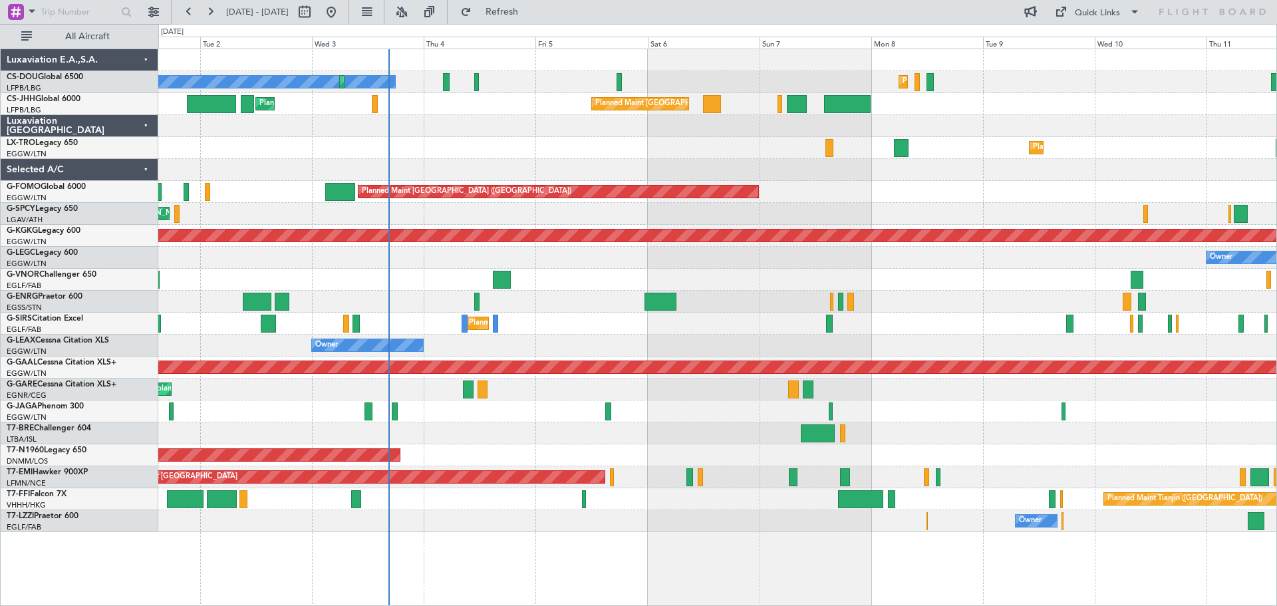
click at [906, 201] on div "Planned Maint [GEOGRAPHIC_DATA] ([GEOGRAPHIC_DATA])" at bounding box center [717, 192] width 1118 height 22
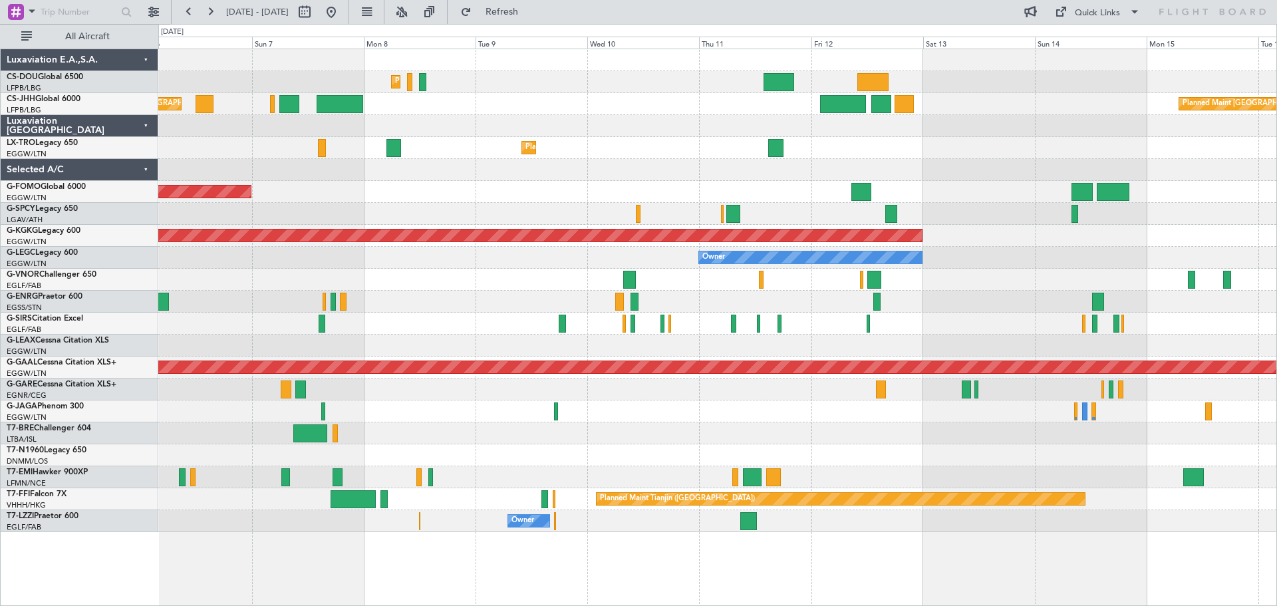
click at [554, 405] on div at bounding box center [556, 411] width 4 height 18
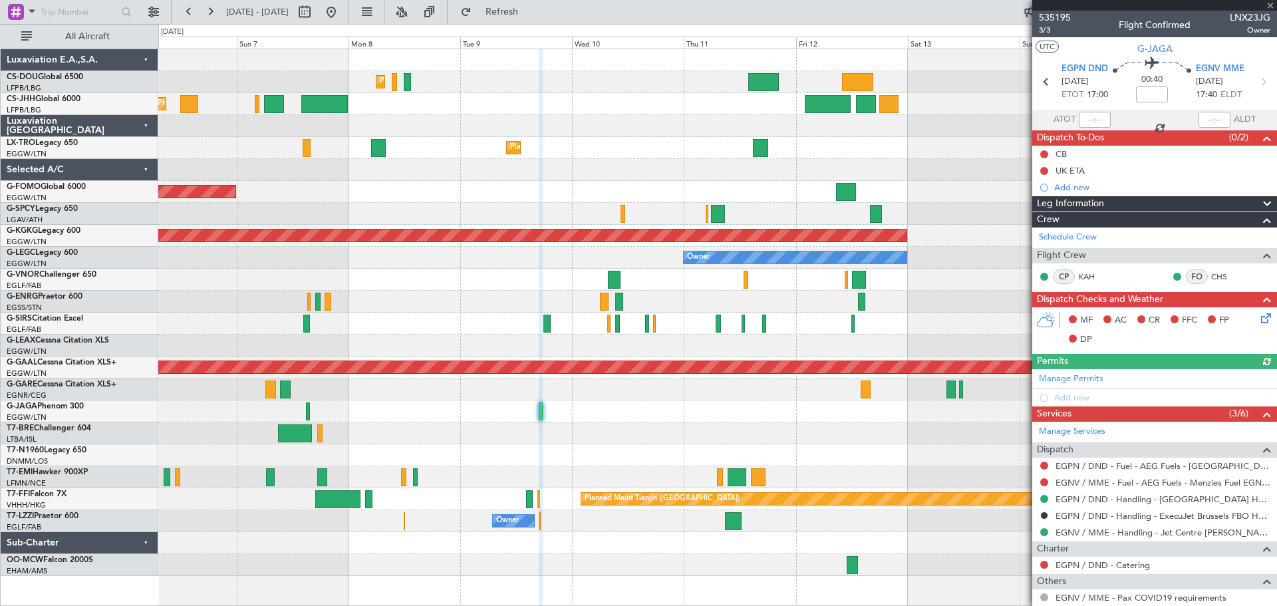
click at [1271, 5] on div at bounding box center [1154, 5] width 245 height 11
click at [1271, 5] on span at bounding box center [1270, 6] width 13 height 12
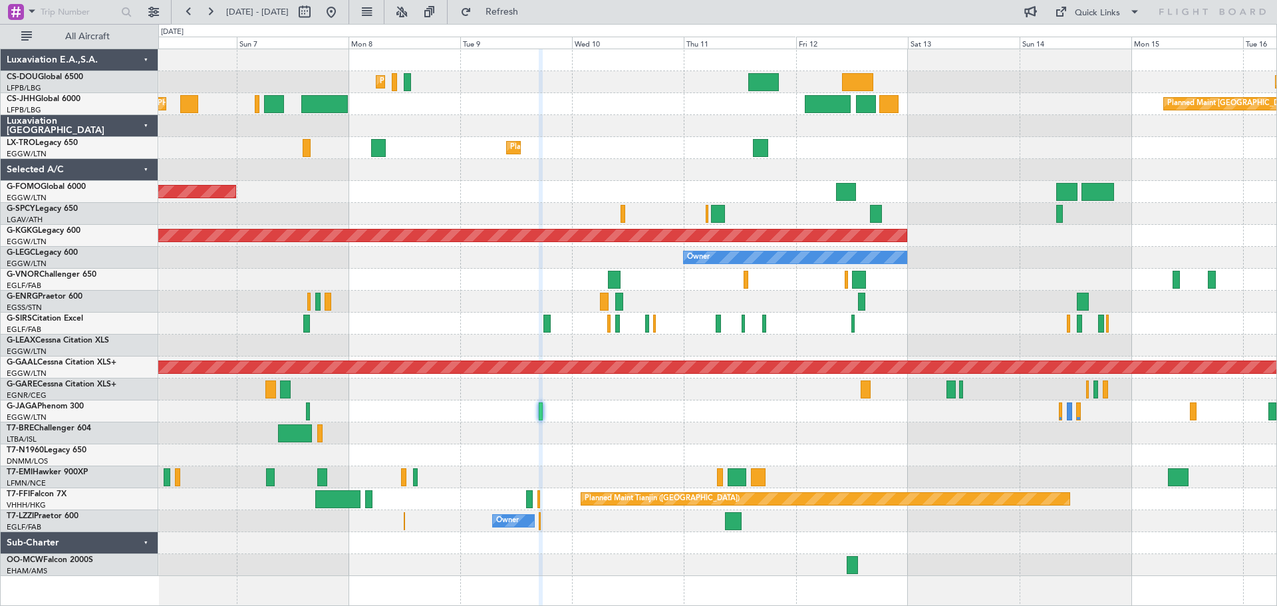
type input "0"
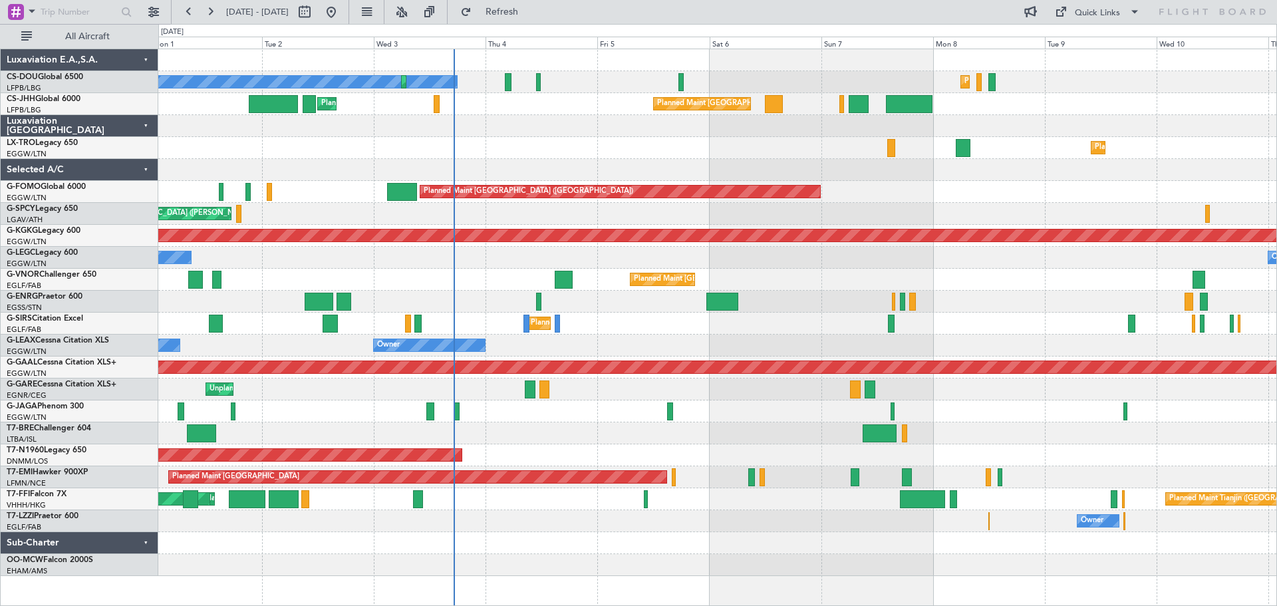
click at [983, 164] on div "Planned Maint Paris (Le Bourget) No Crew Planned Maint Paris (Le Bourget) Plann…" at bounding box center [717, 312] width 1118 height 527
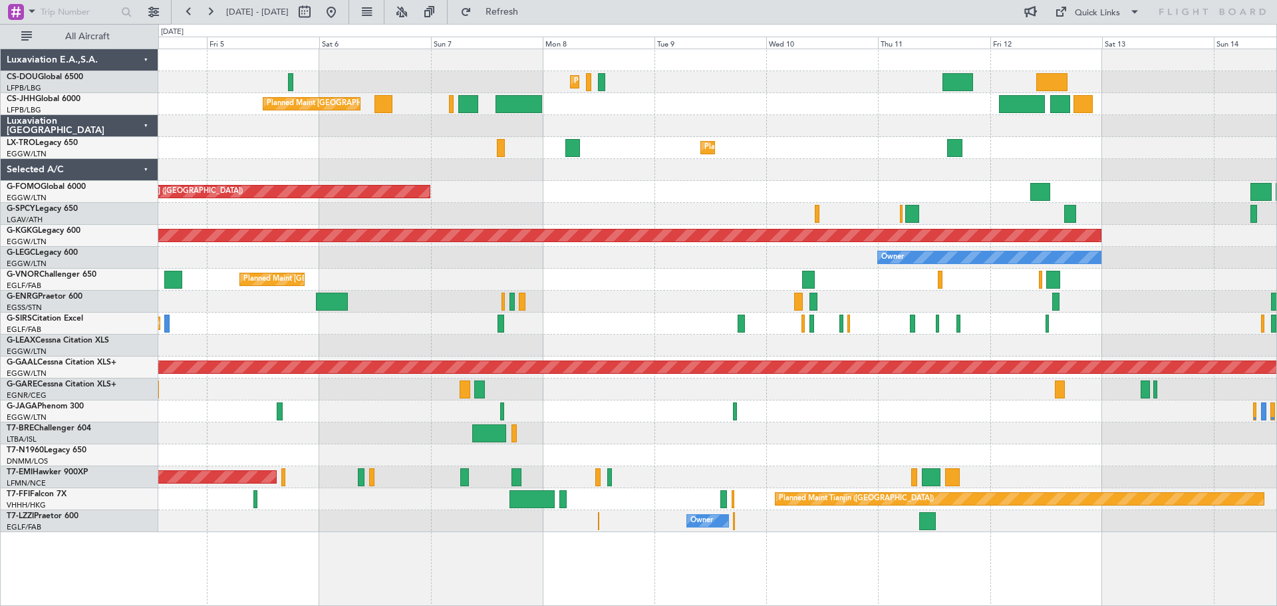
click at [750, 125] on div "Planned Maint Paris (Le Bourget) Planned Maint Paris (Le Bourget) Planned Maint…" at bounding box center [717, 290] width 1118 height 483
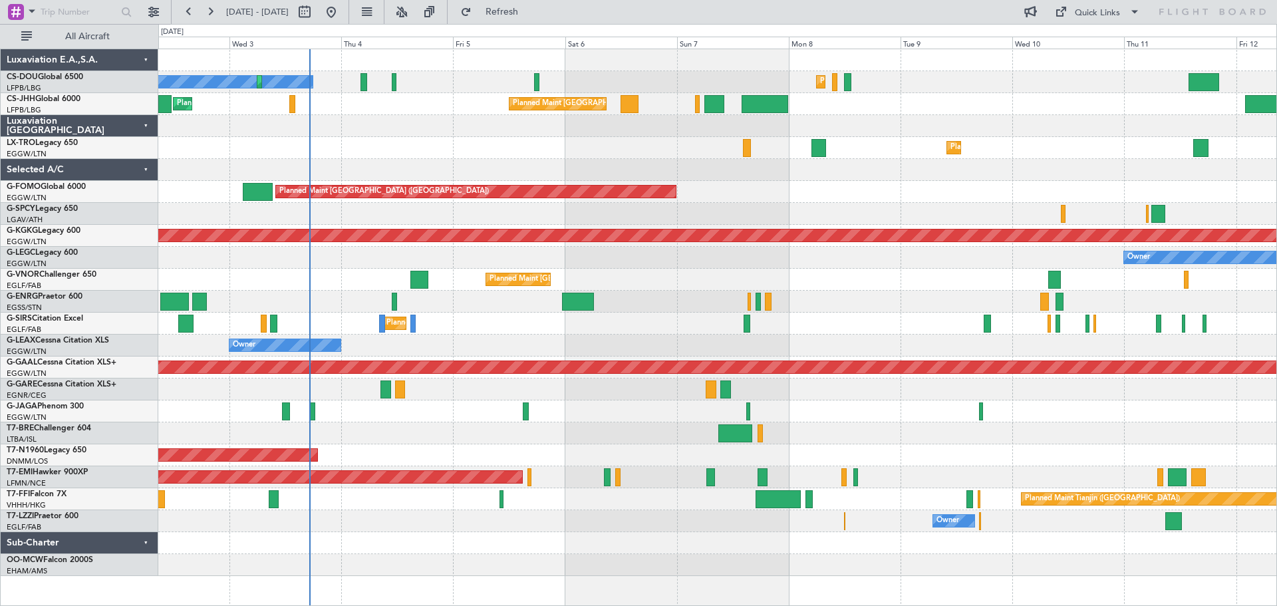
click at [573, 146] on div "Planned Maint Dusseldorf" at bounding box center [717, 148] width 1118 height 22
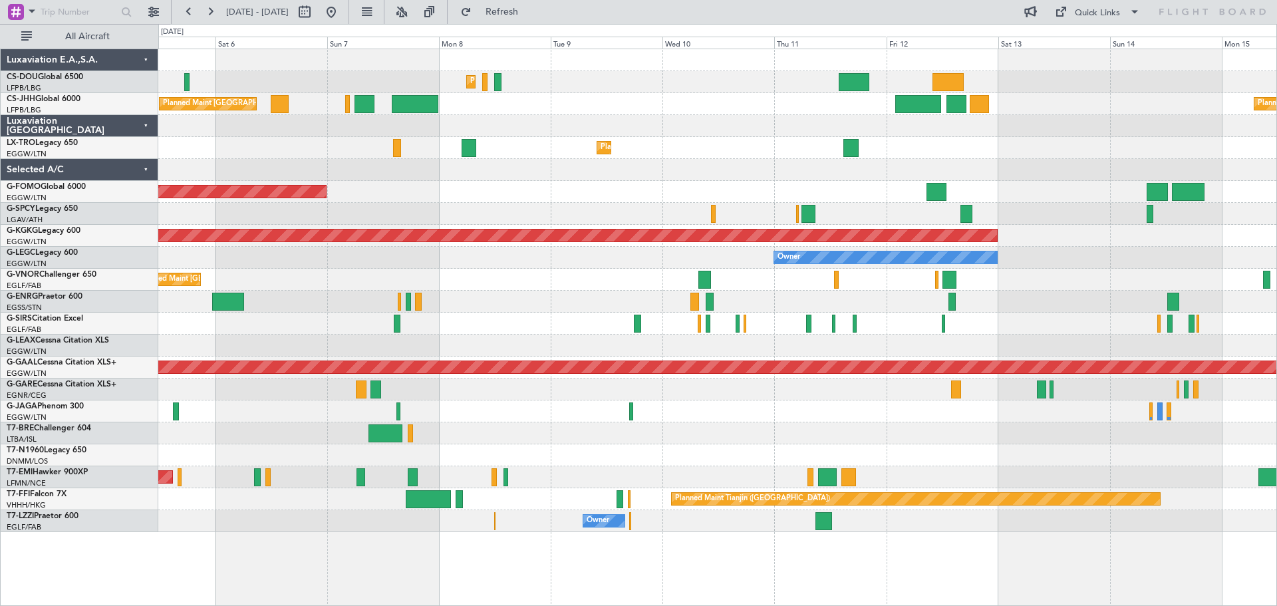
click at [754, 118] on div at bounding box center [717, 126] width 1118 height 22
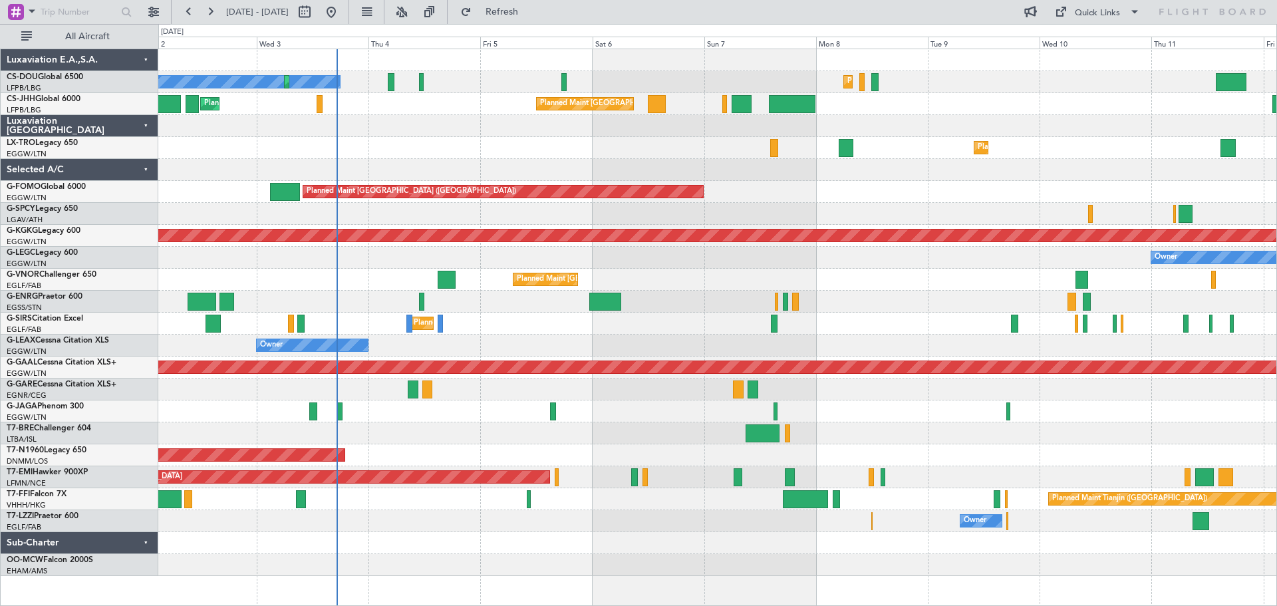
click at [917, 140] on div "Planned Maint Paris (Le Bourget) No Crew Planned Maint Paris (Le Bourget) Plann…" at bounding box center [717, 312] width 1118 height 527
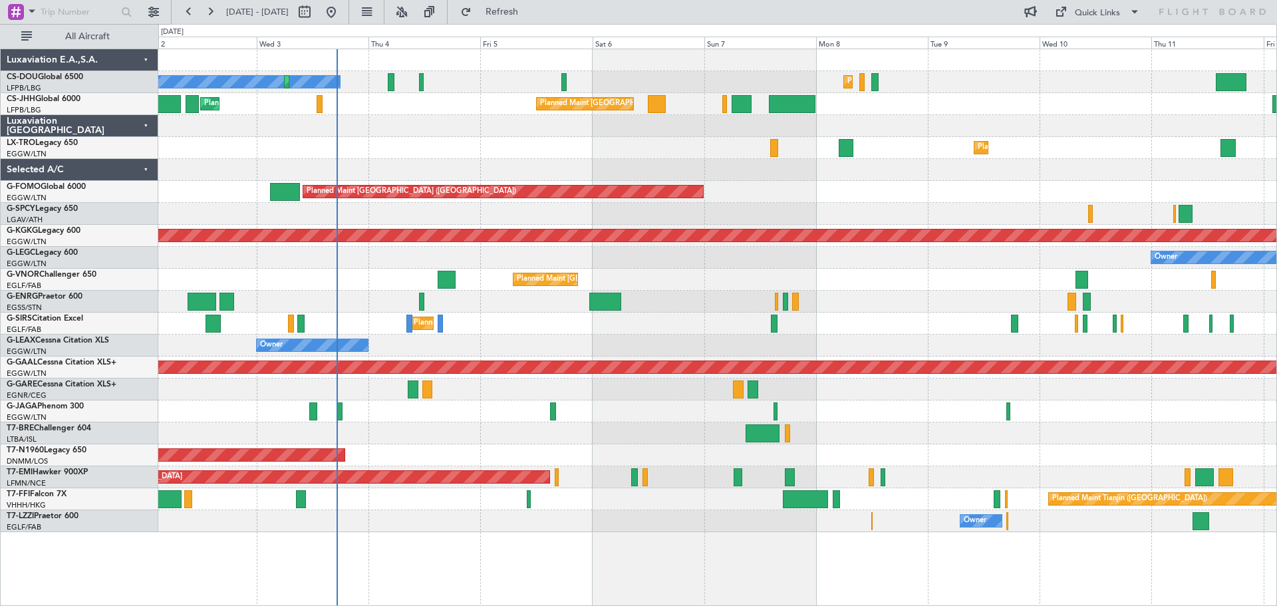
click at [756, 198] on div "Planned Maint [GEOGRAPHIC_DATA] ([GEOGRAPHIC_DATA])" at bounding box center [717, 192] width 1118 height 22
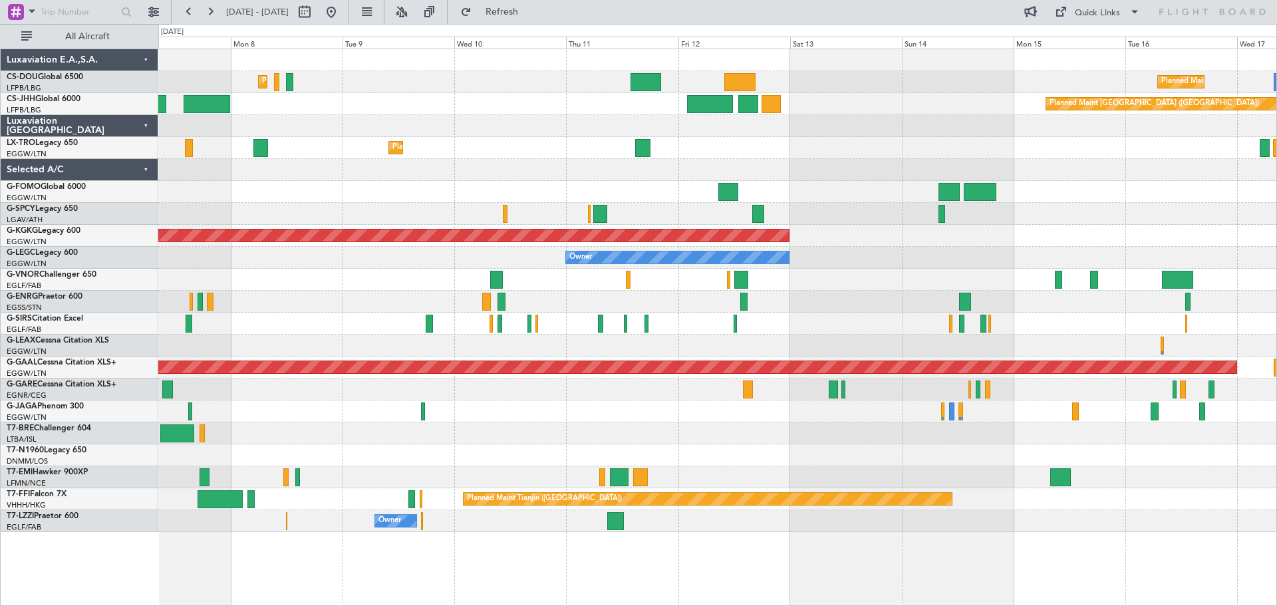
click at [469, 280] on div "Planned Maint Paris (Le Bourget) Planned Maint Paris (Le Bourget) Planned Maint…" at bounding box center [717, 290] width 1118 height 483
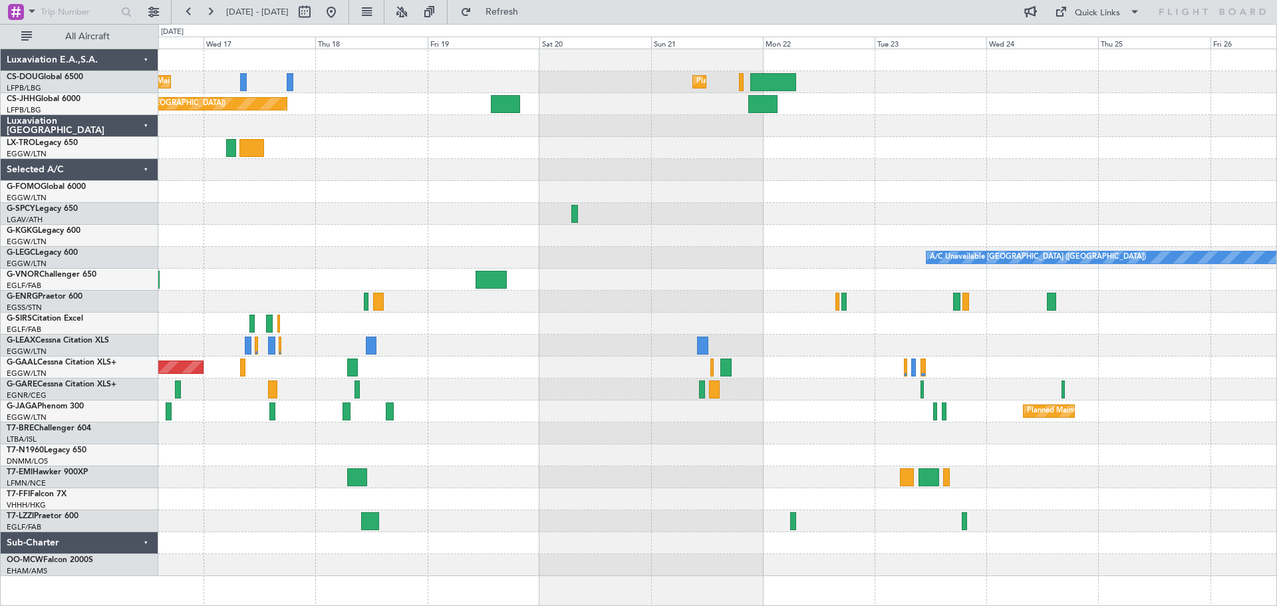
click at [424, 204] on div at bounding box center [717, 214] width 1118 height 22
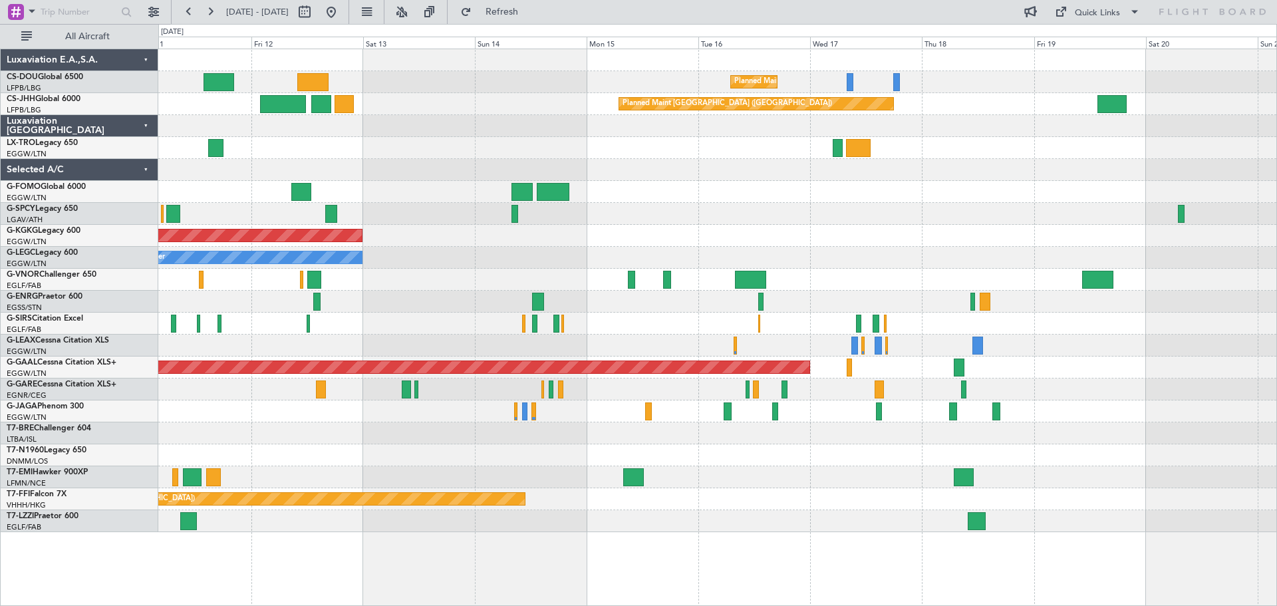
click at [929, 266] on div "Planned Maint Paris (Le Bourget) Planned Maint Paris (Le Bourget) Planned Maint…" at bounding box center [717, 290] width 1118 height 483
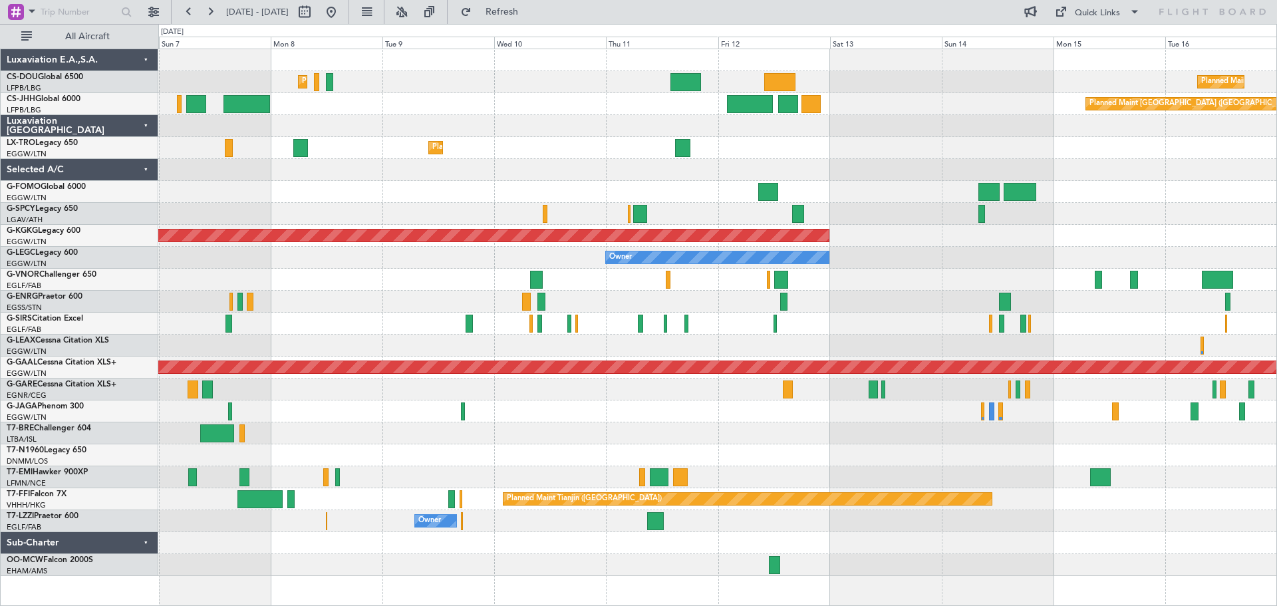
click at [913, 269] on div "Planned Maint [GEOGRAPHIC_DATA] ([GEOGRAPHIC_DATA])" at bounding box center [717, 280] width 1118 height 22
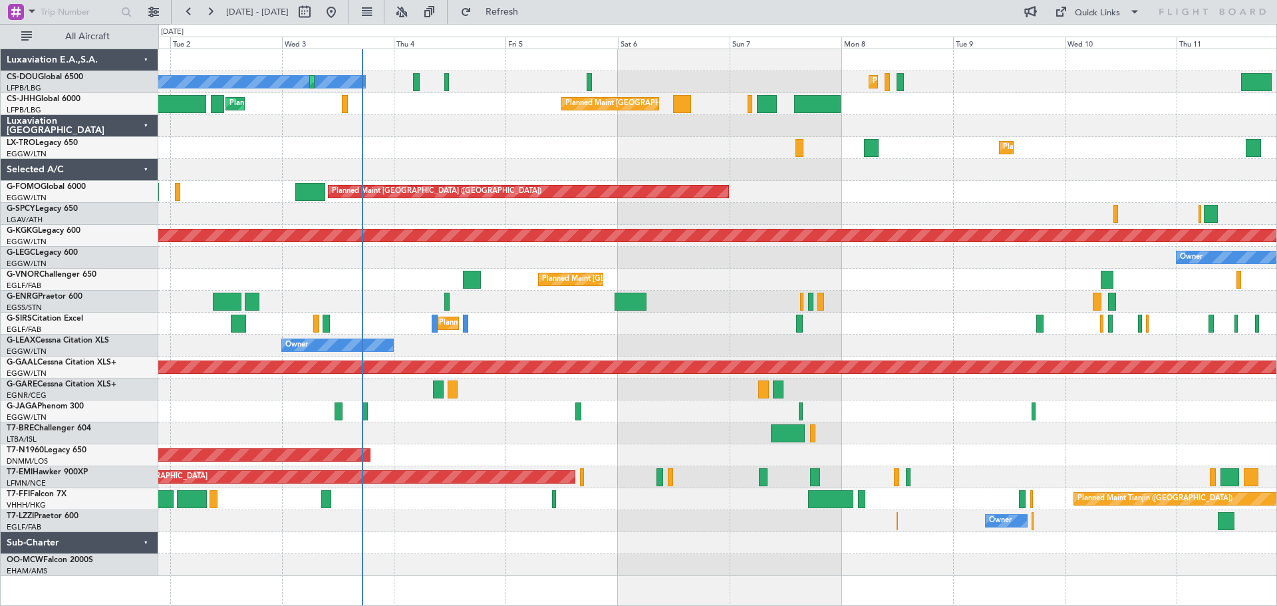
click at [950, 270] on div "Planned Maint [GEOGRAPHIC_DATA] ([GEOGRAPHIC_DATA])" at bounding box center [717, 280] width 1118 height 22
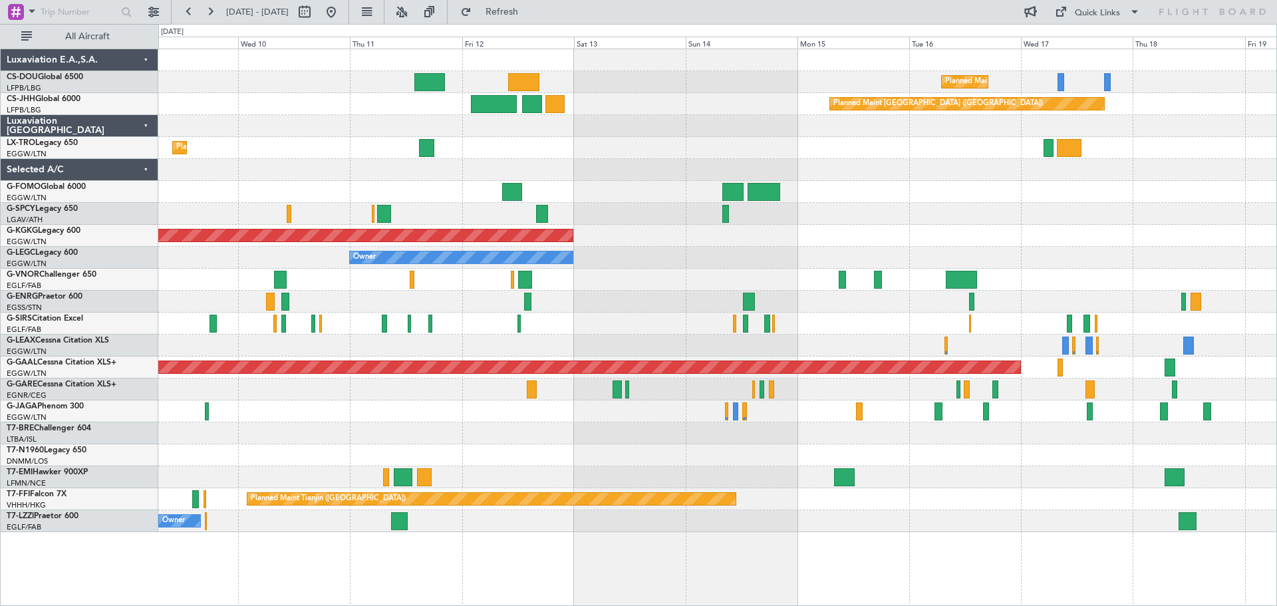
click at [300, 180] on div "Planned Maint Paris (Le Bourget) Planned Maint Paris (Le Bourget) Planned Maint…" at bounding box center [717, 290] width 1118 height 483
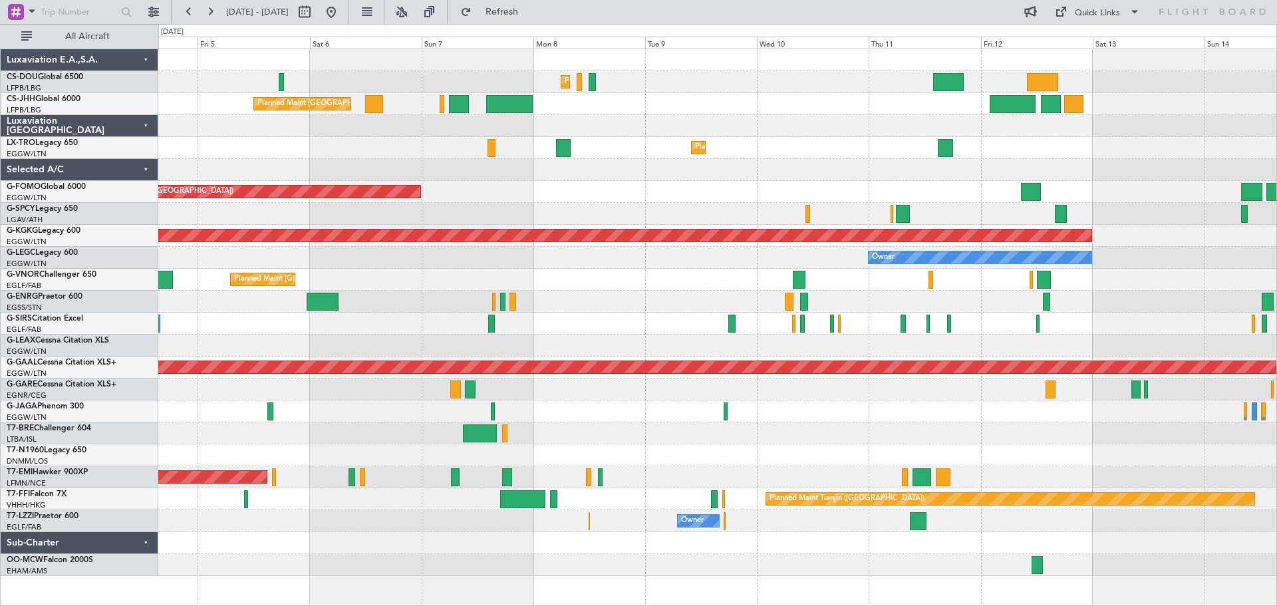
click at [904, 152] on div "Planned Maint Paris (Le Bourget) Planned Maint Paris (Le Bourget) Planned Maint…" at bounding box center [717, 312] width 1118 height 527
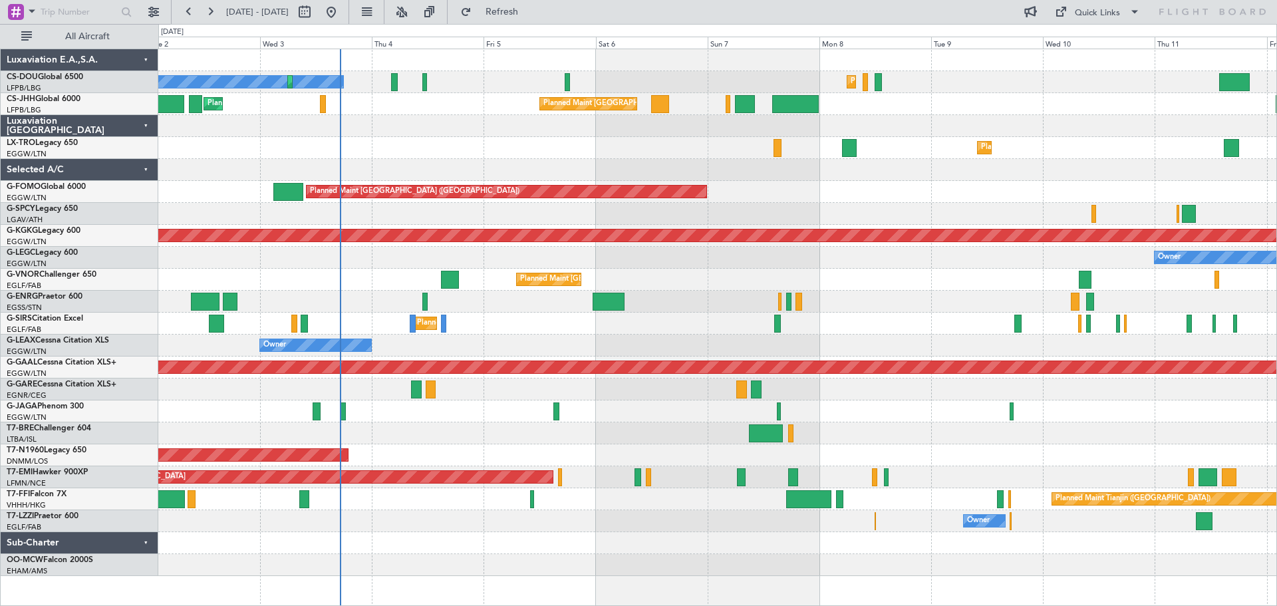
click at [661, 170] on div at bounding box center [717, 170] width 1118 height 22
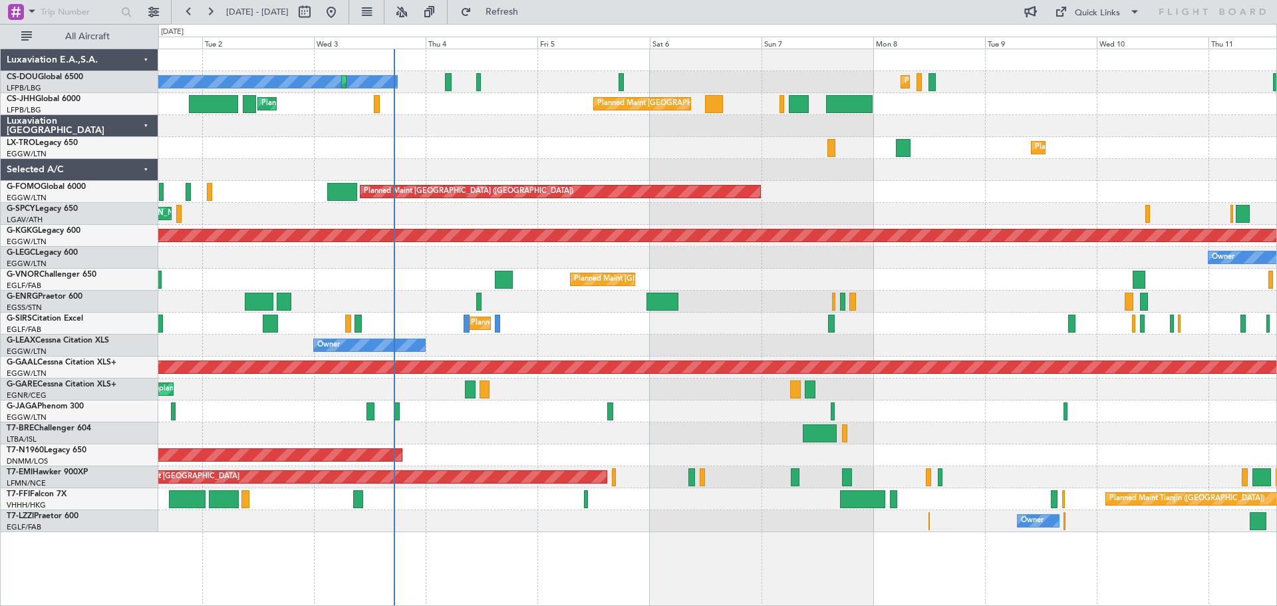
click at [572, 146] on div "Planned Maint Dusseldorf" at bounding box center [717, 148] width 1118 height 22
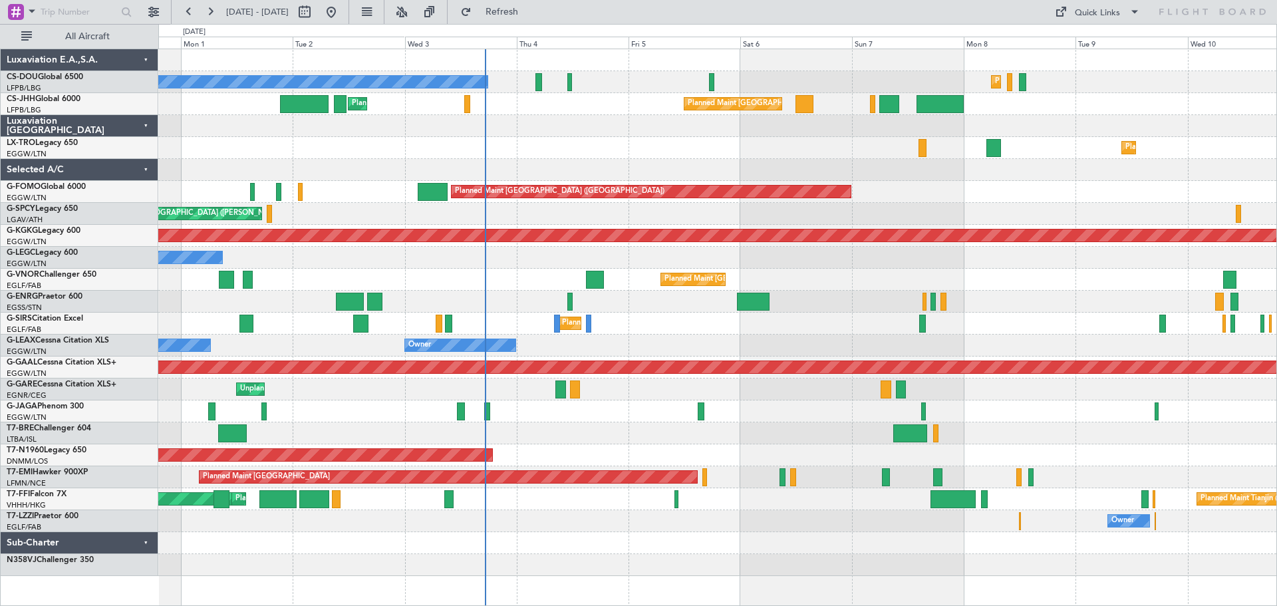
click at [839, 305] on div "Planned Maint [GEOGRAPHIC_DATA] ([GEOGRAPHIC_DATA]) Planned Maint [GEOGRAPHIC_D…" at bounding box center [717, 312] width 1118 height 527
